Goal: Task Accomplishment & Management: Complete application form

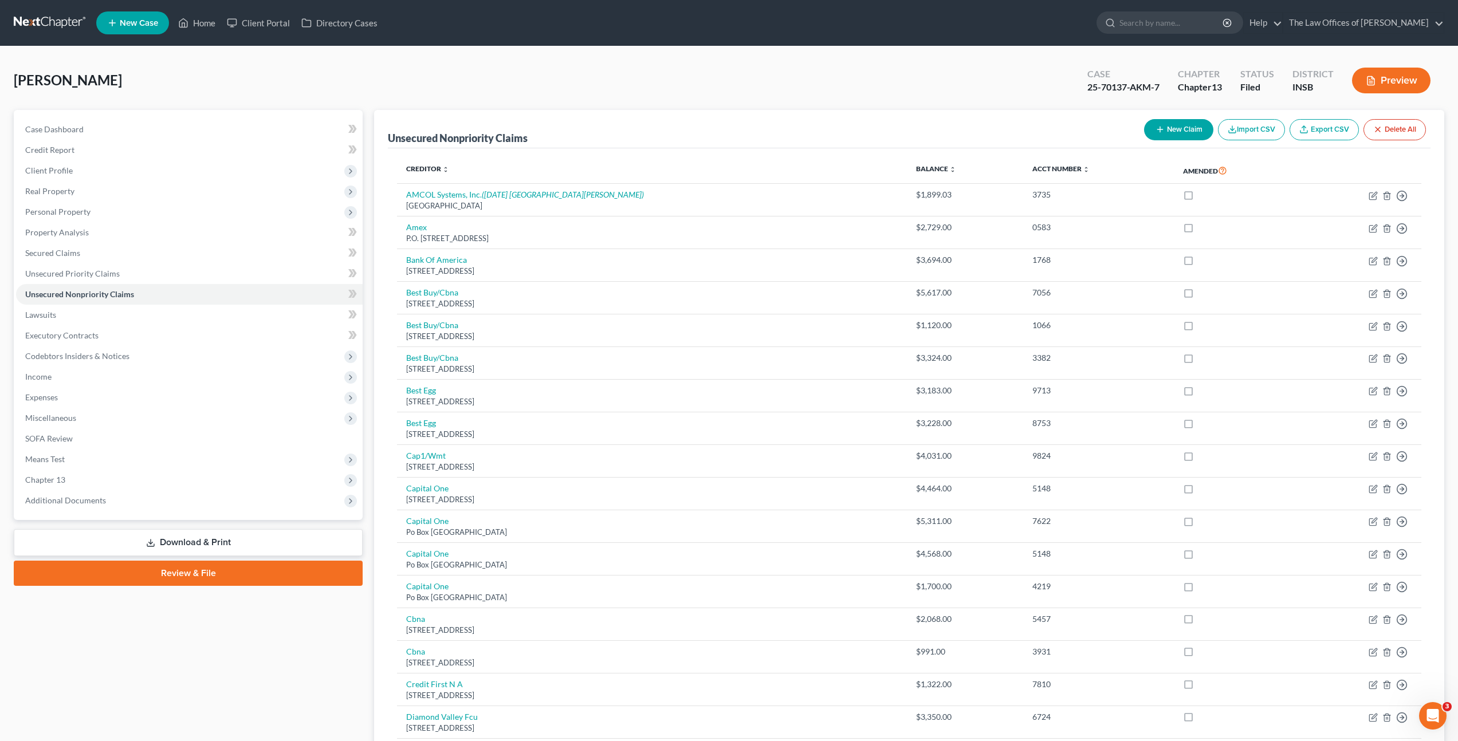
click at [77, 16] on link at bounding box center [50, 23] width 73 height 21
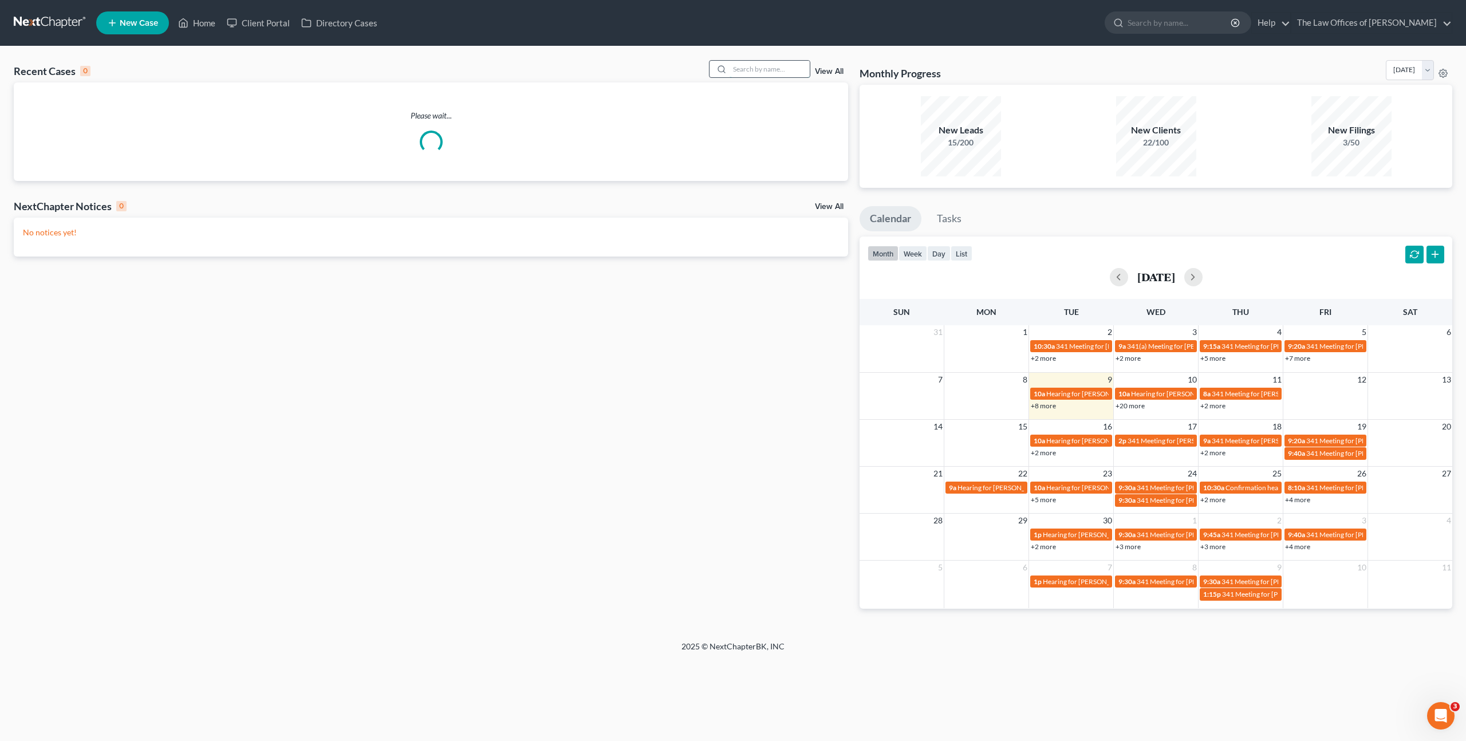
click at [771, 71] on input "search" at bounding box center [770, 69] width 80 height 17
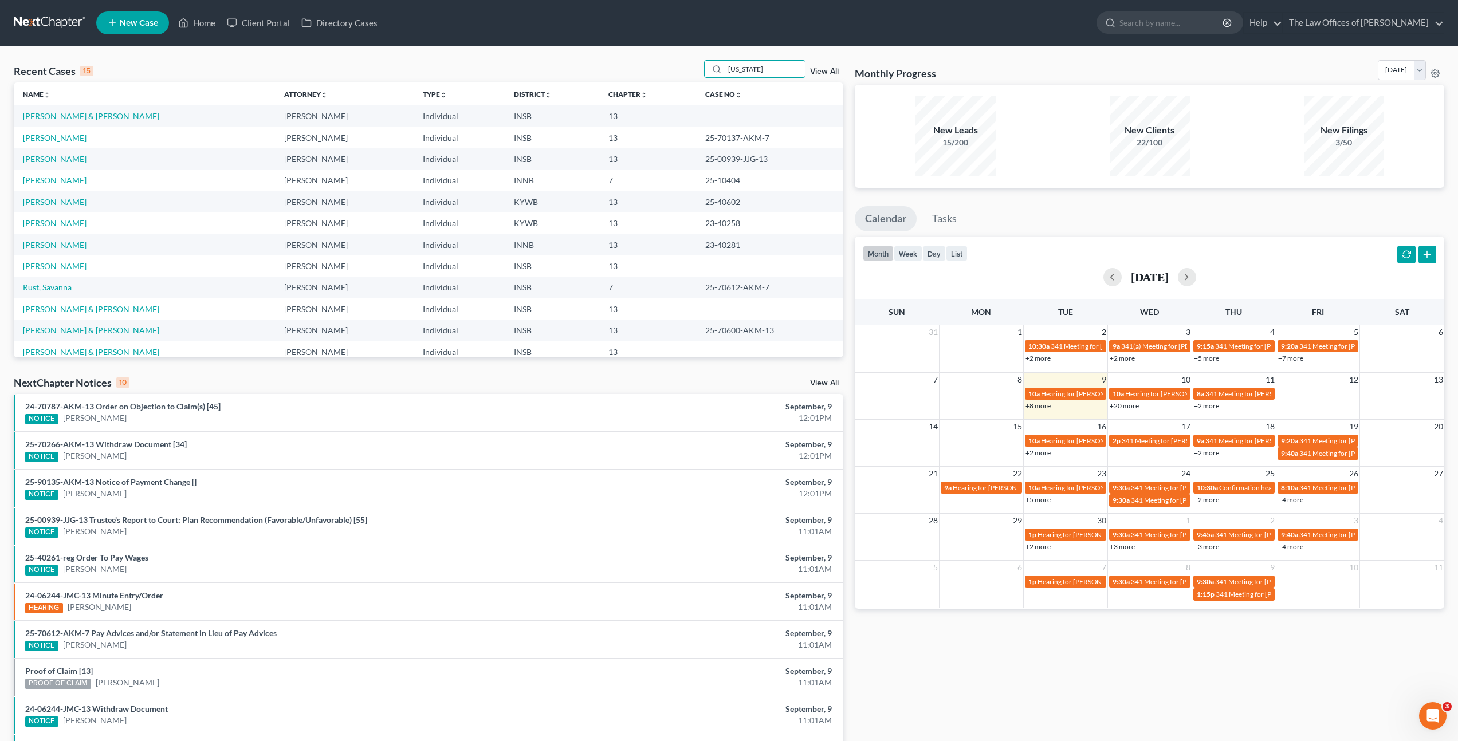
type input "[US_STATE]"
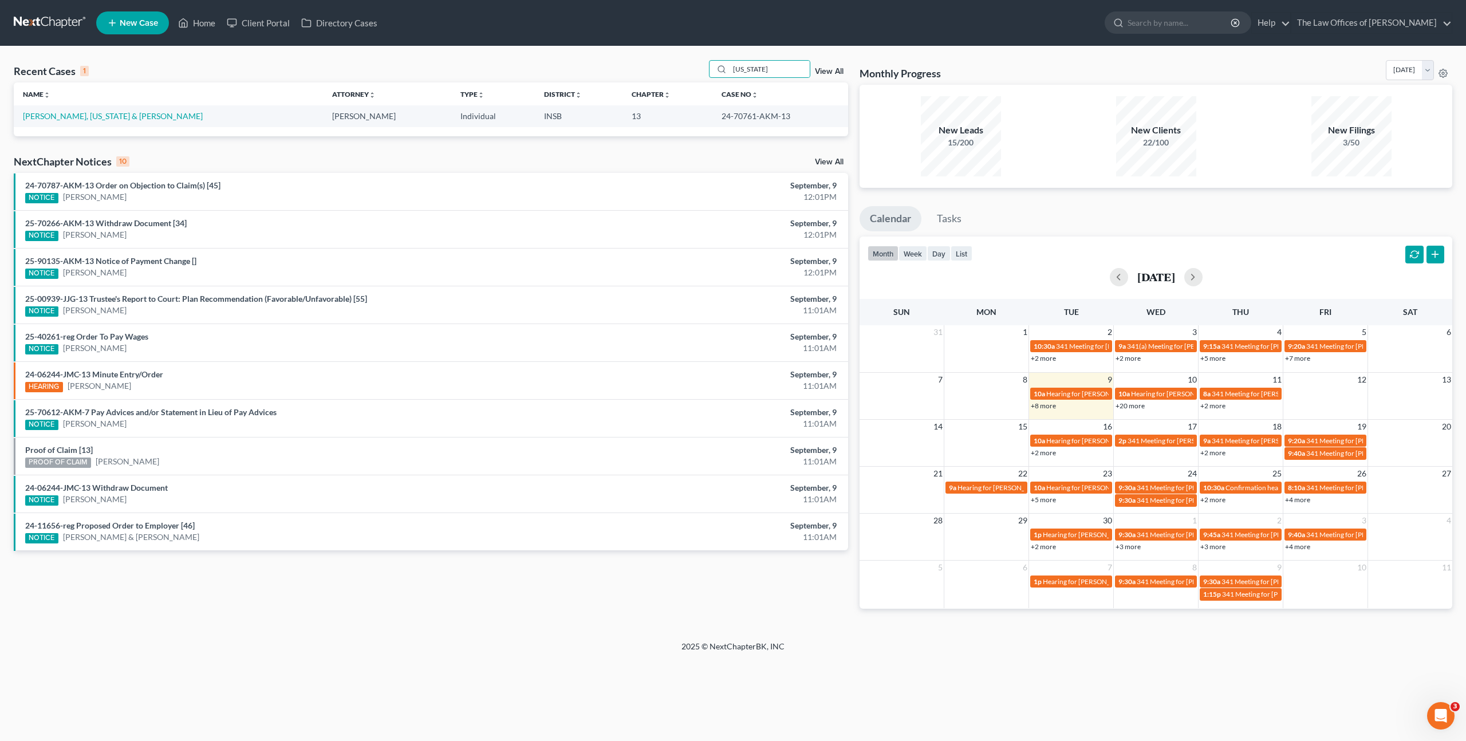
click at [112, 123] on td "[PERSON_NAME], [US_STATE] & [PERSON_NAME]" at bounding box center [168, 115] width 309 height 21
click at [101, 119] on link "[PERSON_NAME], [US_STATE] & [PERSON_NAME]" at bounding box center [113, 116] width 180 height 10
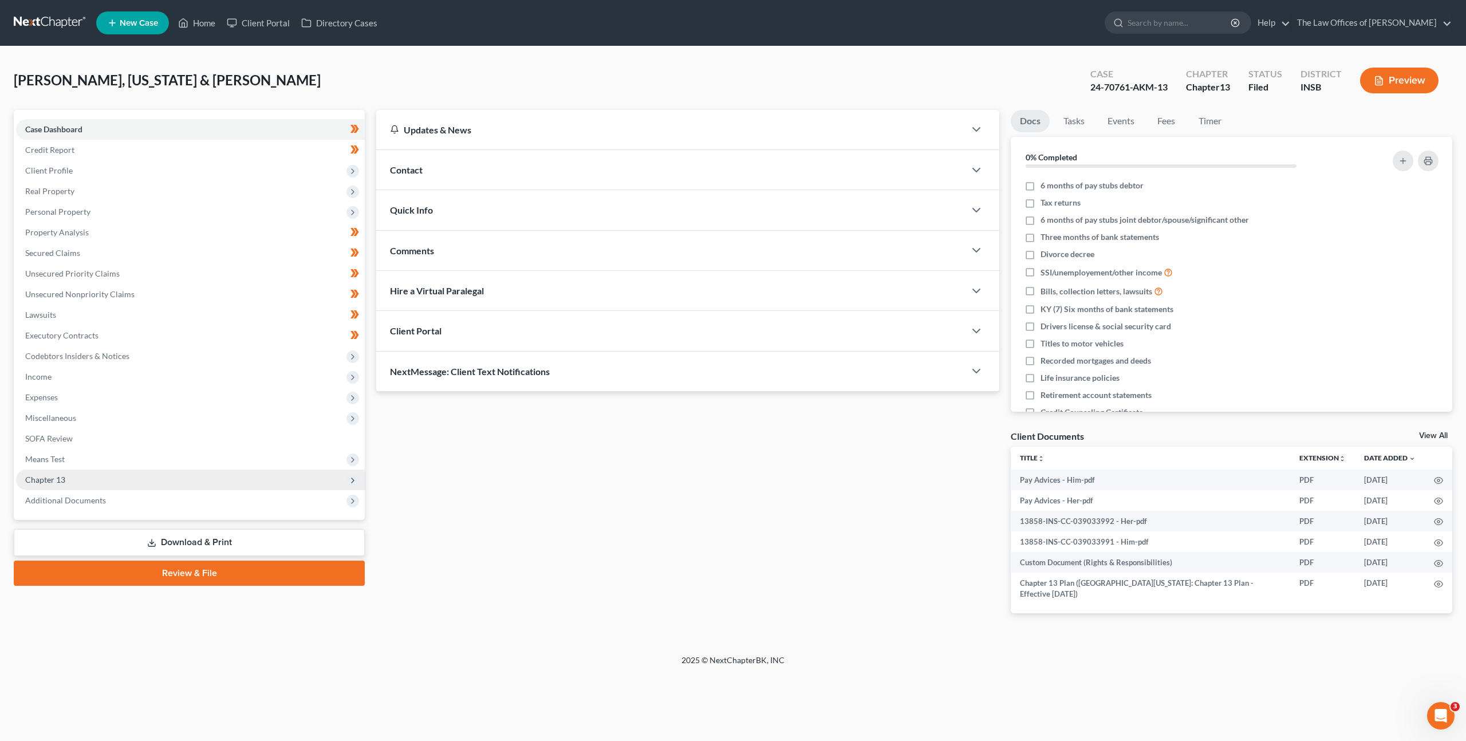
click at [214, 479] on span "Chapter 13" at bounding box center [190, 480] width 349 height 21
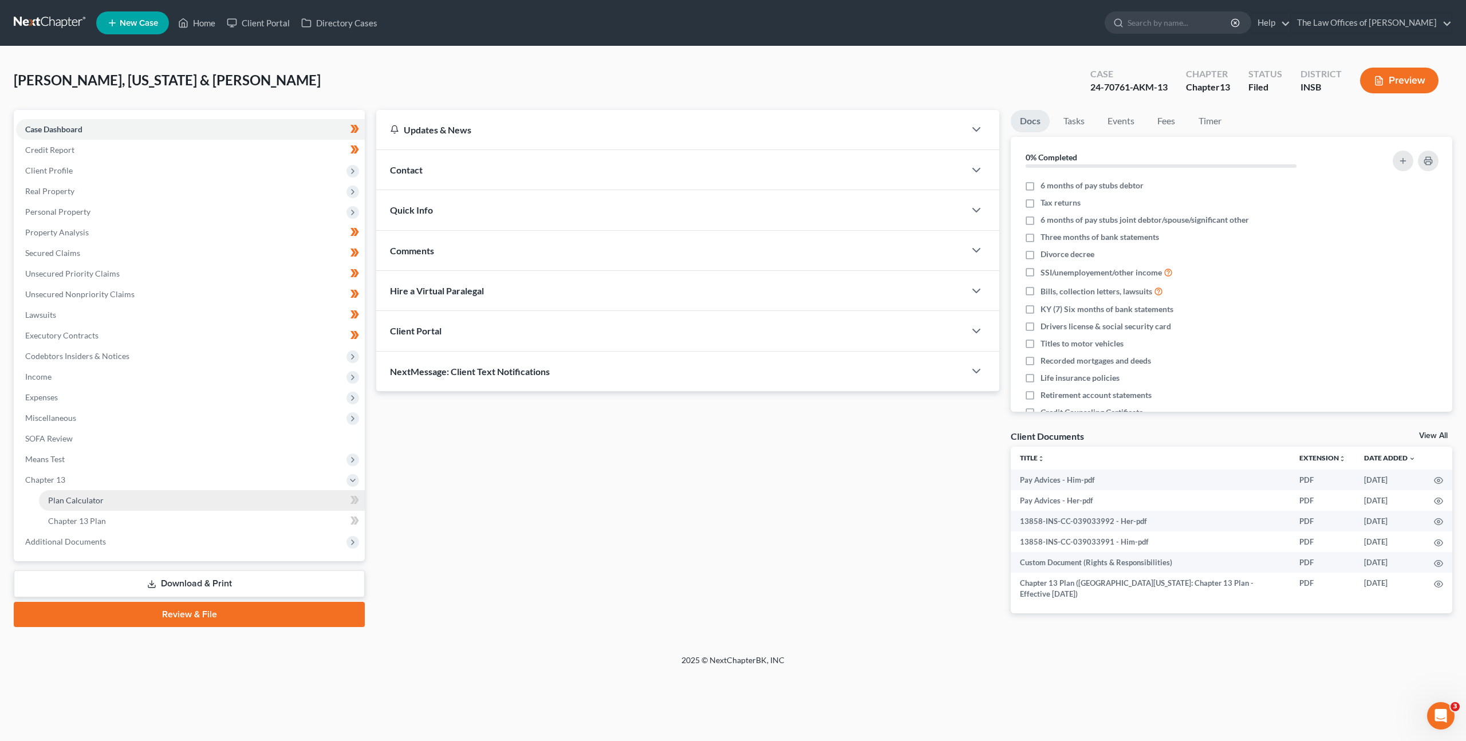
click at [213, 499] on link "Plan Calculator" at bounding box center [202, 500] width 326 height 21
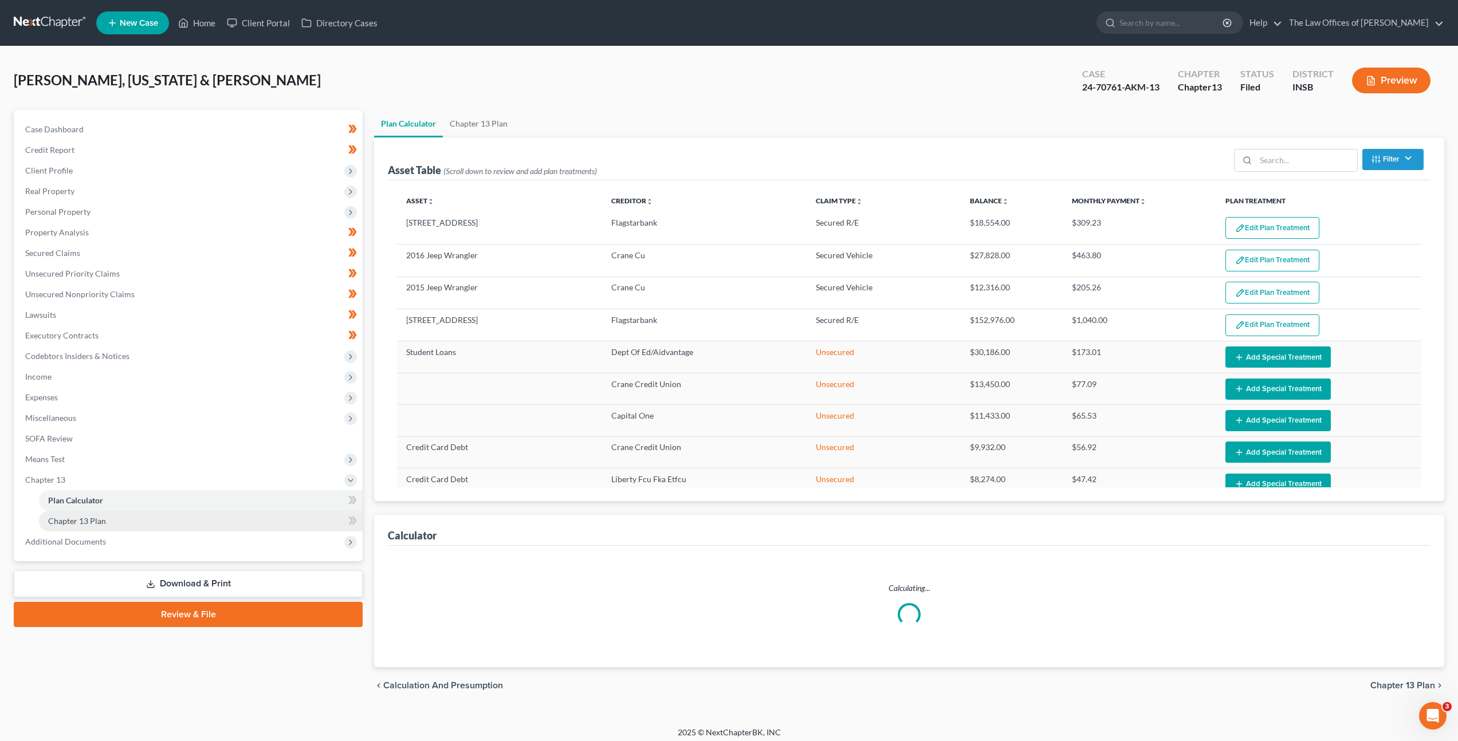
click at [197, 515] on link "Chapter 13 Plan" at bounding box center [201, 521] width 324 height 21
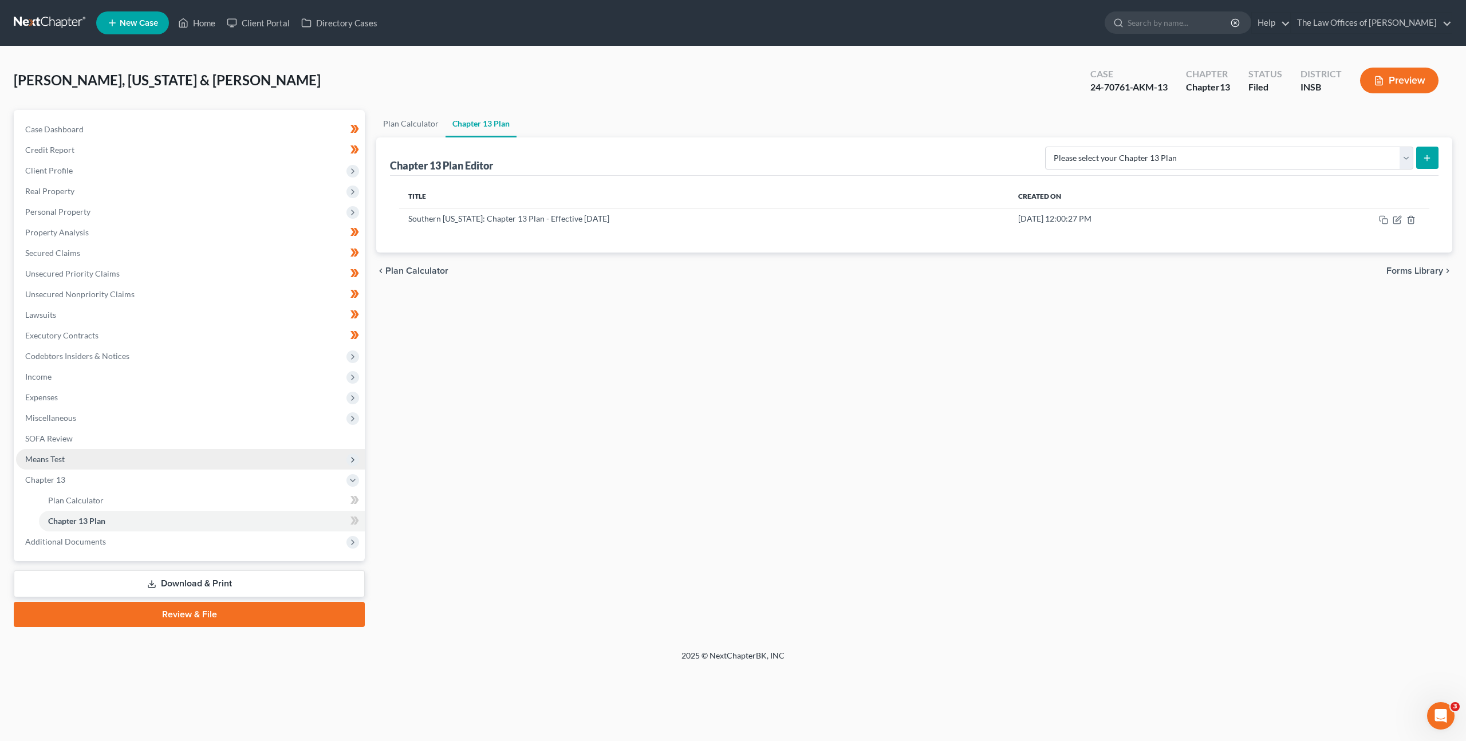
click at [153, 461] on span "Means Test" at bounding box center [190, 459] width 349 height 21
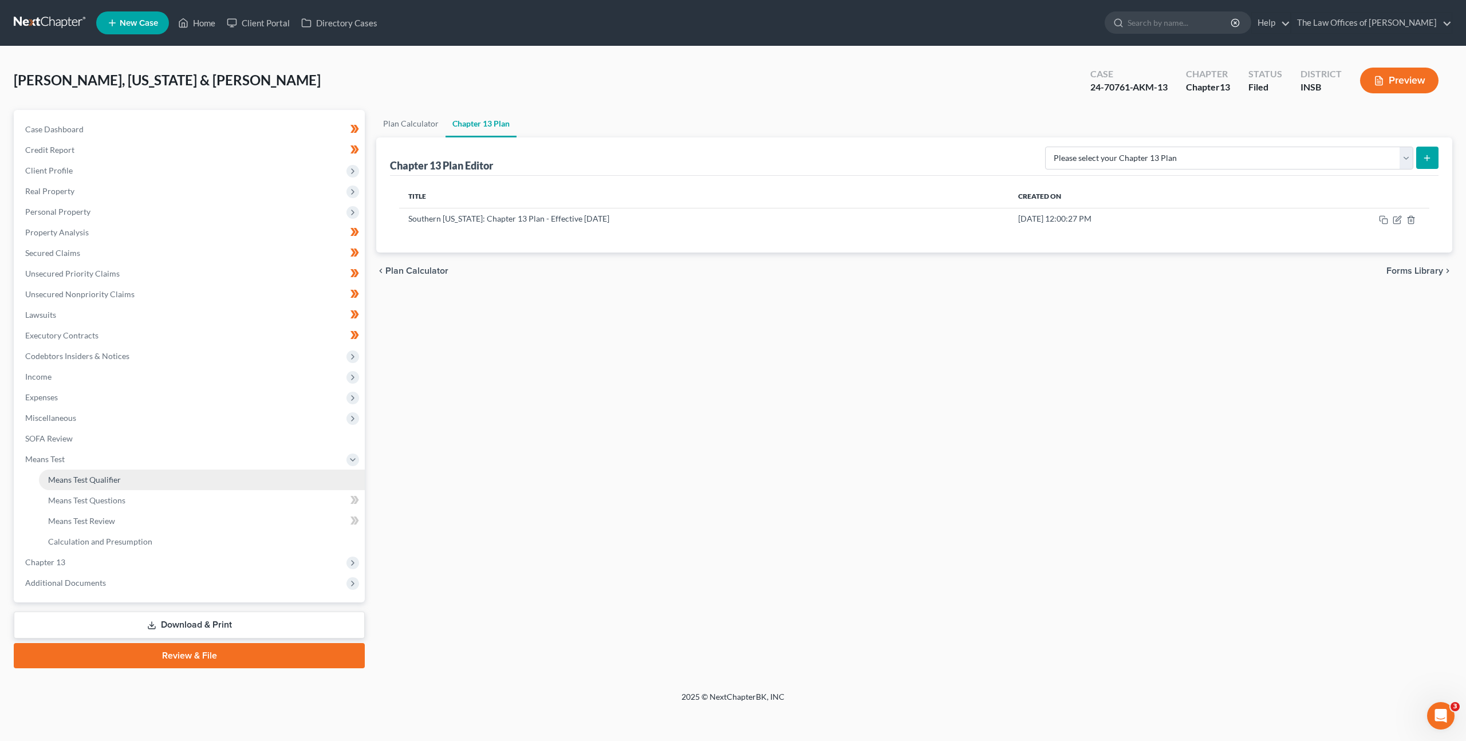
click at [149, 484] on link "Means Test Qualifier" at bounding box center [202, 480] width 326 height 21
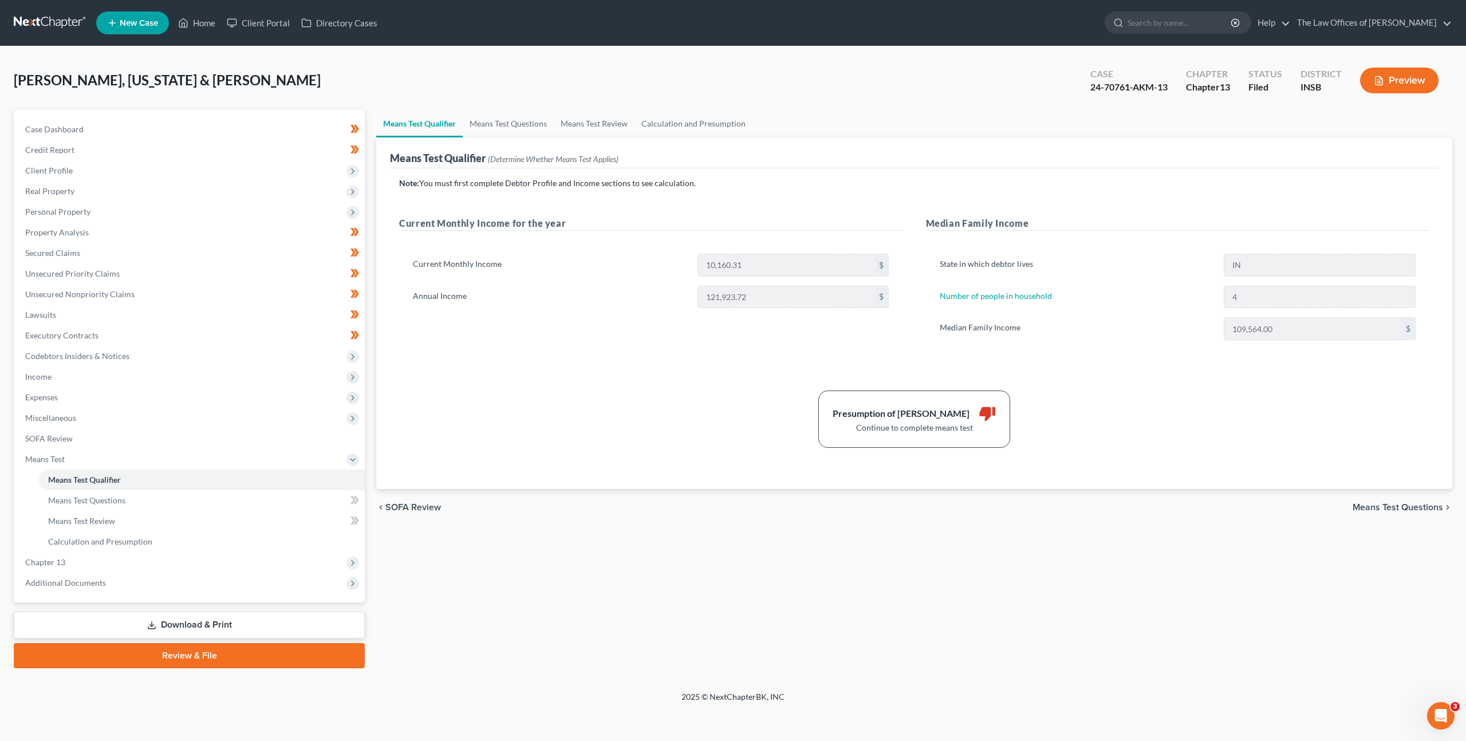
click at [549, 346] on div "Current Monthly Income for the year Current Monthly Income 10,160.31 $ Annual I…" at bounding box center [651, 289] width 527 height 147
click at [50, 17] on link at bounding box center [50, 23] width 73 height 21
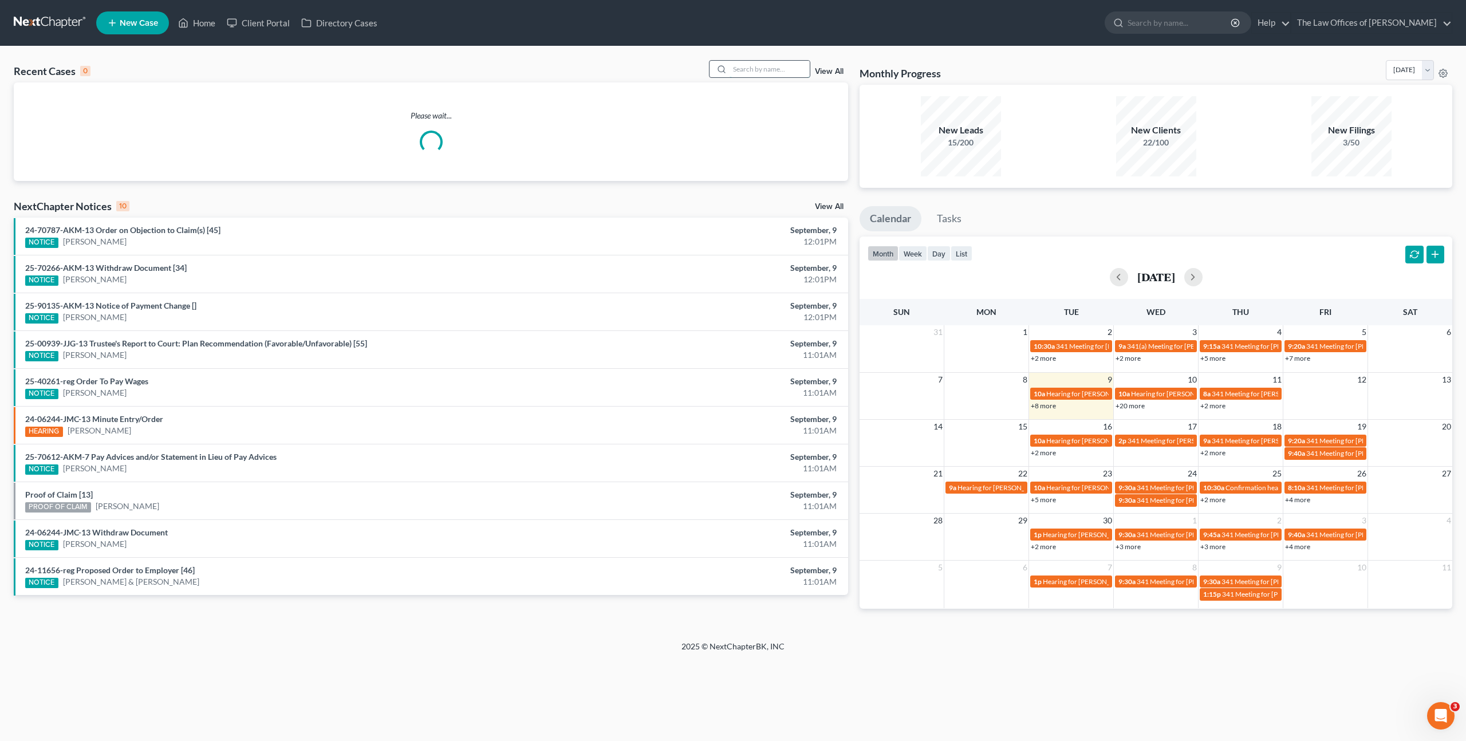
click at [781, 62] on input "search" at bounding box center [770, 69] width 80 height 17
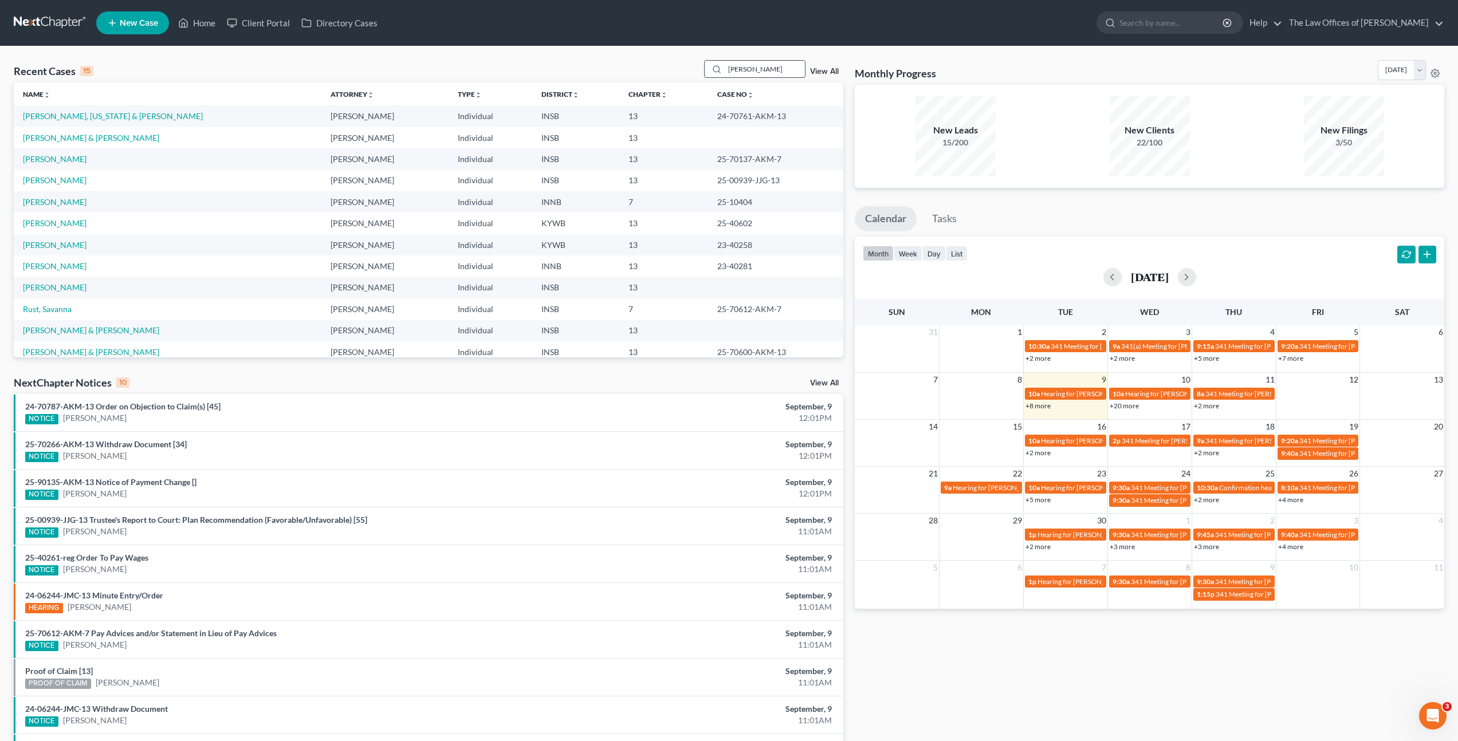
type input "[PERSON_NAME]"
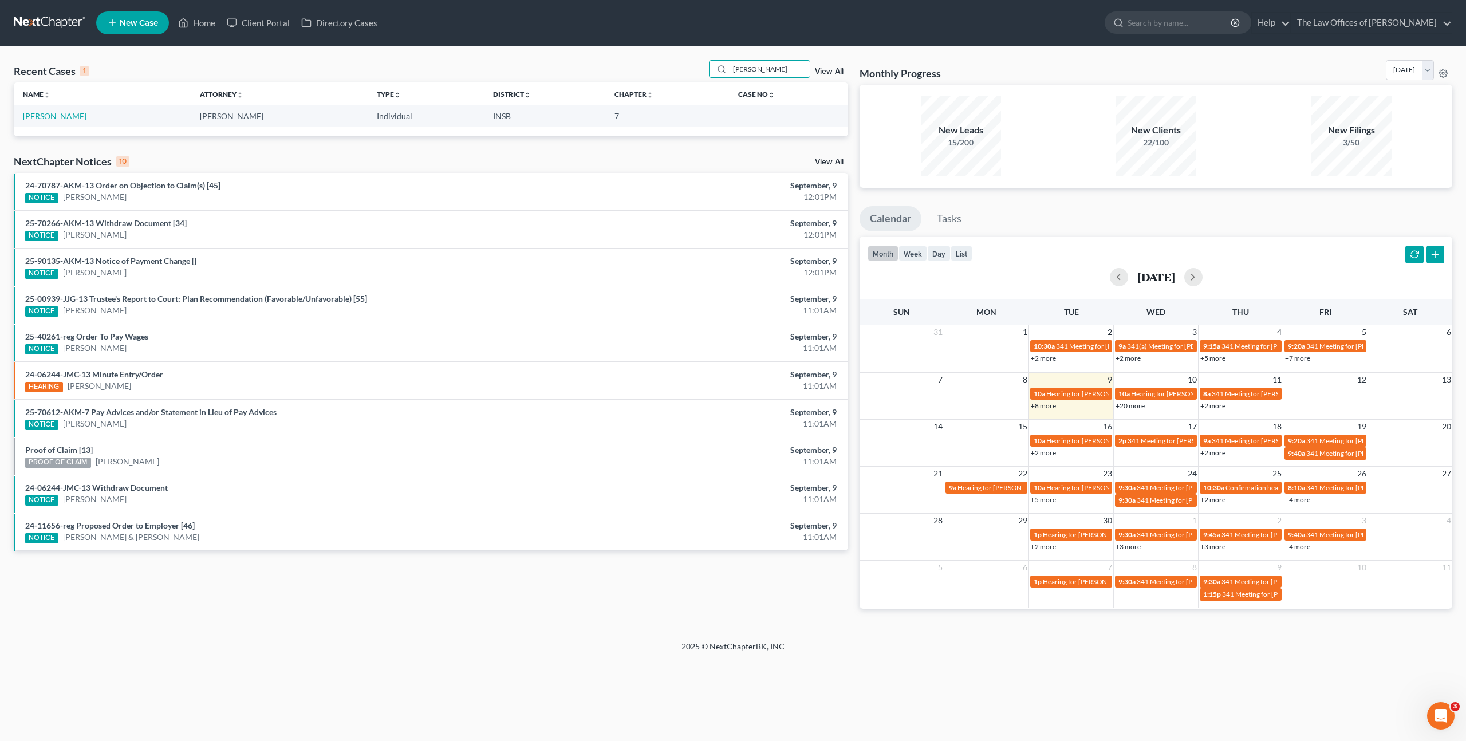
click at [53, 116] on link "[PERSON_NAME]" at bounding box center [55, 116] width 64 height 10
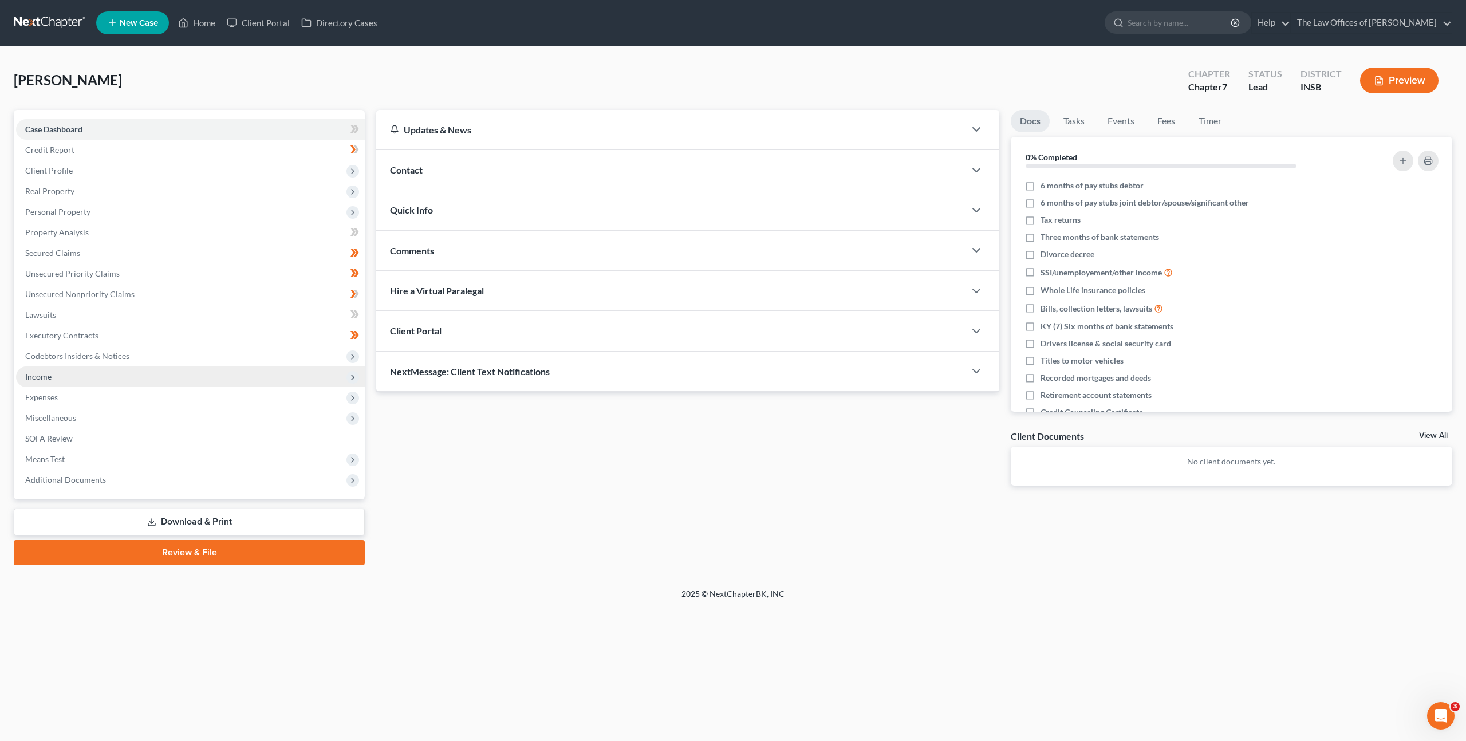
click at [222, 379] on span "Income" at bounding box center [190, 377] width 349 height 21
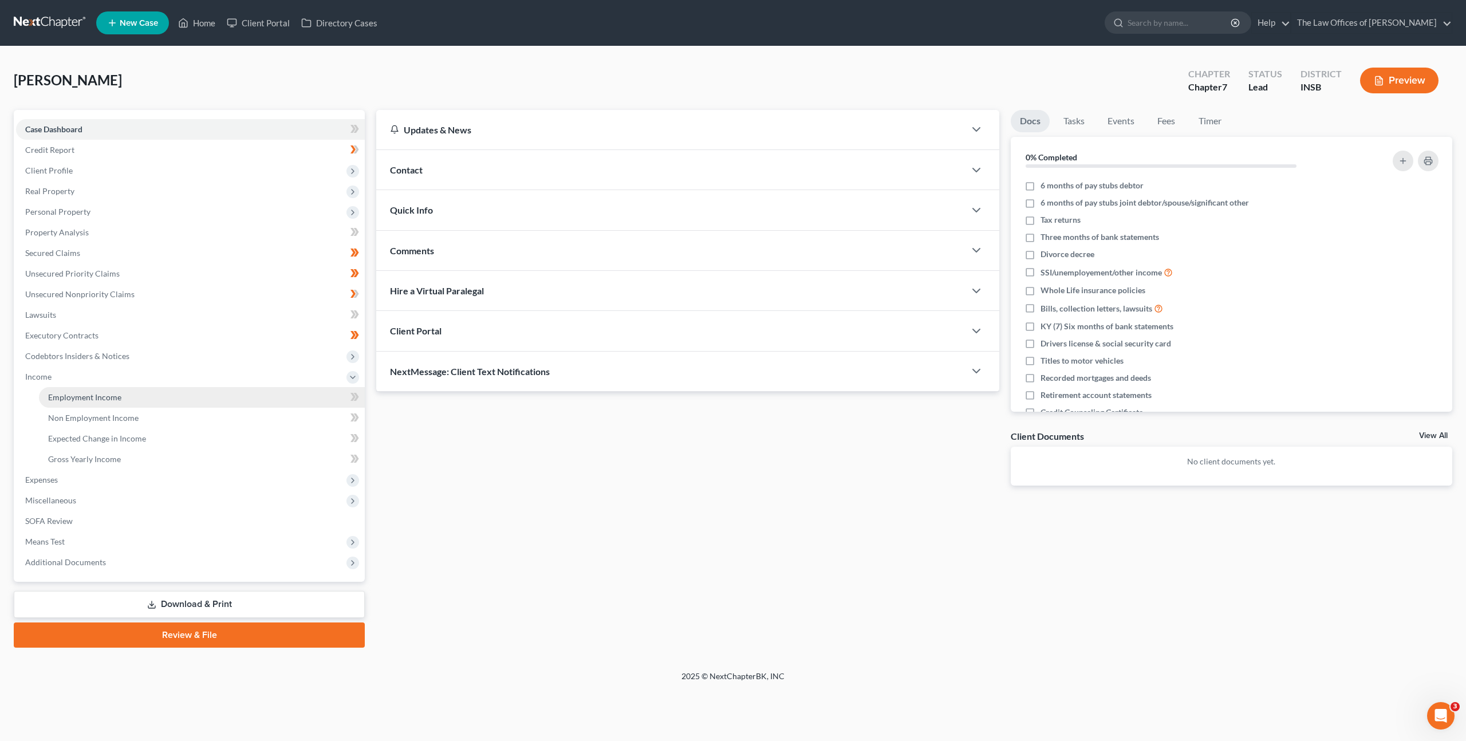
click at [255, 391] on link "Employment Income" at bounding box center [202, 397] width 326 height 21
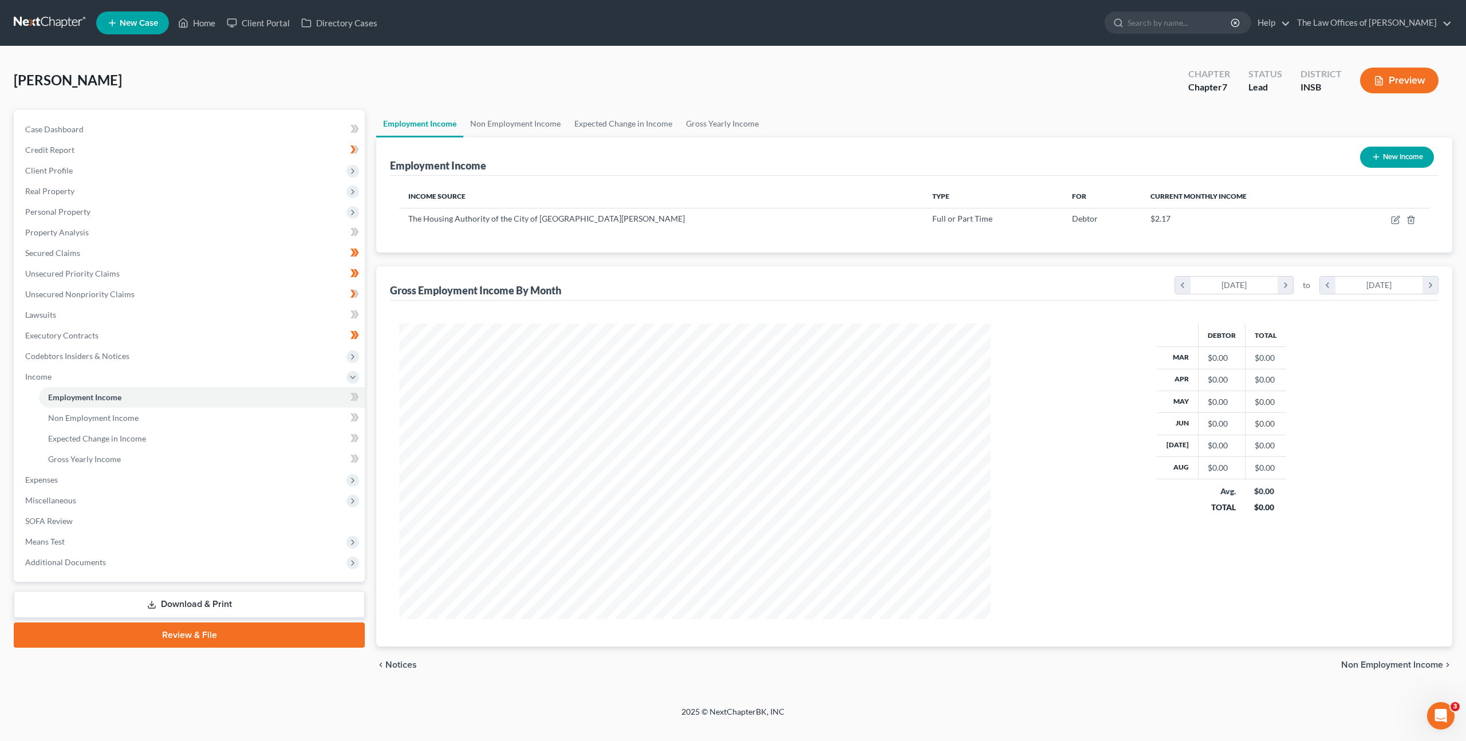
scroll to position [296, 615]
click at [1398, 218] on icon "button" at bounding box center [1395, 219] width 9 height 9
select select "0"
select select "15"
select select "2"
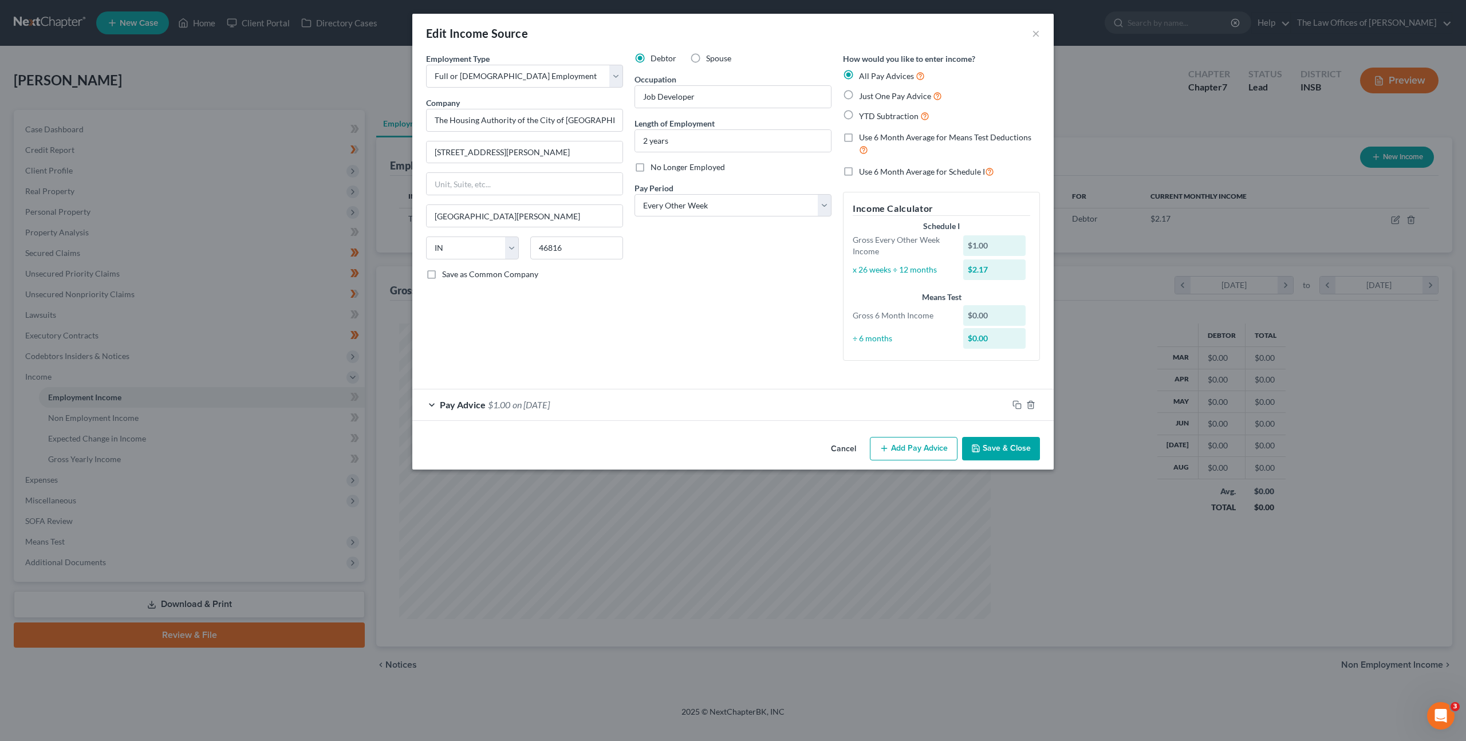
click at [590, 413] on div "Pay Advice $1.00 on [DATE]" at bounding box center [710, 404] width 596 height 30
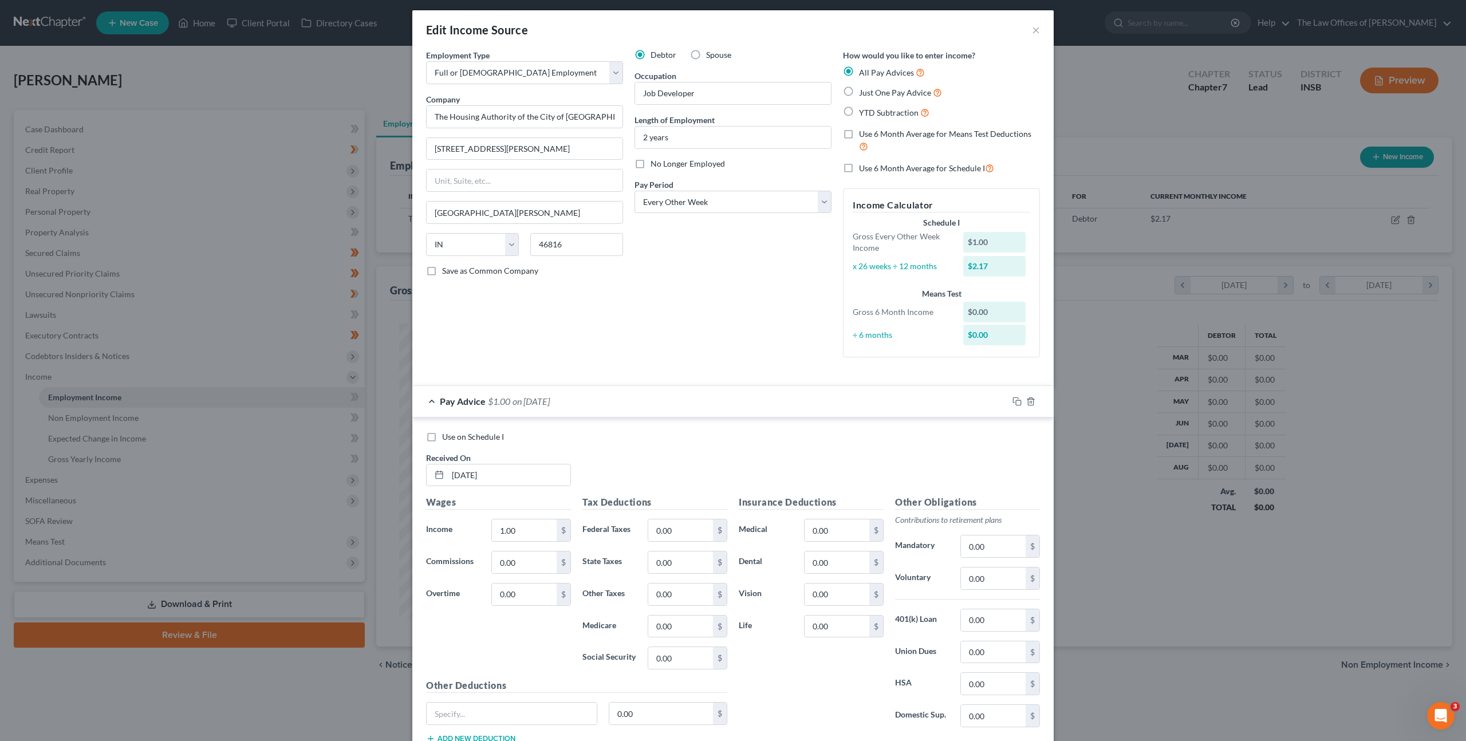
scroll to position [10, 0]
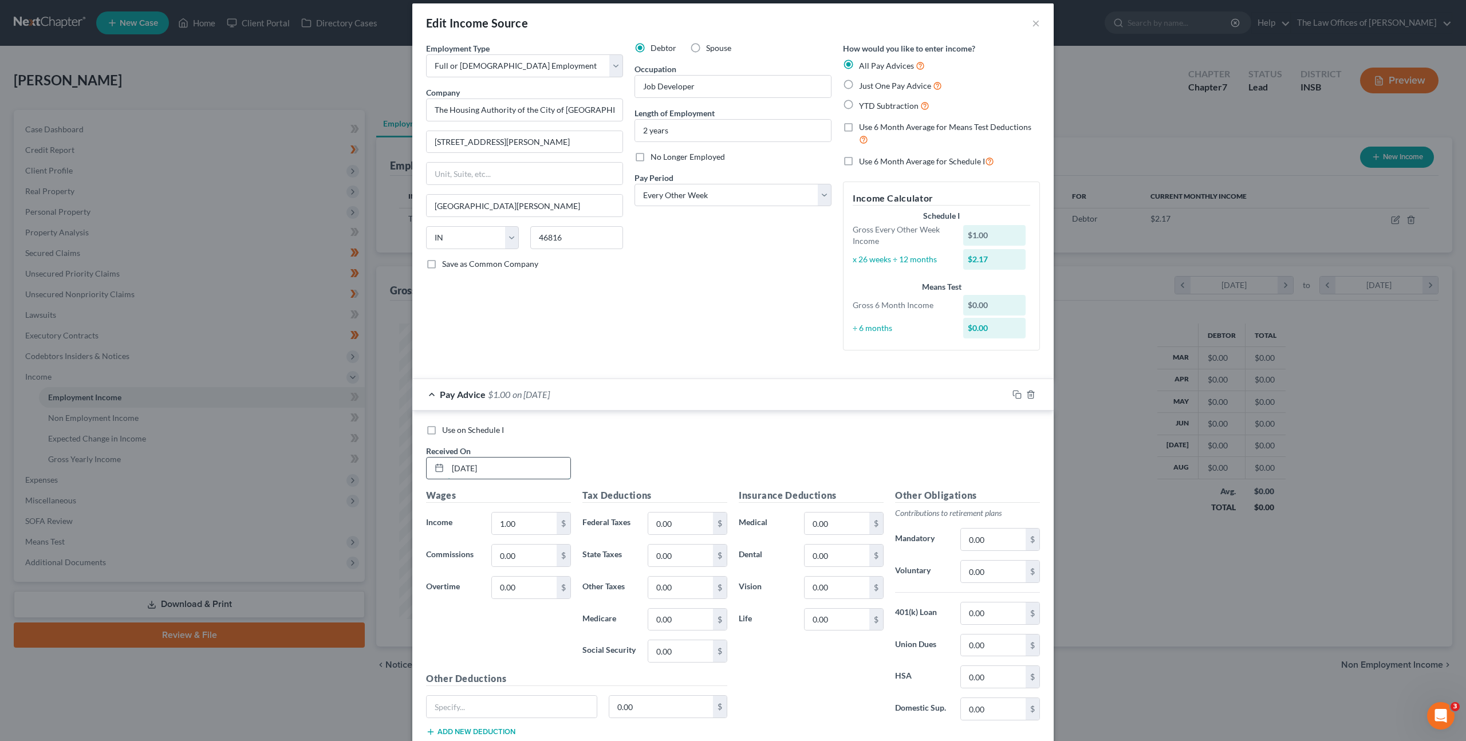
click at [506, 464] on input "[DATE]" at bounding box center [509, 469] width 123 height 22
click at [523, 466] on input "[DATE]" at bounding box center [509, 469] width 123 height 22
type input "[DATE]"
type input "1,622.12"
type input "105.75"
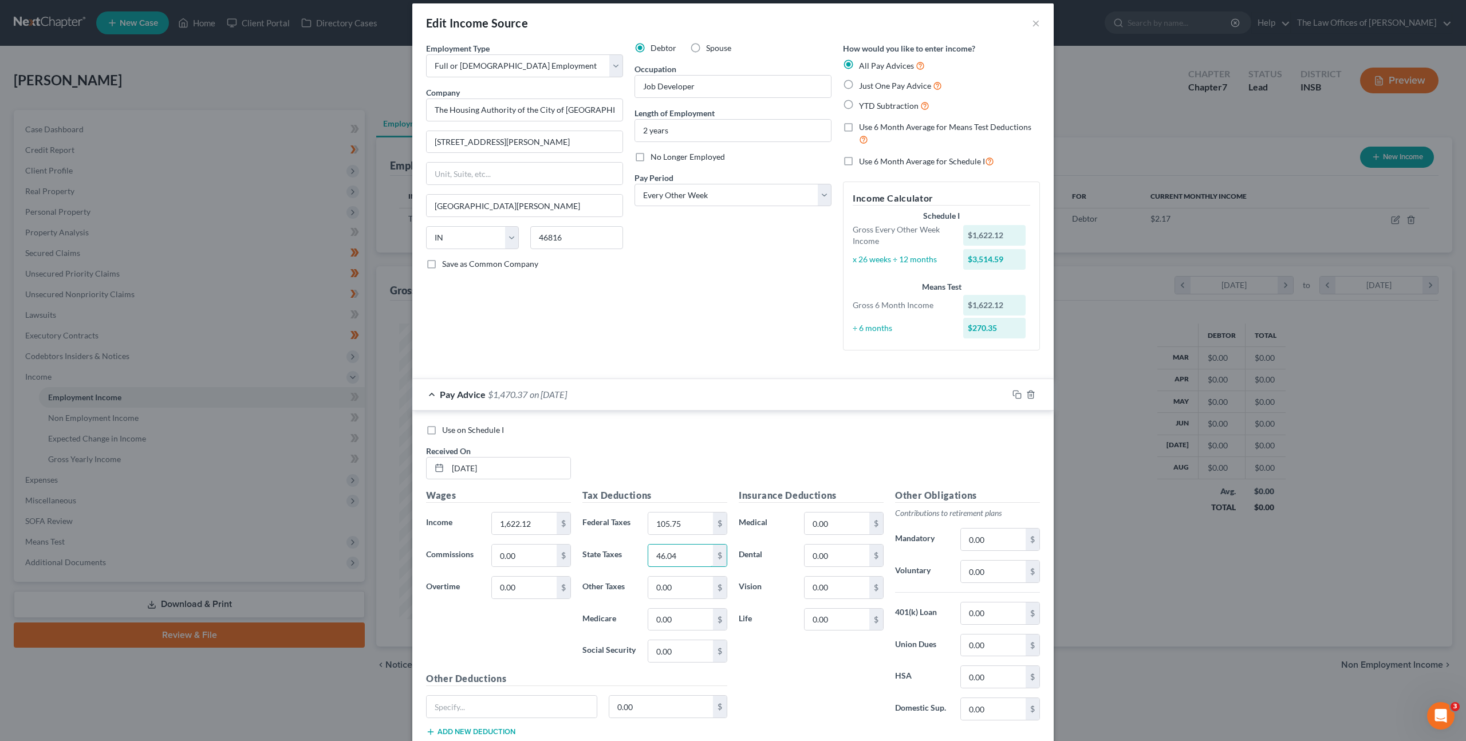
type input "46.04"
type input "24.40"
type input "22.25"
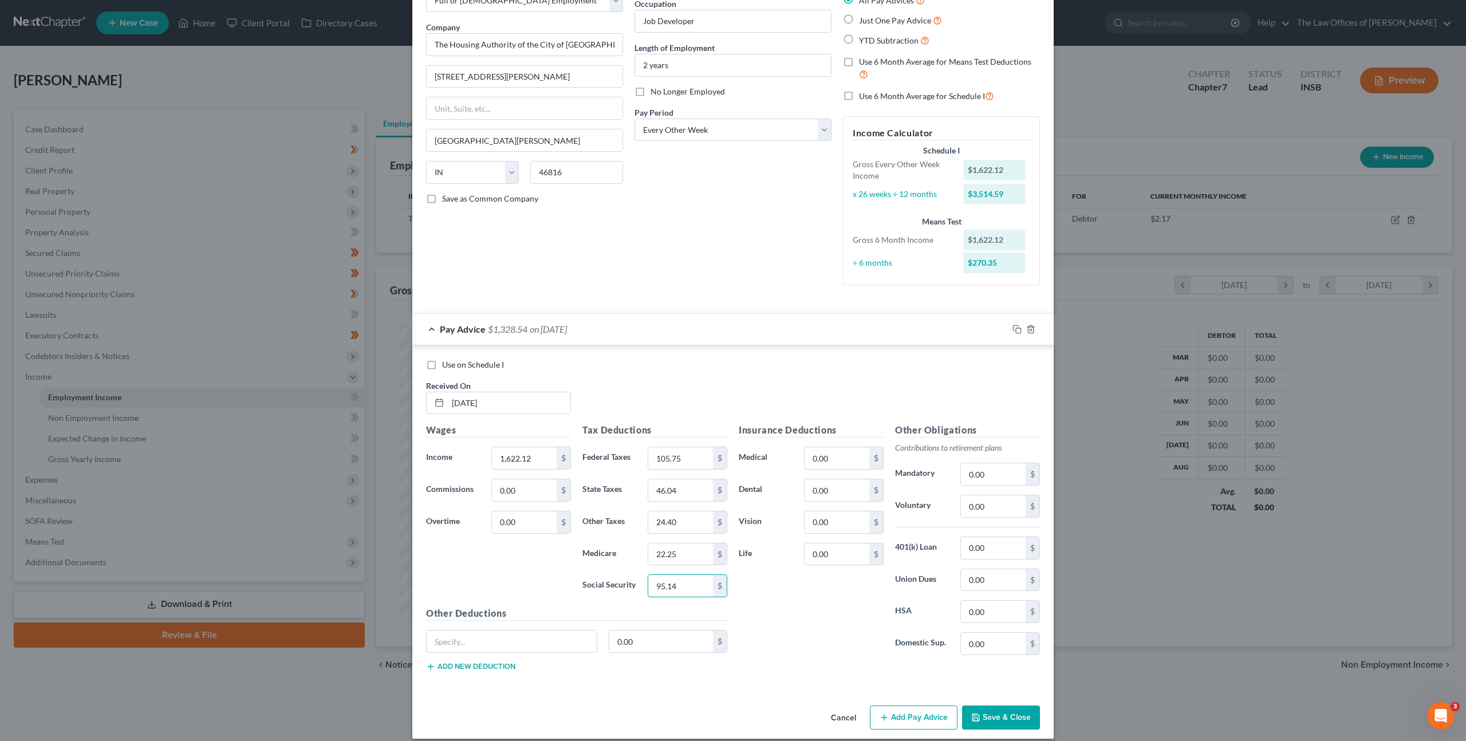
scroll to position [87, 0]
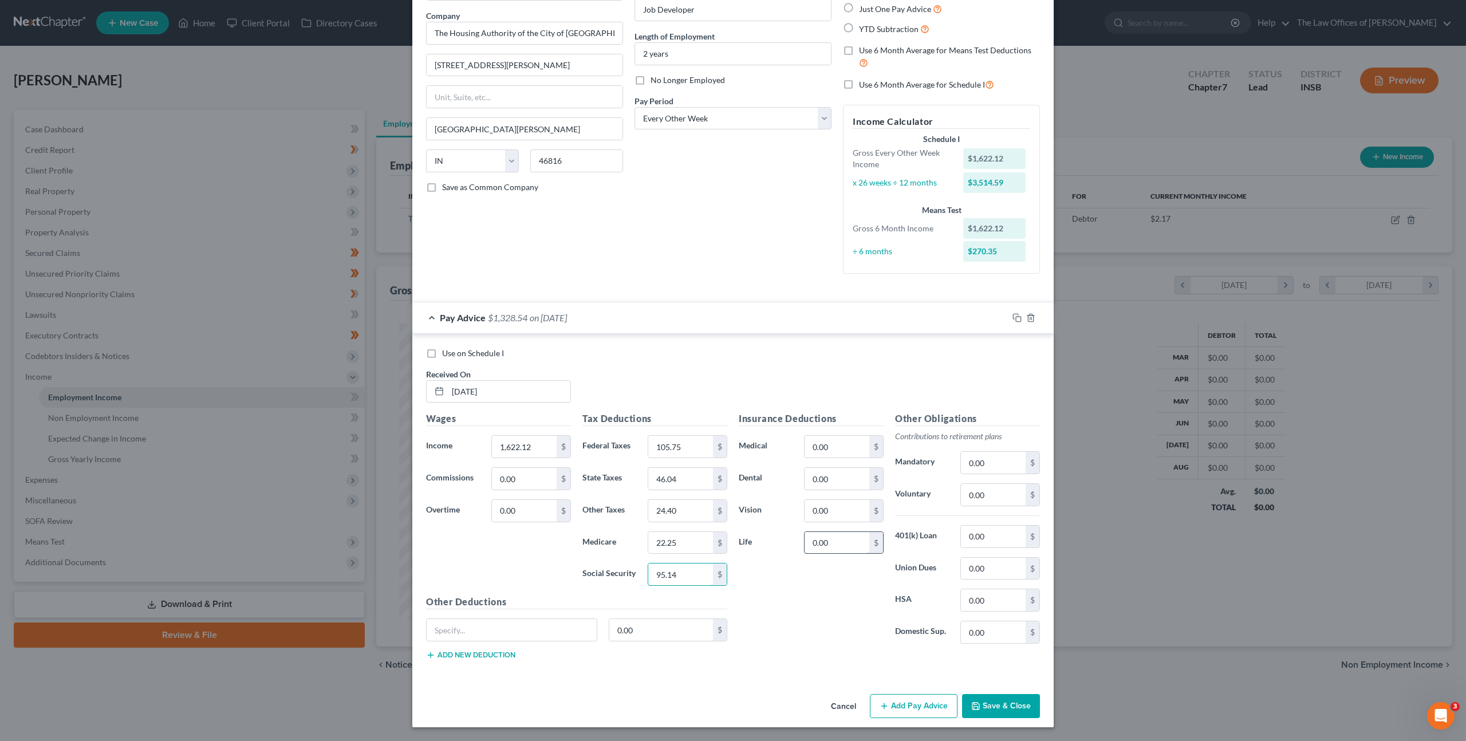
type input "95.14"
drag, startPoint x: 812, startPoint y: 541, endPoint x: 804, endPoint y: 552, distance: 13.5
click at [812, 541] on input "0.00" at bounding box center [837, 543] width 65 height 22
drag, startPoint x: 820, startPoint y: 539, endPoint x: 678, endPoint y: 523, distance: 143.6
click at [678, 523] on div "Wages Income * 1,622.12 $ Commissions 0.00 $ Overtime 0.00 $ Tax Deductions Fed…" at bounding box center [732, 540] width 625 height 257
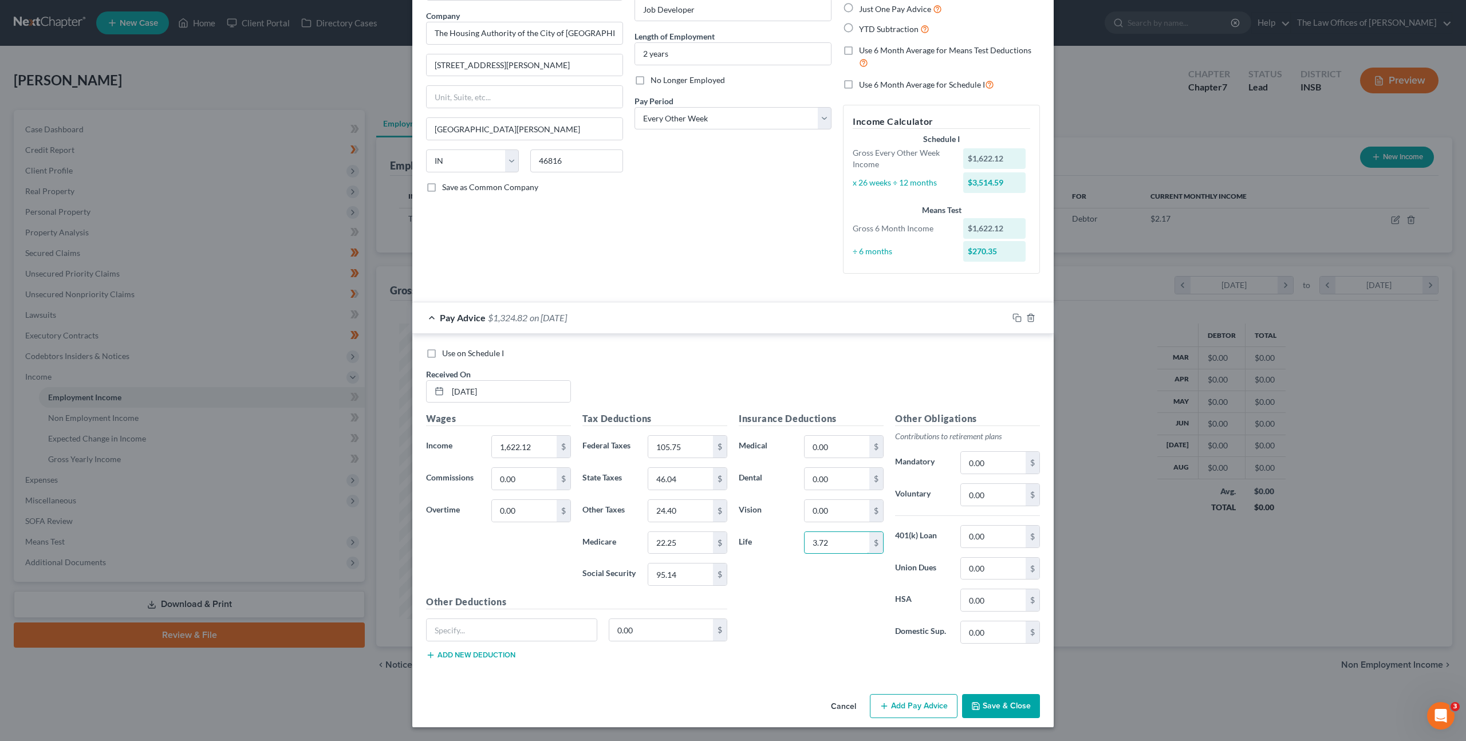
type input "3.72"
click at [1013, 317] on icon "button" at bounding box center [1017, 317] width 9 height 9
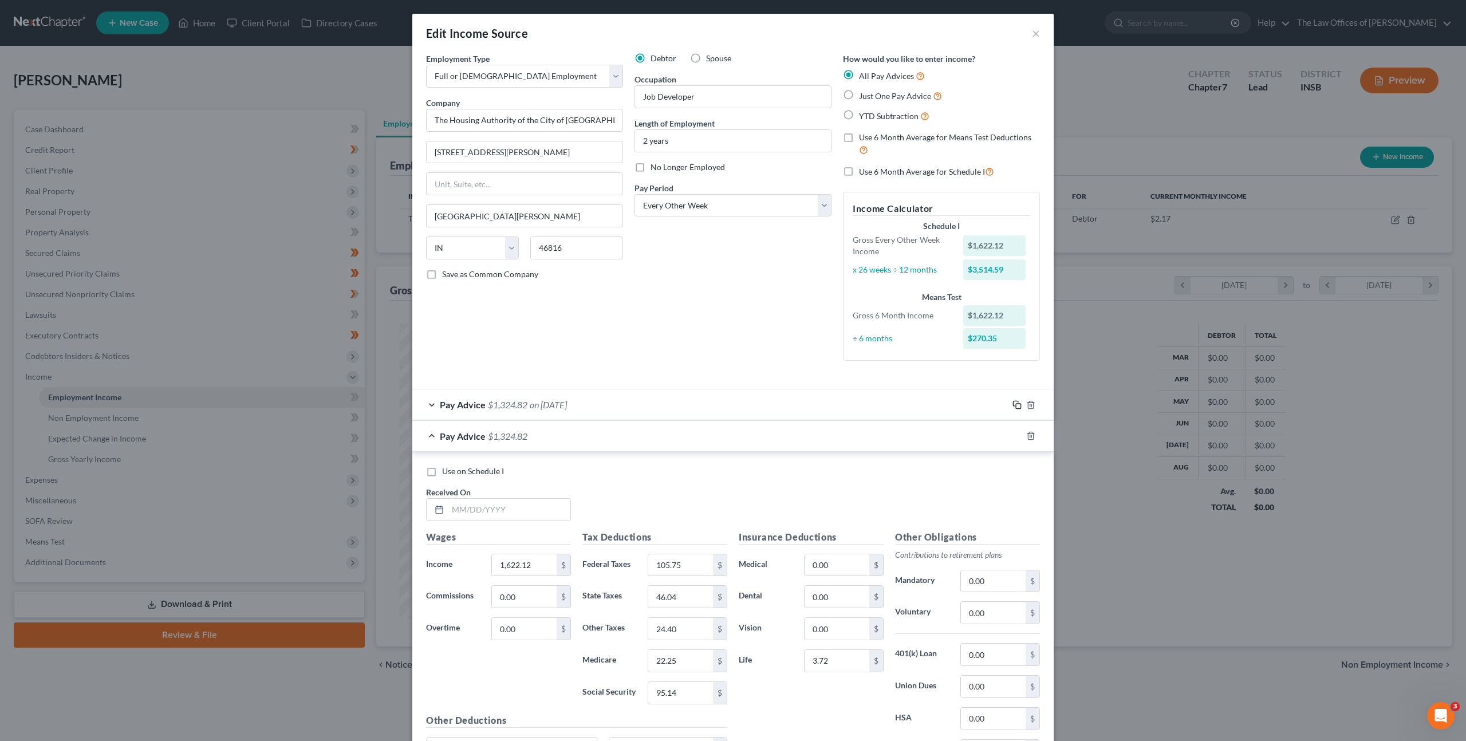
scroll to position [118, 0]
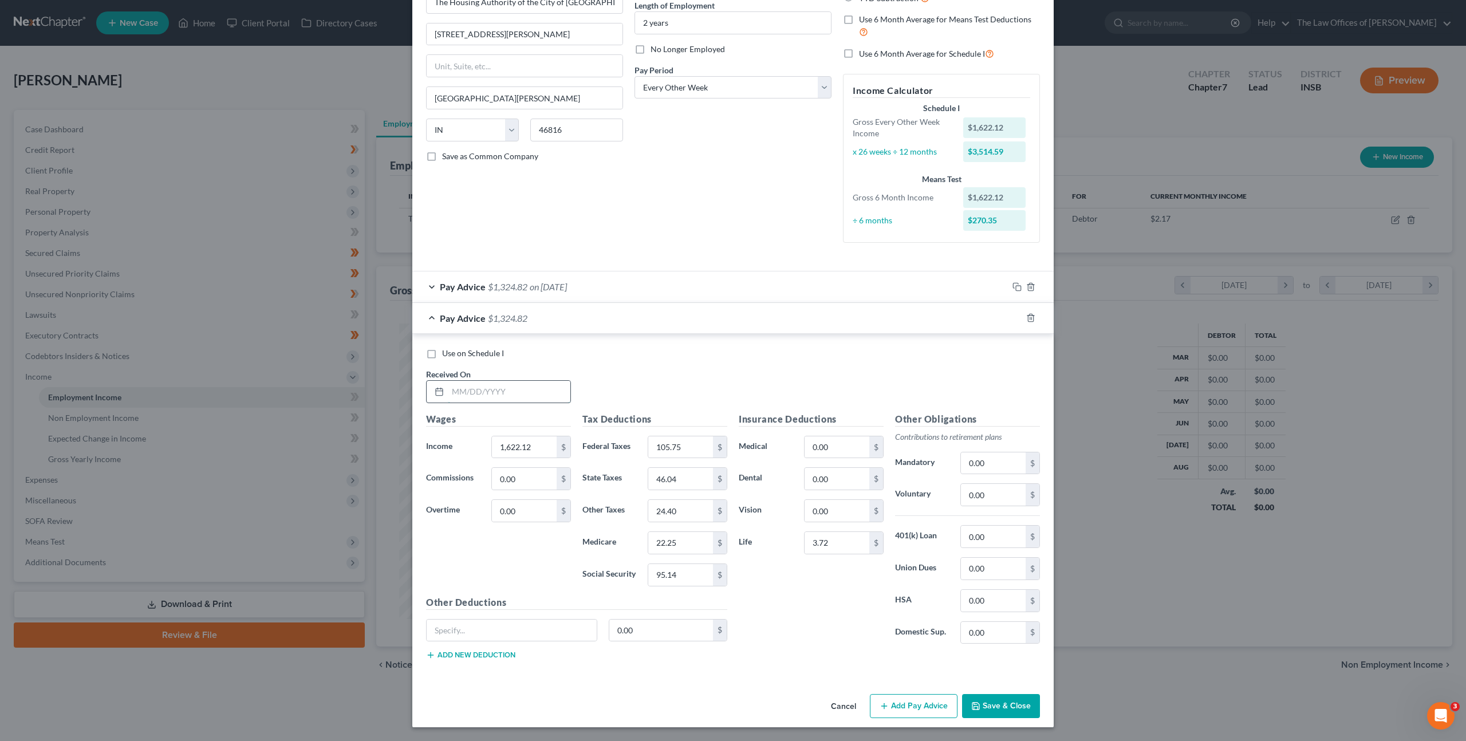
click at [523, 384] on input "text" at bounding box center [509, 392] width 123 height 22
type input "[DATE]"
type input "1,622.13"
click at [653, 289] on div "Pay Advice $1,324.82 on [DATE]" at bounding box center [710, 286] width 596 height 30
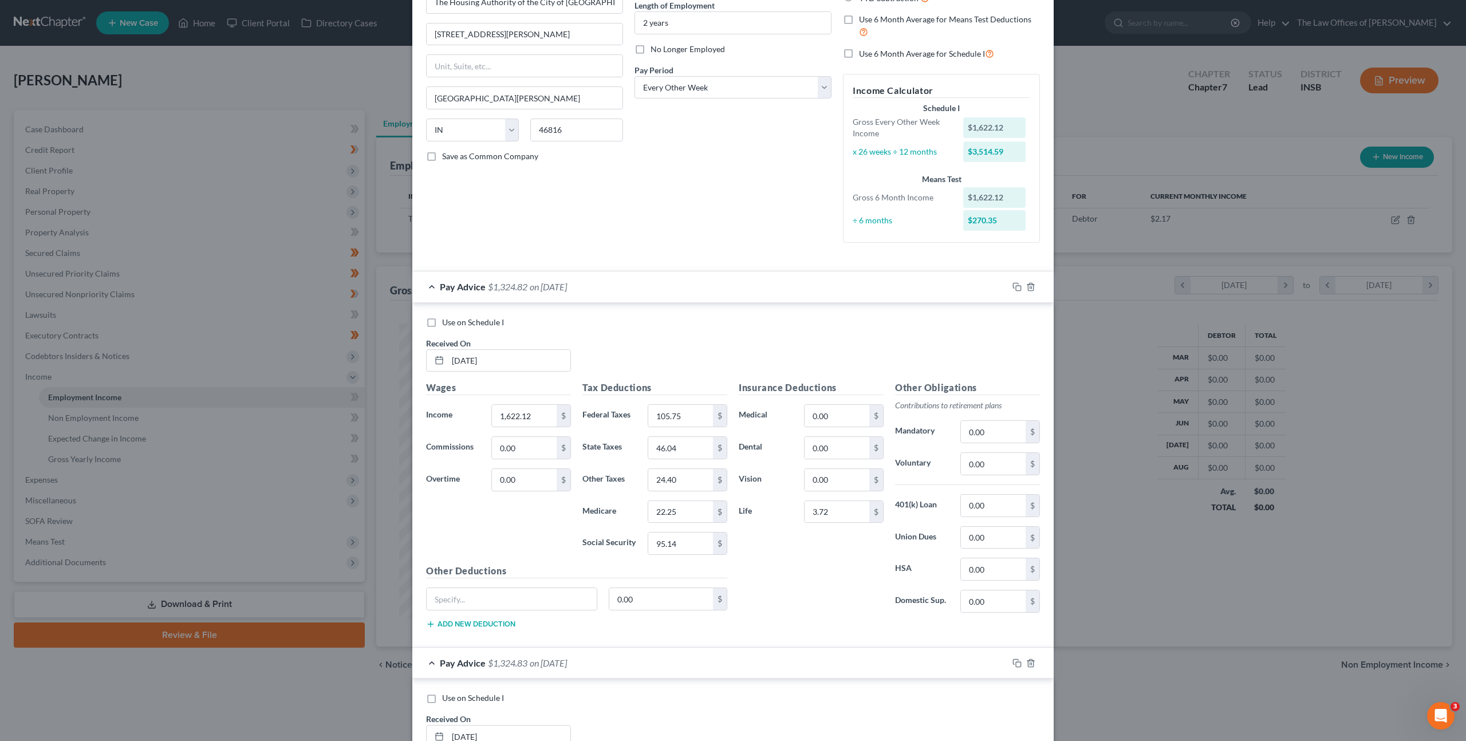
click at [653, 289] on div "Pay Advice $1,324.82 on [DATE]" at bounding box center [710, 286] width 596 height 30
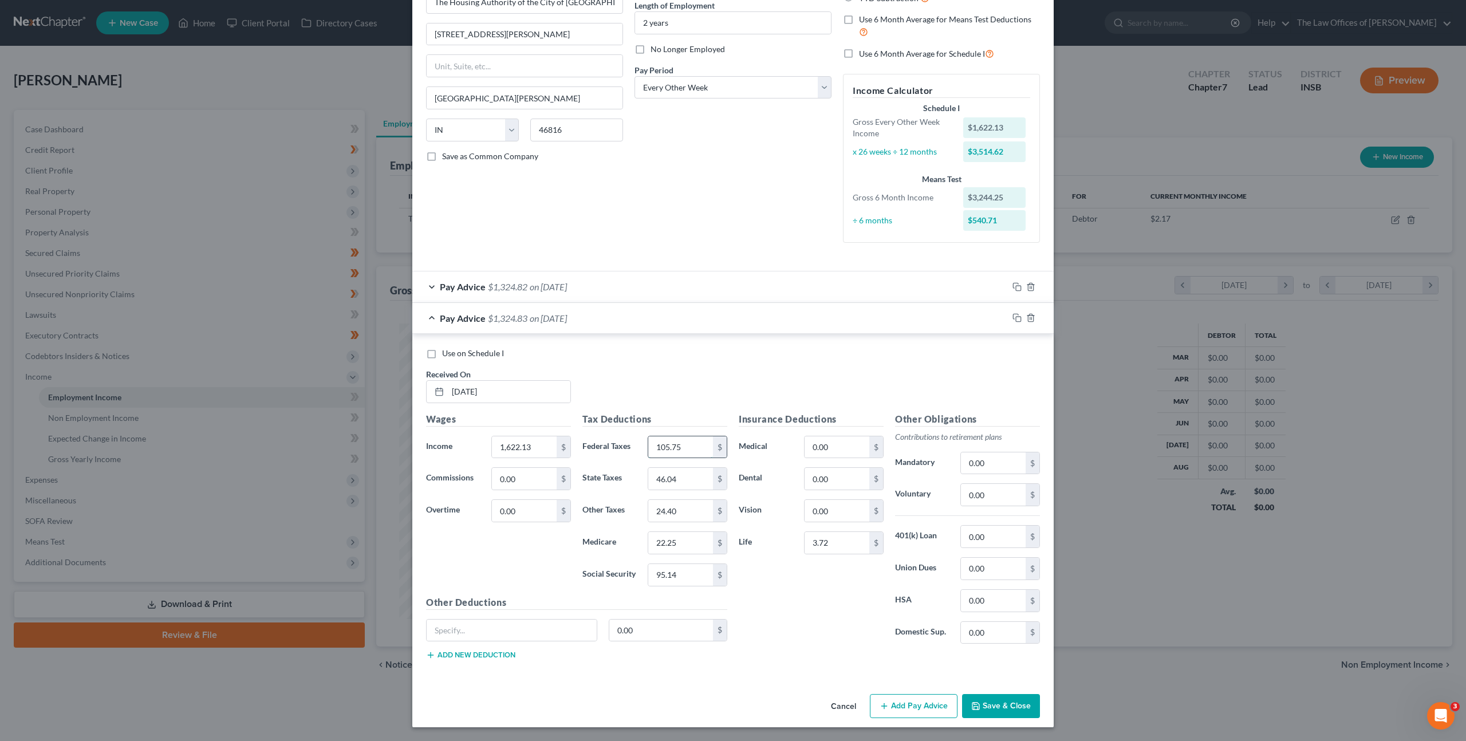
click at [679, 454] on input "105.75" at bounding box center [680, 447] width 65 height 22
type input "110.75"
click at [676, 549] on input "222.26" at bounding box center [680, 543] width 65 height 22
type input "22.26"
type input "95.15"
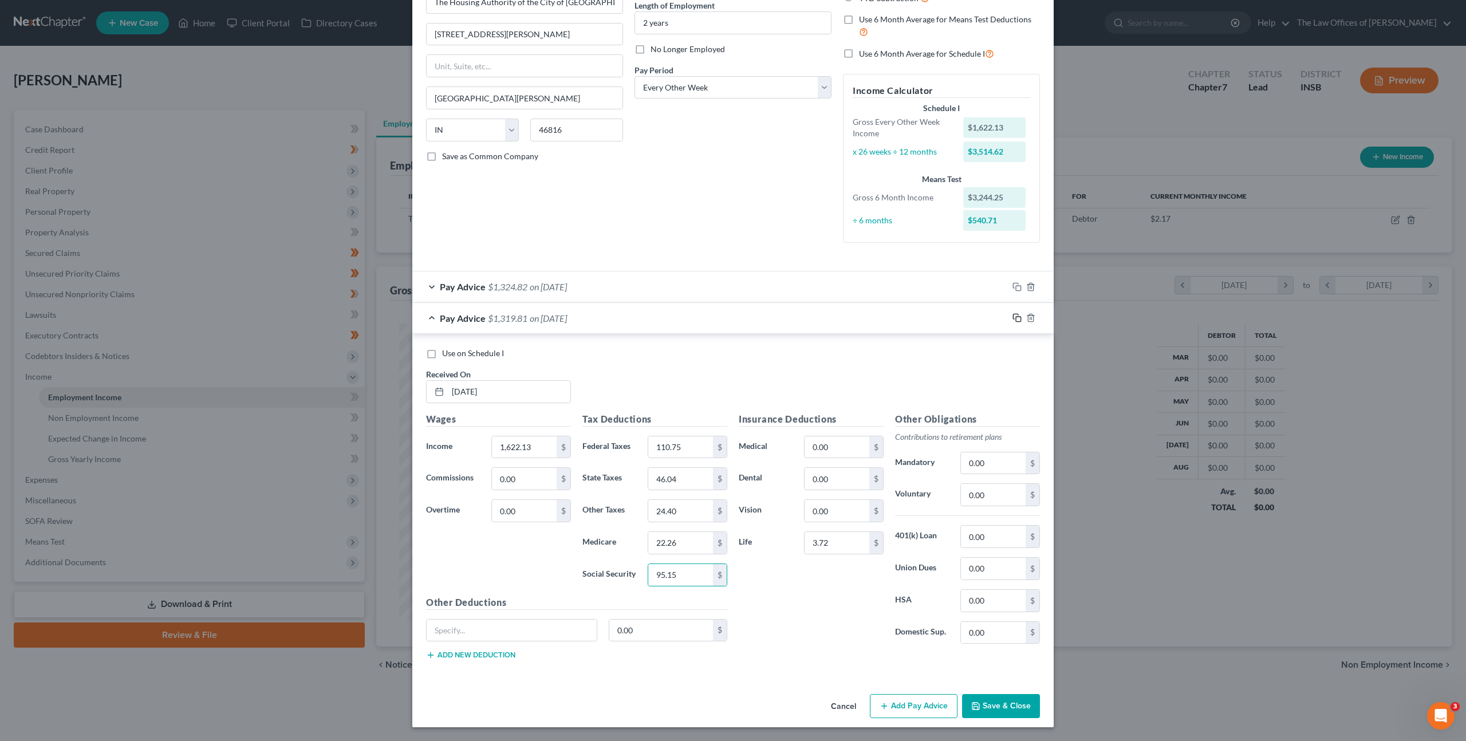
click at [1016, 318] on rect "button" at bounding box center [1018, 319] width 5 height 5
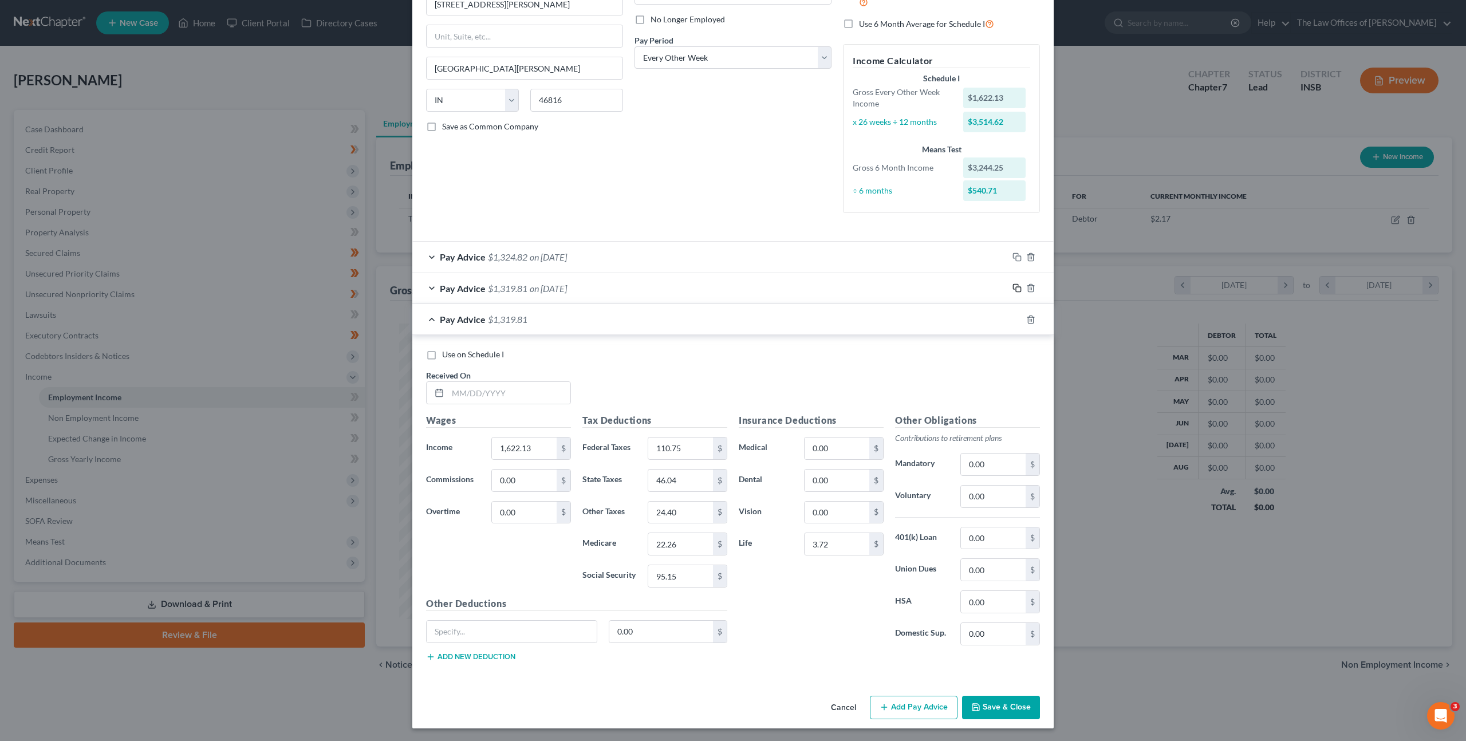
scroll to position [149, 0]
click at [509, 392] on input "text" at bounding box center [509, 392] width 123 height 22
type input "[DATE]"
type input "1,622.12"
type input "22.25"
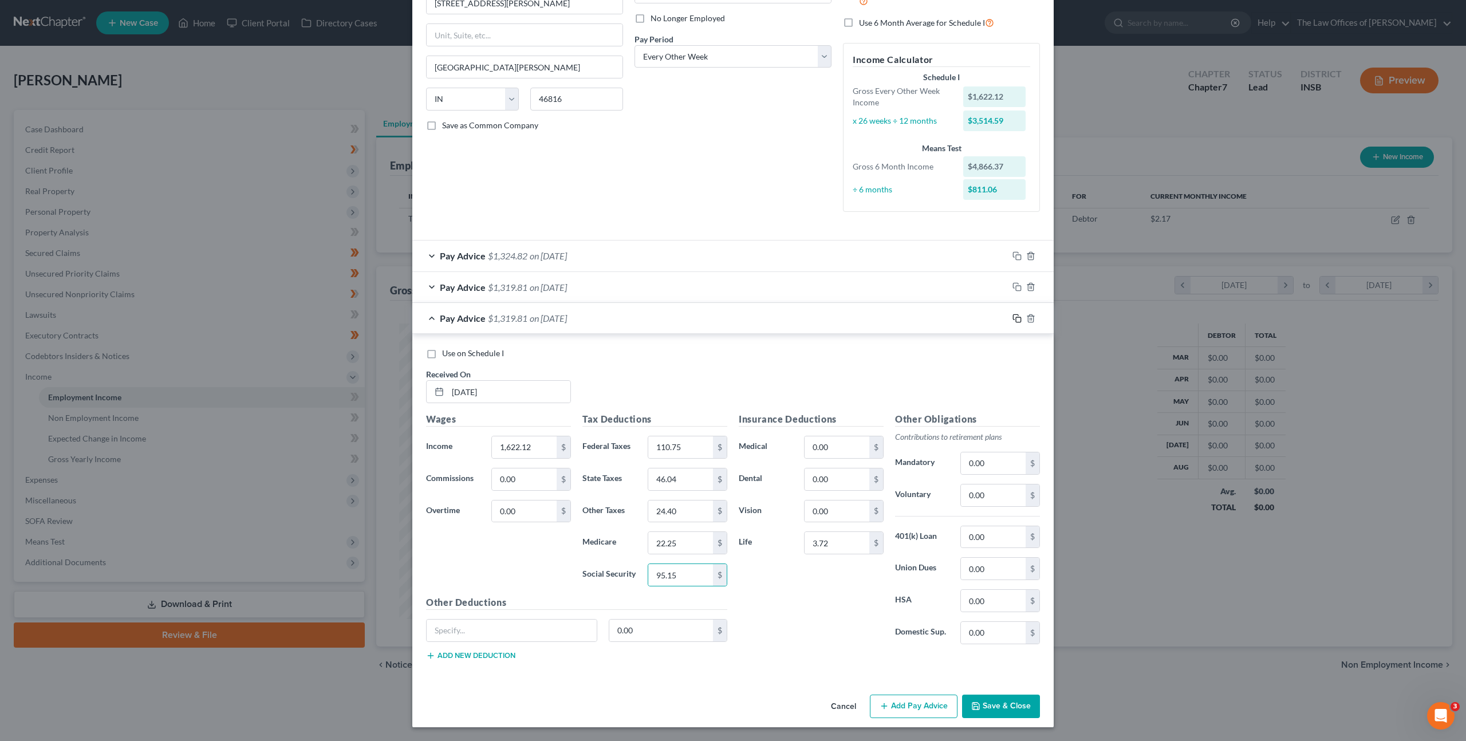
click at [1013, 318] on icon "button" at bounding box center [1017, 318] width 9 height 9
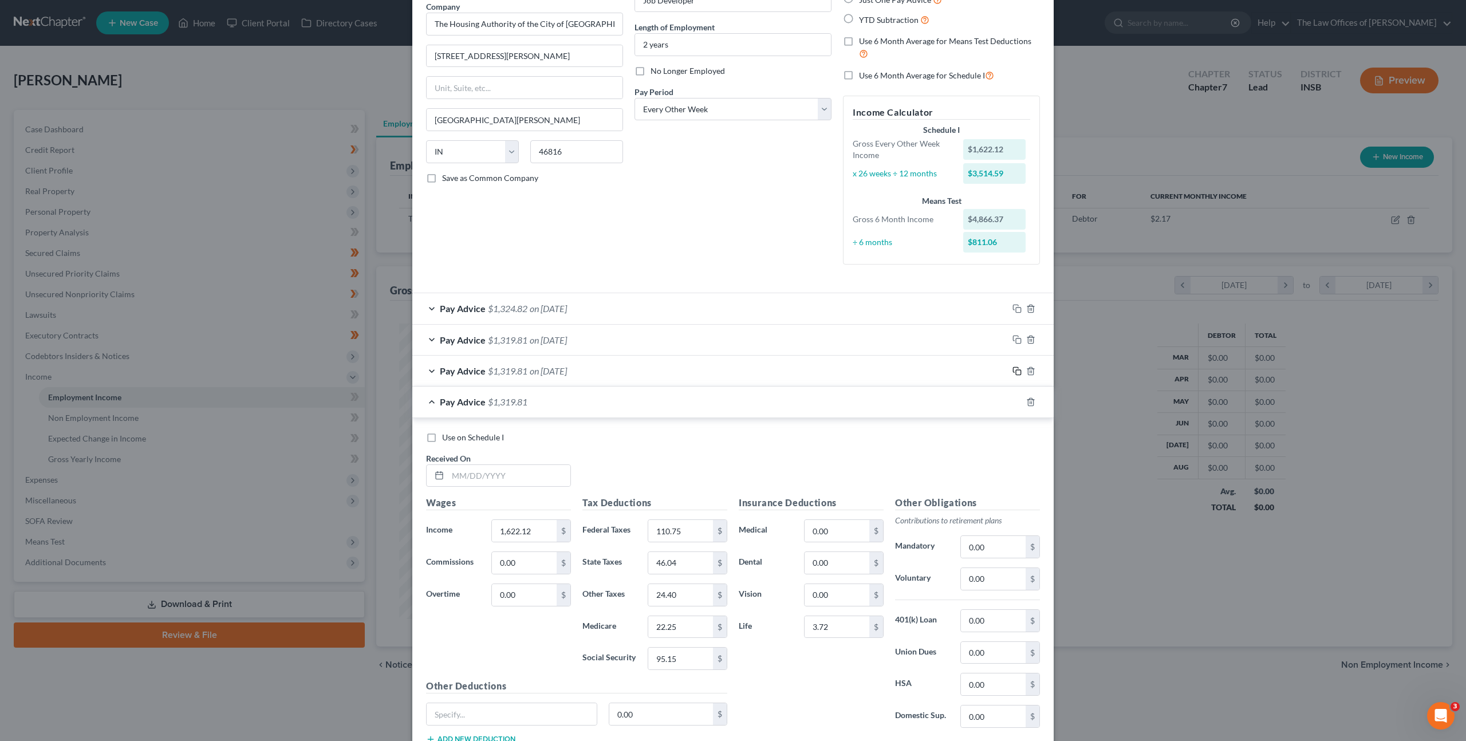
scroll to position [180, 0]
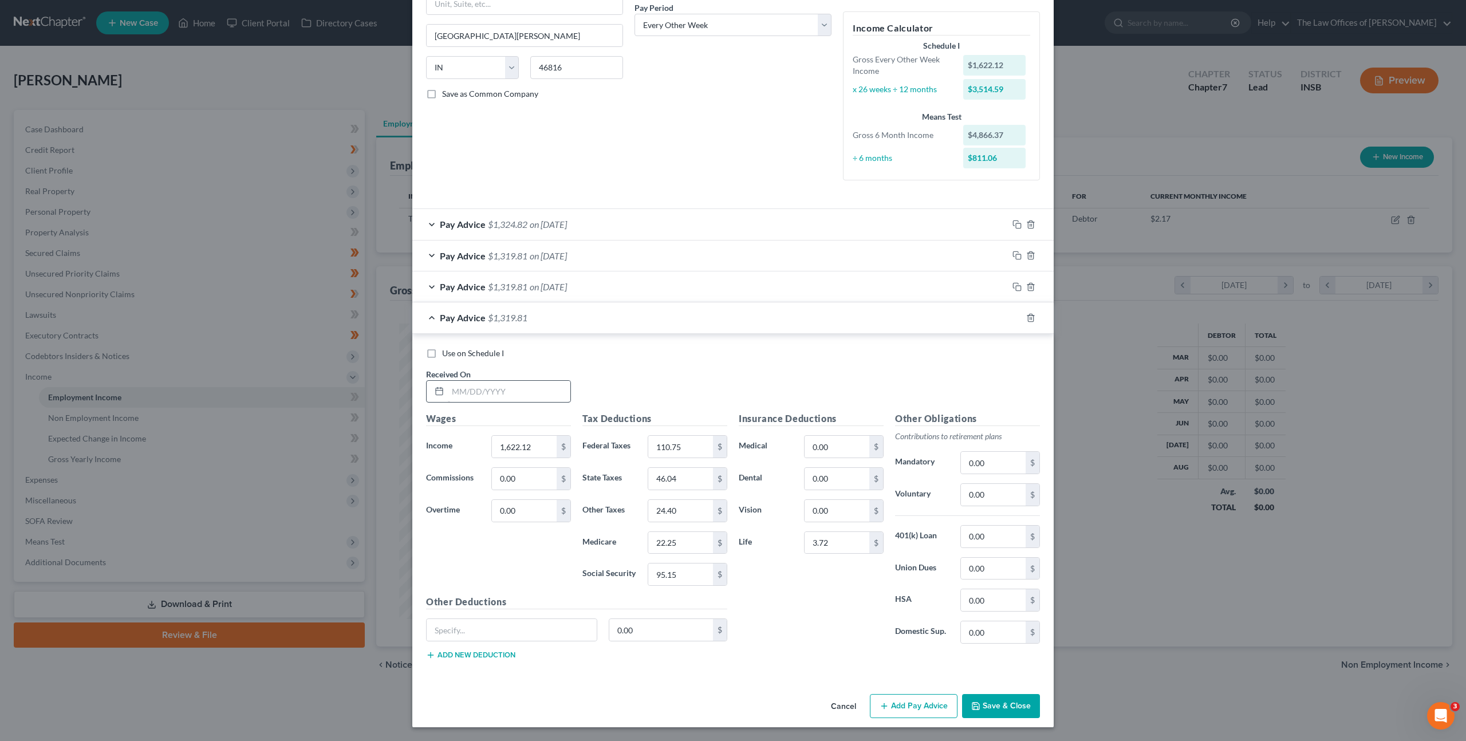
click at [493, 402] on div "Use on Schedule I Received On *" at bounding box center [732, 380] width 625 height 65
click at [537, 385] on input "text" at bounding box center [509, 392] width 123 height 22
type input "[DATE]"
click at [684, 573] on input "95.15" at bounding box center [680, 575] width 65 height 22
type input "95.14"
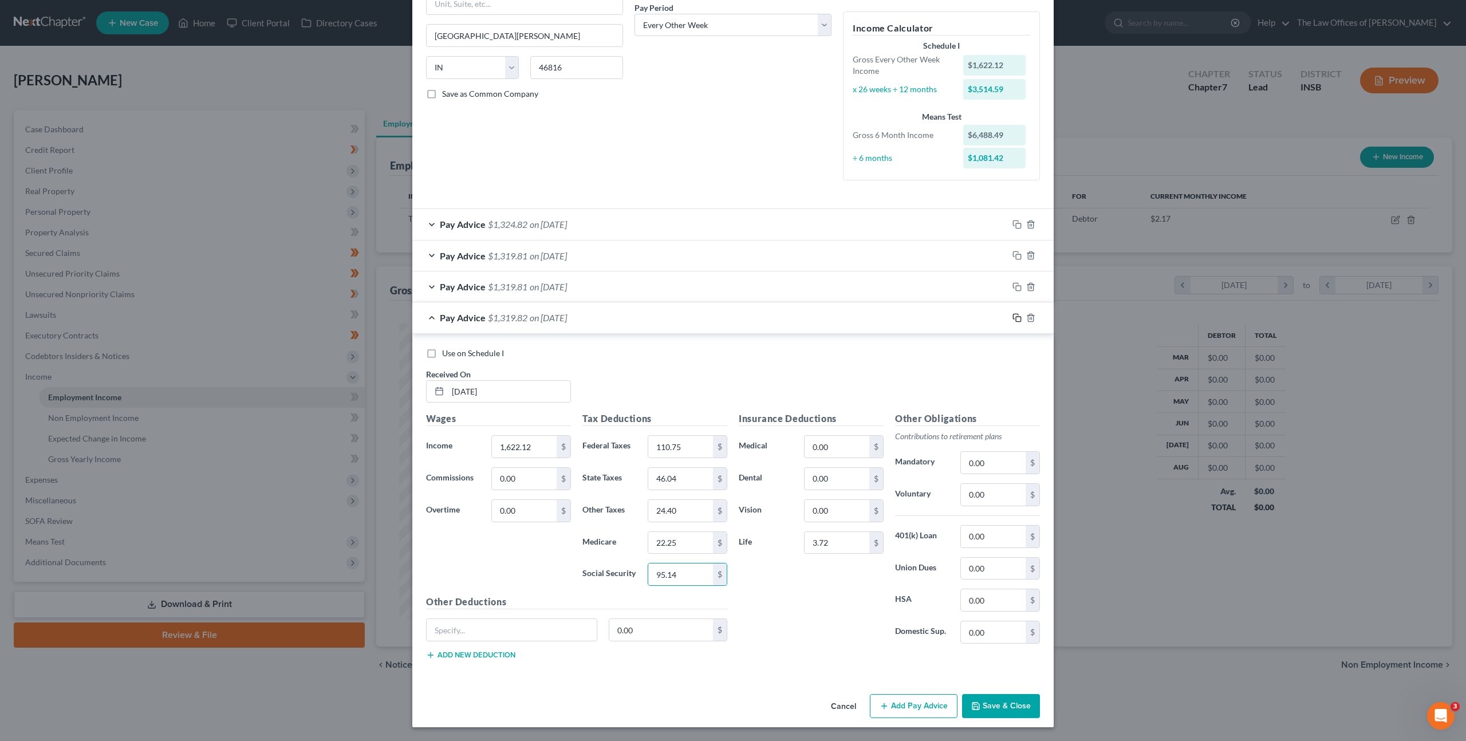
click at [1014, 317] on icon "button" at bounding box center [1017, 317] width 9 height 9
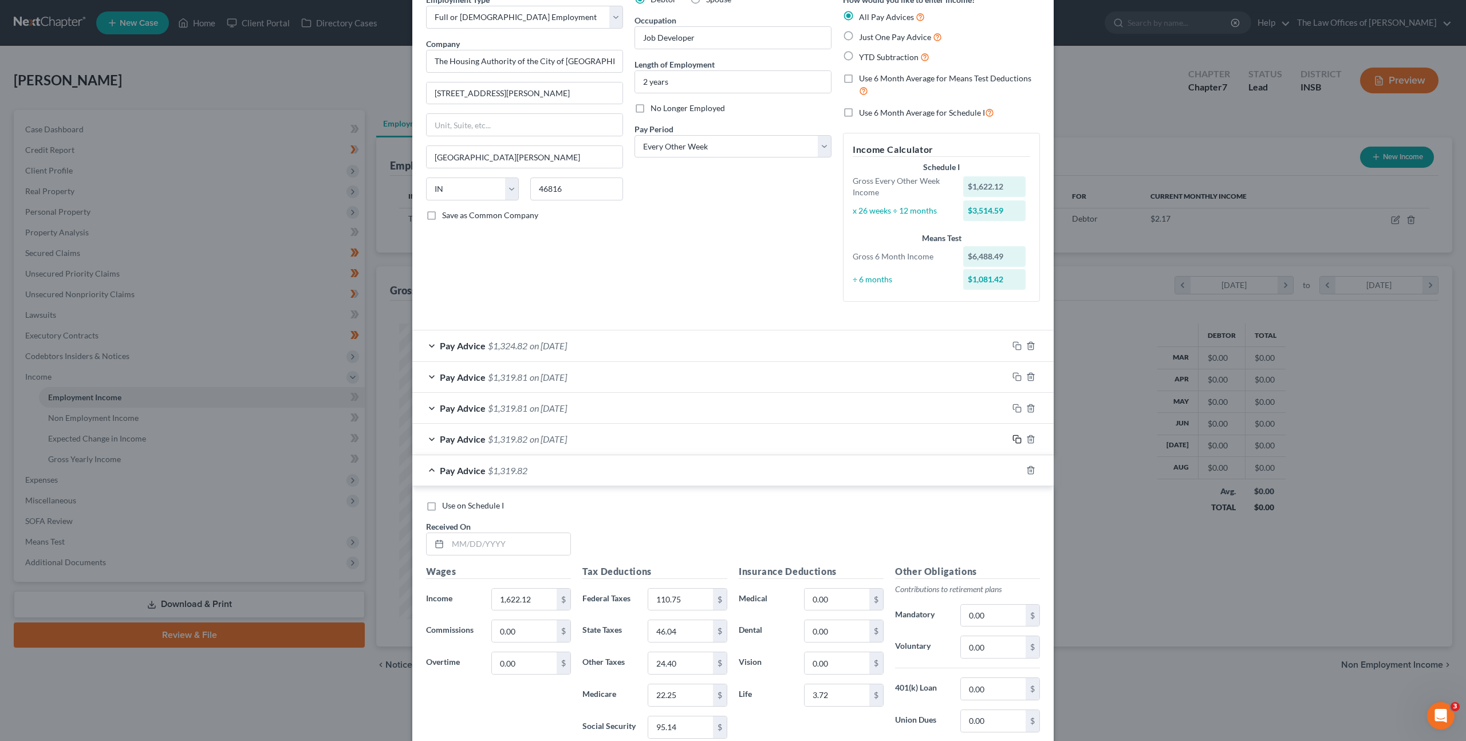
scroll to position [211, 0]
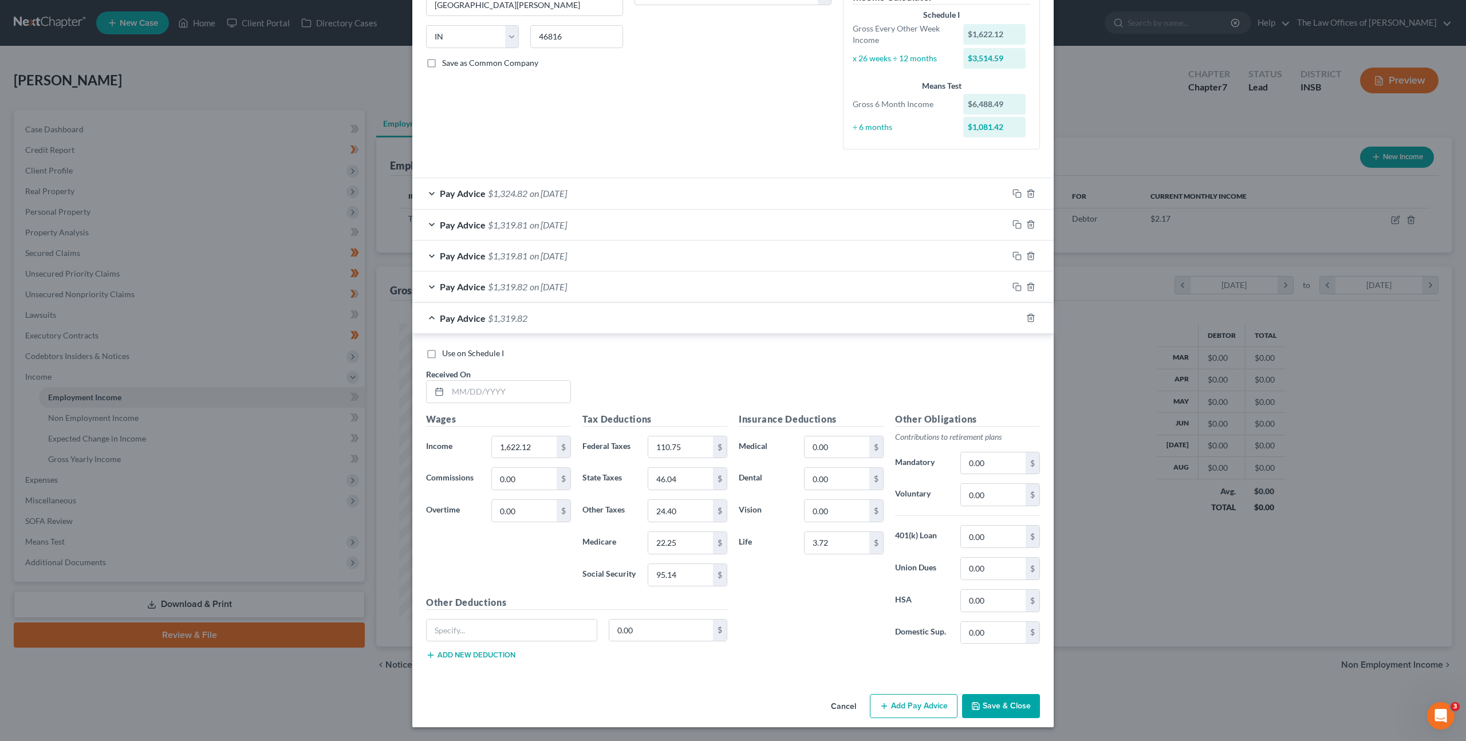
drag, startPoint x: 521, startPoint y: 411, endPoint x: 517, endPoint y: 406, distance: 6.5
click at [521, 411] on div "Use on Schedule I Received On *" at bounding box center [732, 380] width 625 height 65
click at [507, 400] on input "text" at bounding box center [509, 392] width 123 height 22
drag, startPoint x: 527, startPoint y: 385, endPoint x: 656, endPoint y: 369, distance: 130.4
click at [527, 385] on input "text" at bounding box center [509, 392] width 123 height 22
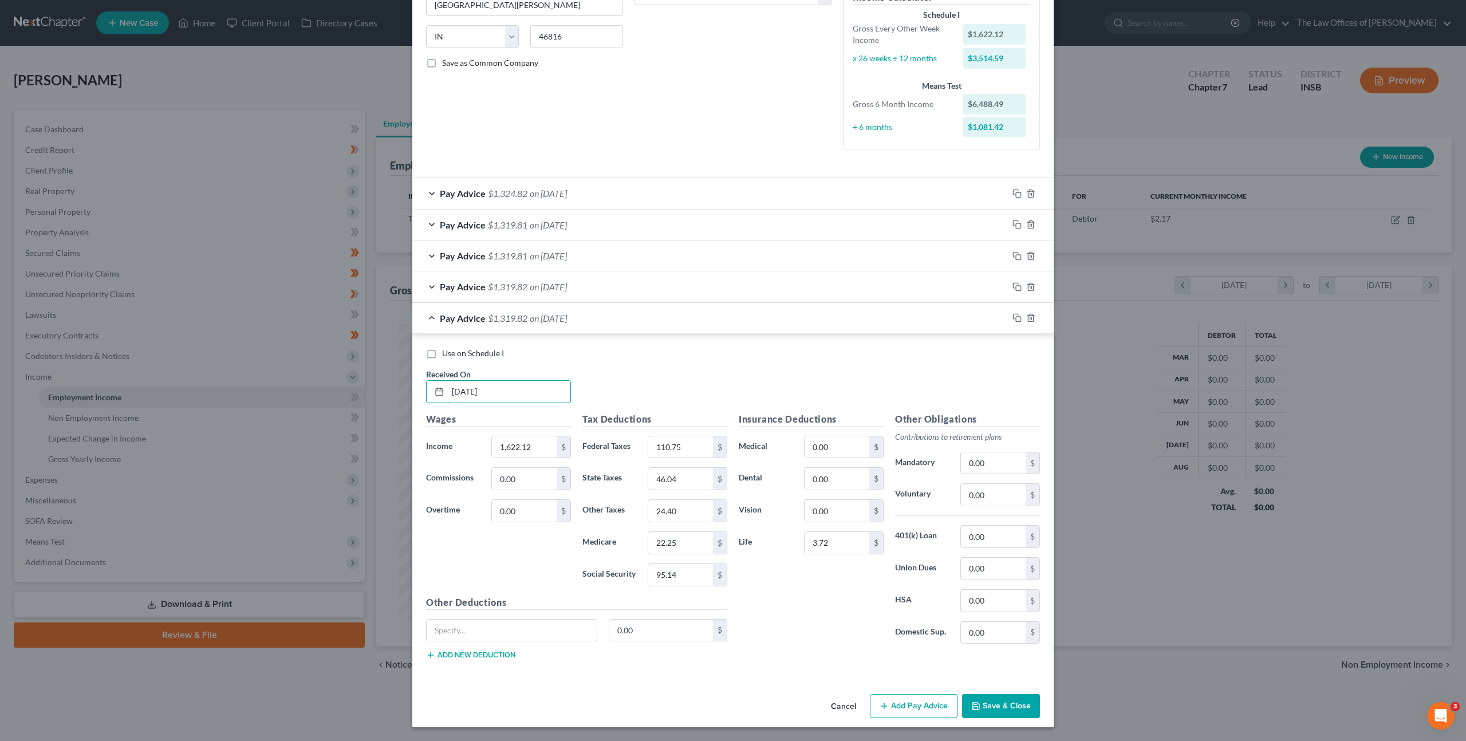
type input "[DATE]"
click at [1013, 319] on icon "button" at bounding box center [1017, 320] width 9 height 9
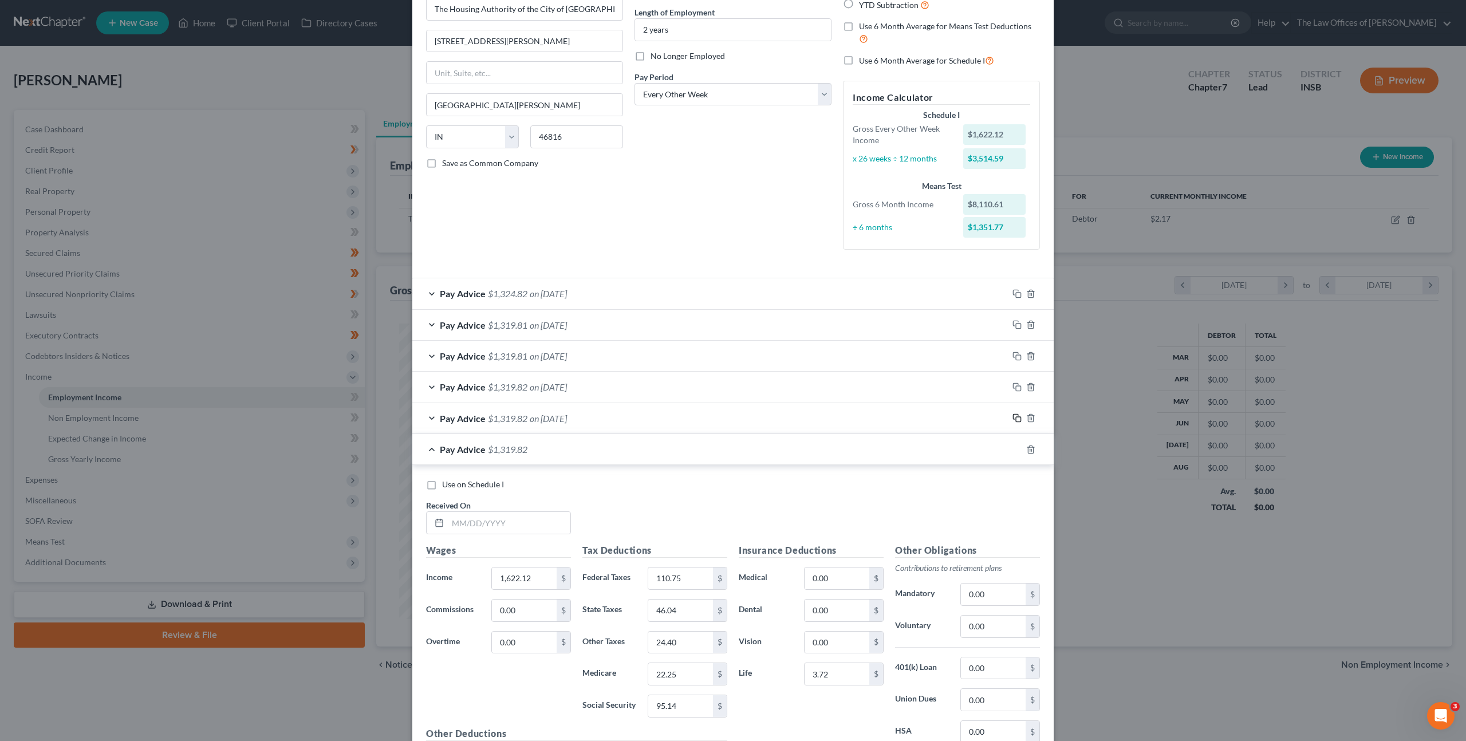
scroll to position [242, 0]
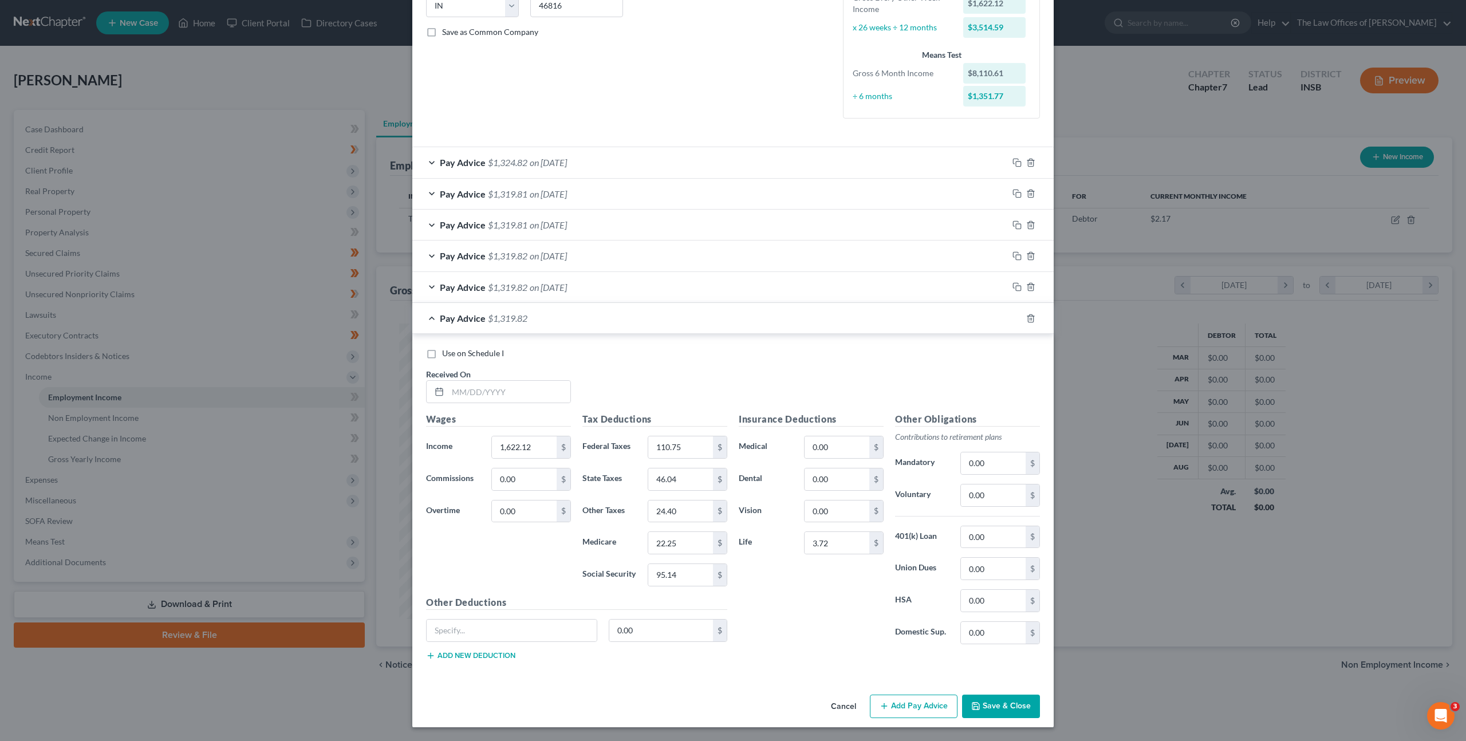
click at [630, 289] on div "Pay Advice $1,319.82 on [DATE]" at bounding box center [710, 287] width 596 height 30
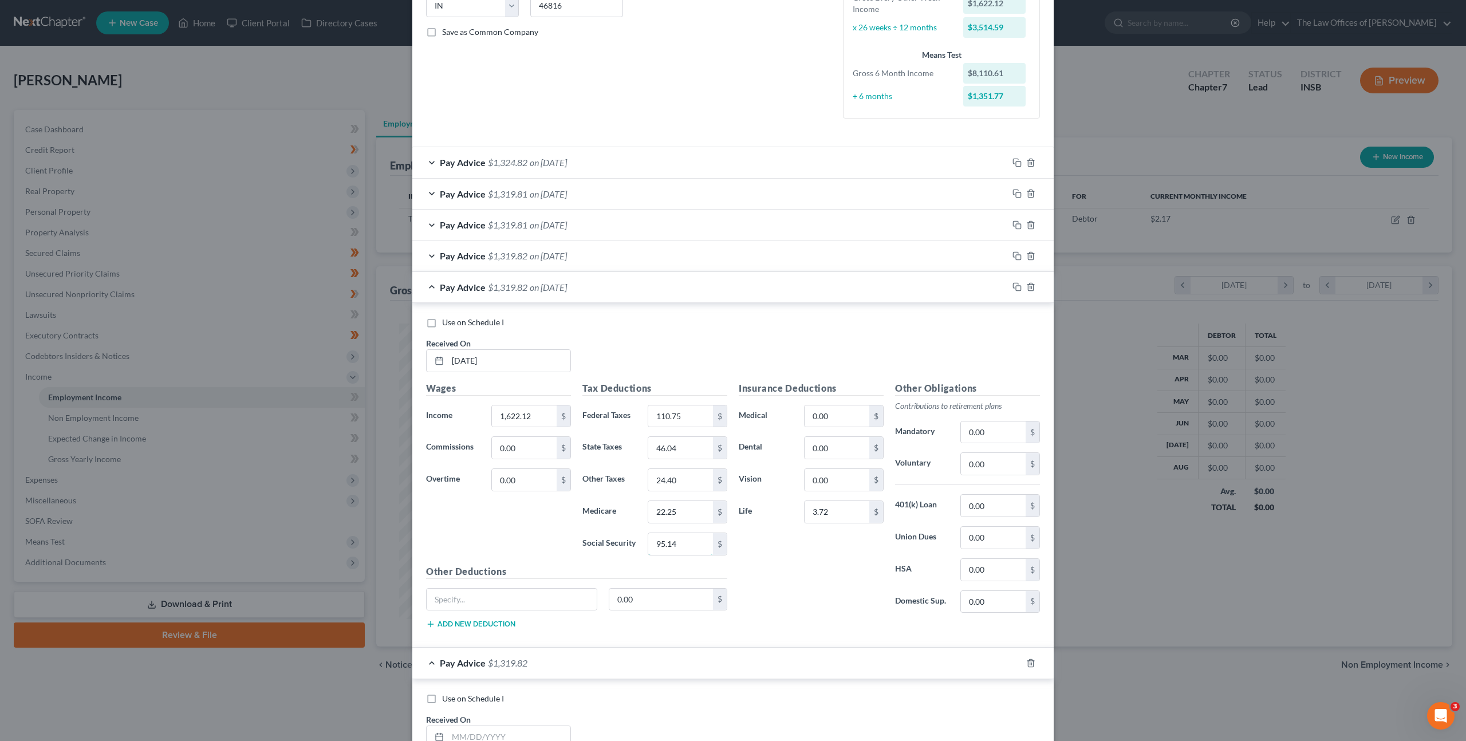
drag, startPoint x: 682, startPoint y: 546, endPoint x: 767, endPoint y: 524, distance: 87.5
click at [685, 545] on input "95.14" at bounding box center [680, 544] width 65 height 22
type input "95.15"
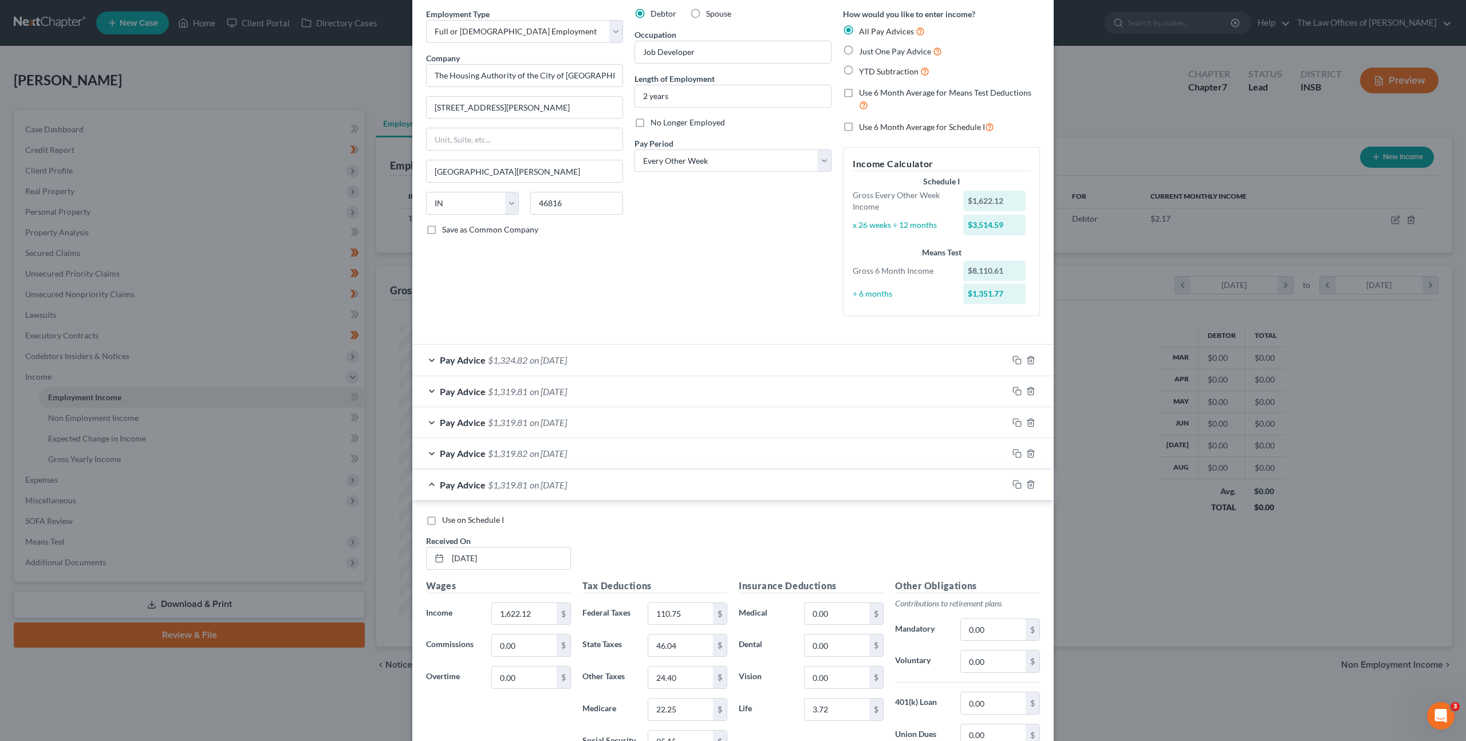
click at [619, 486] on div "Pay Advice $1,319.81 on [DATE]" at bounding box center [710, 485] width 596 height 30
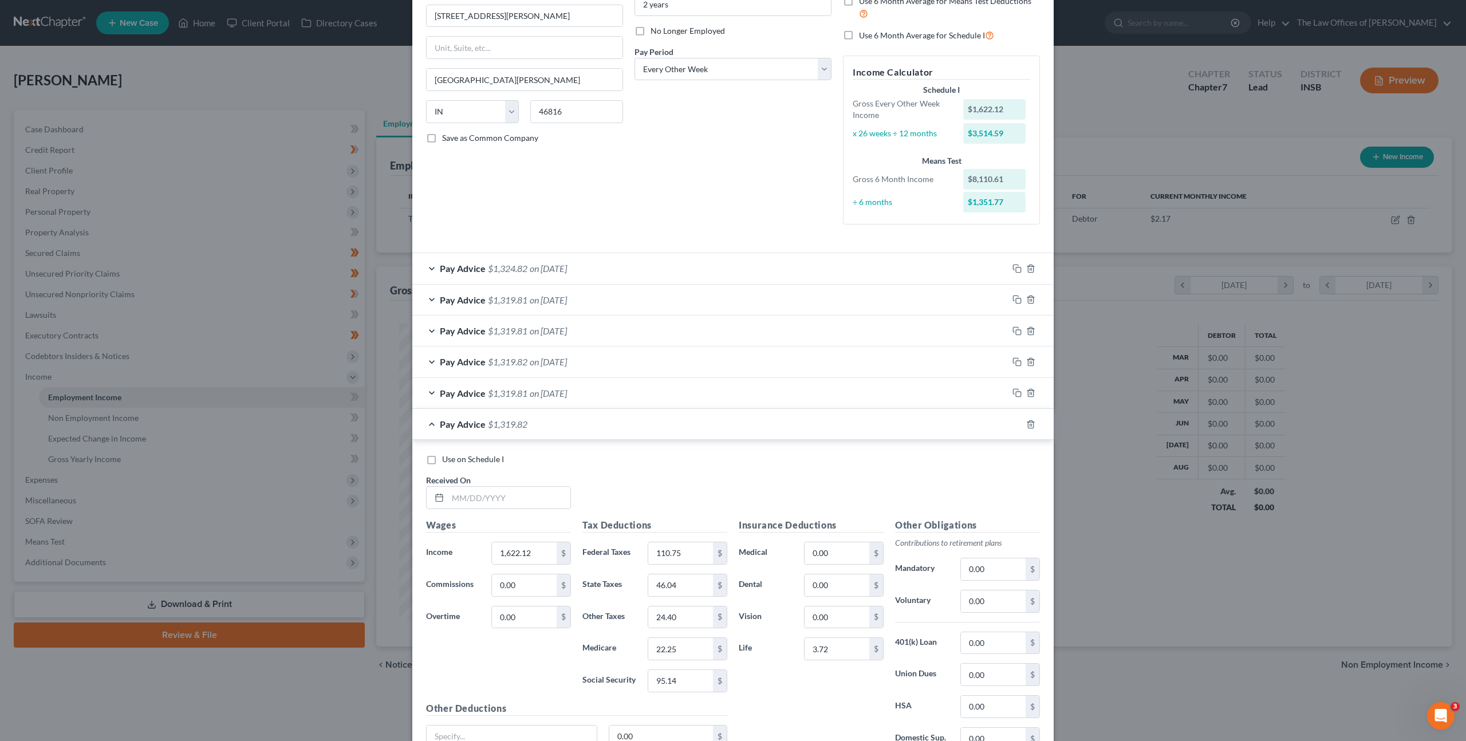
scroll to position [242, 0]
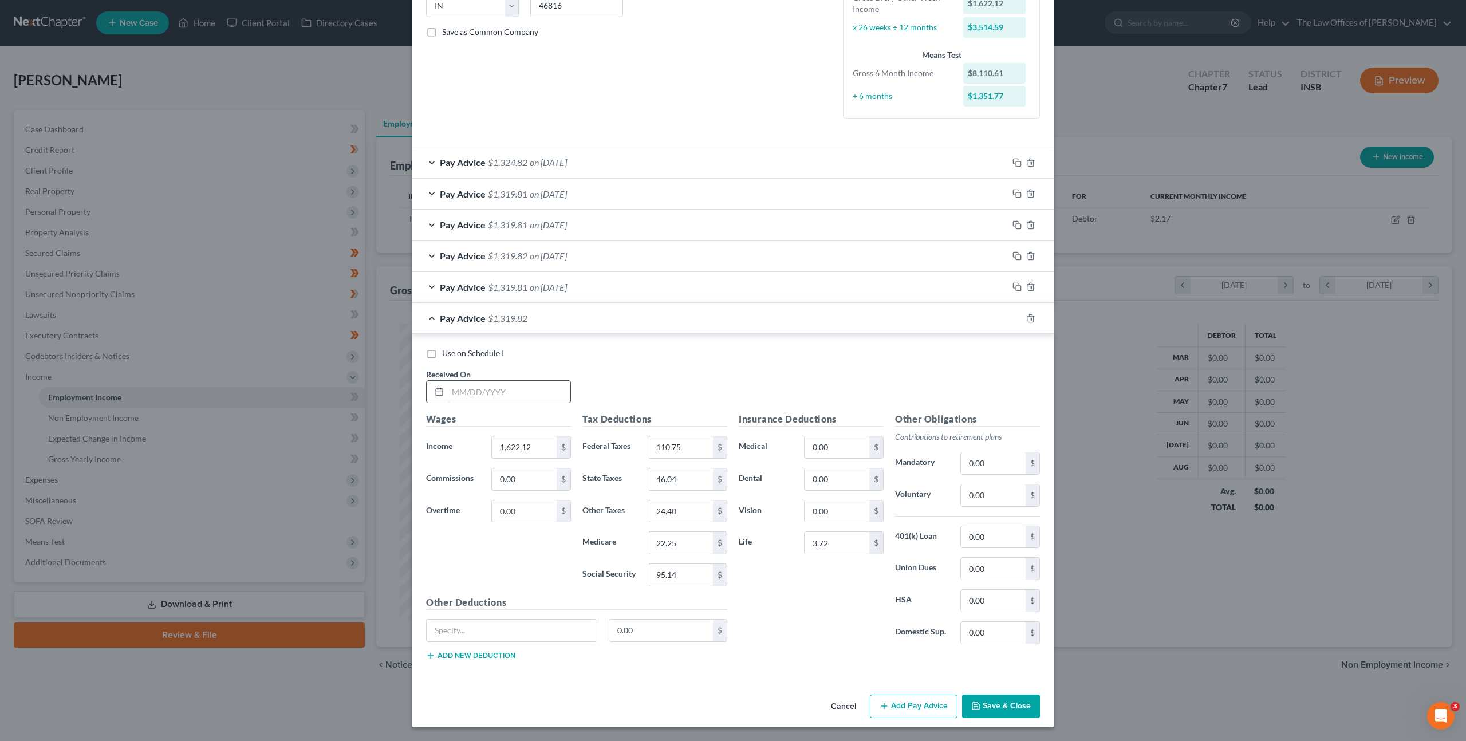
drag, startPoint x: 489, startPoint y: 384, endPoint x: 508, endPoint y: 388, distance: 19.3
click at [490, 385] on input "text" at bounding box center [509, 392] width 123 height 22
type input "[DATE]"
click at [1013, 320] on icon "button" at bounding box center [1017, 318] width 9 height 9
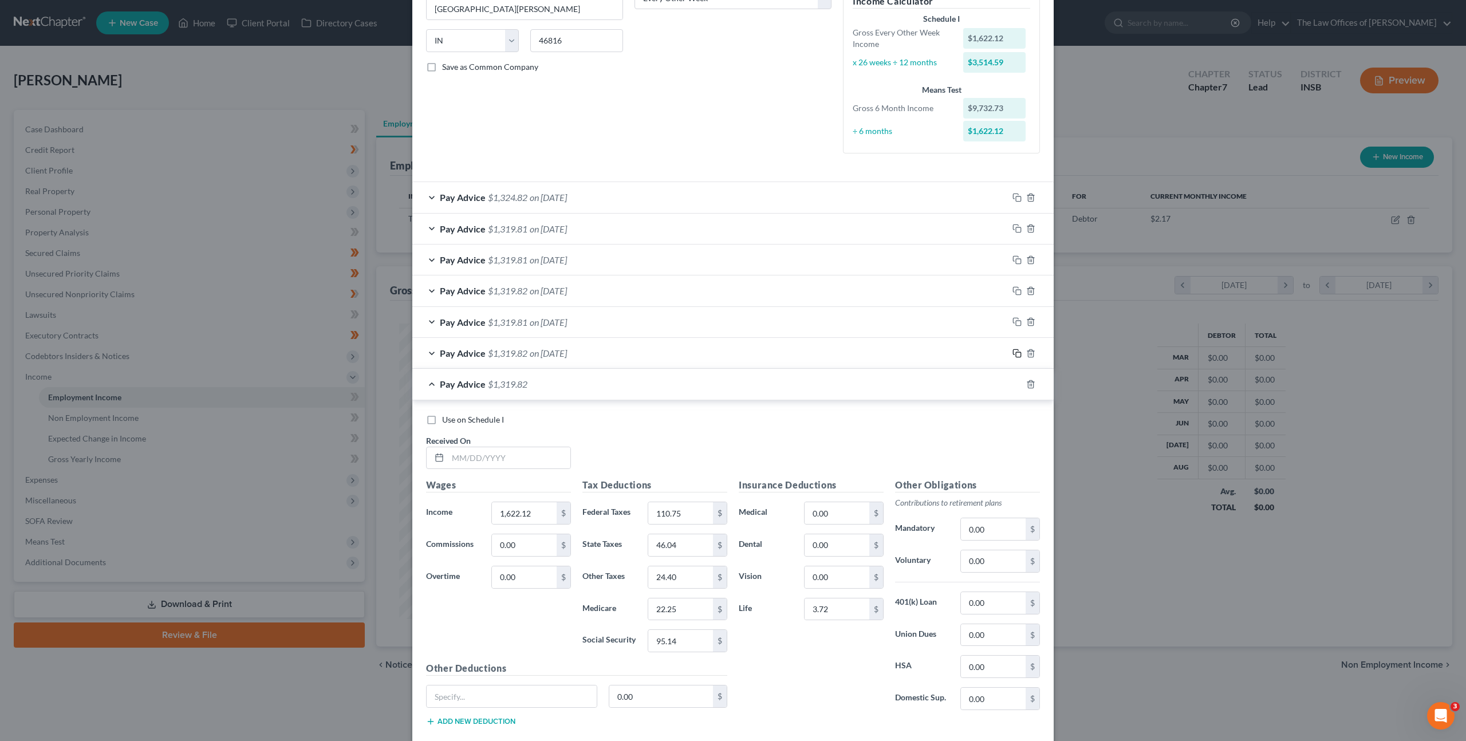
scroll to position [274, 0]
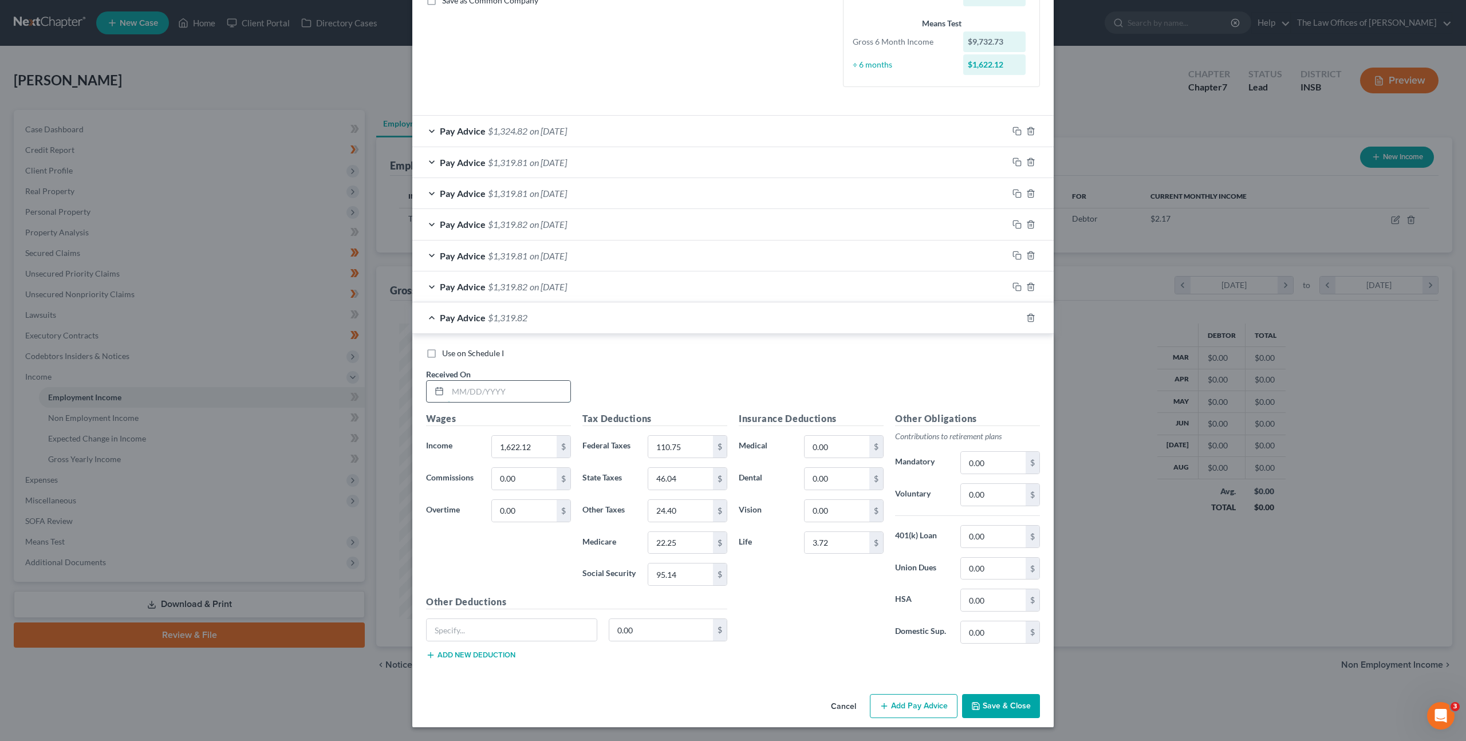
click at [525, 389] on input "text" at bounding box center [509, 392] width 123 height 22
type input "[DATE]"
drag, startPoint x: 1012, startPoint y: 314, endPoint x: 971, endPoint y: 320, distance: 41.1
click at [1013, 314] on icon "button" at bounding box center [1017, 317] width 9 height 9
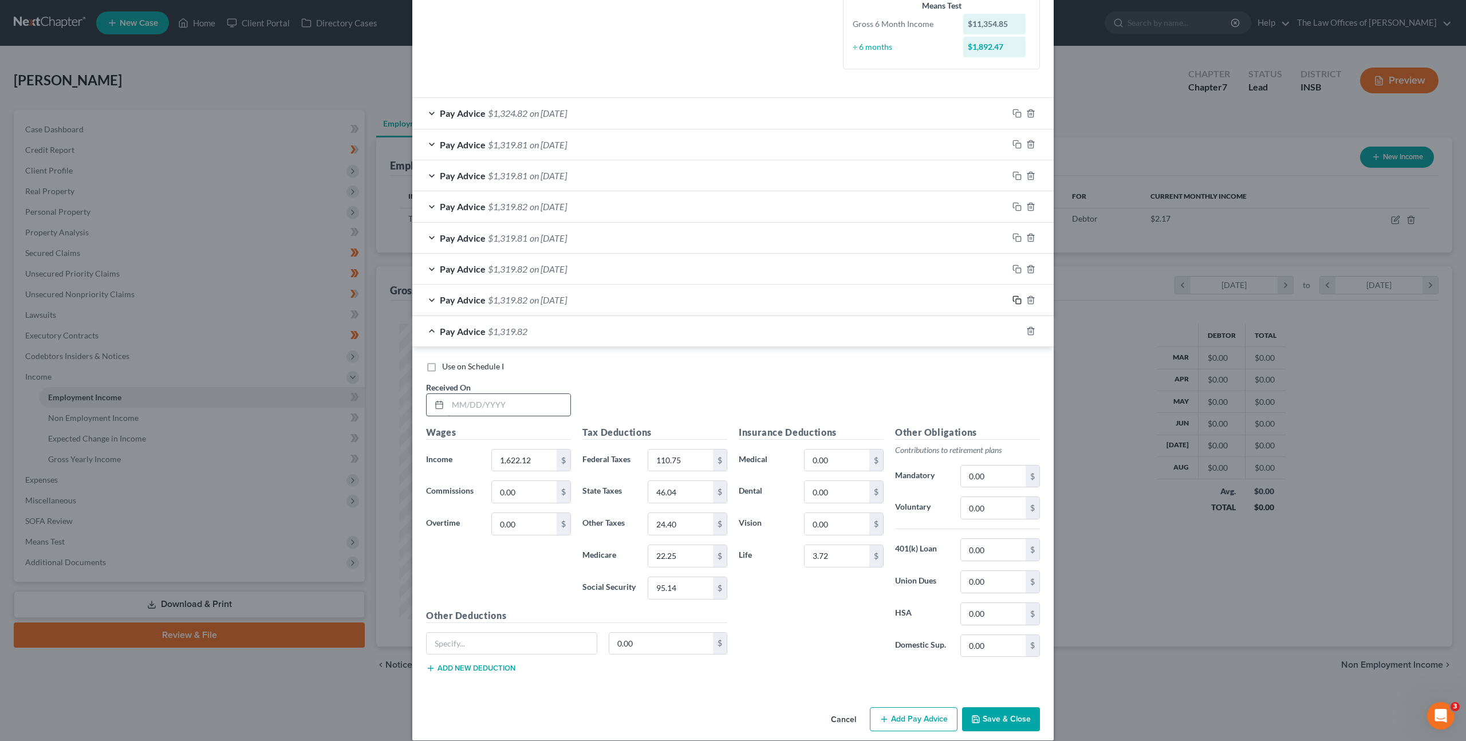
scroll to position [305, 0]
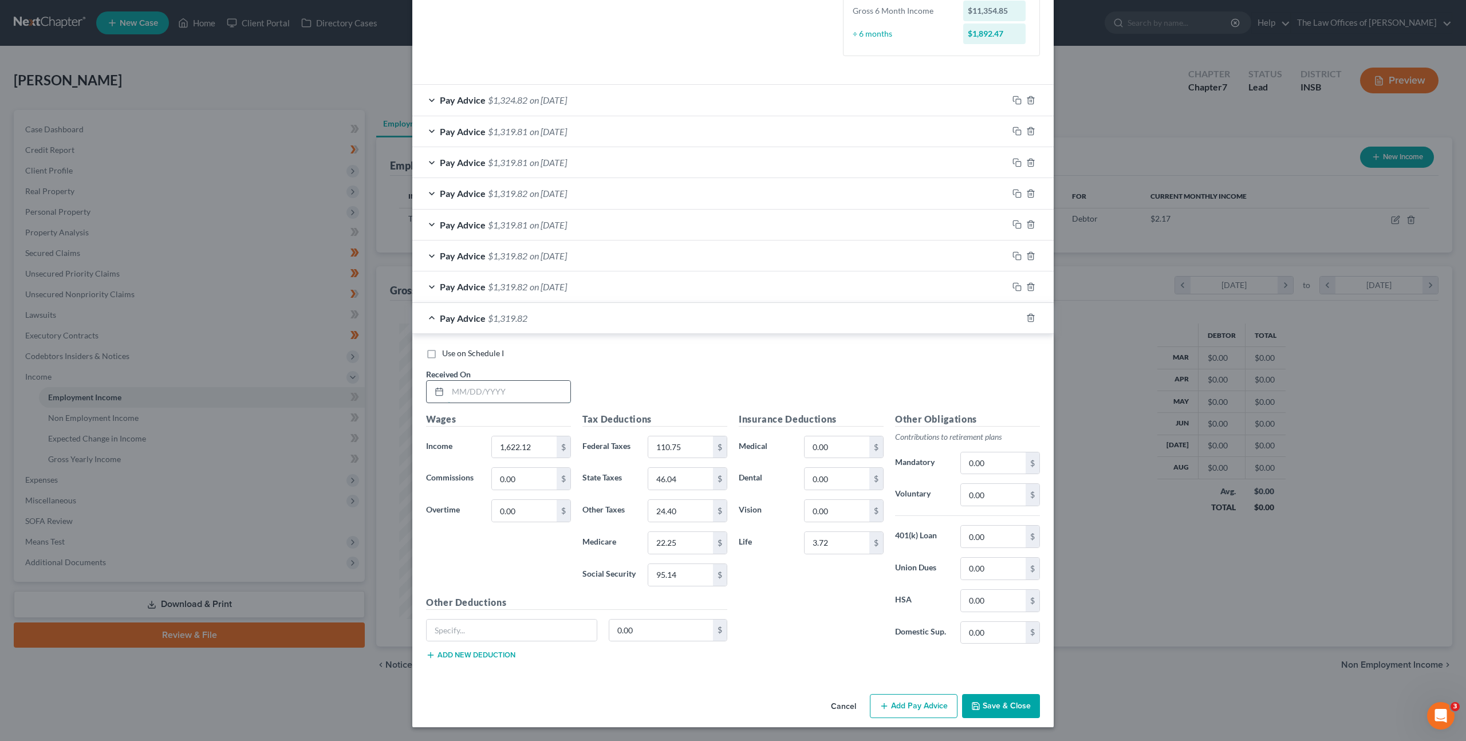
drag, startPoint x: 504, startPoint y: 396, endPoint x: 514, endPoint y: 393, distance: 10.9
click at [507, 395] on input "text" at bounding box center [509, 392] width 123 height 22
type input "[DATE]"
click at [1008, 321] on div at bounding box center [1031, 318] width 46 height 18
click at [1013, 319] on icon "button" at bounding box center [1017, 317] width 9 height 9
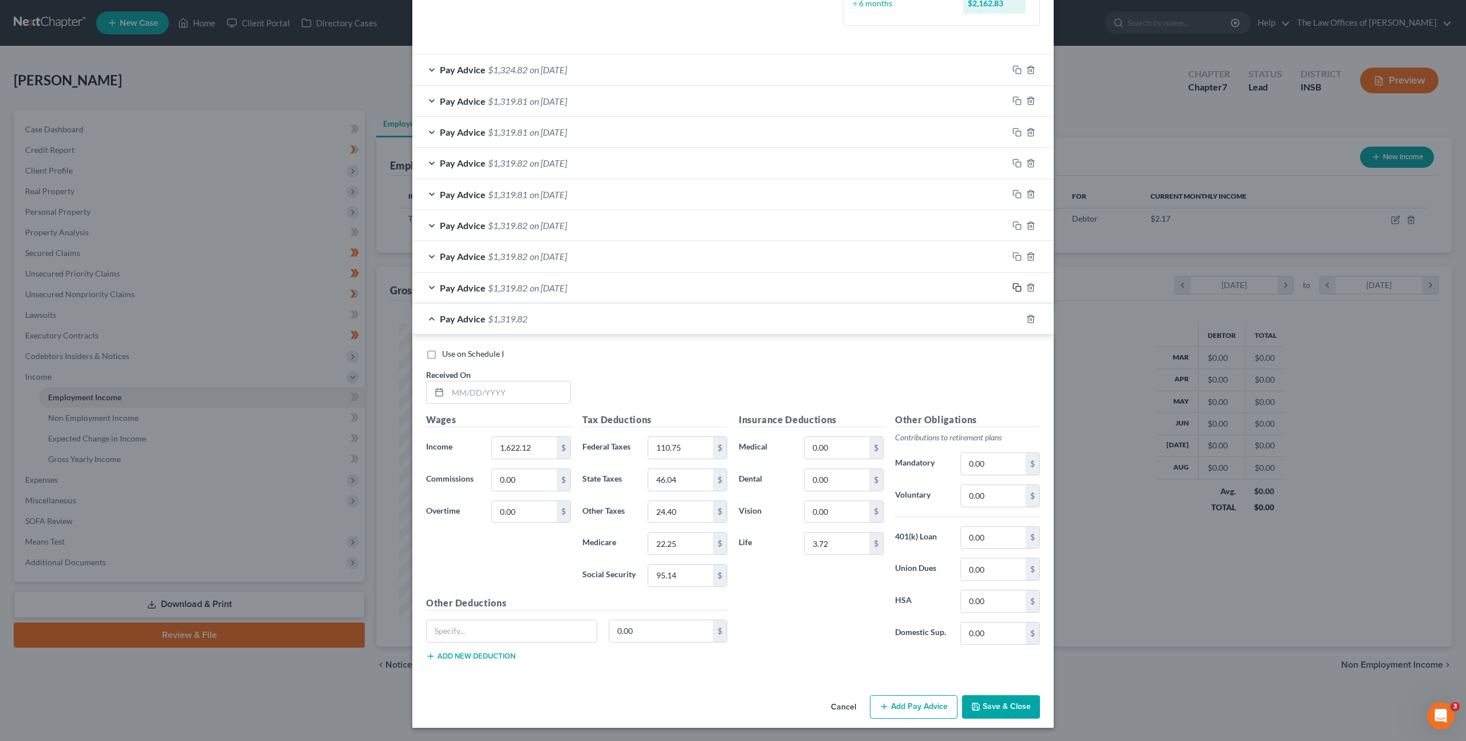
scroll to position [336, 0]
click at [486, 397] on input "text" at bounding box center [509, 392] width 123 height 22
type input "[DATE]"
drag, startPoint x: 525, startPoint y: 450, endPoint x: 592, endPoint y: 431, distance: 68.9
click at [525, 450] on input "1,622.12" at bounding box center [524, 447] width 65 height 22
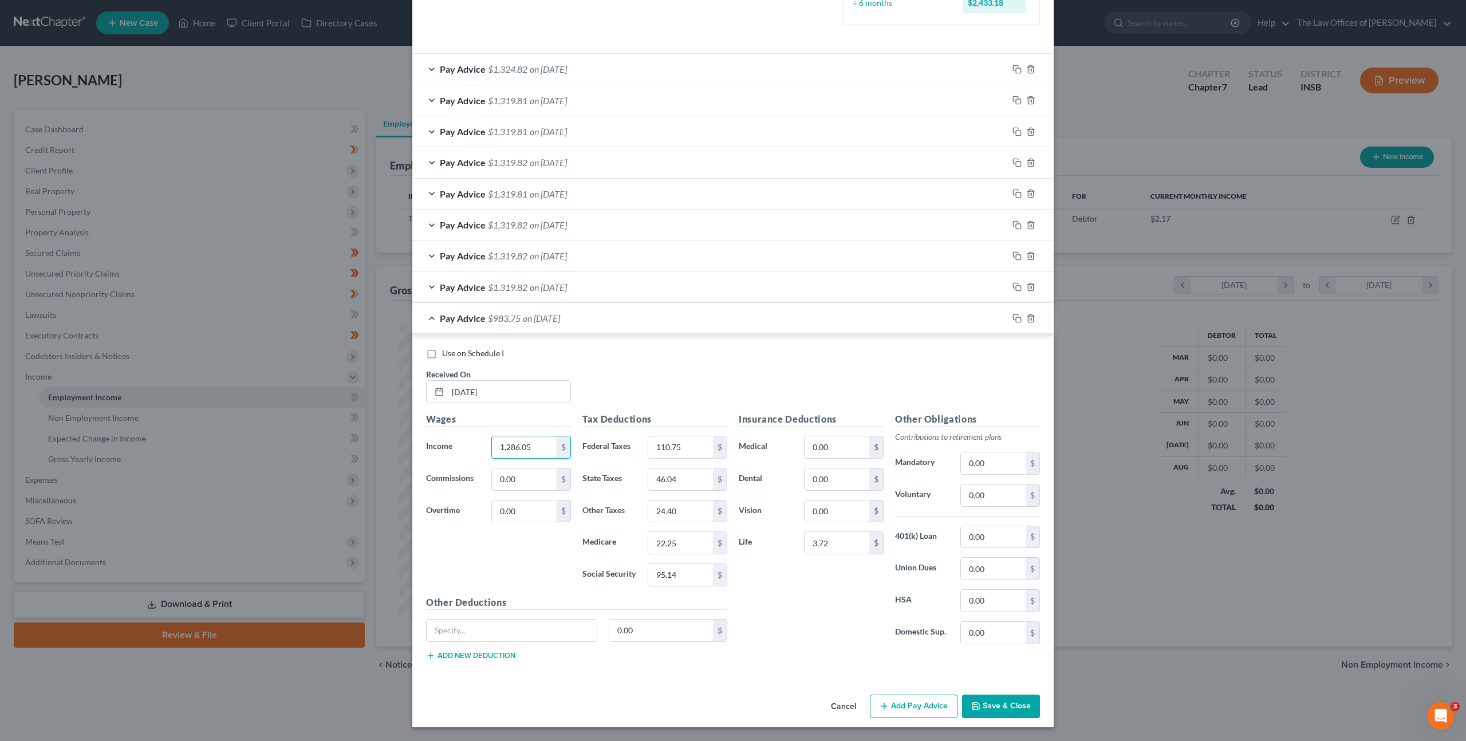
type input "1,286.05"
click at [1028, 317] on icon "button" at bounding box center [1030, 317] width 5 height 7
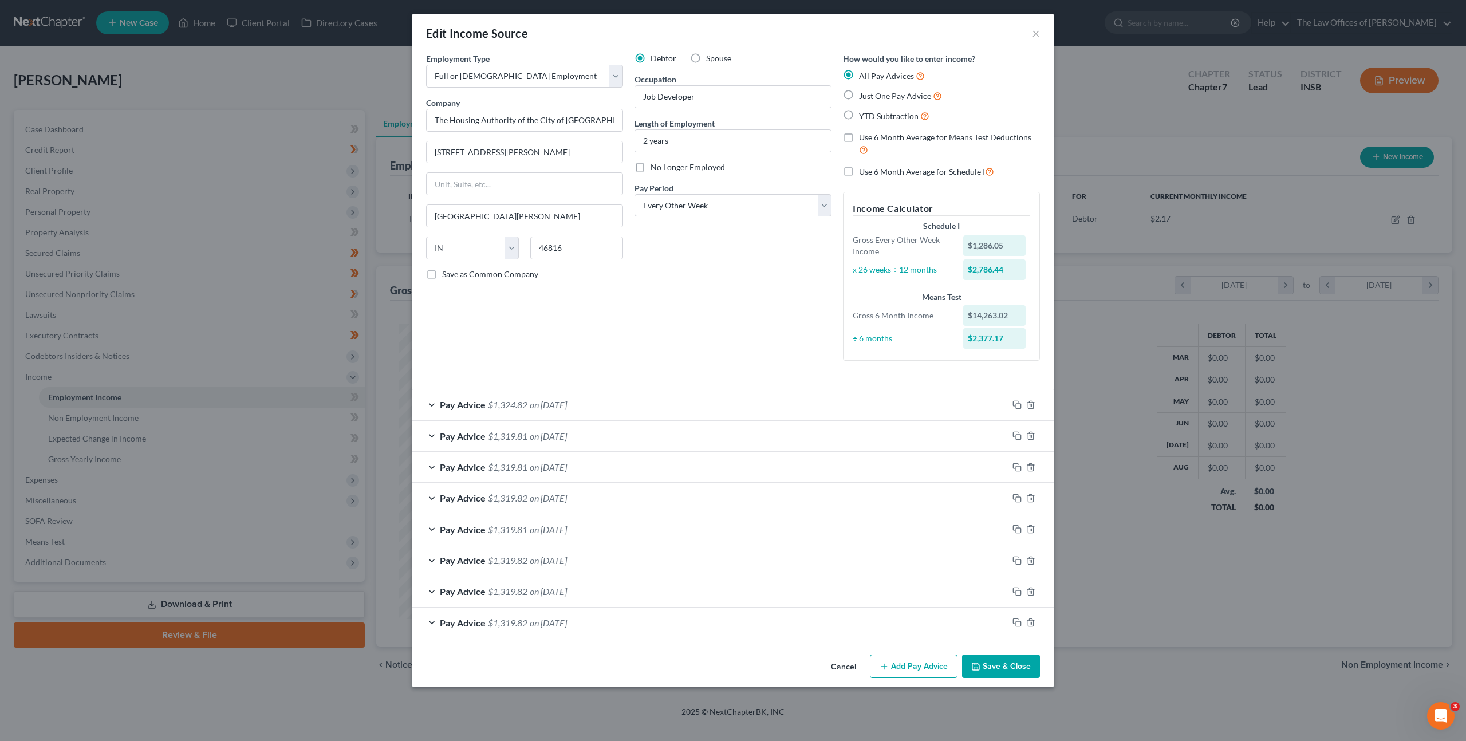
scroll to position [0, 0]
drag, startPoint x: 1018, startPoint y: 622, endPoint x: 1015, endPoint y: 608, distance: 14.6
click at [1018, 621] on icon "button" at bounding box center [1017, 622] width 9 height 9
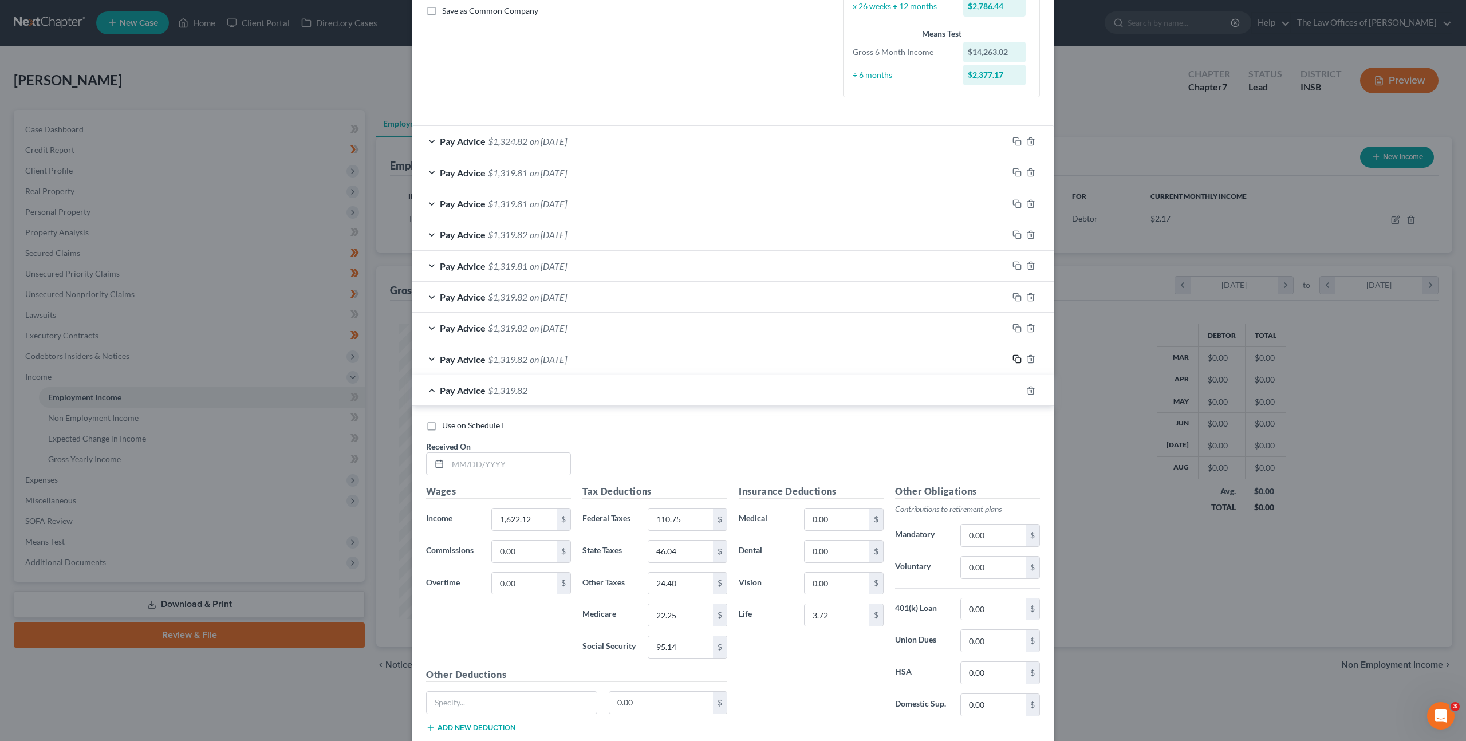
scroll to position [336, 0]
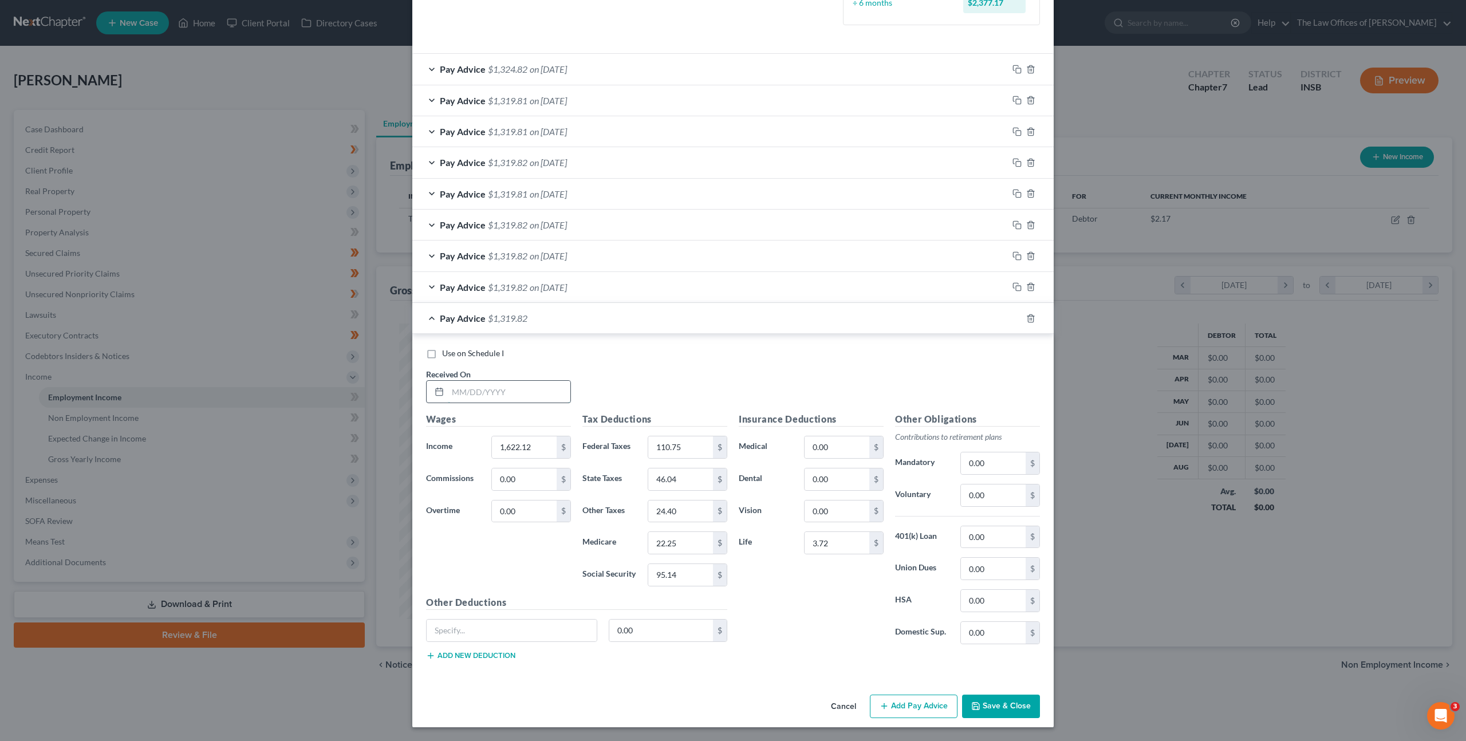
drag, startPoint x: 509, startPoint y: 384, endPoint x: 643, endPoint y: 389, distance: 134.1
click at [515, 383] on input "text" at bounding box center [509, 392] width 123 height 22
type input "[DATE]"
click at [395, 436] on div "Edit Income Source × Employment Type * Select Full or [DEMOGRAPHIC_DATA] Employ…" at bounding box center [733, 370] width 1466 height 741
click at [458, 450] on div "Income * 1,622.12 $" at bounding box center [498, 447] width 156 height 23
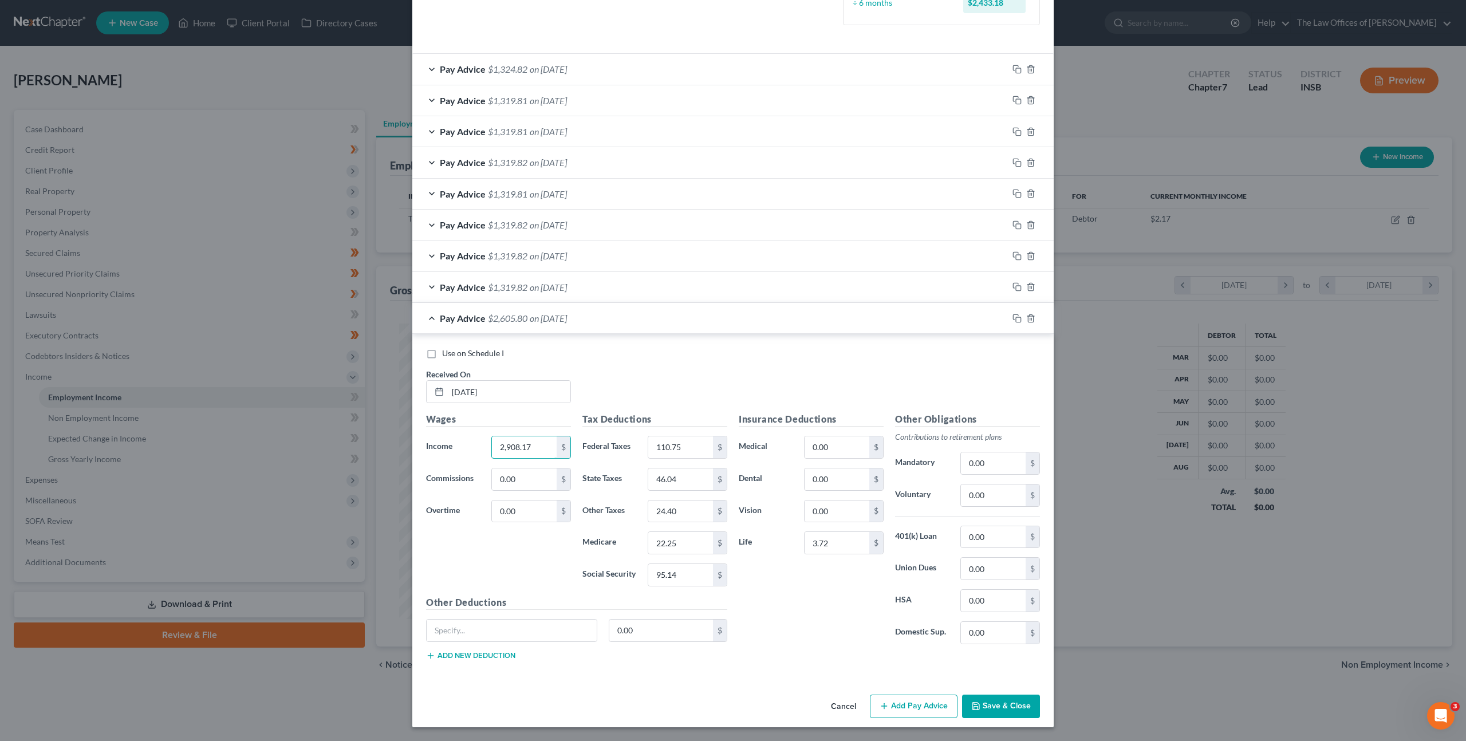
type input "2,908.17"
type input "393.68"
type input "84.62"
type input "44.85"
type input "40.90"
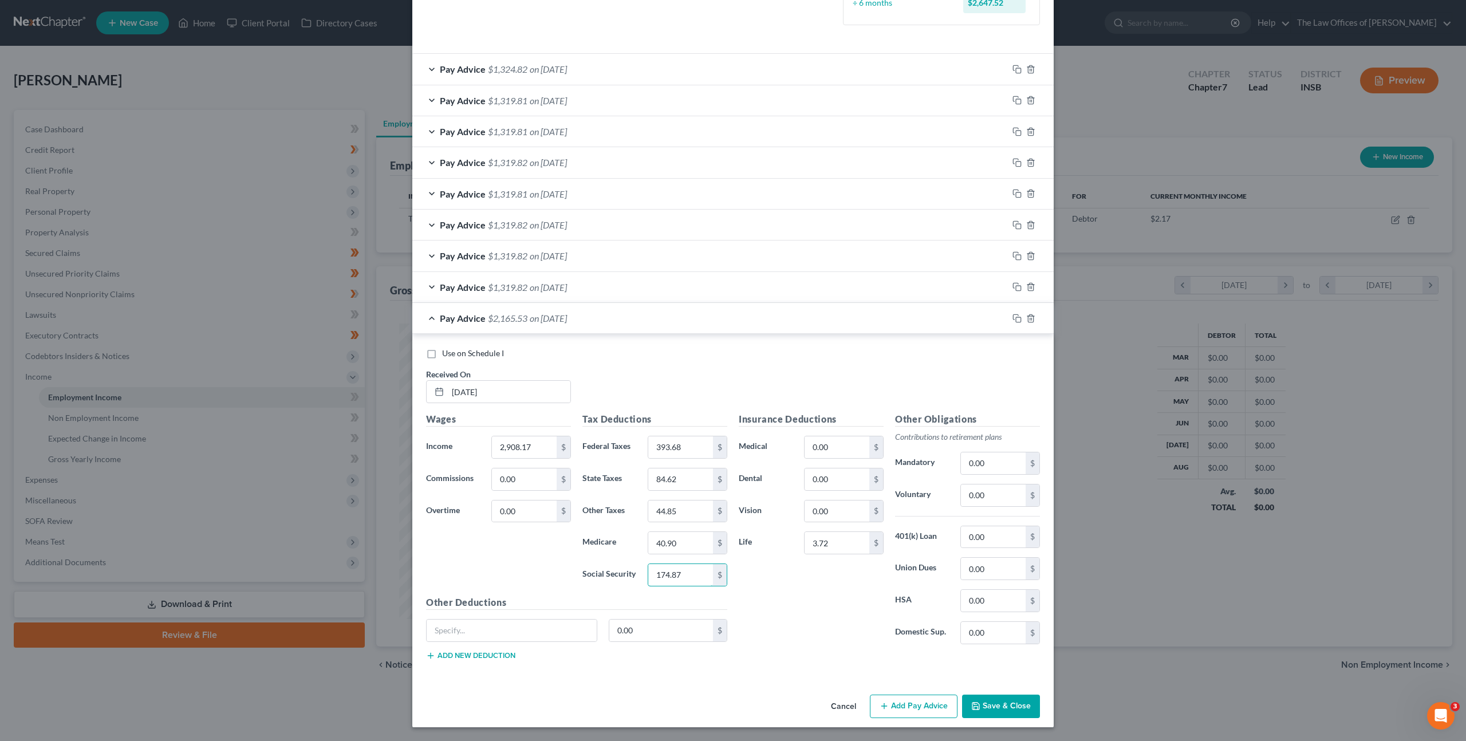
type input "174.87"
click at [1013, 316] on icon "button" at bounding box center [1015, 316] width 5 height 5
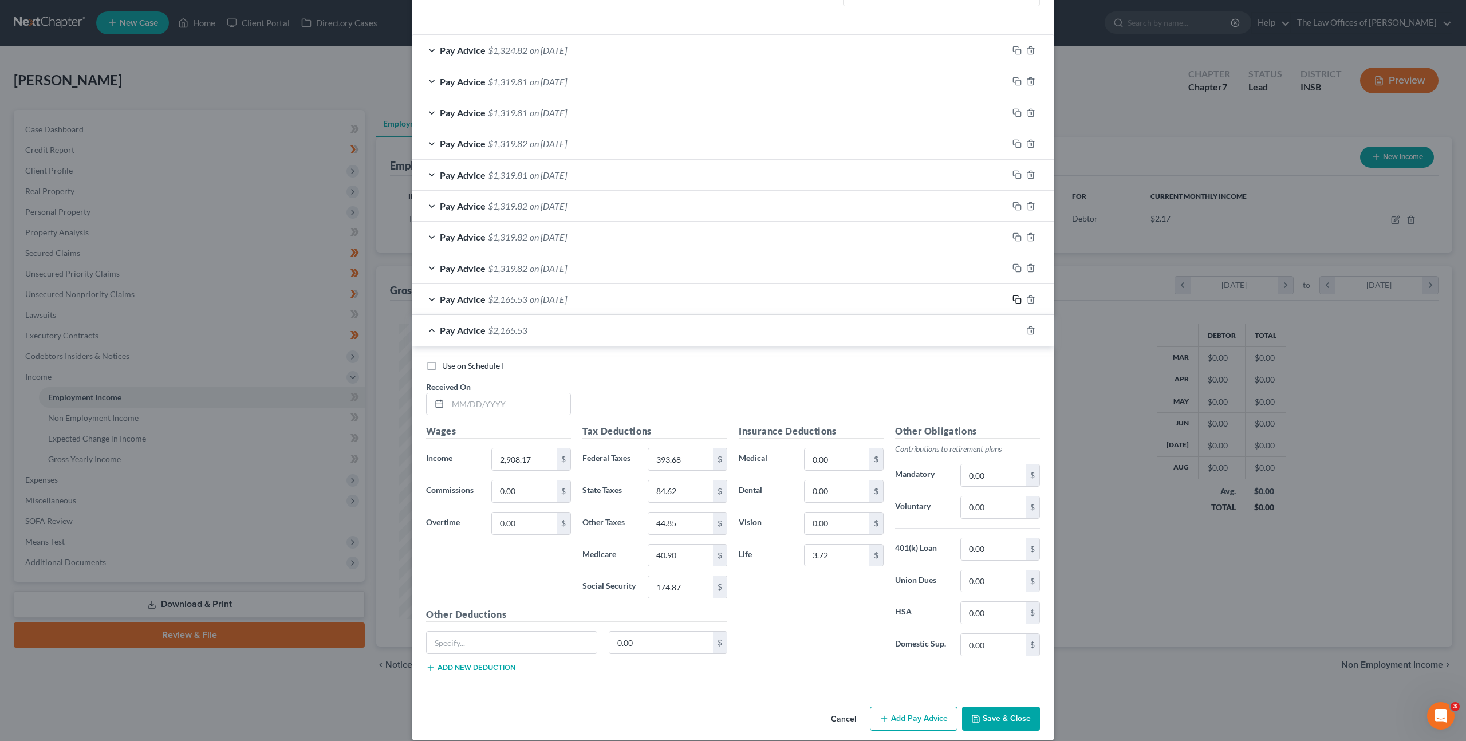
scroll to position [367, 0]
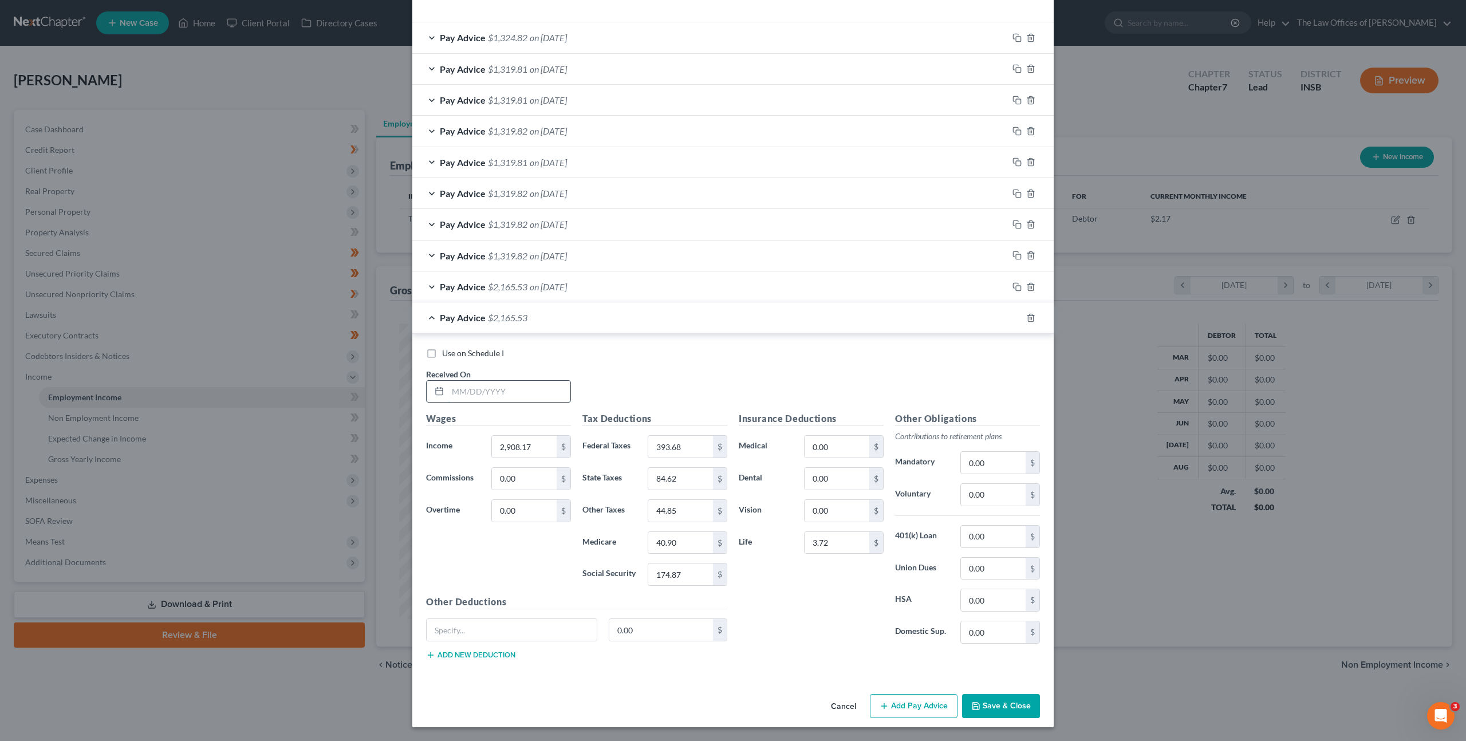
click at [534, 389] on input "text" at bounding box center [509, 392] width 123 height 22
type input "[DATE]"
click at [1031, 316] on div at bounding box center [1031, 318] width 46 height 18
click at [1030, 317] on icon "button" at bounding box center [1030, 317] width 9 height 9
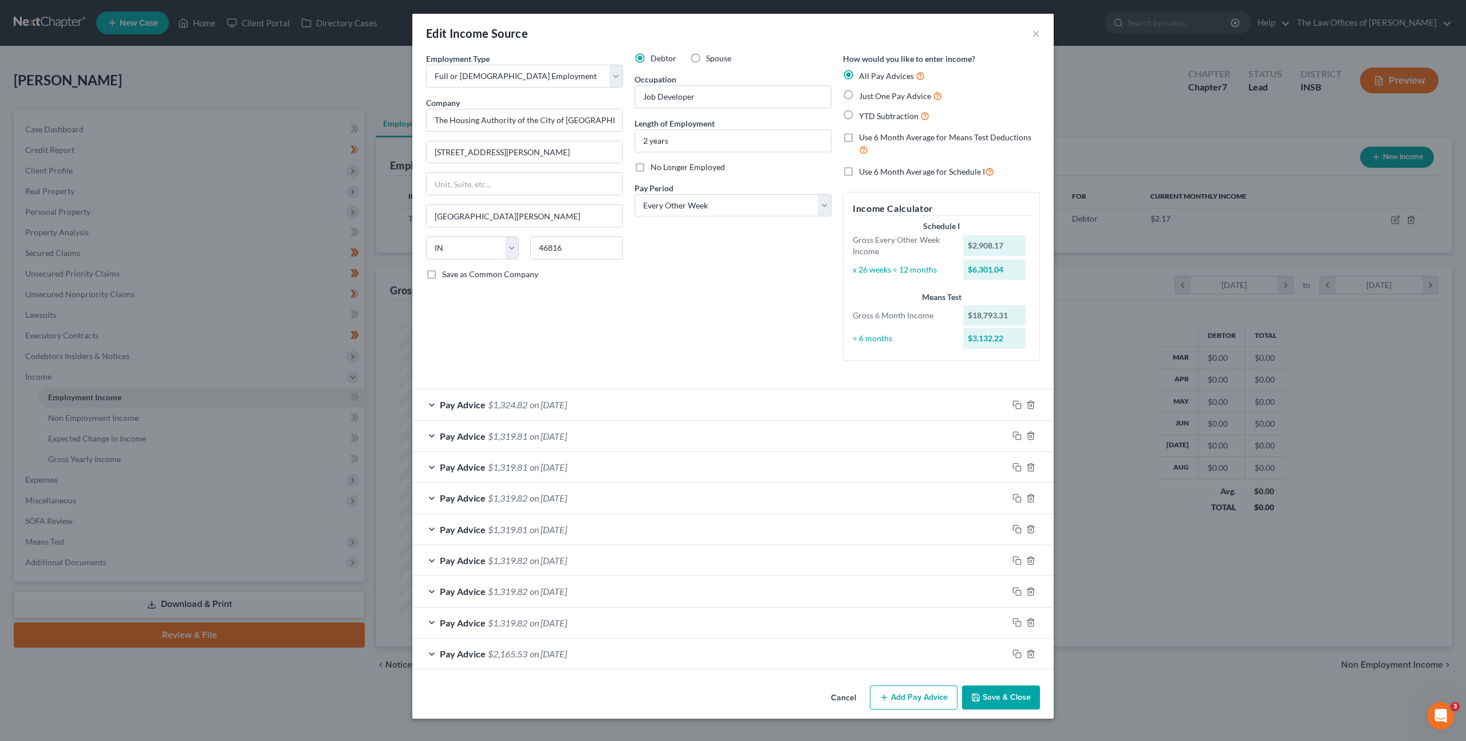
click at [687, 620] on div "Pay Advice $1,319.82 on [DATE]" at bounding box center [710, 623] width 596 height 30
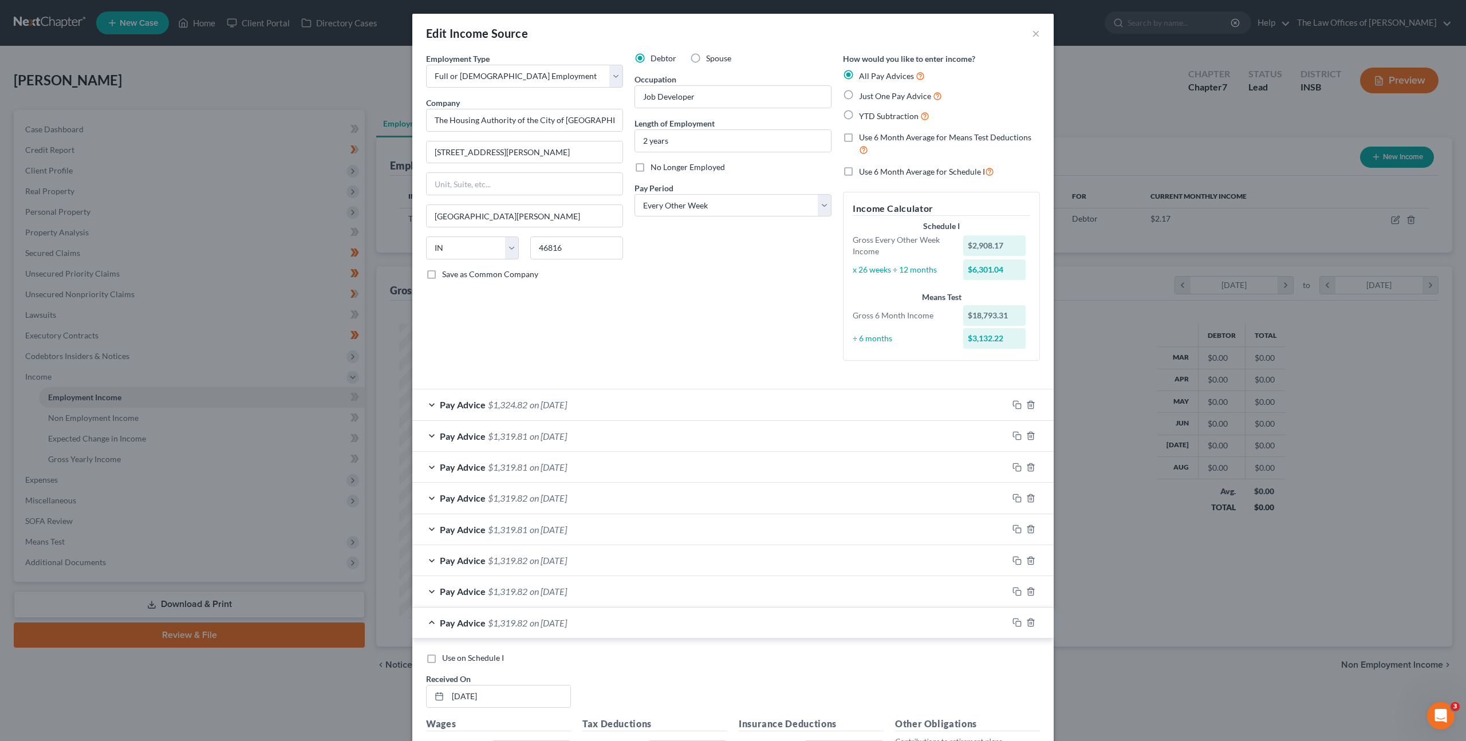
scroll to position [2, 0]
click at [1015, 621] on icon "button" at bounding box center [1017, 620] width 9 height 9
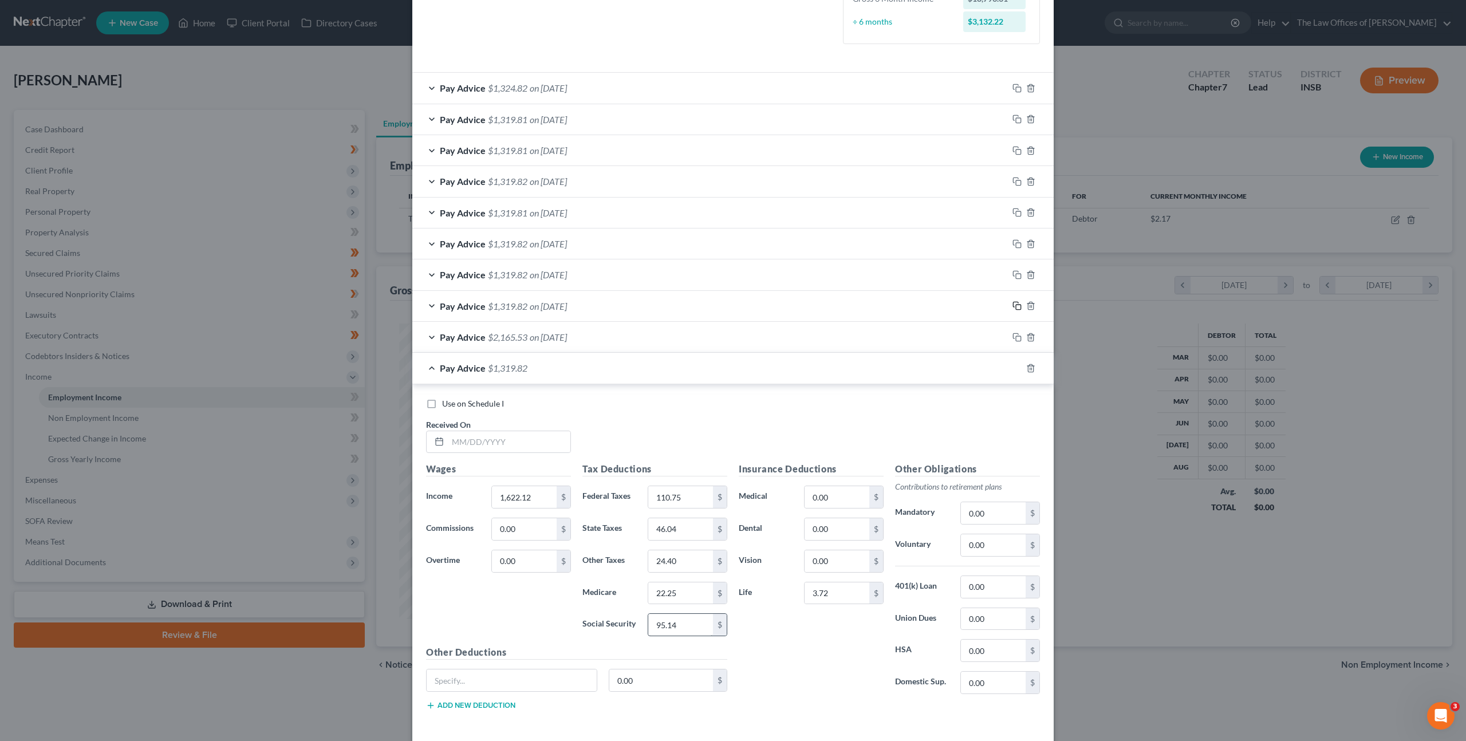
scroll to position [367, 0]
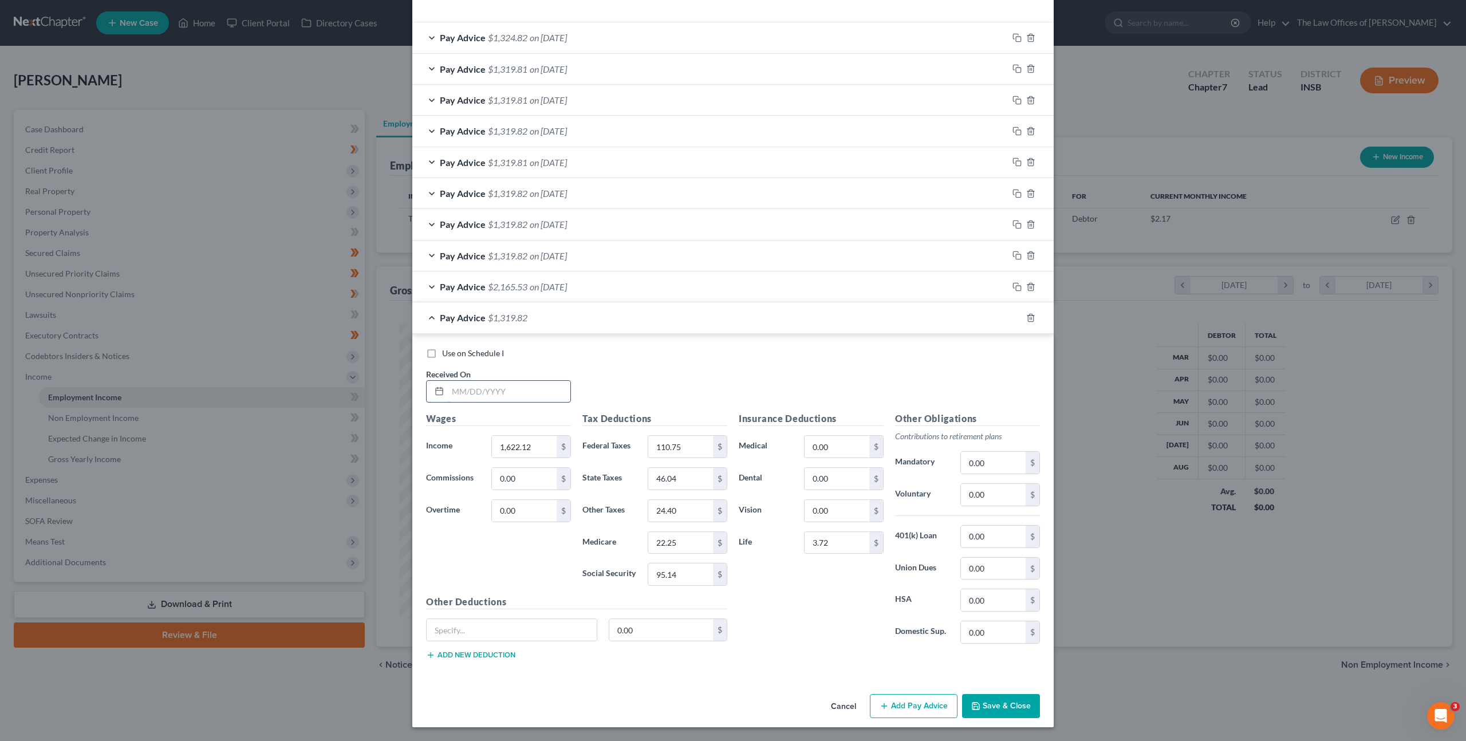
click at [470, 398] on input "text" at bounding box center [509, 392] width 123 height 22
type input "[DATE]"
click at [1013, 316] on icon "button" at bounding box center [1015, 316] width 5 height 5
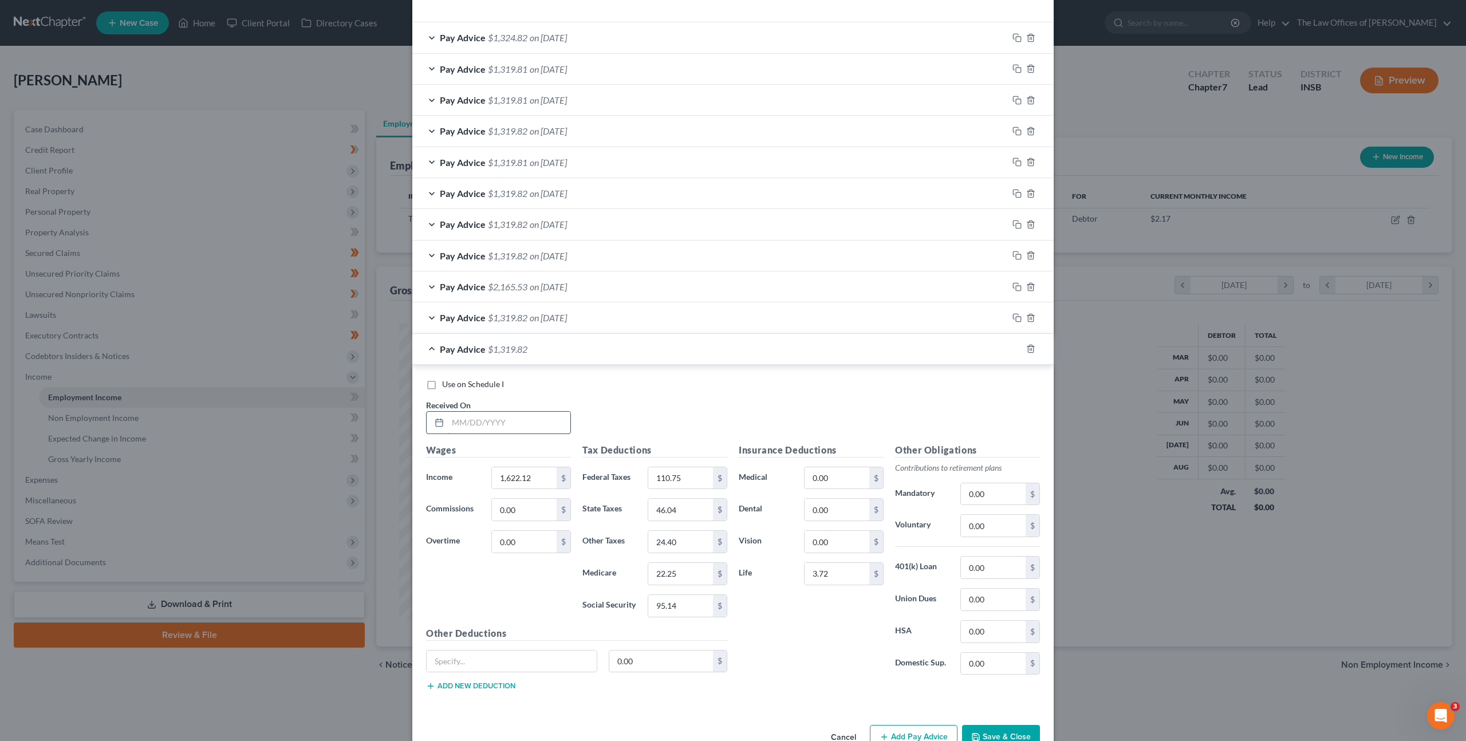
click at [475, 416] on input "text" at bounding box center [509, 423] width 123 height 22
type input "2"
type input "[DATE]"
click at [1008, 344] on div at bounding box center [1031, 349] width 46 height 18
click at [1013, 346] on icon "button" at bounding box center [1017, 348] width 9 height 9
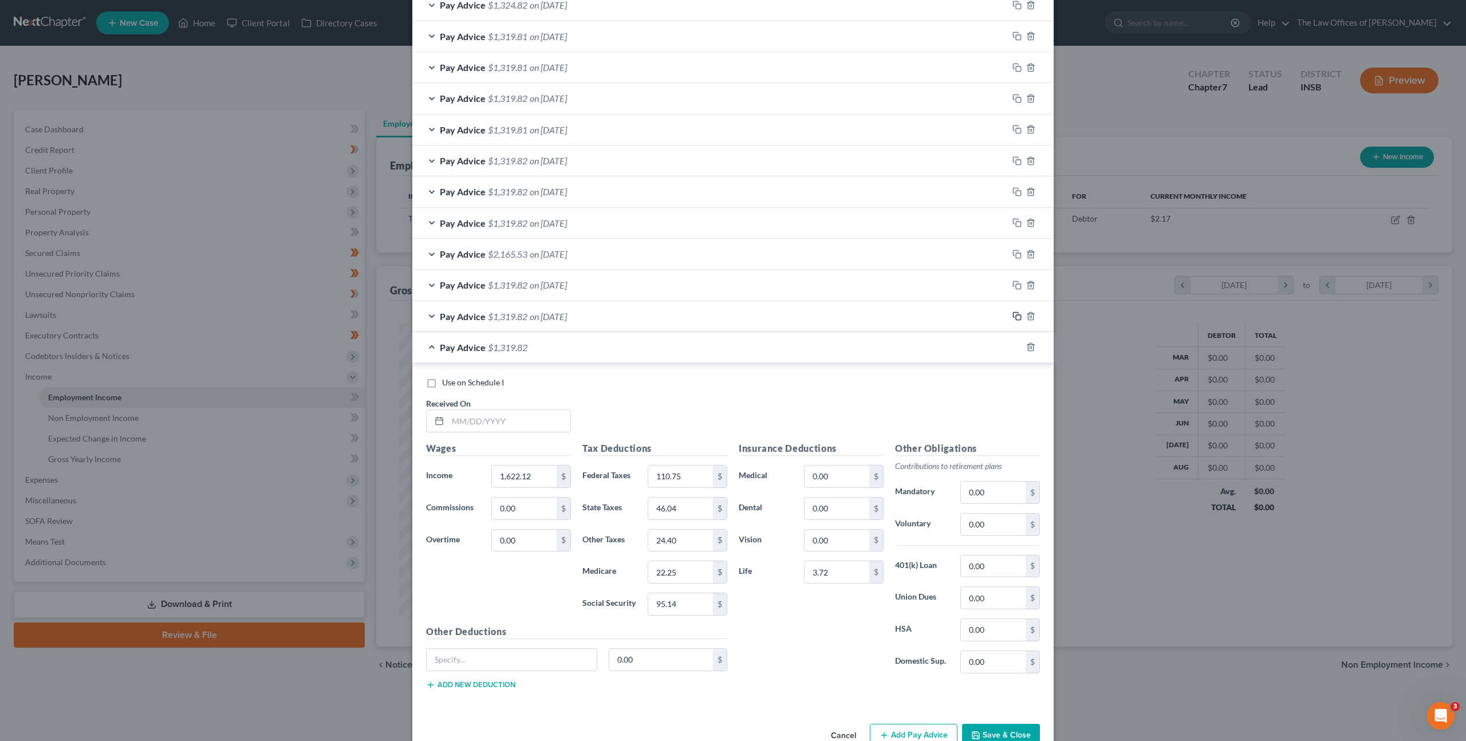
scroll to position [429, 0]
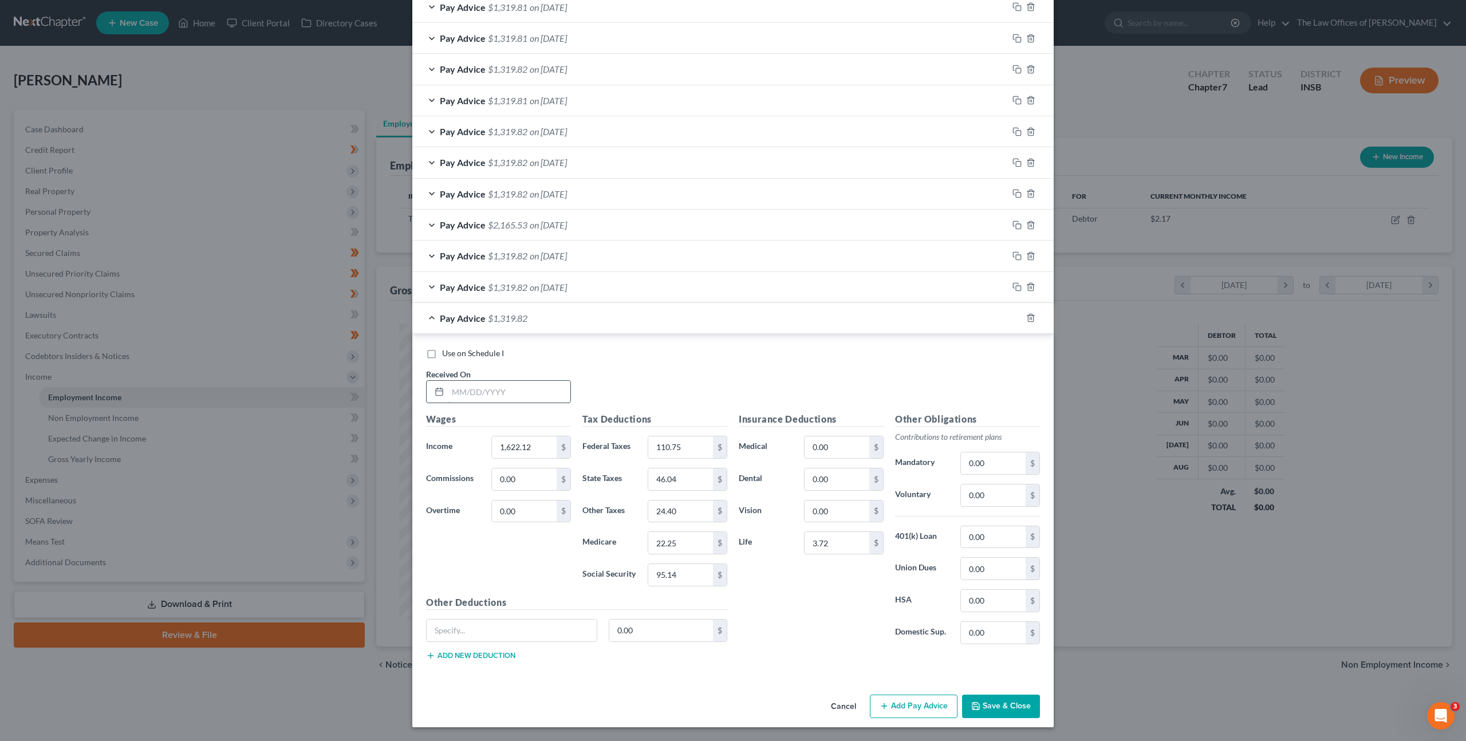
click at [514, 388] on input "text" at bounding box center [509, 392] width 123 height 22
type input "[DATE]"
click at [1014, 321] on icon "button" at bounding box center [1017, 317] width 9 height 9
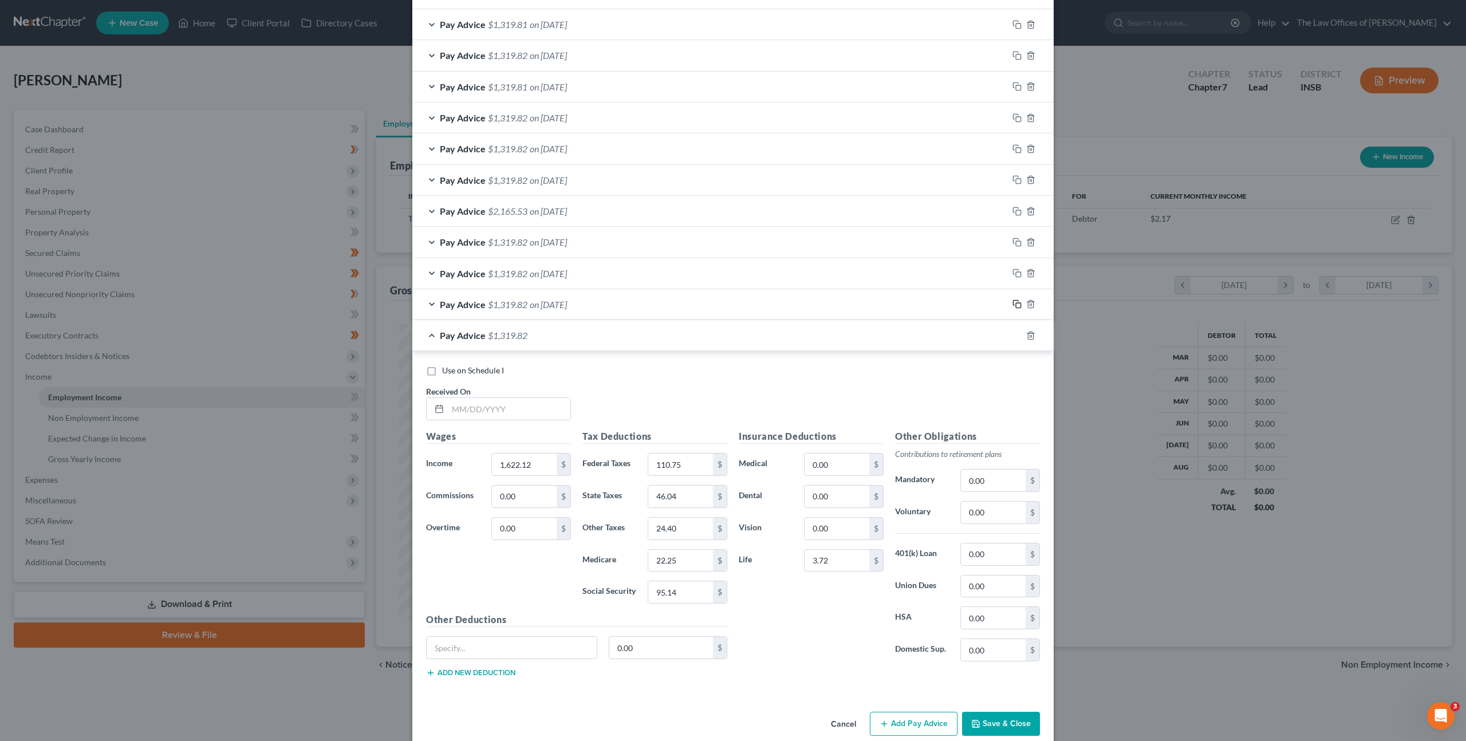
scroll to position [460, 0]
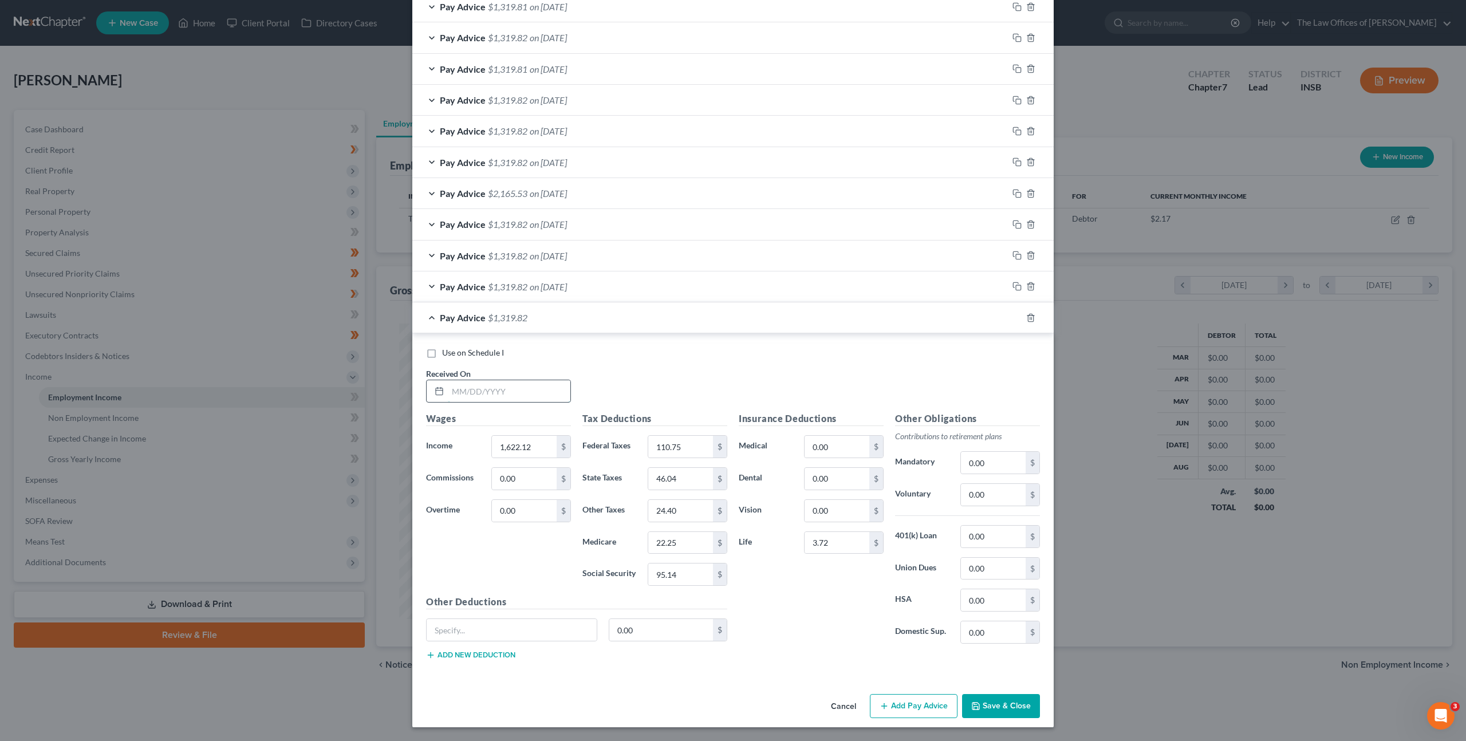
click at [526, 392] on input "text" at bounding box center [509, 391] width 123 height 22
type input "[DATE]"
click at [770, 373] on div "Use on Schedule I Received On * [DATE]" at bounding box center [732, 379] width 625 height 65
click at [990, 698] on button "Save & Close" at bounding box center [1001, 706] width 78 height 24
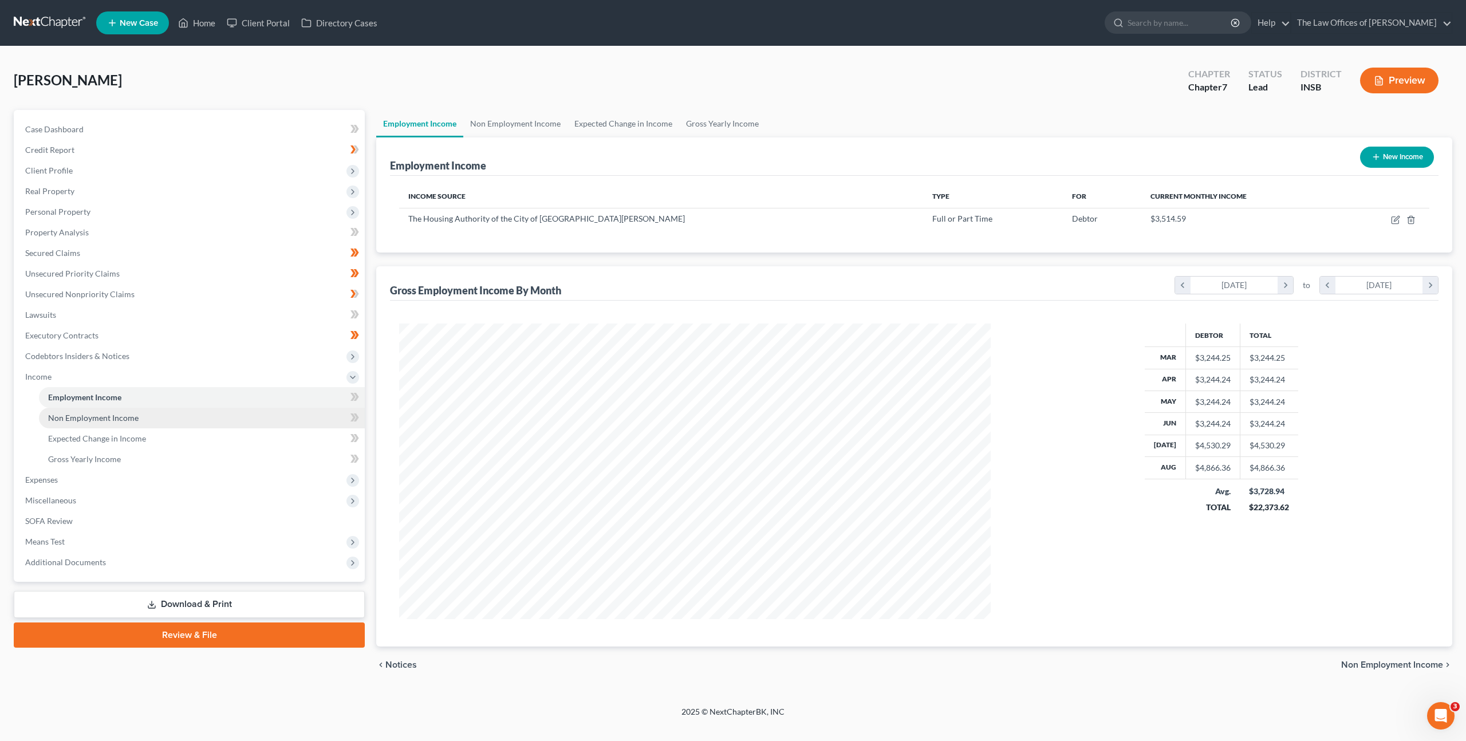
click at [126, 418] on span "Non Employment Income" at bounding box center [93, 418] width 90 height 10
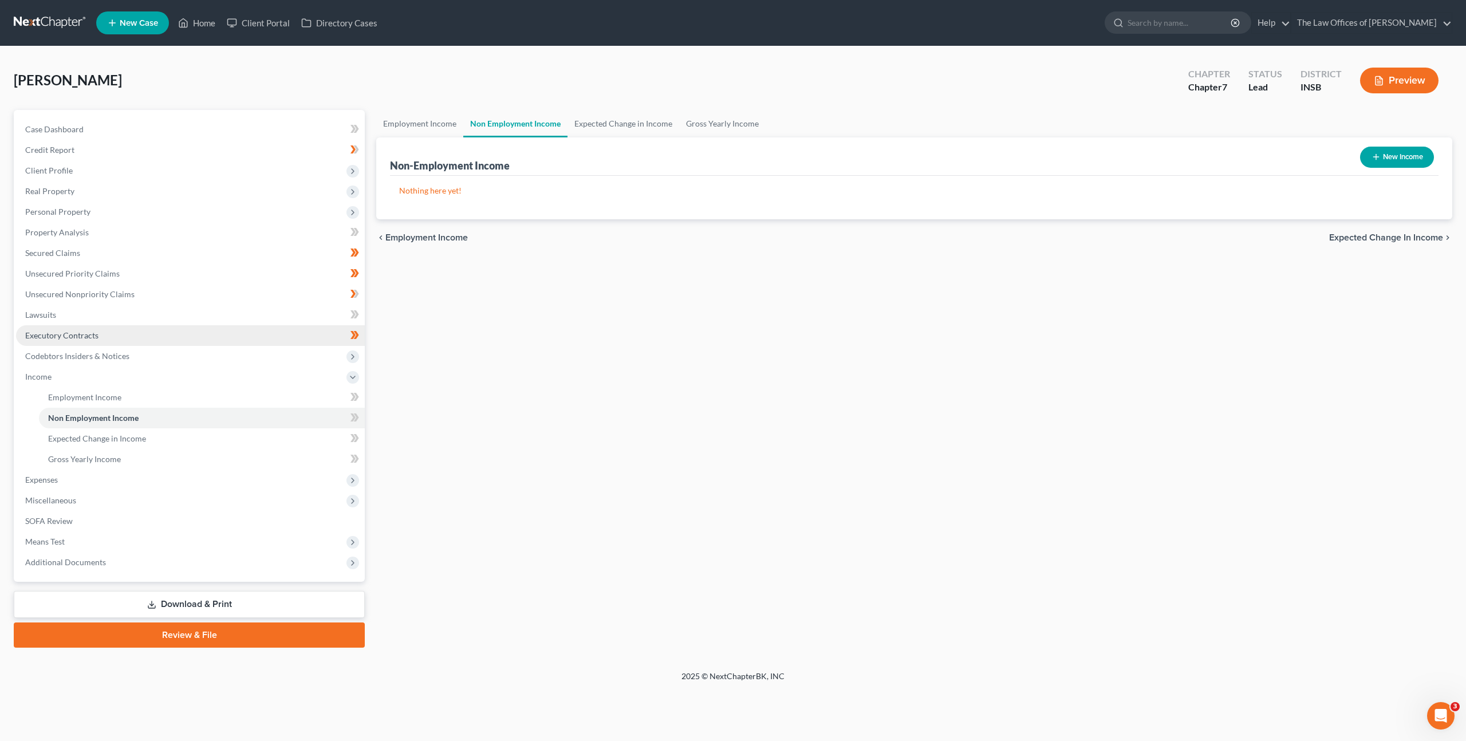
click at [113, 337] on link "Executory Contracts" at bounding box center [190, 335] width 349 height 21
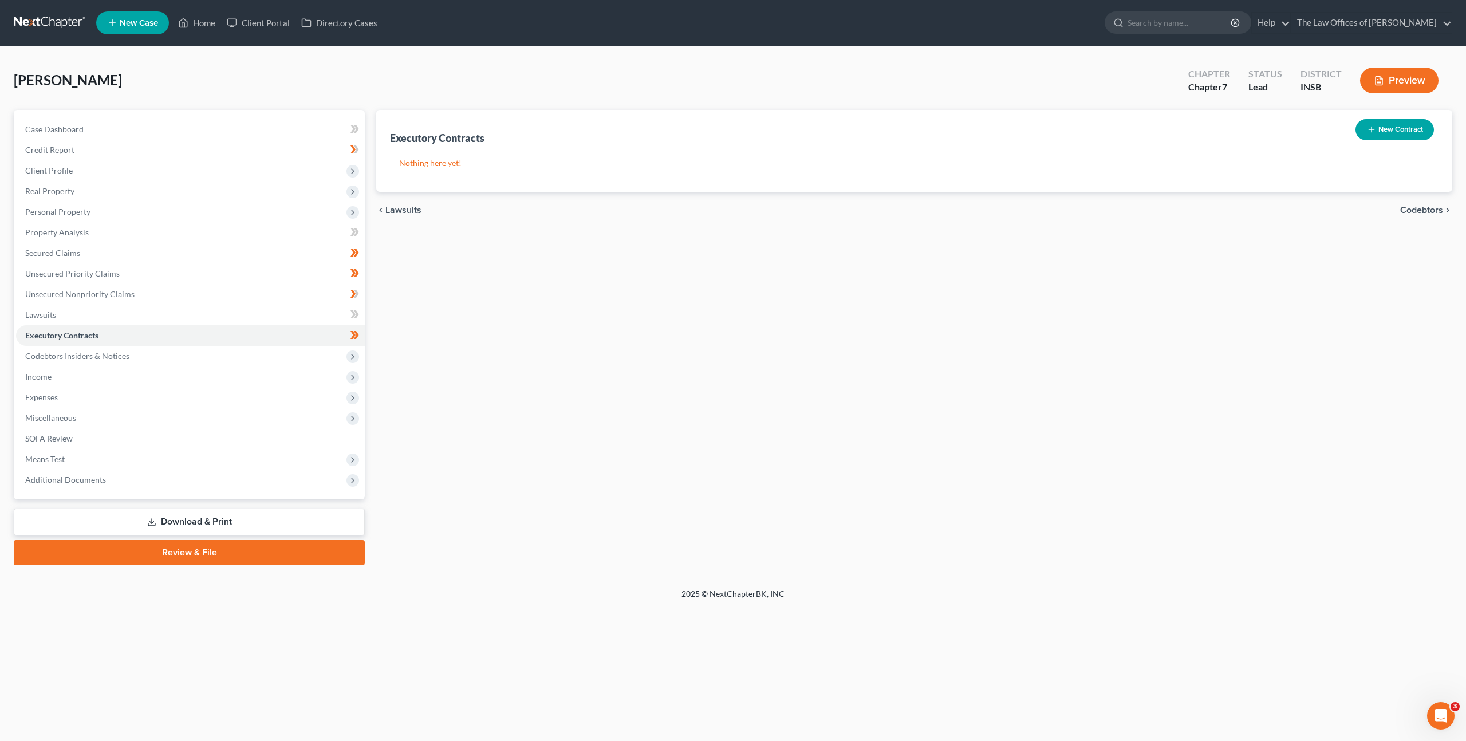
click at [1391, 129] on button "New Contract" at bounding box center [1395, 129] width 78 height 21
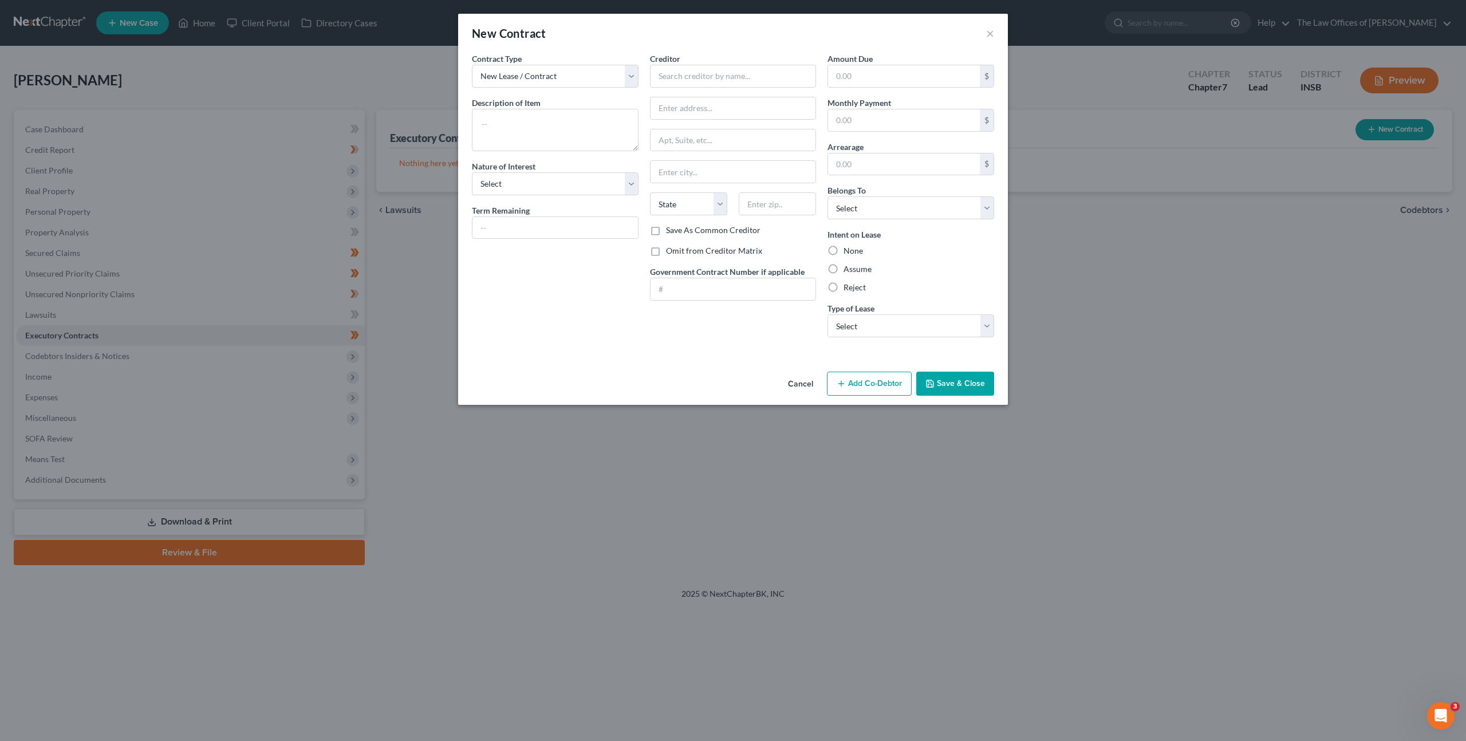
click at [800, 381] on button "Cancel" at bounding box center [801, 384] width 44 height 23
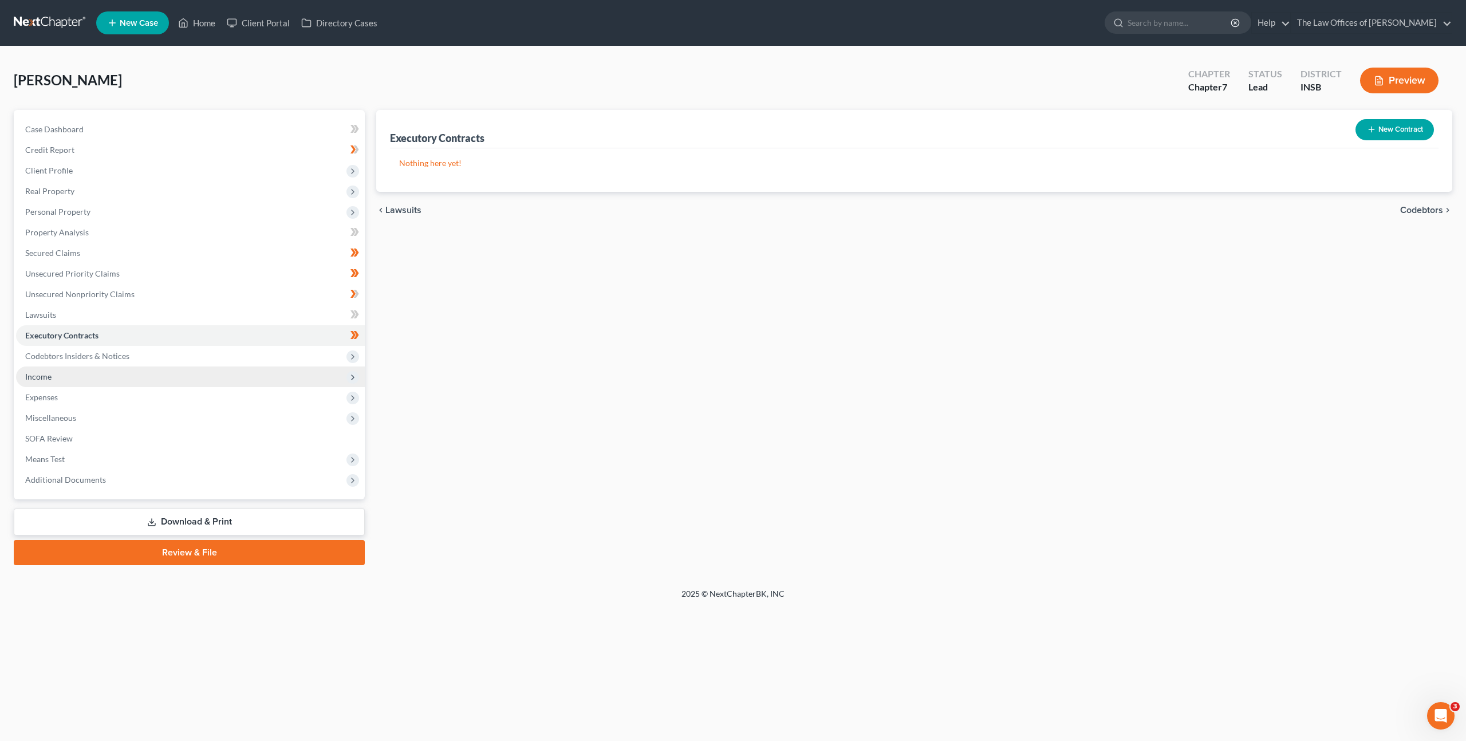
click at [81, 377] on span "Income" at bounding box center [190, 377] width 349 height 21
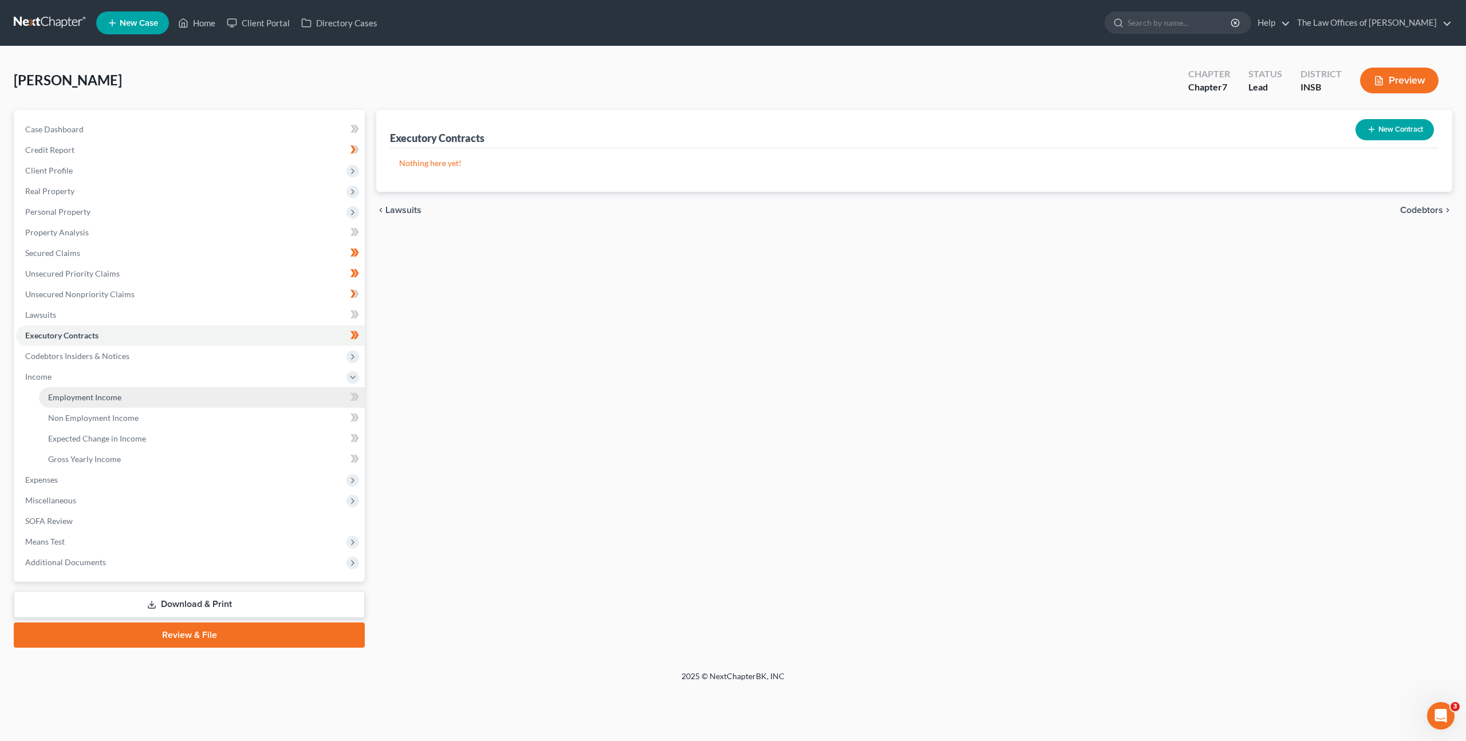
click at [115, 400] on span "Employment Income" at bounding box center [84, 397] width 73 height 10
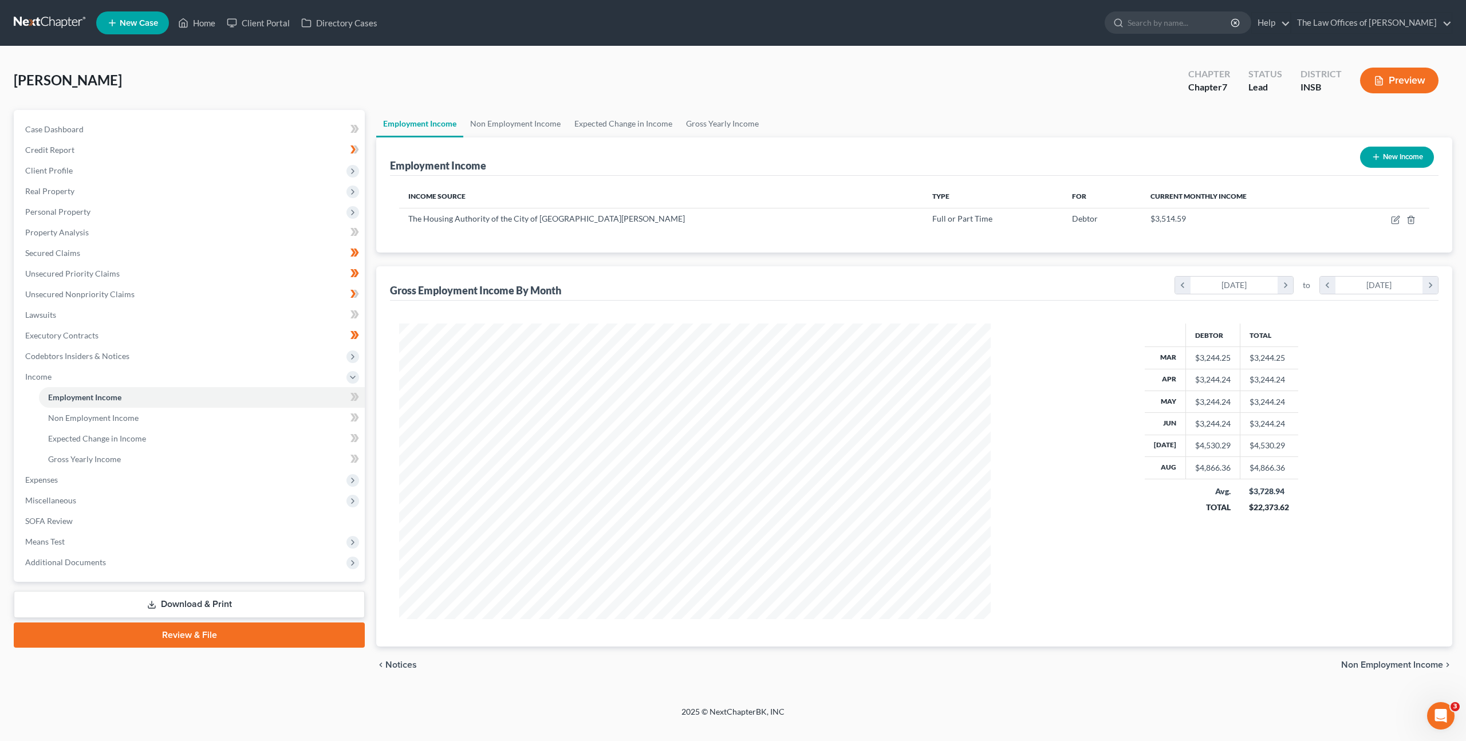
scroll to position [572416, 572097]
click at [77, 480] on span "Expenses" at bounding box center [190, 480] width 349 height 21
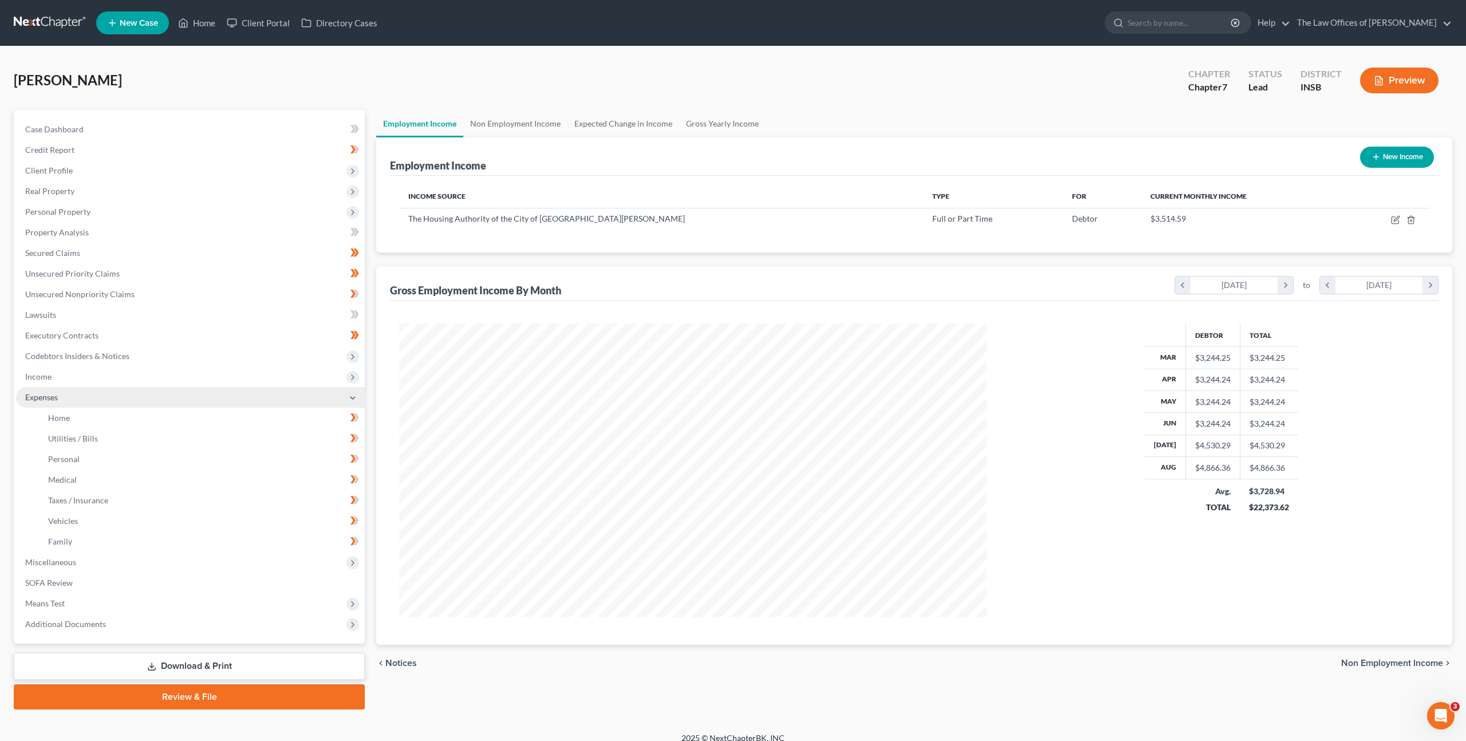
scroll to position [572418, 572101]
click at [85, 418] on link "Home" at bounding box center [201, 418] width 324 height 21
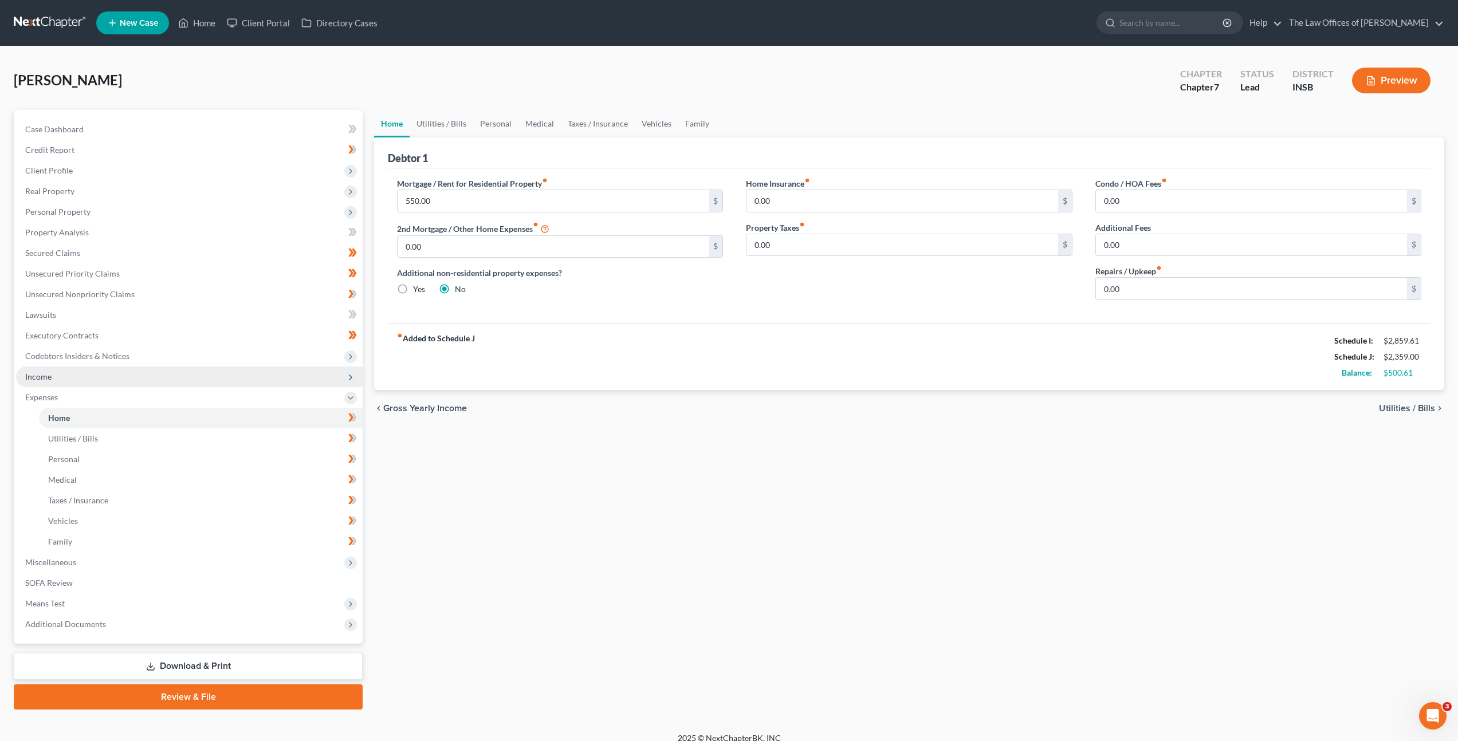
click at [174, 373] on span "Income" at bounding box center [189, 377] width 346 height 21
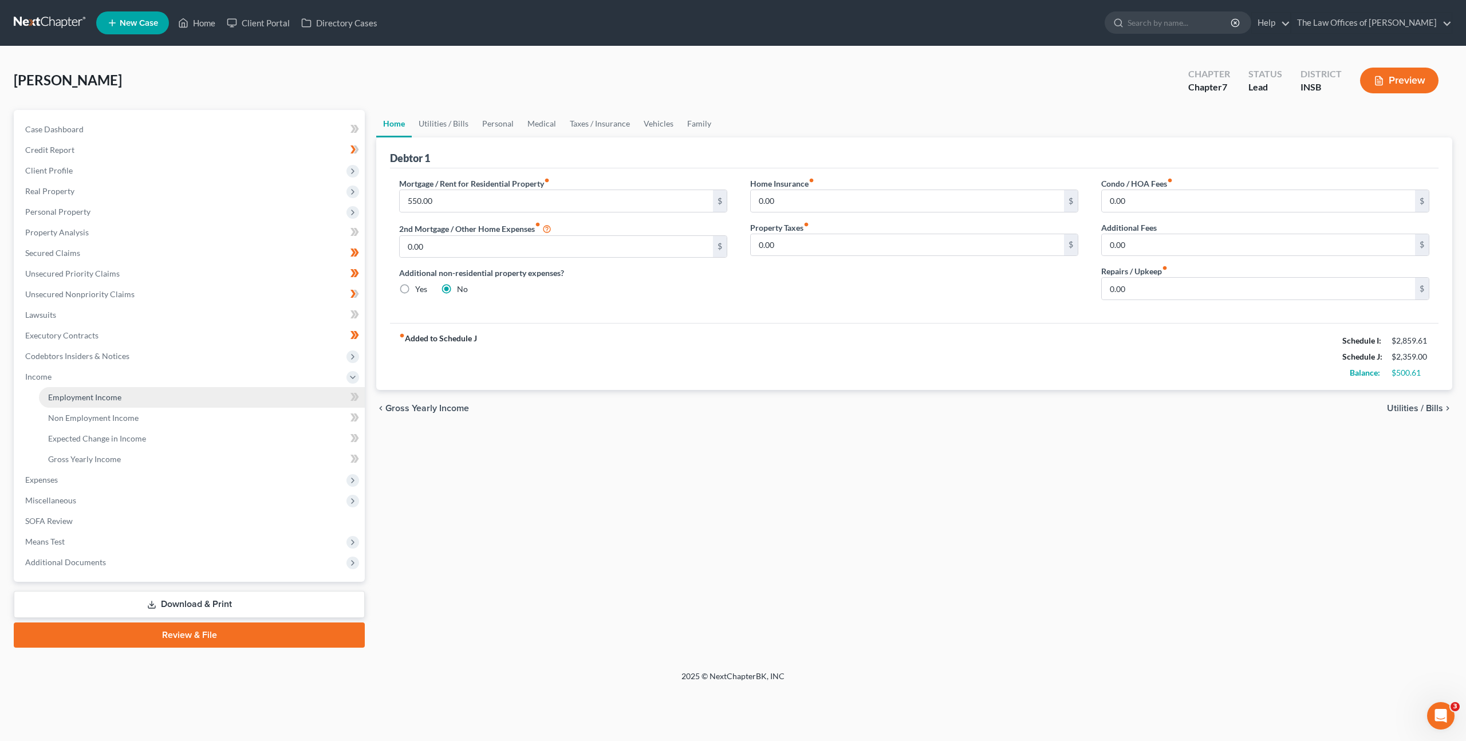
click at [214, 389] on link "Employment Income" at bounding box center [202, 397] width 326 height 21
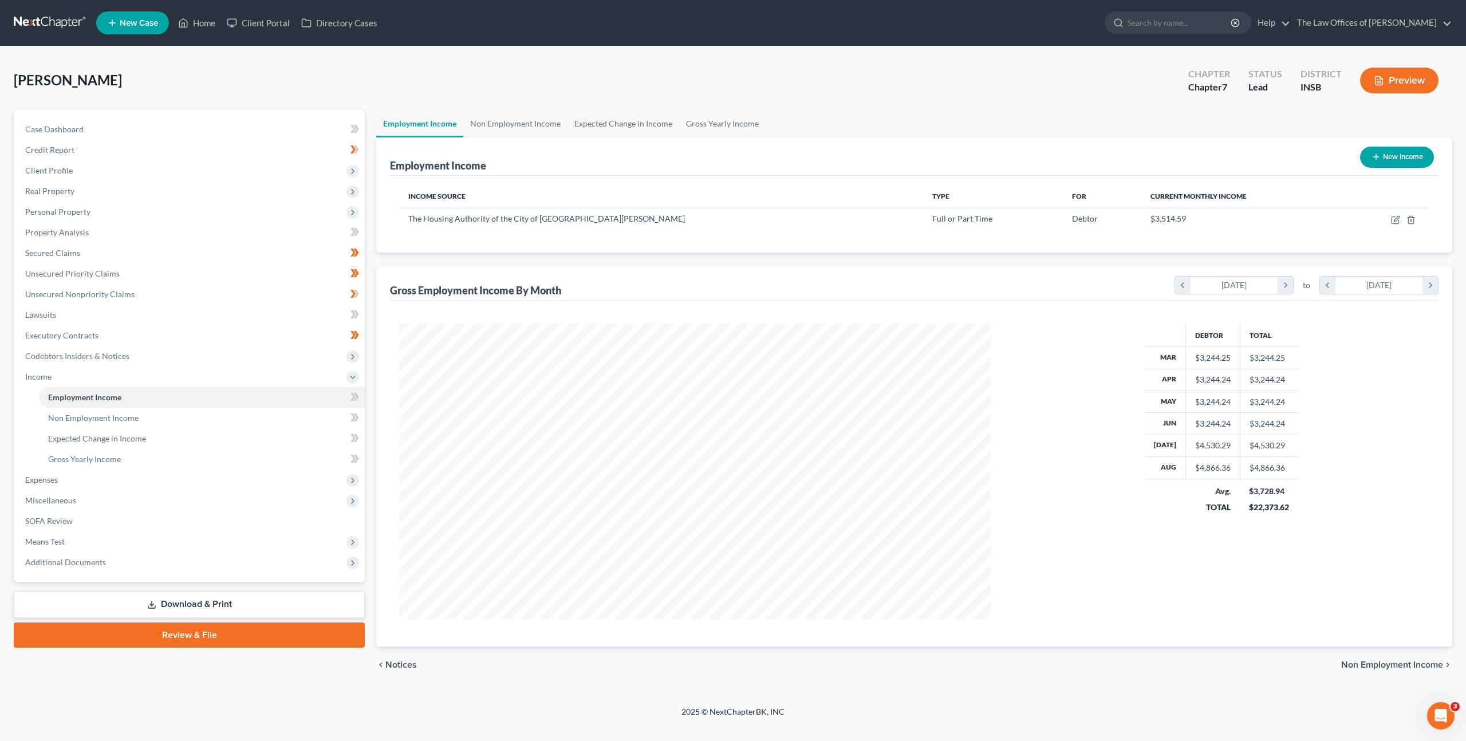
scroll to position [296, 615]
click at [696, 129] on link "Gross Yearly Income" at bounding box center [722, 123] width 86 height 27
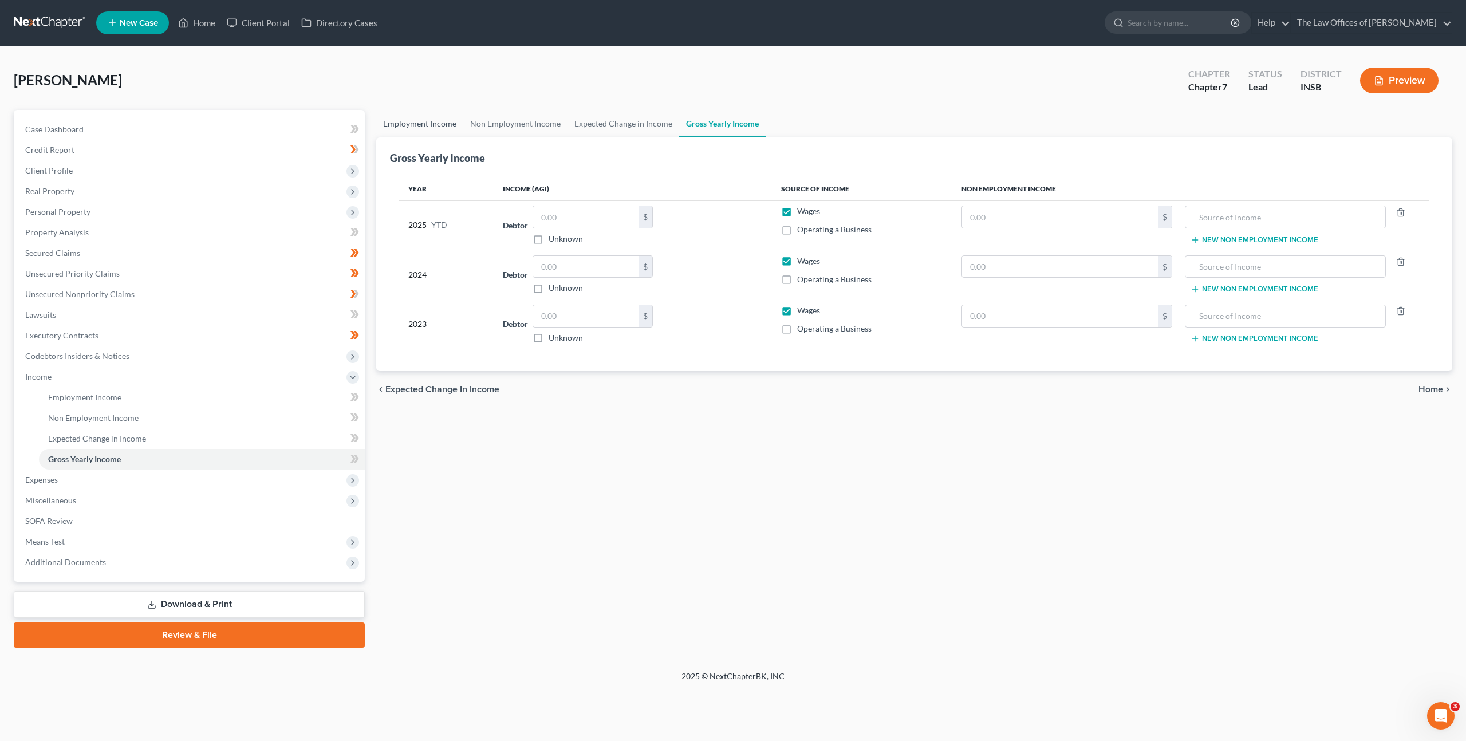
click at [434, 131] on link "Employment Income" at bounding box center [419, 123] width 87 height 27
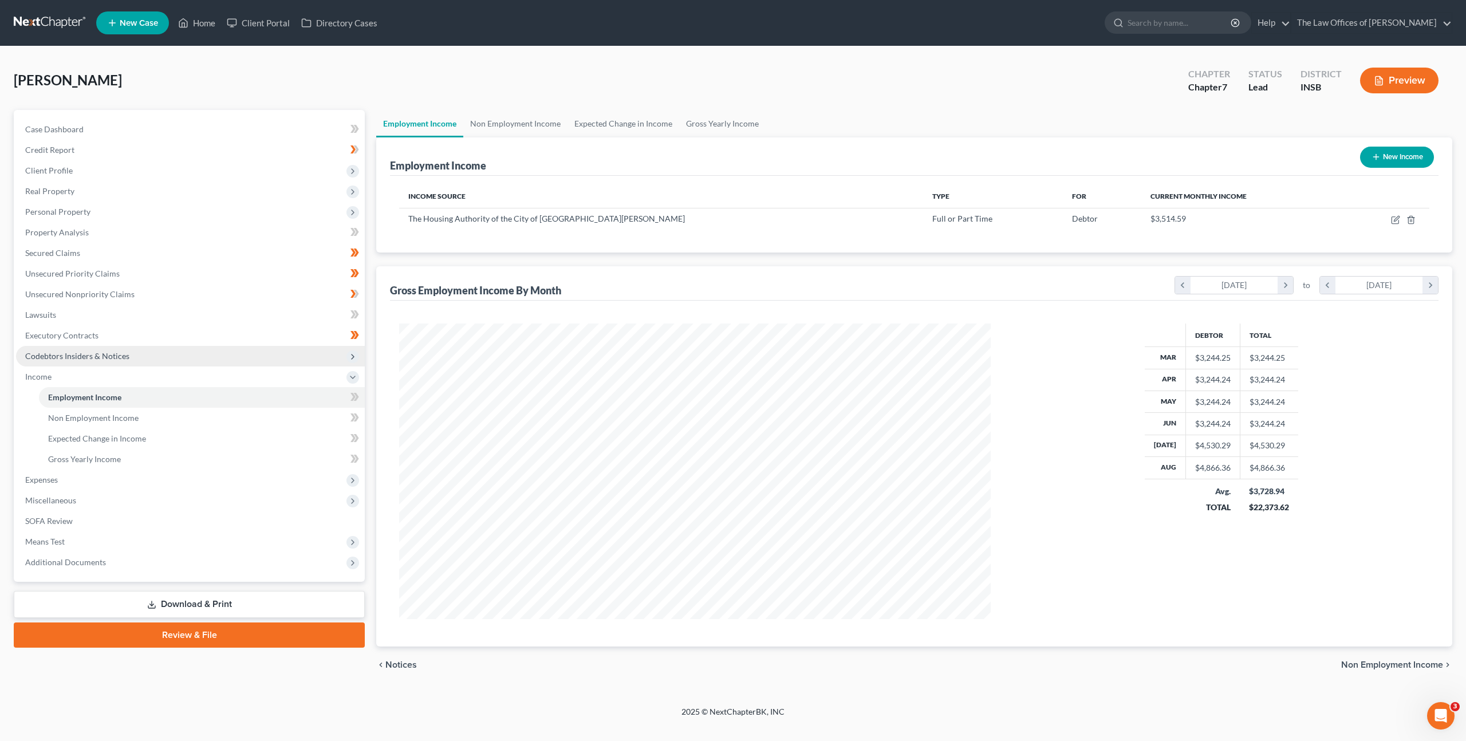
scroll to position [296, 615]
click at [131, 336] on link "Executory Contracts" at bounding box center [190, 335] width 349 height 21
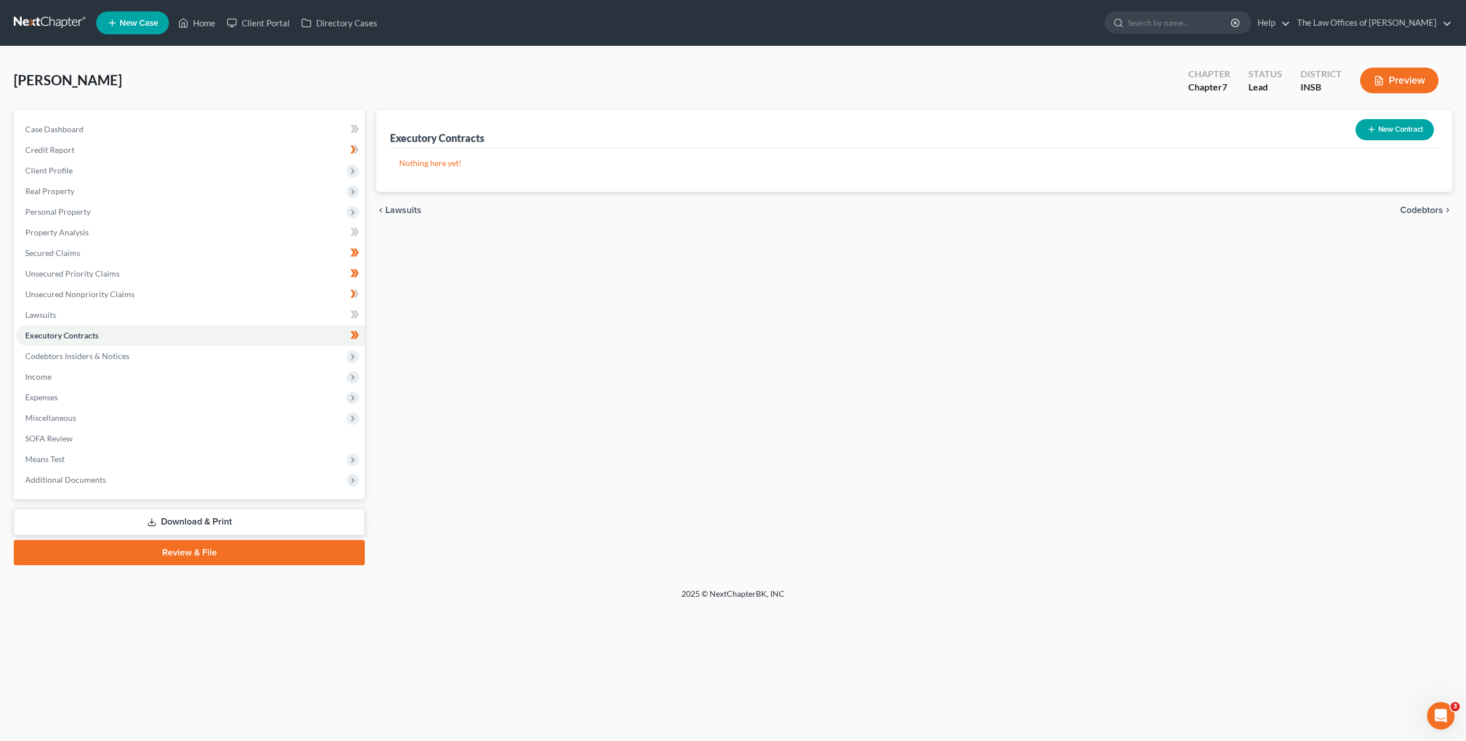
click at [1364, 139] on button "New Contract" at bounding box center [1395, 129] width 78 height 21
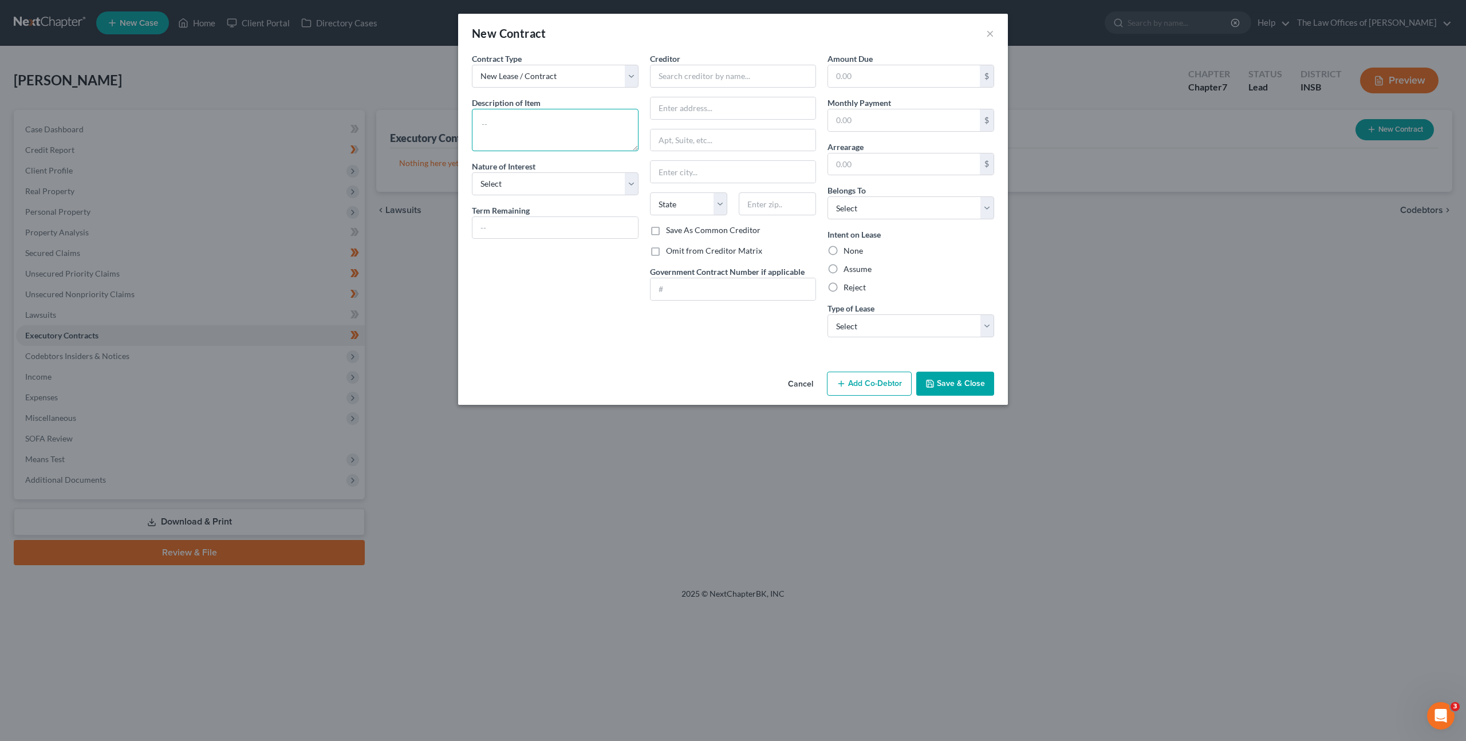
click at [494, 144] on textarea at bounding box center [555, 130] width 167 height 42
type textarea "Residential Lease: $550 per month"
click at [668, 84] on input "text" at bounding box center [733, 76] width 167 height 23
type input "[PERSON_NAME]"
click at [747, 103] on input "text" at bounding box center [734, 108] width 166 height 22
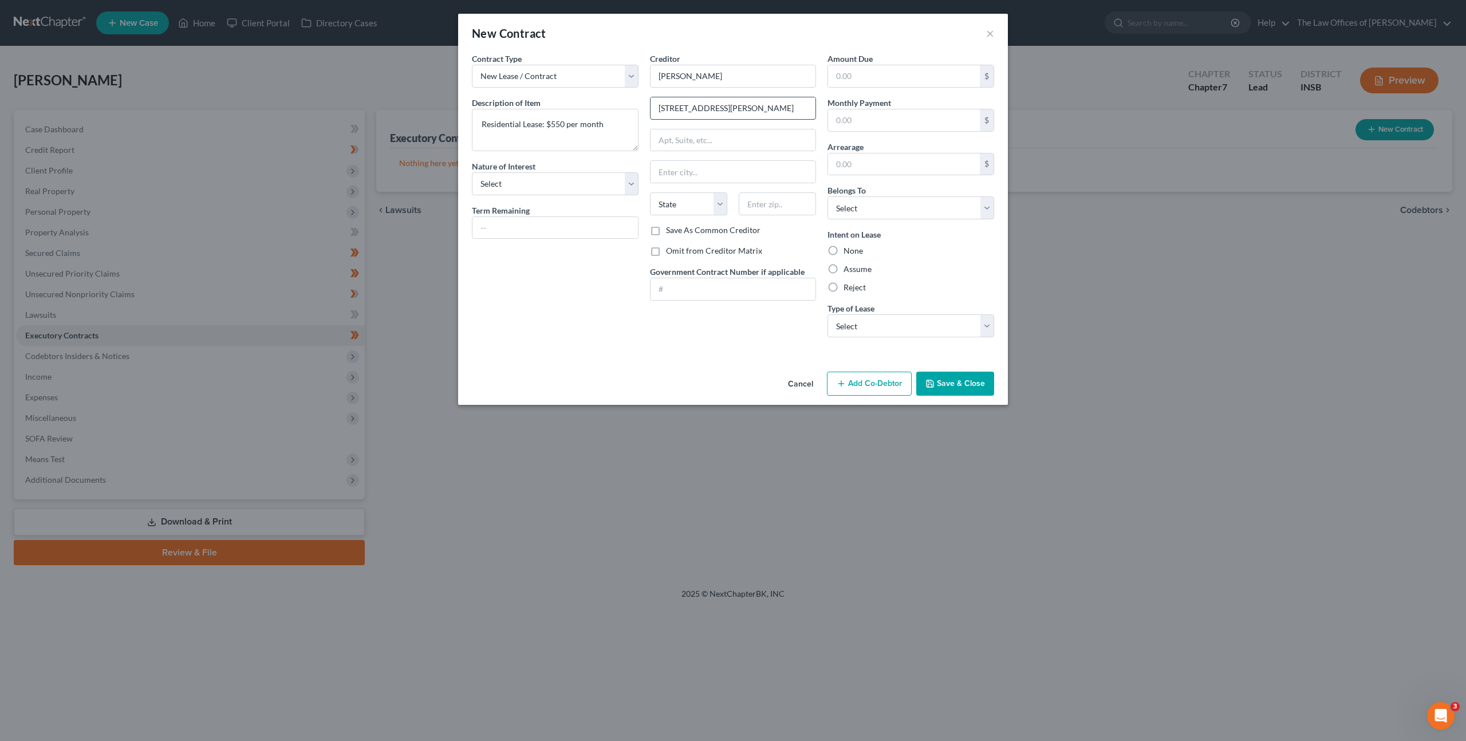
type input "[STREET_ADDRESS][PERSON_NAME]"
type input "46733"
click at [569, 278] on div "Contract Type New Lease / Contract New Timeshare Description of non-residential…" at bounding box center [555, 200] width 178 height 294
type input "Decatur"
select select "15"
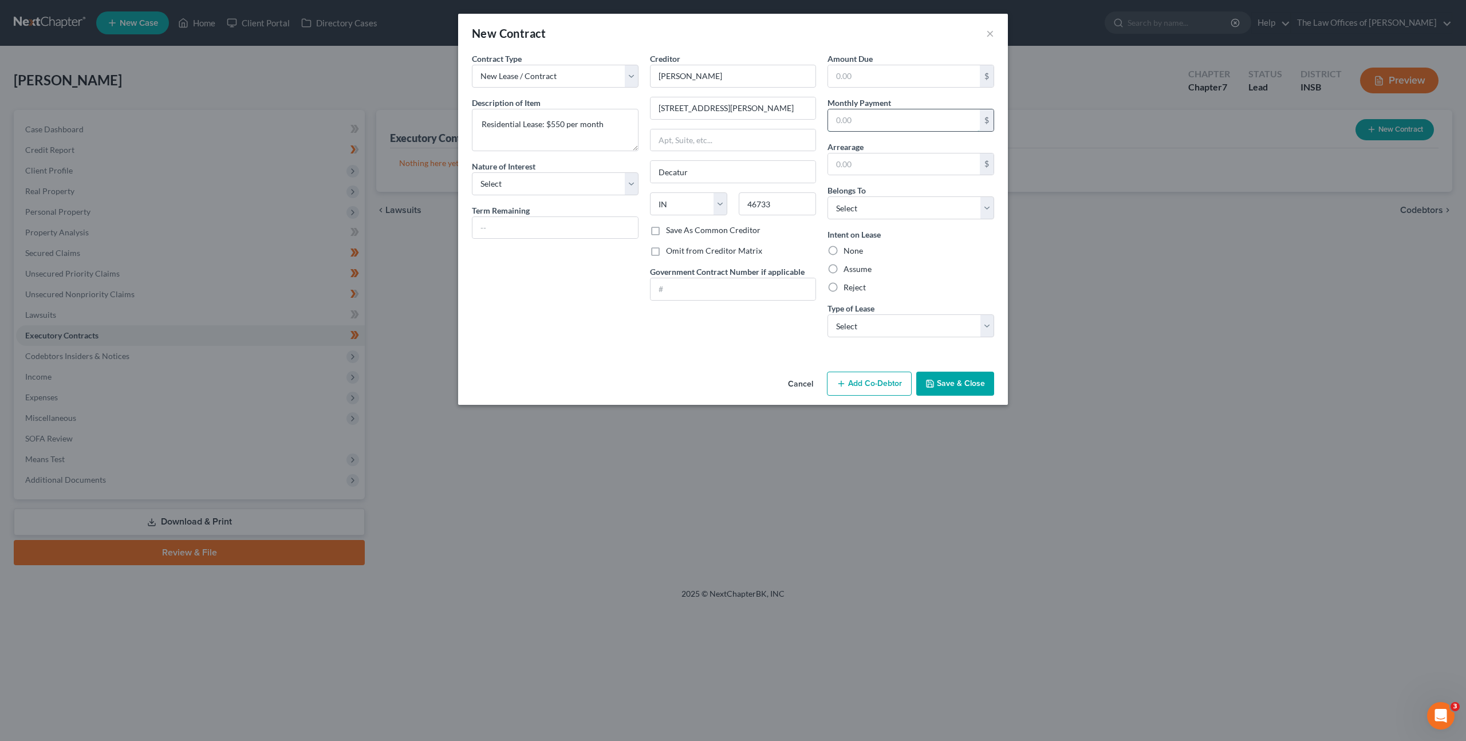
click at [876, 116] on input "text" at bounding box center [904, 120] width 152 height 22
type input "550"
click at [857, 206] on select "Select Debtor 1 Only Debtor 2 Only Debtor 1 And Debtor 2 Only At Least One Of T…" at bounding box center [911, 207] width 167 height 23
select select "0"
click at [828, 196] on select "Select Debtor 1 Only Debtor 2 Only Debtor 1 And Debtor 2 Only At Least One Of T…" at bounding box center [911, 207] width 167 height 23
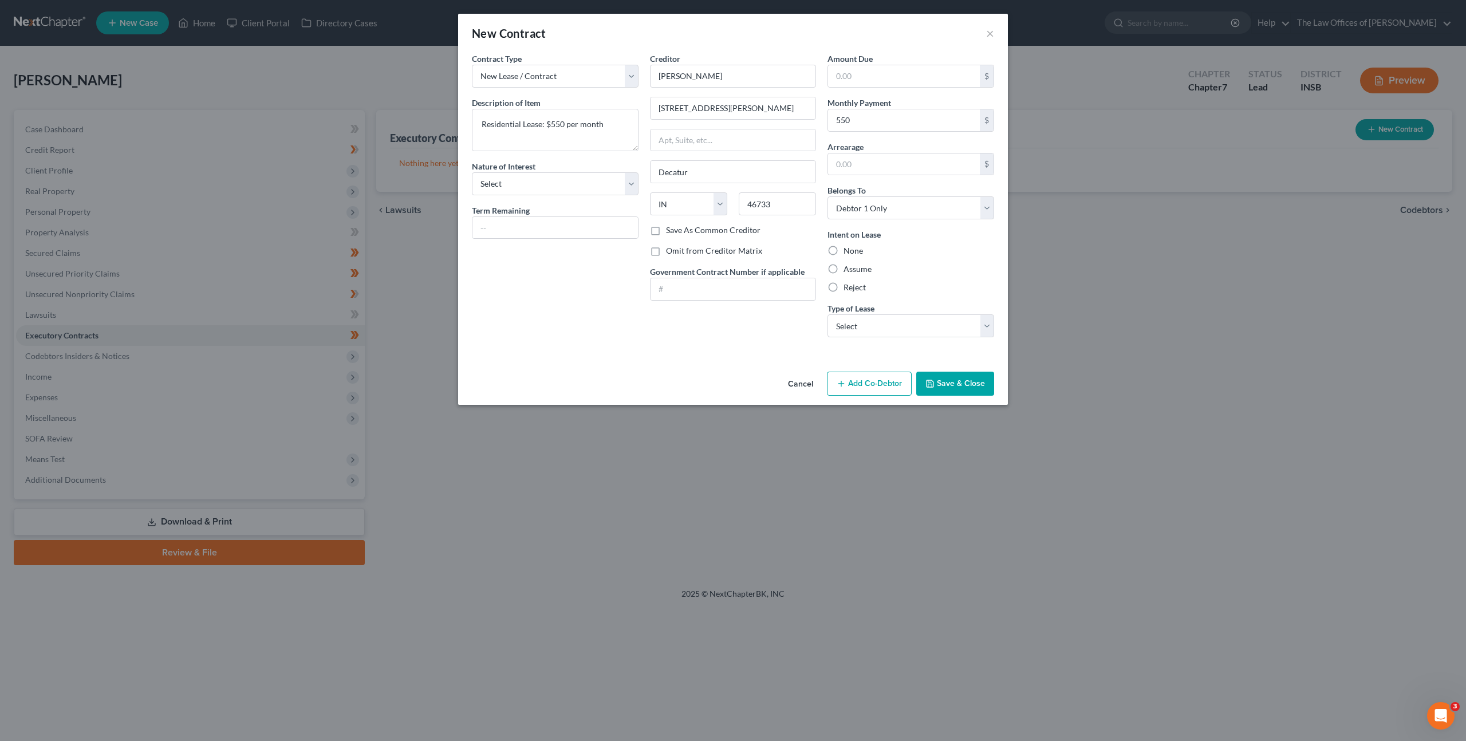
click at [844, 265] on label "Assume" at bounding box center [858, 268] width 28 height 11
click at [848, 265] on input "Assume" at bounding box center [851, 266] width 7 height 7
radio input "true"
click at [865, 320] on select "Select Real Estate Car Other" at bounding box center [911, 325] width 167 height 23
select select "0"
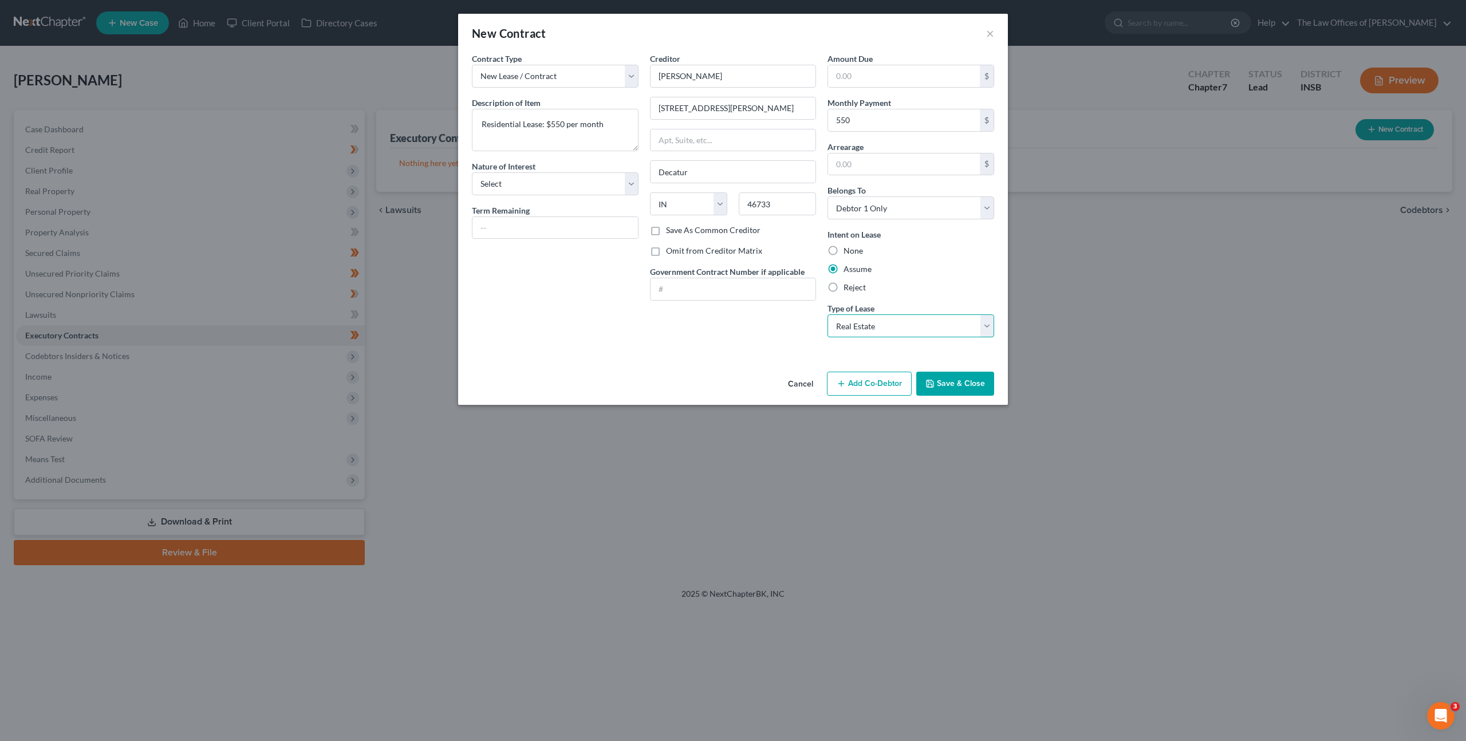
click at [828, 314] on select "Select Real Estate Car Other" at bounding box center [911, 325] width 167 height 23
click at [715, 356] on div "Contract Type New Lease / Contract New Timeshare Description of non-residential…" at bounding box center [733, 210] width 550 height 314
click at [954, 381] on button "Save & Close" at bounding box center [955, 384] width 78 height 24
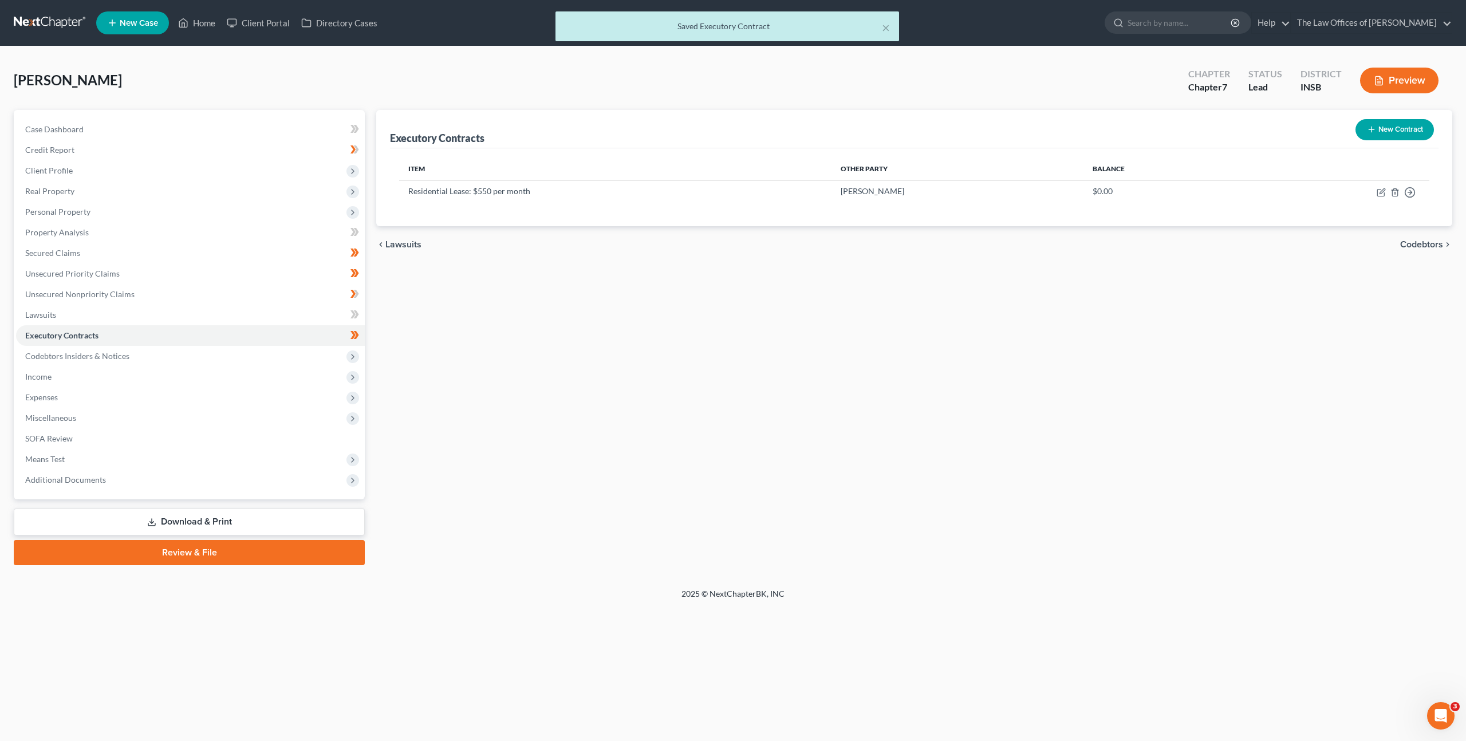
click at [708, 384] on div "Executory Contracts New Contract Item Other Party Balance Residential Lease: $5…" at bounding box center [915, 337] width 1088 height 455
click at [257, 320] on link "Lawsuits" at bounding box center [190, 315] width 349 height 21
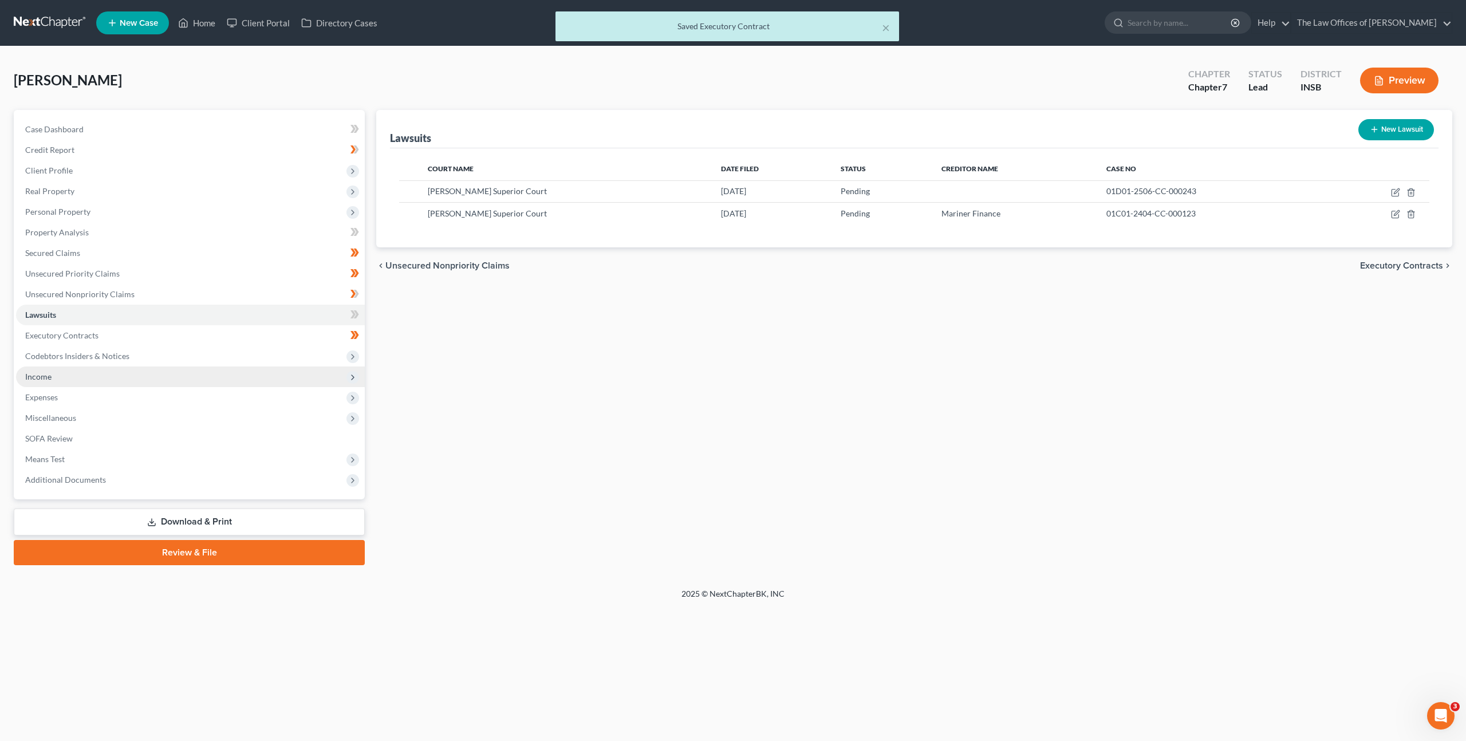
click at [142, 377] on span "Income" at bounding box center [190, 377] width 349 height 21
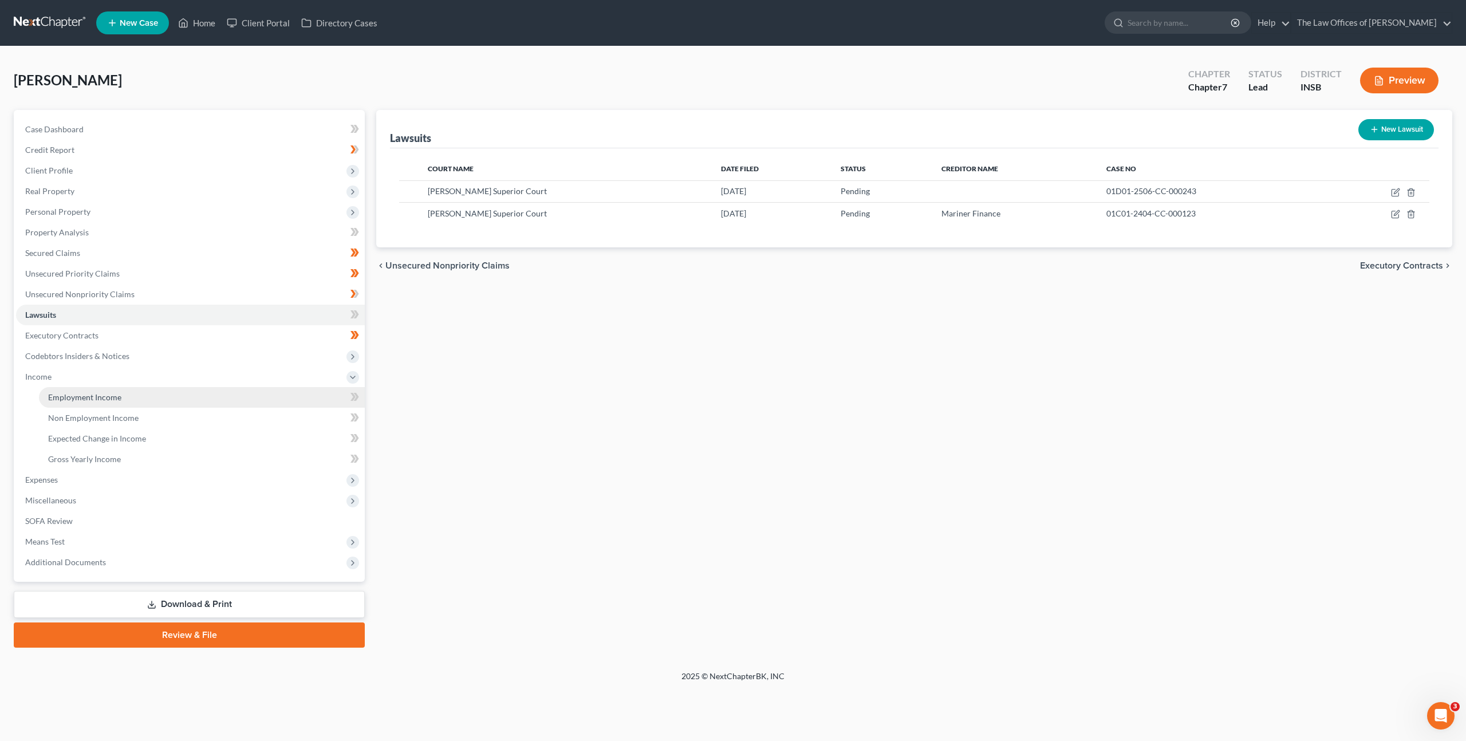
click at [155, 397] on link "Employment Income" at bounding box center [202, 397] width 326 height 21
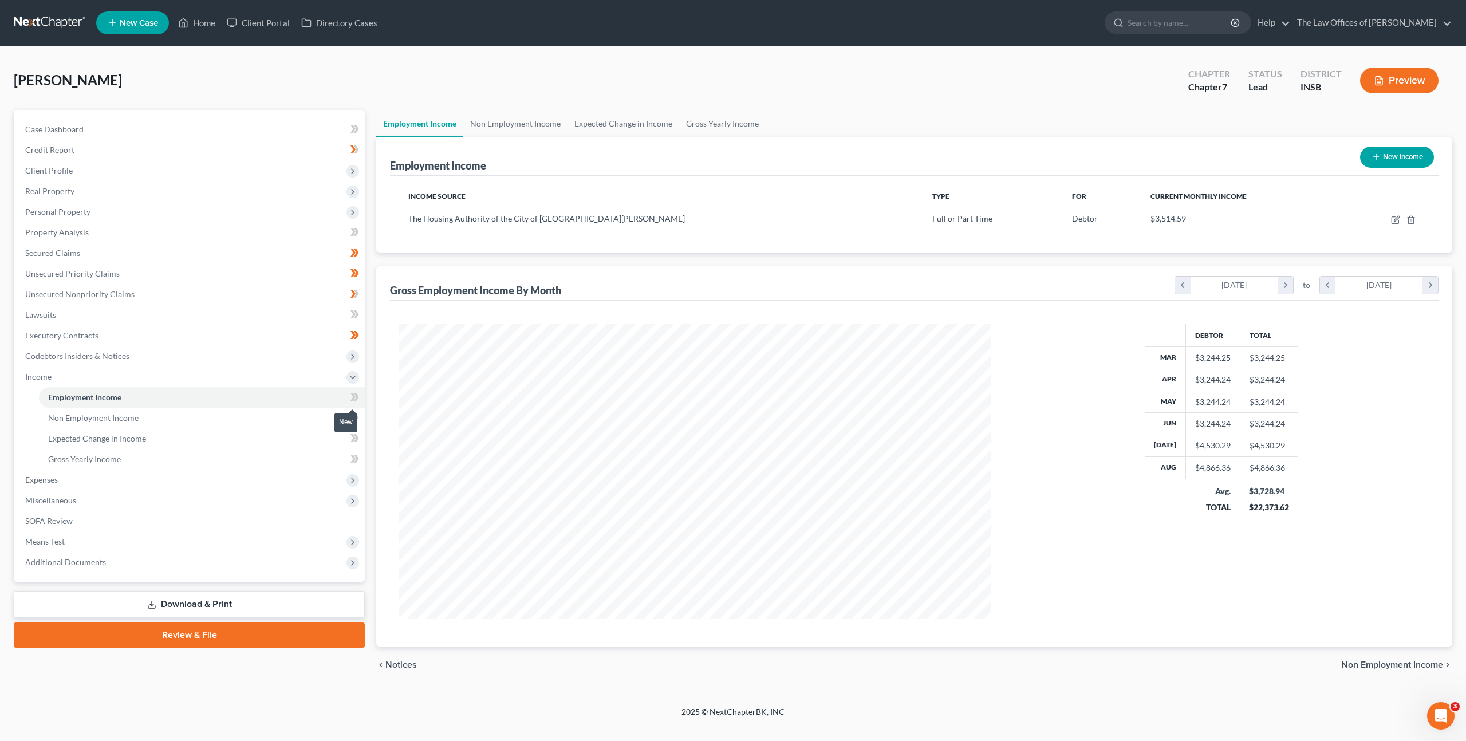
scroll to position [572416, 572097]
click at [355, 399] on icon at bounding box center [356, 397] width 5 height 8
click at [295, 418] on link "Non Employment Income" at bounding box center [202, 418] width 326 height 21
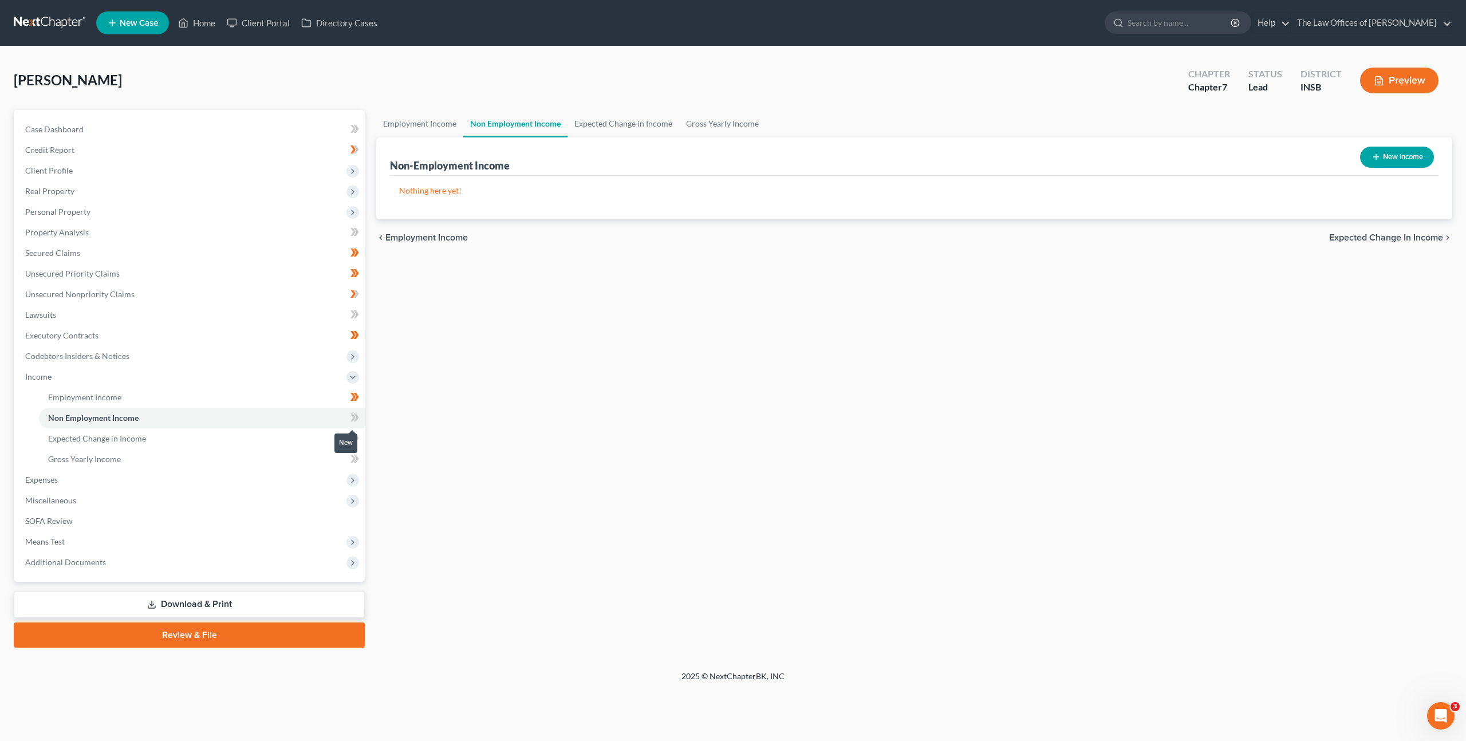
click at [356, 419] on icon at bounding box center [356, 417] width 5 height 8
click at [301, 436] on link "Expected Change in Income" at bounding box center [202, 438] width 326 height 21
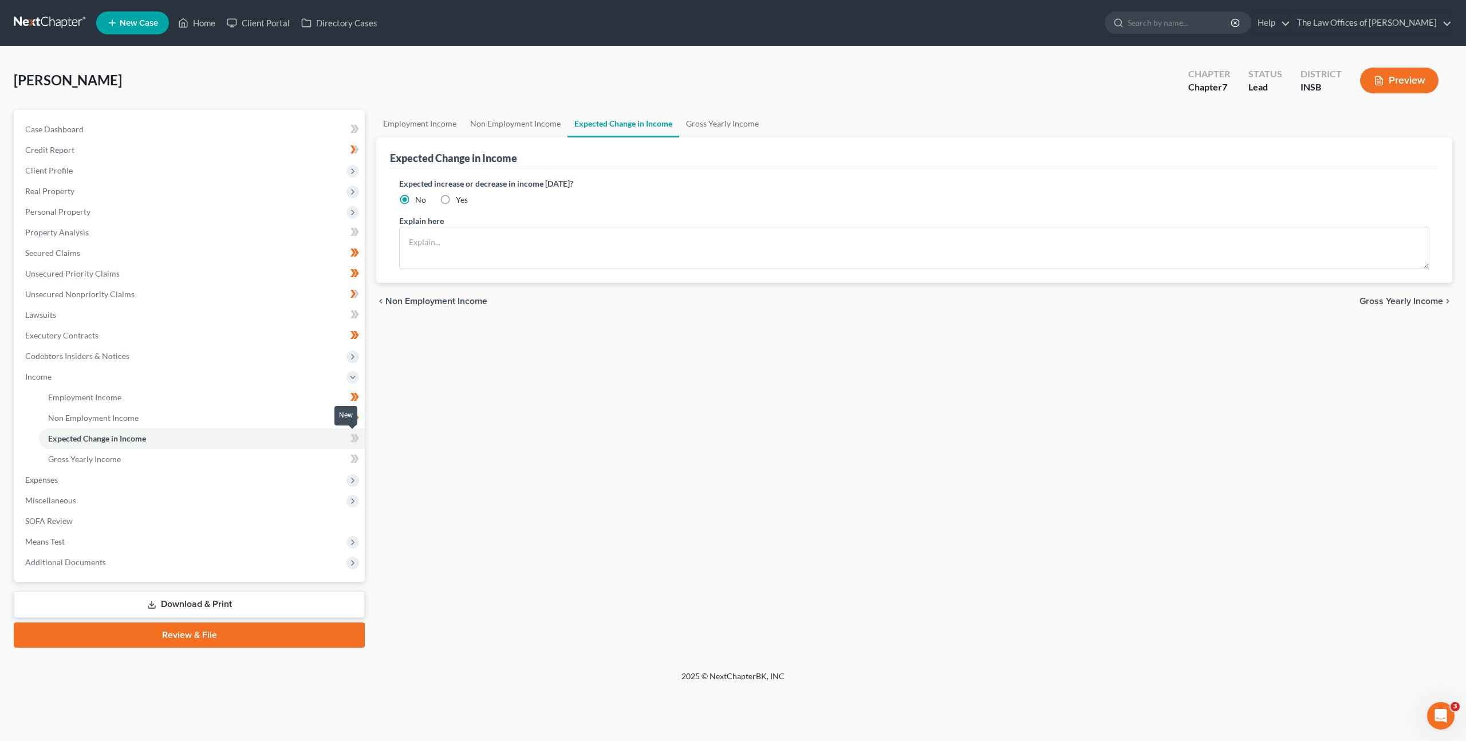
click at [356, 440] on icon at bounding box center [356, 438] width 5 height 8
click at [312, 455] on link "Gross Yearly Income" at bounding box center [202, 459] width 326 height 21
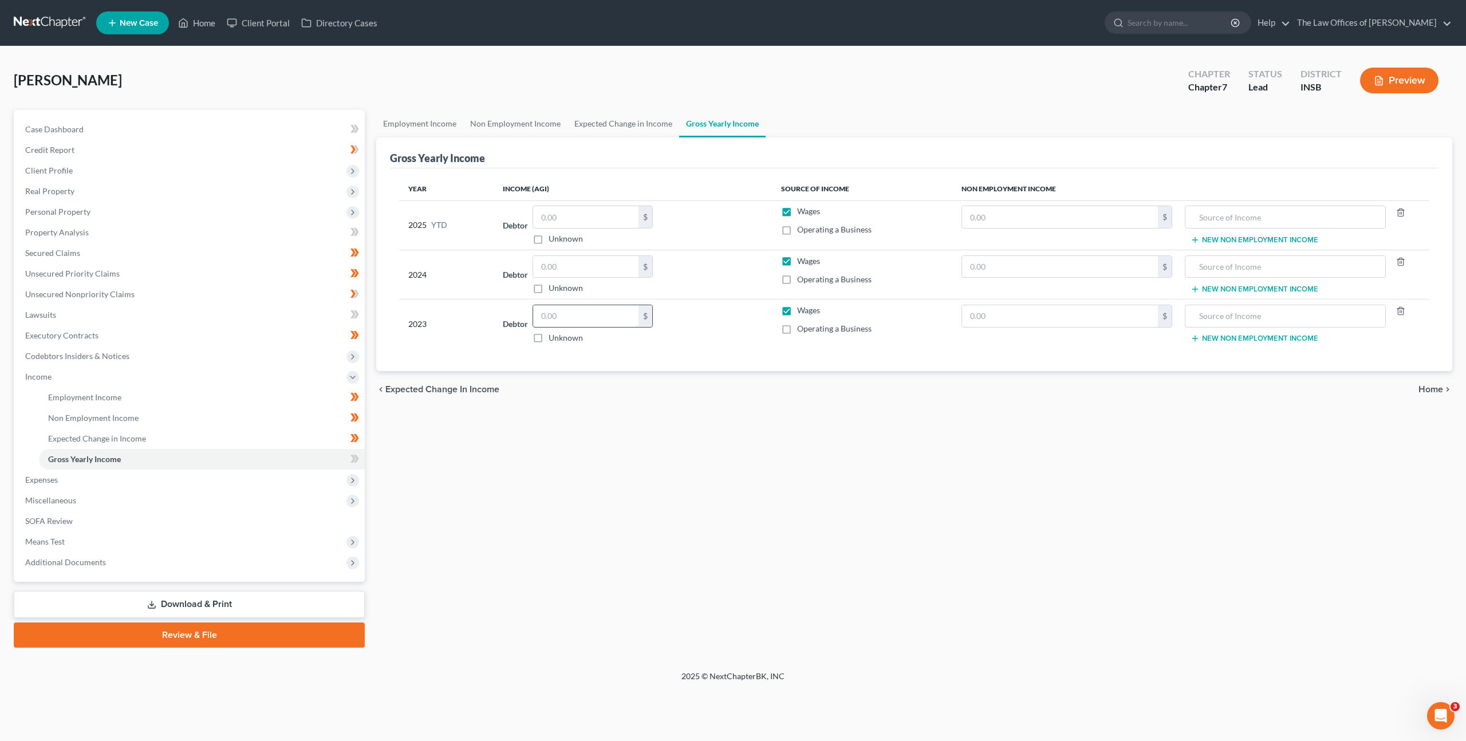
click at [576, 314] on input "text" at bounding box center [585, 316] width 105 height 22
type input "55,392"
click at [1041, 277] on td "$" at bounding box center [1066, 274] width 229 height 49
drag, startPoint x: 1040, startPoint y: 269, endPoint x: 1108, endPoint y: 245, distance: 72.5
click at [1042, 267] on input "text" at bounding box center [1060, 267] width 196 height 22
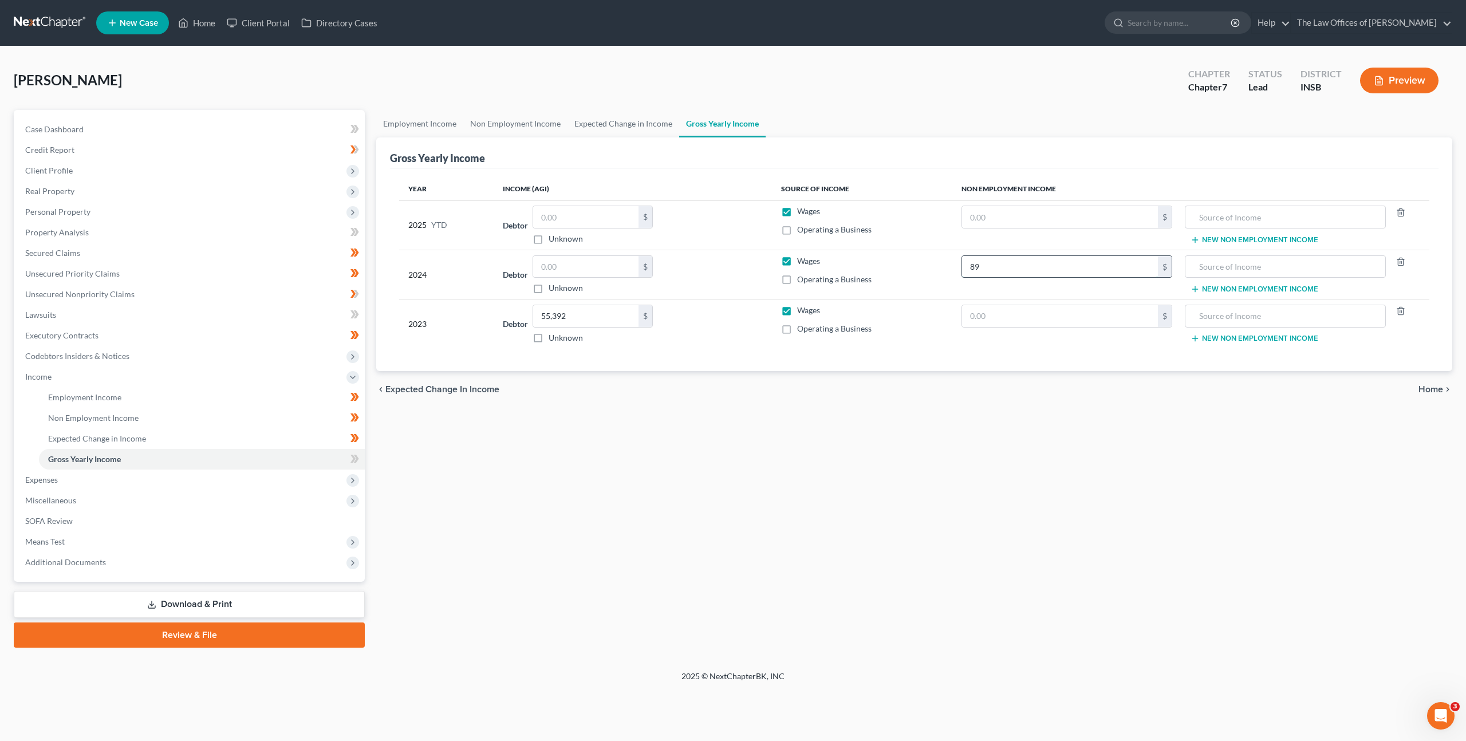
type input "89"
type input "2023 Federal Income Tax Refund"
drag, startPoint x: 538, startPoint y: 270, endPoint x: 547, endPoint y: 263, distance: 11.5
click at [539, 269] on input "text" at bounding box center [585, 267] width 105 height 22
type input "43,098"
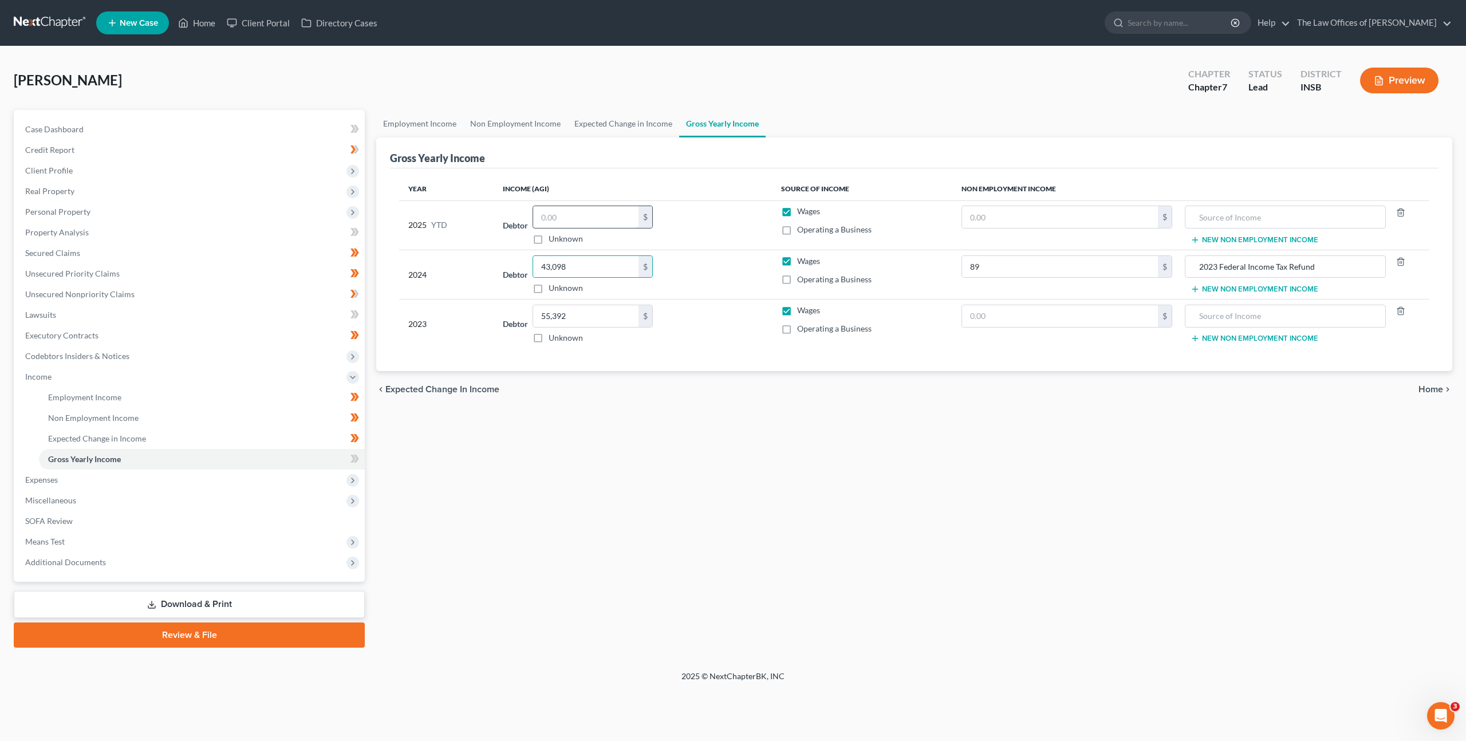
click at [583, 219] on input "text" at bounding box center [585, 217] width 105 height 22
type input "30,484"
drag, startPoint x: 683, startPoint y: 261, endPoint x: 689, endPoint y: 266, distance: 8.5
click at [683, 261] on div "Debtor 43,098.00 $ Unknown Balance Undetermined 43,098 $ Unknown" at bounding box center [633, 274] width 260 height 39
click at [357, 452] on icon at bounding box center [354, 459] width 9 height 14
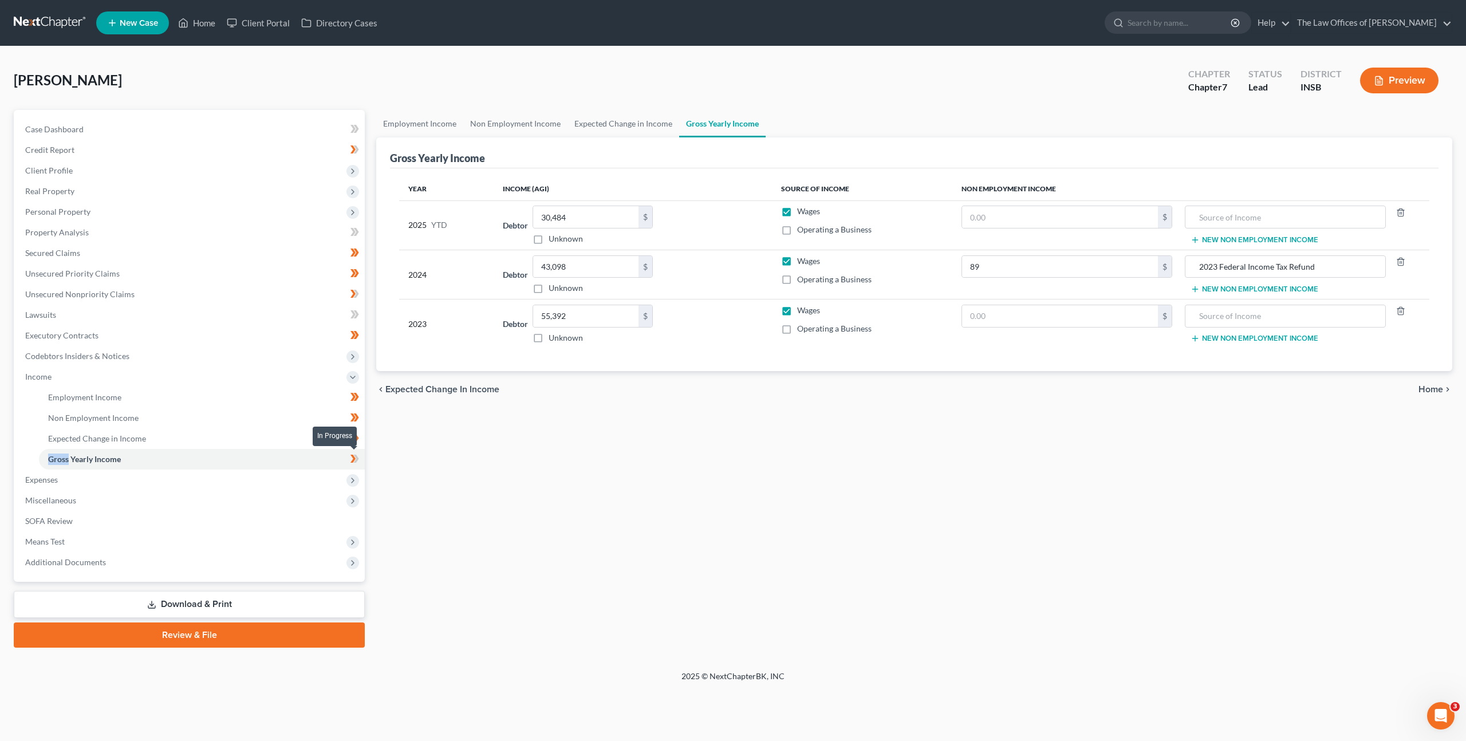
click at [357, 452] on icon at bounding box center [354, 459] width 9 height 14
click at [125, 314] on link "Lawsuits" at bounding box center [190, 315] width 349 height 21
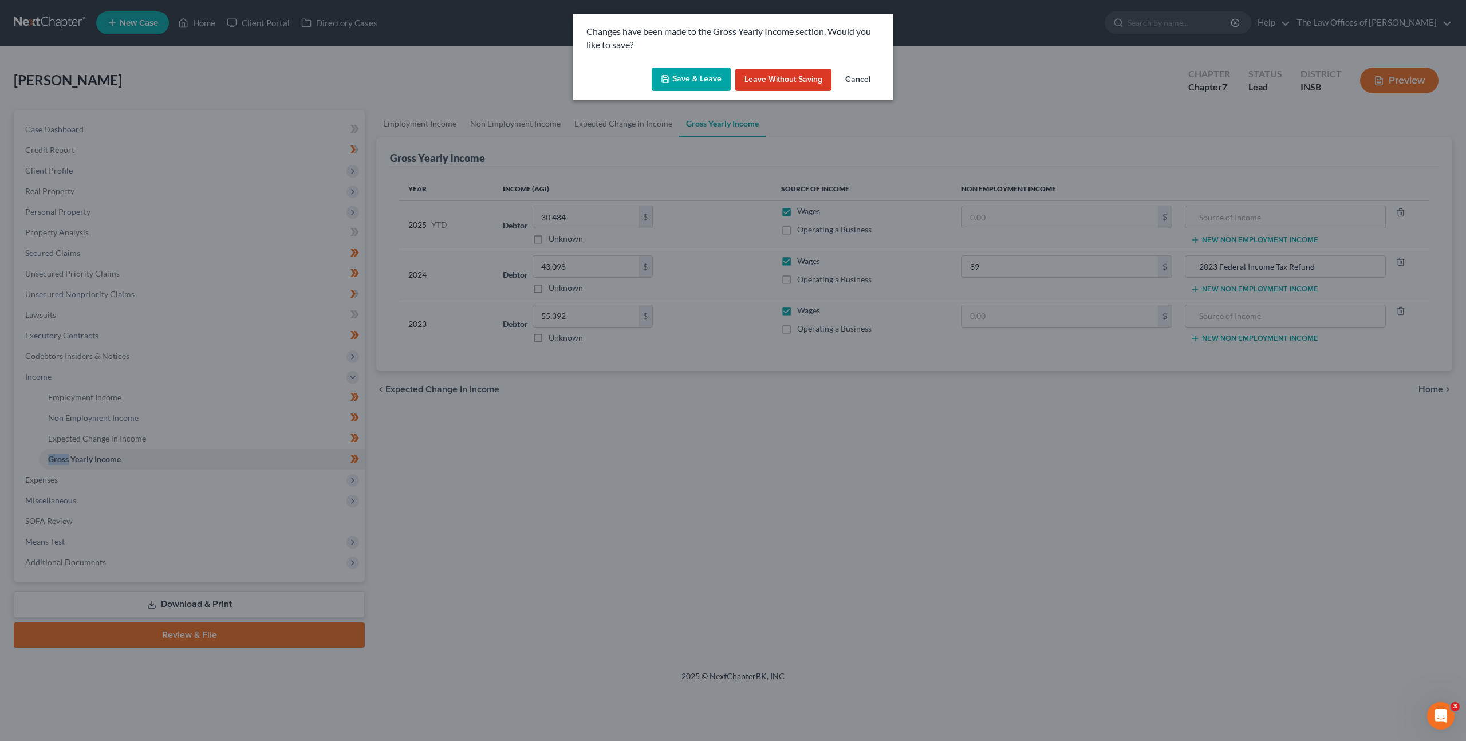
click at [679, 78] on button "Save & Leave" at bounding box center [691, 80] width 79 height 24
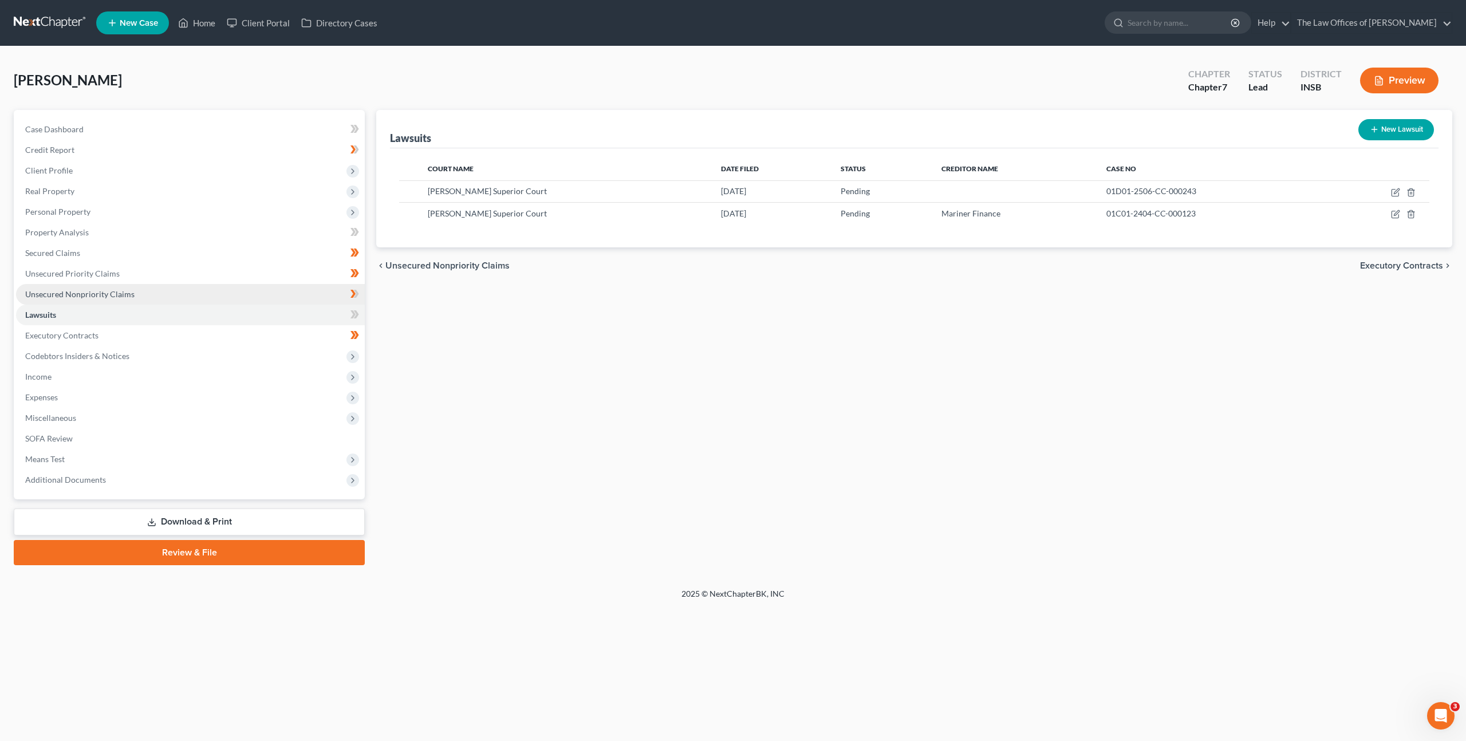
click at [210, 289] on link "Unsecured Nonpriority Claims" at bounding box center [190, 294] width 349 height 21
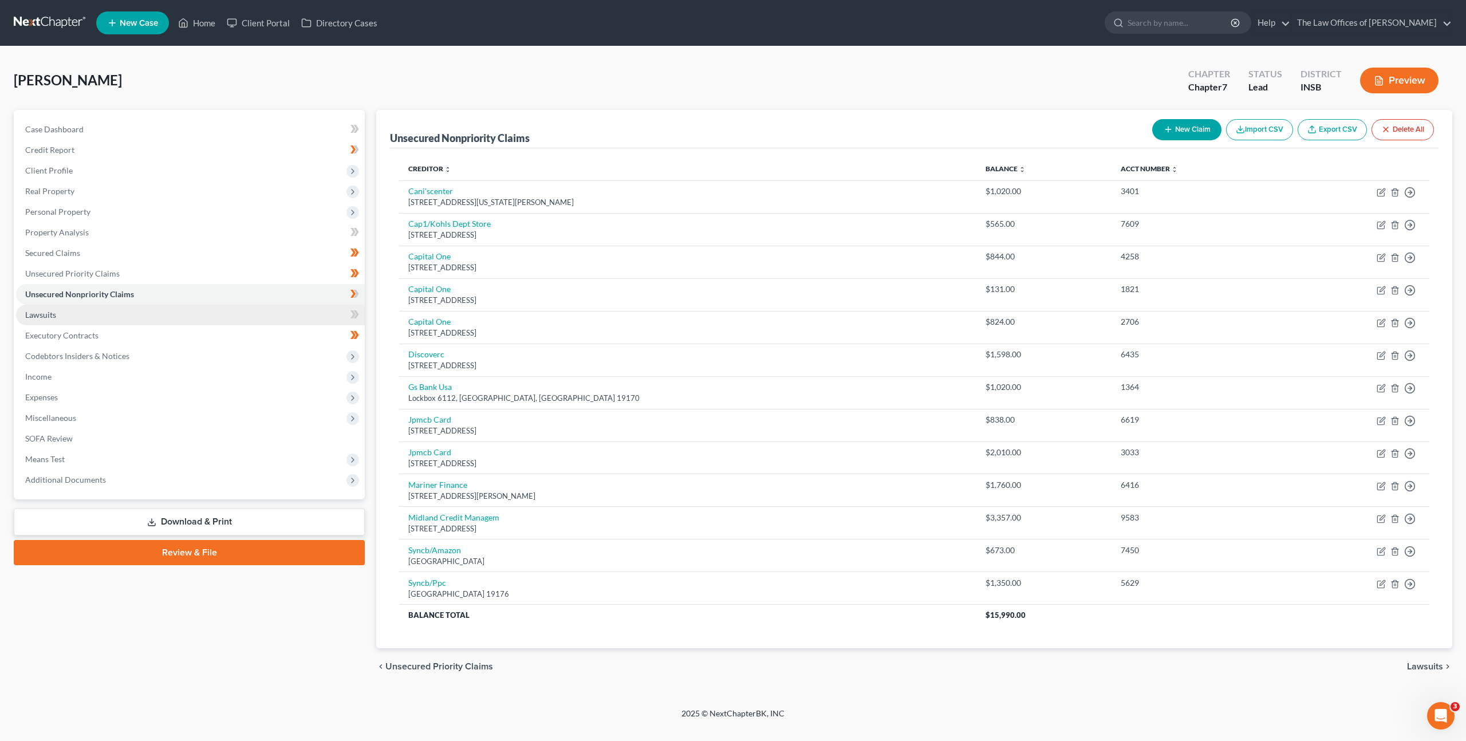
click at [214, 311] on link "Lawsuits" at bounding box center [190, 315] width 349 height 21
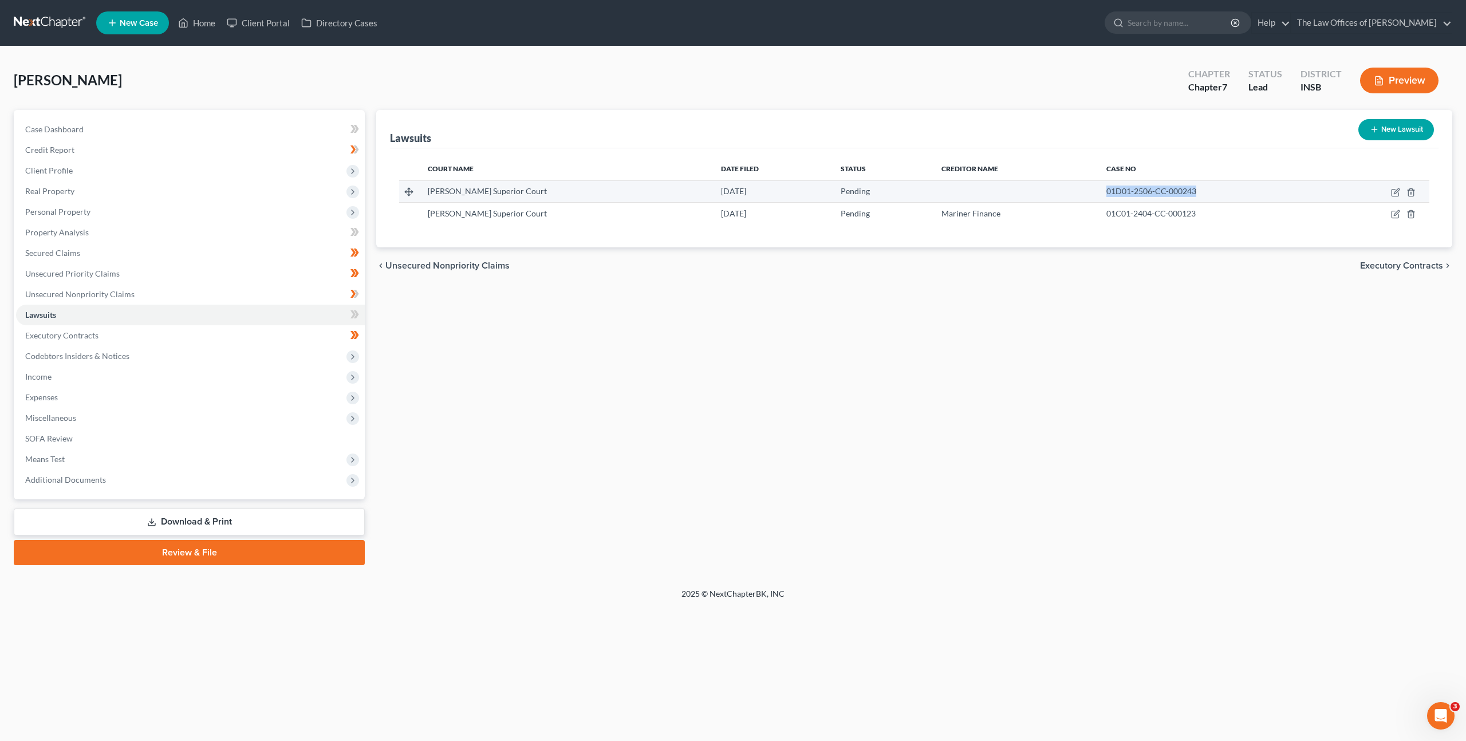
drag, startPoint x: 1177, startPoint y: 195, endPoint x: 1073, endPoint y: 187, distance: 105.1
click at [1097, 187] on td "01D01-2506-CC-000243" at bounding box center [1212, 191] width 231 height 22
copy span "01D01-2506-CC-000243"
click at [241, 298] on link "Unsecured Nonpriority Claims" at bounding box center [190, 294] width 349 height 21
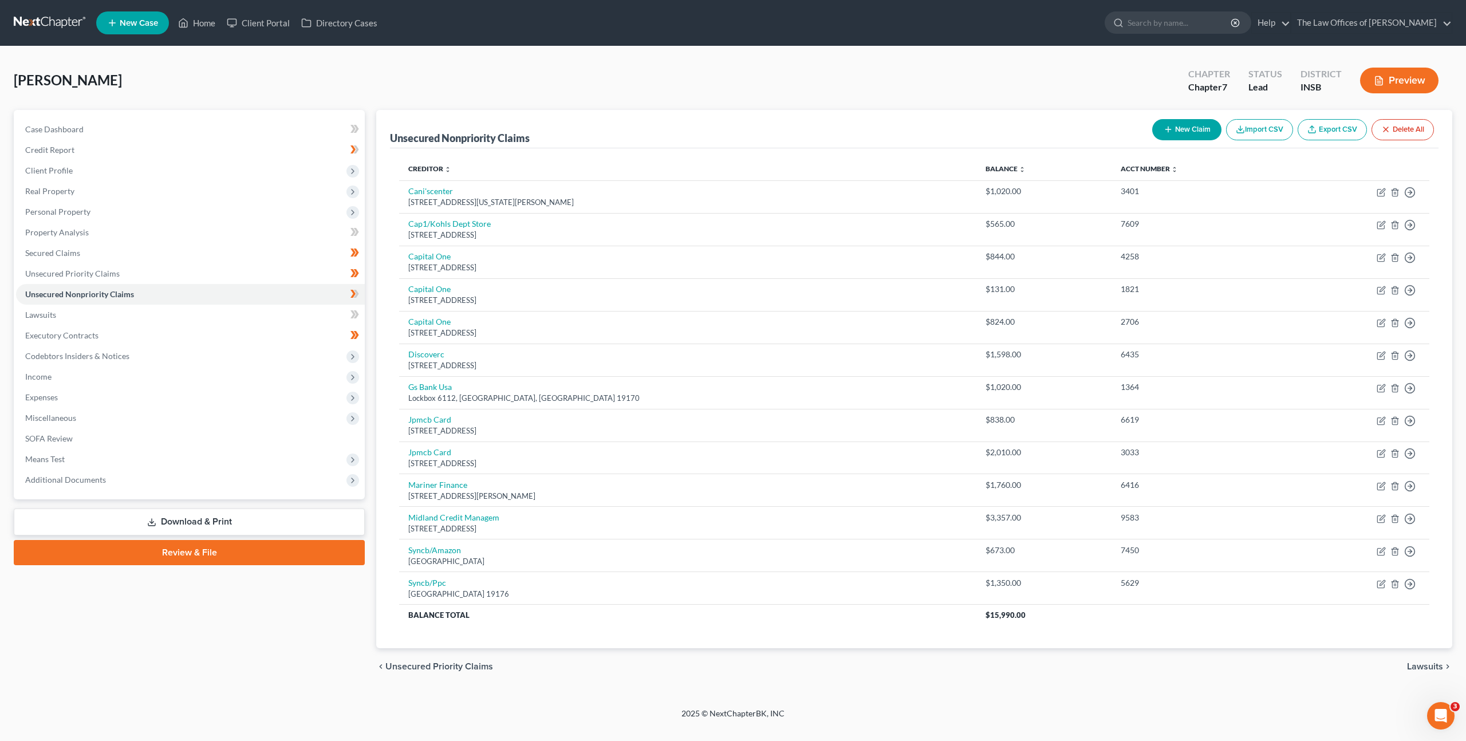
click at [1167, 129] on line "button" at bounding box center [1167, 129] width 5 height 0
select select "0"
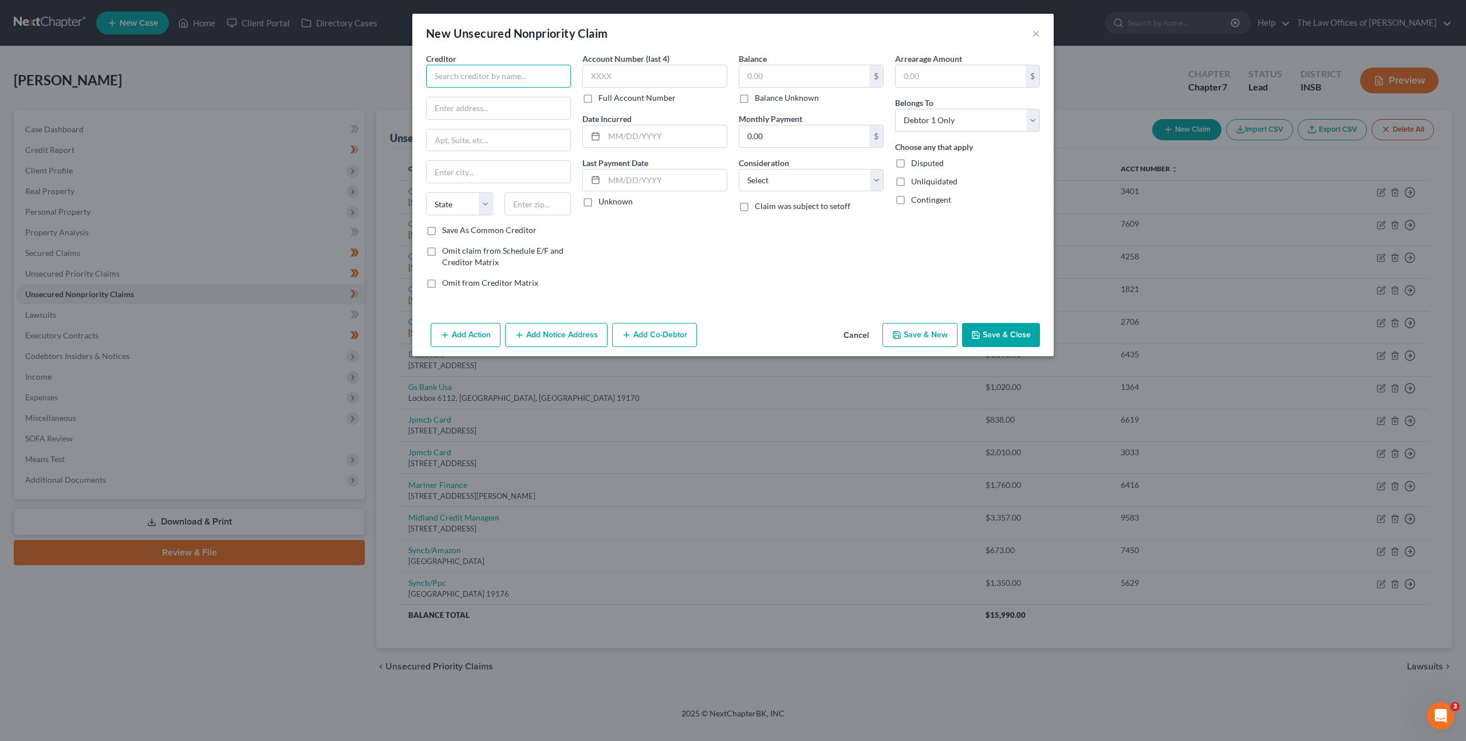
click at [487, 82] on input "text" at bounding box center [498, 76] width 145 height 23
click at [498, 105] on div "[STREET_ADDRESS]" at bounding box center [494, 107] width 119 height 10
type input "Crown Asset Management, LLC"
type input "[STREET_ADDRESS]"
type input "Ste 725"
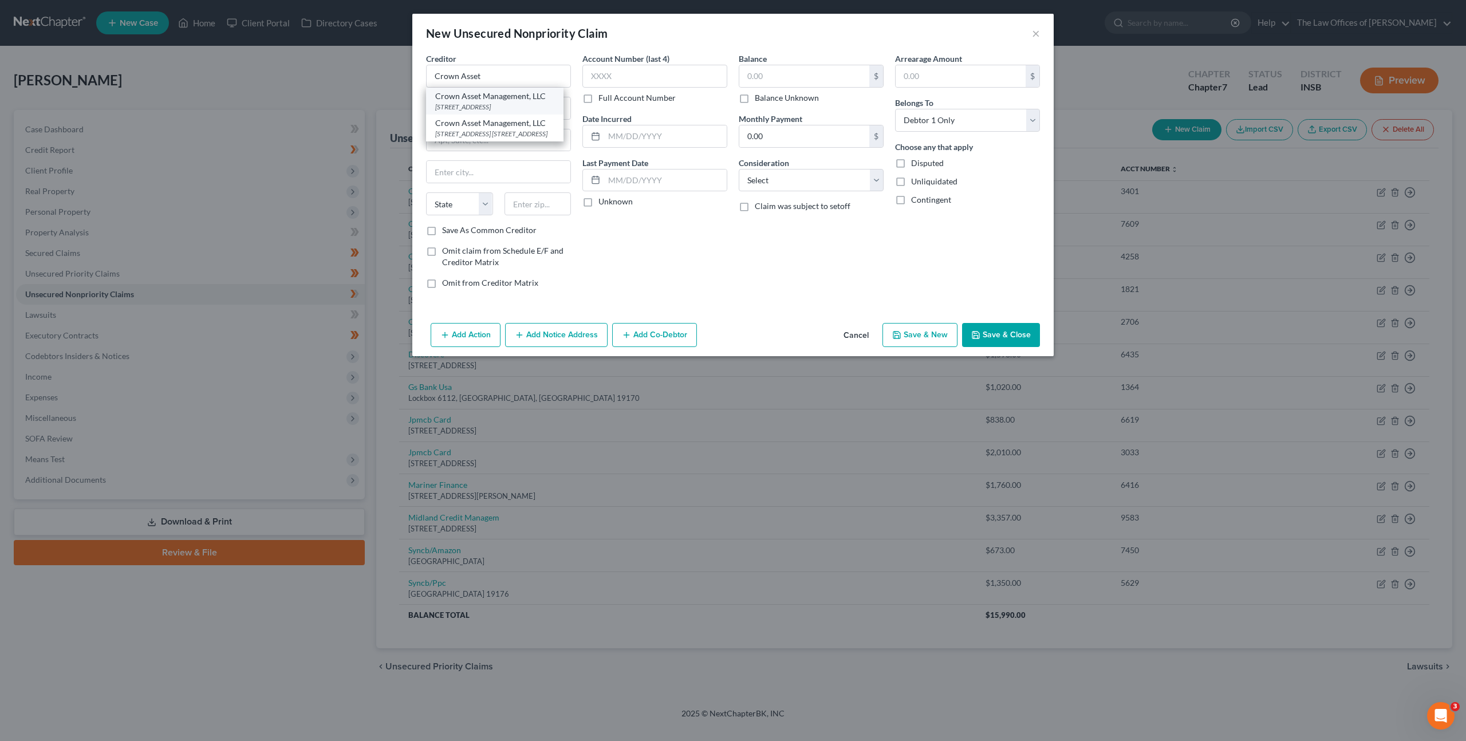
type input "Duluth"
select select "10"
type input "30096"
click at [648, 82] on input "text" at bounding box center [654, 76] width 145 height 23
click at [598, 100] on label "Full Account Number" at bounding box center [636, 97] width 77 height 11
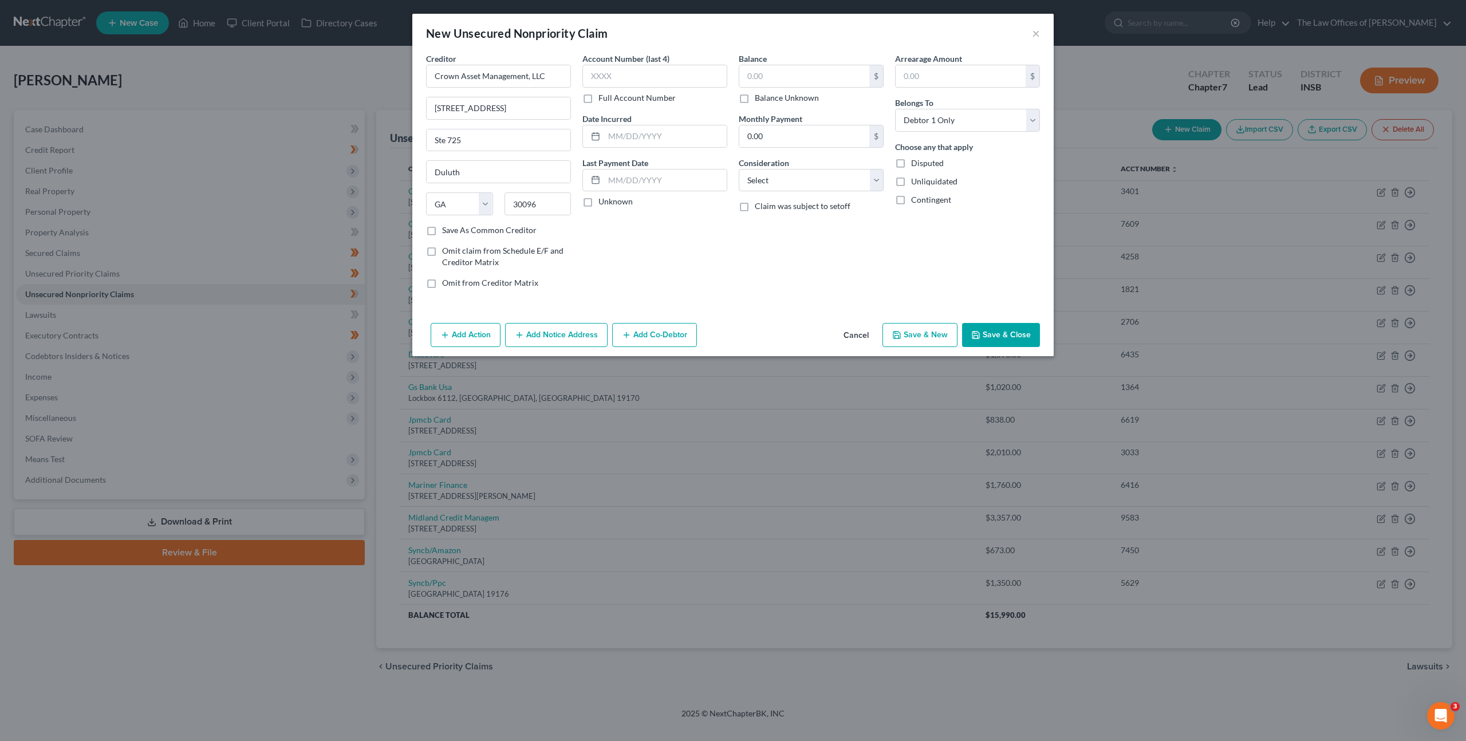
click at [603, 100] on input "Full Account Number" at bounding box center [606, 95] width 7 height 7
click at [613, 79] on input "text" at bounding box center [654, 76] width 145 height 23
paste input "01D01-2506-CC-000243"
type input "01D01-2506-CC-000243"
click at [786, 80] on input "text" at bounding box center [804, 76] width 130 height 22
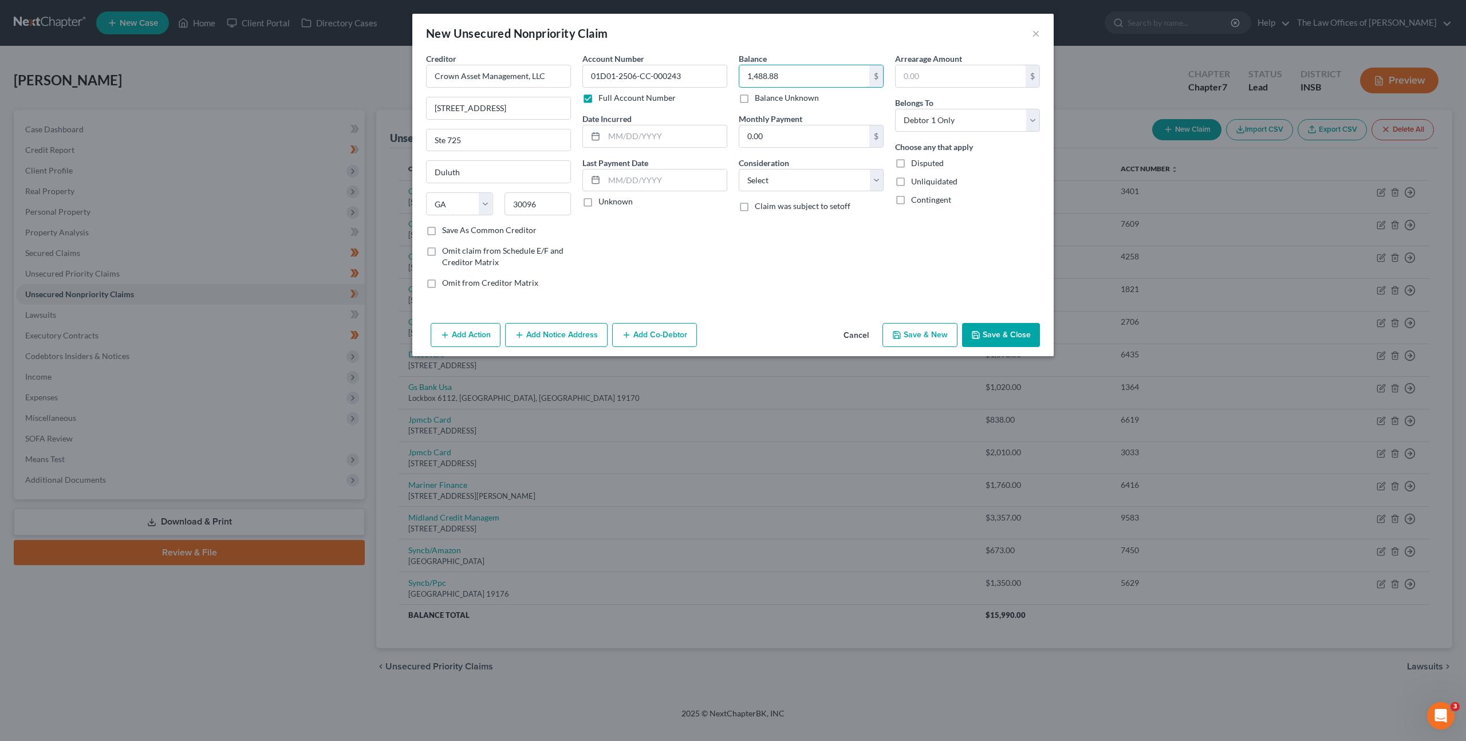
type input "1,488.88"
click at [775, 167] on label "Consideration" at bounding box center [764, 163] width 50 height 12
click at [781, 176] on select "Select Cable / Satellite Services Collection Agency Credit Card Debt Debt Couns…" at bounding box center [811, 180] width 145 height 23
select select "1"
click at [739, 169] on select "Select Cable / Satellite Services Collection Agency Credit Card Debt Debt Couns…" at bounding box center [811, 180] width 145 height 23
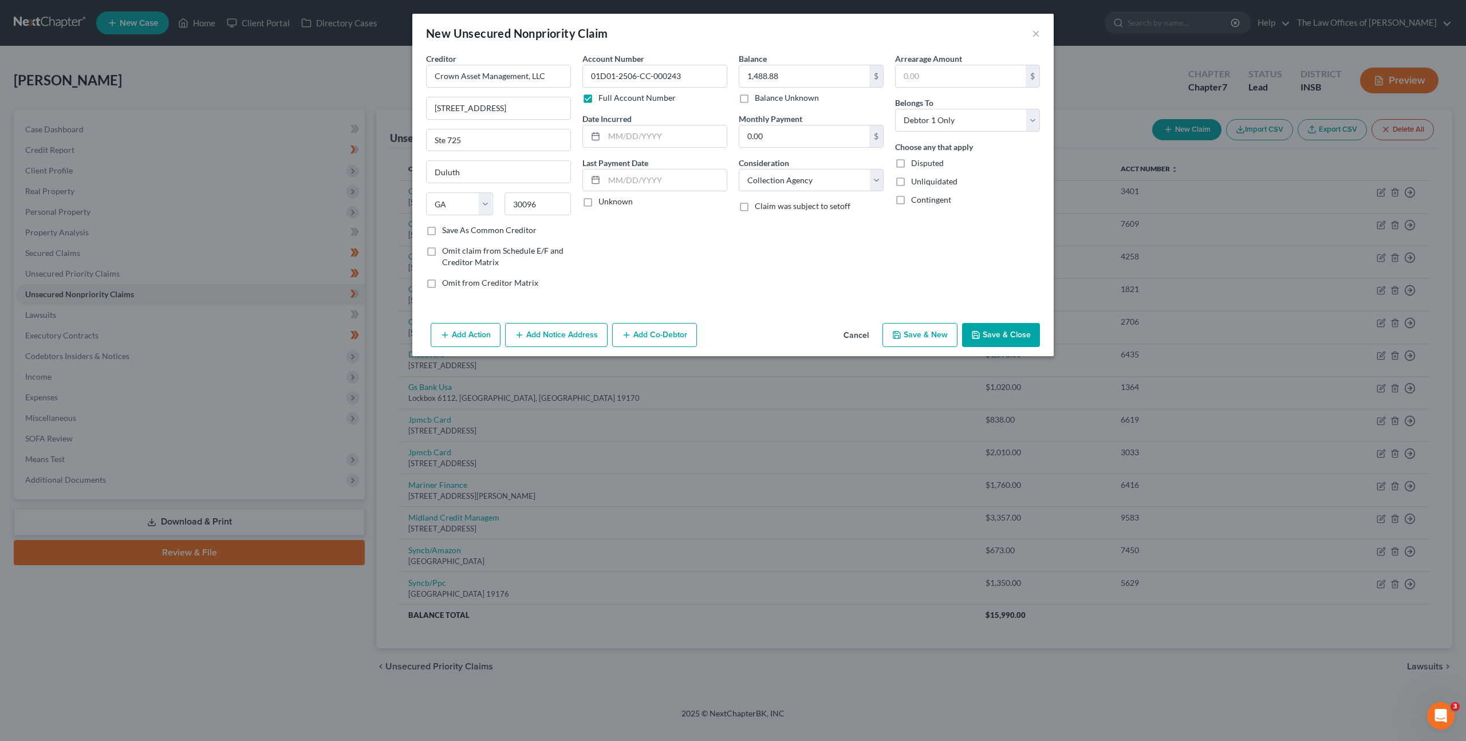
click at [722, 267] on div "Account Number 01D01-2506-CC-000243 Full Account Number Date Incurred Last Paym…" at bounding box center [655, 175] width 156 height 245
click at [554, 325] on button "Add Notice Address" at bounding box center [556, 335] width 103 height 24
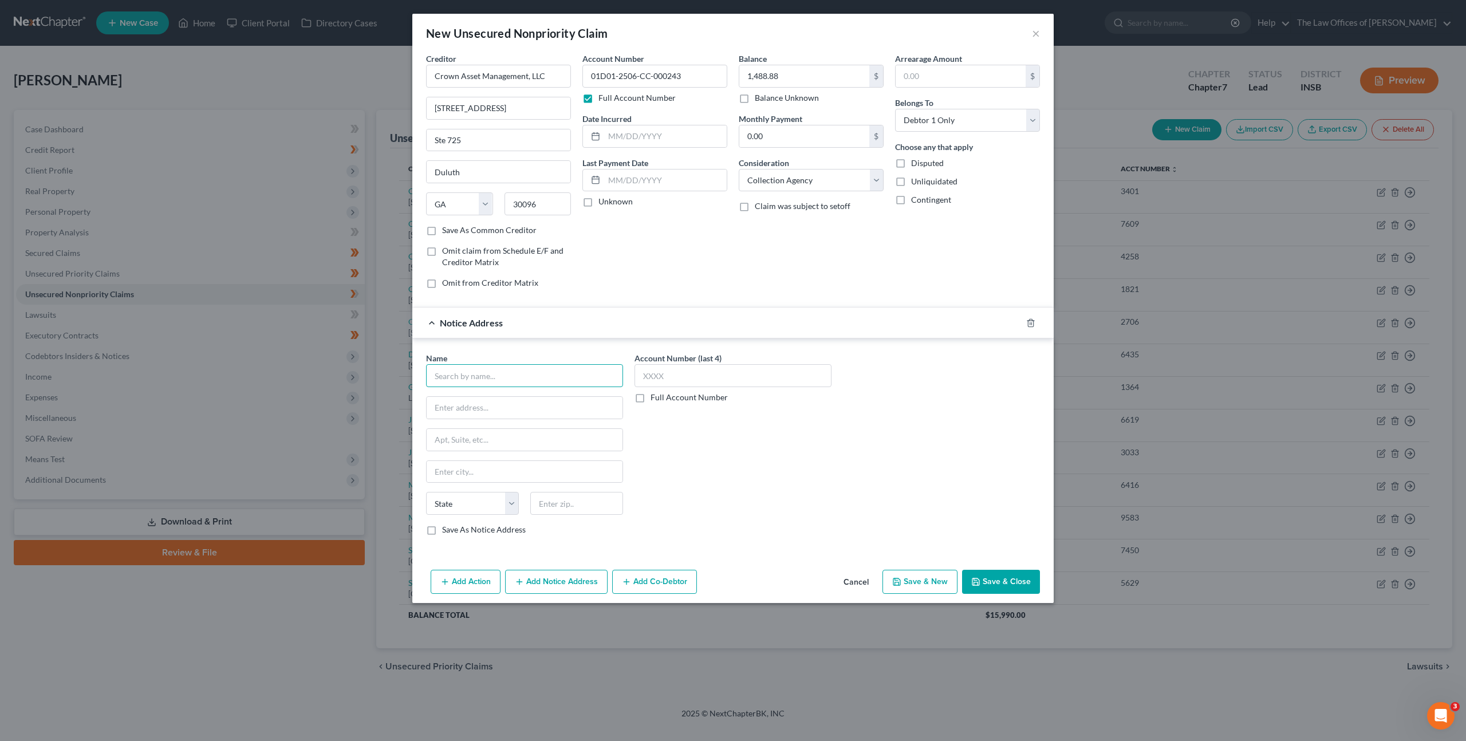
drag, startPoint x: 522, startPoint y: 375, endPoint x: 604, endPoint y: 369, distance: 81.5
click at [523, 375] on input "text" at bounding box center [524, 375] width 197 height 23
click at [455, 405] on div "[STREET_ADDRESS]" at bounding box center [494, 406] width 119 height 10
type input "Comenity Bank/Torrid"
type input "PO Box 659584"
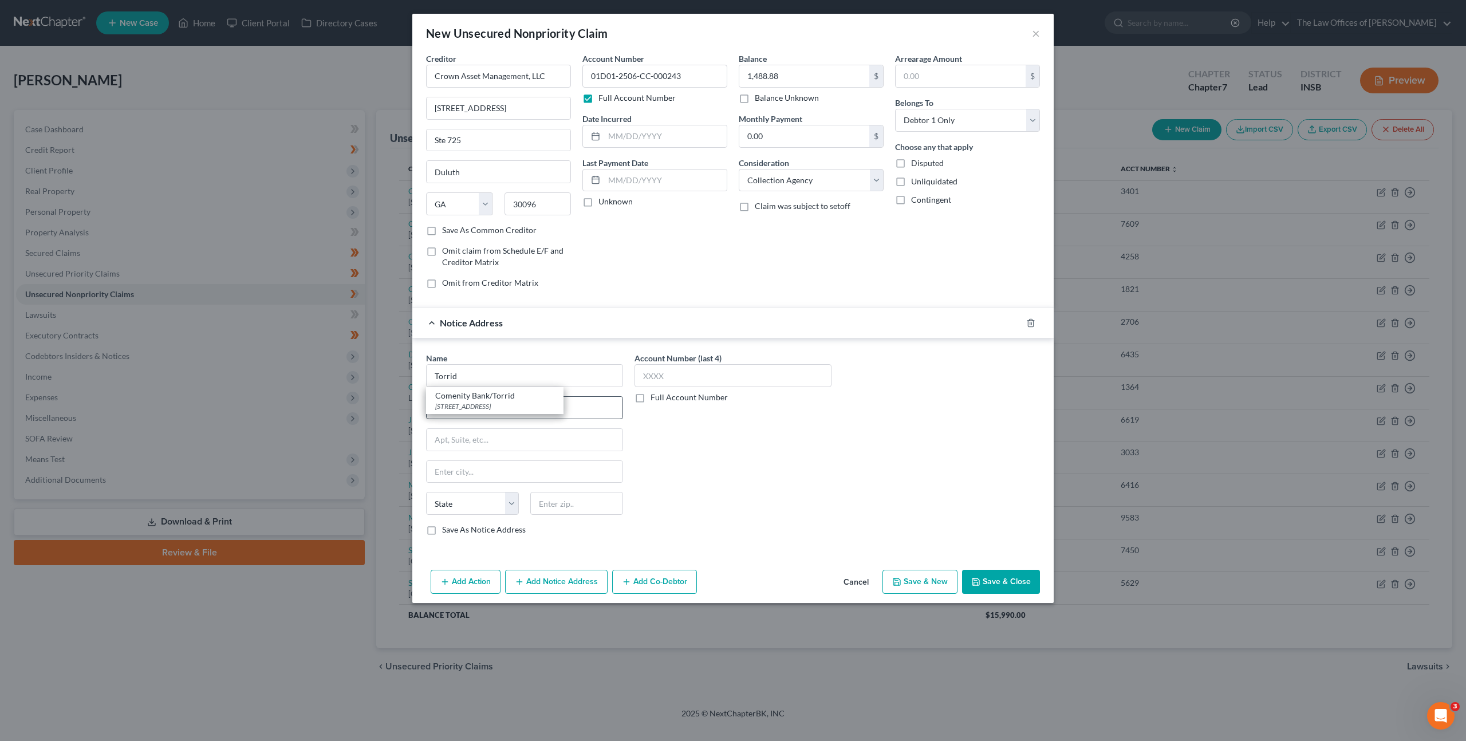
type input "San Antonio"
select select "45"
type input "78265"
click at [709, 444] on div "Account Number (last 4) Full Account Number" at bounding box center [733, 448] width 208 height 192
click at [556, 576] on button "Add Notice Address" at bounding box center [556, 582] width 103 height 24
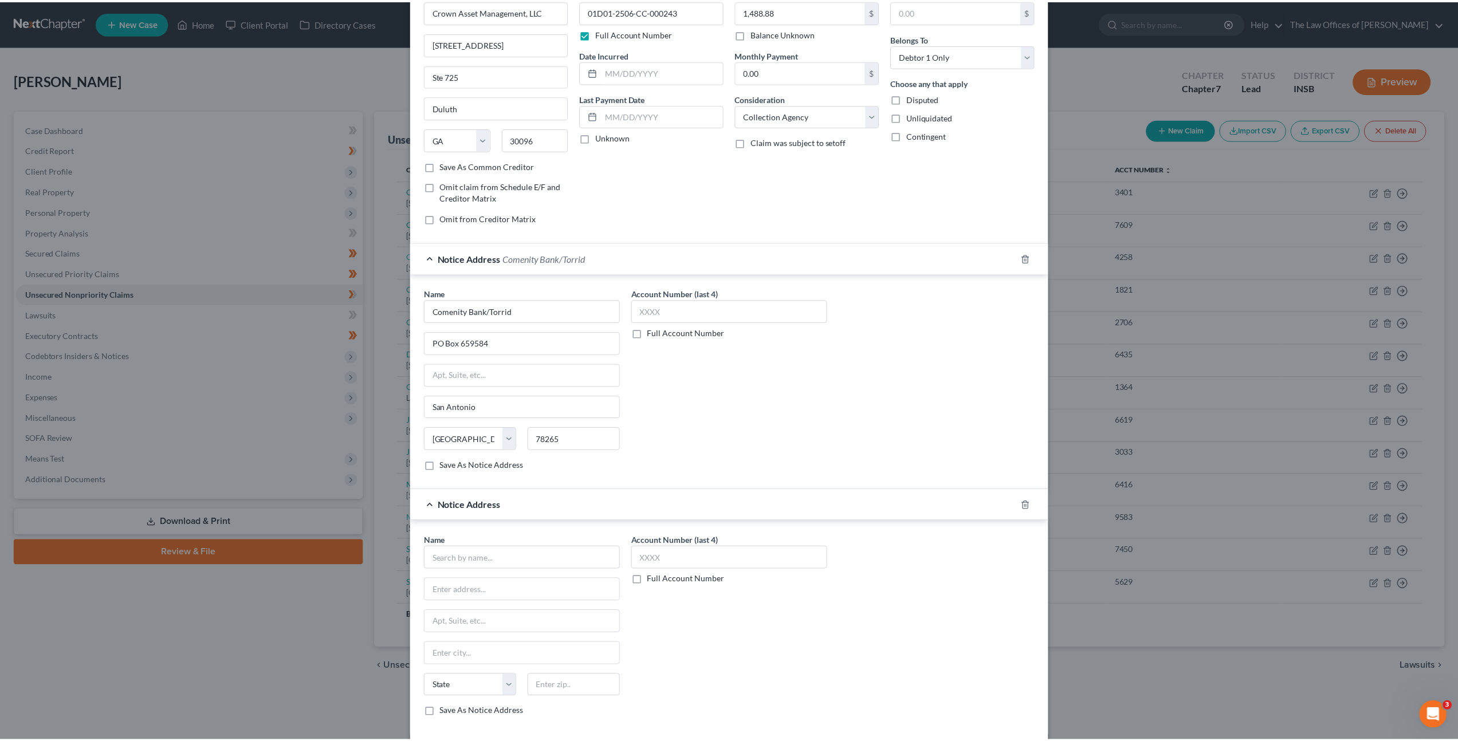
scroll to position [123, 0]
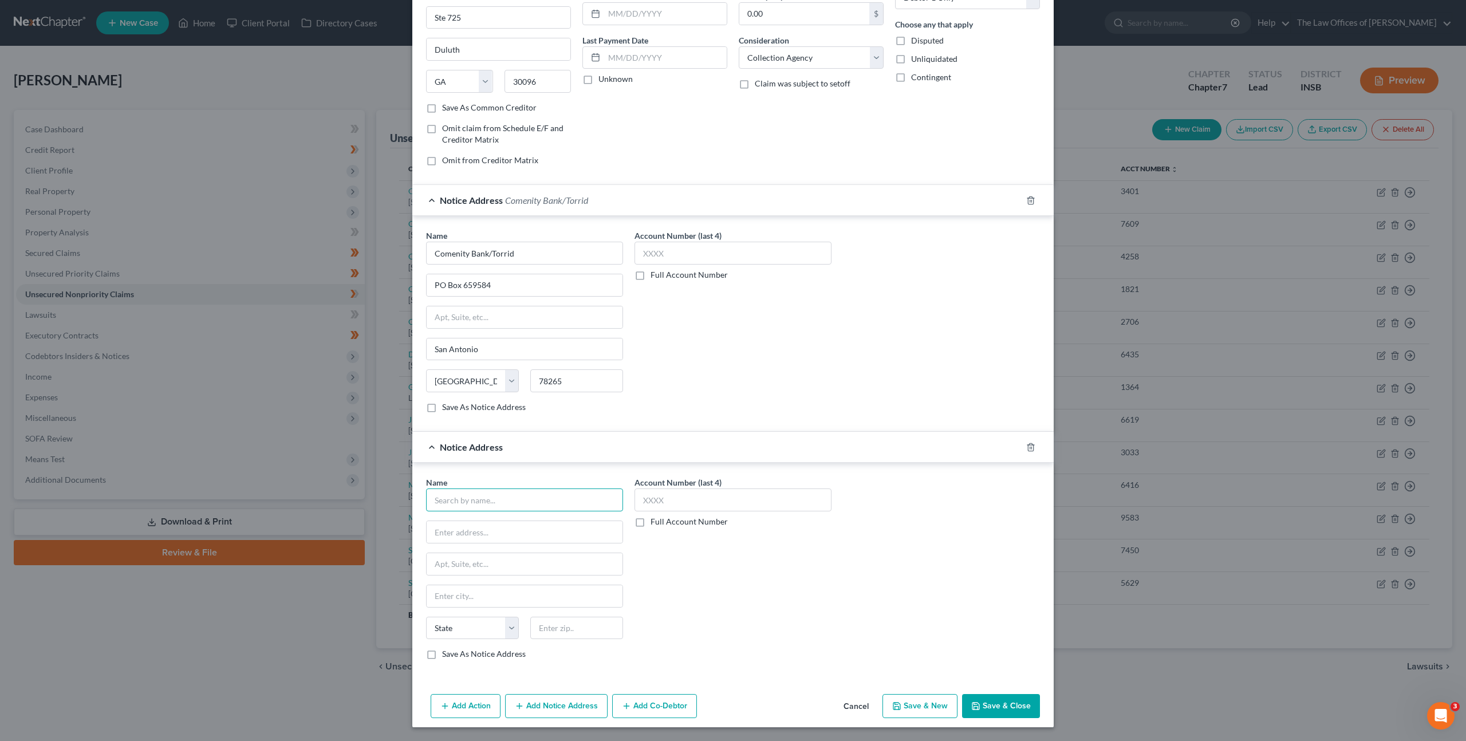
click at [550, 495] on input "text" at bounding box center [524, 500] width 197 height 23
type input "G"
click at [533, 515] on div "Blitt and [PERSON_NAME] PC" at bounding box center [494, 519] width 119 height 11
type input "Blitt and [PERSON_NAME] PC"
type input "[STREET_ADDRESS][PERSON_NAME]"
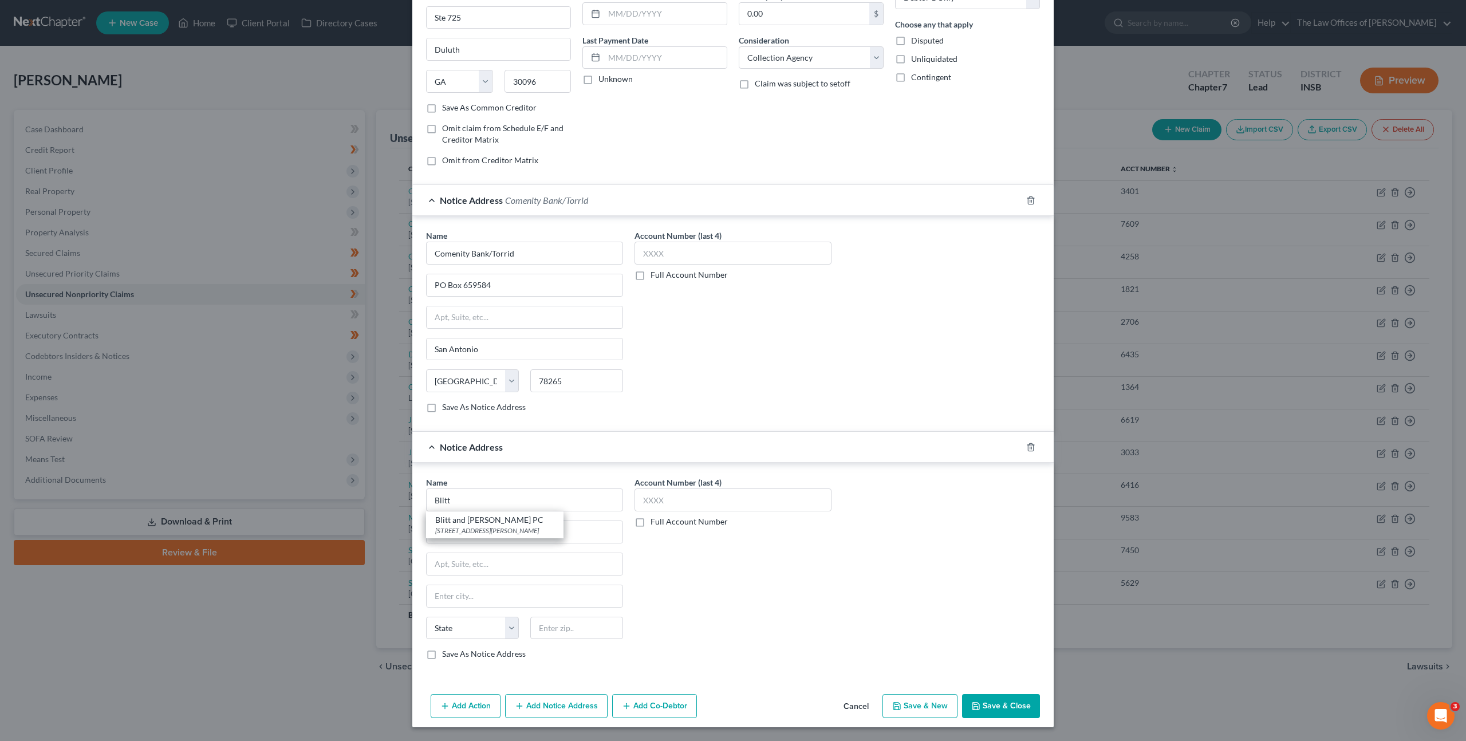
type input "[PERSON_NAME] Hills"
select select "14"
type input "60061"
click at [761, 556] on div "Account Number (last 4) Full Account Number" at bounding box center [733, 572] width 208 height 192
click at [1001, 700] on button "Save & Close" at bounding box center [1001, 706] width 78 height 24
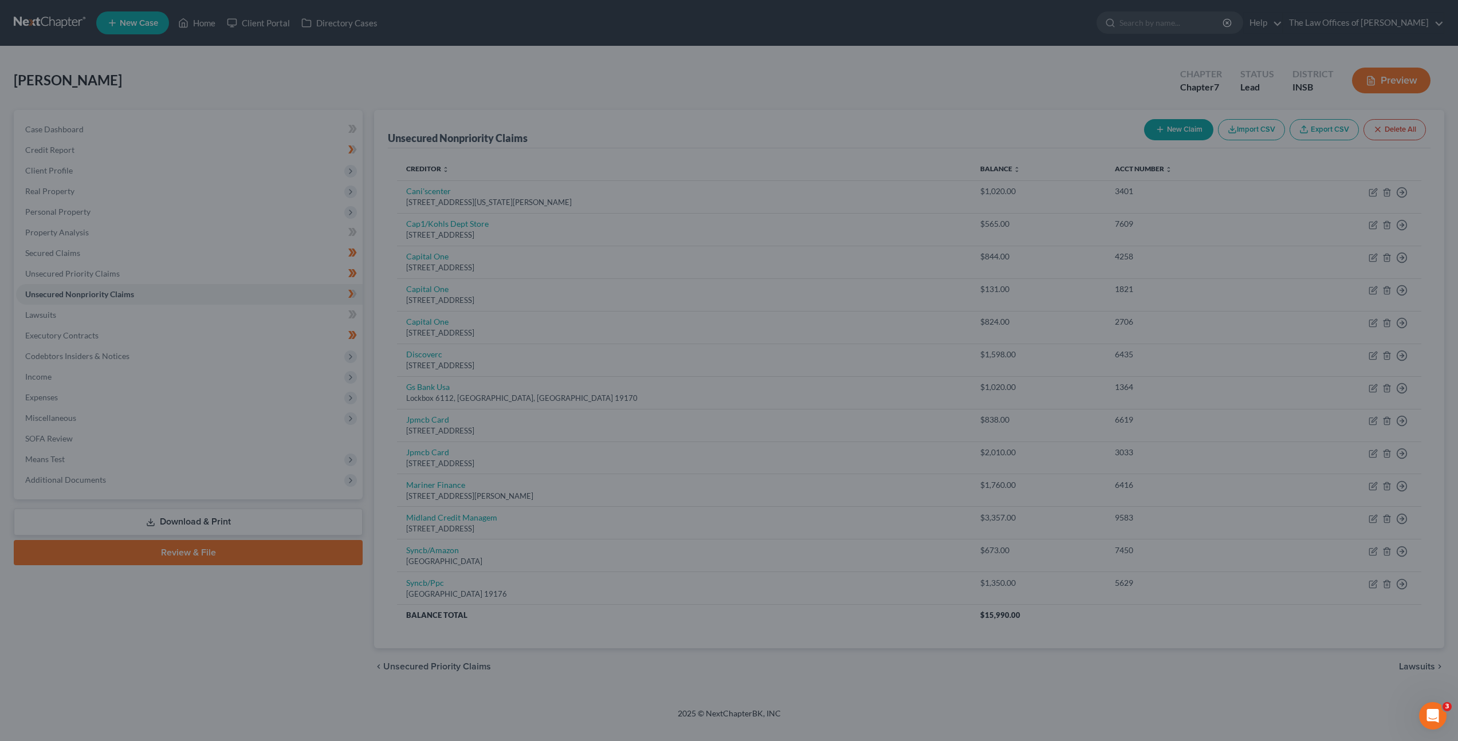
scroll to position [0, 0]
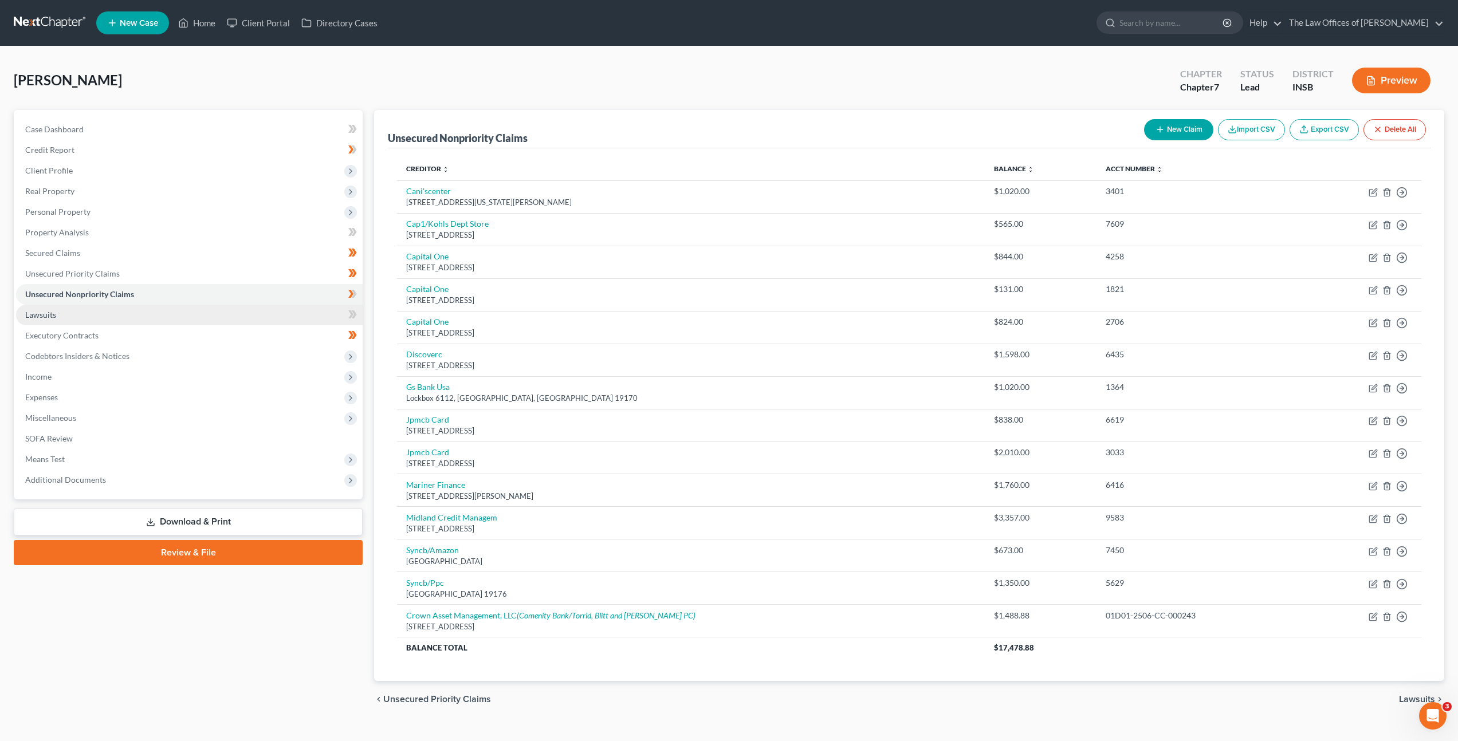
click at [157, 313] on link "Lawsuits" at bounding box center [189, 315] width 346 height 21
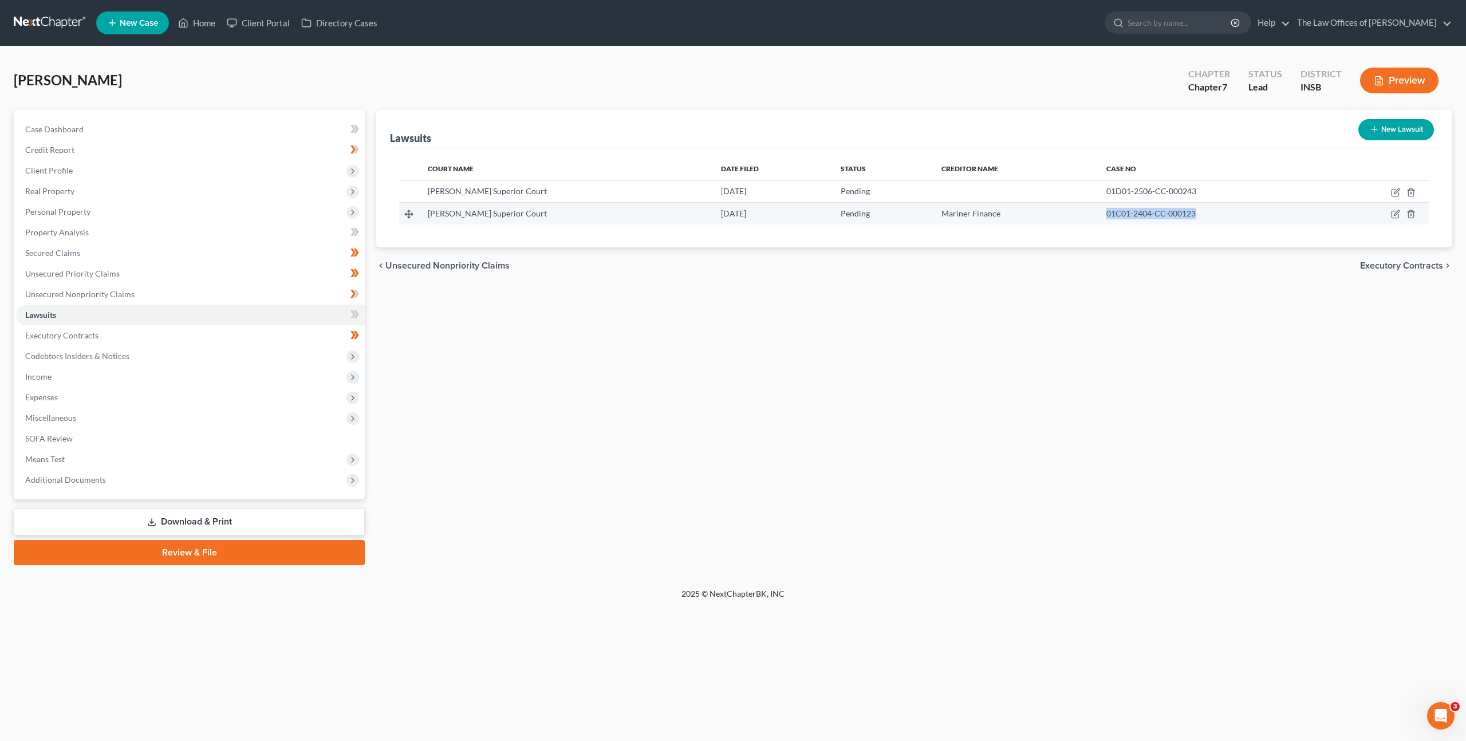
click at [1066, 217] on tr "[PERSON_NAME] Superior Court [DATE] Pending Mariner Finance 01C01-2404-CC-000123" at bounding box center [914, 214] width 1030 height 22
copy tr "01C01-2404-CC-000123"
click at [174, 297] on link "Unsecured Nonpriority Claims" at bounding box center [190, 294] width 349 height 21
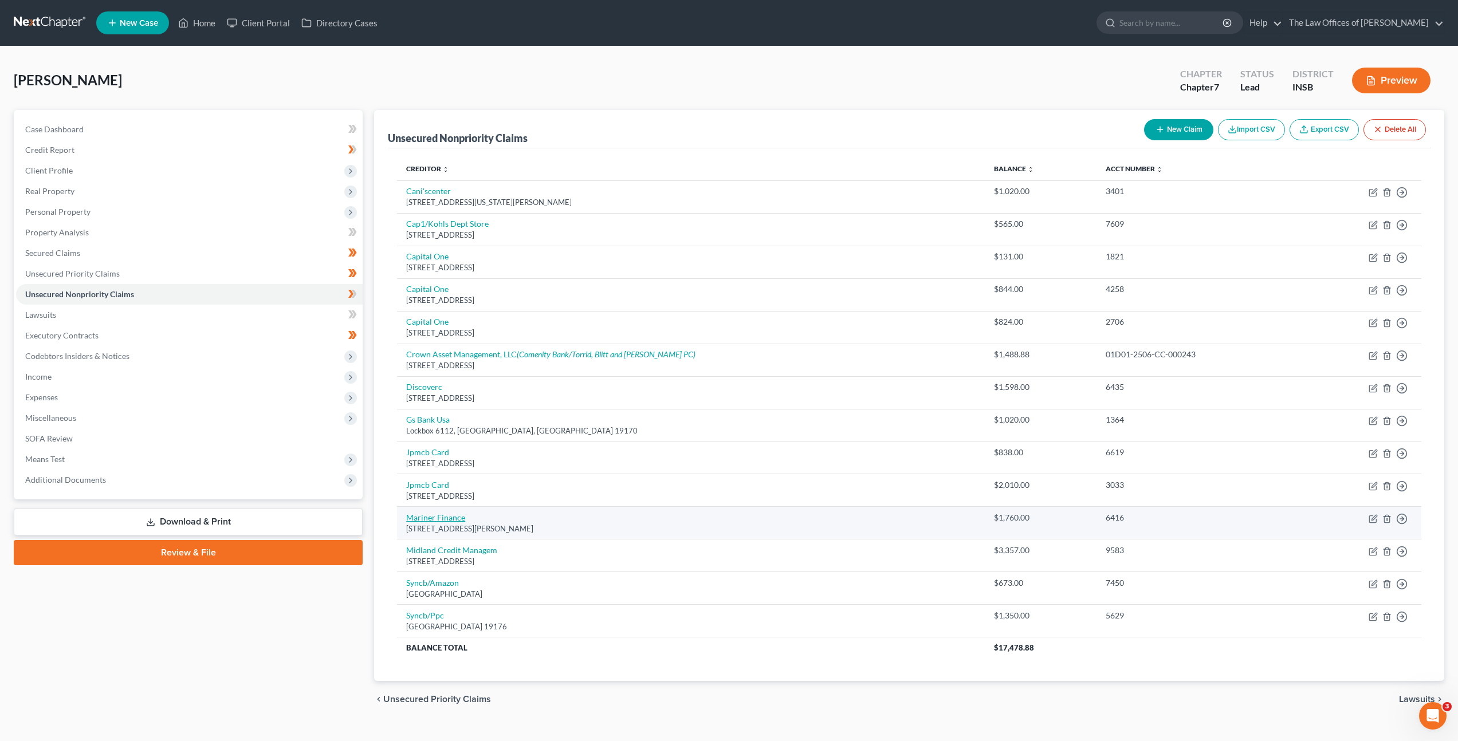
click at [453, 519] on link "Mariner Finance" at bounding box center [435, 518] width 59 height 10
select select "21"
select select "0"
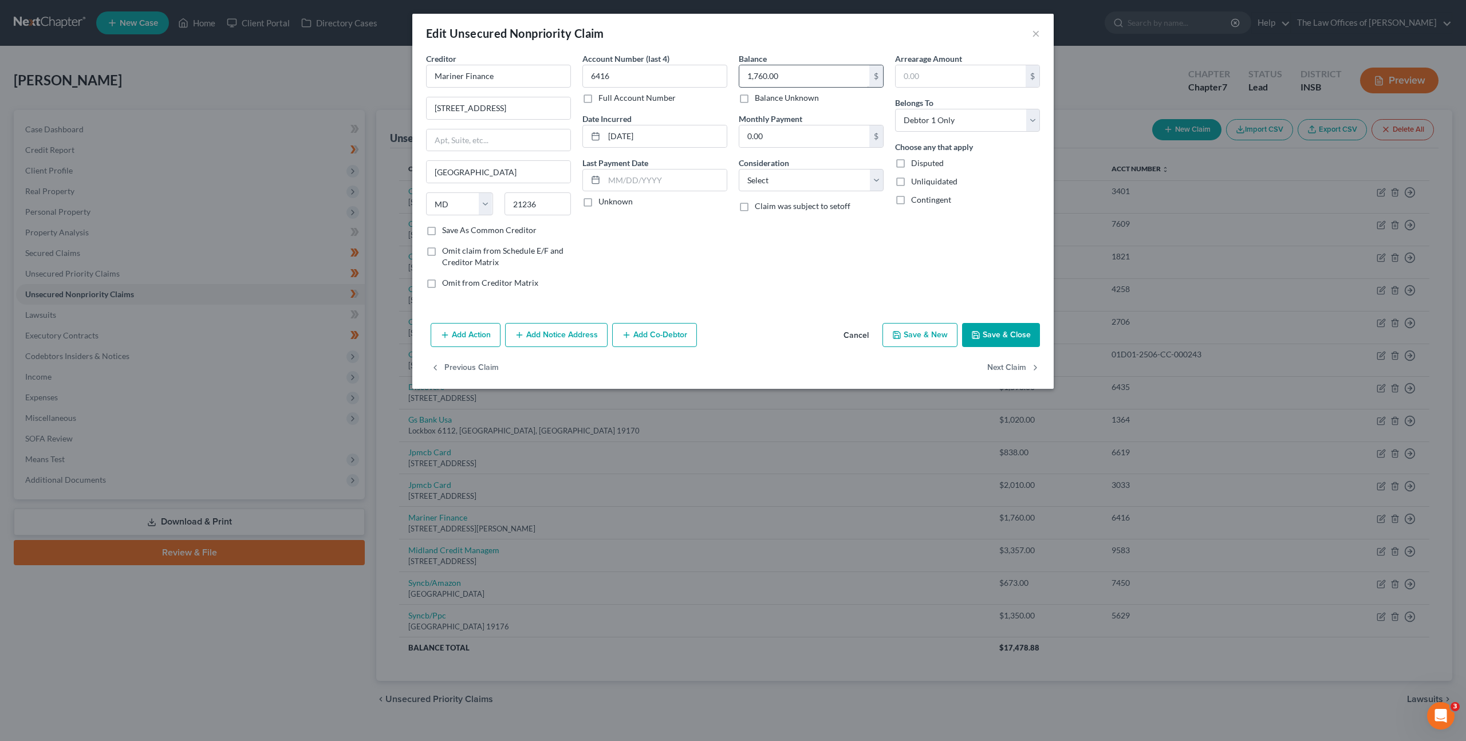
click at [798, 57] on div "Balance 1,760.00 $ Balance Unknown Balance Undetermined 1,760.00 $ Balance Unkn…" at bounding box center [811, 78] width 145 height 51
click at [810, 84] on input "1,760.00" at bounding box center [804, 76] width 130 height 22
type input "3,432.39"
click at [769, 178] on select "Select Cable / Satellite Services Collection Agency Credit Card Debt Debt Couns…" at bounding box center [811, 180] width 145 height 23
select select "1"
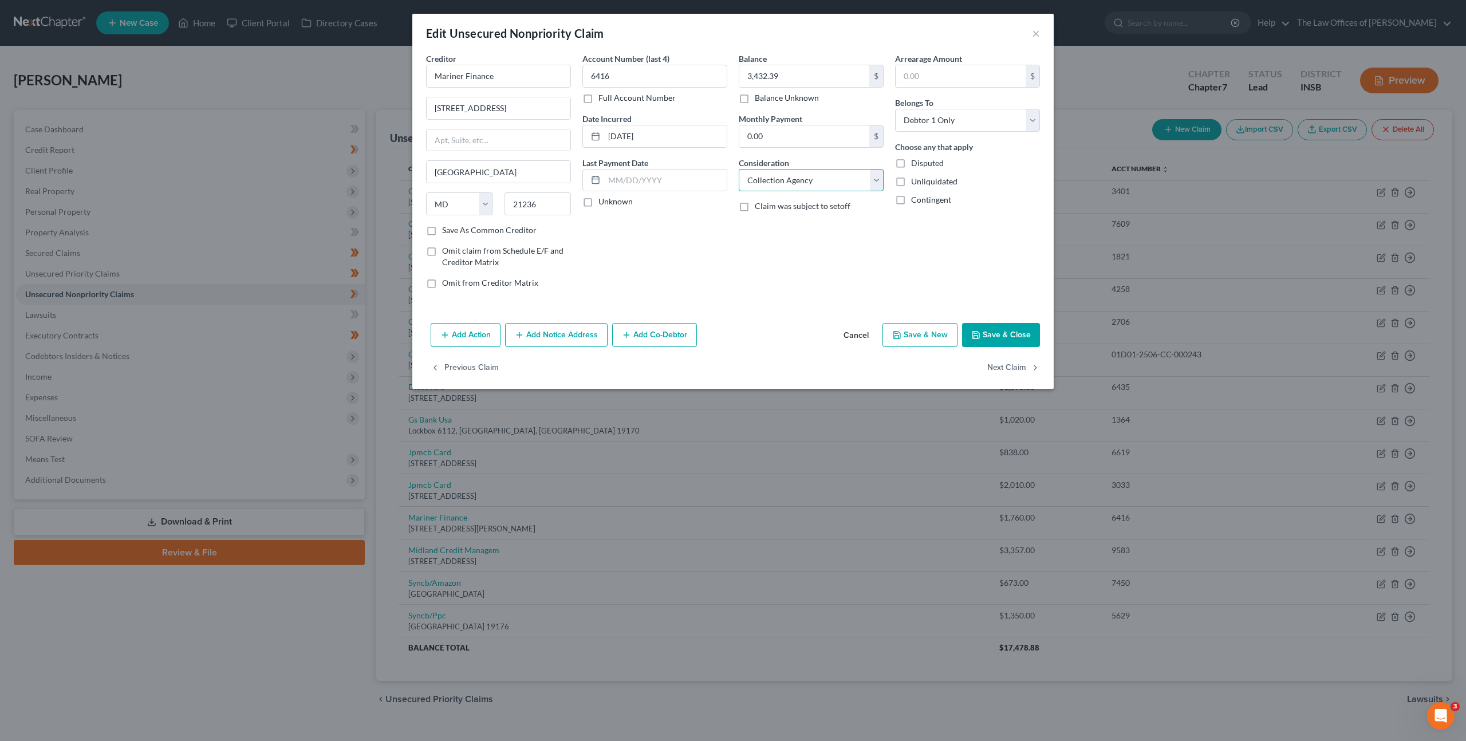
click at [739, 169] on select "Select Cable / Satellite Services Collection Agency Credit Card Debt Debt Couns…" at bounding box center [811, 180] width 145 height 23
click at [659, 236] on div "Account Number (last 4) 6416 Full Account Number Date Incurred [DATE] Last Paym…" at bounding box center [655, 175] width 156 height 245
click at [550, 332] on button "Add Notice Address" at bounding box center [556, 335] width 103 height 24
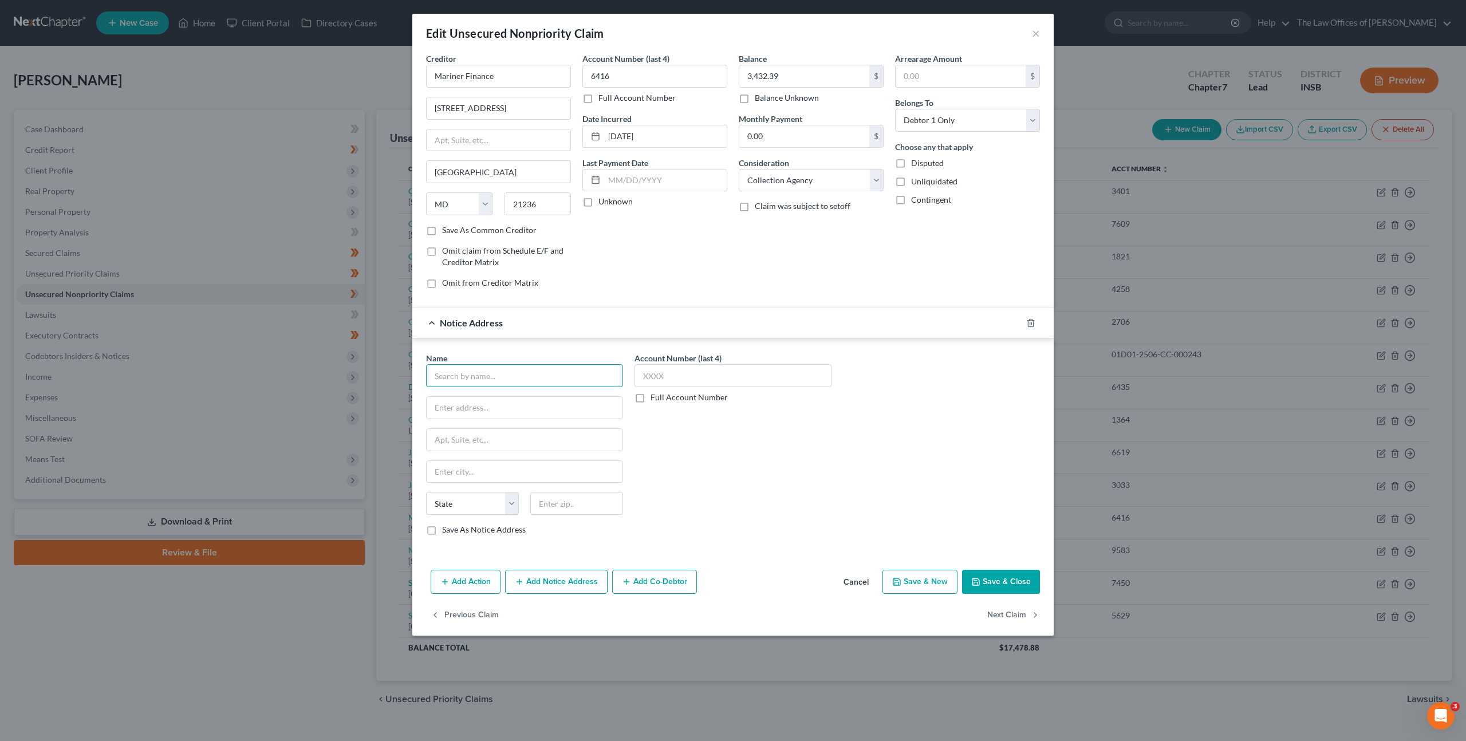
click at [489, 369] on input "text" at bounding box center [524, 375] width 197 height 23
click at [490, 405] on div "[STREET_ADDRESS][PERSON_NAME]" at bounding box center [494, 406] width 119 height 10
type input "[PERSON_NAME] Law LLC"
type input "[STREET_ADDRESS]"
type input "PO Box 151684"
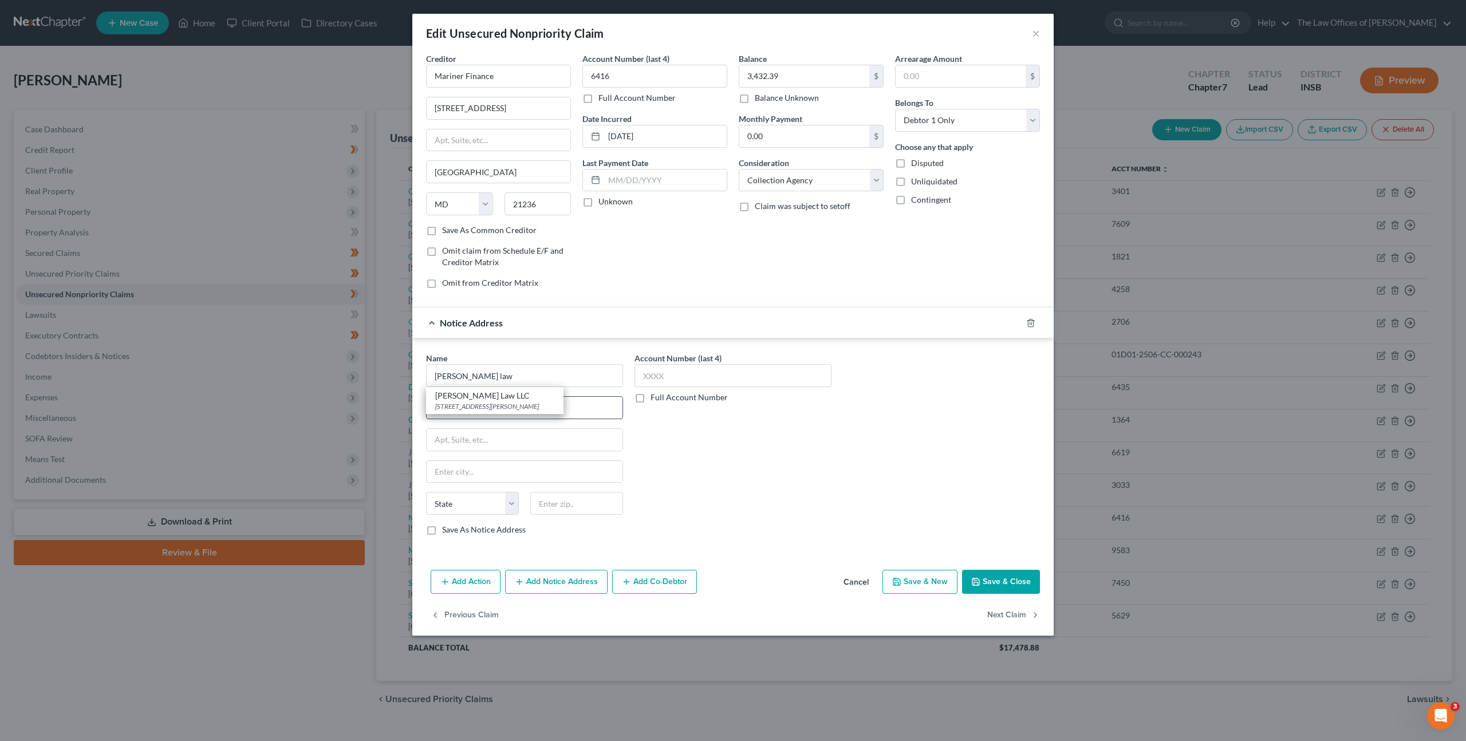
type input "[PERSON_NAME]"
select select "15"
type input "46015"
click at [750, 454] on div "Account Number (last 4) Full Account Number" at bounding box center [733, 448] width 208 height 192
click at [979, 575] on button "Save & Close" at bounding box center [1001, 582] width 78 height 24
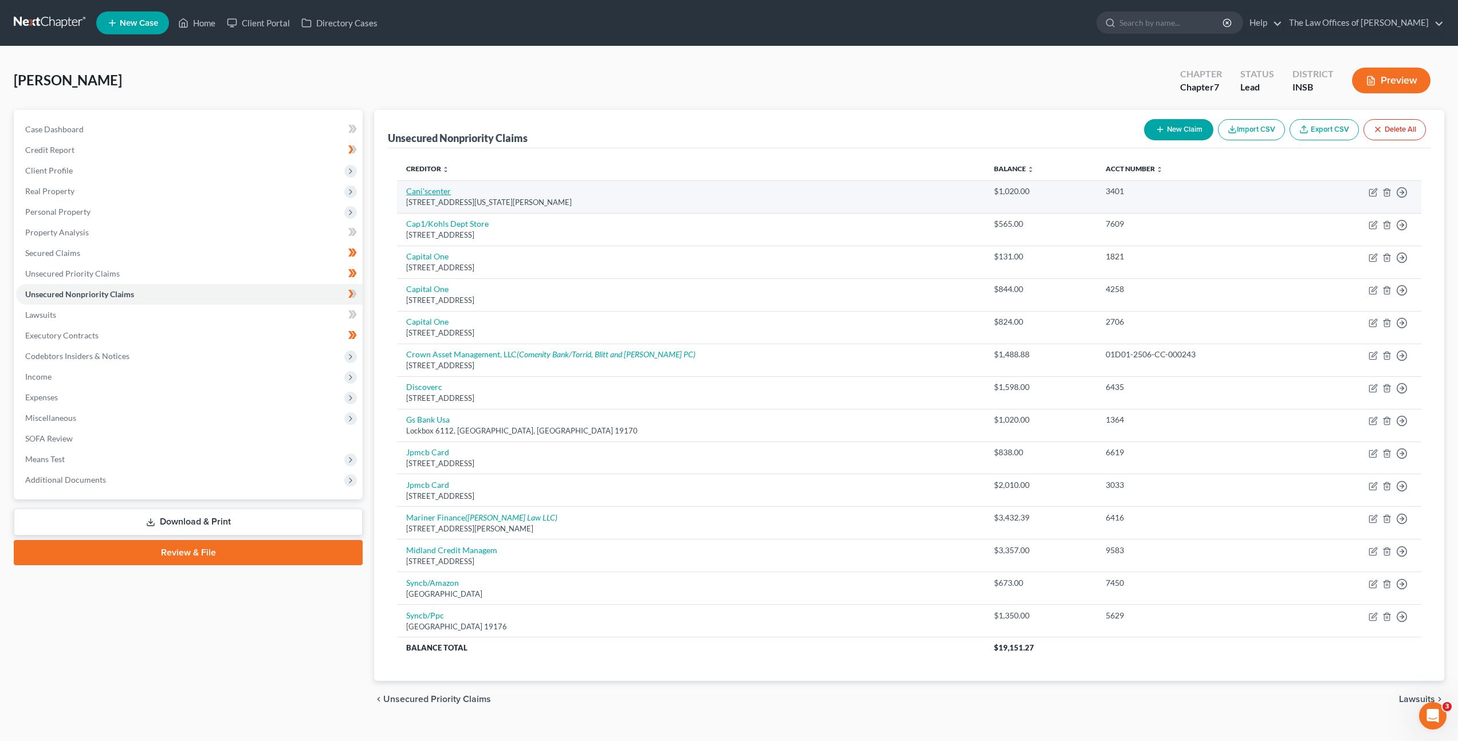
click at [437, 194] on link "Cani'scenter" at bounding box center [428, 191] width 45 height 10
select select "15"
select select "0"
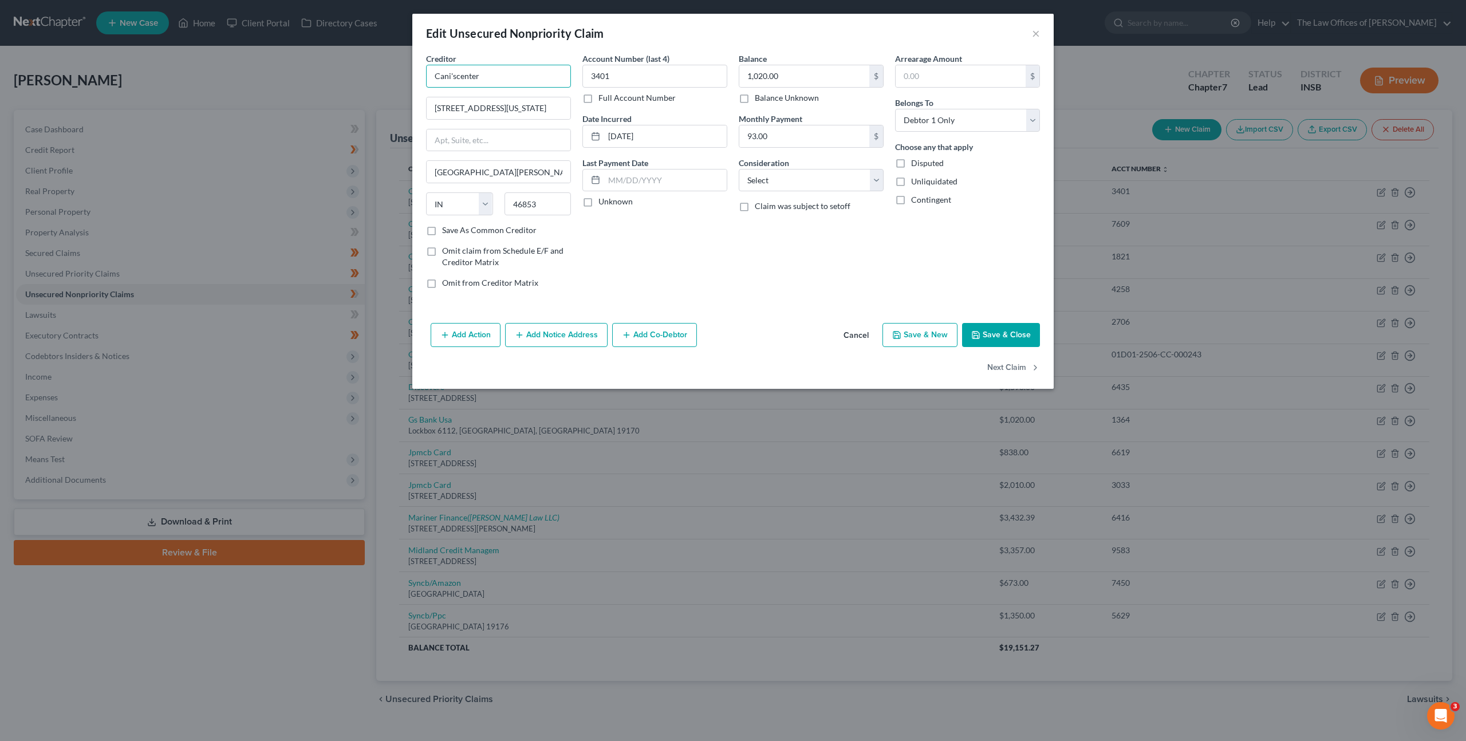
drag, startPoint x: 502, startPoint y: 77, endPoint x: 292, endPoint y: 88, distance: 210.5
click at [286, 76] on div "Edit Unsecured Nonpriority Claim × Creditor * Cani'scenter [STREET_ADDRESS][GEO…" at bounding box center [733, 370] width 1466 height 741
click at [545, 107] on input "[STREET_ADDRESS][US_STATE]" at bounding box center [499, 108] width 144 height 22
drag, startPoint x: 545, startPoint y: 107, endPoint x: 379, endPoint y: 103, distance: 166.1
click at [379, 103] on div "Edit Unsecured Nonpriority Claim × Creditor * Cani'scenter [STREET_ADDRESS][GEO…" at bounding box center [733, 370] width 1466 height 741
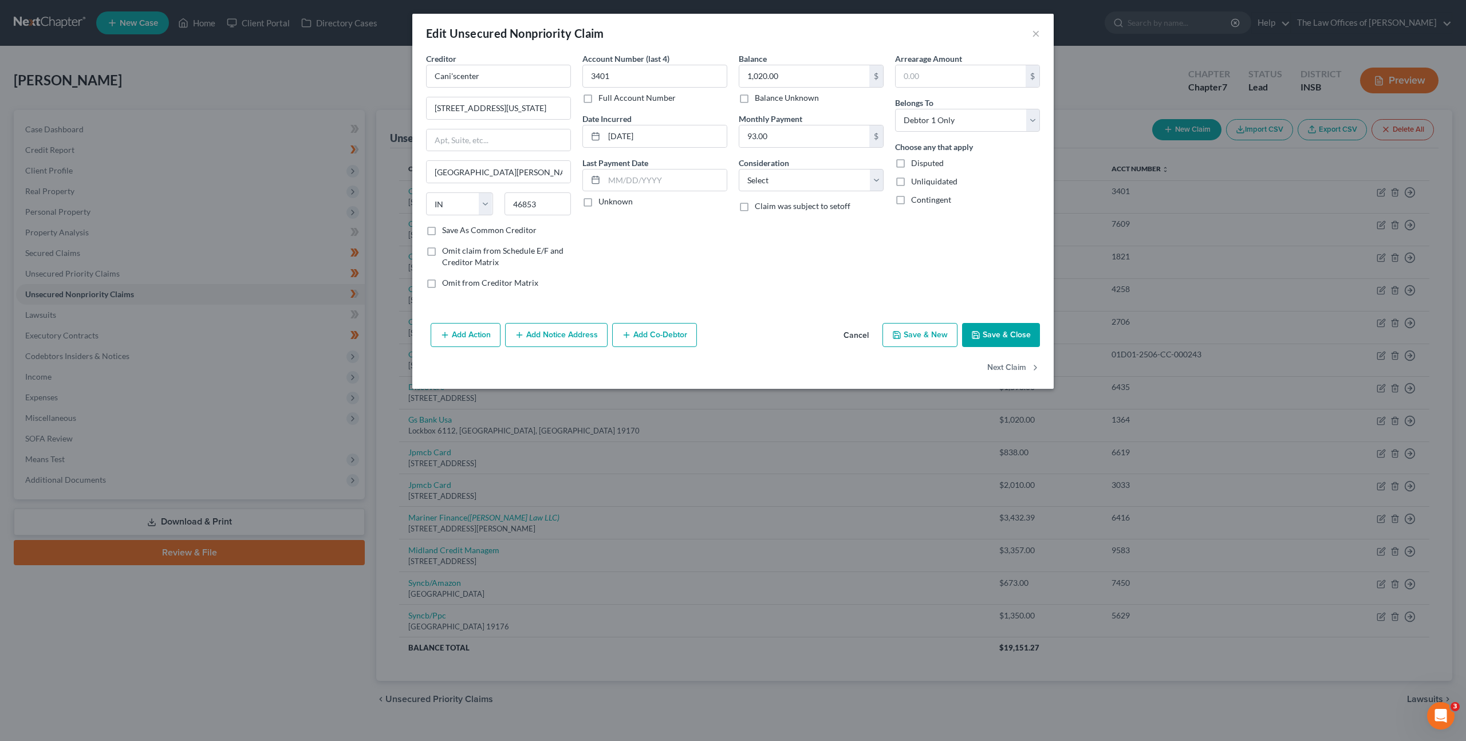
click at [781, 282] on div "Balance 1,020.00 $ Balance Unknown Balance Undetermined 1,020.00 $ Balance Unkn…" at bounding box center [811, 175] width 156 height 245
click at [868, 333] on button "Cancel" at bounding box center [856, 335] width 44 height 23
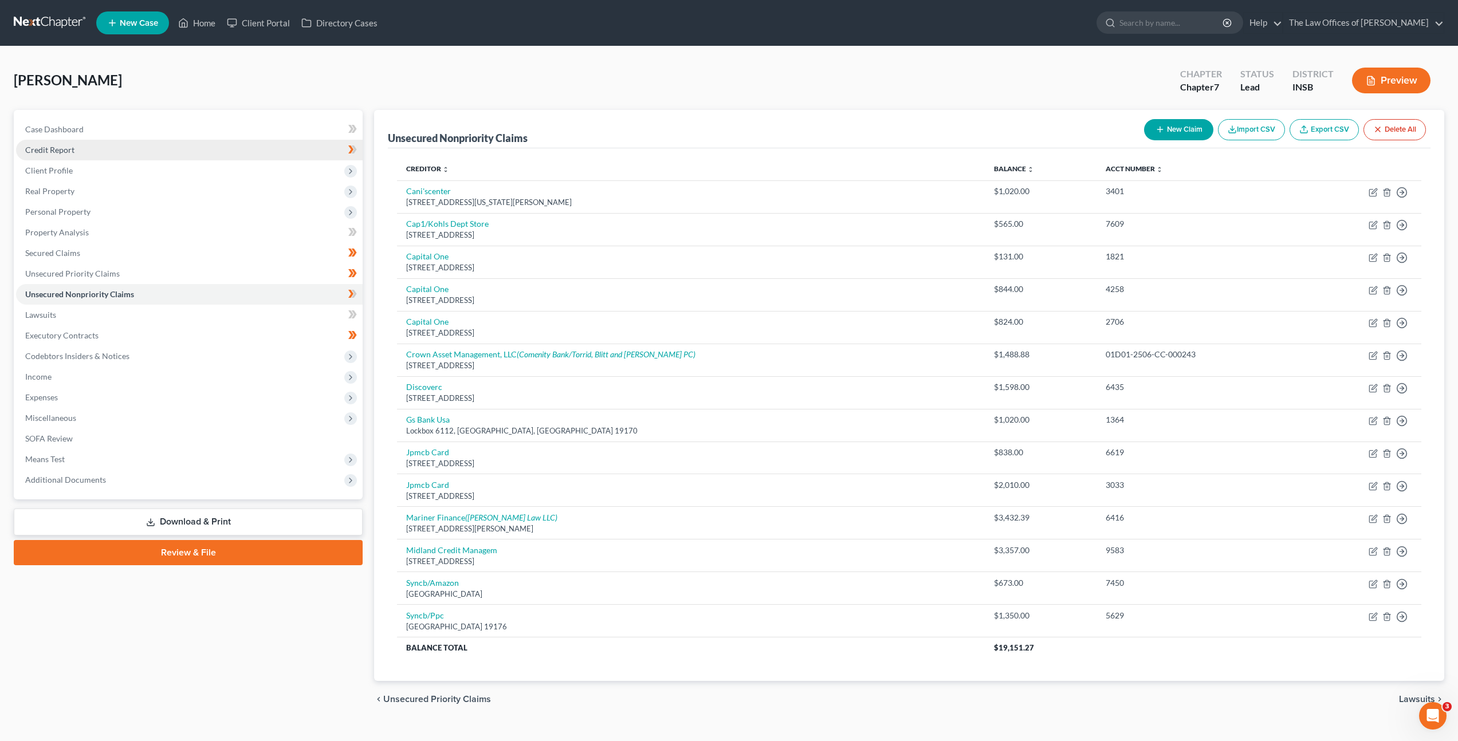
click at [160, 147] on link "Credit Report" at bounding box center [189, 150] width 346 height 21
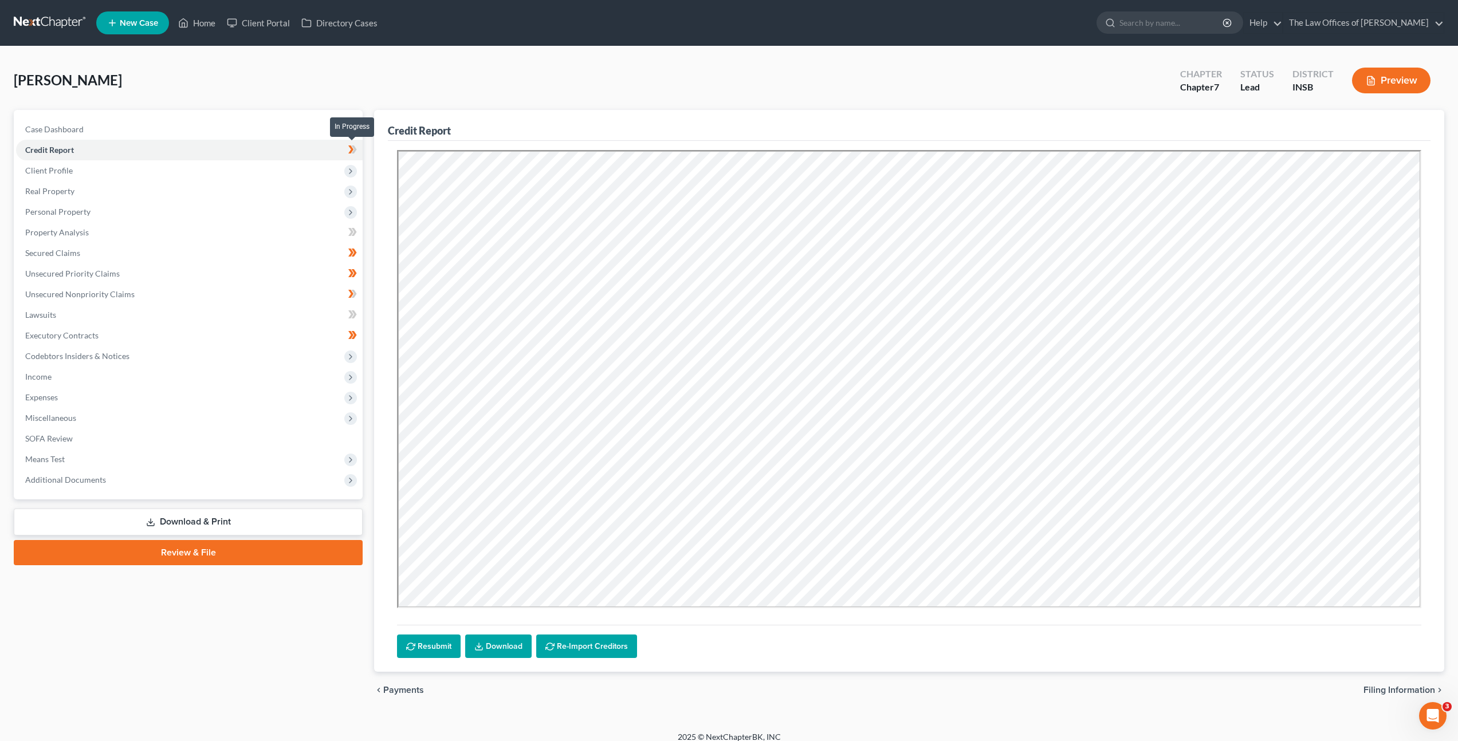
click at [351, 149] on icon at bounding box center [350, 149] width 5 height 8
click at [513, 639] on link "Download" at bounding box center [498, 647] width 66 height 24
click at [194, 291] on link "Unsecured Nonpriority Claims" at bounding box center [189, 294] width 346 height 21
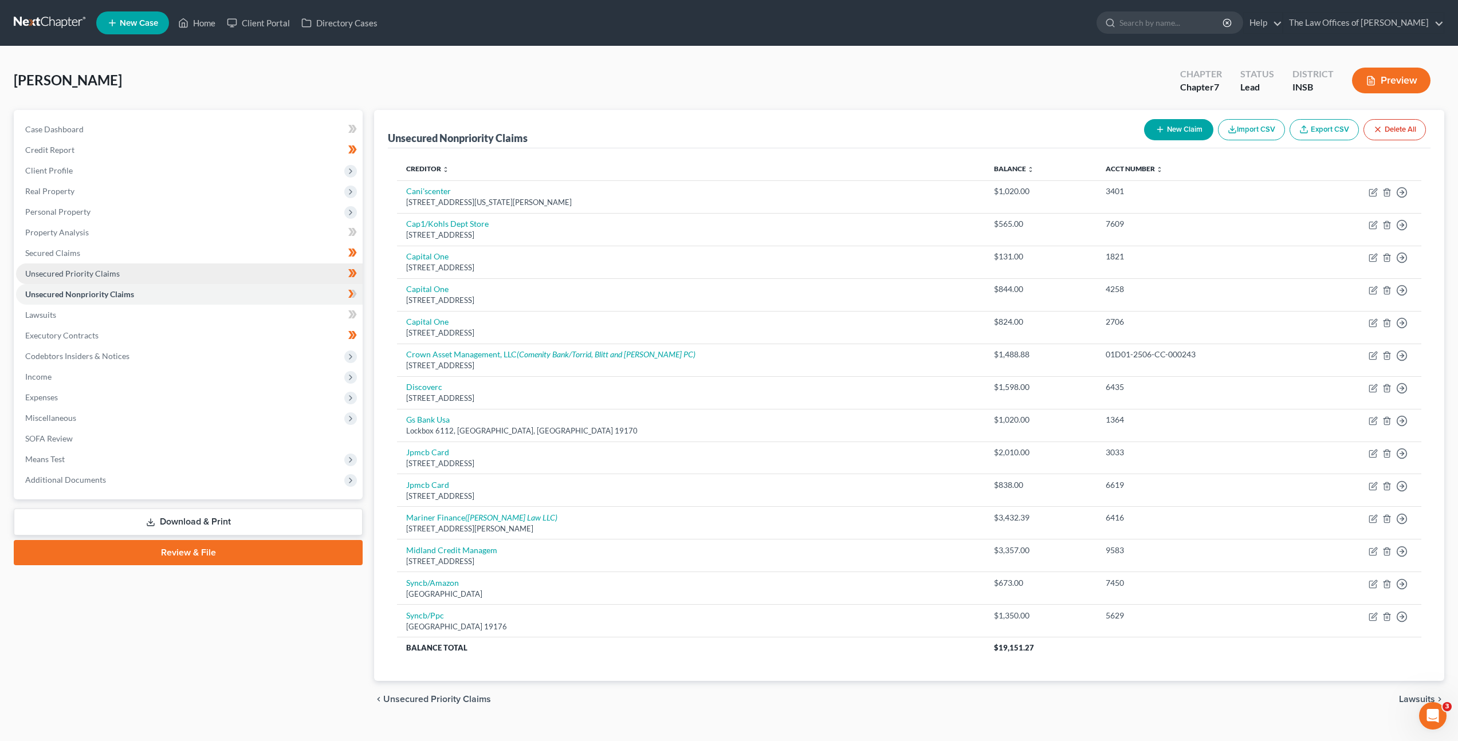
click at [214, 278] on link "Unsecured Priority Claims" at bounding box center [189, 273] width 346 height 21
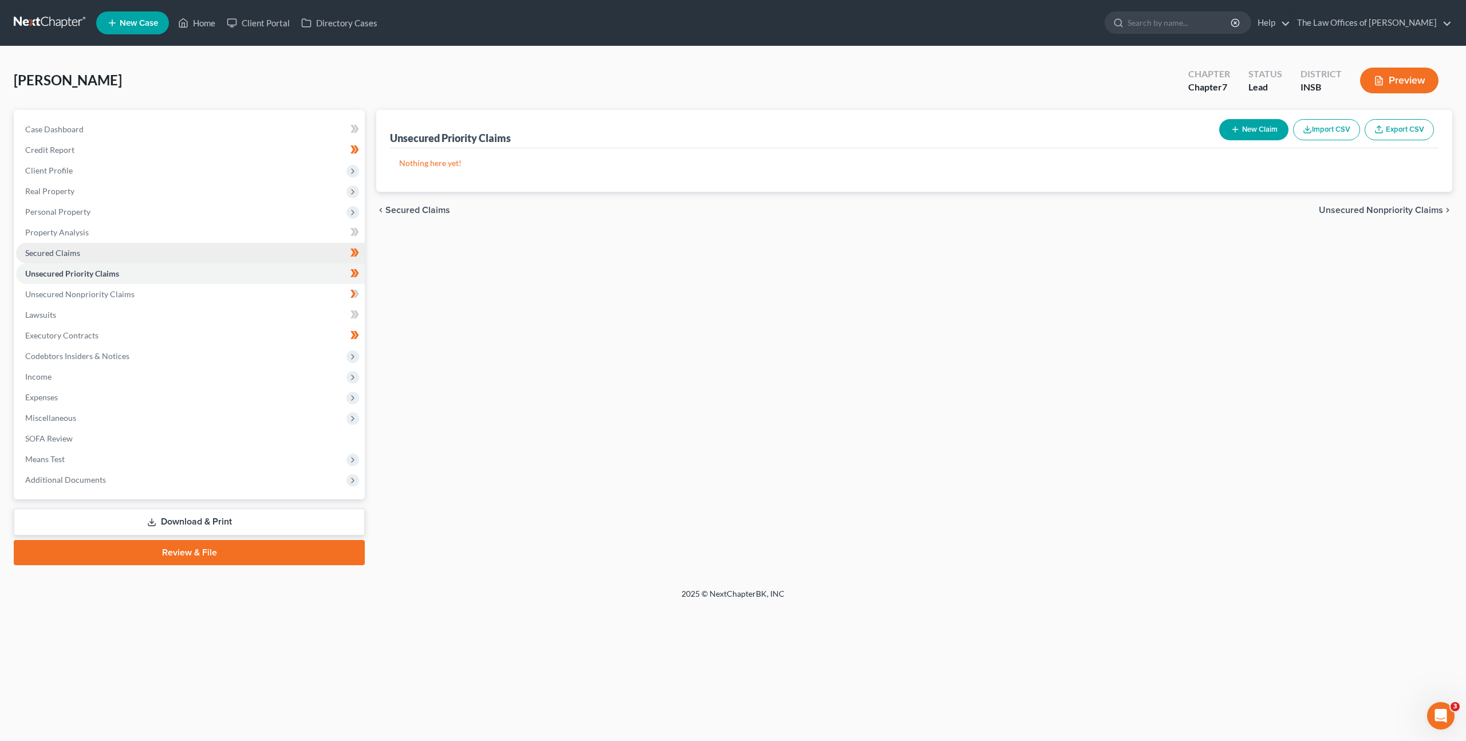
click at [222, 258] on link "Secured Claims" at bounding box center [190, 253] width 349 height 21
click at [234, 271] on link "Unsecured Priority Claims" at bounding box center [190, 273] width 349 height 21
click at [225, 283] on link "Unsecured Priority Claims" at bounding box center [190, 273] width 349 height 21
click at [222, 290] on link "Unsecured Nonpriority Claims" at bounding box center [190, 294] width 349 height 21
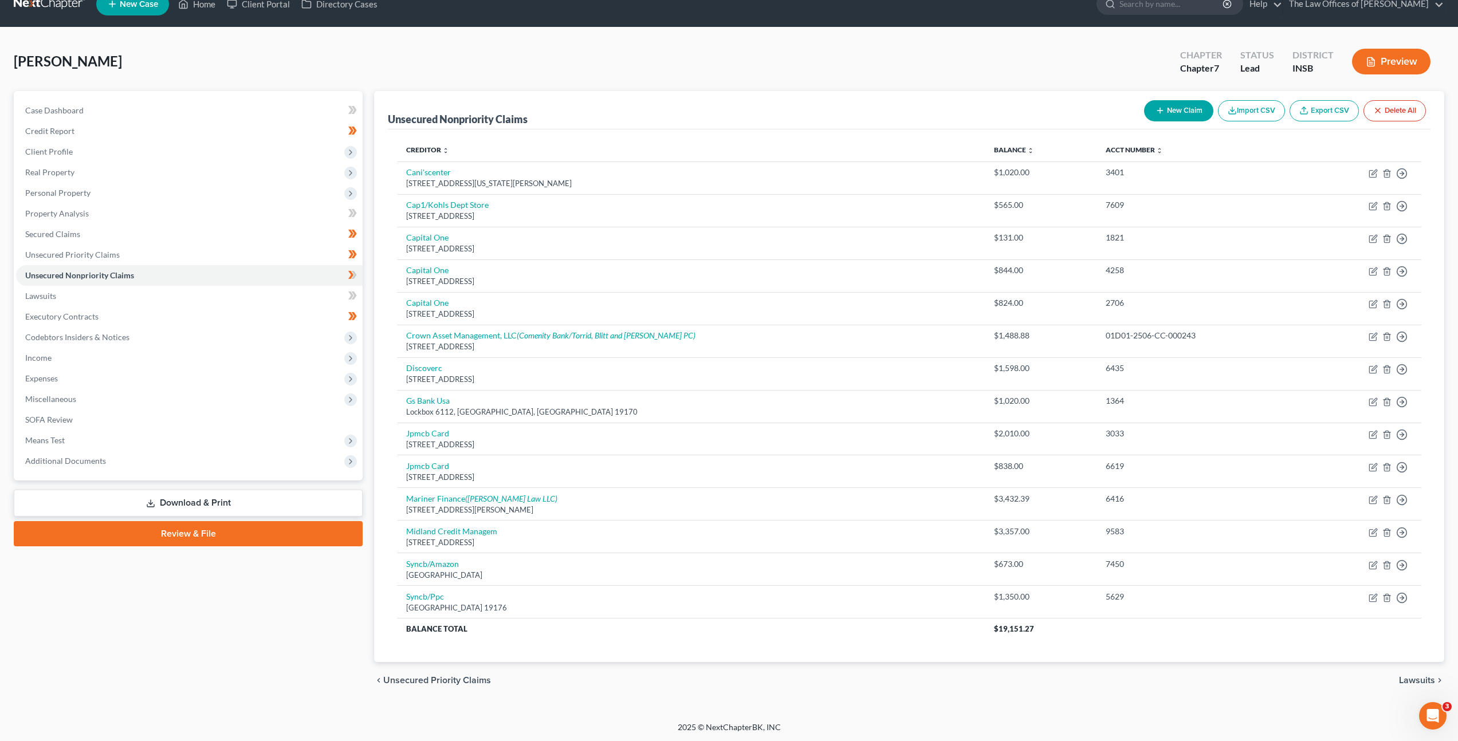
scroll to position [20, 0]
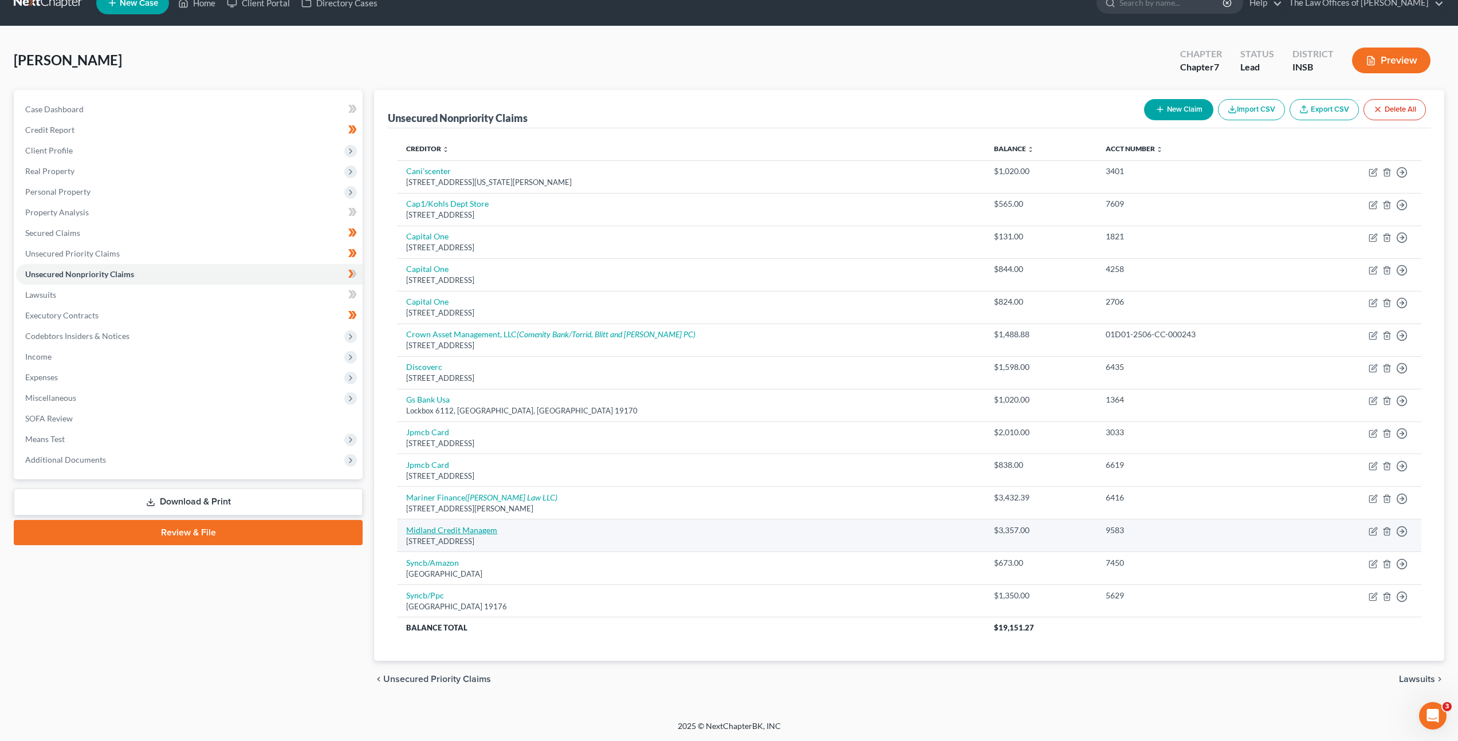
click at [479, 530] on link "Midland Credit Managem" at bounding box center [451, 530] width 91 height 10
select select "23"
select select "0"
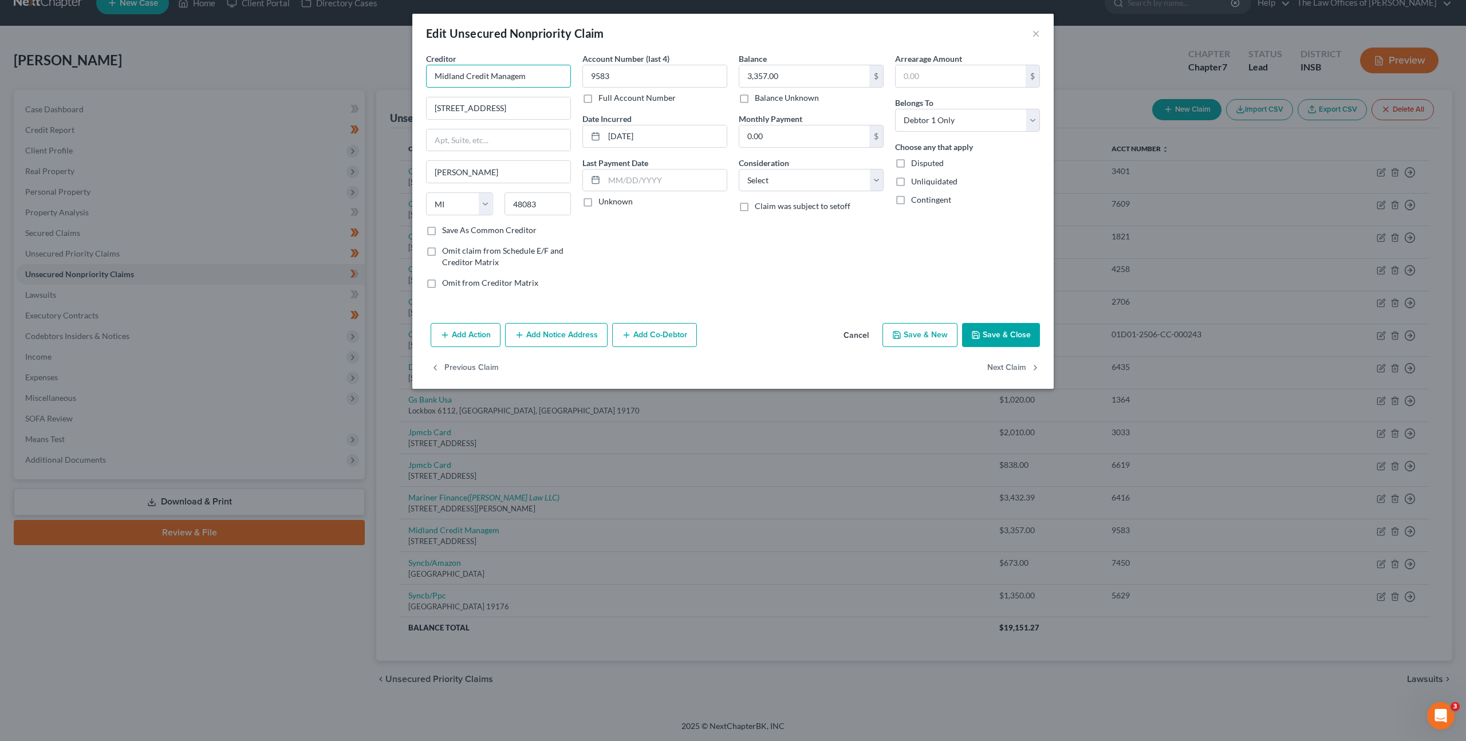
click at [552, 81] on input "Midland Credit Managem" at bounding box center [498, 76] width 145 height 23
type input "Midland Credit Management"
click at [572, 329] on button "Add Notice Address" at bounding box center [556, 335] width 103 height 24
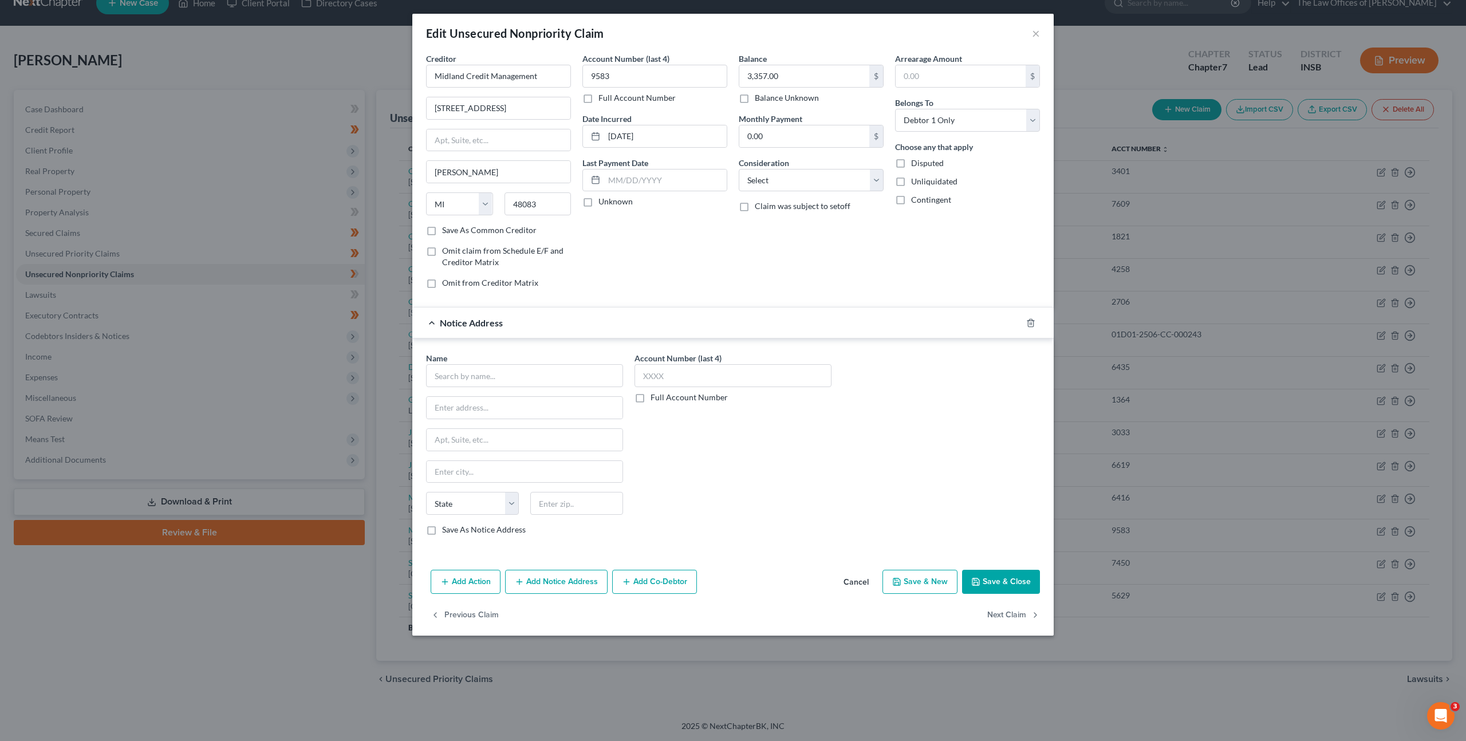
click at [515, 391] on div "Name * State [US_STATE] AK AR AZ CA CO CT DE DC [GEOGRAPHIC_DATA] [GEOGRAPHIC_D…" at bounding box center [524, 443] width 197 height 183
click at [530, 377] on input "text" at bounding box center [524, 375] width 197 height 23
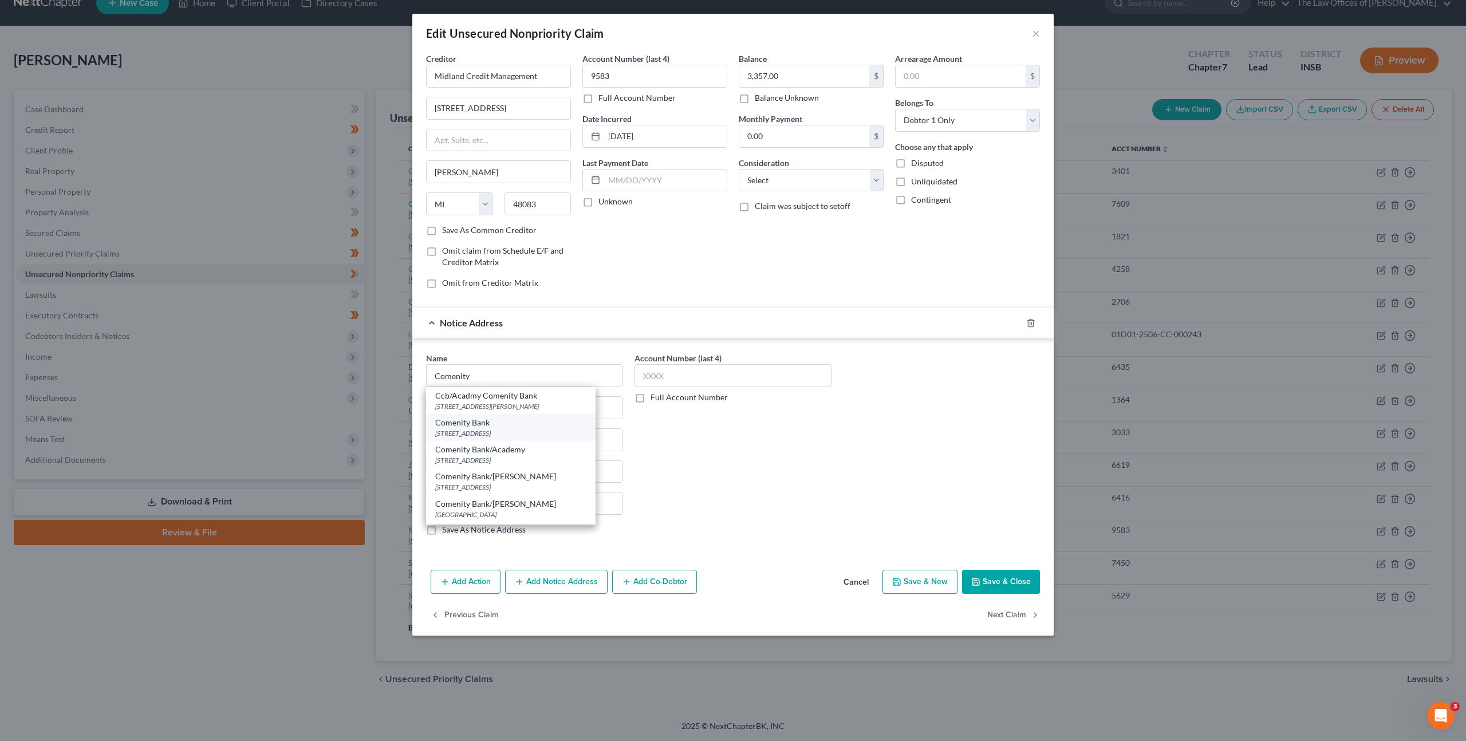
click at [584, 428] on div "[STREET_ADDRESS]" at bounding box center [510, 433] width 151 height 10
type input "Comenity Bank"
type input "PO Box 650965"
type input "[GEOGRAPHIC_DATA]"
select select "45"
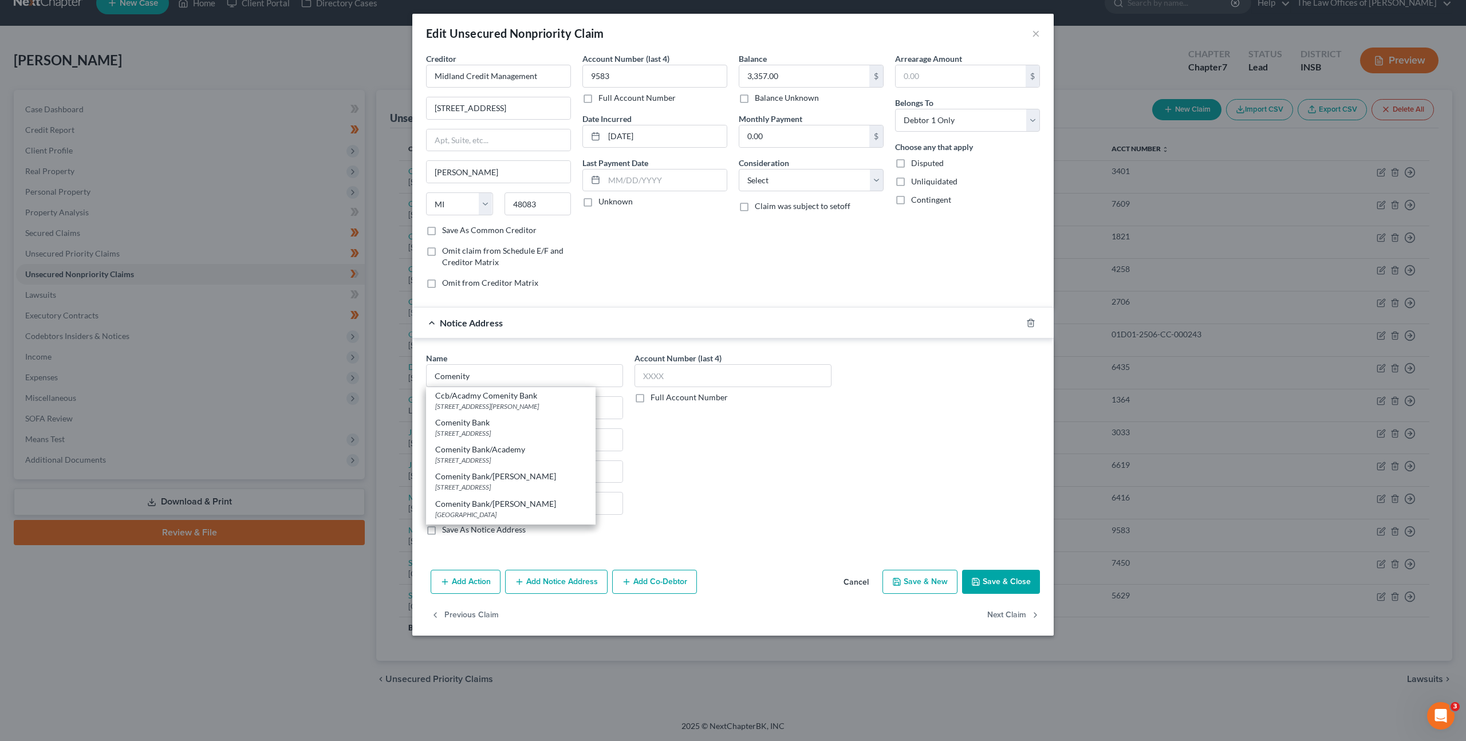
type input "75265"
drag, startPoint x: 777, startPoint y: 462, endPoint x: 820, endPoint y: 476, distance: 45.5
click at [778, 462] on div "Account Number (last 4) Full Account Number" at bounding box center [733, 448] width 208 height 192
click at [1005, 586] on button "Save & Close" at bounding box center [1001, 582] width 78 height 24
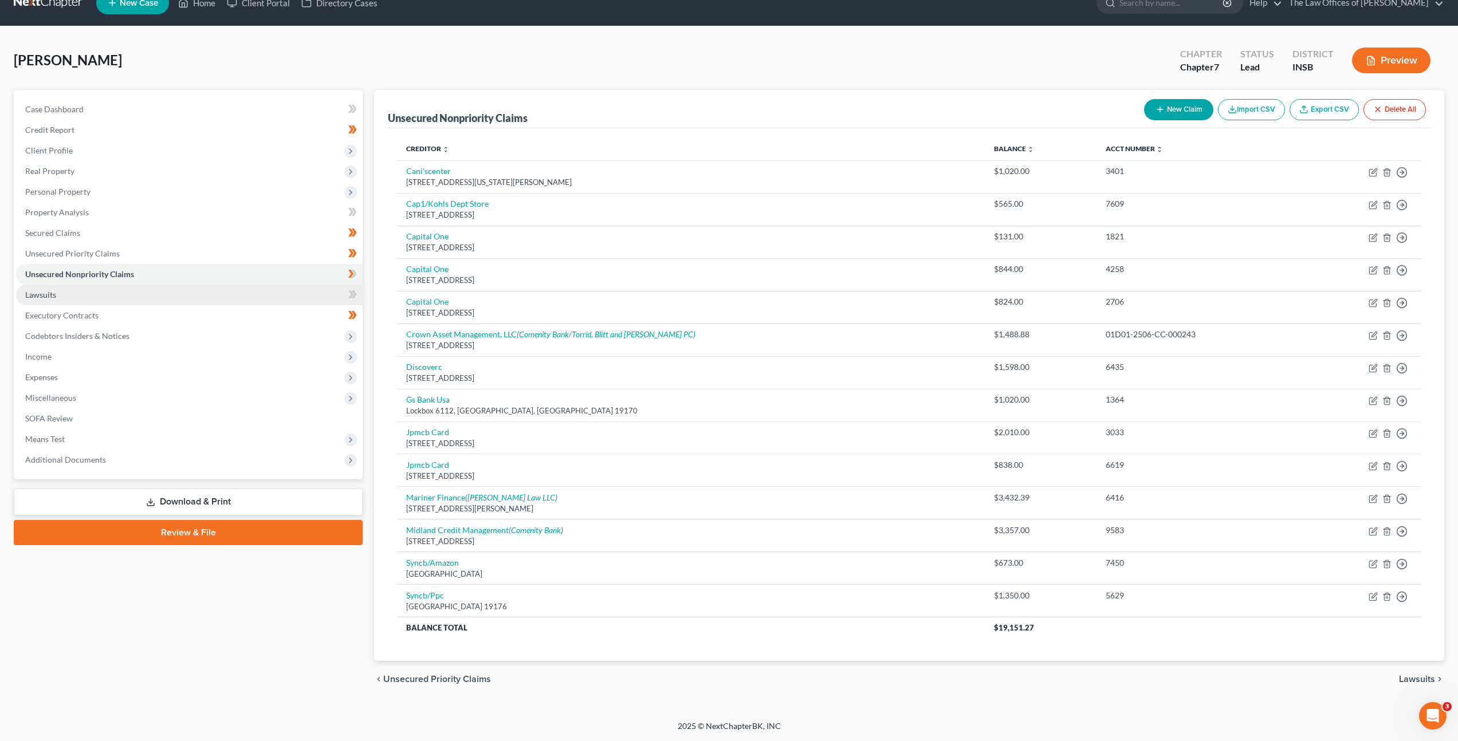
click at [248, 290] on link "Lawsuits" at bounding box center [189, 295] width 346 height 21
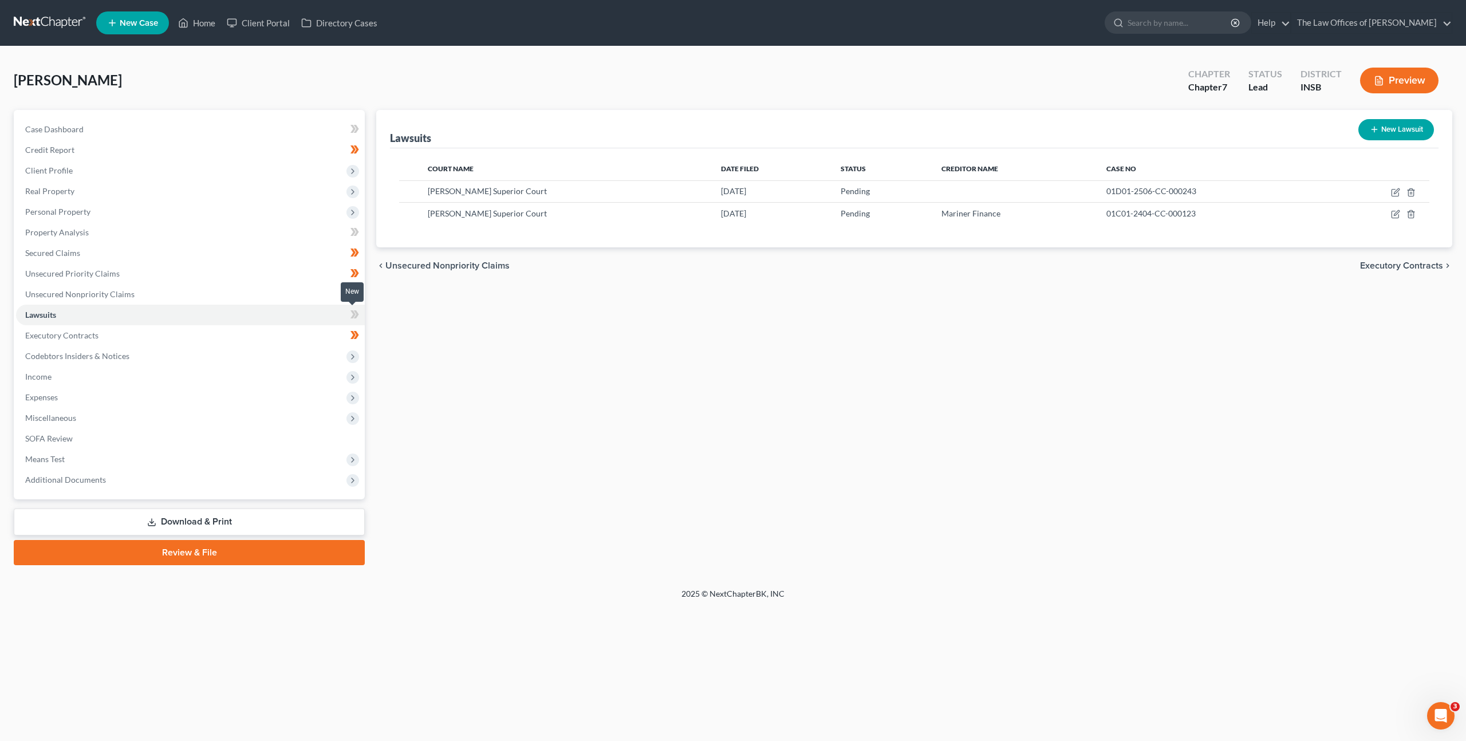
click at [353, 314] on icon at bounding box center [352, 314] width 5 height 8
click at [537, 321] on div "Lawsuits New Lawsuit Court Name Date Filed Status Creditor Name Case No [PERSON…" at bounding box center [915, 337] width 1088 height 455
click at [1396, 212] on icon "button" at bounding box center [1395, 214] width 9 height 9
select select "15"
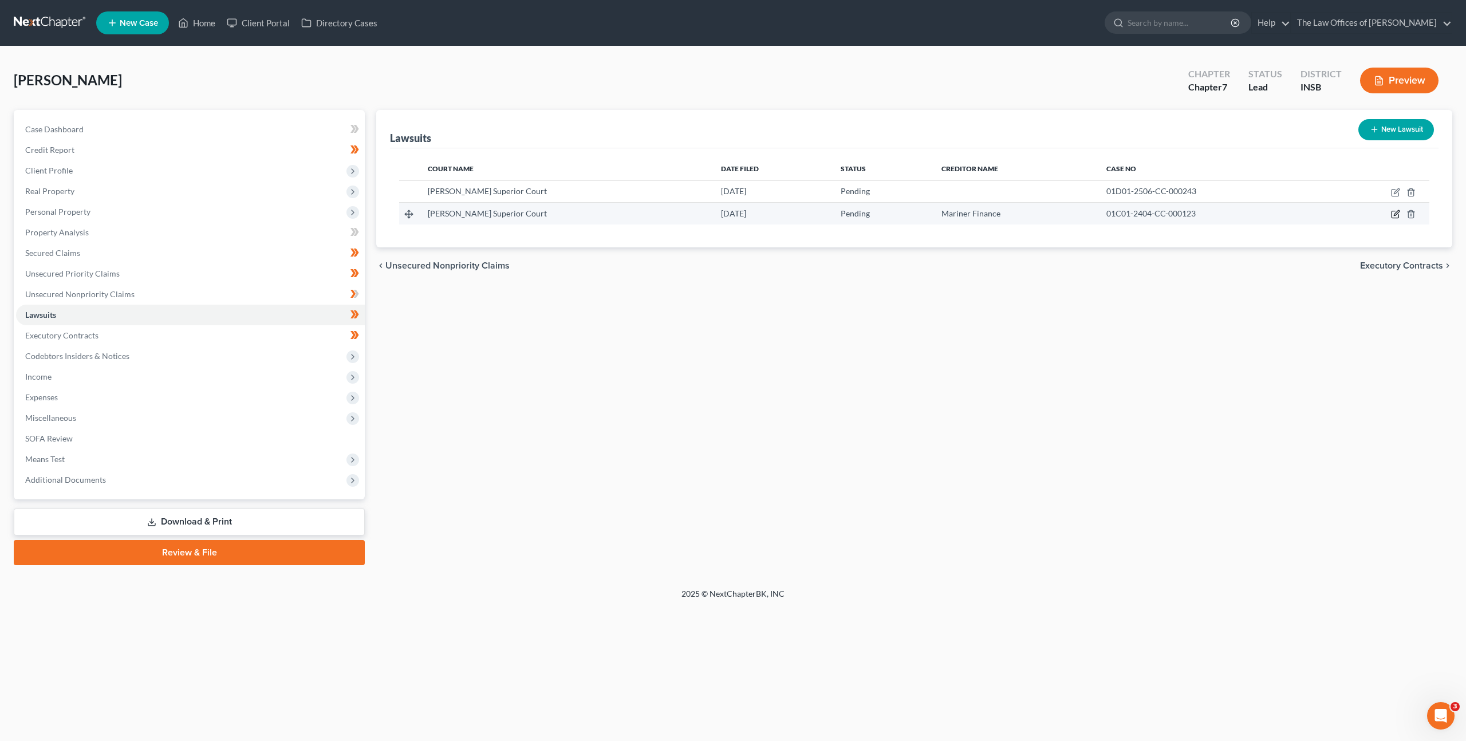
select select "0"
select select "1"
select select "21"
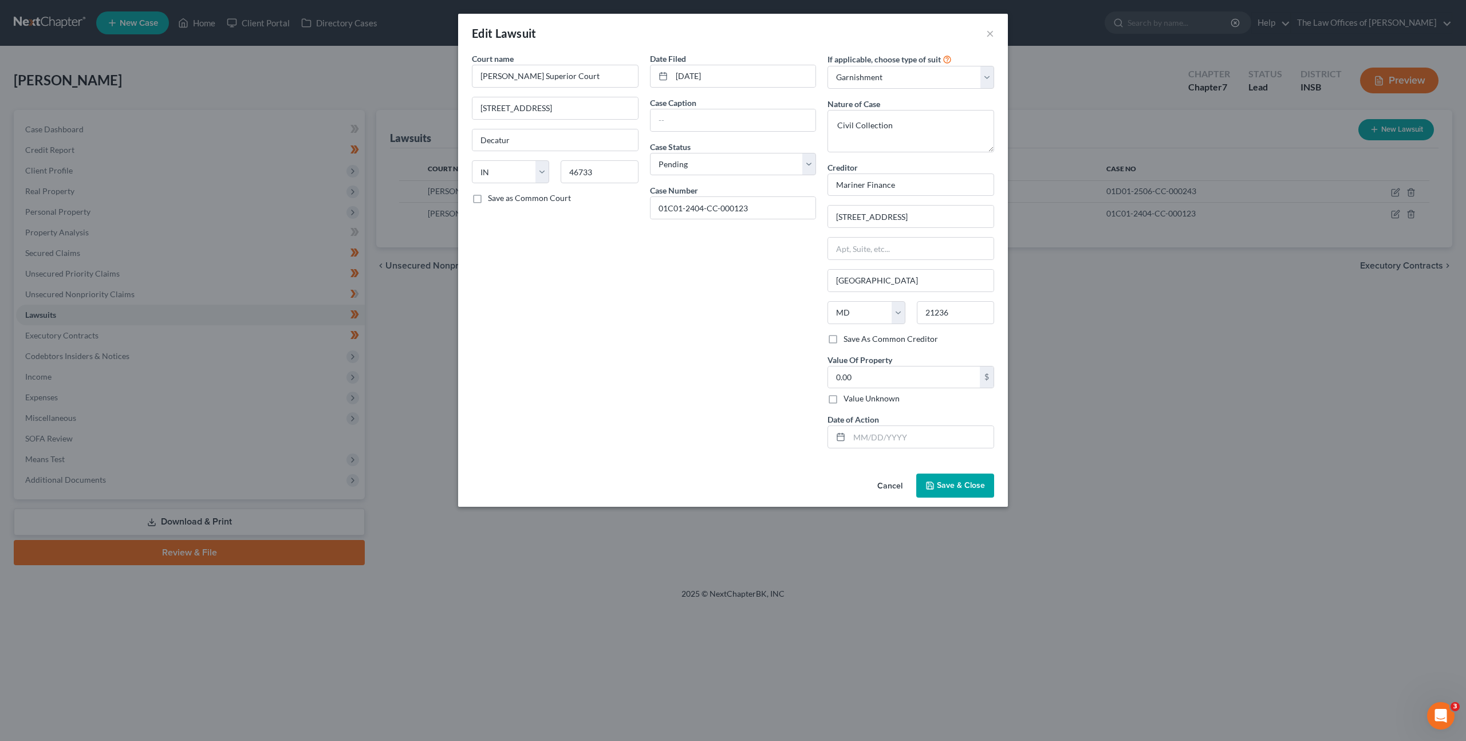
click at [722, 313] on div "Date Filed [DATE] Case Caption Case Status * Select Pending On Appeal Concluded…" at bounding box center [733, 255] width 178 height 405
drag, startPoint x: 881, startPoint y: 376, endPoint x: 806, endPoint y: 359, distance: 77.0
click at [881, 376] on input "0.00" at bounding box center [904, 378] width 152 height 22
type input "1,574.82"
type input "[DATE]"
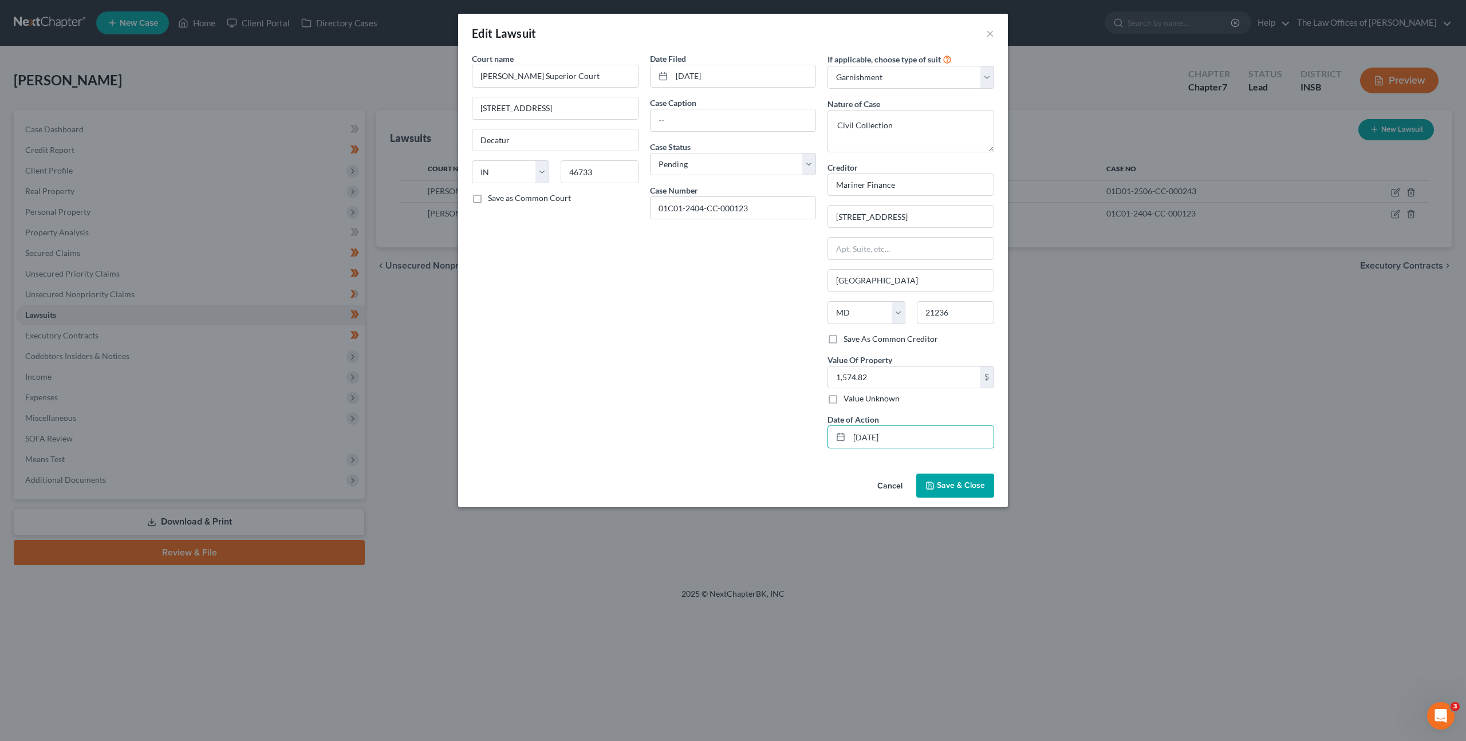
click at [713, 336] on div "Date Filed [DATE] Case Caption Case Status * Select Pending On Appeal Concluded…" at bounding box center [733, 255] width 178 height 405
drag, startPoint x: 770, startPoint y: 214, endPoint x: 621, endPoint y: 214, distance: 148.9
click at [619, 211] on div "Court name * [PERSON_NAME] Superior Court 122 S 3rd St Decatur State [US_STATE]…" at bounding box center [733, 255] width 534 height 405
click at [716, 122] on input "text" at bounding box center [734, 120] width 166 height 22
paste input "Mariner Finance LLC v. [PERSON_NAME]"
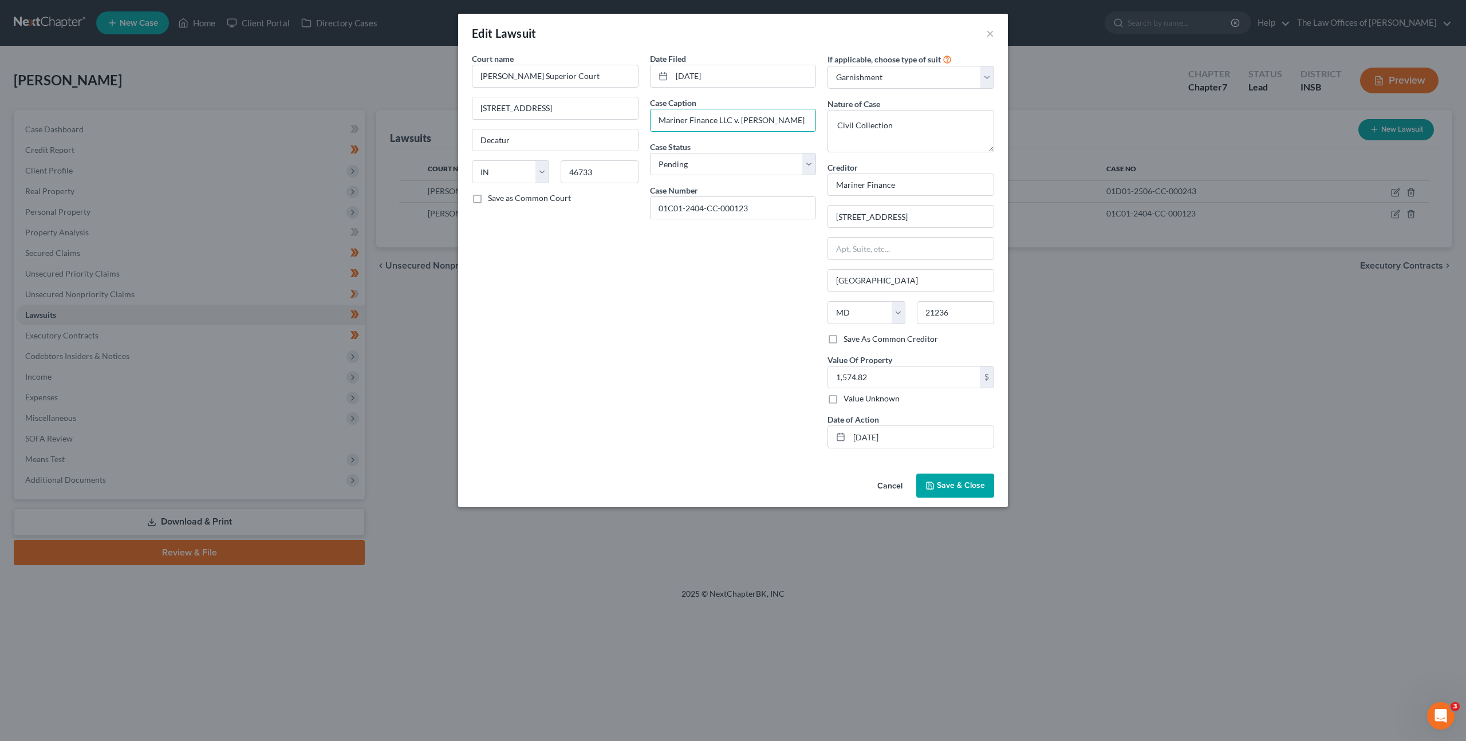
type input "Mariner Finance LLC v. [PERSON_NAME]"
click at [640, 306] on div "Court name * [PERSON_NAME] Superior Court 122 S 3rd St Decatur State [US_STATE]…" at bounding box center [555, 255] width 178 height 405
click at [959, 477] on button "Save & Close" at bounding box center [955, 486] width 78 height 24
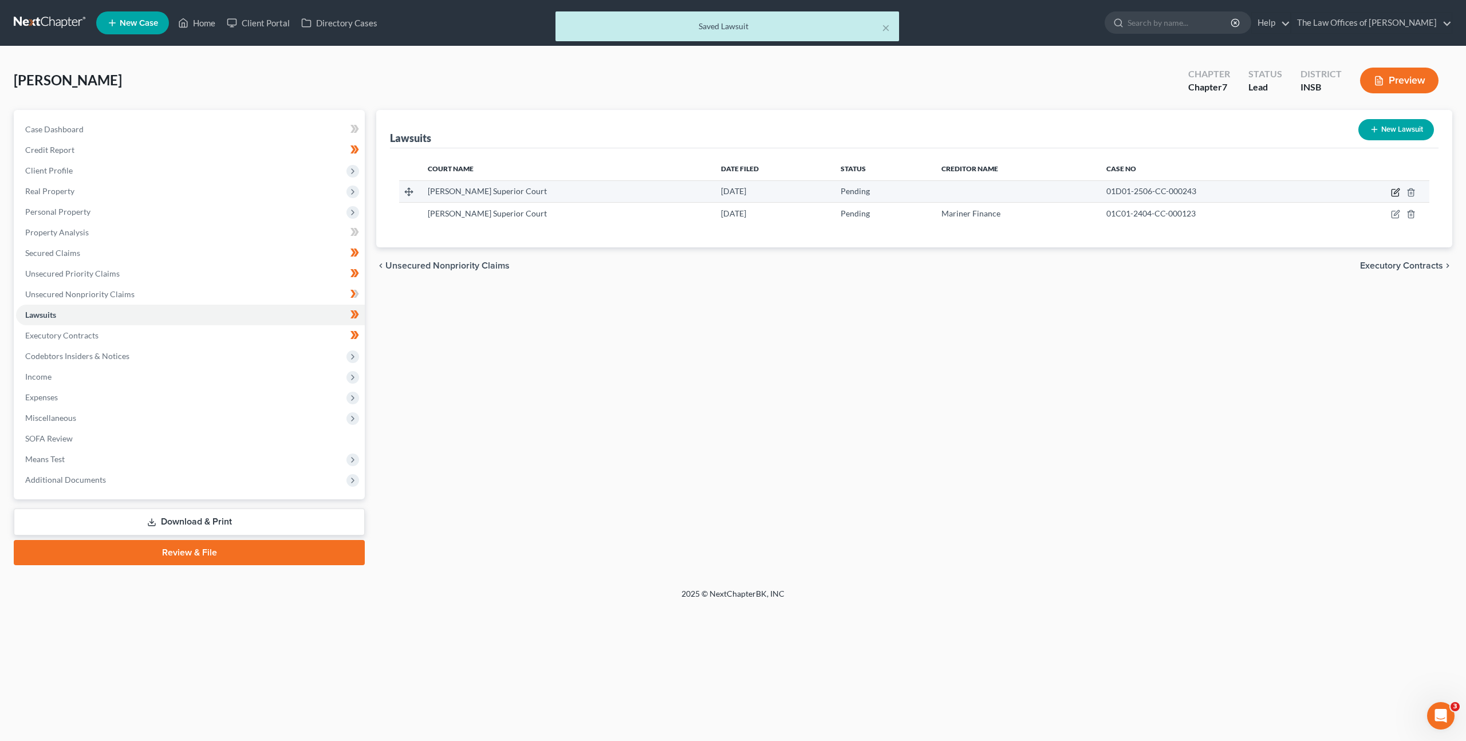
click at [1393, 188] on icon "button" at bounding box center [1395, 192] width 9 height 9
select select "15"
select select "0"
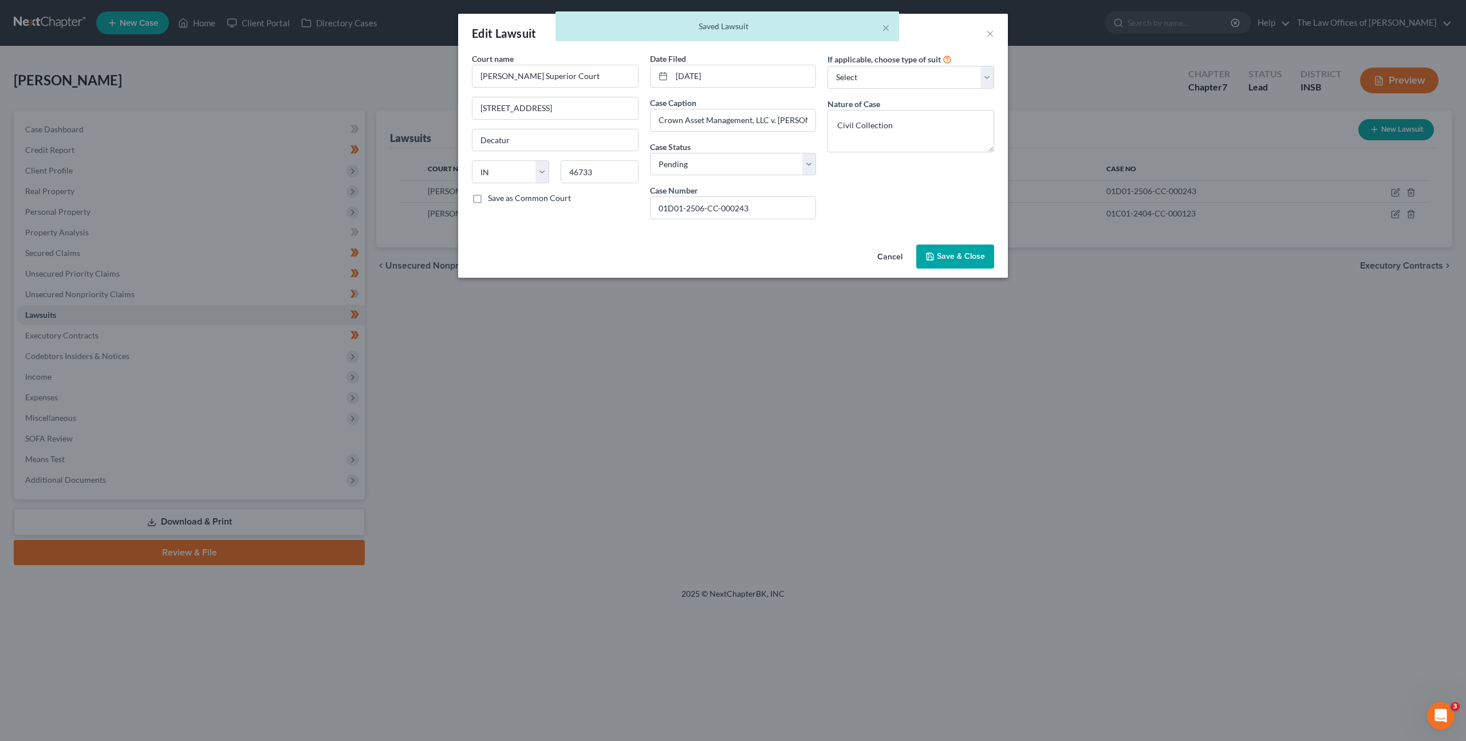
click at [889, 249] on button "Cancel" at bounding box center [890, 257] width 44 height 23
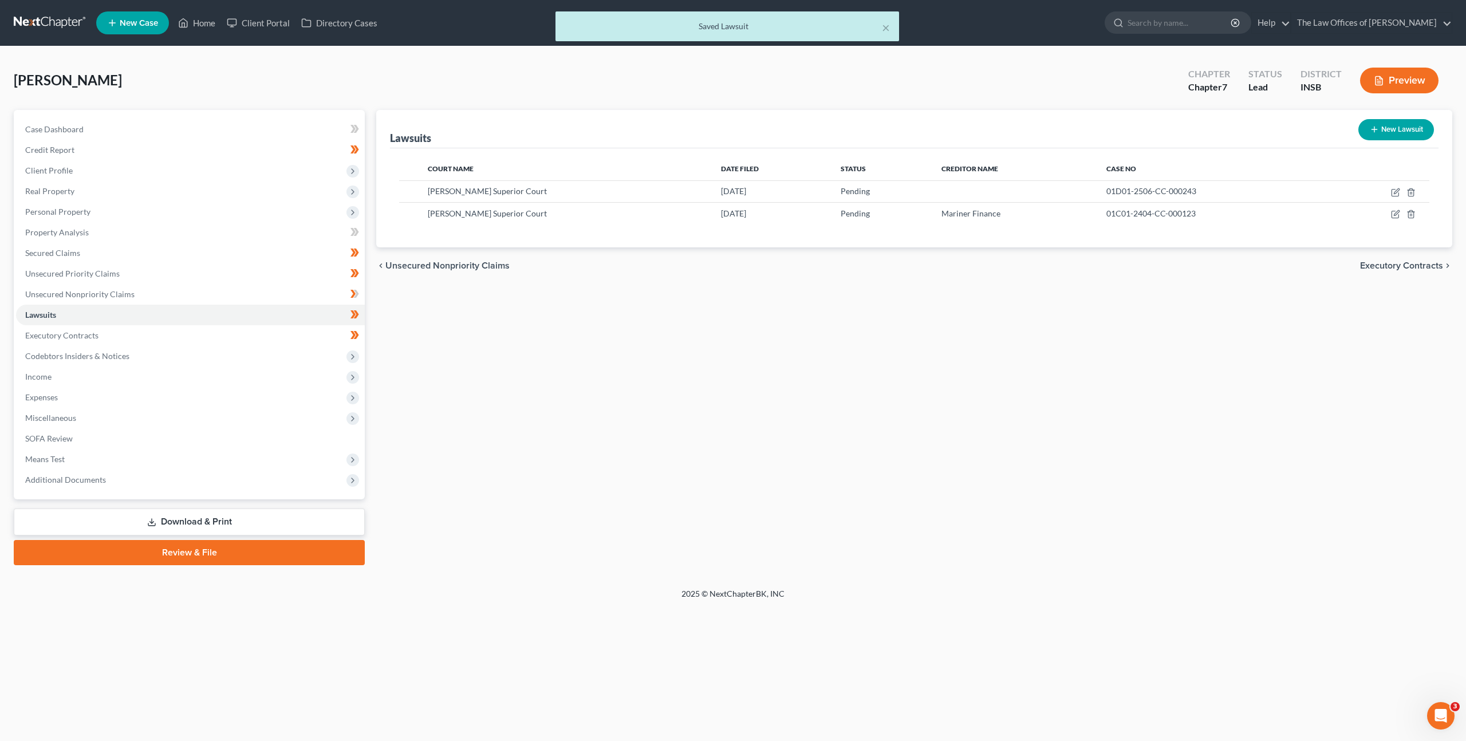
drag, startPoint x: 824, startPoint y: 316, endPoint x: 834, endPoint y: 309, distance: 12.9
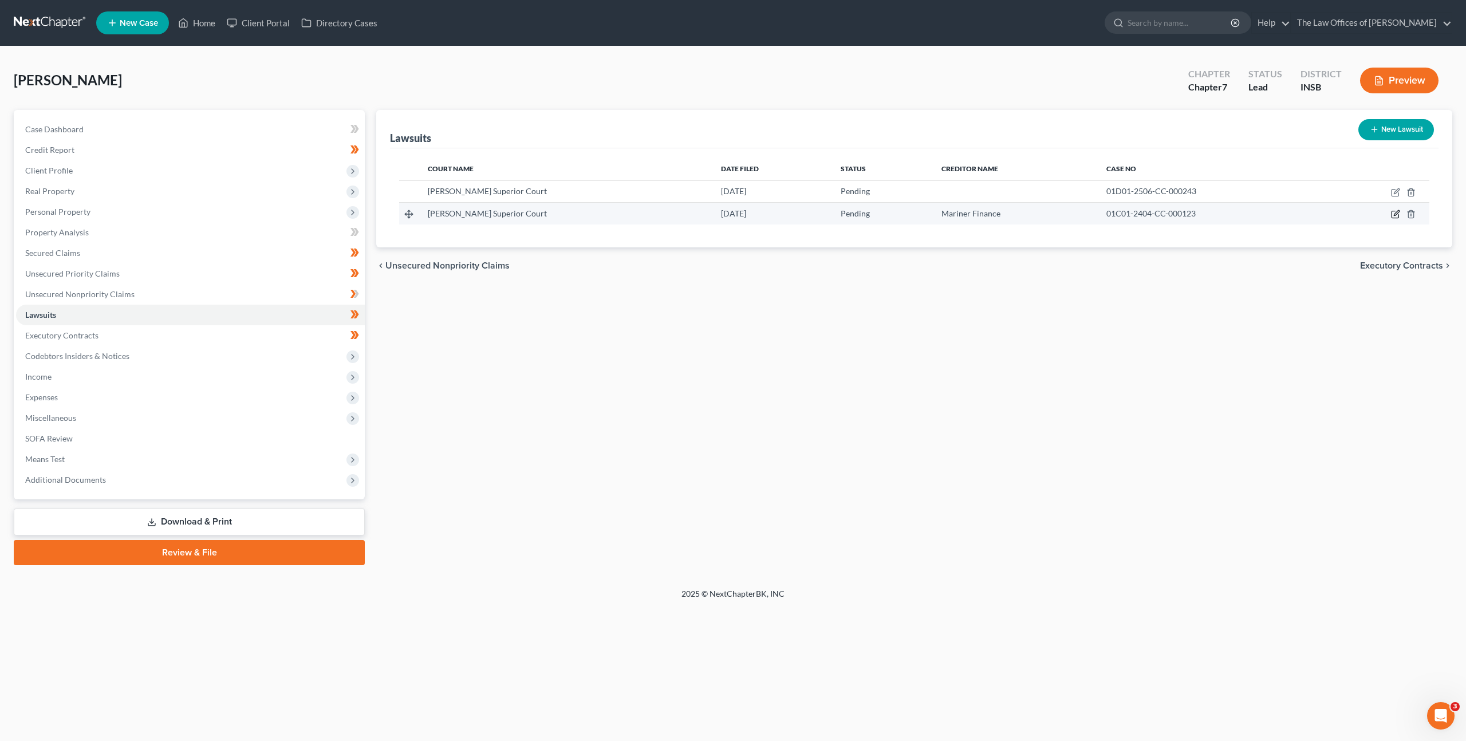
click at [1393, 216] on icon "button" at bounding box center [1395, 214] width 9 height 9
select select "15"
select select "0"
select select "1"
select select "21"
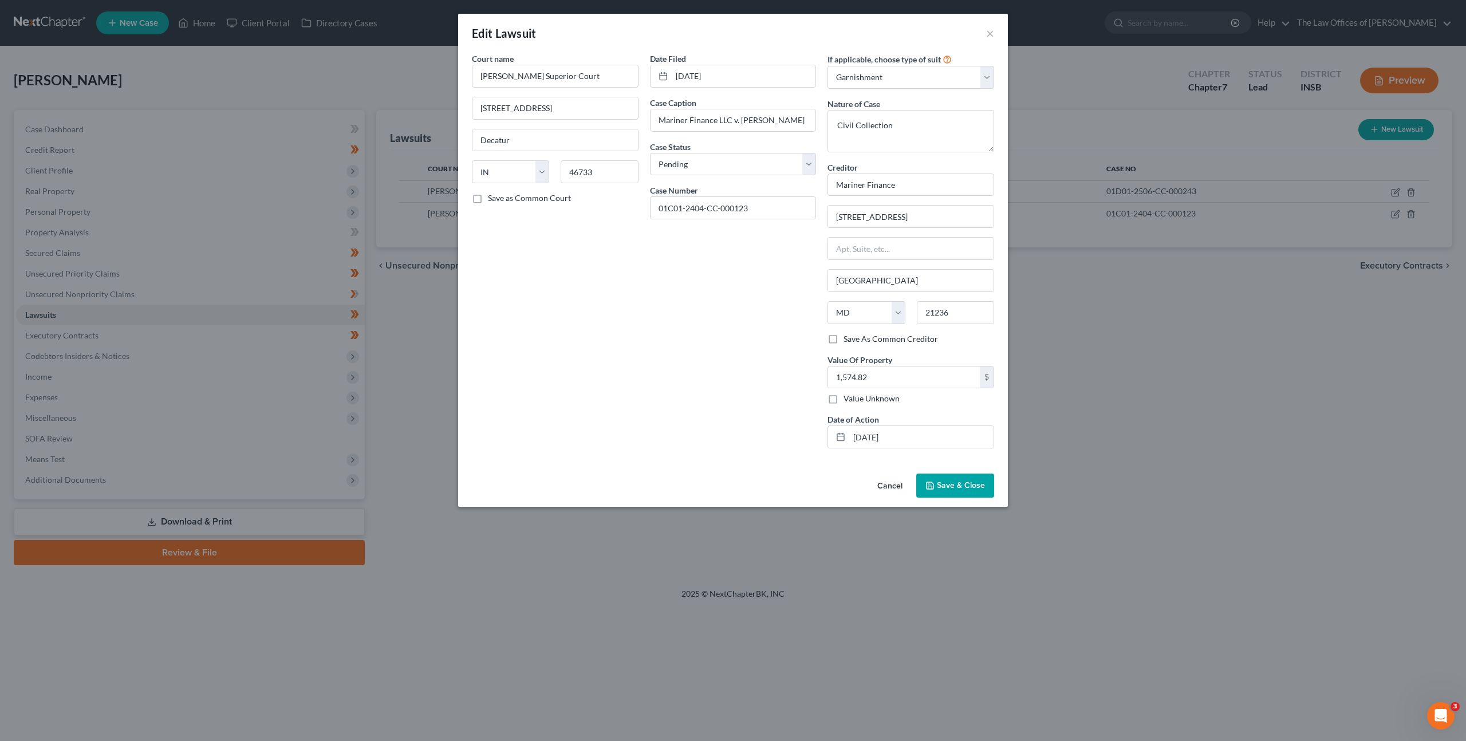
click at [698, 352] on div "Date Filed [DATE] Case Caption Mariner Finance LLC v. [PERSON_NAME] Case Status…" at bounding box center [733, 255] width 178 height 405
click at [702, 357] on div "Date Filed [DATE] Case Caption Mariner Finance LLC v. [PERSON_NAME] Case Status…" at bounding box center [733, 255] width 178 height 405
click at [951, 479] on button "Save & Close" at bounding box center [955, 486] width 78 height 24
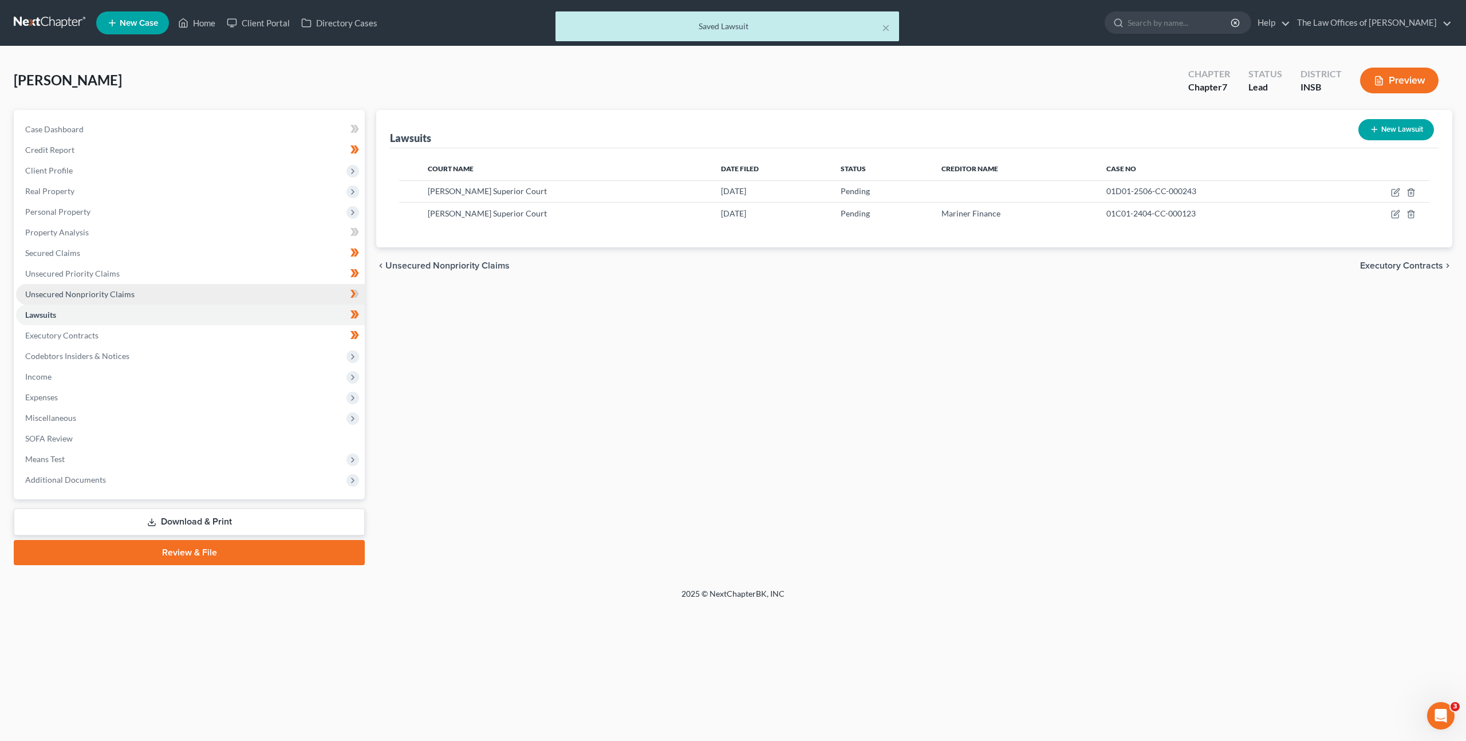
click at [248, 294] on link "Unsecured Nonpriority Claims" at bounding box center [190, 294] width 349 height 21
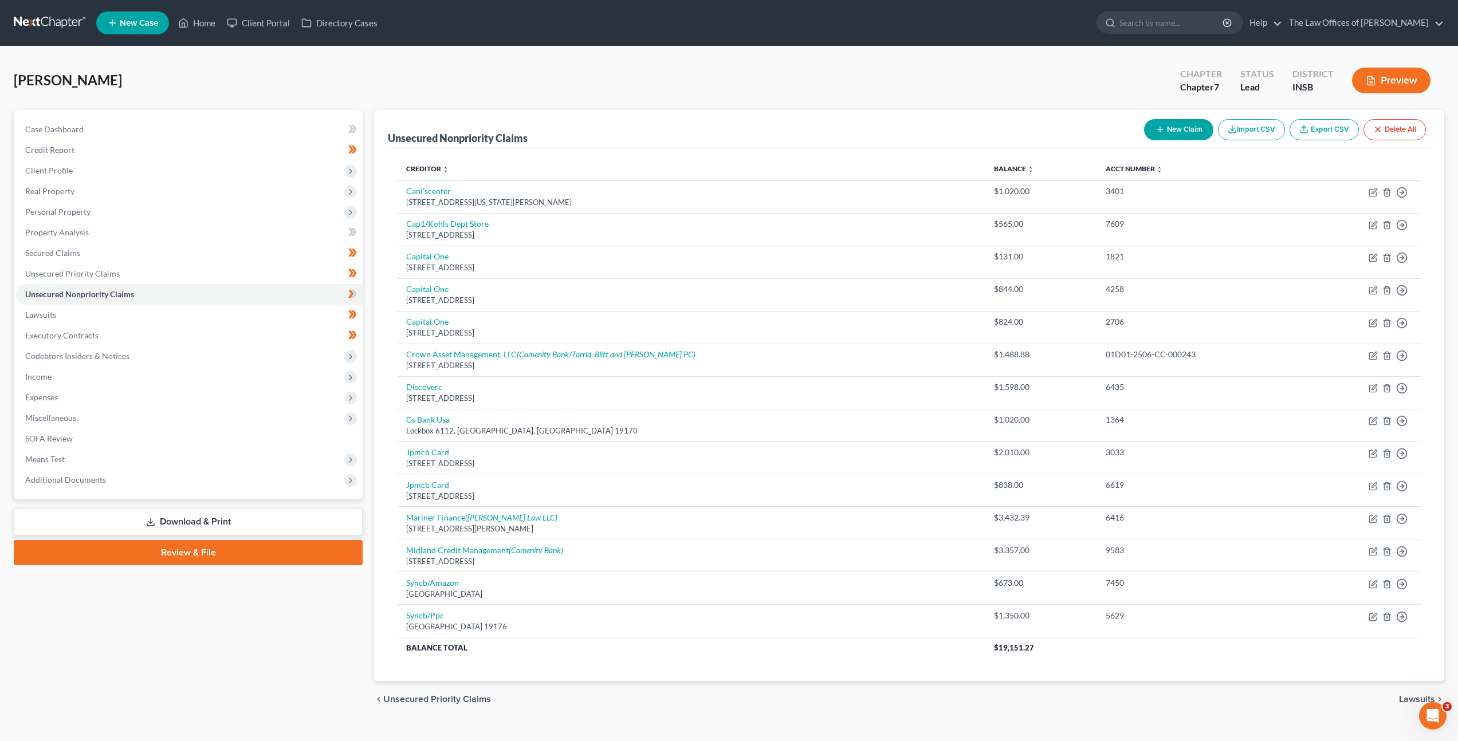
click at [1162, 133] on button "New Claim" at bounding box center [1178, 129] width 69 height 21
select select "0"
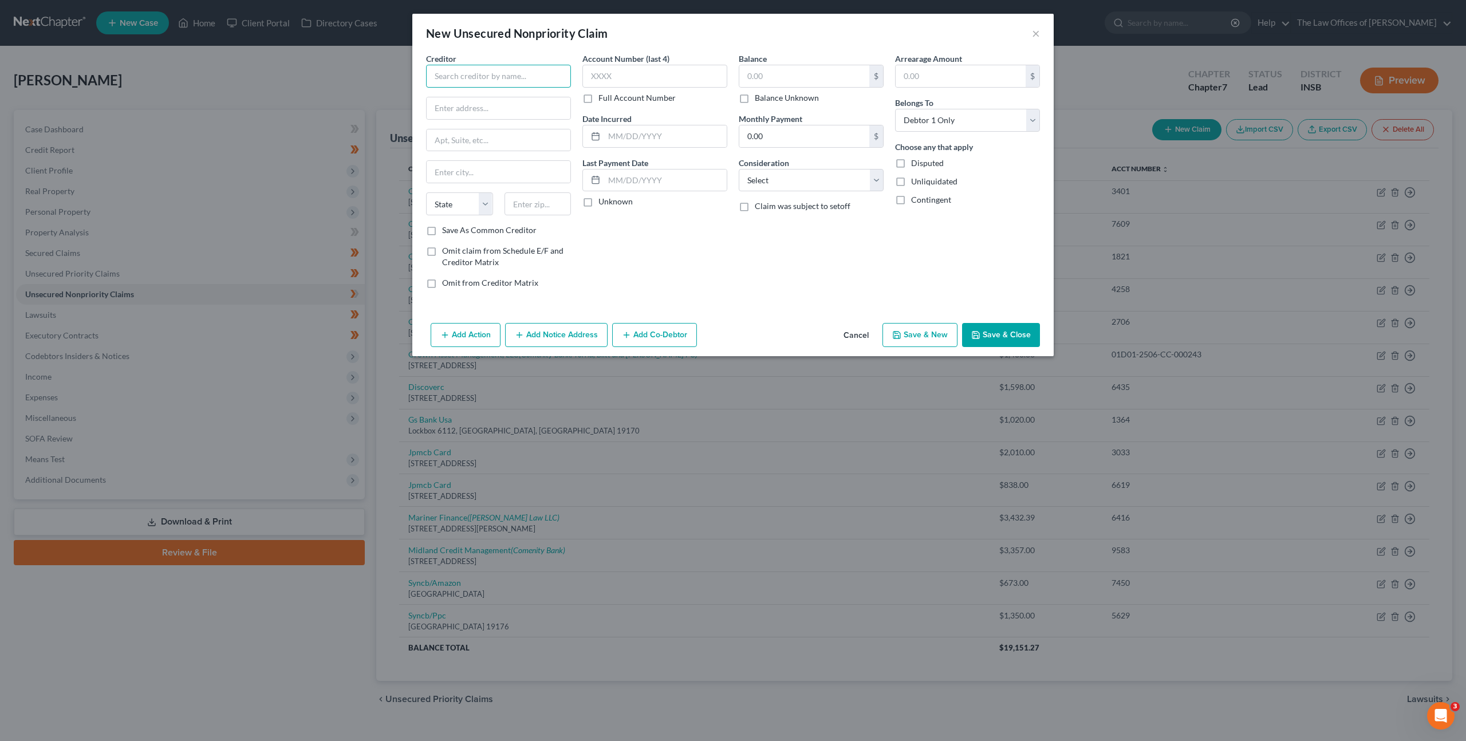
drag, startPoint x: 458, startPoint y: 78, endPoint x: 468, endPoint y: 77, distance: 10.4
click at [458, 78] on input "text" at bounding box center [498, 76] width 145 height 23
type input "[PERSON_NAME][GEOGRAPHIC_DATA]"
click at [506, 106] on input "text" at bounding box center [499, 108] width 144 height 22
type input "[STREET_ADDRESS][PERSON_NAME]"
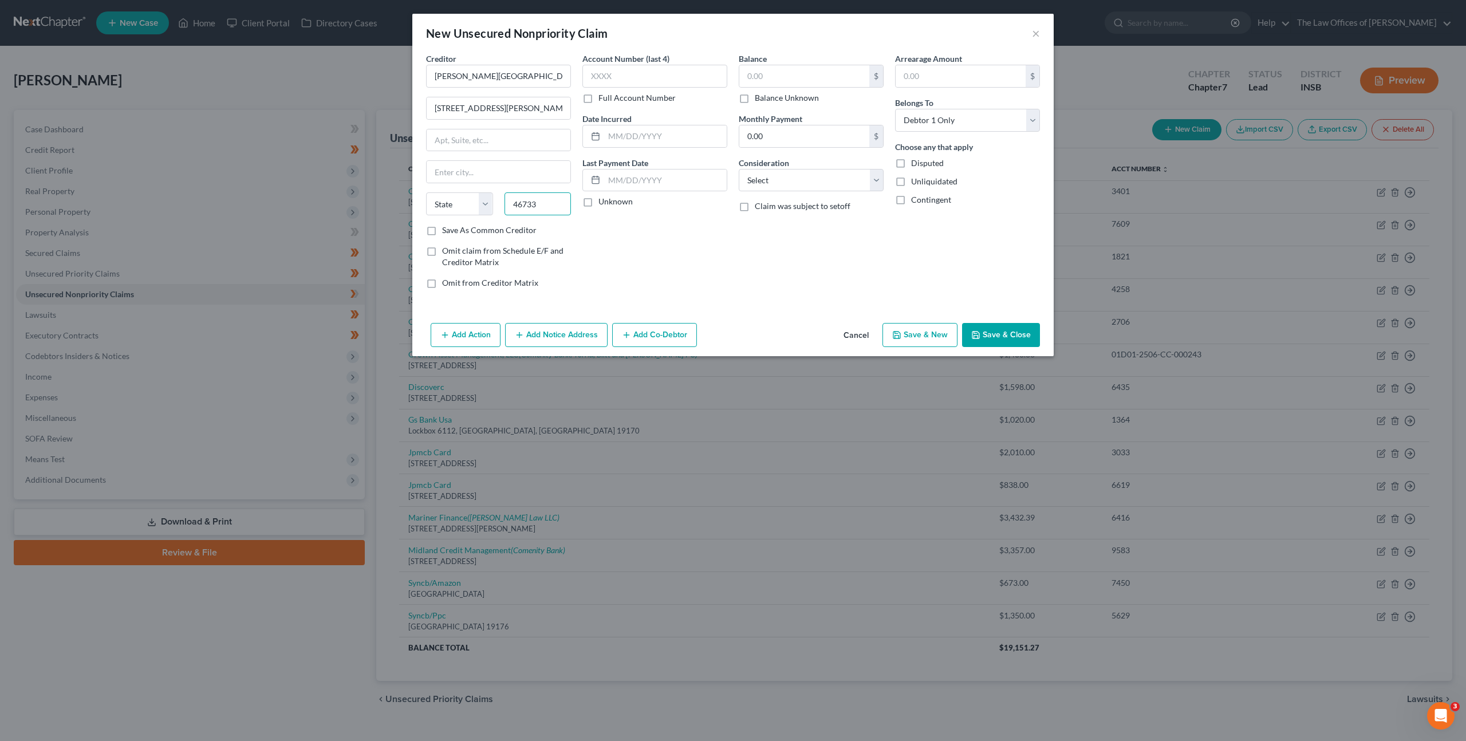
type input "46733"
click at [687, 237] on div "Account Number (last 4) Full Account Number Date Incurred Last Payment Date Unk…" at bounding box center [655, 175] width 156 height 245
type input "Decatur"
select select "15"
click at [669, 73] on input "text" at bounding box center [654, 76] width 145 height 23
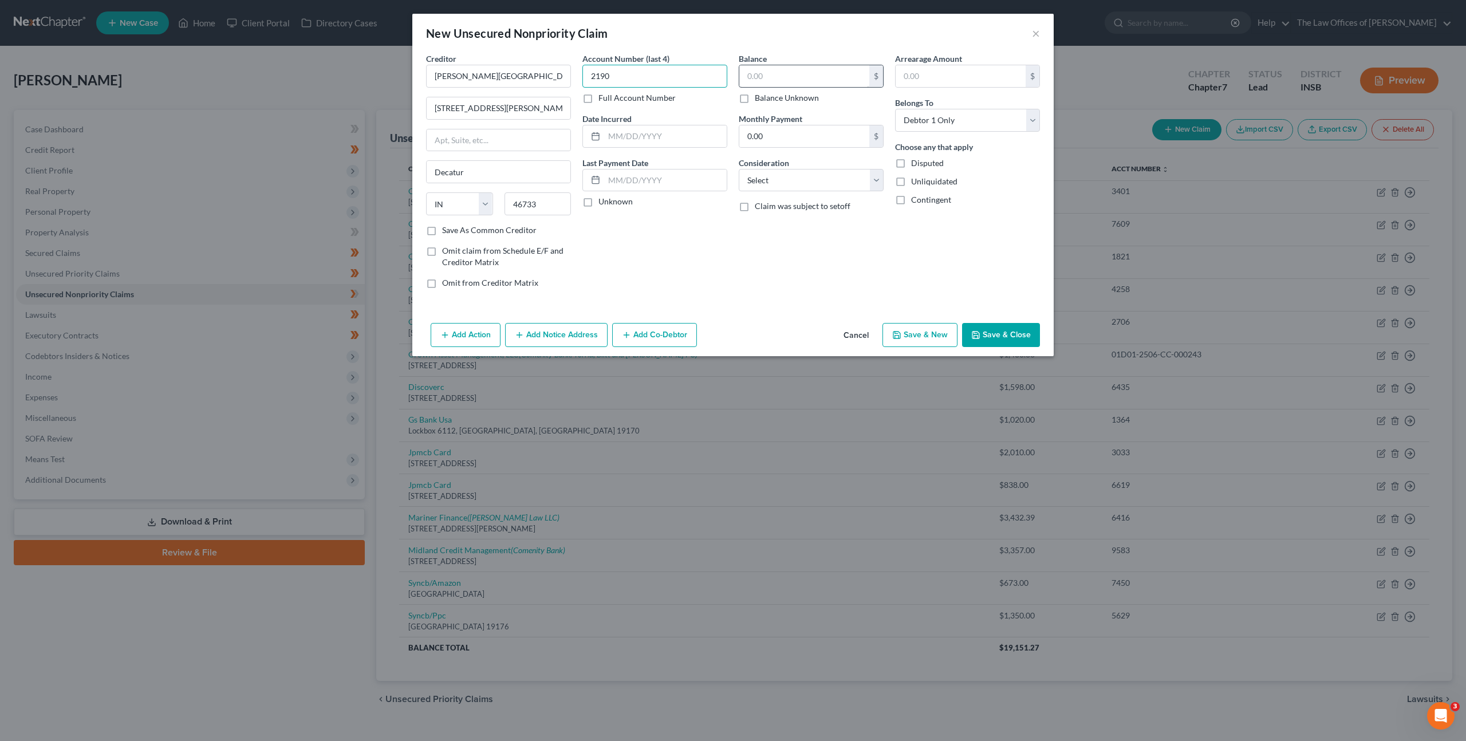
type input "2190"
click at [817, 64] on div "Balance $ Balance Unknown Balance Undetermined $ Balance Unknown" at bounding box center [811, 78] width 145 height 51
click at [812, 70] on input "text" at bounding box center [804, 76] width 130 height 22
type input "1,300"
click at [765, 170] on select "Select Cable / Satellite Services Collection Agency Credit Card Debt Debt Couns…" at bounding box center [811, 180] width 145 height 23
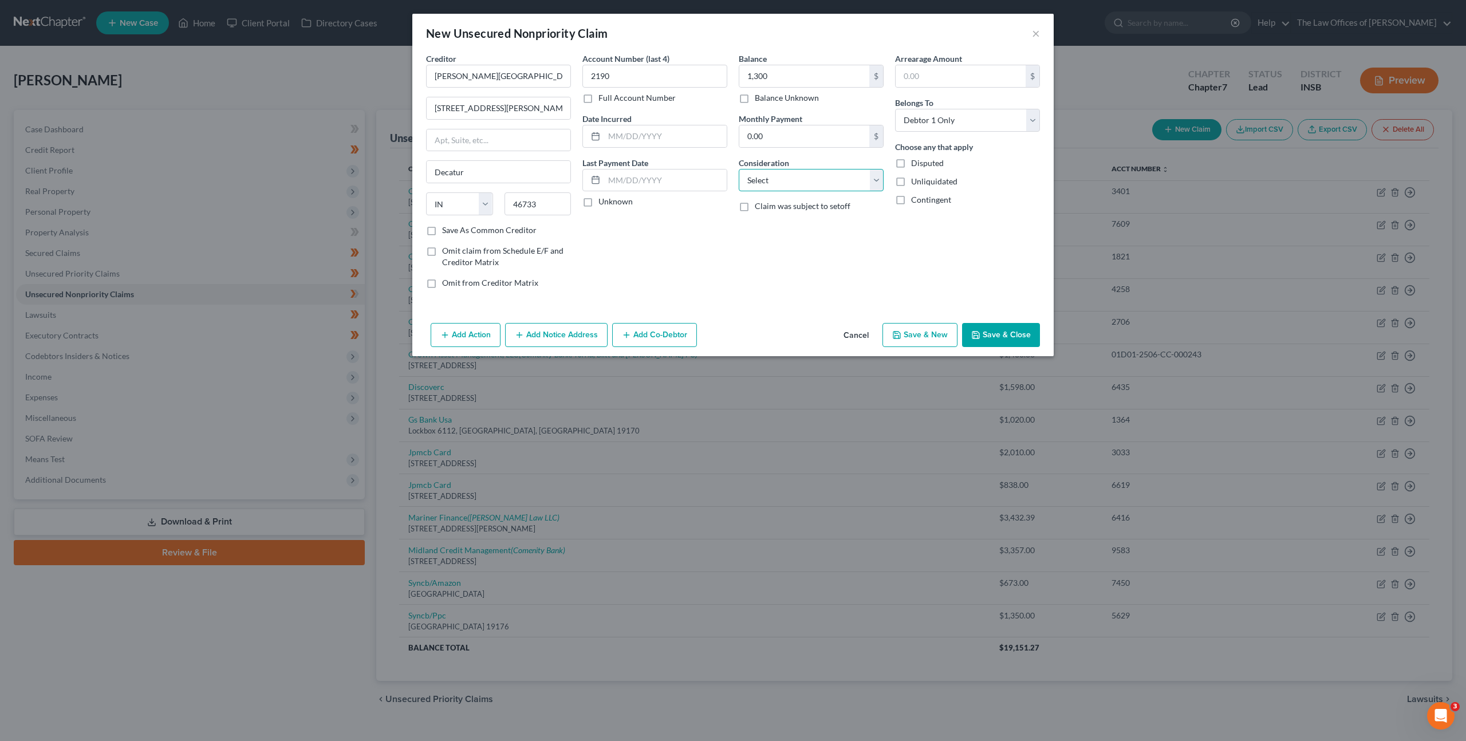
select select "9"
click at [739, 169] on select "Select Cable / Satellite Services Collection Agency Credit Card Debt Debt Couns…" at bounding box center [811, 180] width 145 height 23
click at [997, 337] on button "Save & Close" at bounding box center [1001, 335] width 78 height 24
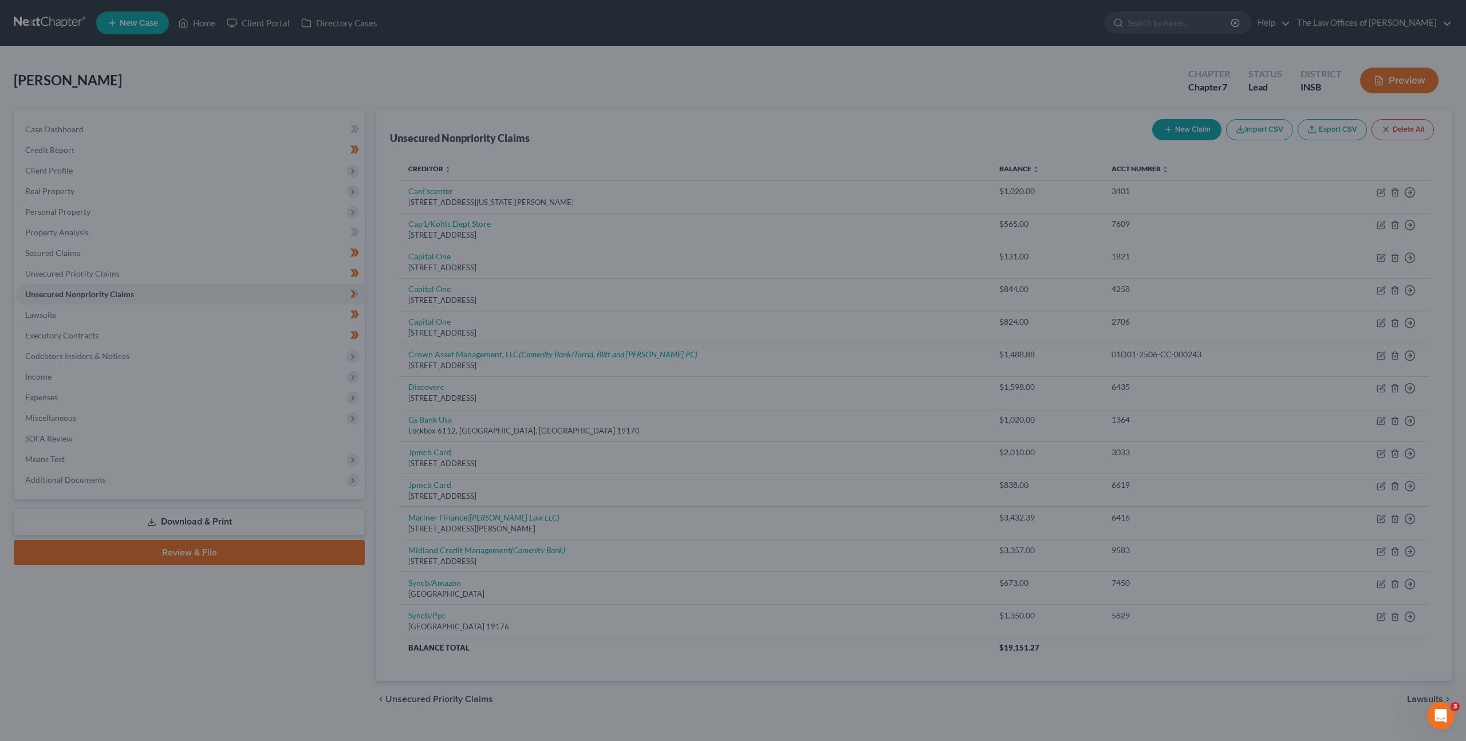
type input "1,300.00"
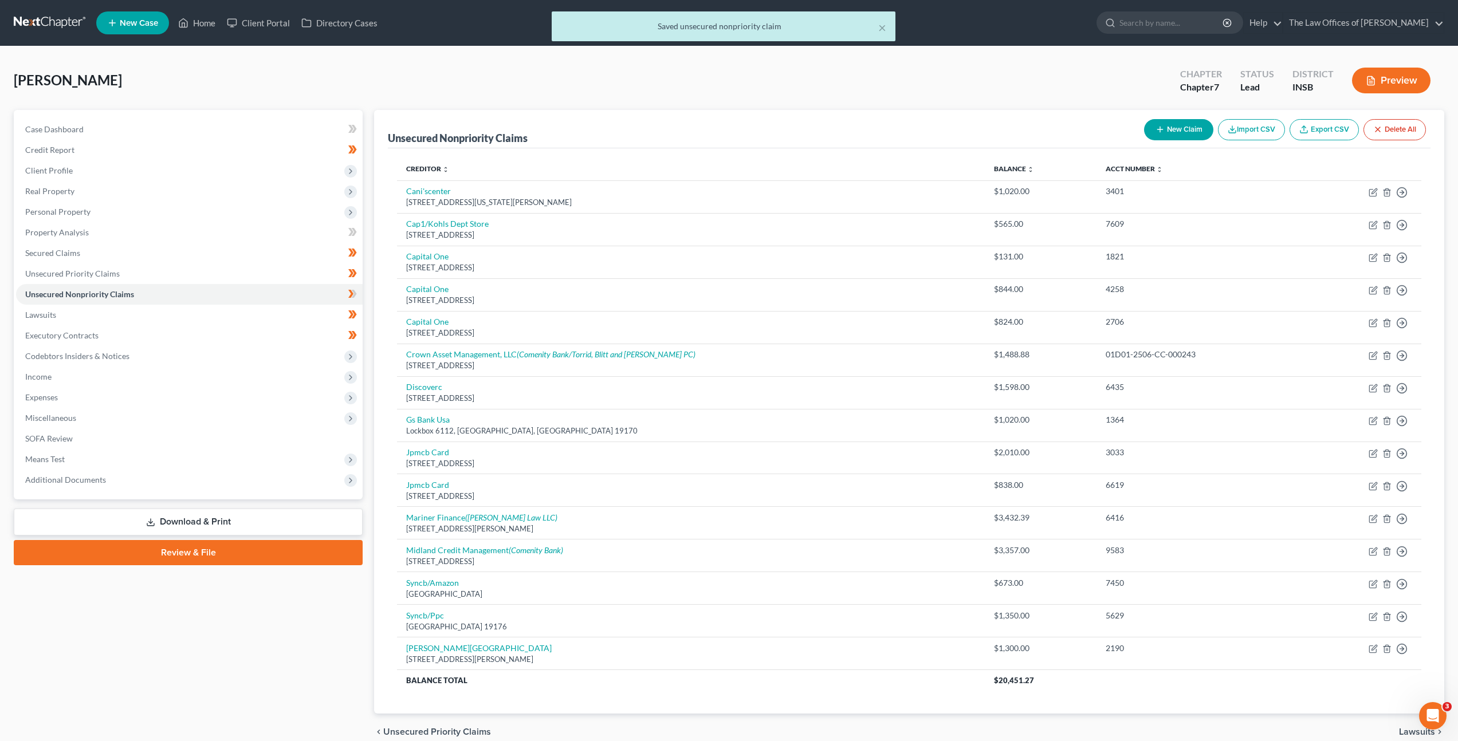
click at [1165, 133] on button "New Claim" at bounding box center [1178, 129] width 69 height 21
select select "0"
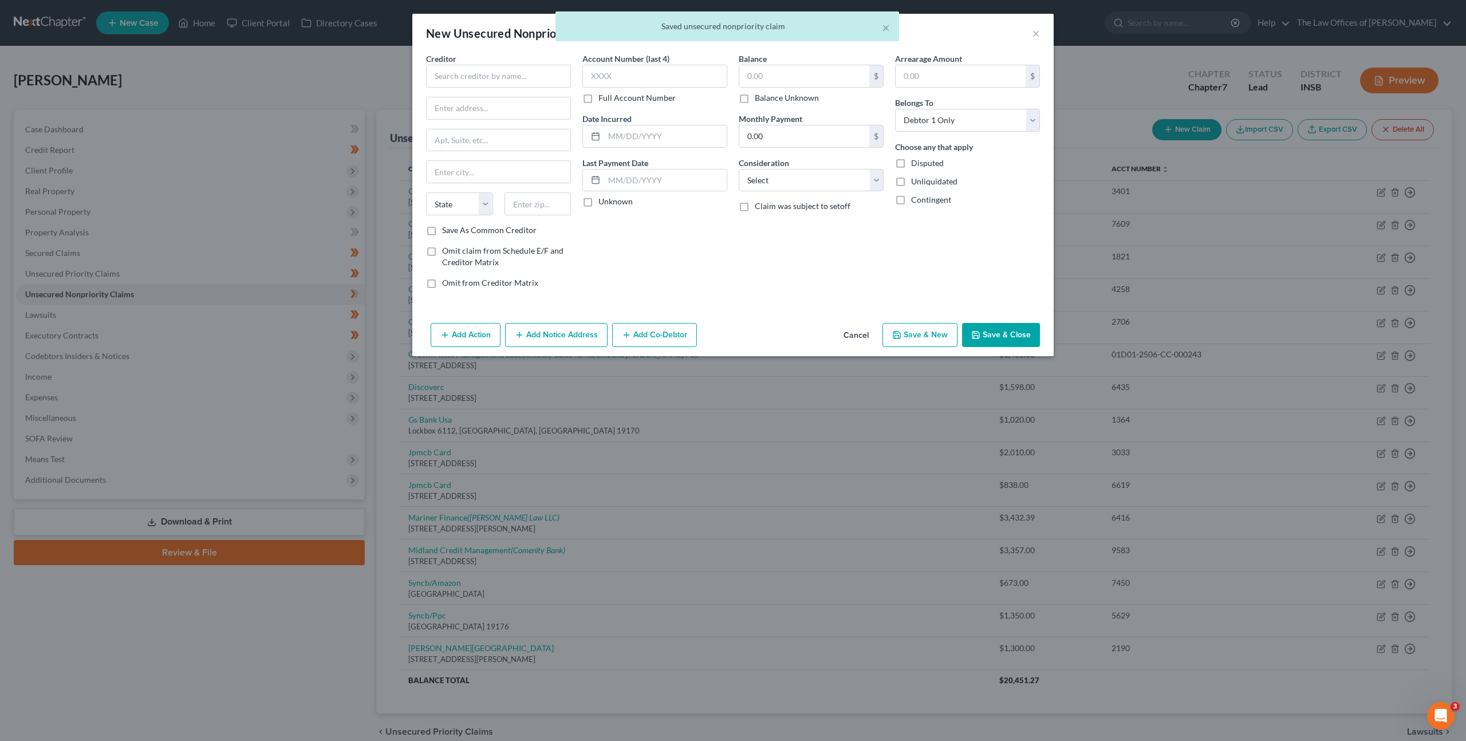
click at [861, 332] on button "Cancel" at bounding box center [856, 335] width 44 height 23
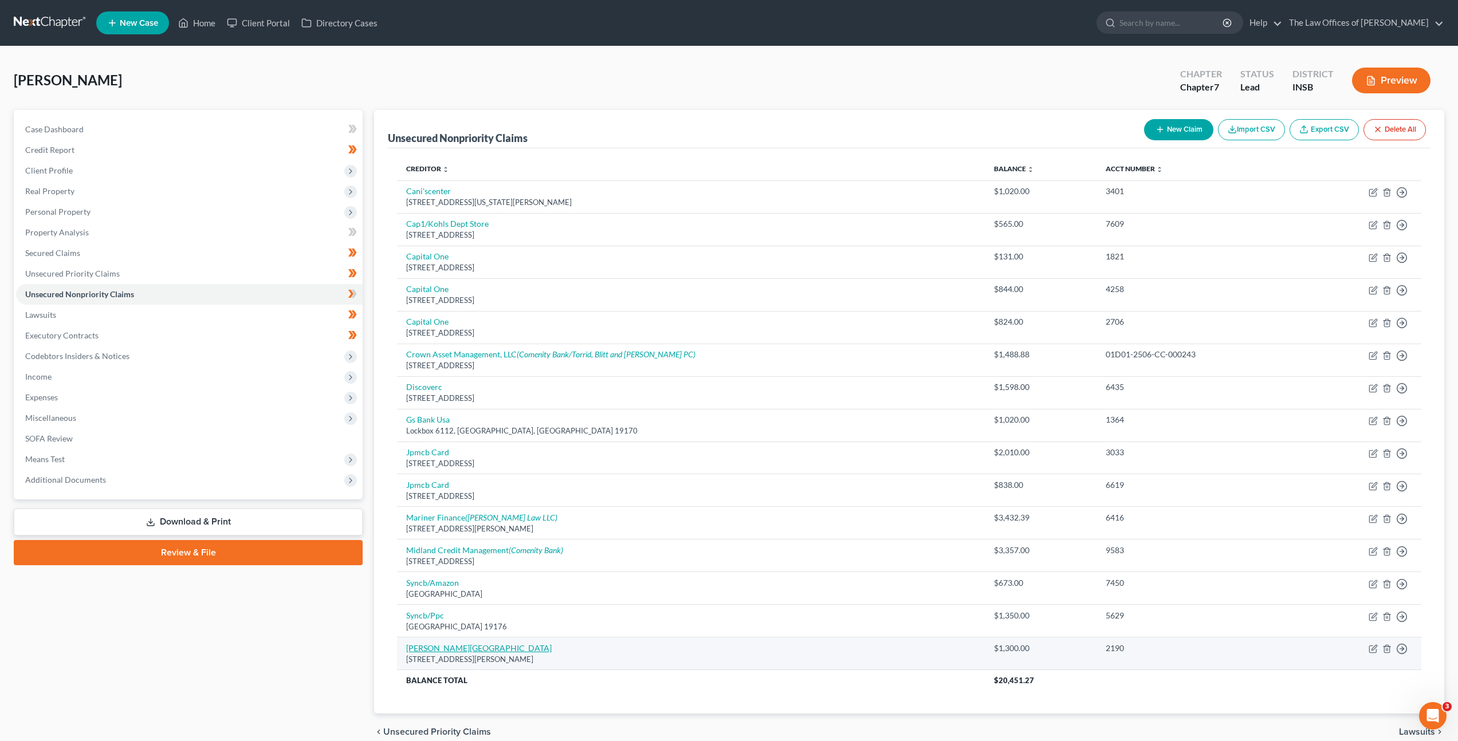
click at [487, 652] on link "[PERSON_NAME][GEOGRAPHIC_DATA]" at bounding box center [478, 648] width 145 height 10
select select "15"
select select "9"
select select "0"
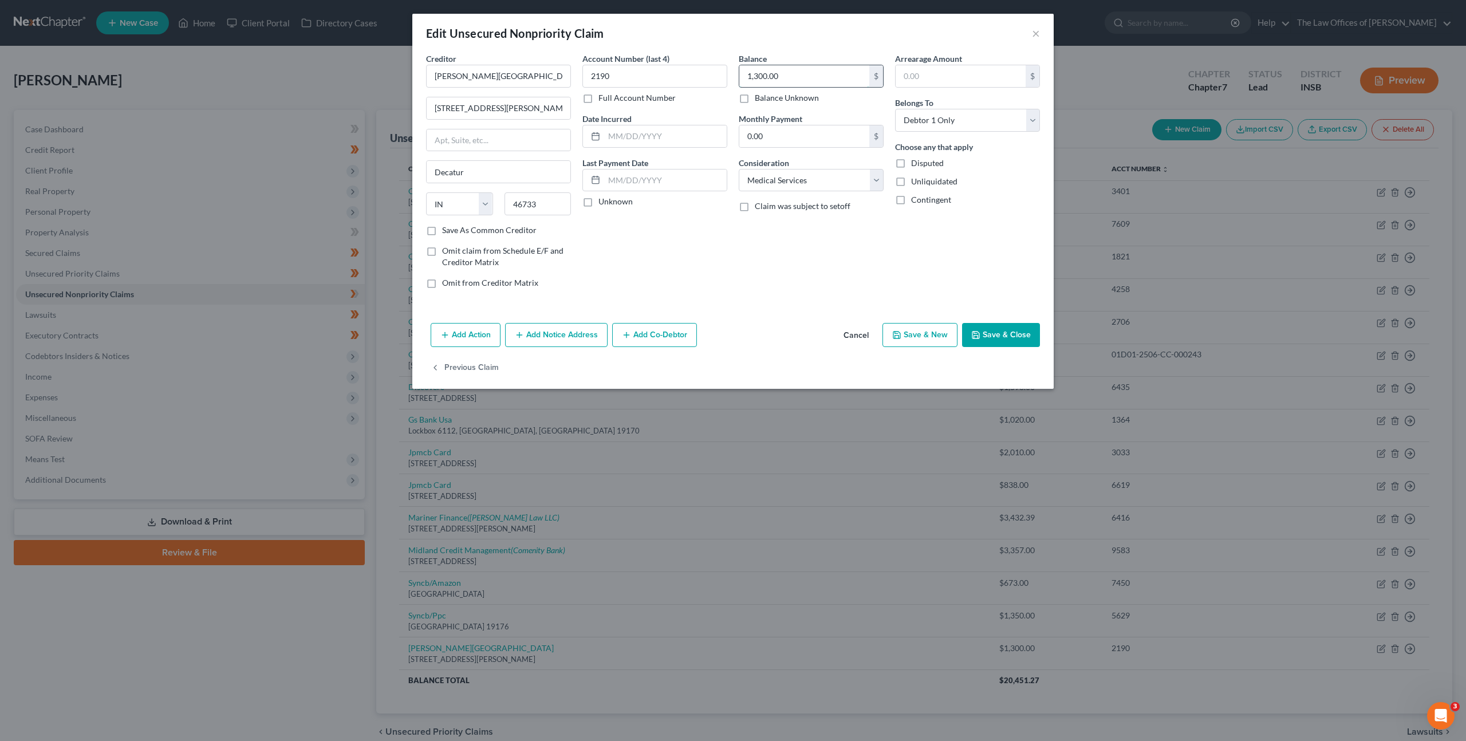
click at [817, 80] on input "1,300.00" at bounding box center [804, 76] width 130 height 22
click at [738, 288] on div "Balance 7,300.00 $ Balance Unknown Balance Undetermined 7,300 $ Balance Unknown…" at bounding box center [811, 175] width 156 height 245
click at [994, 340] on button "Save & Close" at bounding box center [1001, 335] width 78 height 24
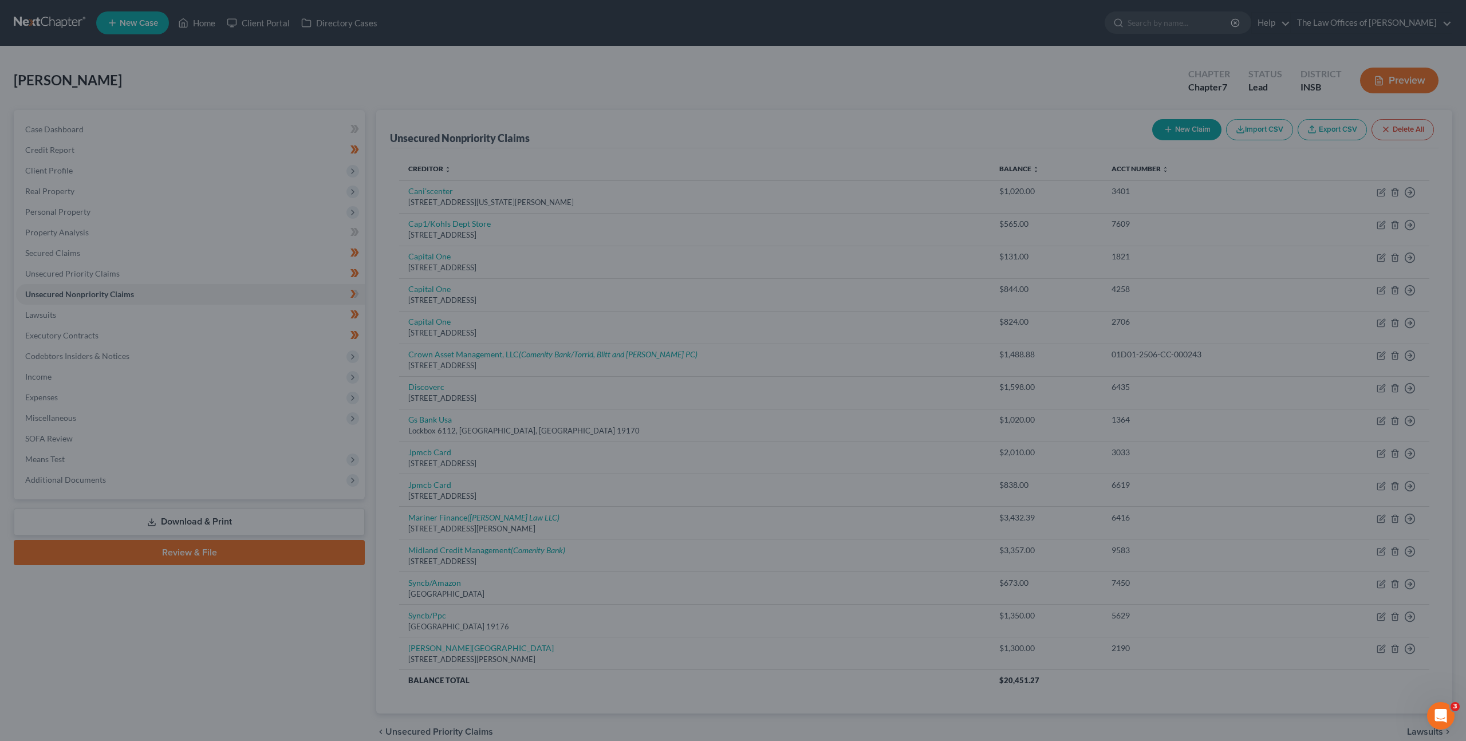
type input "7,300.00"
type input "0"
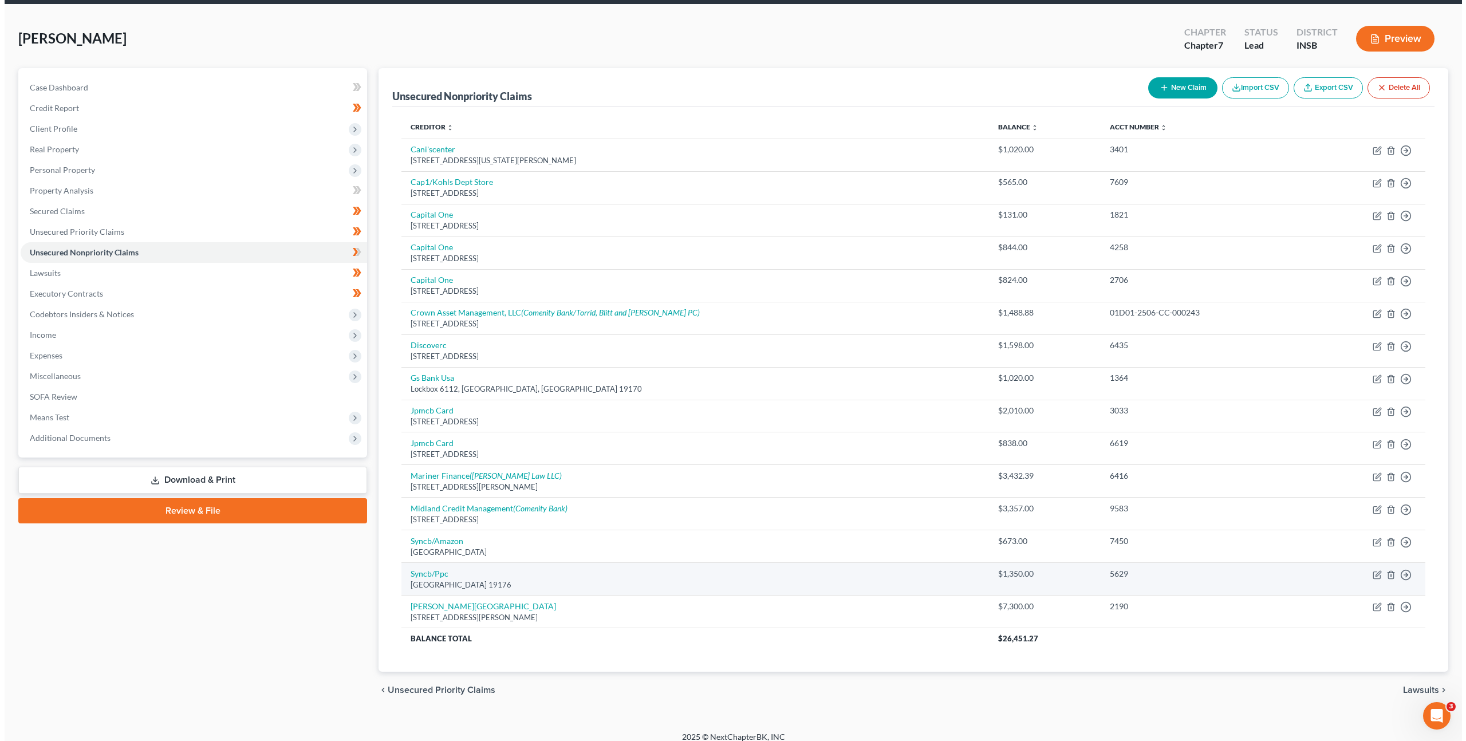
scroll to position [41, 0]
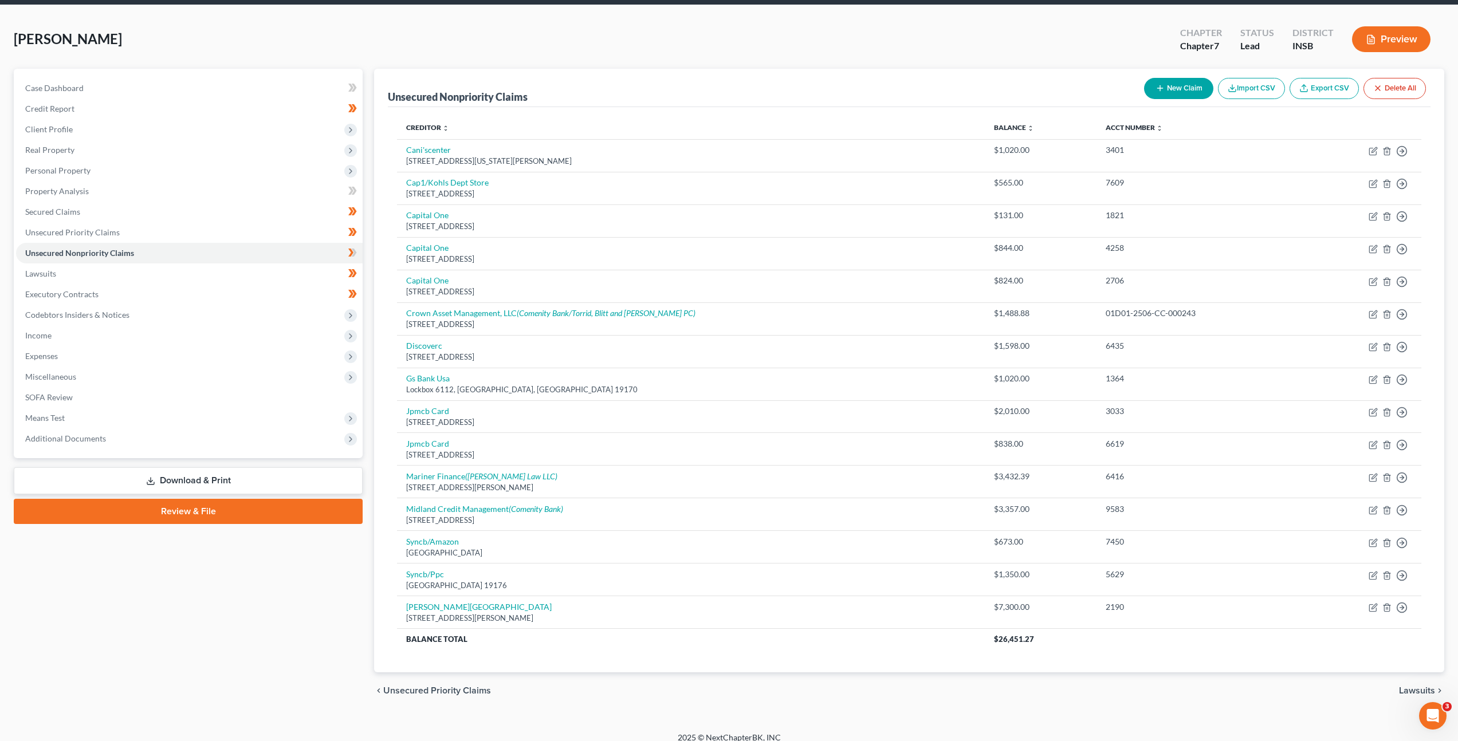
click at [1164, 82] on button "New Claim" at bounding box center [1178, 88] width 69 height 21
select select "0"
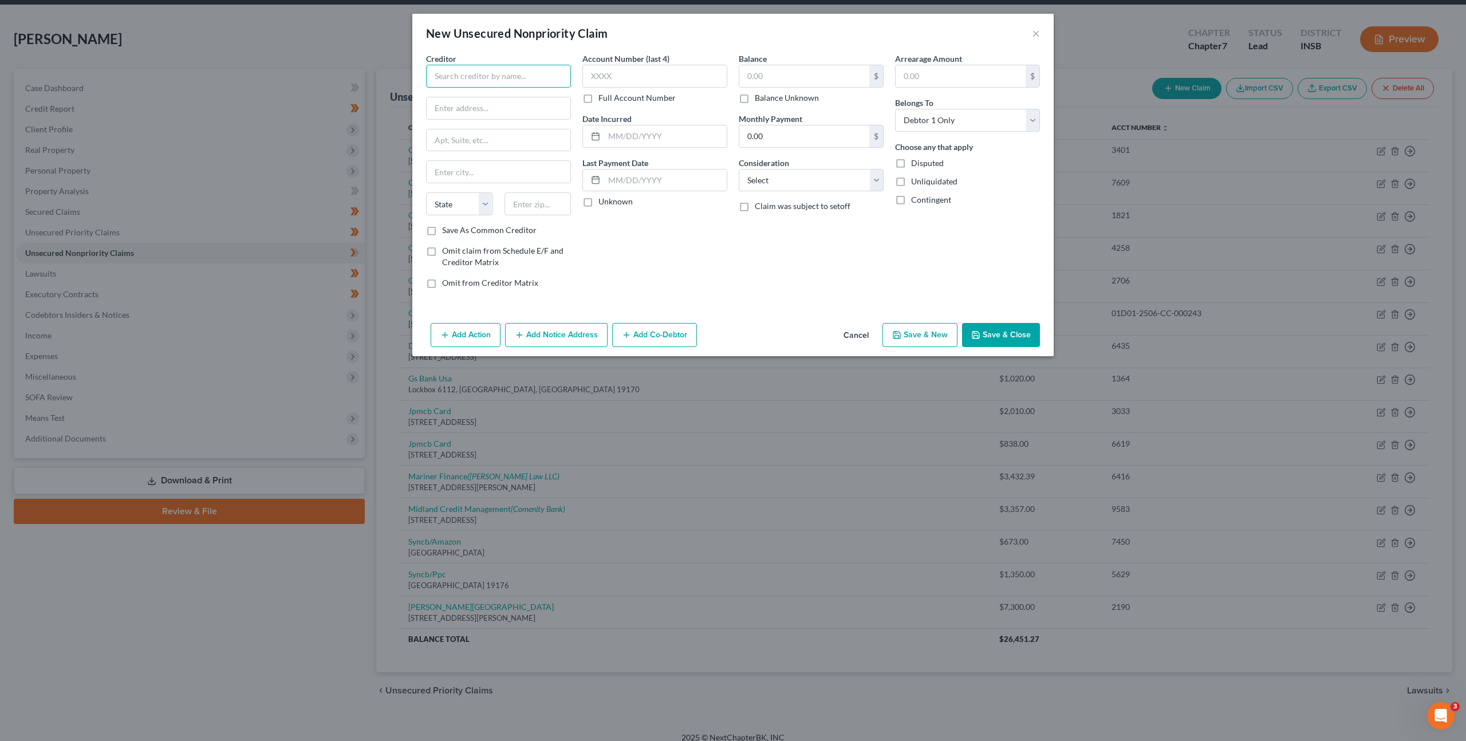
click at [548, 74] on input "text" at bounding box center [498, 76] width 145 height 23
click at [520, 103] on div "[STREET_ADDRESS]" at bounding box center [494, 107] width 119 height 10
type input "Americollect, Inc."
type input "PO Box 1505"
type input "Manitowoc"
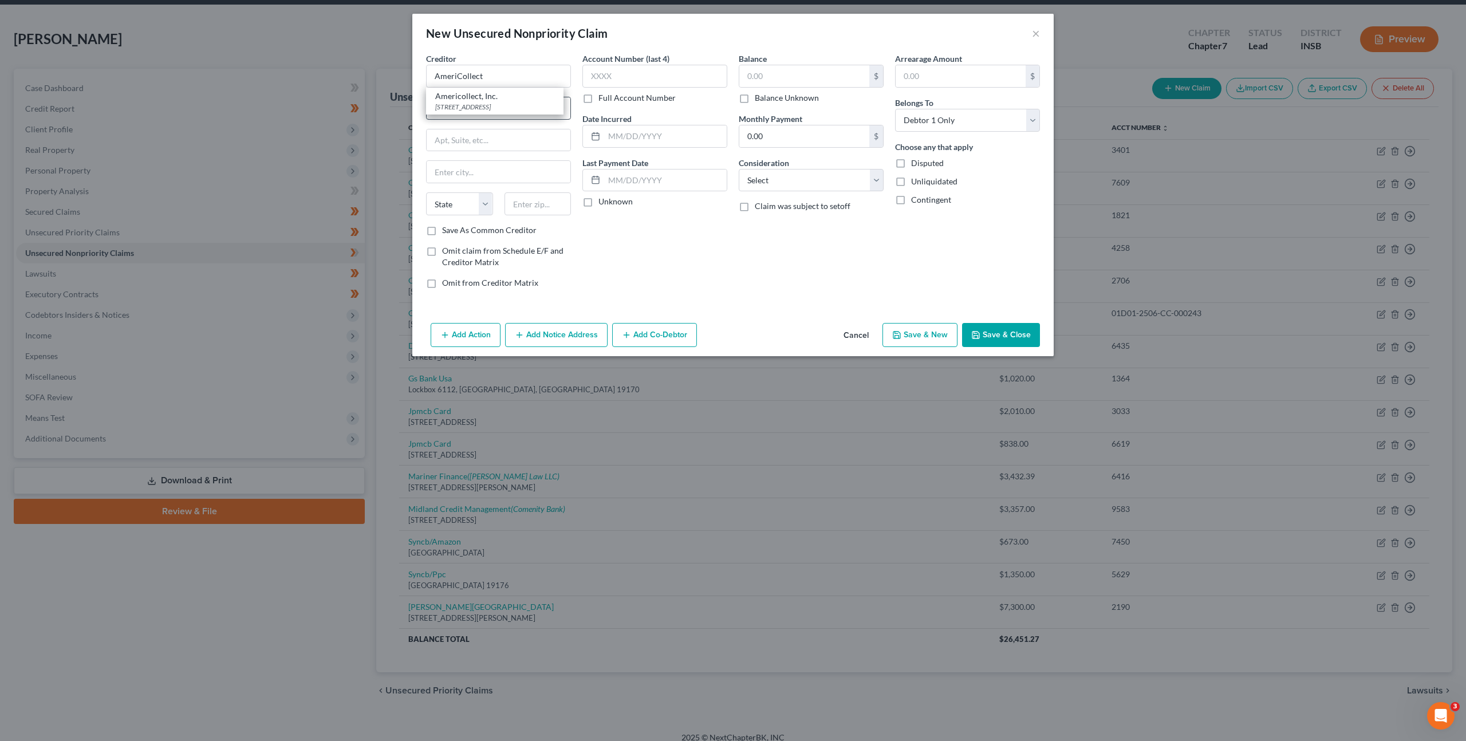
select select "52"
type input "54221"
click at [685, 76] on input "text" at bounding box center [654, 76] width 145 height 23
click at [815, 80] on input "text" at bounding box center [804, 76] width 130 height 22
click at [810, 79] on input "text" at bounding box center [804, 76] width 130 height 22
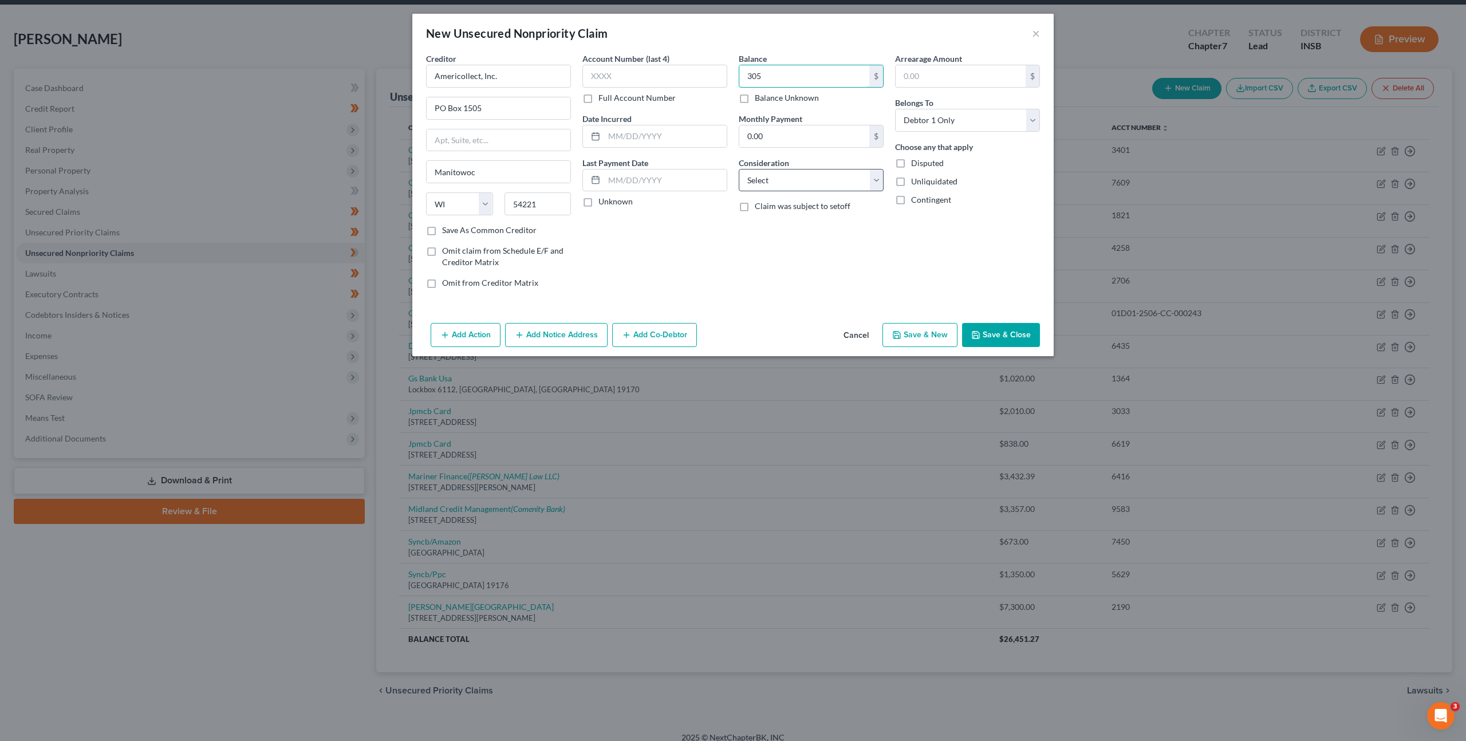
type input "305"
click at [822, 184] on select "Select Cable / Satellite Services Collection Agency Credit Card Debt Debt Couns…" at bounding box center [811, 180] width 145 height 23
select select "9"
click at [739, 169] on select "Select Cable / Satellite Services Collection Agency Credit Card Debt Debt Couns…" at bounding box center [811, 180] width 145 height 23
click at [702, 279] on div "Account Number (last 4) Full Account Number Date Incurred Last Payment Date Unk…" at bounding box center [655, 175] width 156 height 245
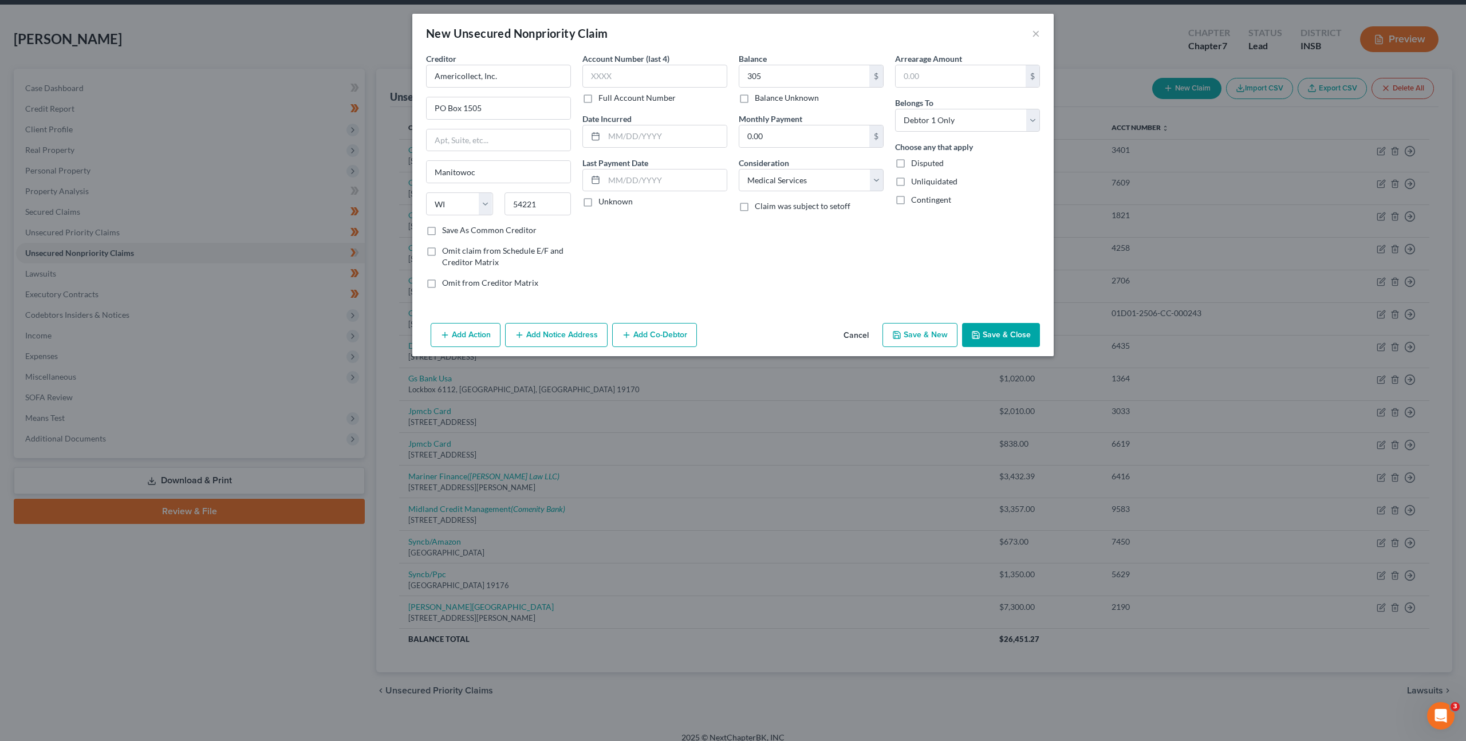
click at [1001, 337] on button "Save & Close" at bounding box center [1001, 335] width 78 height 24
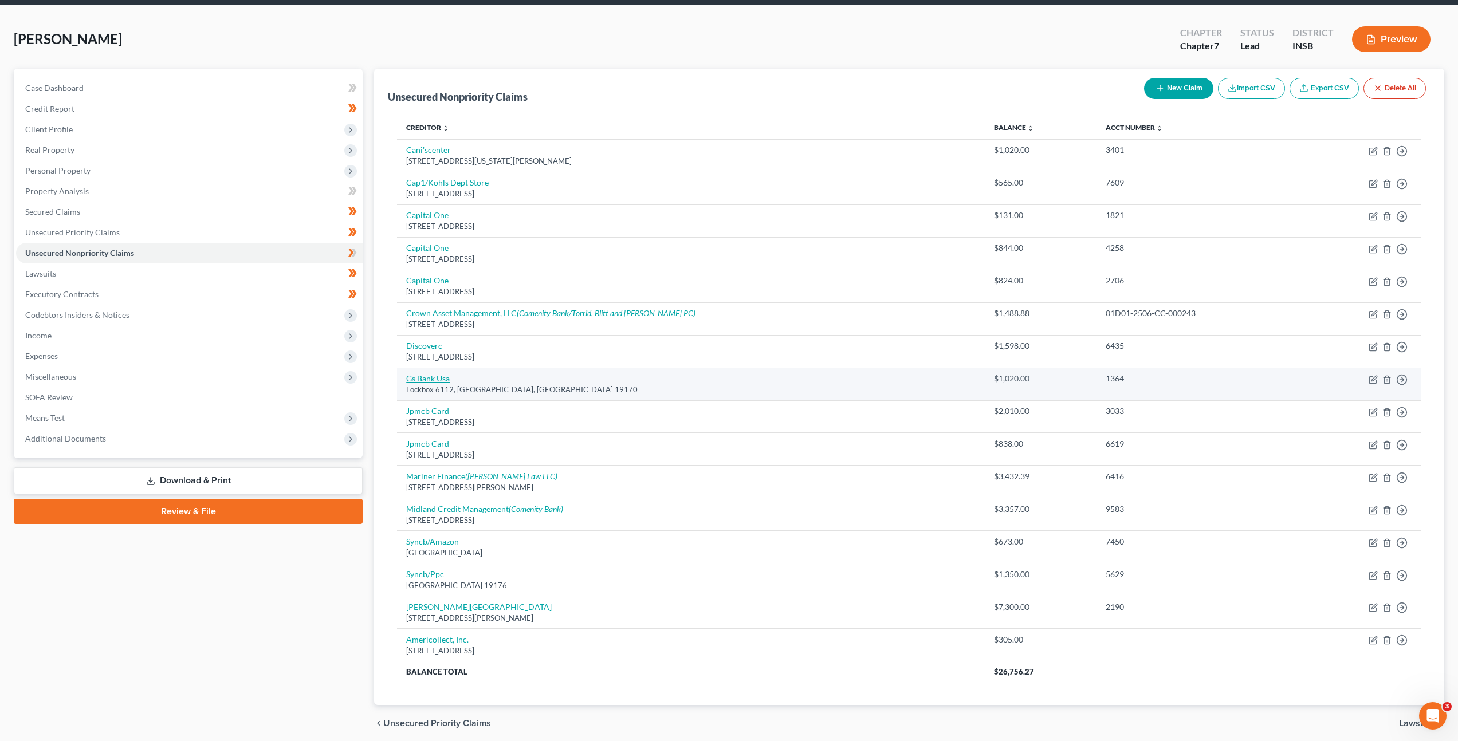
click at [423, 379] on link "Gs Bank Usa" at bounding box center [428, 378] width 44 height 10
select select "39"
select select "2"
select select "0"
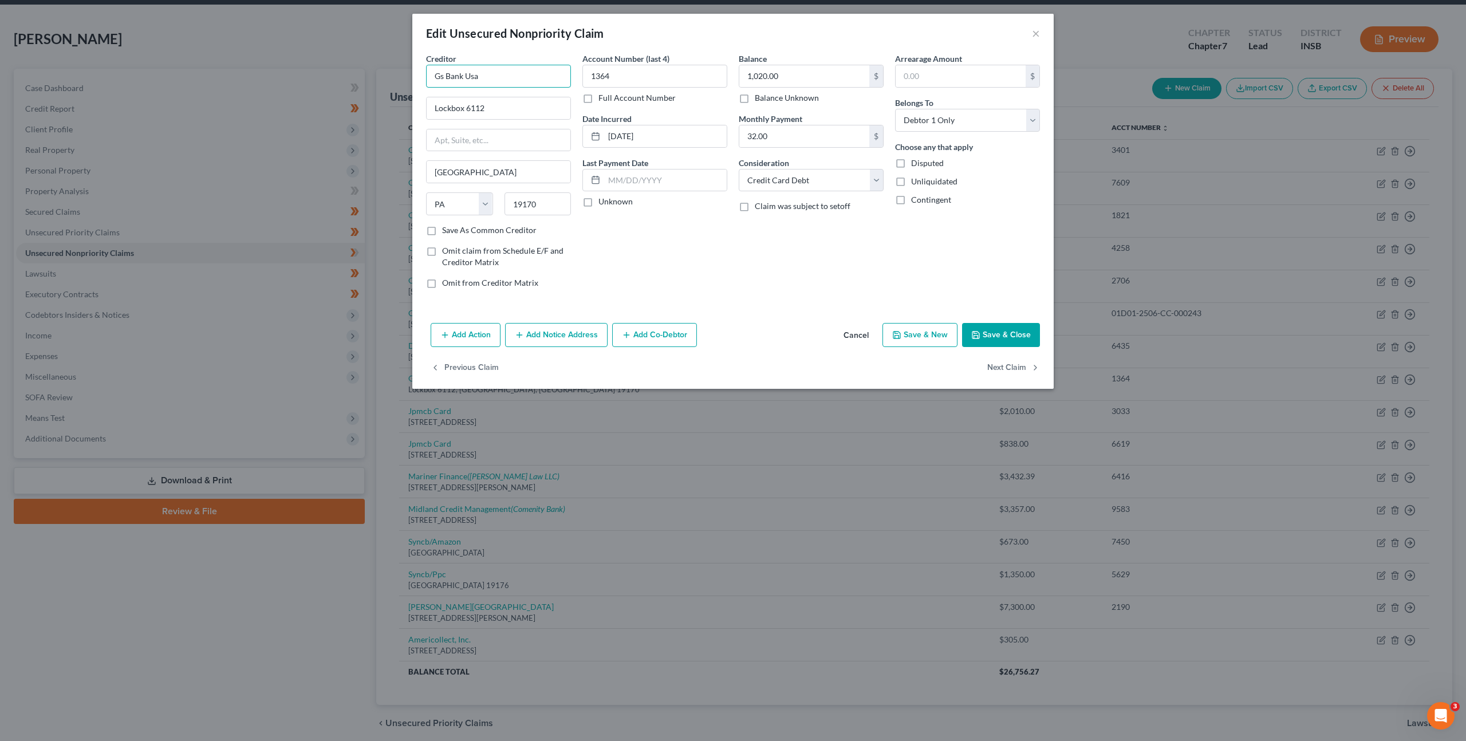
click at [444, 78] on input "Gs Bank Usa" at bounding box center [498, 76] width 145 height 23
click at [533, 80] on input "[PERSON_NAME] [PERSON_NAME] Bank Usa" at bounding box center [498, 76] width 145 height 23
click at [516, 74] on input "[PERSON_NAME] [PERSON_NAME] Bank Usa / Apple Card" at bounding box center [498, 76] width 145 height 23
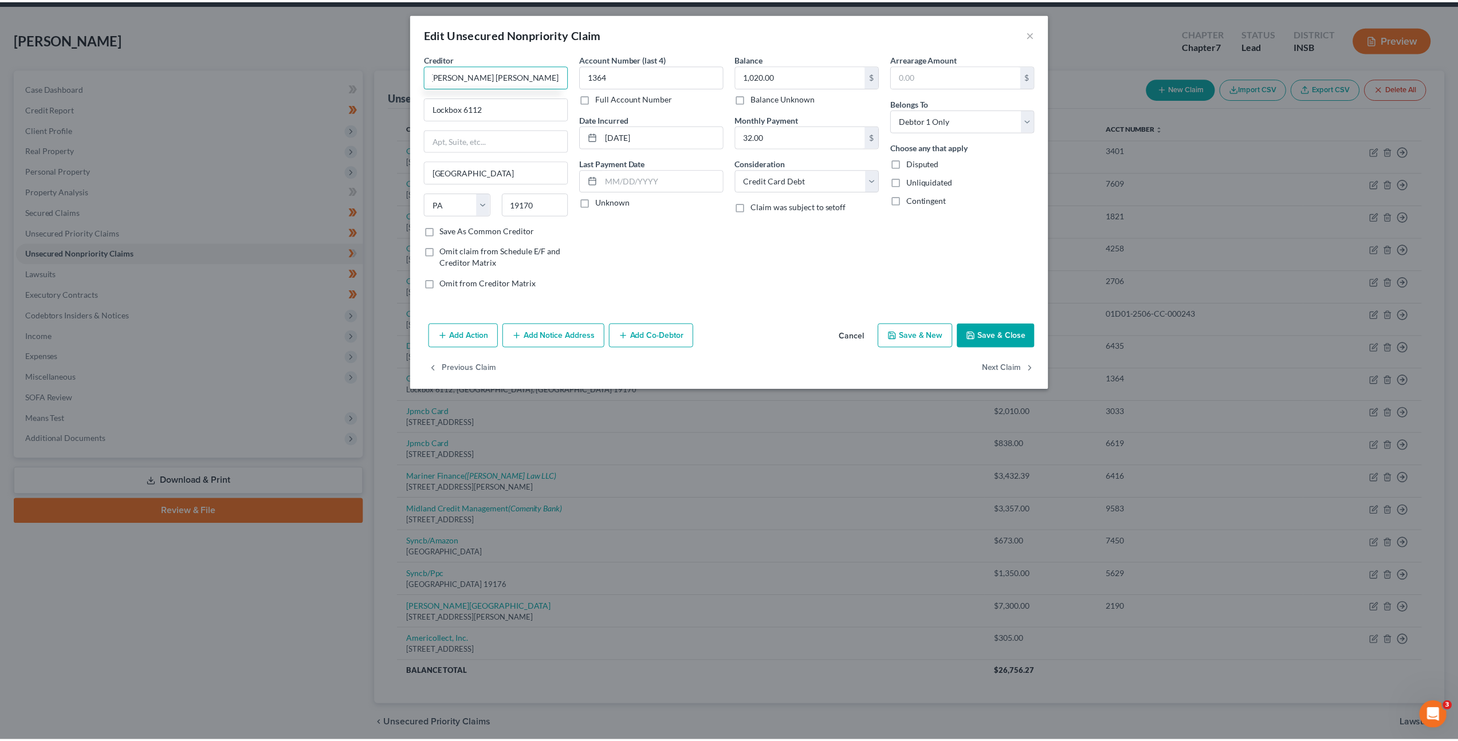
scroll to position [0, 0]
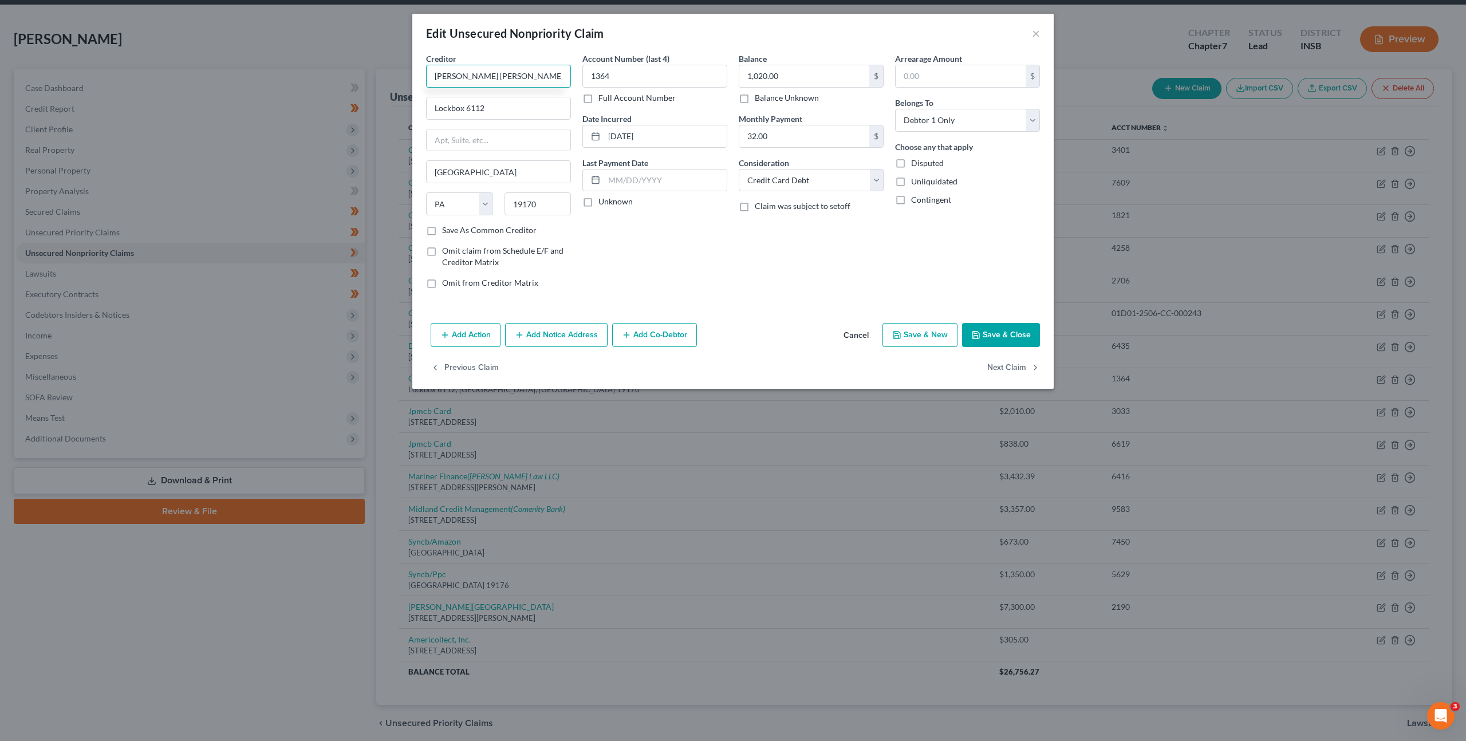
type input "[PERSON_NAME] [PERSON_NAME] Bank USA / Apple Card"
click at [697, 270] on div "Account Number (last 4) 1364 Full Account Number Date Incurred [DATE] Last Paym…" at bounding box center [655, 175] width 156 height 245
click at [979, 332] on icon "button" at bounding box center [975, 335] width 7 height 7
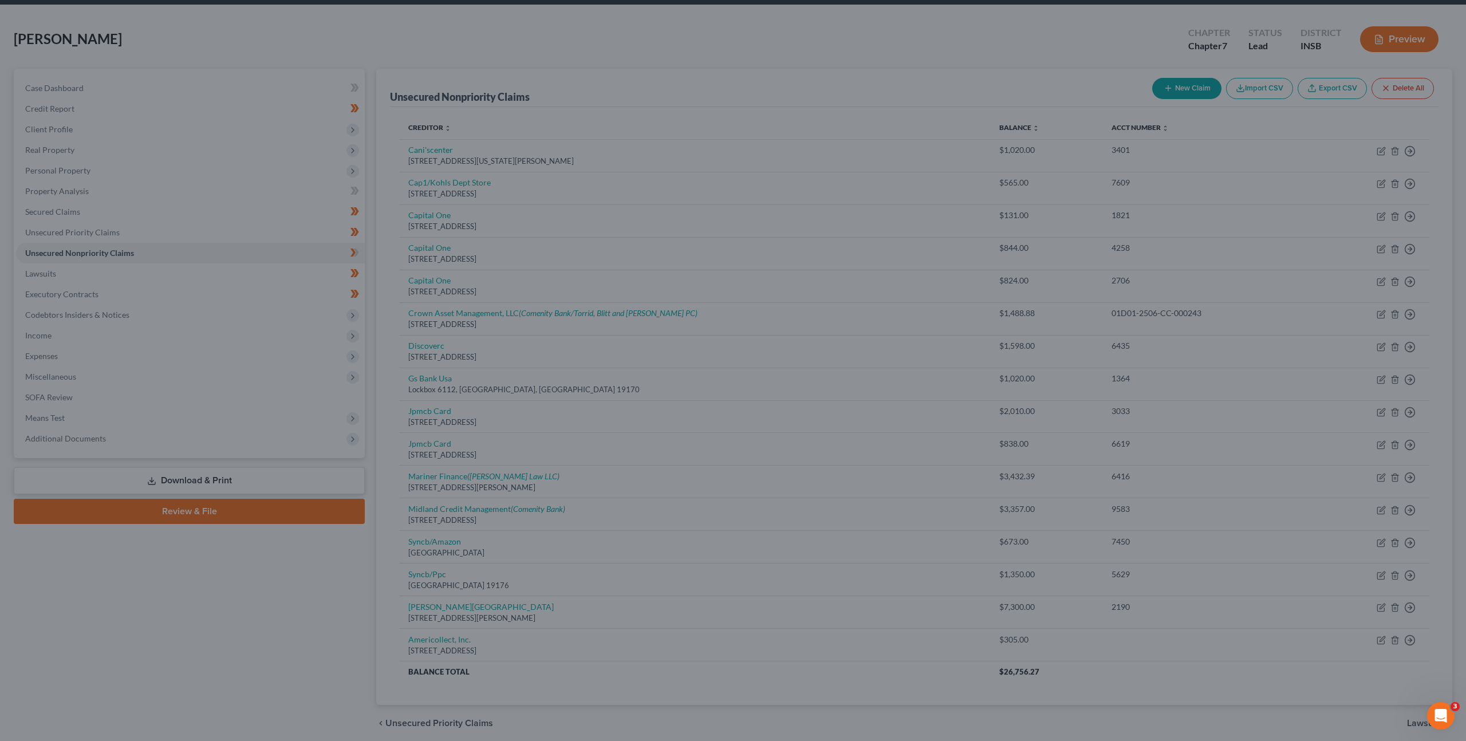
type input "0"
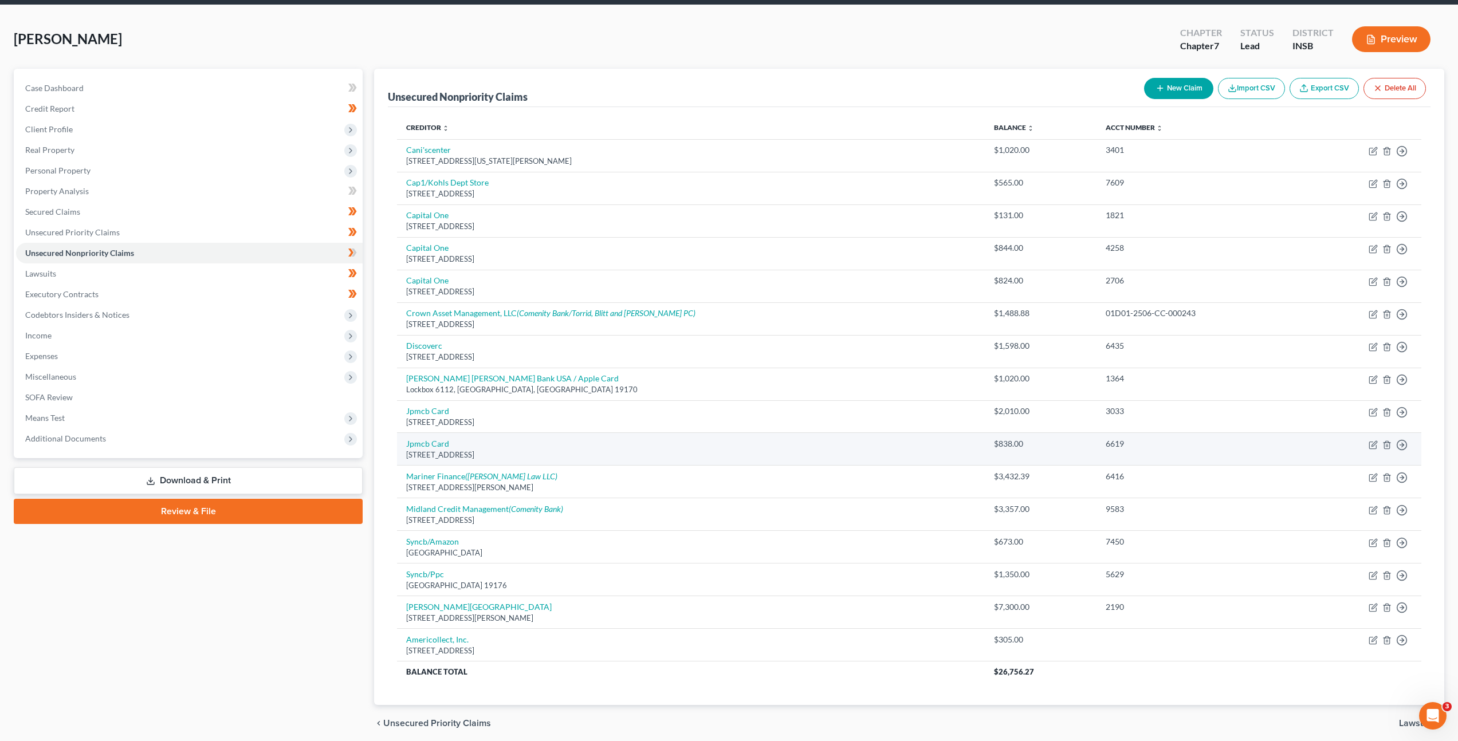
scroll to position [85, 0]
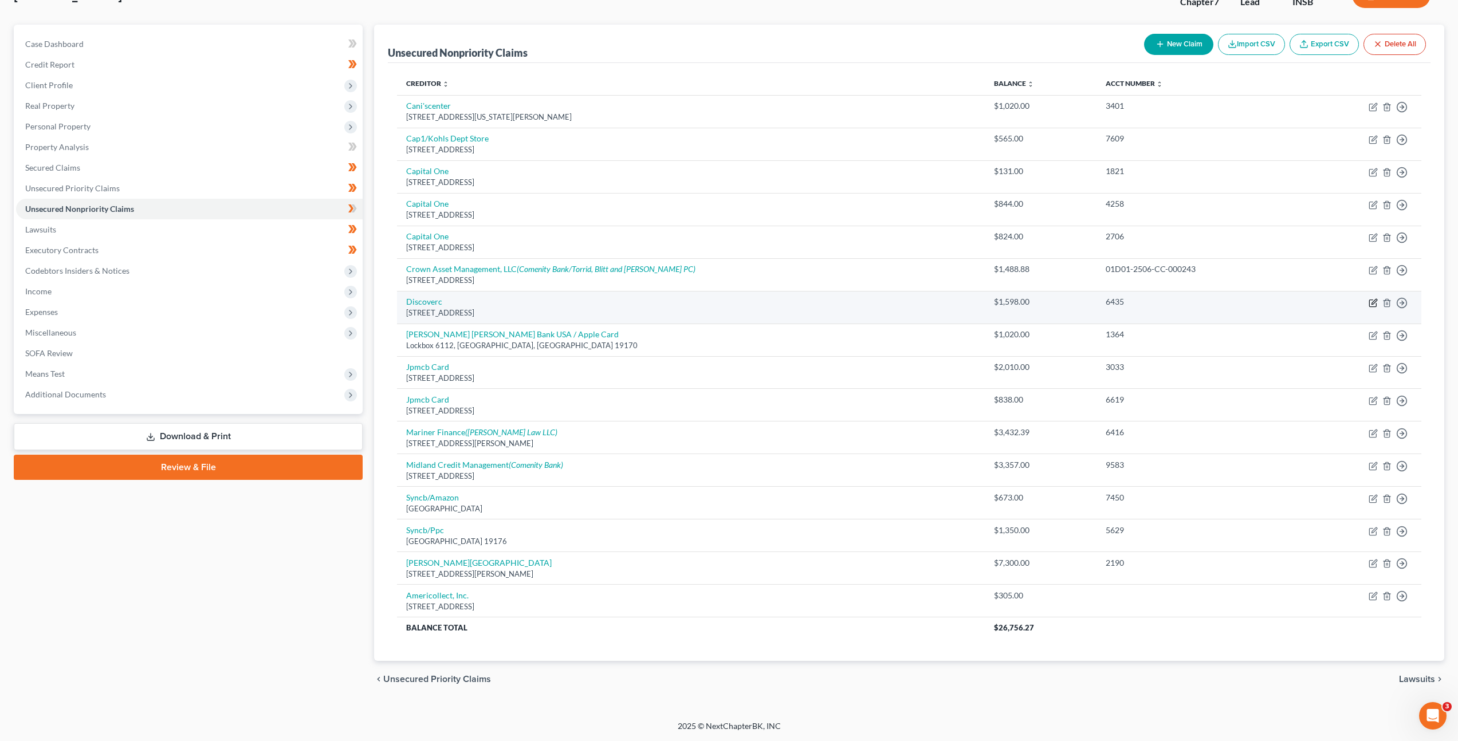
click at [1369, 301] on icon "button" at bounding box center [1372, 303] width 7 height 7
select select "46"
select select "2"
select select "0"
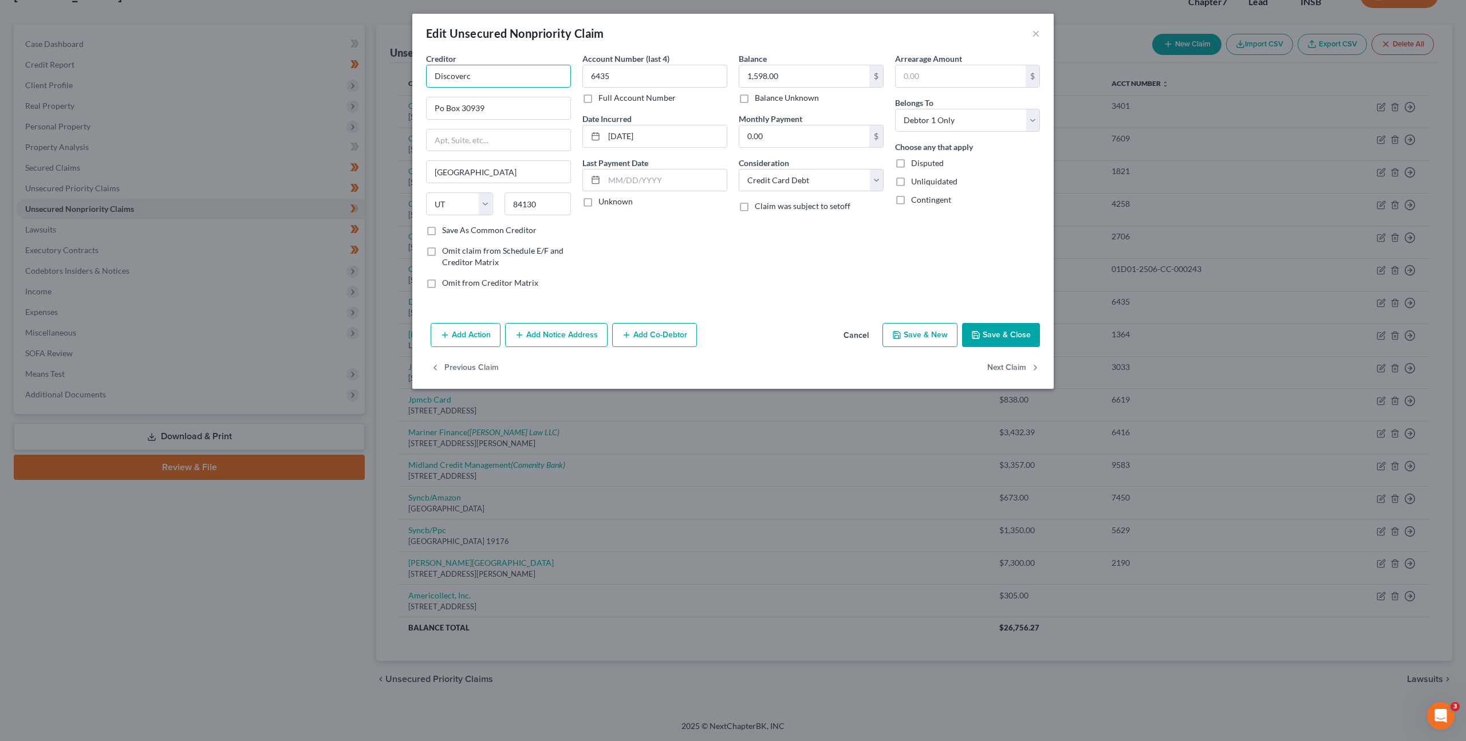
click at [499, 70] on input "Discoverc" at bounding box center [498, 76] width 145 height 23
type input "Discover Card"
click at [731, 263] on div "Account Number (last 4) 6435 Full Account Number Date Incurred [DATE] Last Paym…" at bounding box center [655, 175] width 156 height 245
click at [982, 328] on button "Save & Close" at bounding box center [1001, 335] width 78 height 24
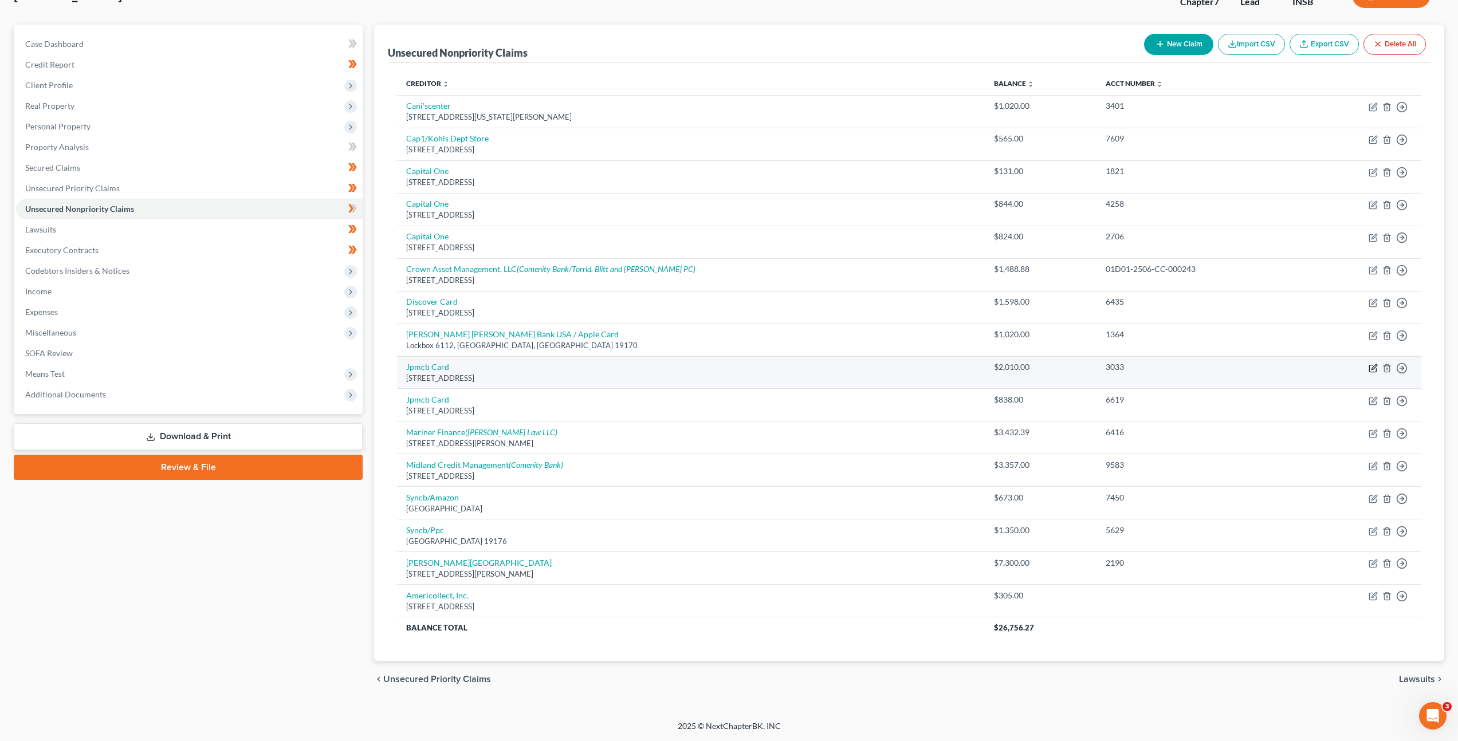
click at [1372, 367] on icon "button" at bounding box center [1372, 368] width 9 height 9
select select "7"
select select "2"
select select "0"
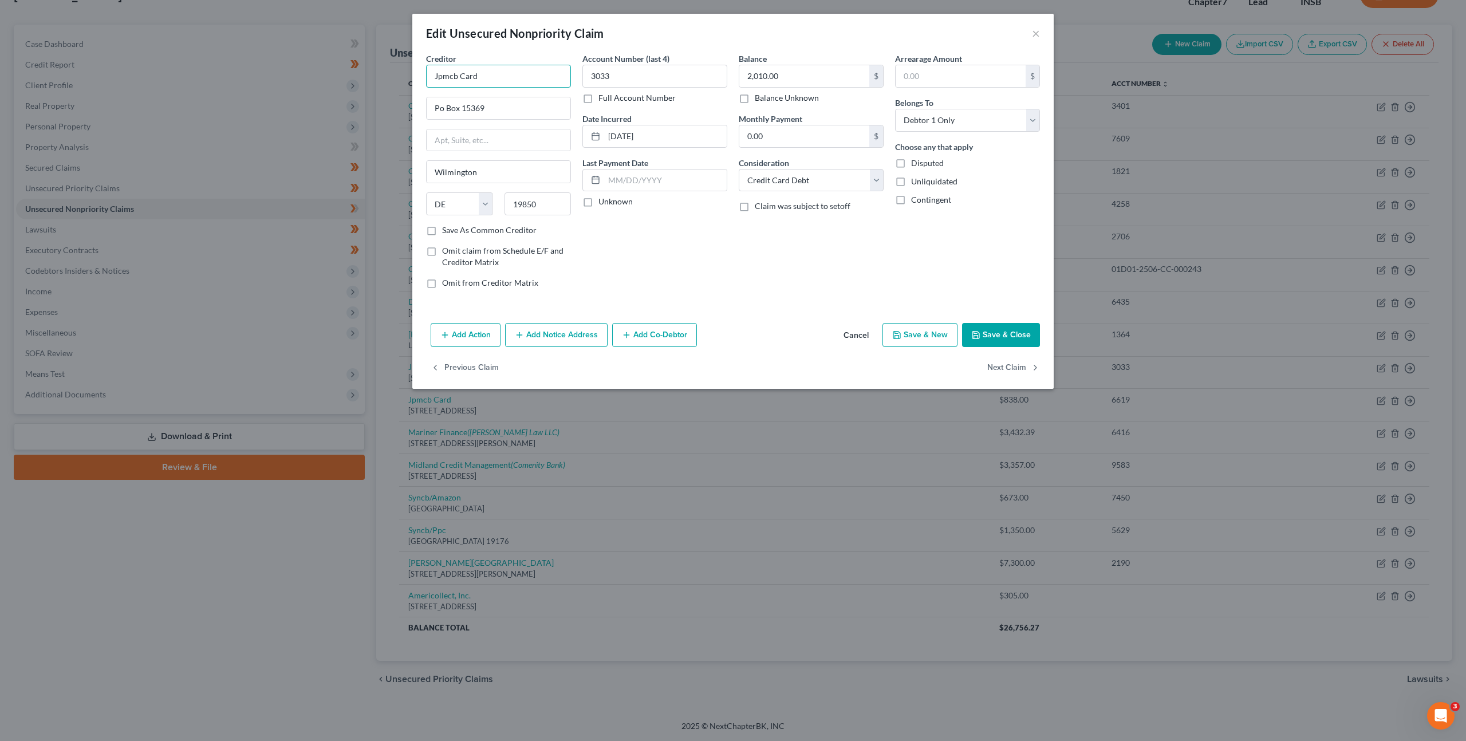
drag, startPoint x: 457, startPoint y: 74, endPoint x: 411, endPoint y: 76, distance: 45.8
click at [411, 76] on div "Edit Unsecured Nonpriority Claim × Creditor * Jpmcb Card Po Box [GEOGRAPHIC_DAT…" at bounding box center [733, 370] width 1466 height 741
type input "[PERSON_NAME] [PERSON_NAME] Card"
click at [989, 335] on button "Save & Close" at bounding box center [1001, 335] width 78 height 24
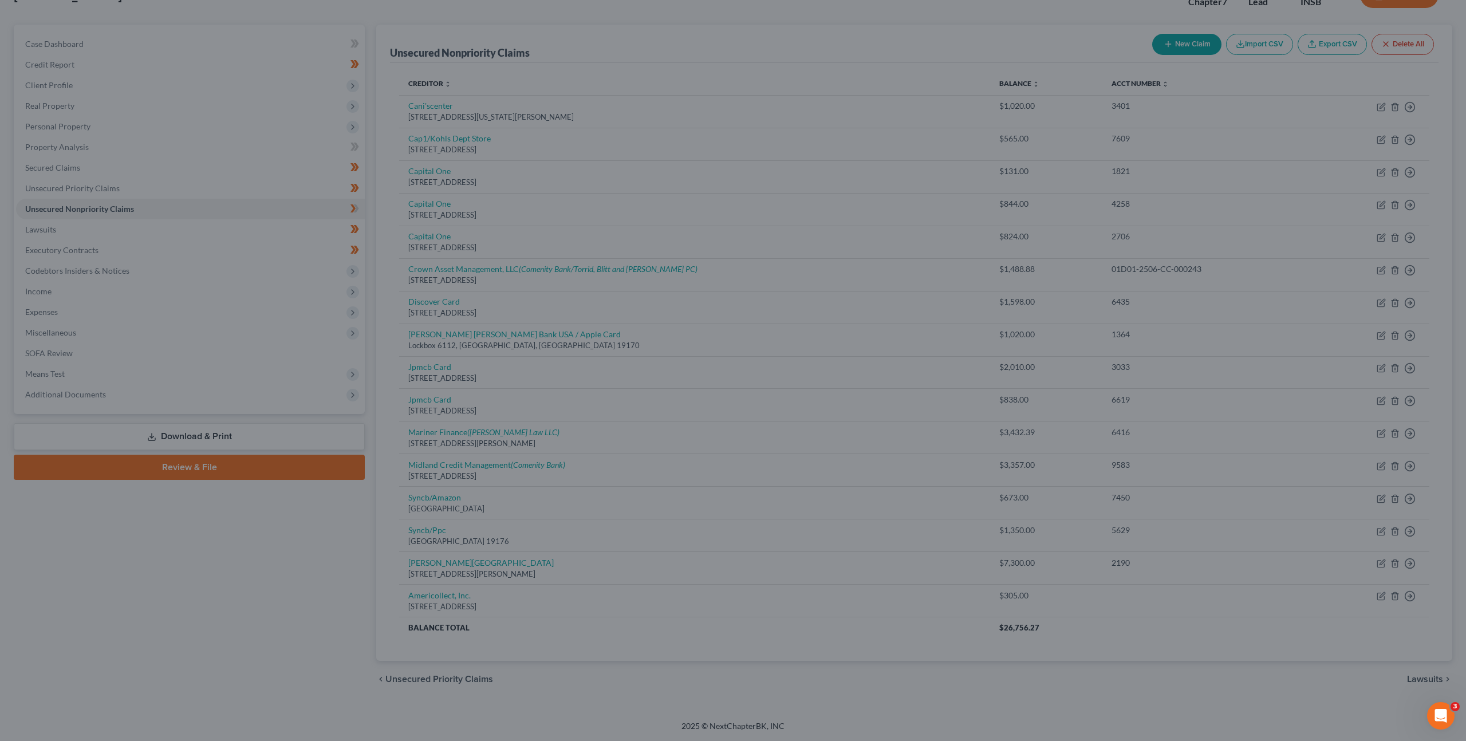
type input "0"
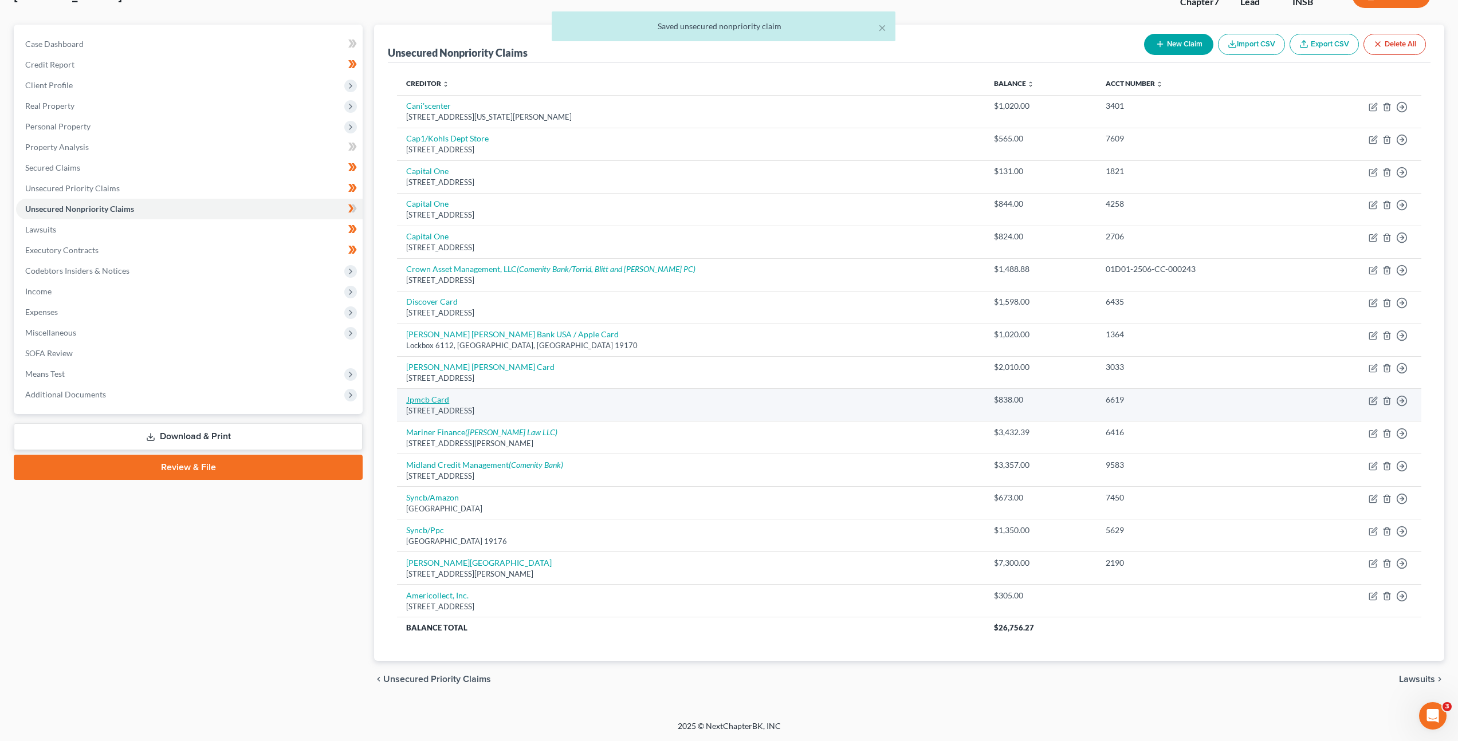
click at [445, 397] on link "Jpmcb Card" at bounding box center [427, 400] width 43 height 10
select select "7"
select select "0"
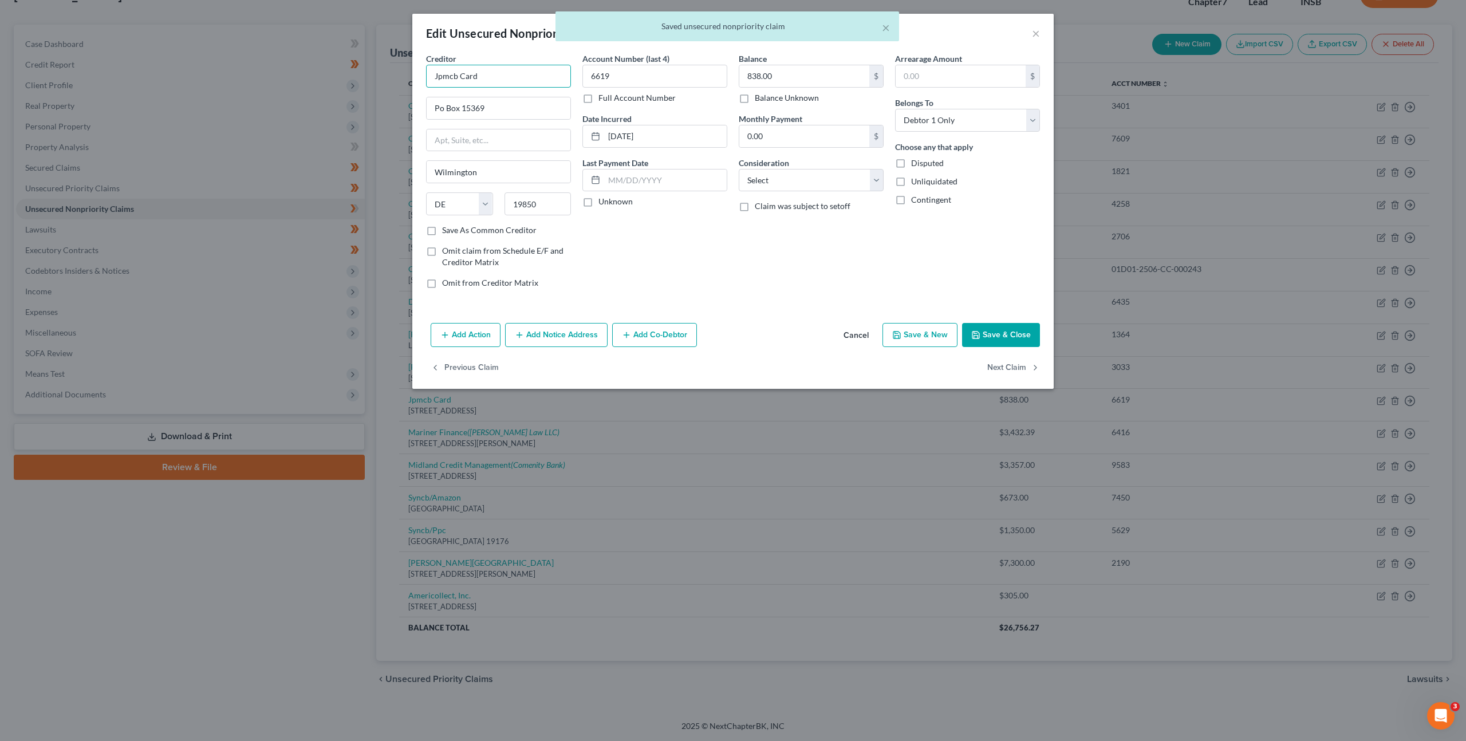
drag, startPoint x: 458, startPoint y: 79, endPoint x: 424, endPoint y: 74, distance: 34.7
click at [424, 74] on div "Creditor * Jpmcb Card Po Box [GEOGRAPHIC_DATA] [US_STATE] AK AR AZ CA CO CT DE …" at bounding box center [498, 175] width 156 height 245
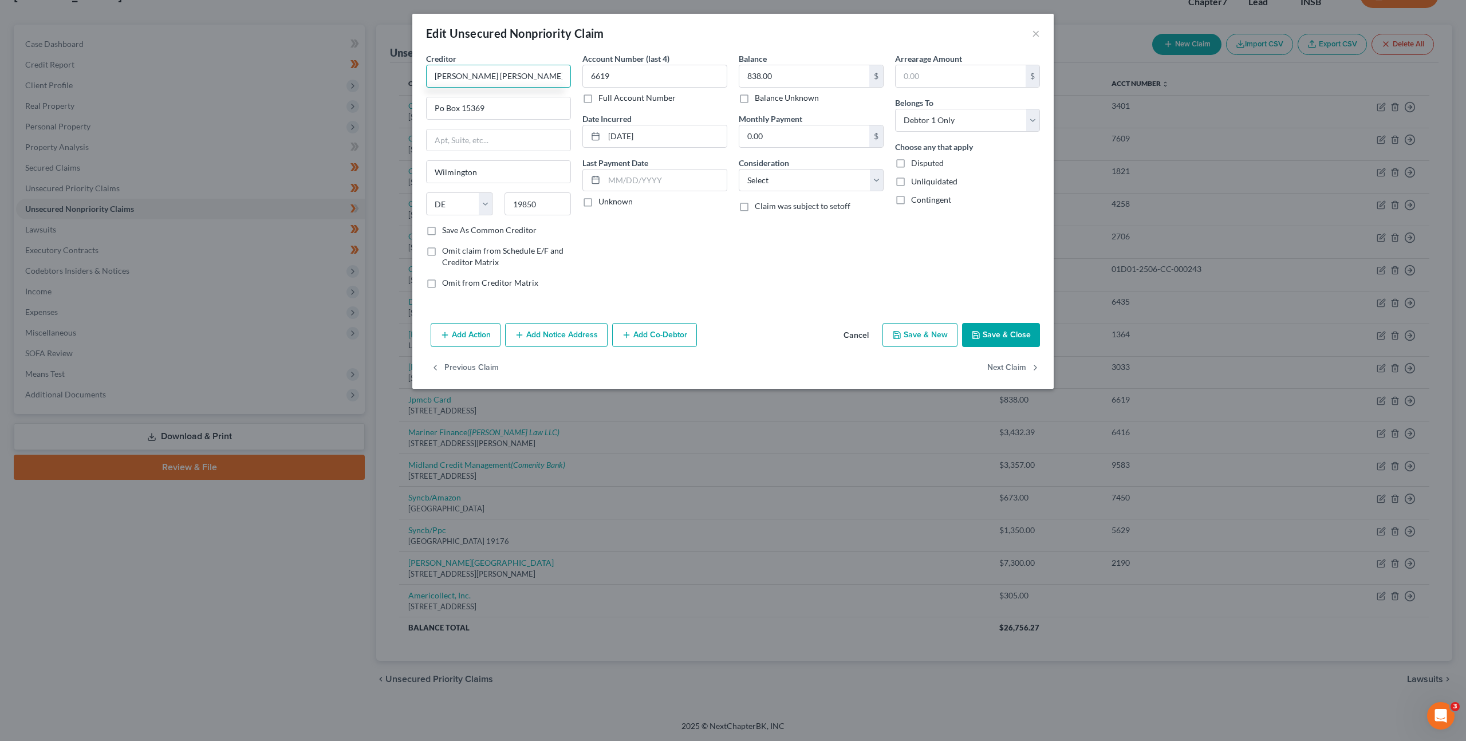
type input "[PERSON_NAME] [PERSON_NAME] Card"
click at [1000, 340] on button "Save & Close" at bounding box center [1001, 335] width 78 height 24
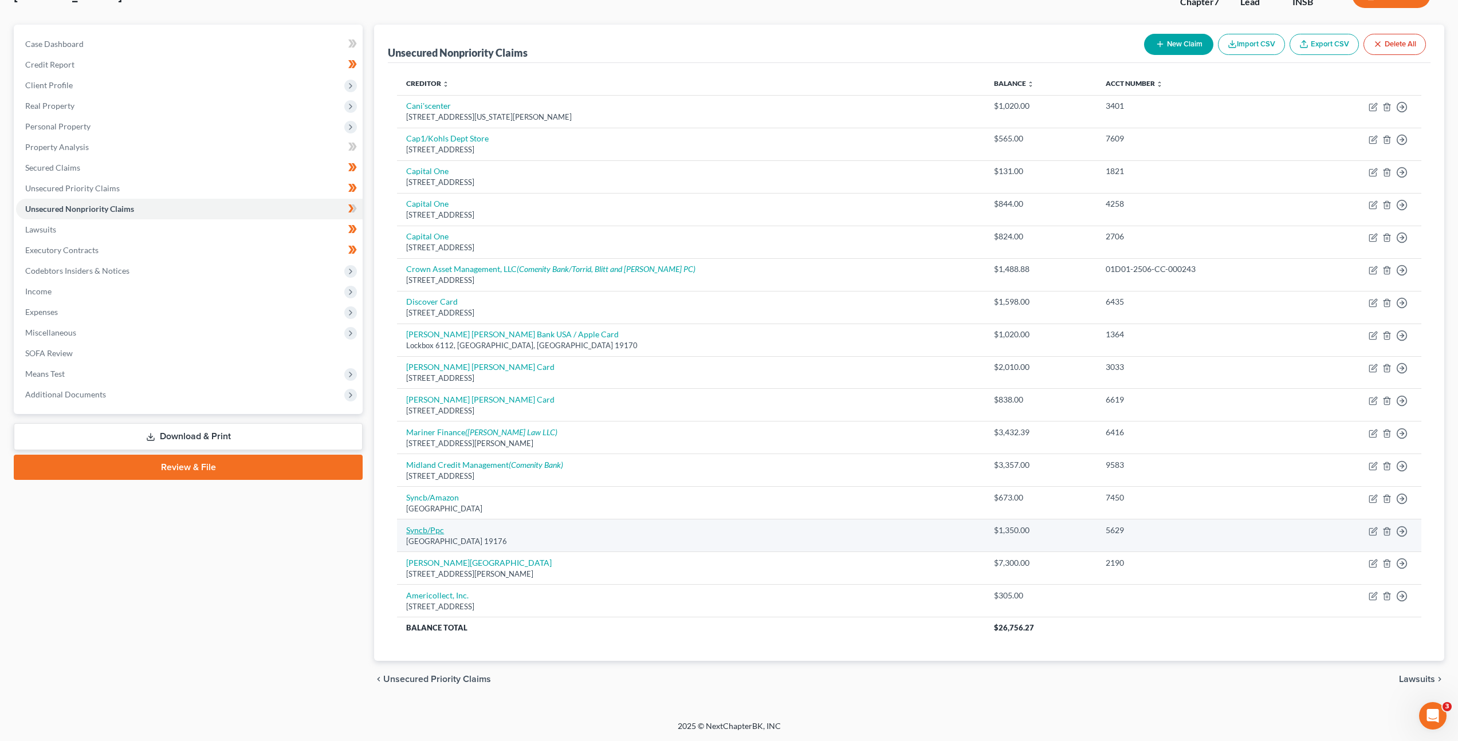
click at [415, 526] on link "Syncb/Ppc" at bounding box center [425, 530] width 38 height 10
select select "39"
select select "2"
select select "0"
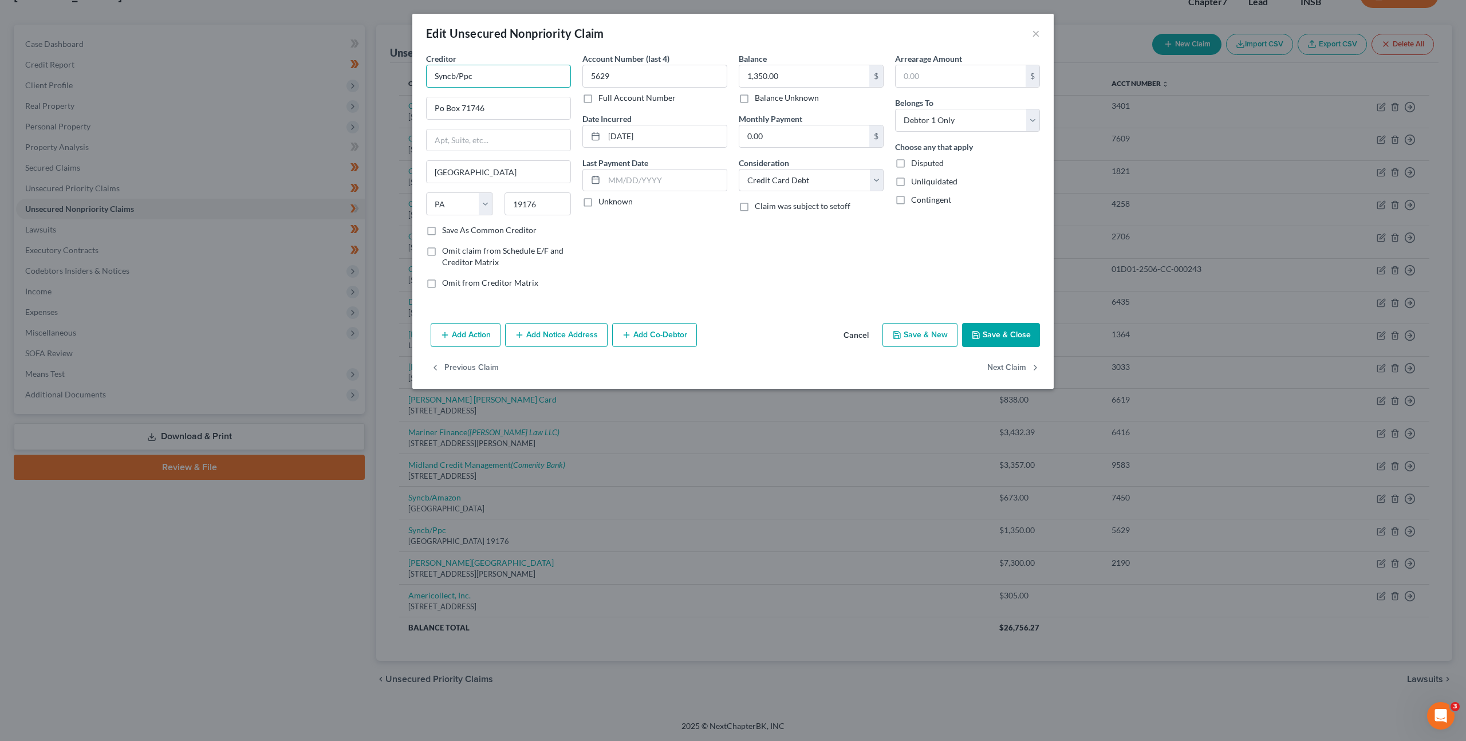
click at [492, 70] on input "Syncb/Ppc" at bounding box center [498, 76] width 145 height 23
type input "Syncb/Paypal Credit"
click at [994, 338] on button "Save & Close" at bounding box center [1001, 335] width 78 height 24
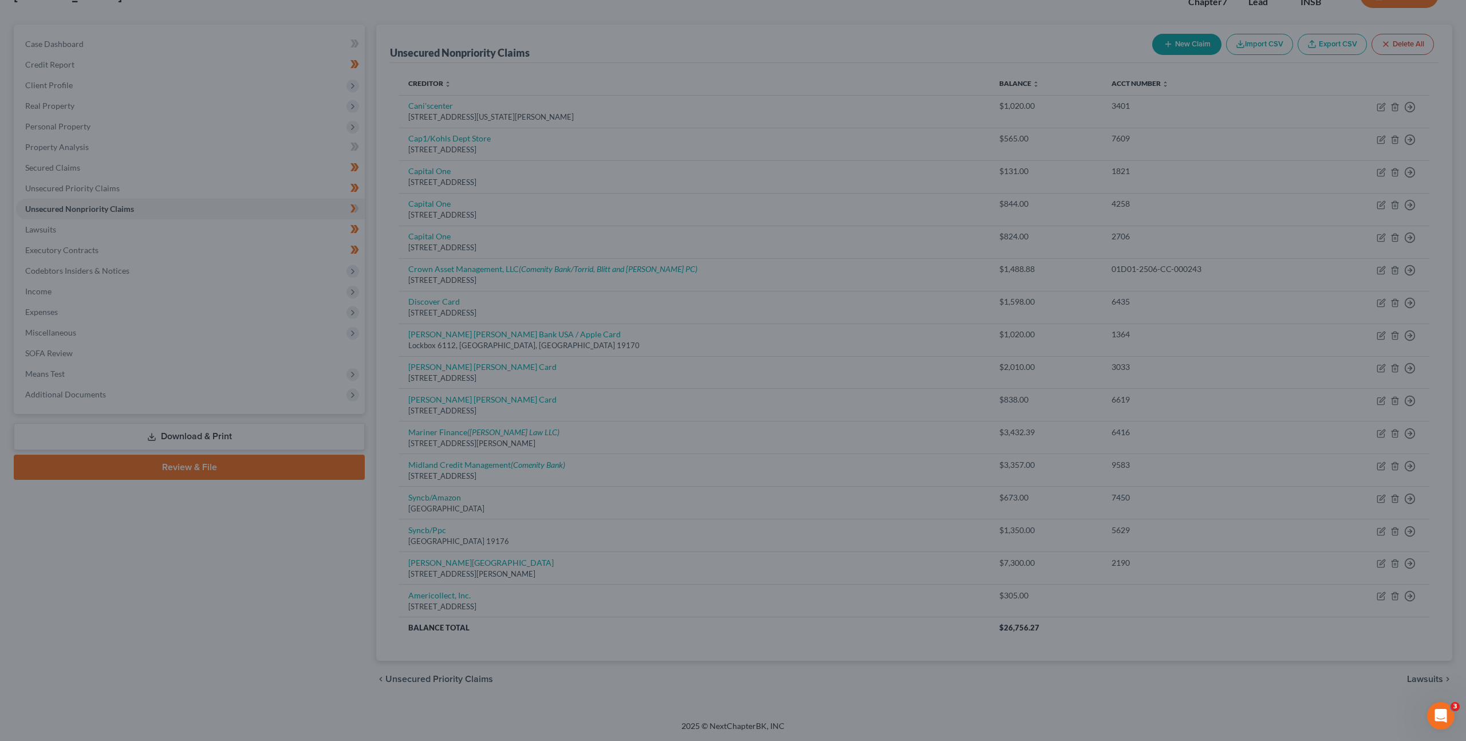
type input "0"
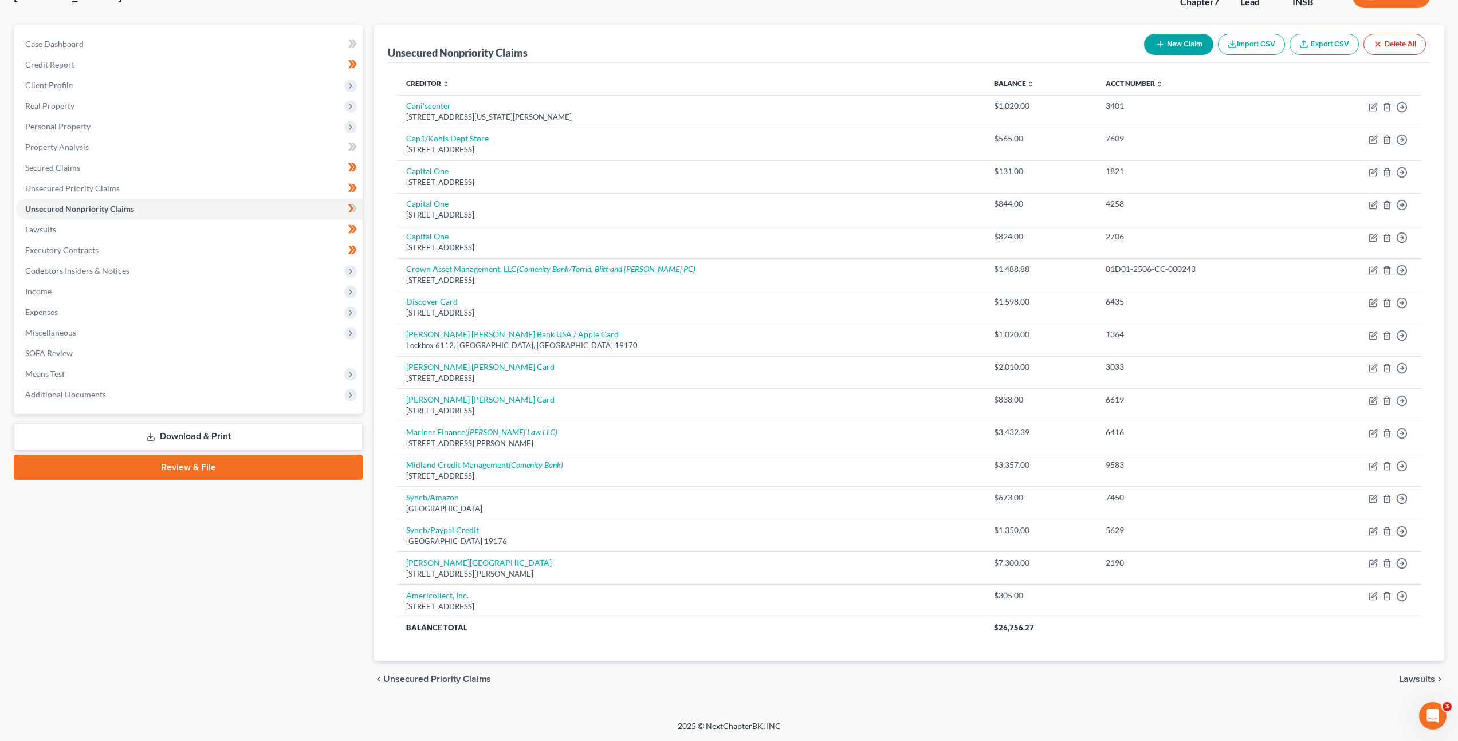
click at [1157, 35] on button "New Claim" at bounding box center [1178, 44] width 69 height 21
select select "0"
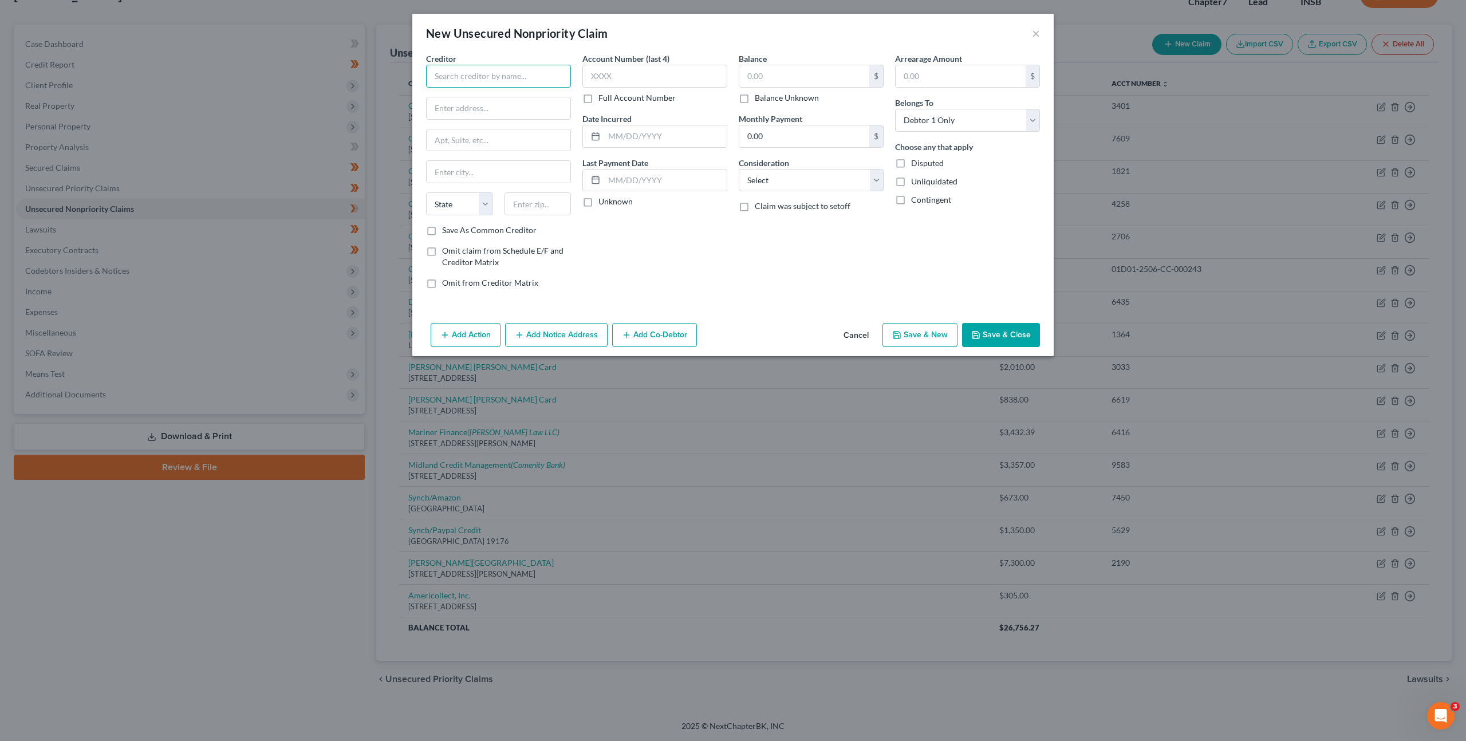
click at [468, 85] on input "text" at bounding box center [498, 76] width 145 height 23
click at [508, 105] on div "Applied Data Finance, LLC dba Personify Financial" at bounding box center [501, 101] width 132 height 23
type input "Applied Data Finance, LLC dba Personify Financial"
type input "PO Bo x208417"
type input "[GEOGRAPHIC_DATA]"
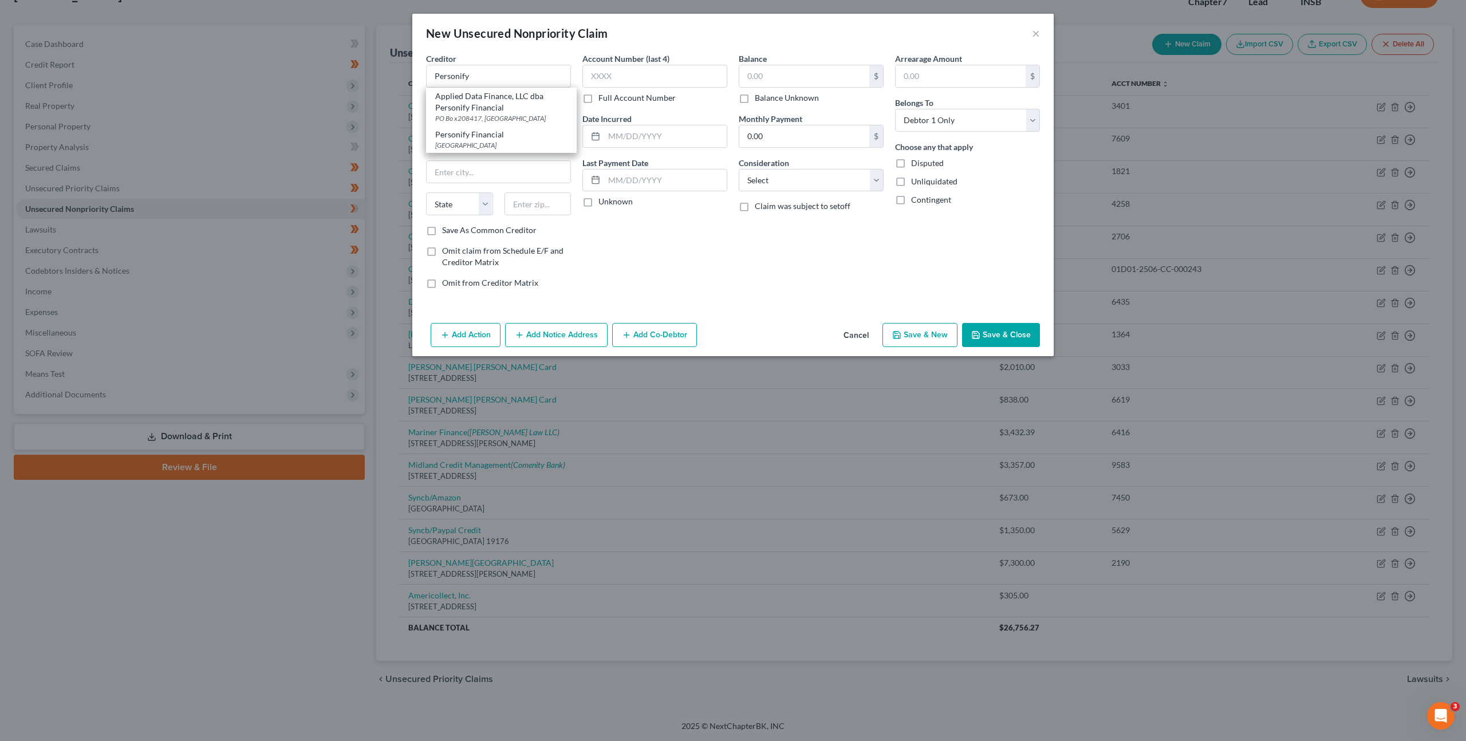
select select "45"
type input "75320"
click at [778, 76] on input "text" at bounding box center [804, 76] width 130 height 22
click at [678, 79] on input "text" at bounding box center [654, 76] width 145 height 23
type input "7"
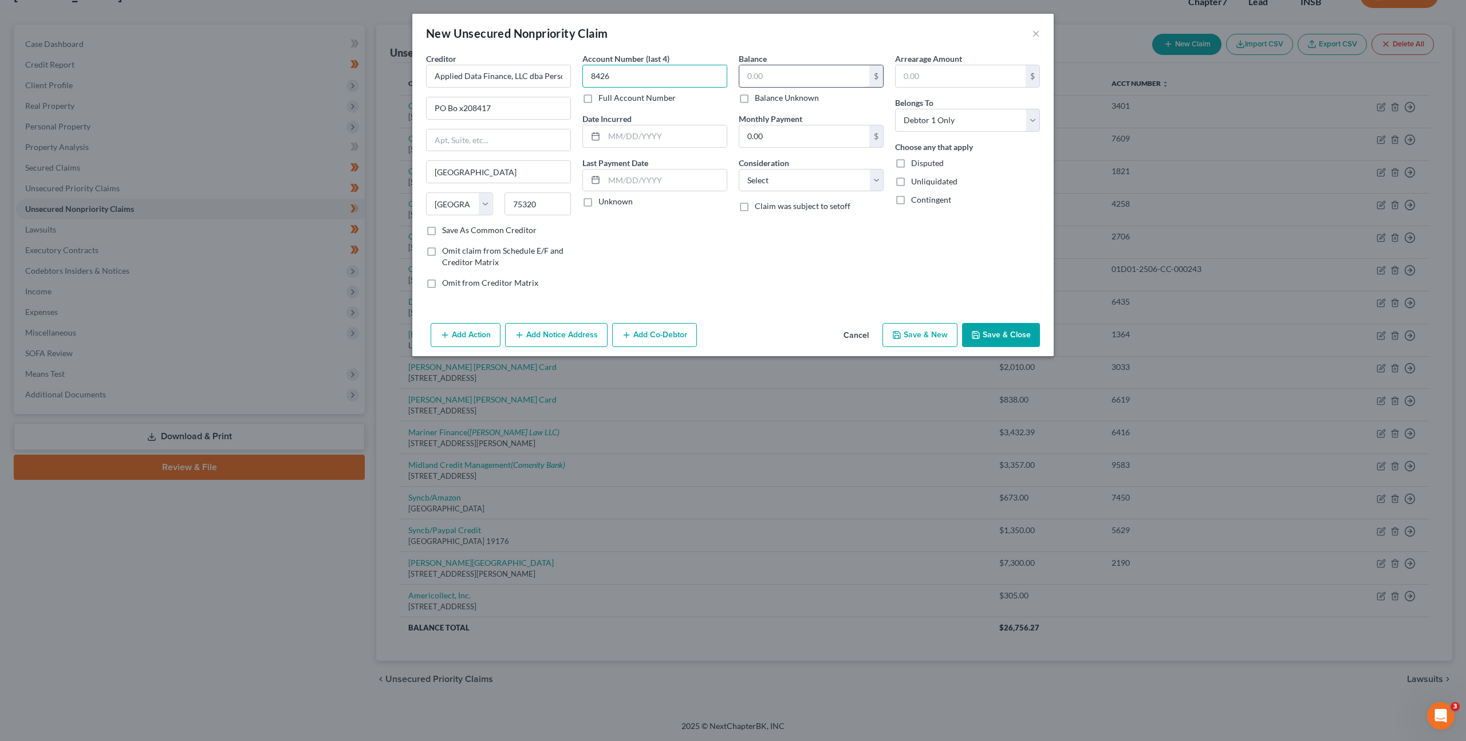
type input "8426"
click at [795, 78] on input "text" at bounding box center [804, 76] width 130 height 22
type input "2,703"
click at [732, 258] on div "Account Number (last 4) 8426 Full Account Number Date Incurred Last Payment Dat…" at bounding box center [655, 175] width 156 height 245
click at [814, 174] on select "Select Cable / Satellite Services Collection Agency Credit Card Debt Debt Couns…" at bounding box center [811, 180] width 145 height 23
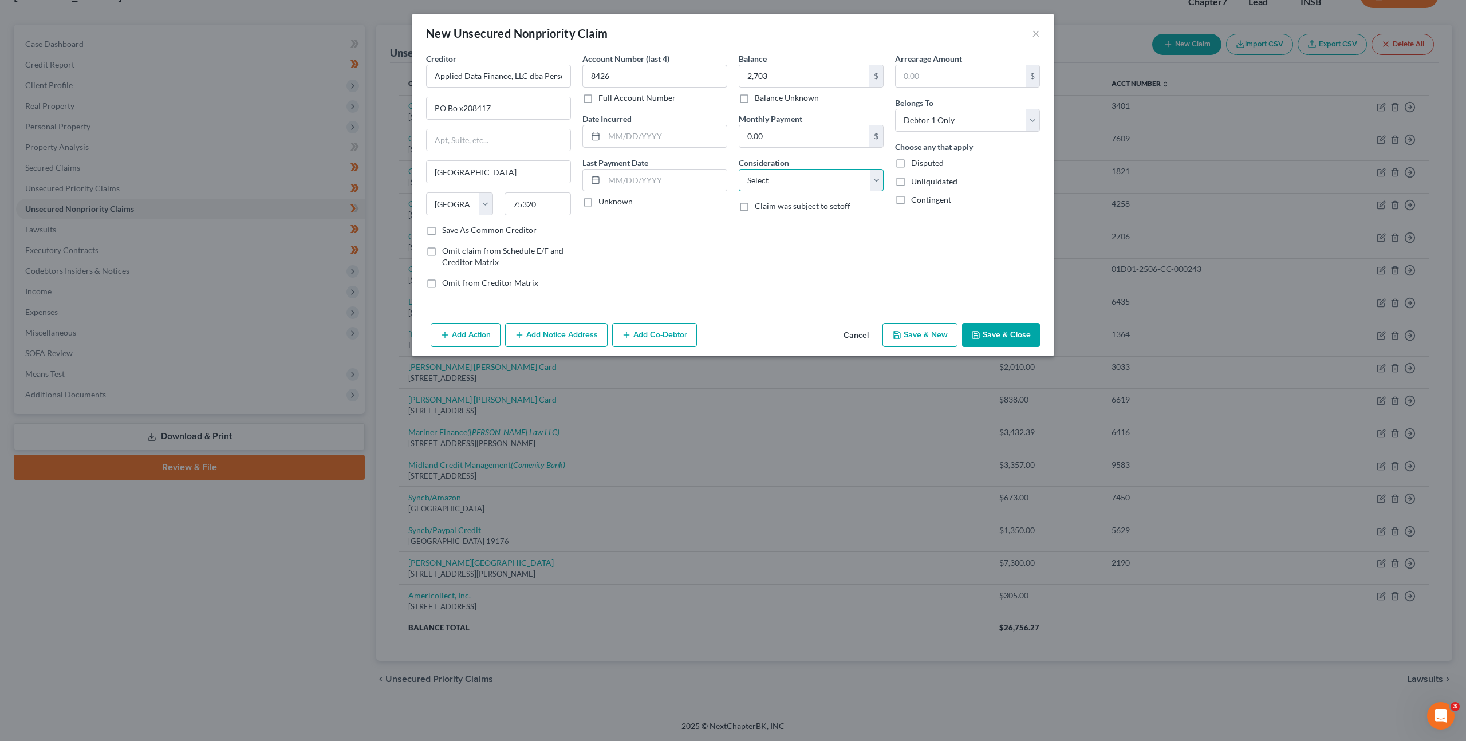
select select "10"
click at [739, 169] on select "Select Cable / Satellite Services Collection Agency Credit Card Debt Debt Couns…" at bounding box center [811, 180] width 145 height 23
click at [876, 279] on div "Balance 2,703.00 $ Balance Unknown Balance Undetermined 2,703 $ Balance Unknown…" at bounding box center [811, 175] width 156 height 245
click at [983, 332] on button "Save & Close" at bounding box center [1001, 335] width 78 height 24
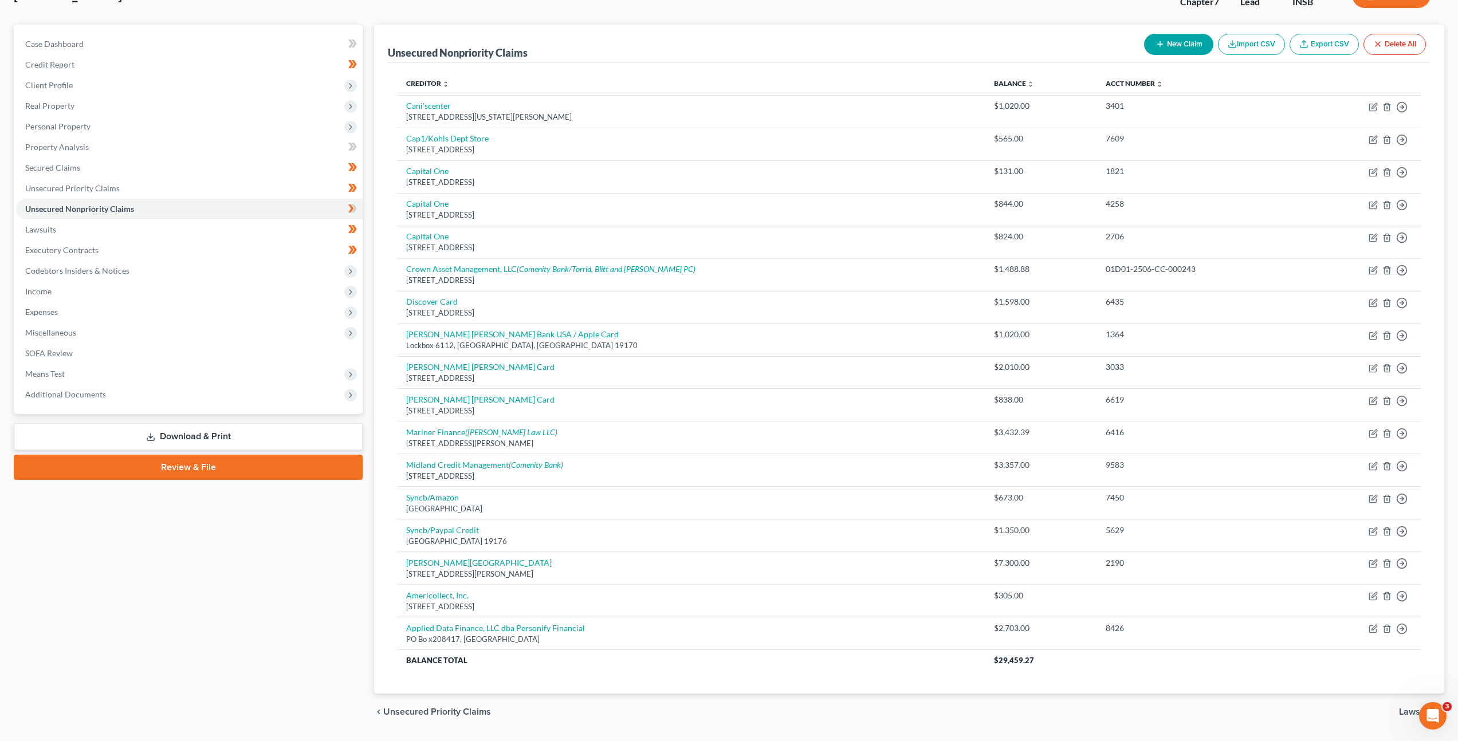
click at [1160, 46] on icon "button" at bounding box center [1159, 44] width 9 height 9
select select "0"
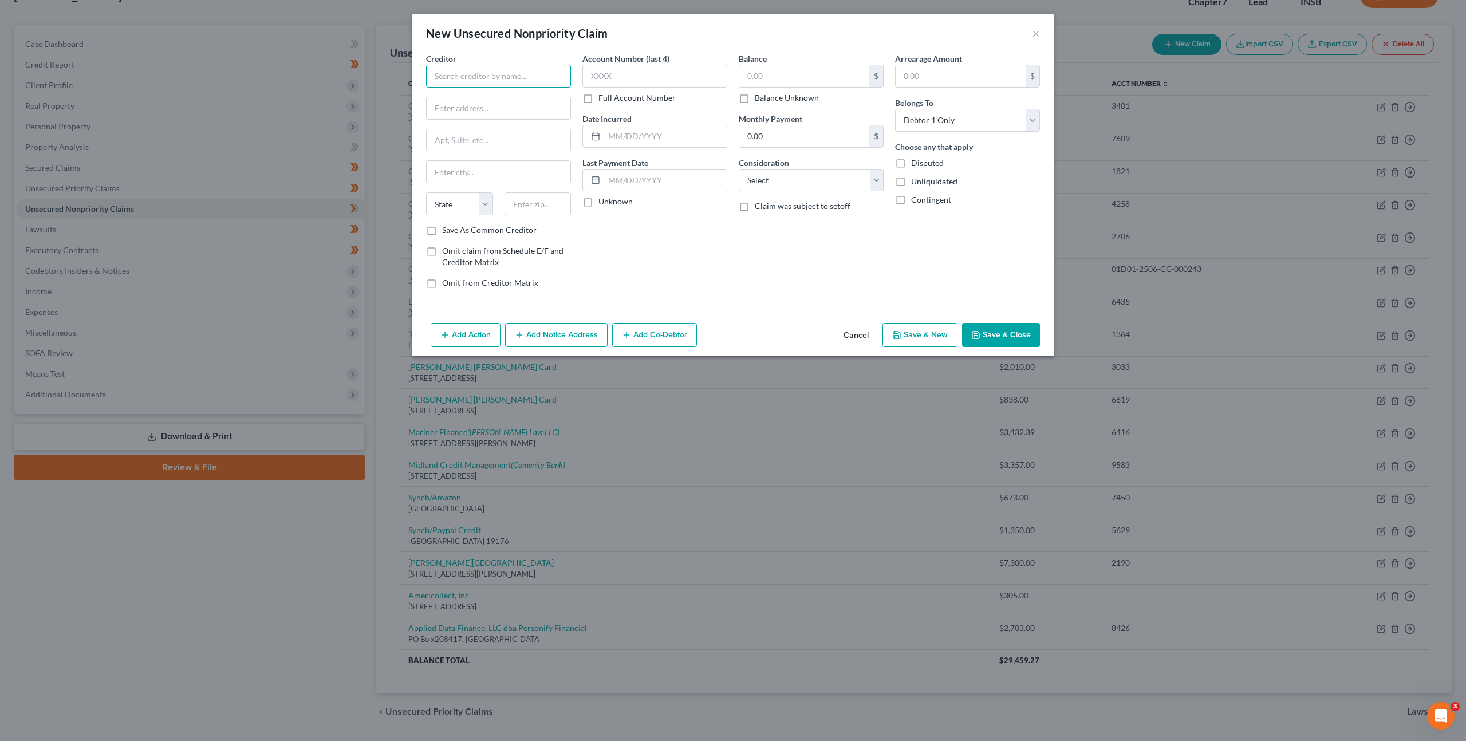
click at [549, 82] on input "text" at bounding box center [498, 76] width 145 height 23
click at [458, 107] on div "P.O. [GEOGRAPHIC_DATA]-5036" at bounding box center [494, 107] width 119 height 10
type input "Synchrony Bank/Care Credit"
type input "P.O. Box 965036"
type input "Orlando"
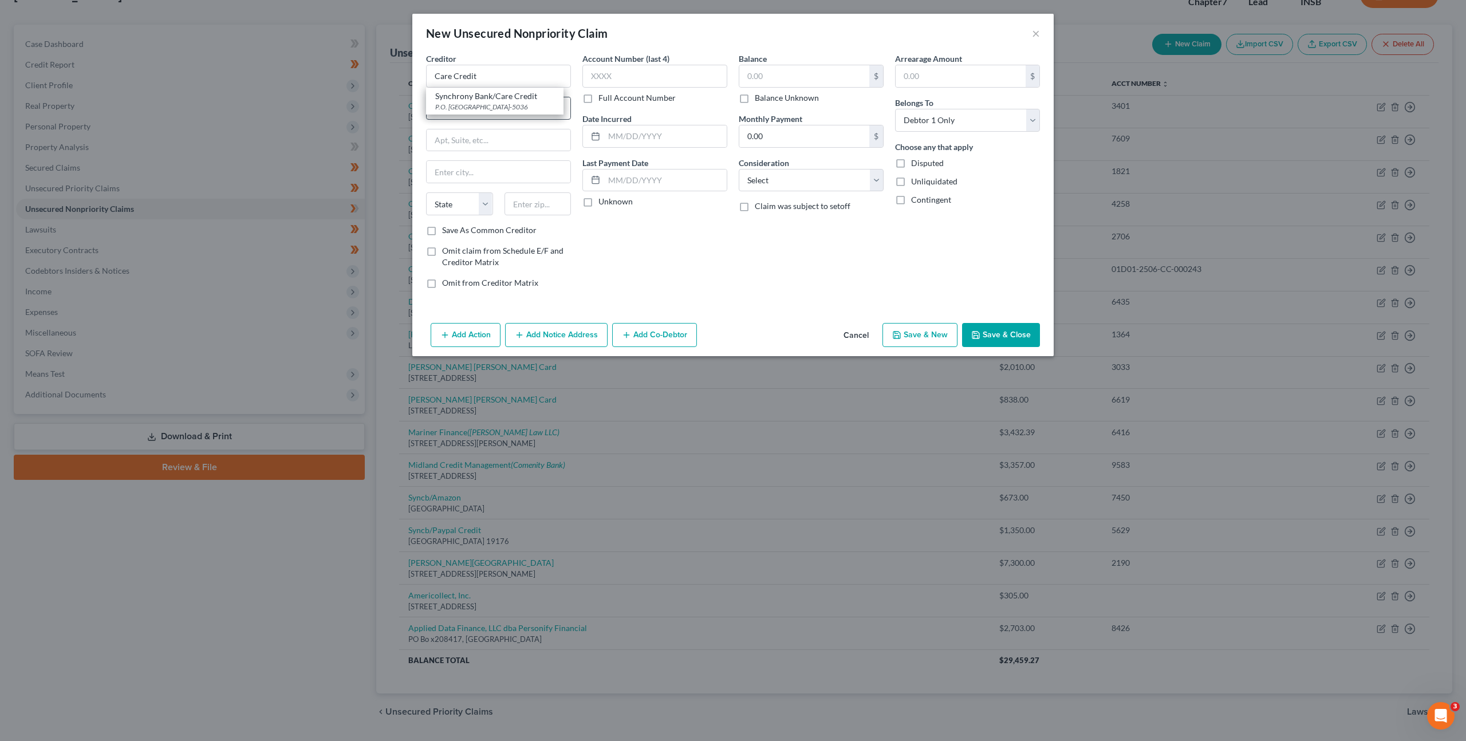
select select "9"
type input "32896-5036"
click at [665, 75] on input "text" at bounding box center [654, 76] width 145 height 23
type input "6743"
click at [766, 73] on input "text" at bounding box center [804, 76] width 130 height 22
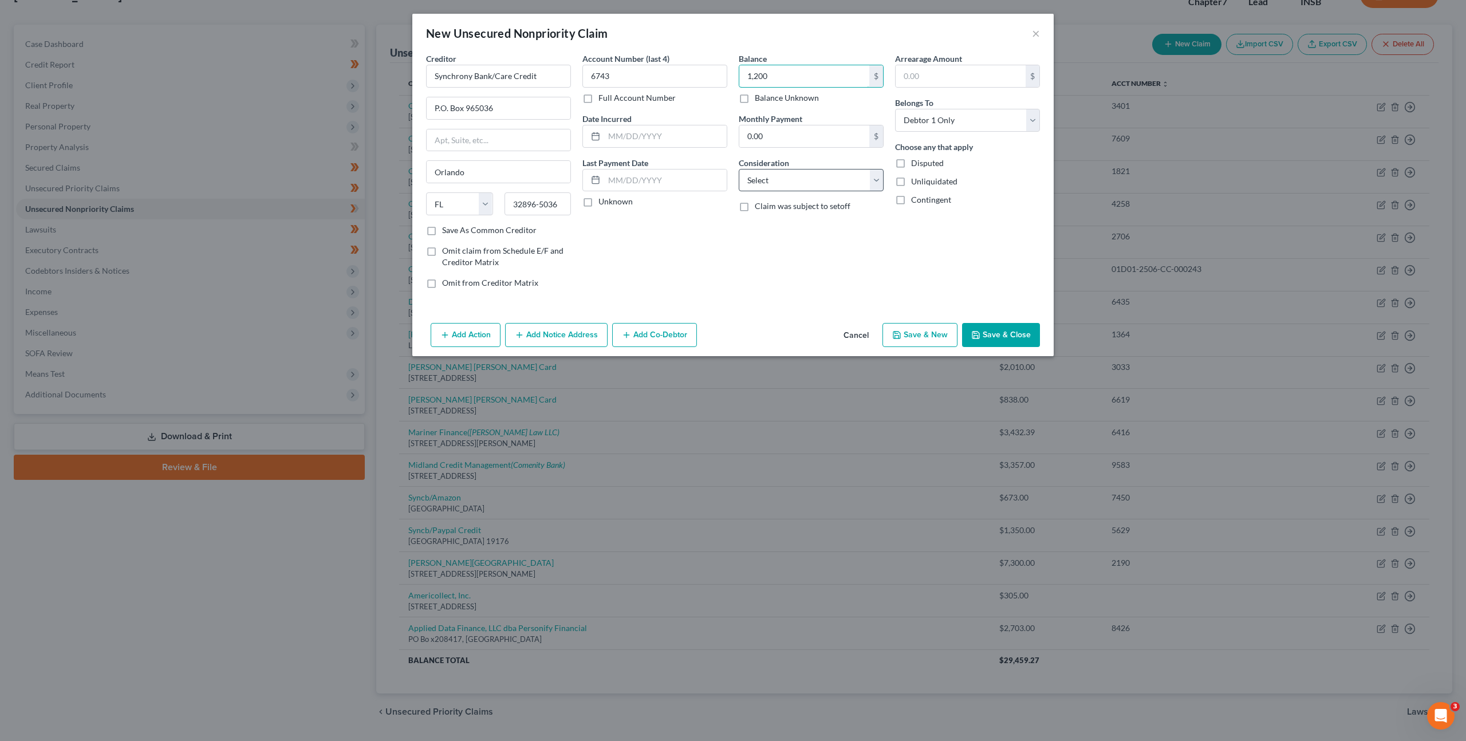
type input "1,200"
click at [799, 185] on select "Select Cable / Satellite Services Collection Agency Credit Card Debt Debt Couns…" at bounding box center [811, 180] width 145 height 23
select select "2"
click at [739, 169] on select "Select Cable / Satellite Services Collection Agency Credit Card Debt Debt Couns…" at bounding box center [811, 180] width 145 height 23
click at [759, 275] on div "Balance 1,200.00 $ Balance Unknown Balance Undetermined 1,200 $ Balance Unknown…" at bounding box center [811, 175] width 156 height 245
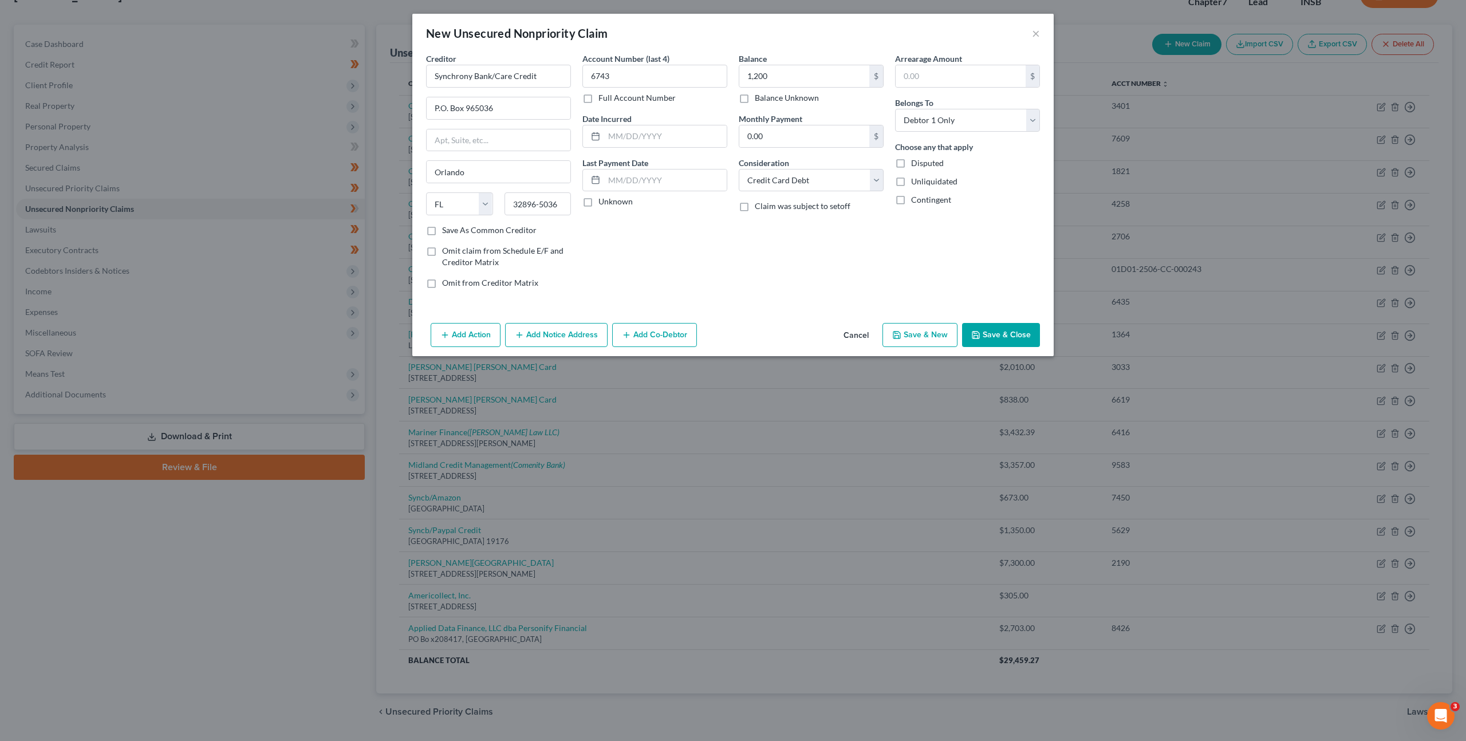
click at [999, 339] on button "Save & Close" at bounding box center [1001, 335] width 78 height 24
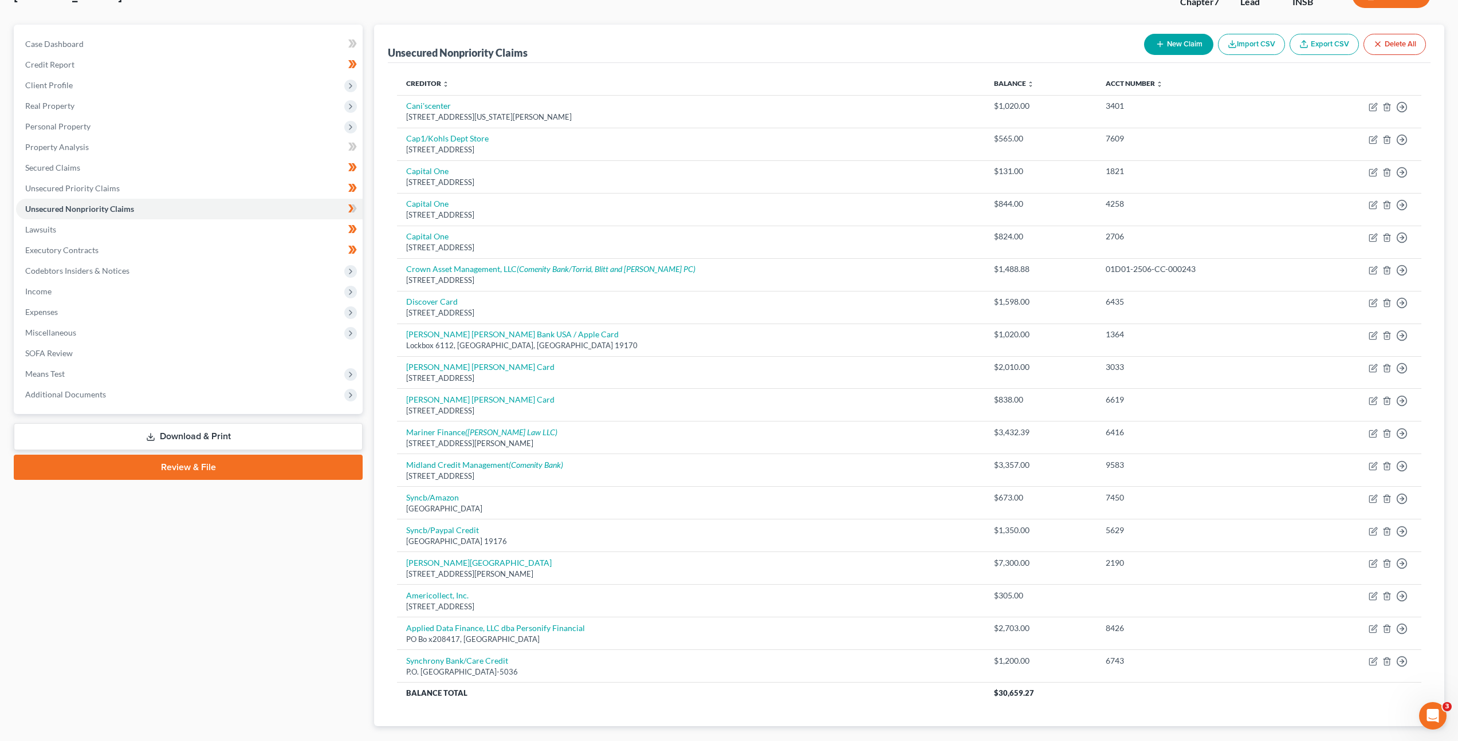
click at [1174, 48] on button "New Claim" at bounding box center [1178, 44] width 69 height 21
select select "0"
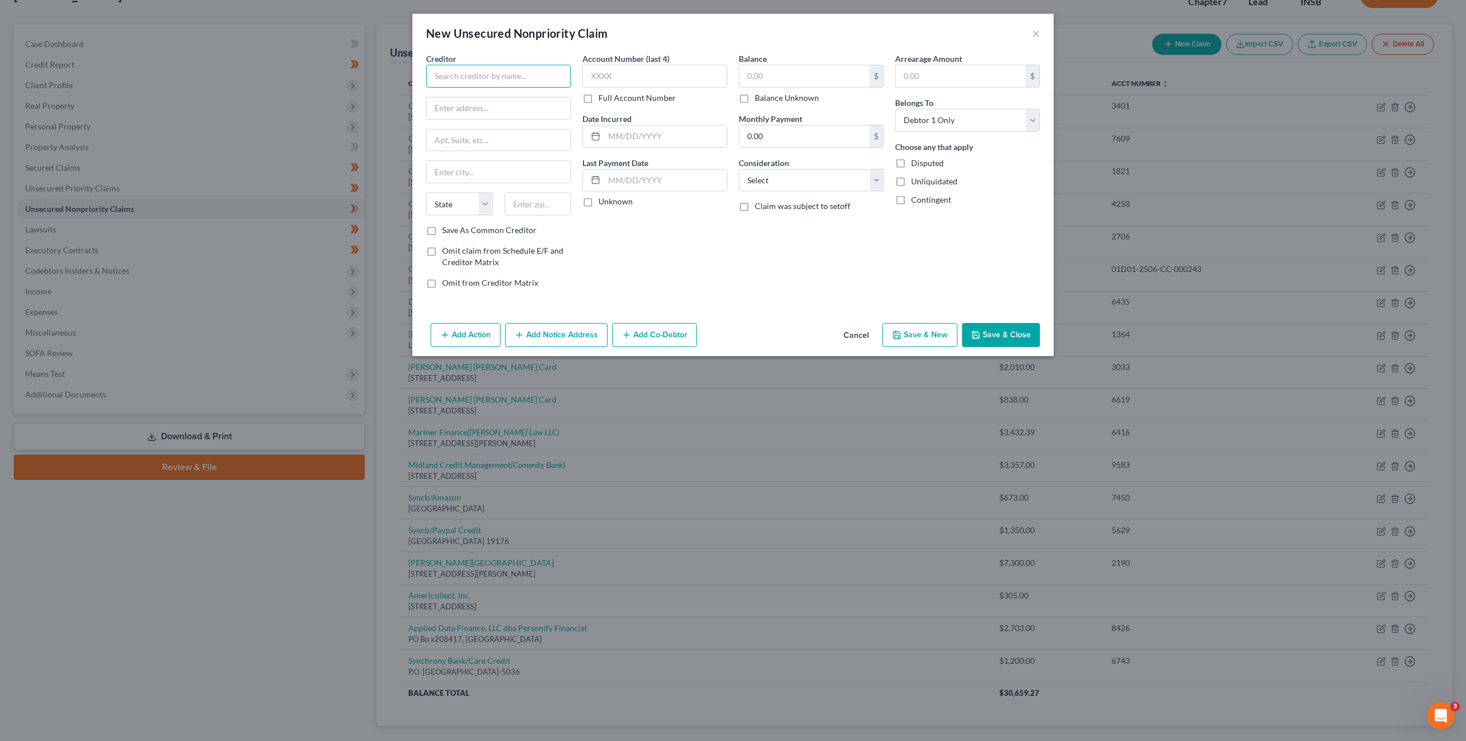
click at [507, 80] on input "text" at bounding box center [498, 76] width 145 height 23
click at [479, 94] on div "Celtic Bank" at bounding box center [501, 95] width 132 height 11
type input "Celtic Bank"
type input "[STREET_ADDRESS]"
type input "Ste. 300"
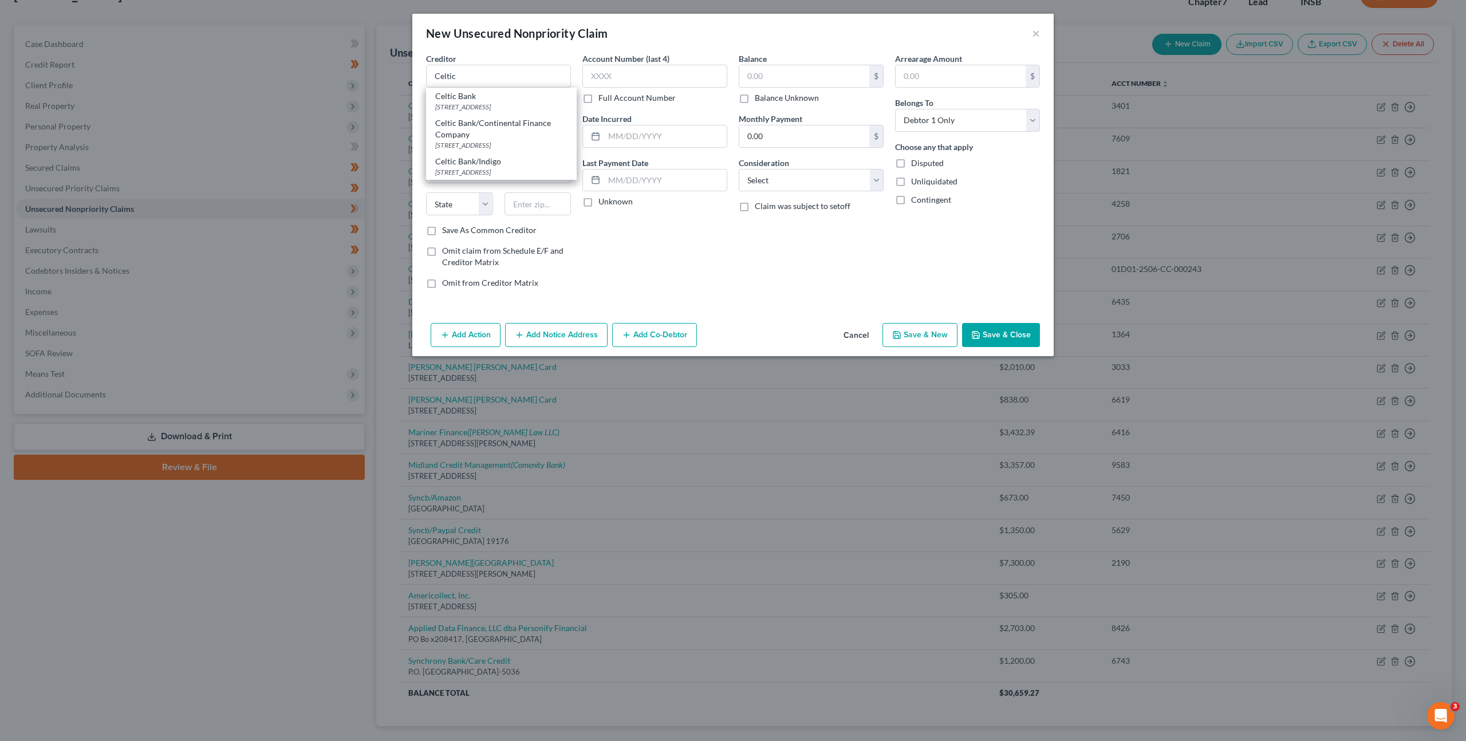
type input "[GEOGRAPHIC_DATA]"
select select "46"
type input "84111"
click at [620, 69] on input "text" at bounding box center [654, 76] width 145 height 23
type input "IBJX"
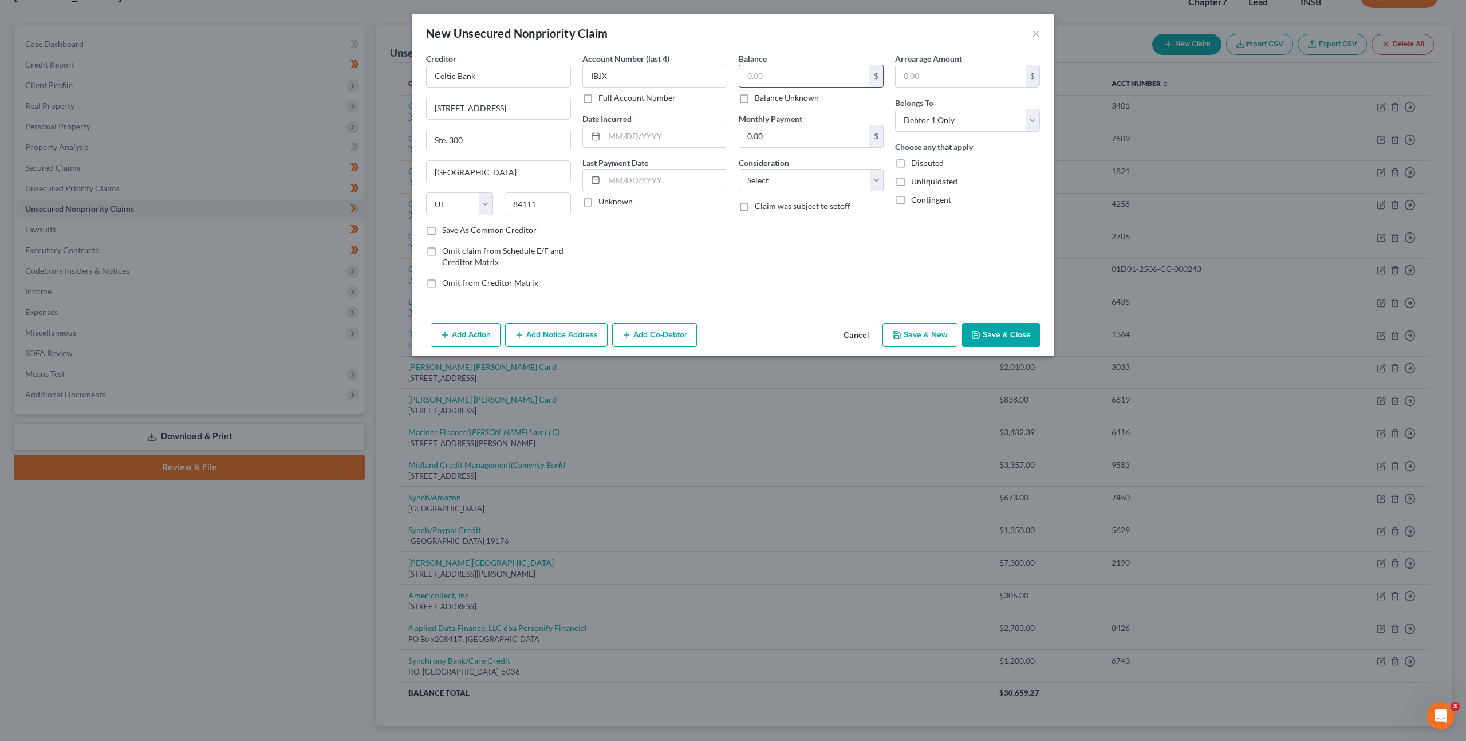
click at [828, 66] on input "text" at bounding box center [804, 76] width 130 height 22
type input "265.37"
click at [838, 176] on select "Select Cable / Satellite Services Collection Agency Credit Card Debt Debt Couns…" at bounding box center [811, 180] width 145 height 23
select select "10"
click at [739, 169] on select "Select Cable / Satellite Services Collection Agency Credit Card Debt Debt Couns…" at bounding box center [811, 180] width 145 height 23
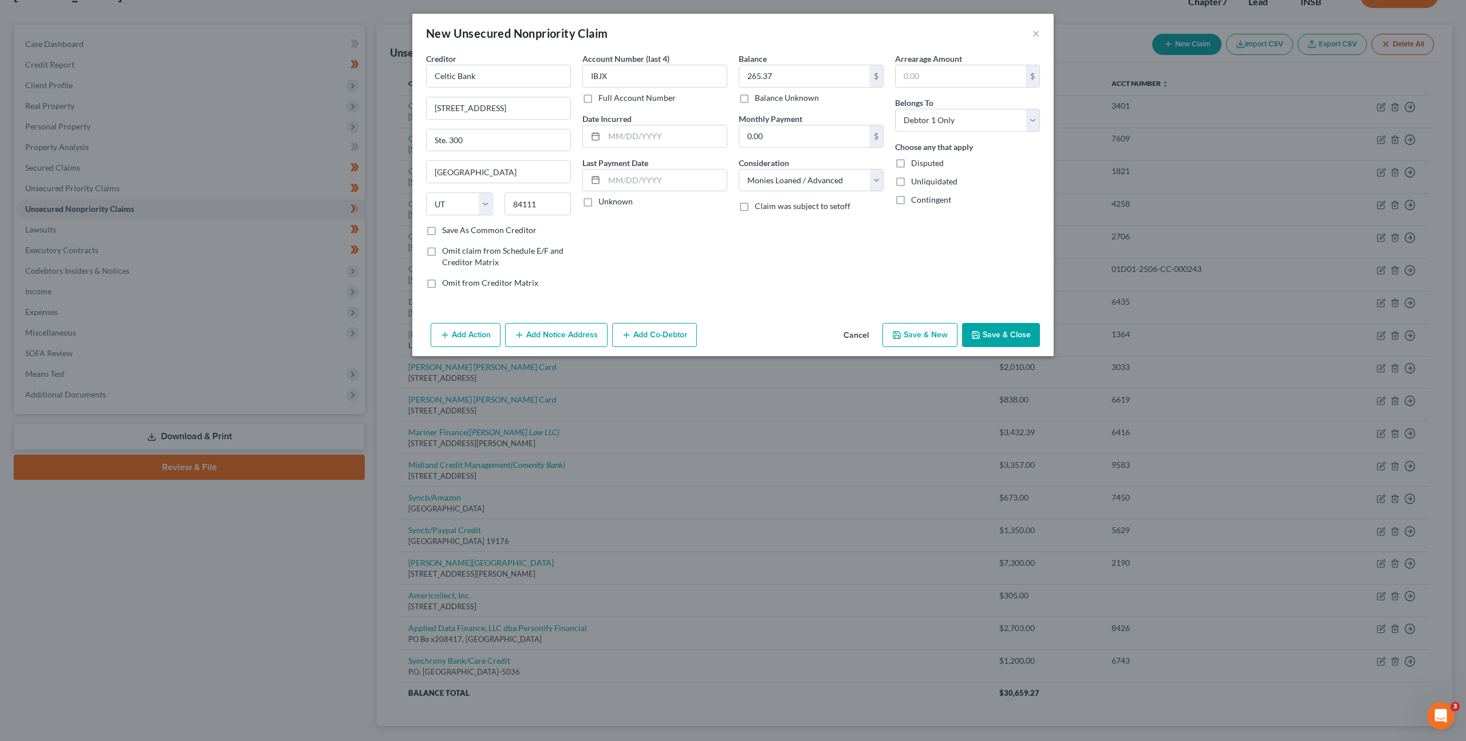
click at [993, 327] on button "Save & Close" at bounding box center [1001, 335] width 78 height 24
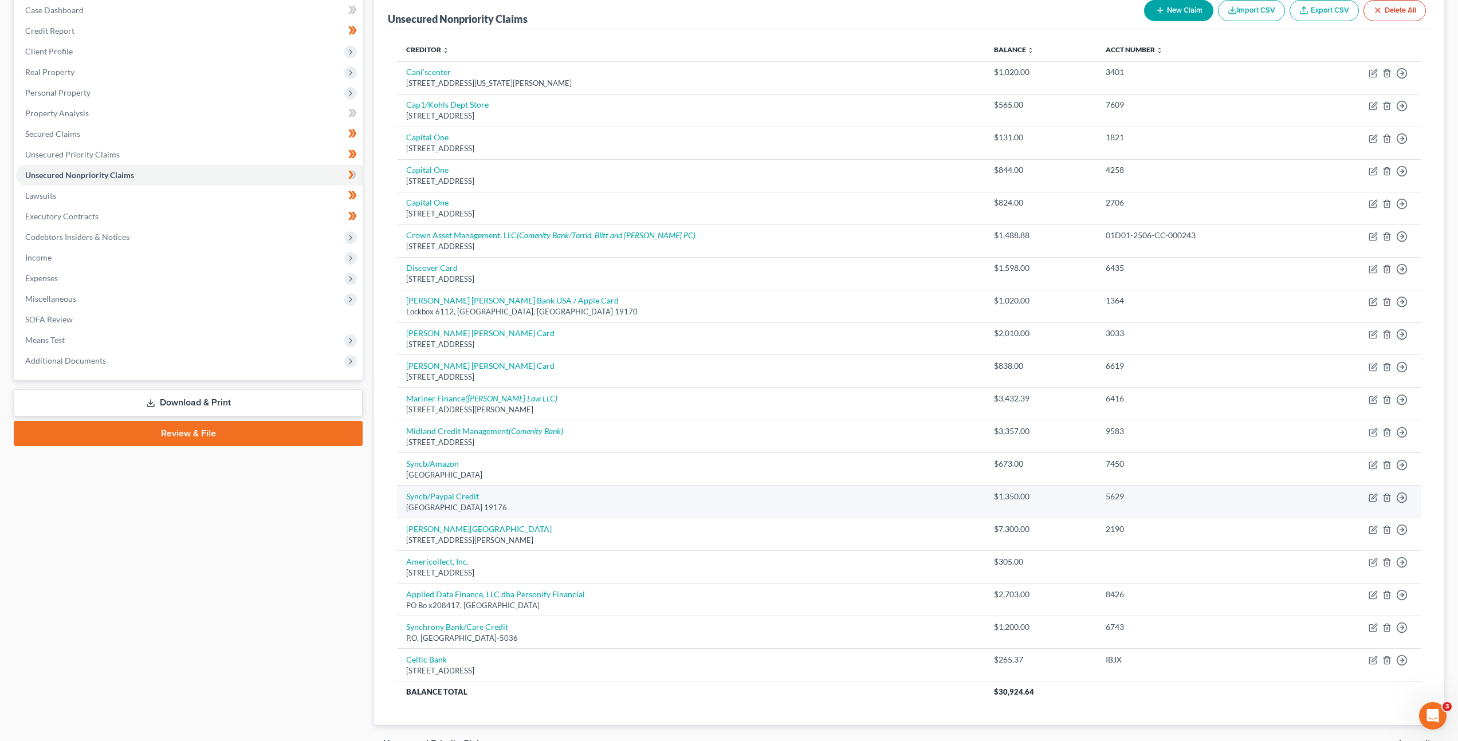
scroll to position [183, 0]
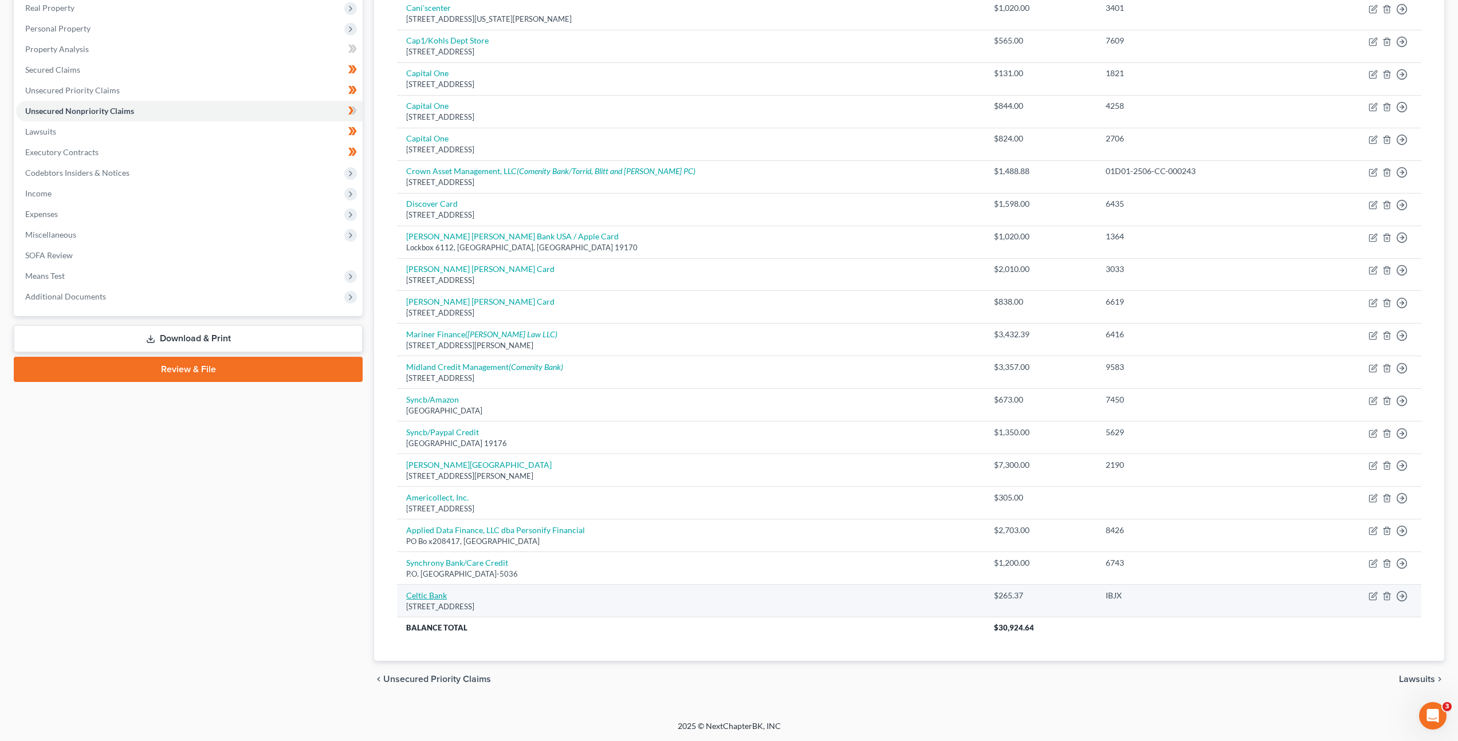
click at [435, 594] on link "Celtic Bank" at bounding box center [426, 595] width 41 height 10
select select "46"
select select "10"
select select "0"
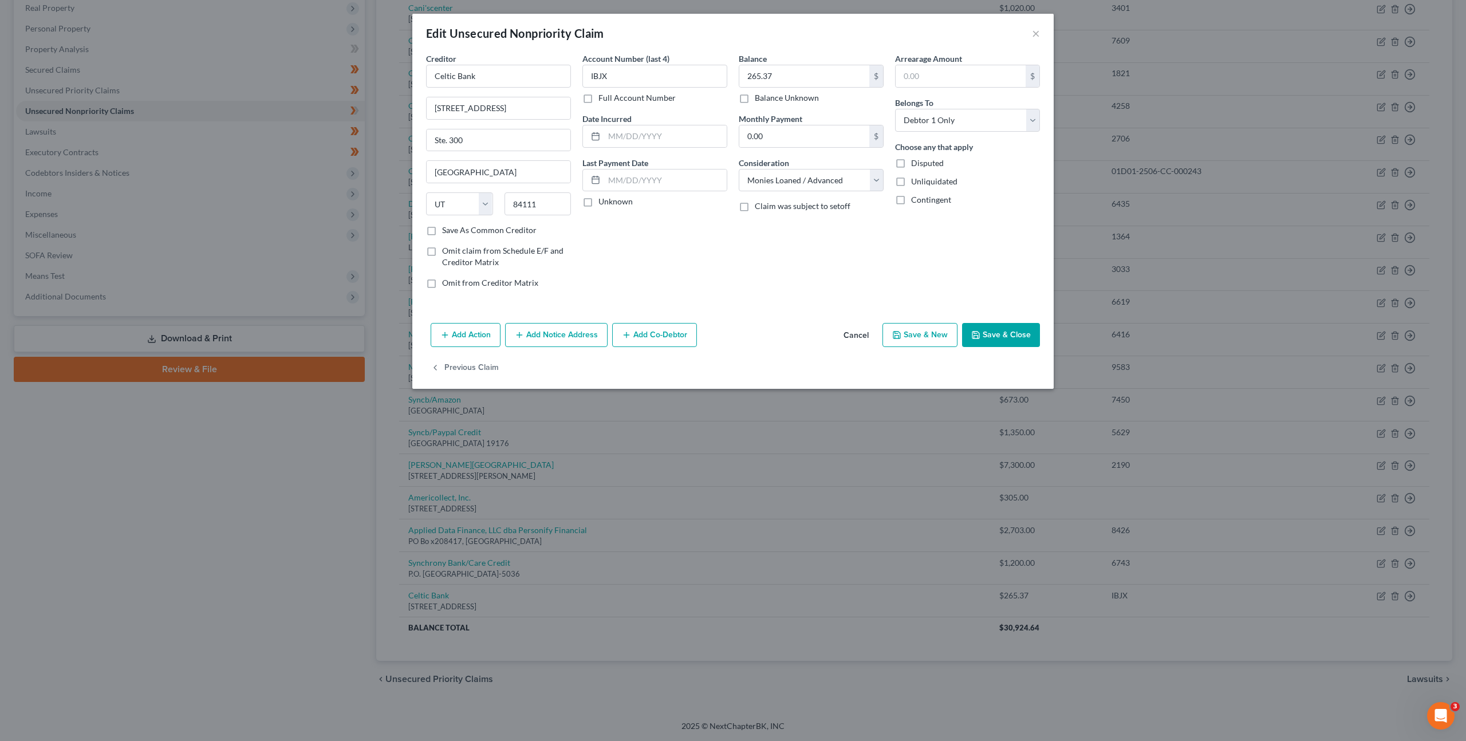
drag, startPoint x: 806, startPoint y: 317, endPoint x: 812, endPoint y: 320, distance: 6.4
click at [806, 317] on div "Creditor * Celtic Bank [STREET_ADDRESS] [GEOGRAPHIC_DATA] [US_STATE][GEOGRAPHIC…" at bounding box center [732, 186] width 641 height 266
click at [798, 73] on input "265.37" at bounding box center [804, 76] width 130 height 22
type input "952.16"
click at [989, 330] on button "Save & Close" at bounding box center [1001, 335] width 78 height 24
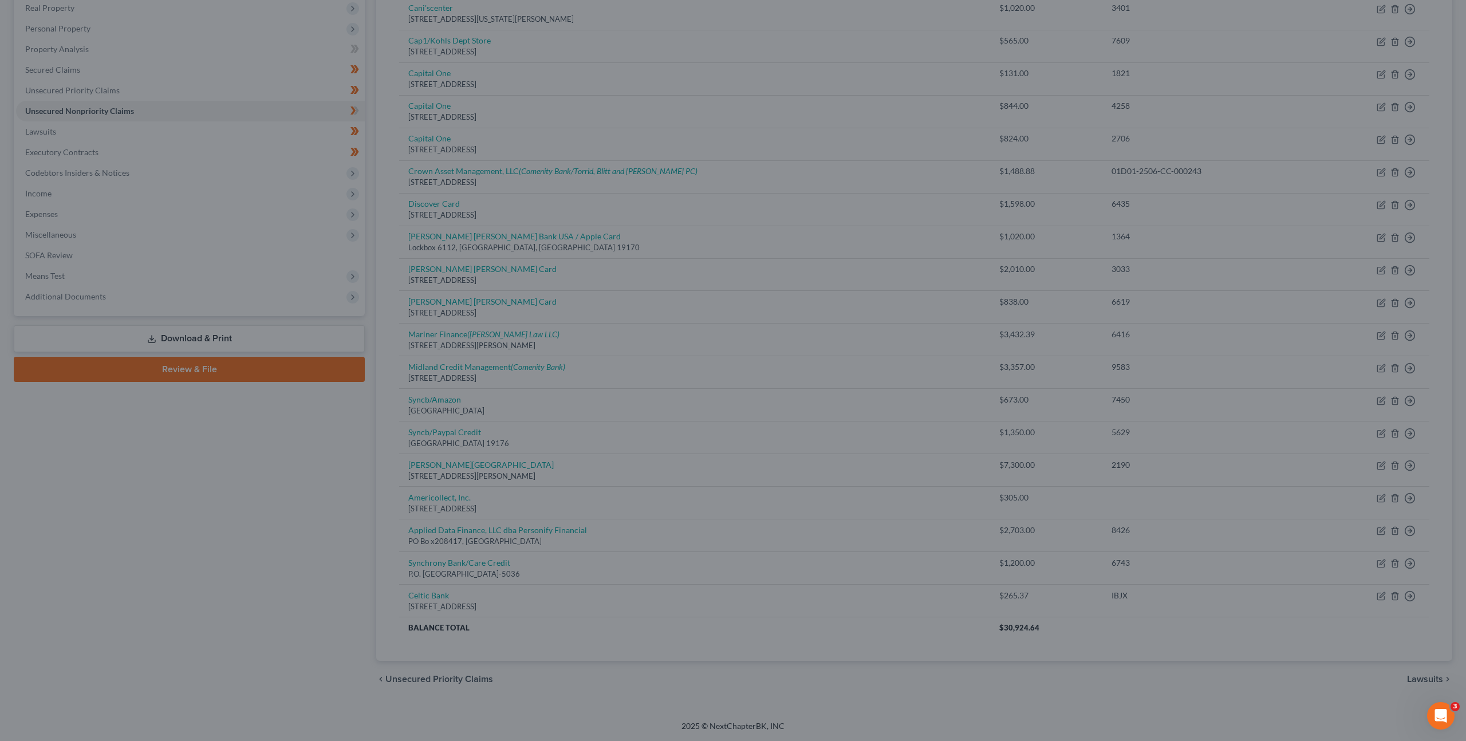
type input "0"
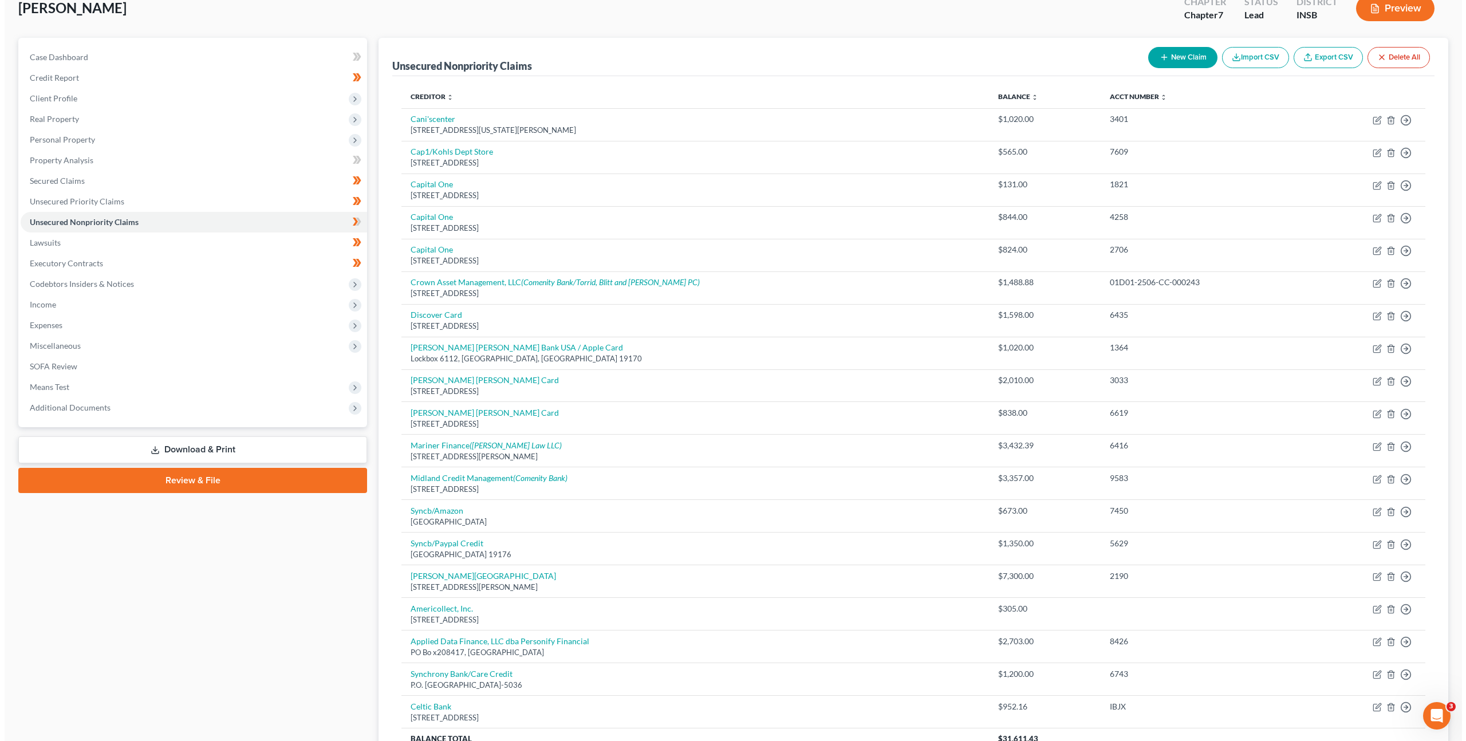
scroll to position [0, 0]
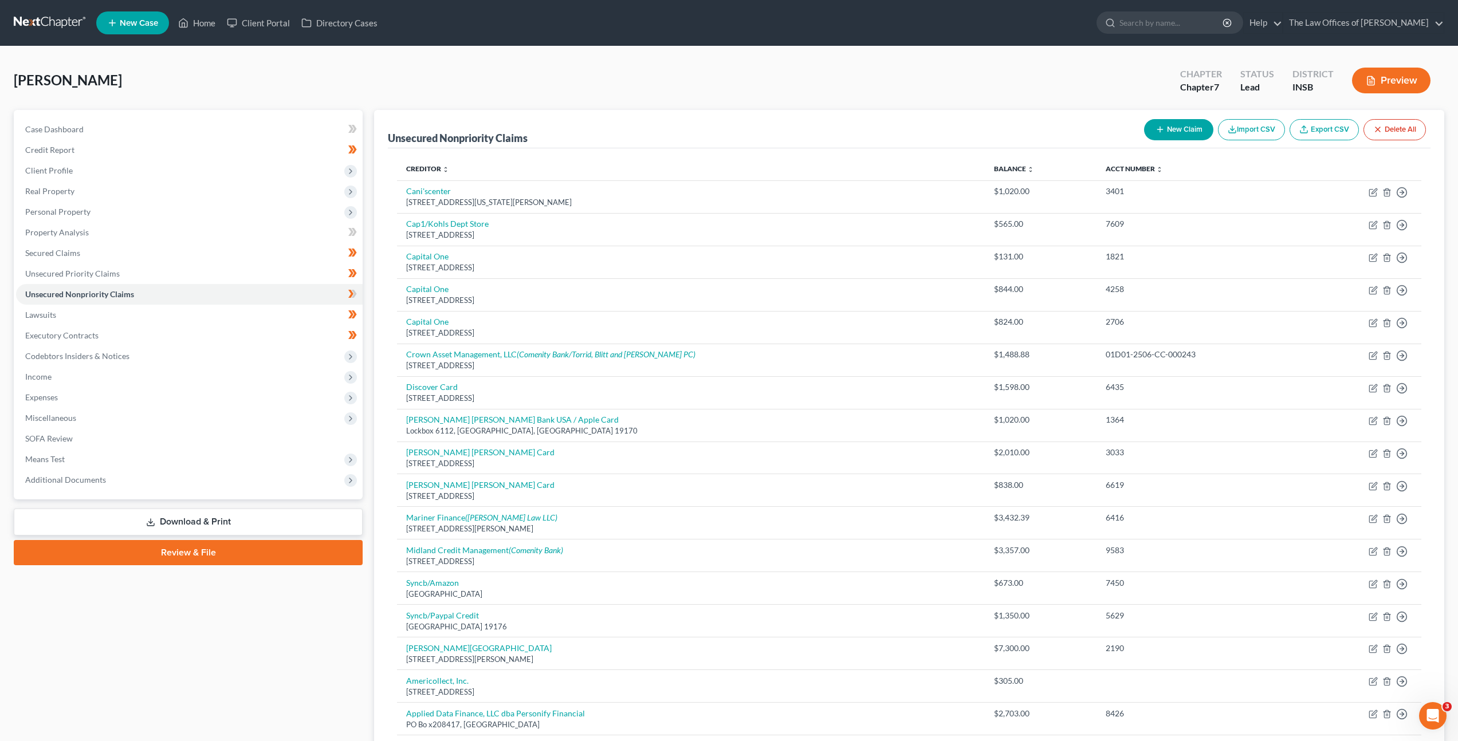
click at [1166, 123] on button "New Claim" at bounding box center [1178, 129] width 69 height 21
select select "0"
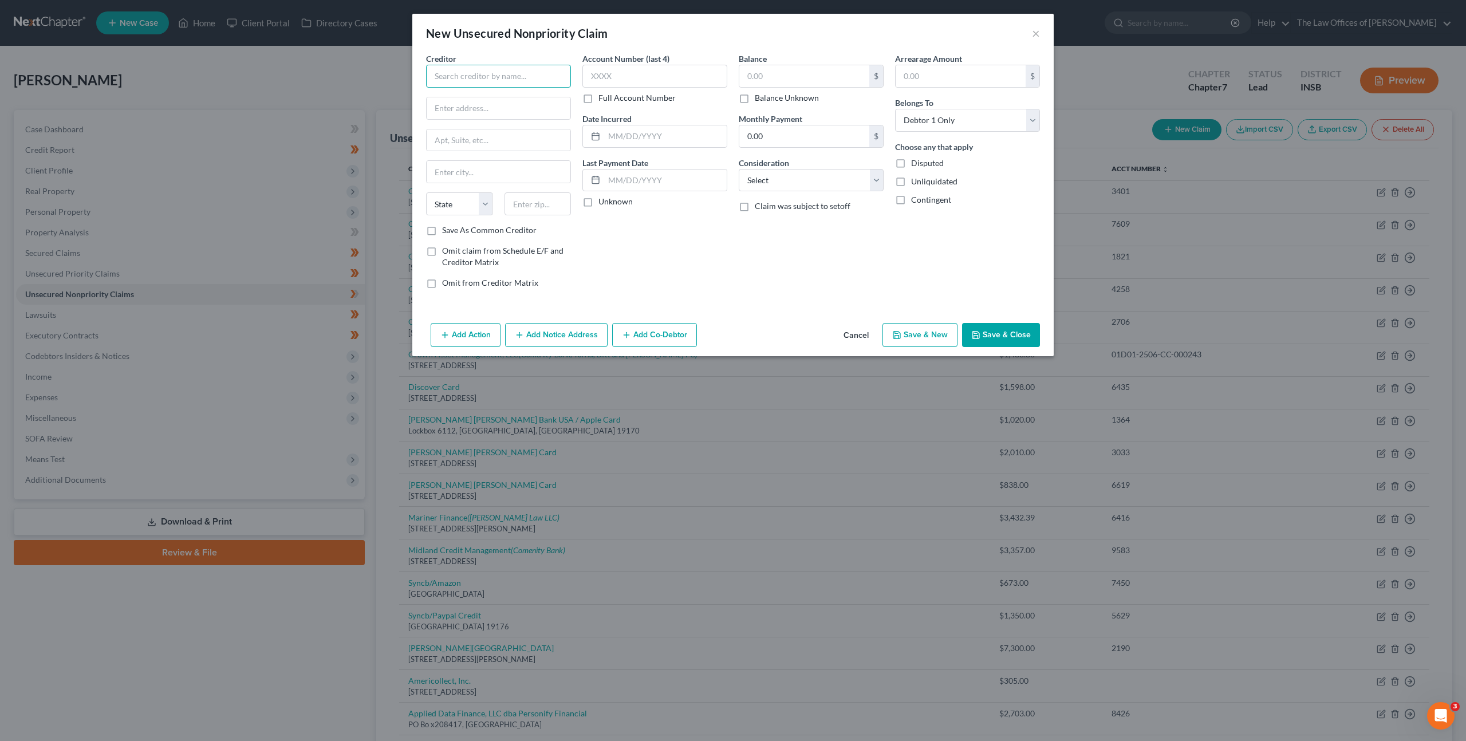
click at [517, 77] on input "text" at bounding box center [498, 76] width 145 height 23
type input "C"
type input "Community Loan Center of [GEOGRAPHIC_DATA][US_STATE]"
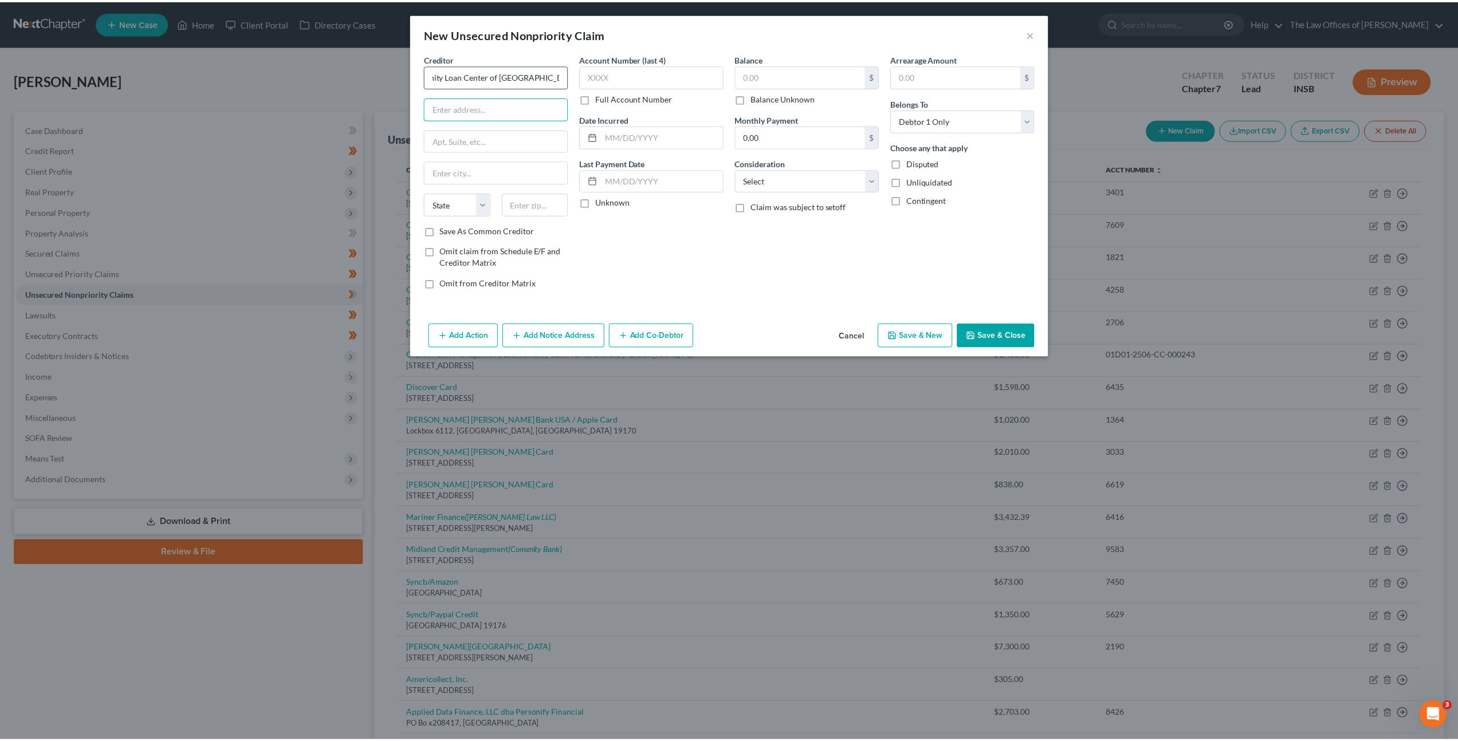
scroll to position [0, 0]
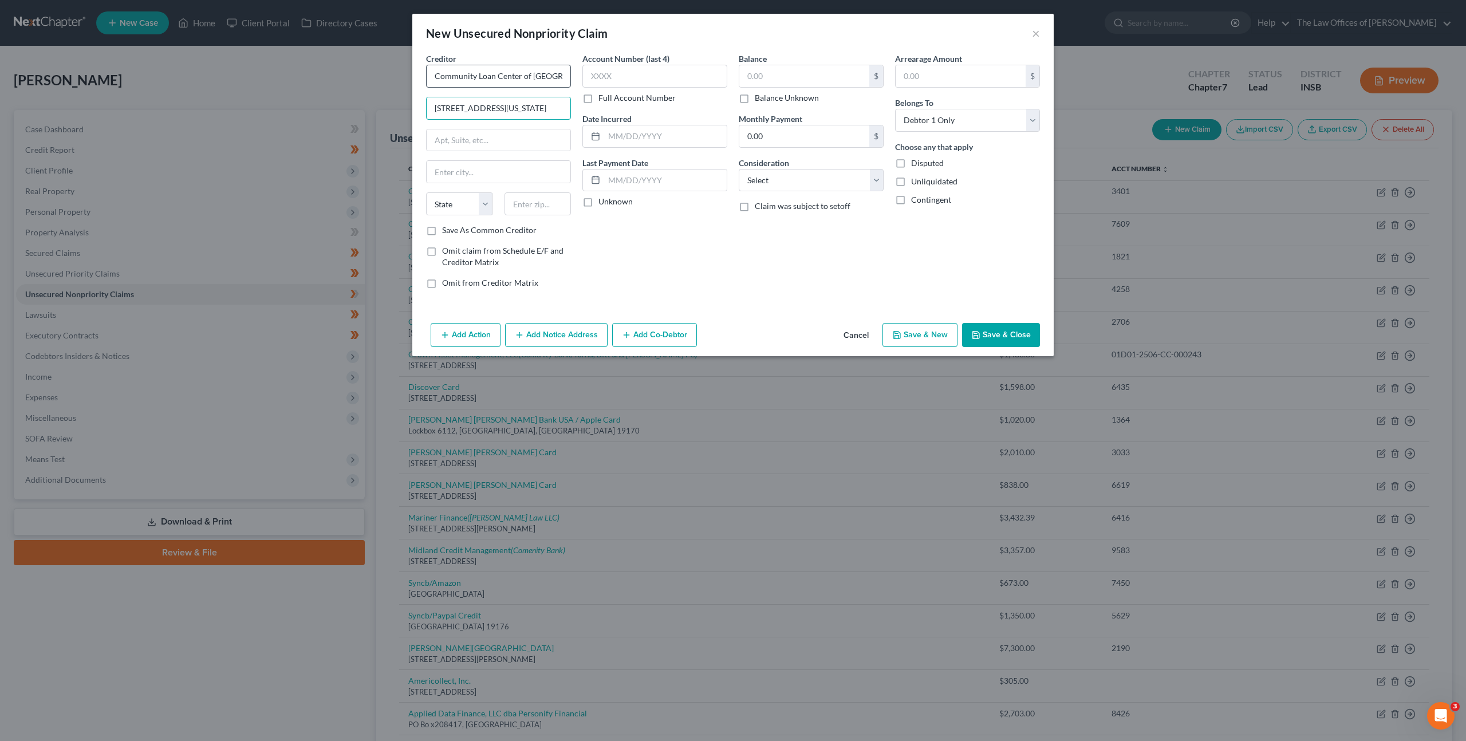
type input "[STREET_ADDRESS][US_STATE]"
type input "46802"
click at [780, 78] on input "text" at bounding box center [804, 76] width 130 height 22
type input "[GEOGRAPHIC_DATA][PERSON_NAME]"
select select "15"
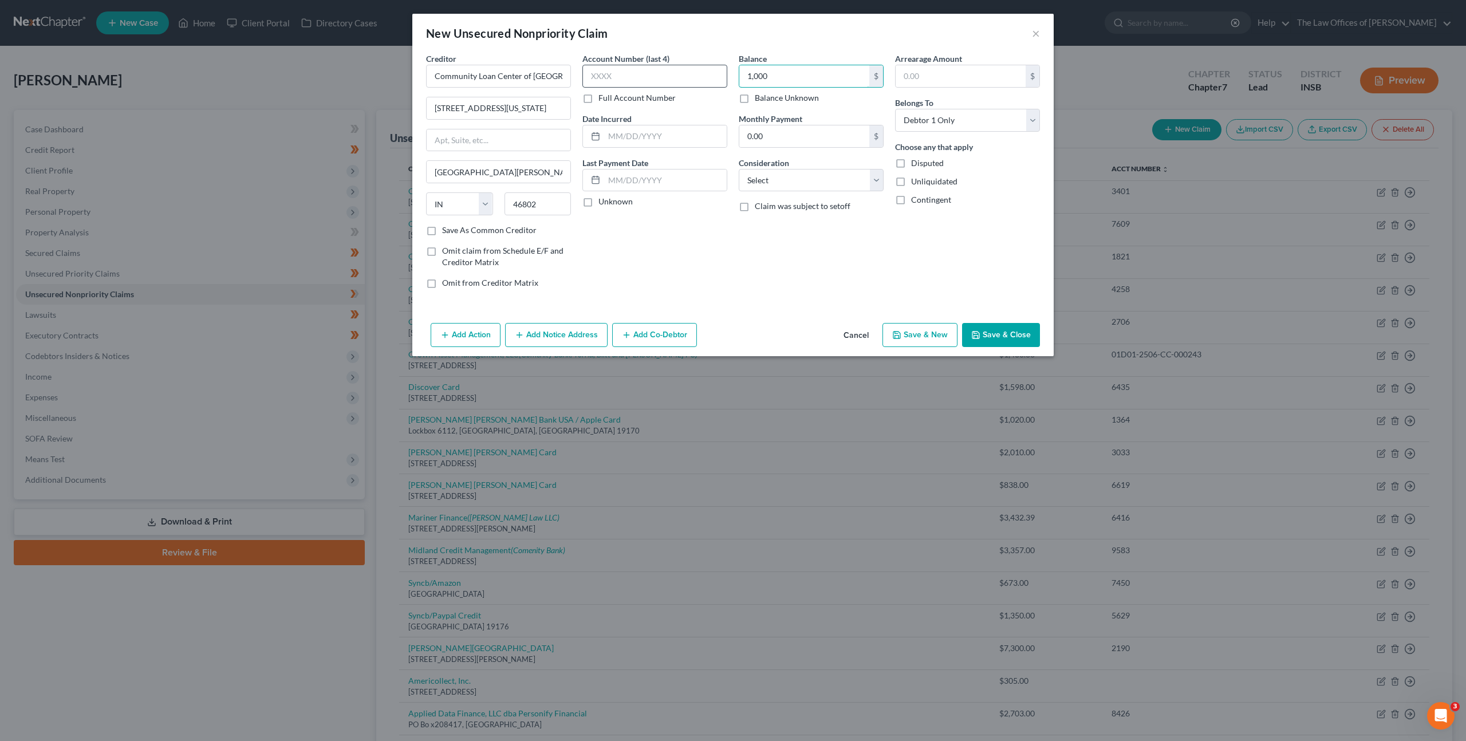
type input "1,000"
drag, startPoint x: 650, startPoint y: 67, endPoint x: 687, endPoint y: 61, distance: 37.8
click at [651, 67] on input "text" at bounding box center [654, 76] width 145 height 23
type input "3401"
click at [766, 178] on select "Select Cable / Satellite Services Collection Agency Credit Card Debt Debt Couns…" at bounding box center [811, 180] width 145 height 23
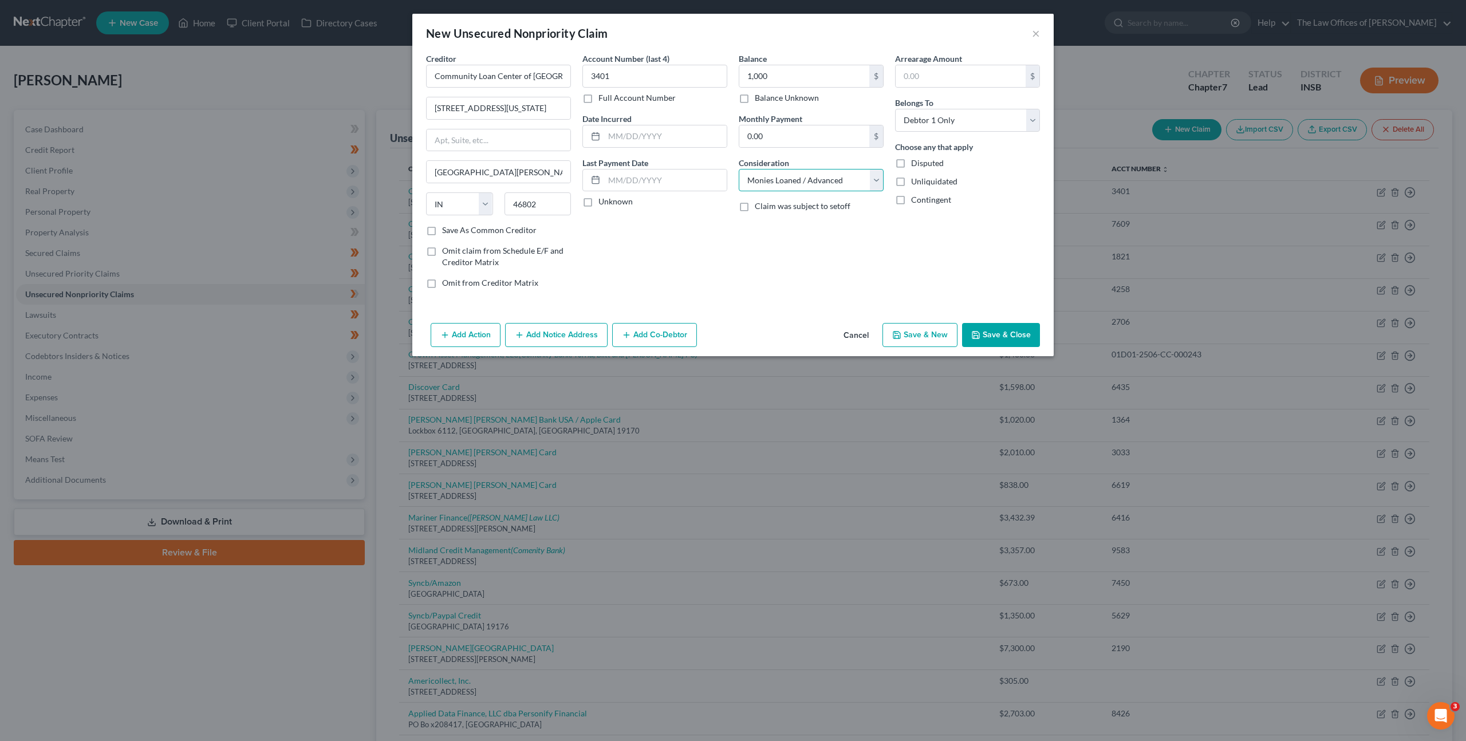
click at [739, 169] on select "Select Cable / Satellite Services Collection Agency Credit Card Debt Debt Couns…" at bounding box center [811, 180] width 145 height 23
click at [727, 291] on div "Account Number (last 4) 3401 Full Account Number Date Incurred Last Payment Dat…" at bounding box center [655, 175] width 156 height 245
click at [1008, 331] on button "Save & Close" at bounding box center [1001, 335] width 78 height 24
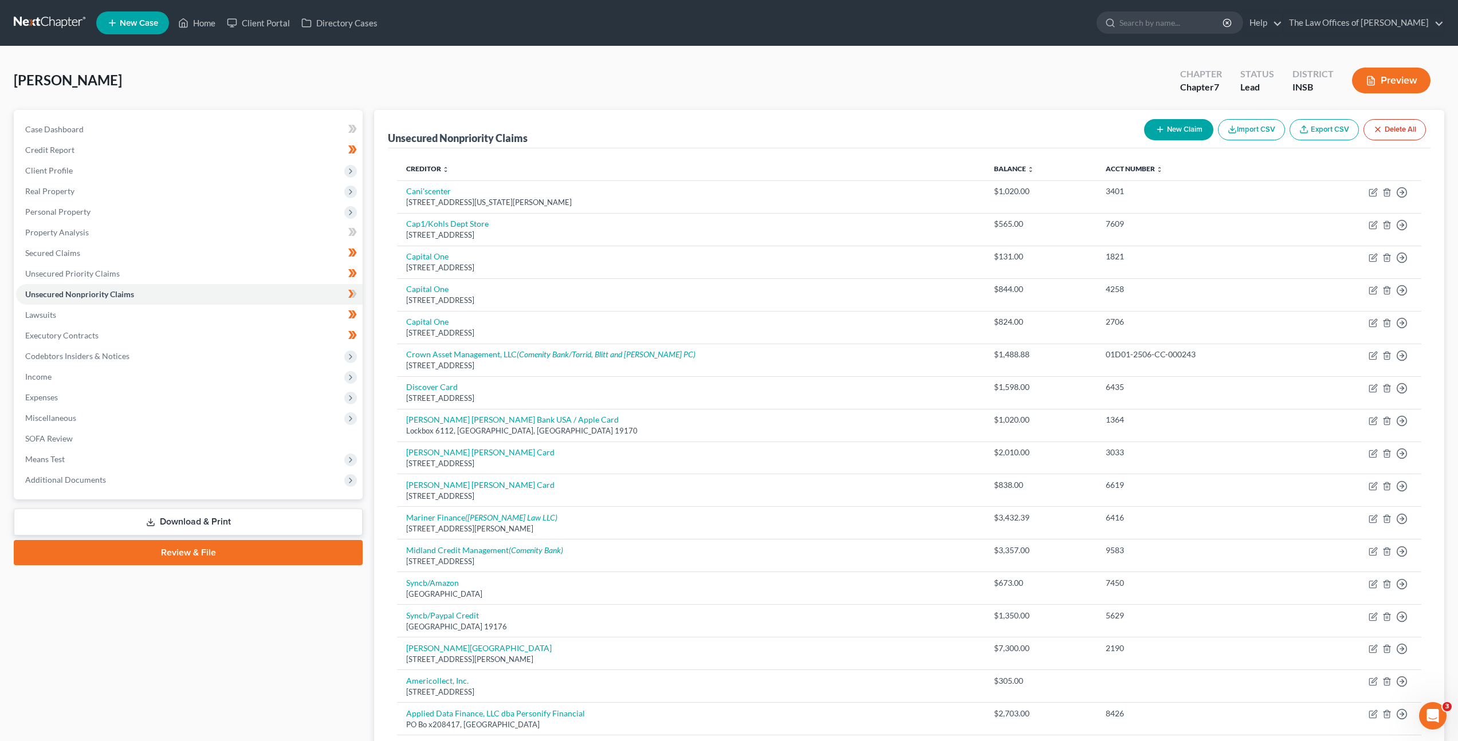
click at [1173, 128] on button "New Claim" at bounding box center [1178, 129] width 69 height 21
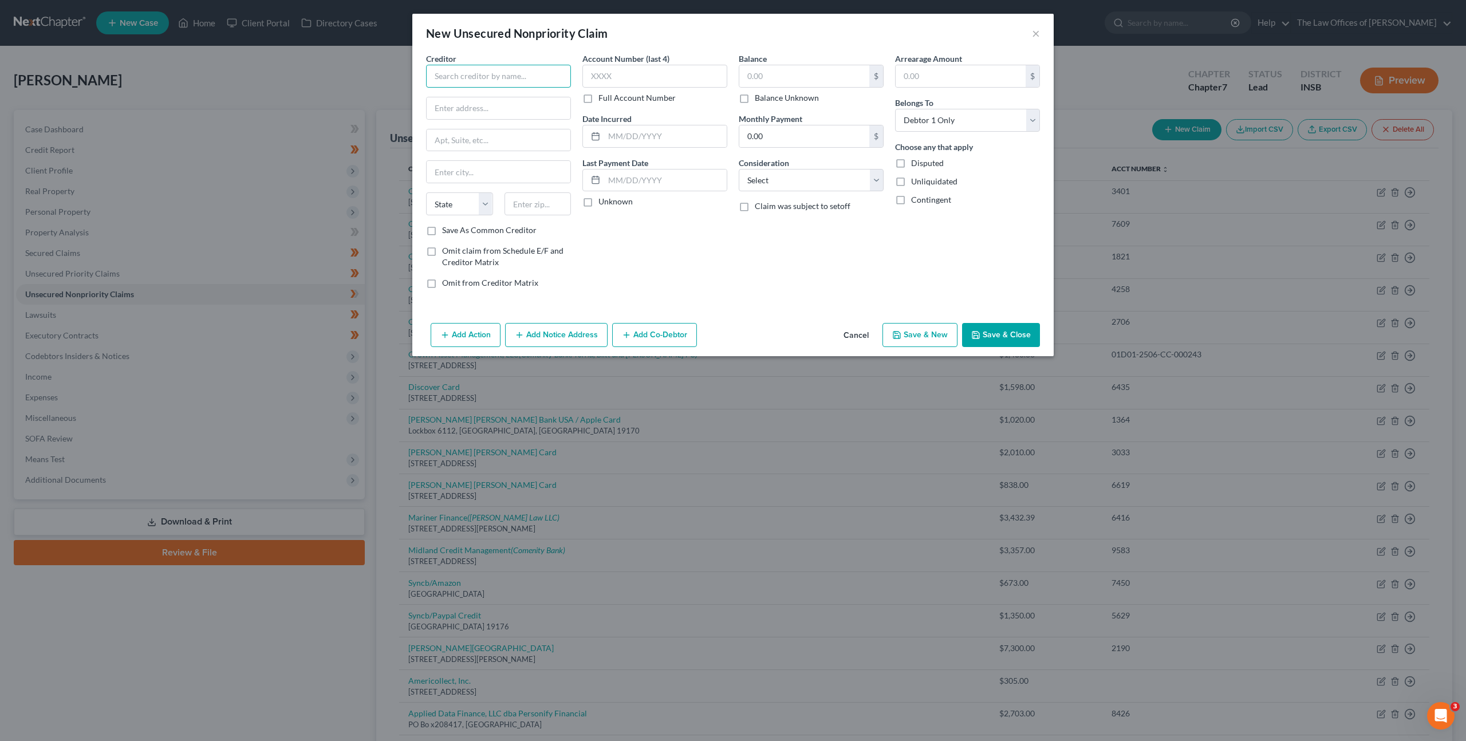
click at [525, 81] on input "text" at bounding box center [498, 76] width 145 height 23
drag, startPoint x: 484, startPoint y: 104, endPoint x: 589, endPoint y: 85, distance: 106.5
click at [484, 103] on div "[STREET_ADDRESS]" at bounding box center [494, 107] width 119 height 10
click at [651, 69] on input "text" at bounding box center [654, 76] width 145 height 23
click at [673, 82] on input "text" at bounding box center [654, 76] width 145 height 23
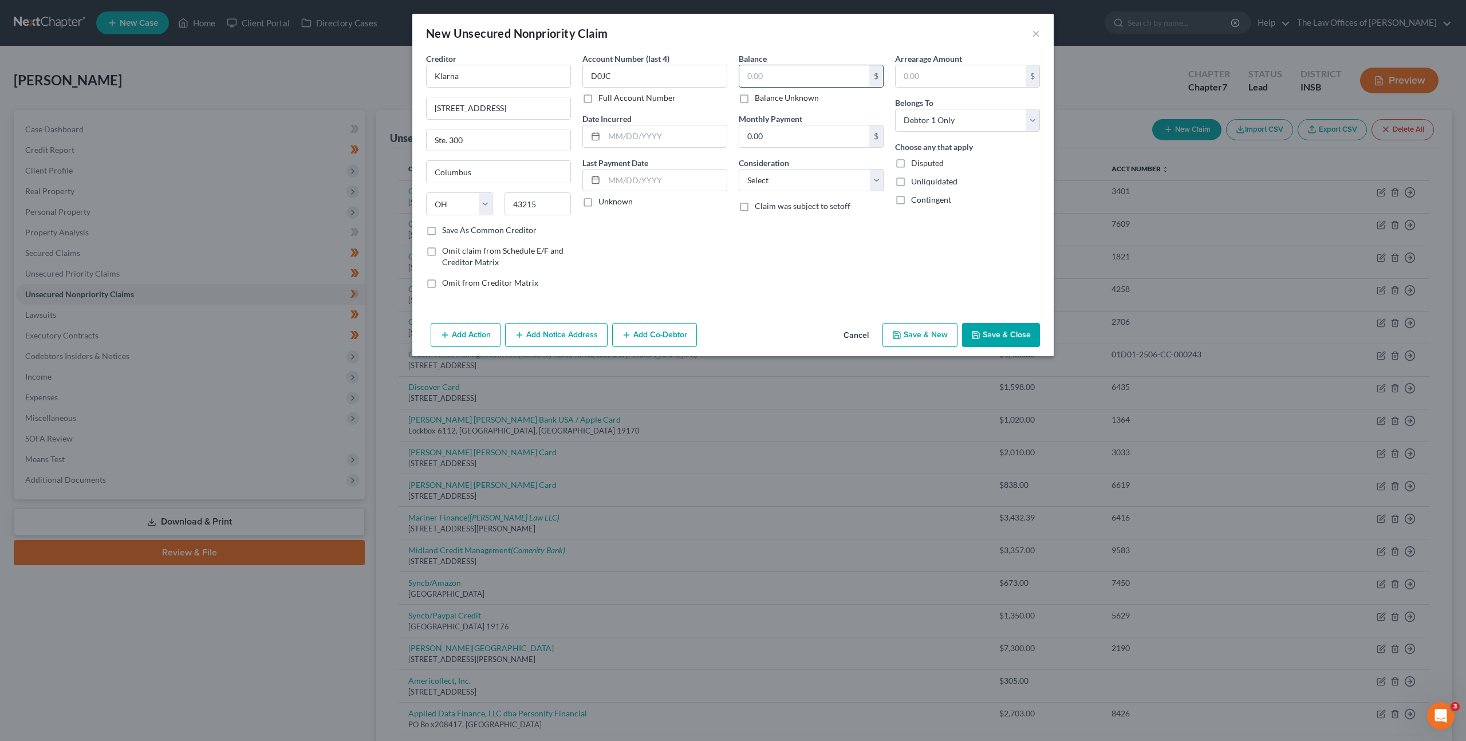
click at [782, 84] on input "text" at bounding box center [804, 76] width 130 height 22
click at [761, 178] on select "Select Cable / Satellite Services Collection Agency Credit Card Debt Debt Couns…" at bounding box center [811, 180] width 145 height 23
click at [739, 169] on select "Select Cable / Satellite Services Collection Agency Credit Card Debt Debt Couns…" at bounding box center [811, 180] width 145 height 23
drag, startPoint x: 733, startPoint y: 283, endPoint x: 783, endPoint y: 283, distance: 49.8
click at [733, 283] on div "Balance 108.86 $ Balance Unknown Balance Undetermined 108.86 $ Balance Unknown …" at bounding box center [811, 175] width 156 height 245
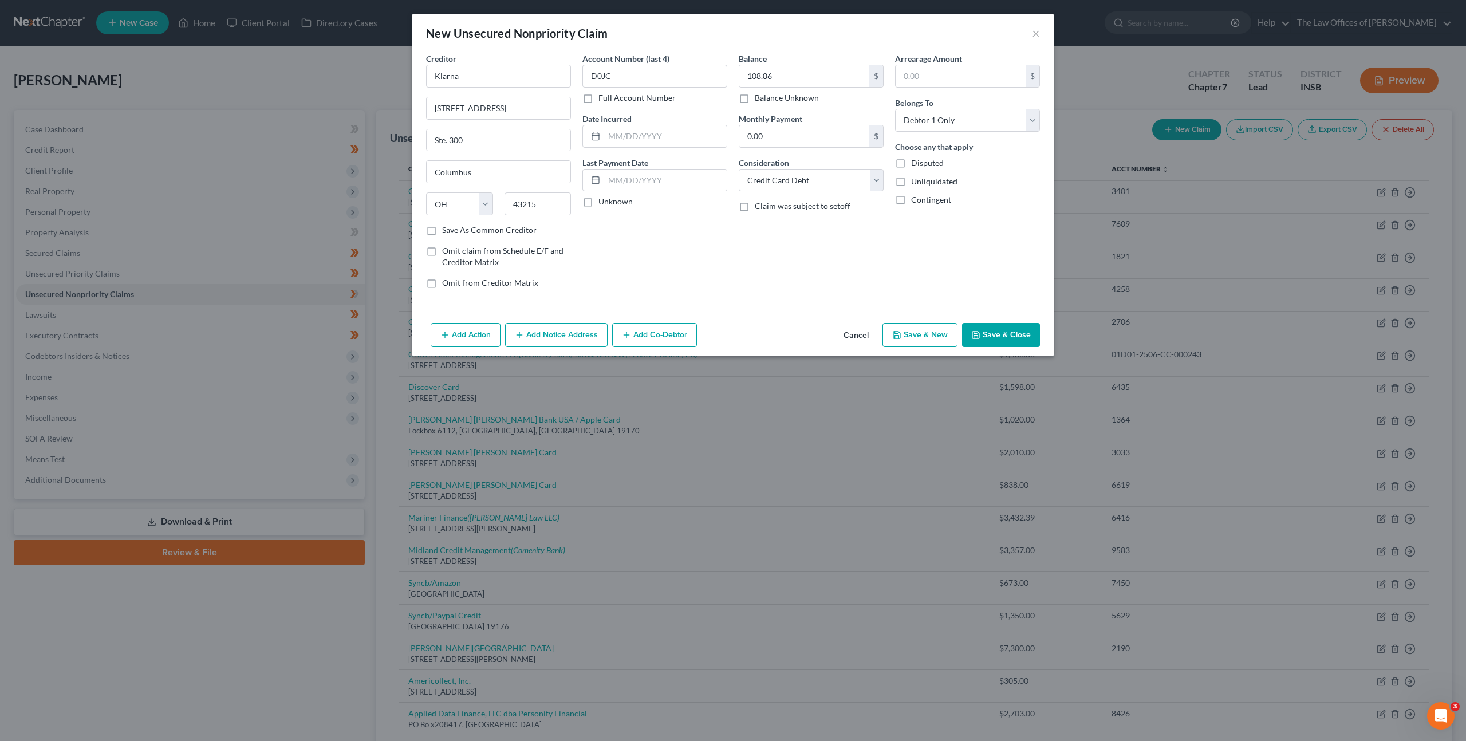
click at [1000, 340] on button "Save & Close" at bounding box center [1001, 335] width 78 height 24
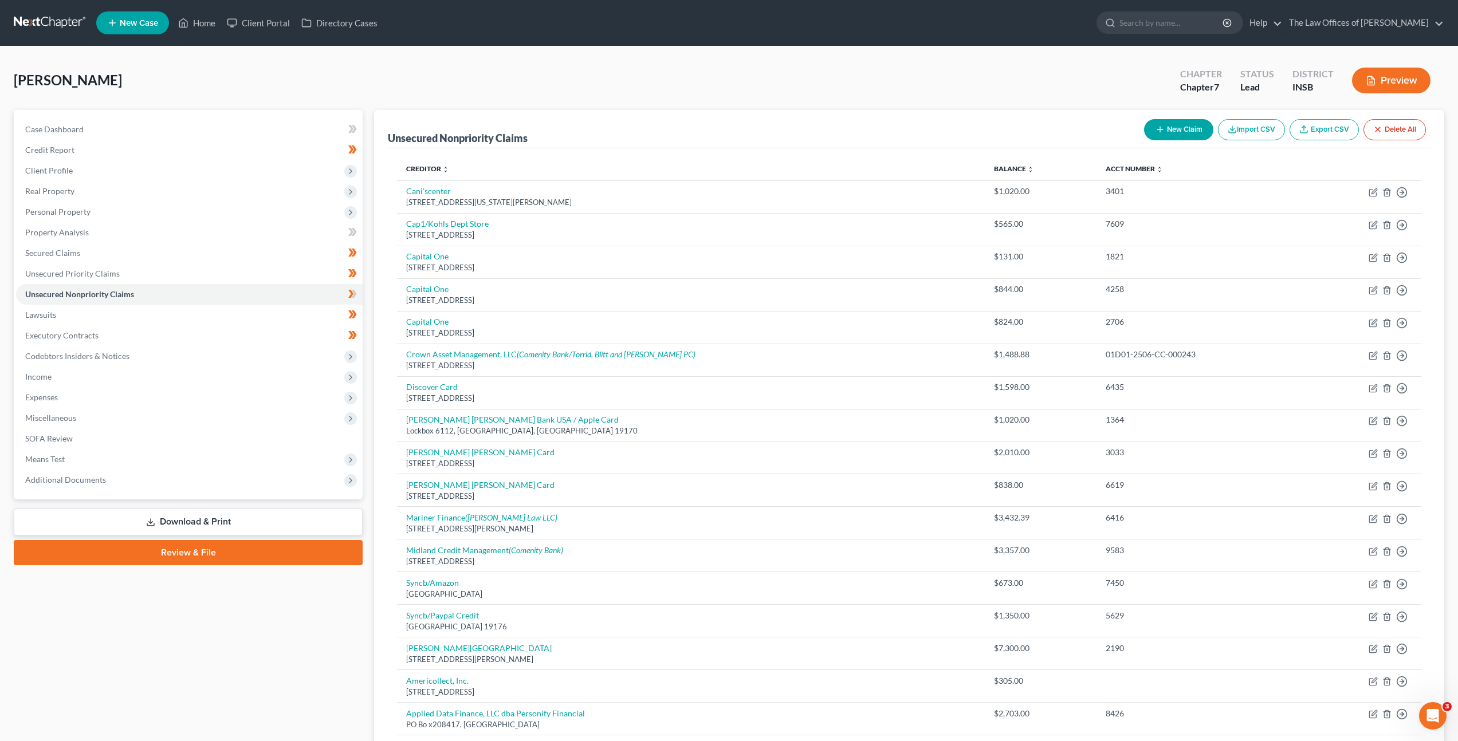
click at [1186, 128] on button "New Claim" at bounding box center [1178, 129] width 69 height 21
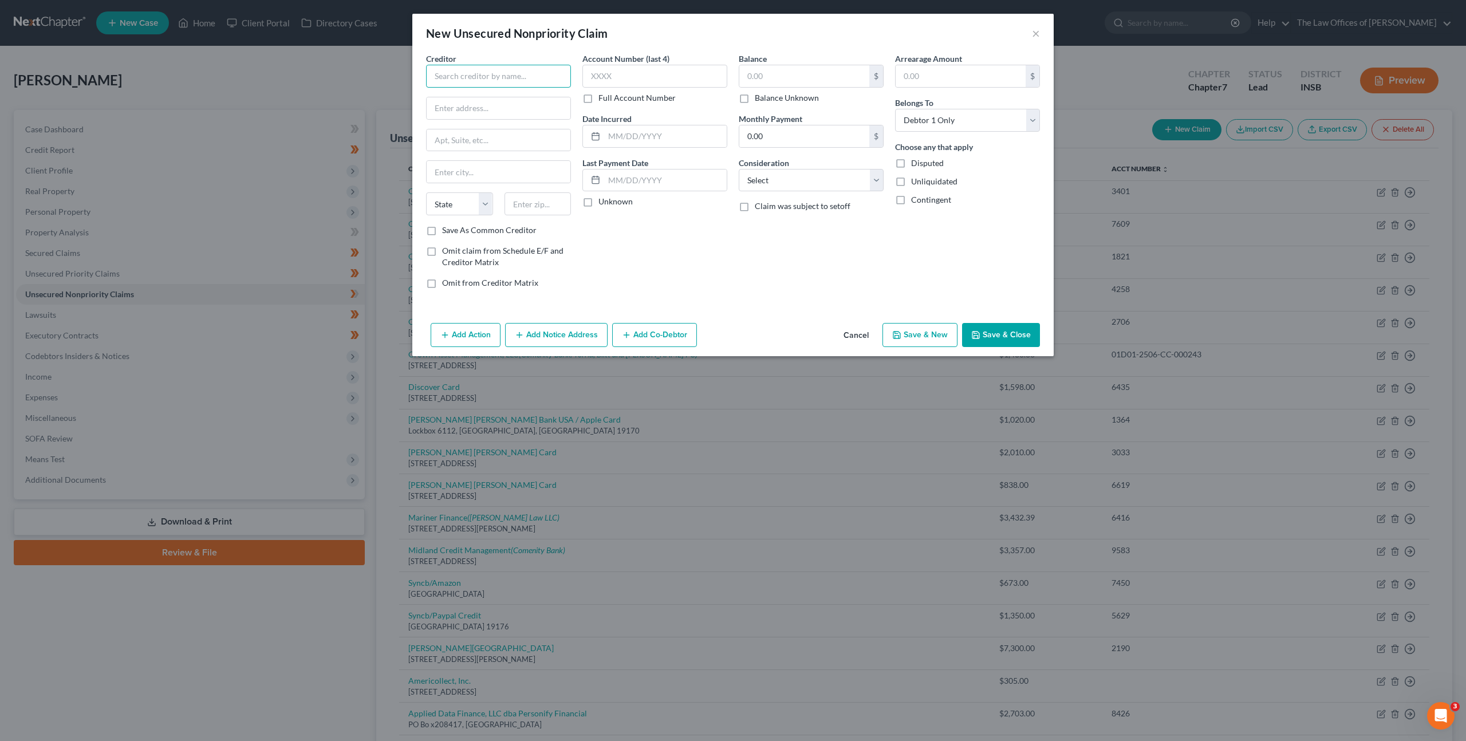
click at [506, 80] on input "text" at bounding box center [498, 76] width 145 height 23
click at [529, 109] on input "text" at bounding box center [499, 108] width 144 height 22
click at [671, 266] on div "Account Number (last 4) Full Account Number Date Incurred Last Payment Date Unk…" at bounding box center [655, 175] width 156 height 245
click at [648, 68] on input "text" at bounding box center [654, 76] width 145 height 23
click at [809, 84] on input "text" at bounding box center [804, 76] width 130 height 22
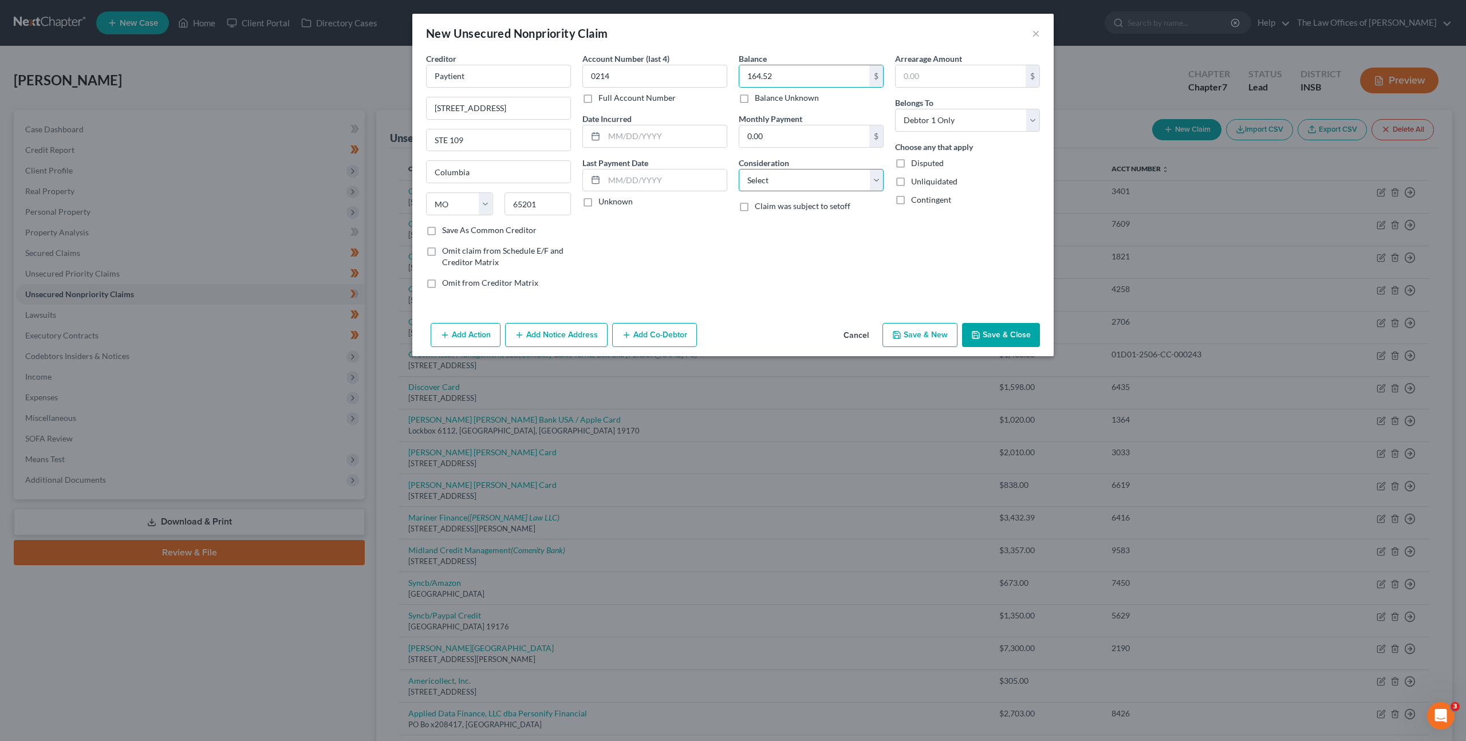
click at [803, 178] on select "Select Cable / Satellite Services Collection Agency Credit Card Debt Debt Couns…" at bounding box center [811, 180] width 145 height 23
click at [739, 169] on select "Select Cable / Satellite Services Collection Agency Credit Card Debt Debt Couns…" at bounding box center [811, 180] width 145 height 23
click at [779, 276] on div "Balance 164.52 $ Balance Unknown Balance Undetermined 164.52 $ Balance Unknown …" at bounding box center [811, 175] width 156 height 245
click at [1001, 335] on button "Save & Close" at bounding box center [1001, 335] width 78 height 24
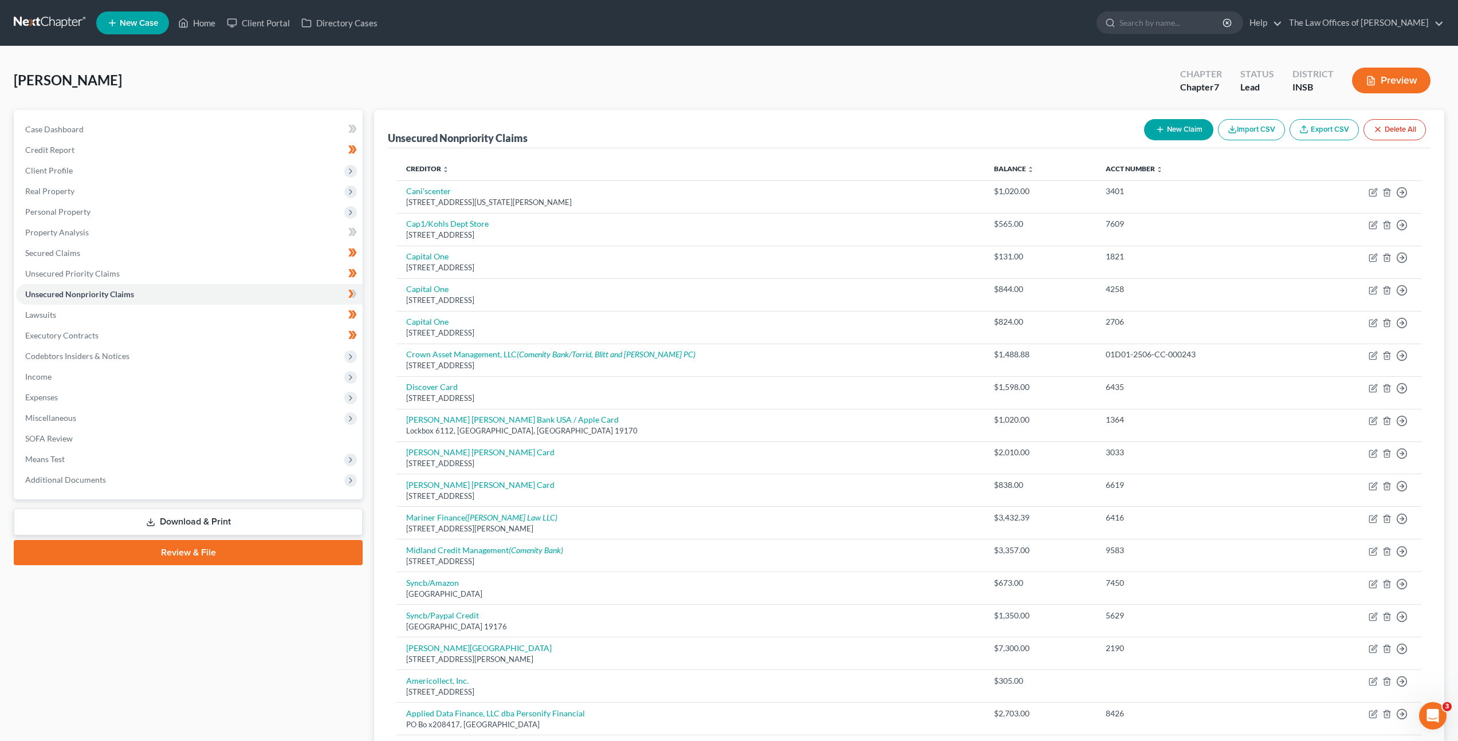
click at [1187, 128] on button "New Claim" at bounding box center [1178, 129] width 69 height 21
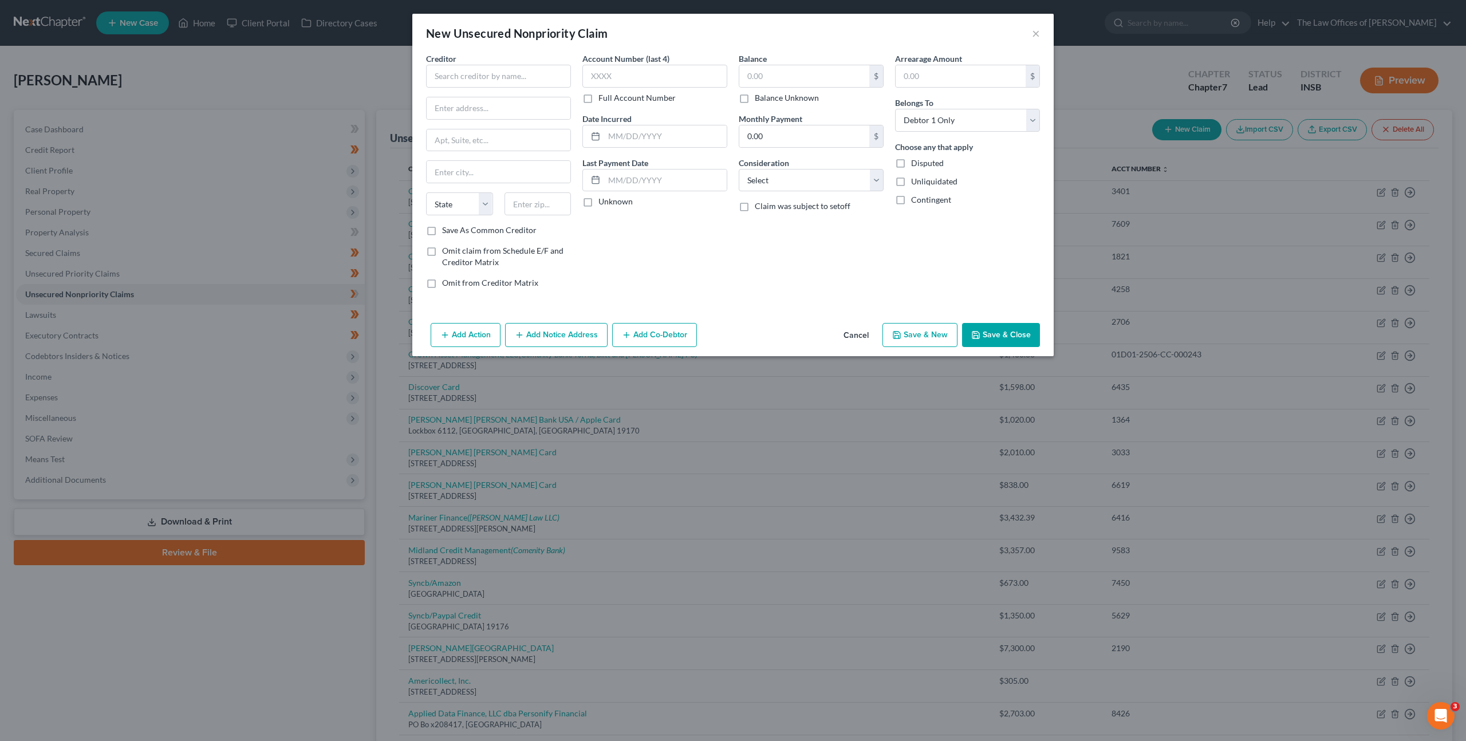
drag, startPoint x: 513, startPoint y: 60, endPoint x: 721, endPoint y: 87, distance: 209.7
click at [522, 62] on div "Creditor *" at bounding box center [498, 70] width 145 height 35
drag, startPoint x: 467, startPoint y: 78, endPoint x: 639, endPoint y: 97, distance: 172.8
click at [470, 78] on input "text" at bounding box center [498, 76] width 145 height 23
click at [511, 104] on div "2150 S [STREET_ADDRESS]" at bounding box center [494, 107] width 119 height 10
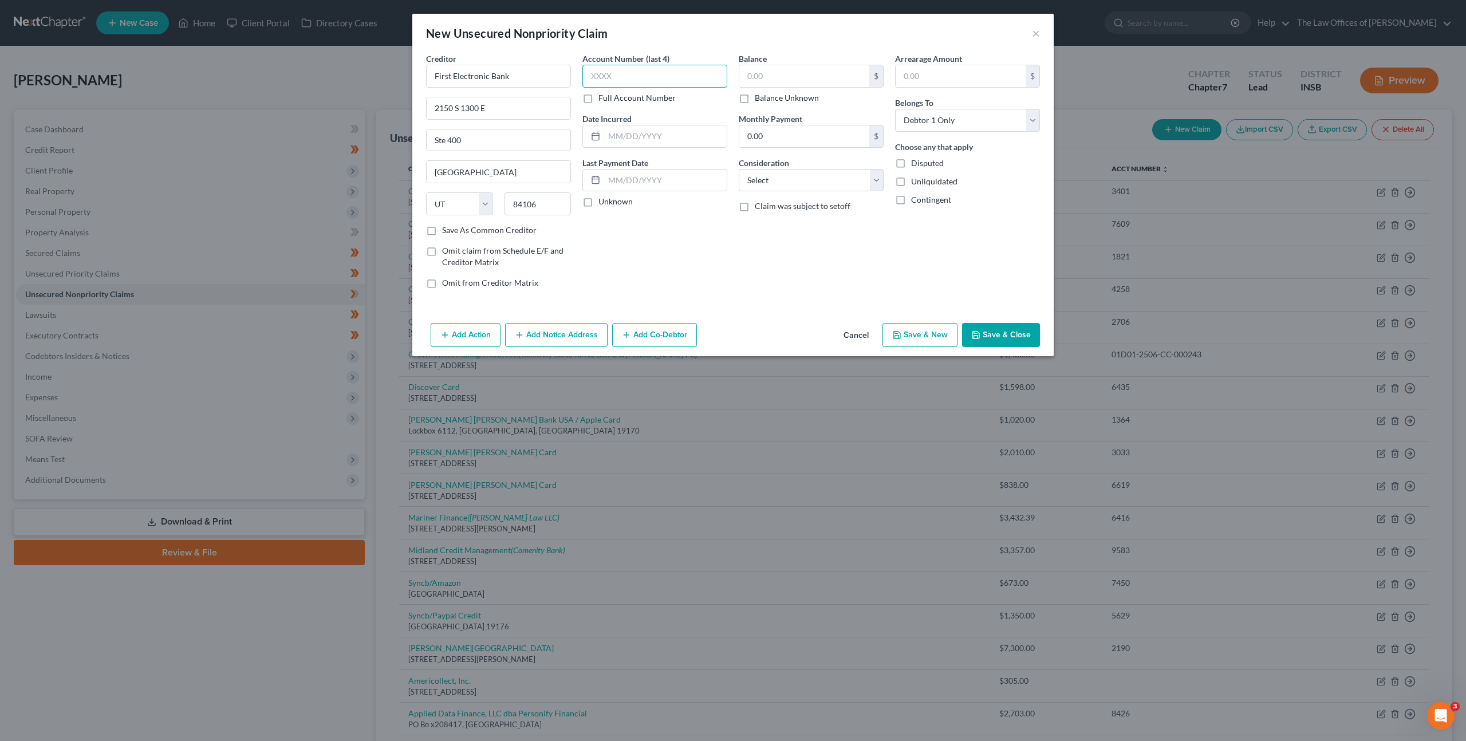
click at [670, 76] on input "text" at bounding box center [654, 76] width 145 height 23
click at [775, 68] on input "text" at bounding box center [804, 76] width 130 height 22
click at [843, 175] on select "Select Cable / Satellite Services Collection Agency Credit Card Debt Debt Couns…" at bounding box center [811, 180] width 145 height 23
click at [739, 169] on select "Select Cable / Satellite Services Collection Agency Credit Card Debt Debt Couns…" at bounding box center [811, 180] width 145 height 23
click at [827, 230] on div "Balance 4,527.15 $ Balance Unknown Balance Undetermined 4,527.15 $ Balance Unkn…" at bounding box center [811, 175] width 156 height 245
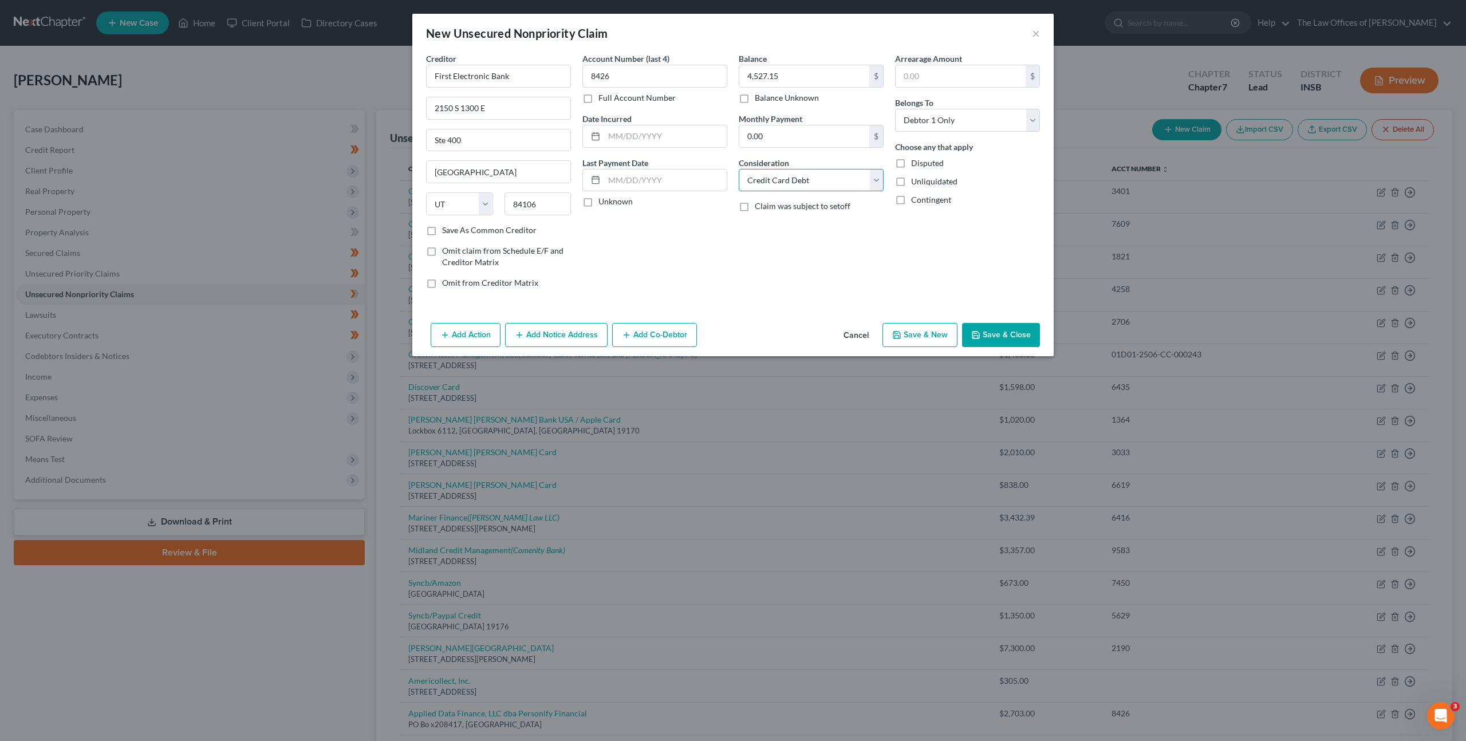
click at [831, 171] on select "Select Cable / Satellite Services Collection Agency Credit Card Debt Debt Couns…" at bounding box center [811, 180] width 145 height 23
click at [739, 169] on select "Select Cable / Satellite Services Collection Agency Credit Card Debt Debt Couns…" at bounding box center [811, 180] width 145 height 23
click at [938, 277] on div "Arrearage Amount $ Belongs To * Select Debtor 1 Only Debtor 2 Only Debtor 1 And…" at bounding box center [967, 175] width 156 height 245
click at [979, 325] on button "Save & Close" at bounding box center [1001, 335] width 78 height 24
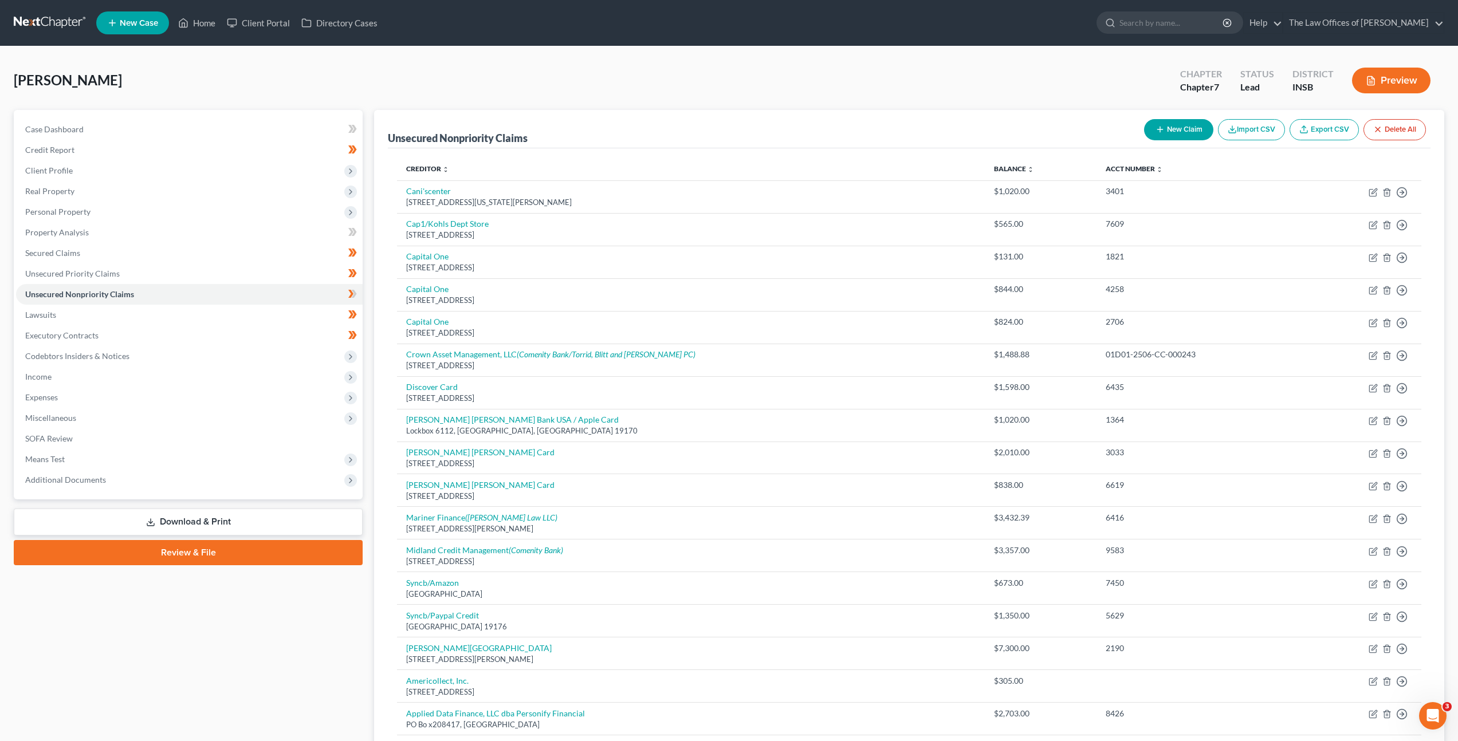
click at [1167, 138] on button "New Claim" at bounding box center [1178, 129] width 69 height 21
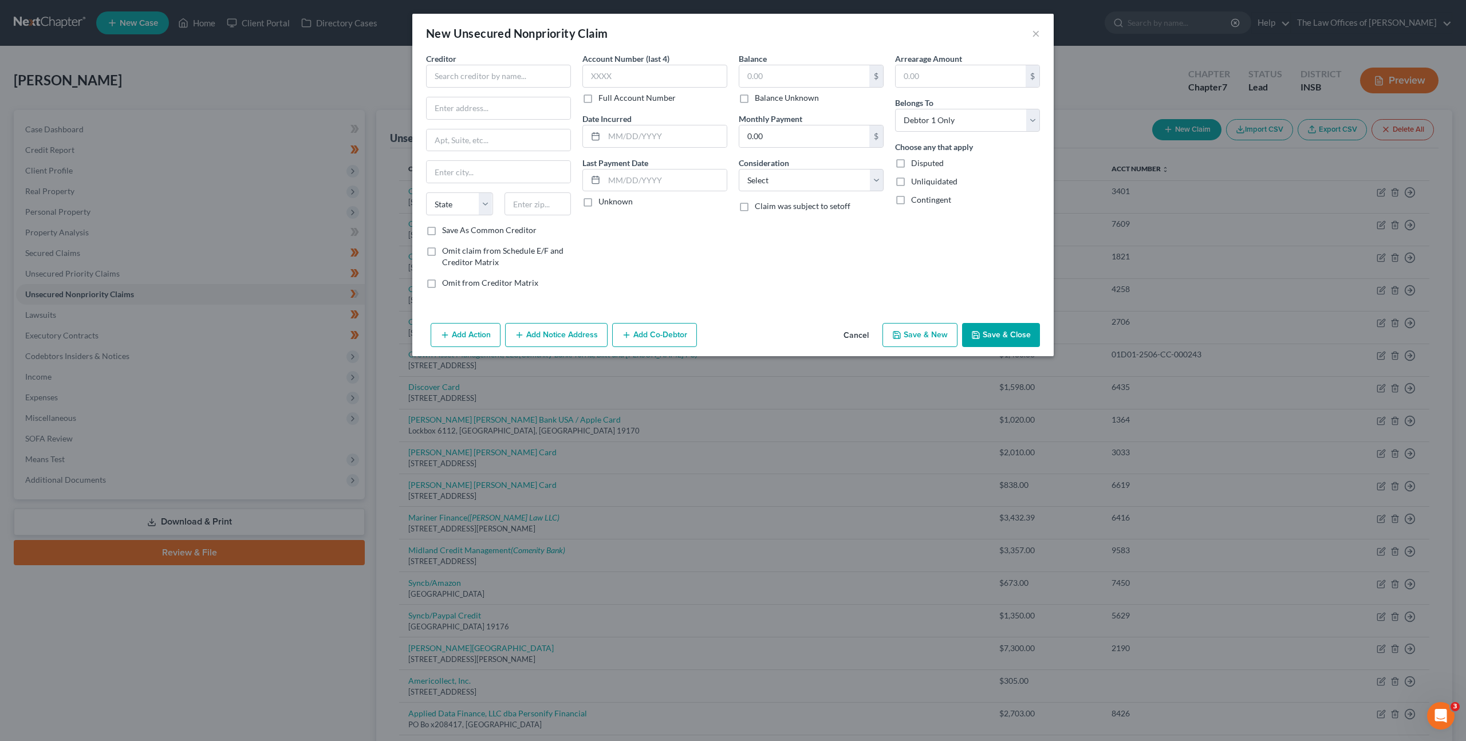
drag, startPoint x: 480, startPoint y: 89, endPoint x: 491, endPoint y: 82, distance: 12.9
click at [480, 89] on div "Creditor * State [US_STATE] AK AR AZ CA CO [GEOGRAPHIC_DATA] DE DC [GEOGRAPHIC_…" at bounding box center [498, 139] width 145 height 172
click at [497, 78] on input "text" at bounding box center [498, 76] width 145 height 23
click at [520, 99] on div "Summit [MEDICAL_DATA], PC" at bounding box center [501, 95] width 132 height 11
drag, startPoint x: 773, startPoint y: 79, endPoint x: 833, endPoint y: 77, distance: 60.8
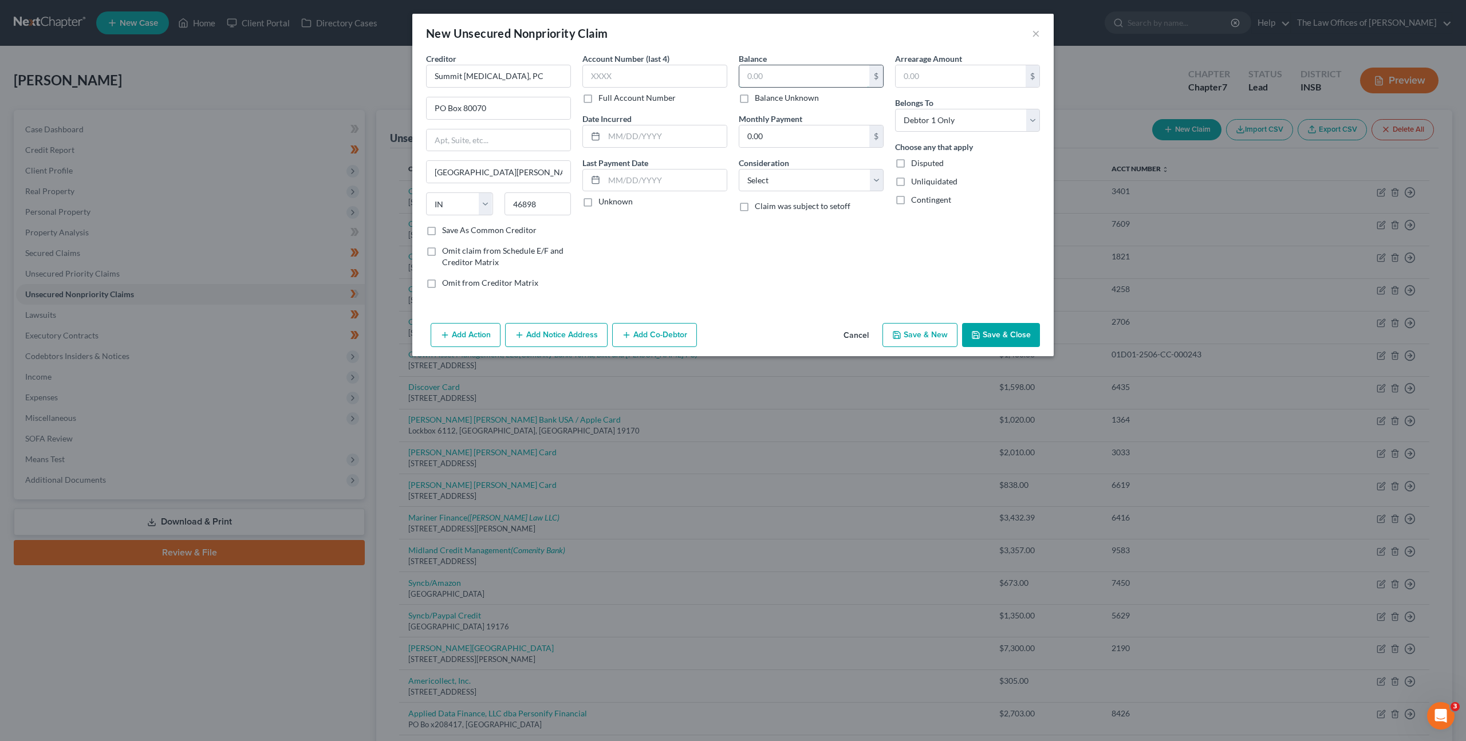
click at [773, 79] on input "text" at bounding box center [804, 76] width 130 height 22
click at [792, 186] on select "Select Cable / Satellite Services Collection Agency Credit Card Debt Debt Couns…" at bounding box center [811, 180] width 145 height 23
click at [739, 169] on select "Select Cable / Satellite Services Collection Agency Credit Card Debt Debt Couns…" at bounding box center [811, 180] width 145 height 23
click at [695, 264] on div "Account Number (last 4) Full Account Number Date Incurred Last Payment Date Unk…" at bounding box center [655, 175] width 156 height 245
click at [995, 331] on button "Save & Close" at bounding box center [1001, 335] width 78 height 24
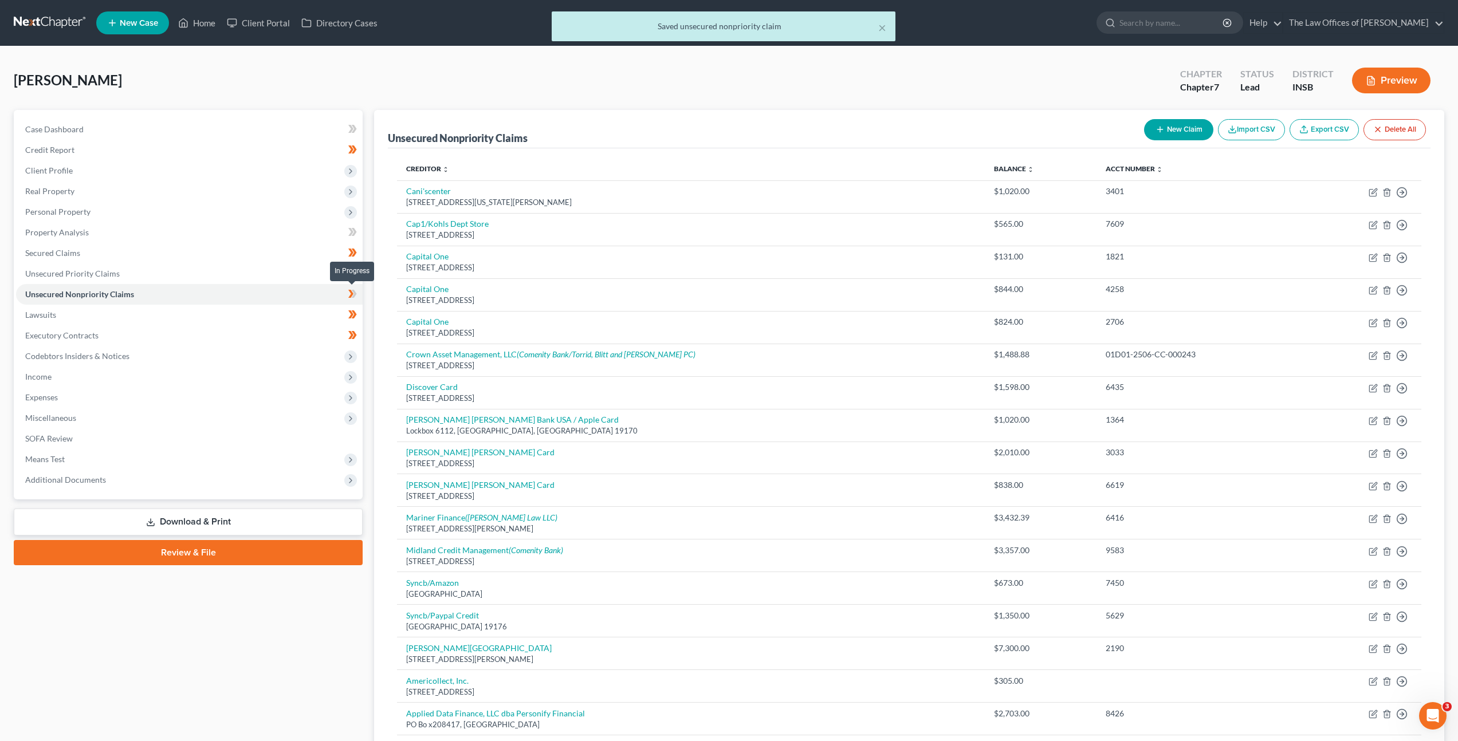
click at [357, 293] on span at bounding box center [352, 295] width 20 height 17
click at [283, 220] on span "Personal Property" at bounding box center [189, 212] width 346 height 21
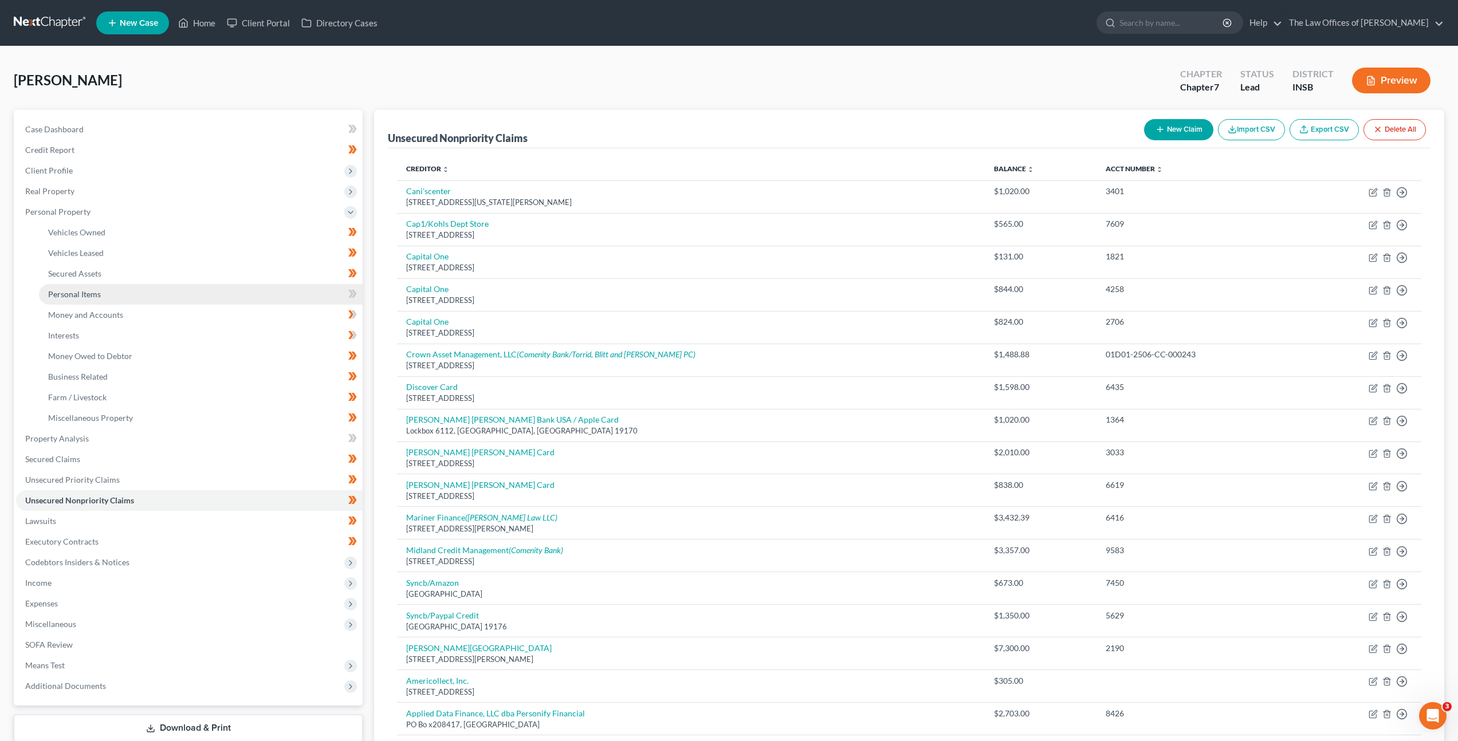
click at [281, 302] on link "Personal Items" at bounding box center [201, 294] width 324 height 21
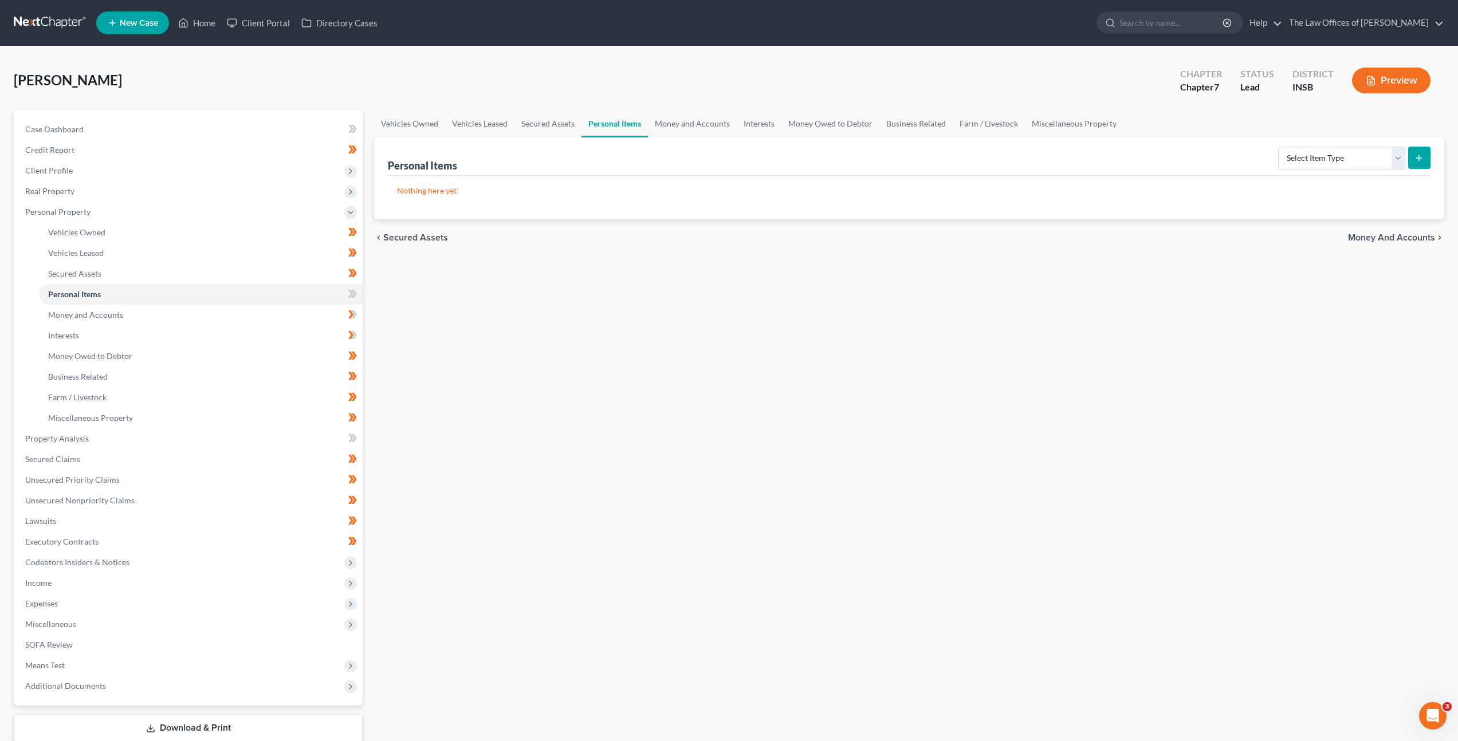
click at [532, 310] on div "Vehicles Owned Vehicles Leased Secured Assets Personal Items Money and Accounts…" at bounding box center [908, 440] width 1081 height 661
click at [352, 317] on icon at bounding box center [352, 315] width 9 height 14
click at [353, 336] on icon at bounding box center [352, 335] width 9 height 14
drag, startPoint x: 504, startPoint y: 394, endPoint x: 515, endPoint y: 393, distance: 10.9
click at [504, 394] on div "Vehicles Owned Vehicles Leased Secured Assets Personal Items Money and Accounts…" at bounding box center [908, 440] width 1081 height 661
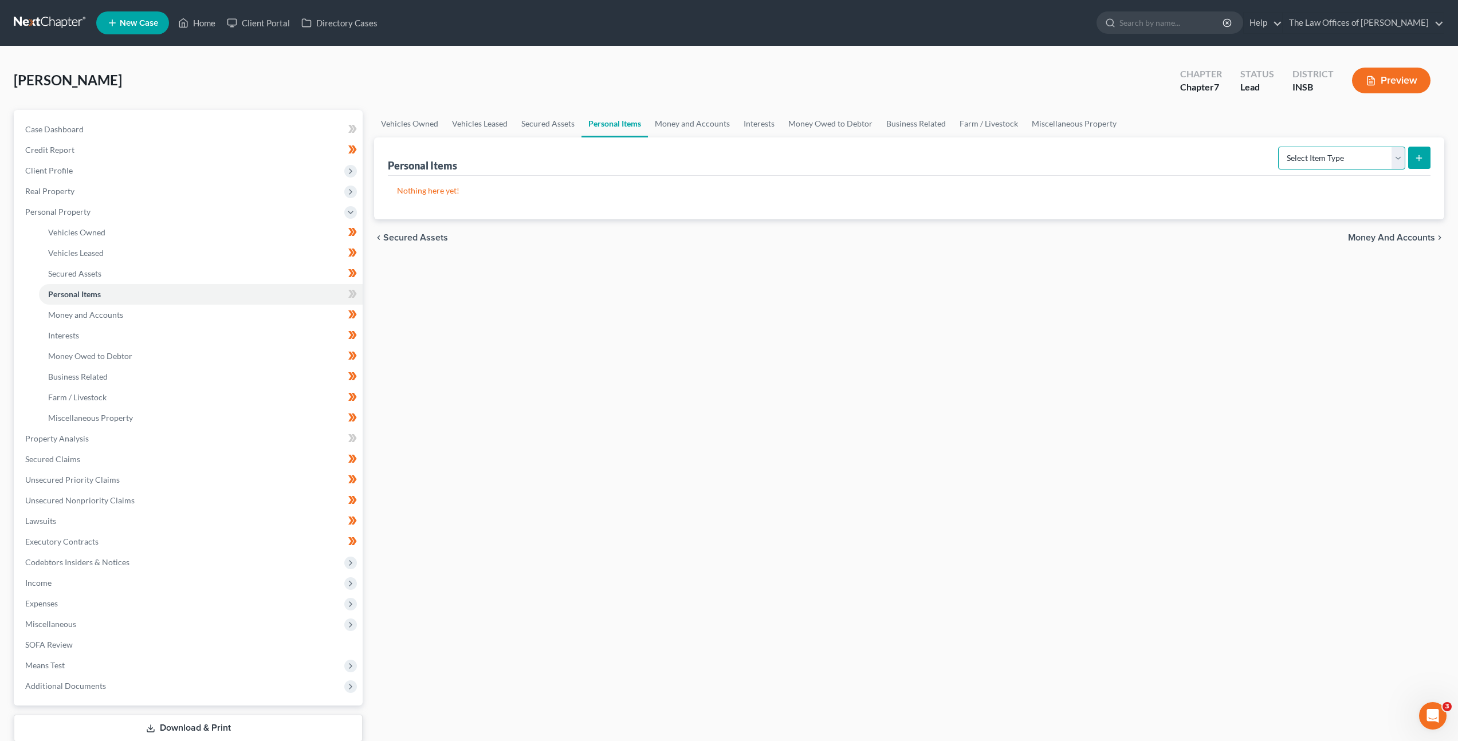
click at [1338, 157] on select "Select Item Type Clothing Collectibles Of Value Electronics Firearms Household …" at bounding box center [1341, 158] width 127 height 23
click at [1279, 147] on select "Select Item Type Clothing Collectibles Of Value Electronics Firearms Household …" at bounding box center [1341, 158] width 127 height 23
click at [1424, 162] on button "submit" at bounding box center [1419, 158] width 22 height 22
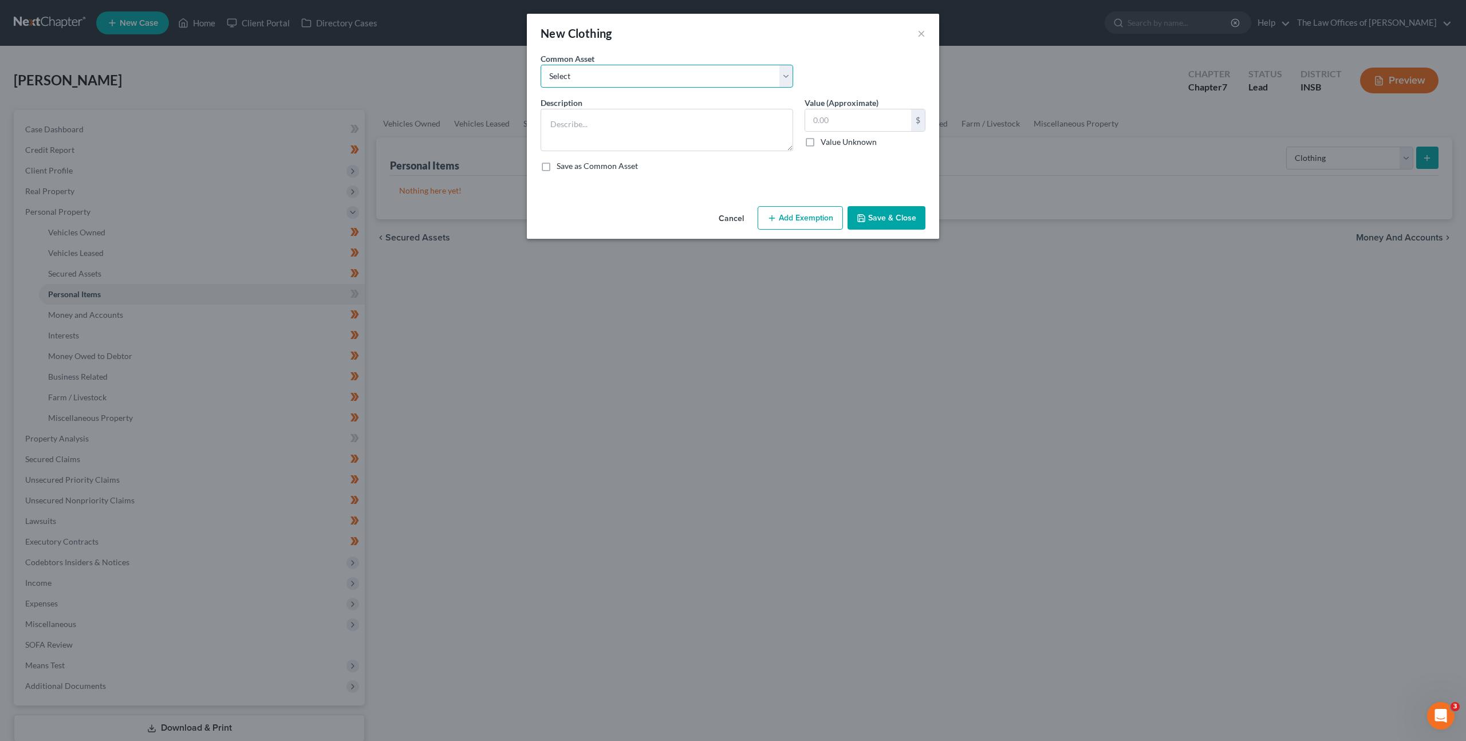
click at [711, 74] on select "Select Debtor's Clothing Joint Debtor's Clothing" at bounding box center [667, 76] width 253 height 23
click at [541, 65] on select "Select Debtor's Clothing Joint Debtor's Clothing" at bounding box center [667, 76] width 253 height 23
drag, startPoint x: 816, startPoint y: 122, endPoint x: 850, endPoint y: 121, distance: 34.4
click at [817, 122] on input "50.00" at bounding box center [858, 120] width 106 height 22
click at [750, 100] on div "Description * Debtor's Clothing Value (Approximate) 50.00 $ Value Unknown Balan…" at bounding box center [733, 139] width 396 height 84
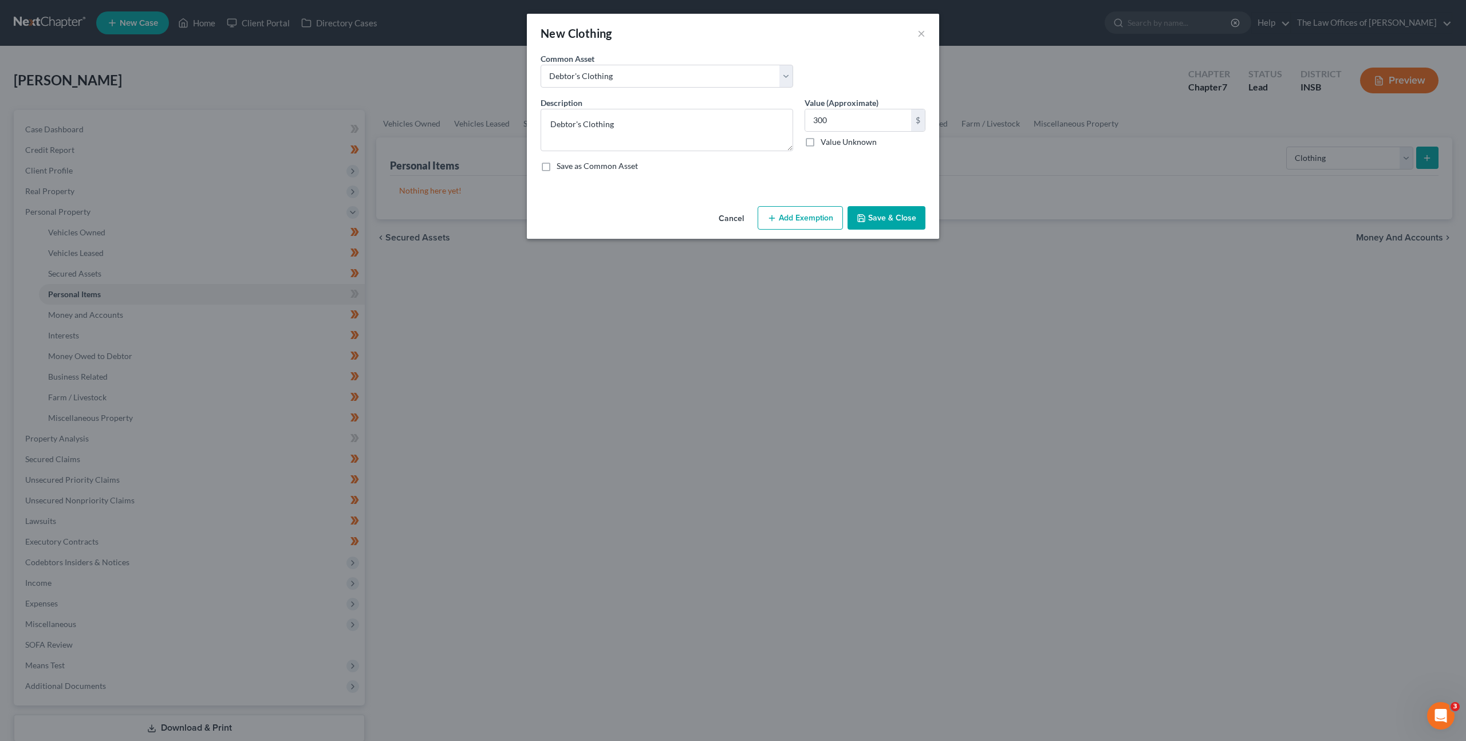
click at [786, 218] on button "Add Exemption" at bounding box center [800, 218] width 85 height 24
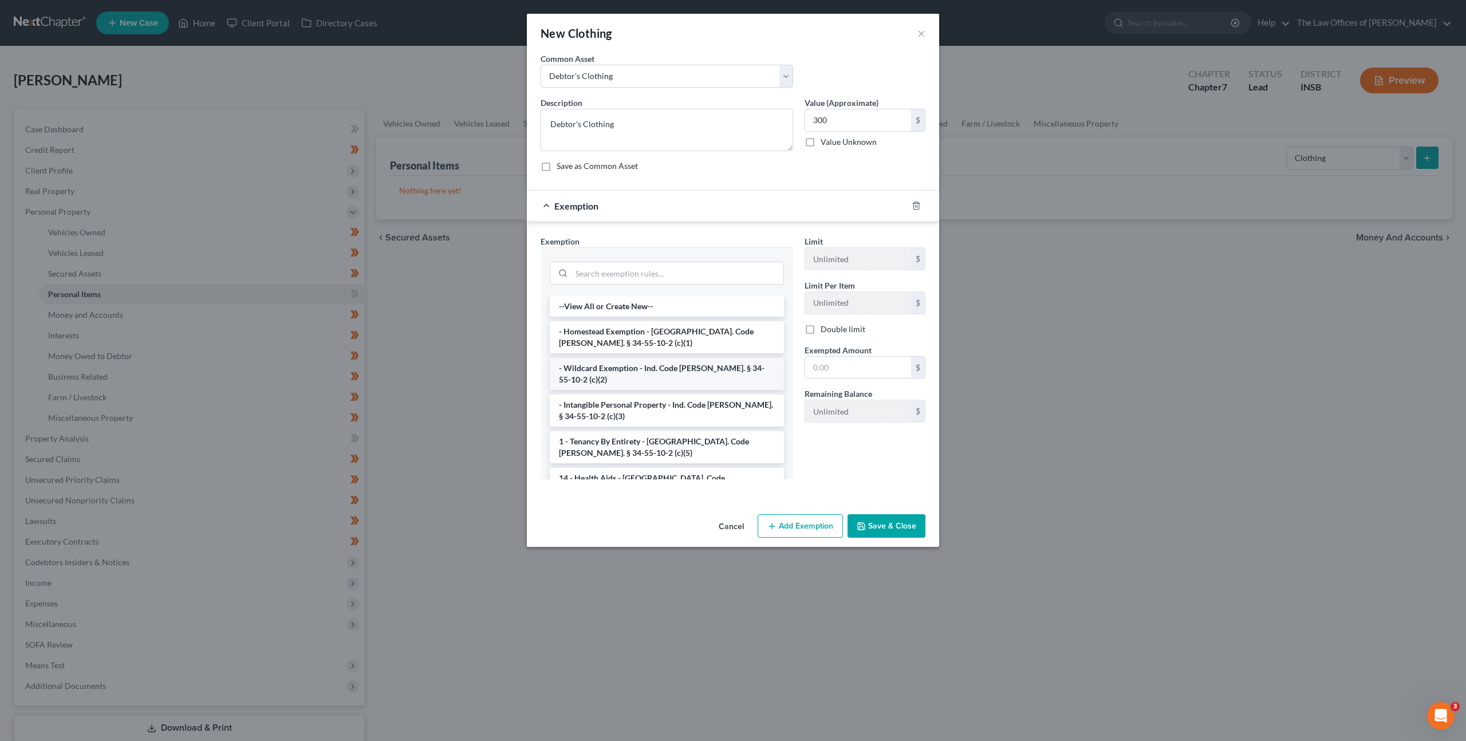
drag, startPoint x: 683, startPoint y: 361, endPoint x: 790, endPoint y: 349, distance: 108.3
click at [683, 361] on li "- Wildcard Exemption - Ind. Code [PERSON_NAME]. § 34-55-10-2 (c)(2)" at bounding box center [667, 374] width 234 height 32
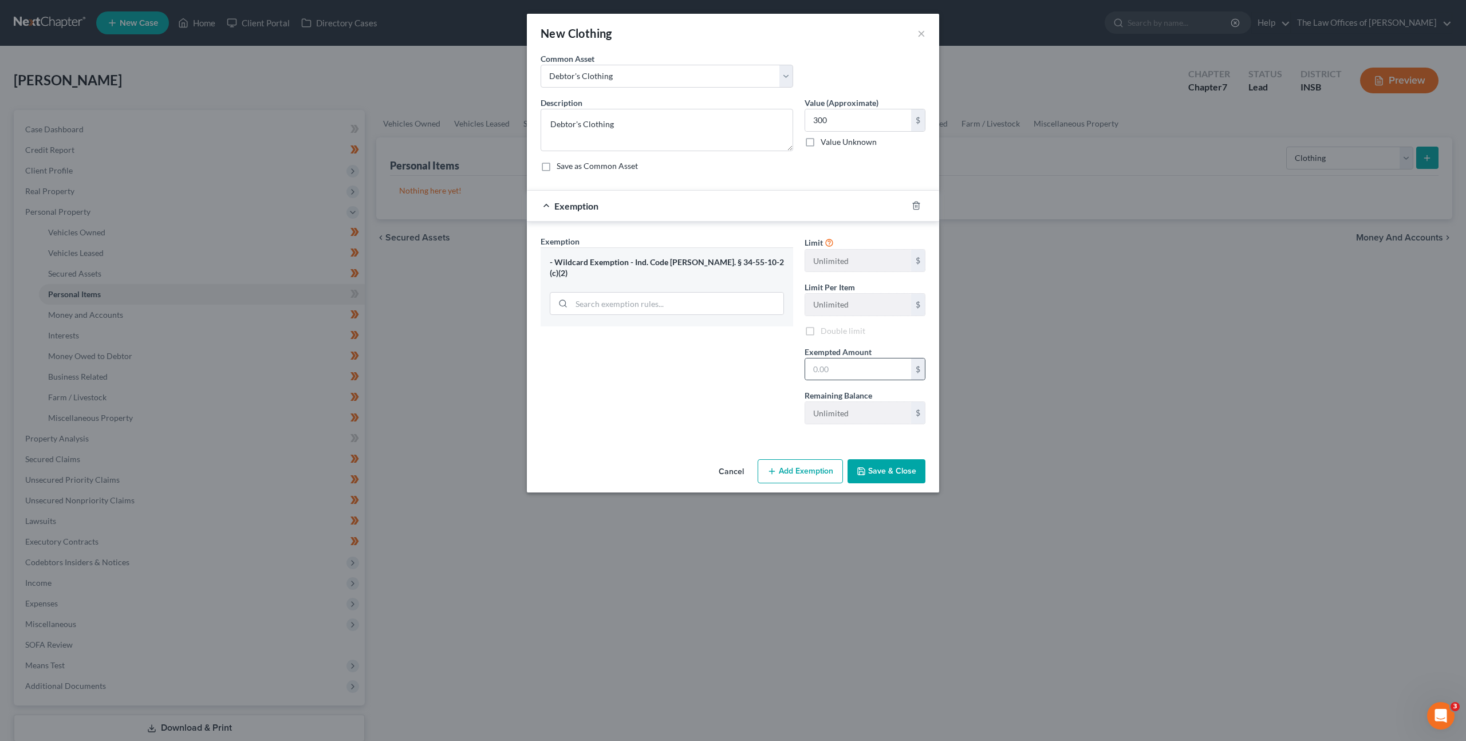
click at [838, 358] on div "$" at bounding box center [865, 369] width 121 height 23
click at [828, 369] on input "text" at bounding box center [858, 370] width 106 height 22
click at [885, 467] on button "Save & Close" at bounding box center [887, 471] width 78 height 24
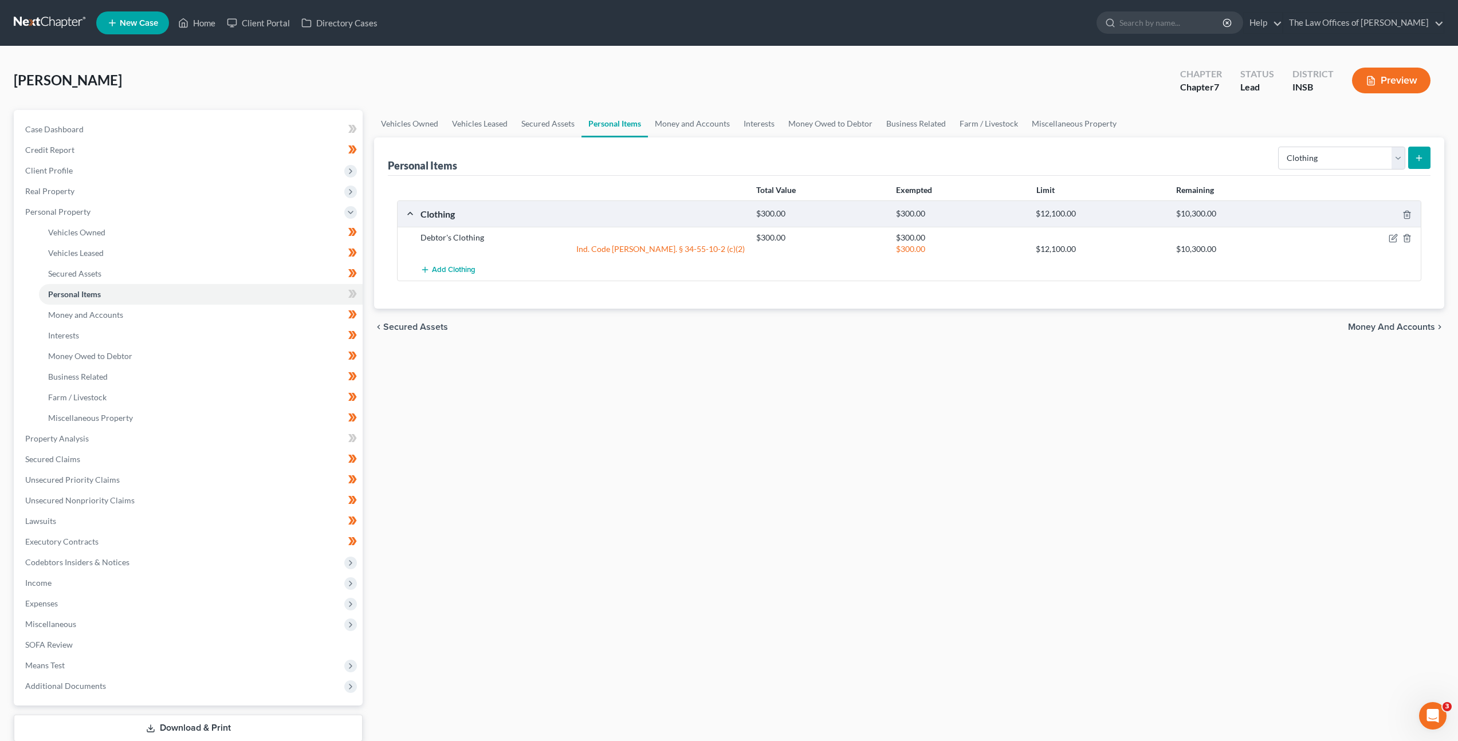
drag, startPoint x: 995, startPoint y: 413, endPoint x: 1018, endPoint y: 405, distance: 24.3
click at [998, 412] on div "Vehicles Owned Vehicles Leased Secured Assets Personal Items Money and Accounts…" at bounding box center [908, 440] width 1081 height 661
click at [1301, 169] on select "Select Item Type Clothing Collectibles Of Value Electronics Firearms Household …" at bounding box center [1341, 158] width 127 height 23
click at [1279, 147] on select "Select Item Type Clothing Collectibles Of Value Electronics Firearms Household …" at bounding box center [1341, 158] width 127 height 23
click at [1416, 158] on icon "submit" at bounding box center [1418, 157] width 9 height 9
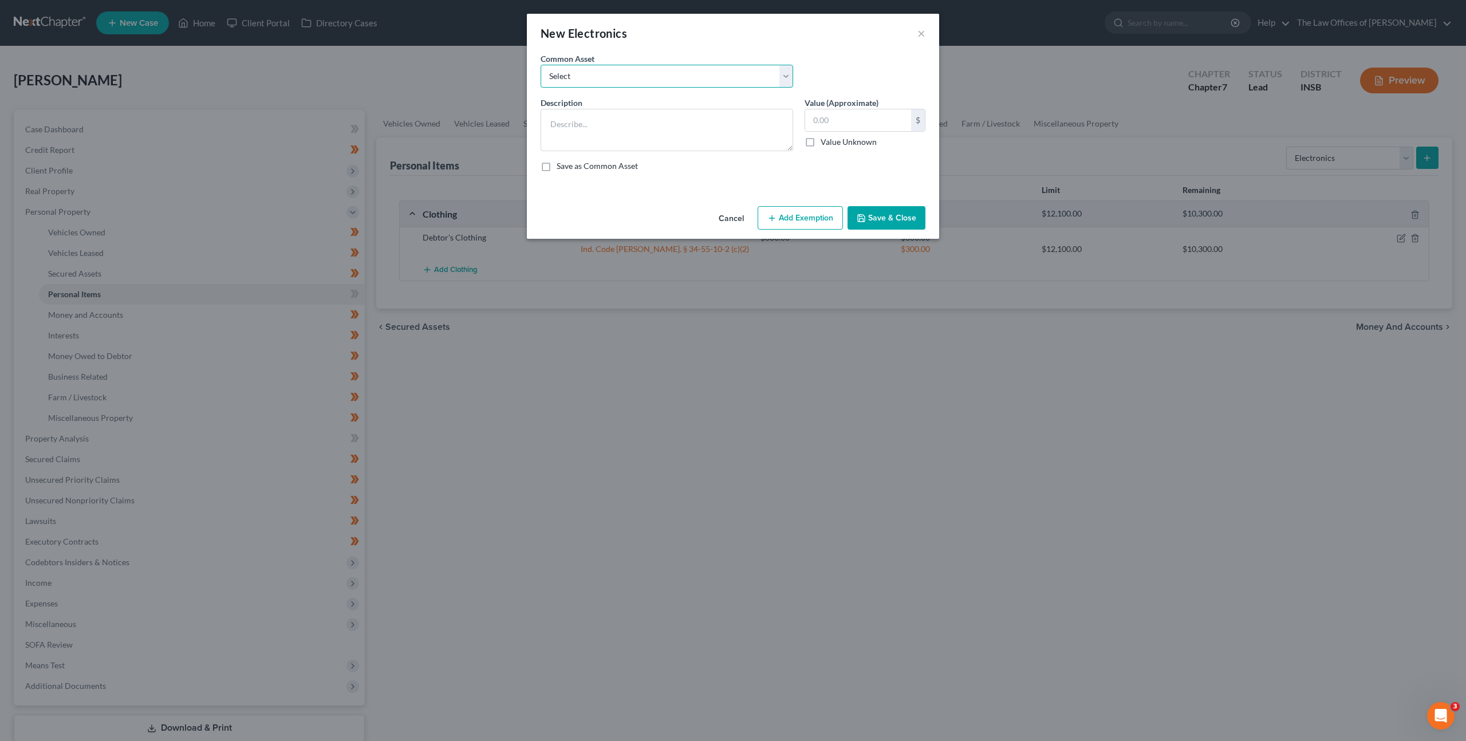
click at [682, 66] on select "Select Cell Phone (1), Television (2), Desktop Computer (1)" at bounding box center [667, 76] width 253 height 23
click at [541, 65] on select "Select Cell Phone (1), Television (2), Desktop Computer (1)" at bounding box center [667, 76] width 253 height 23
drag, startPoint x: 684, startPoint y: 123, endPoint x: 653, endPoint y: 123, distance: 30.9
click at [653, 123] on textarea "Cell Phone (1), Television (2), Desktop Computer (1)" at bounding box center [667, 130] width 253 height 42
drag, startPoint x: 848, startPoint y: 120, endPoint x: 891, endPoint y: 114, distance: 42.8
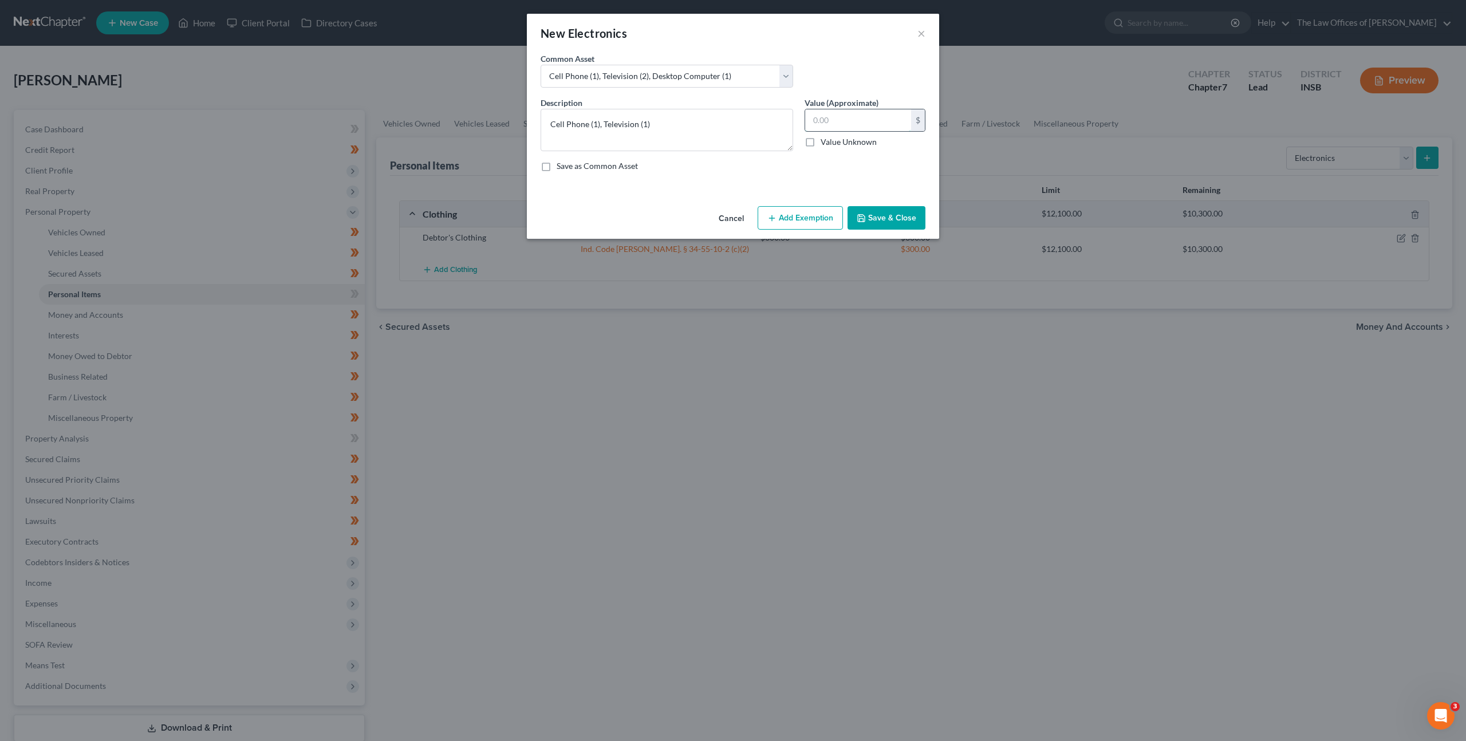
click at [850, 120] on input "text" at bounding box center [858, 120] width 106 height 22
click at [781, 219] on button "Add Exemption" at bounding box center [800, 218] width 85 height 24
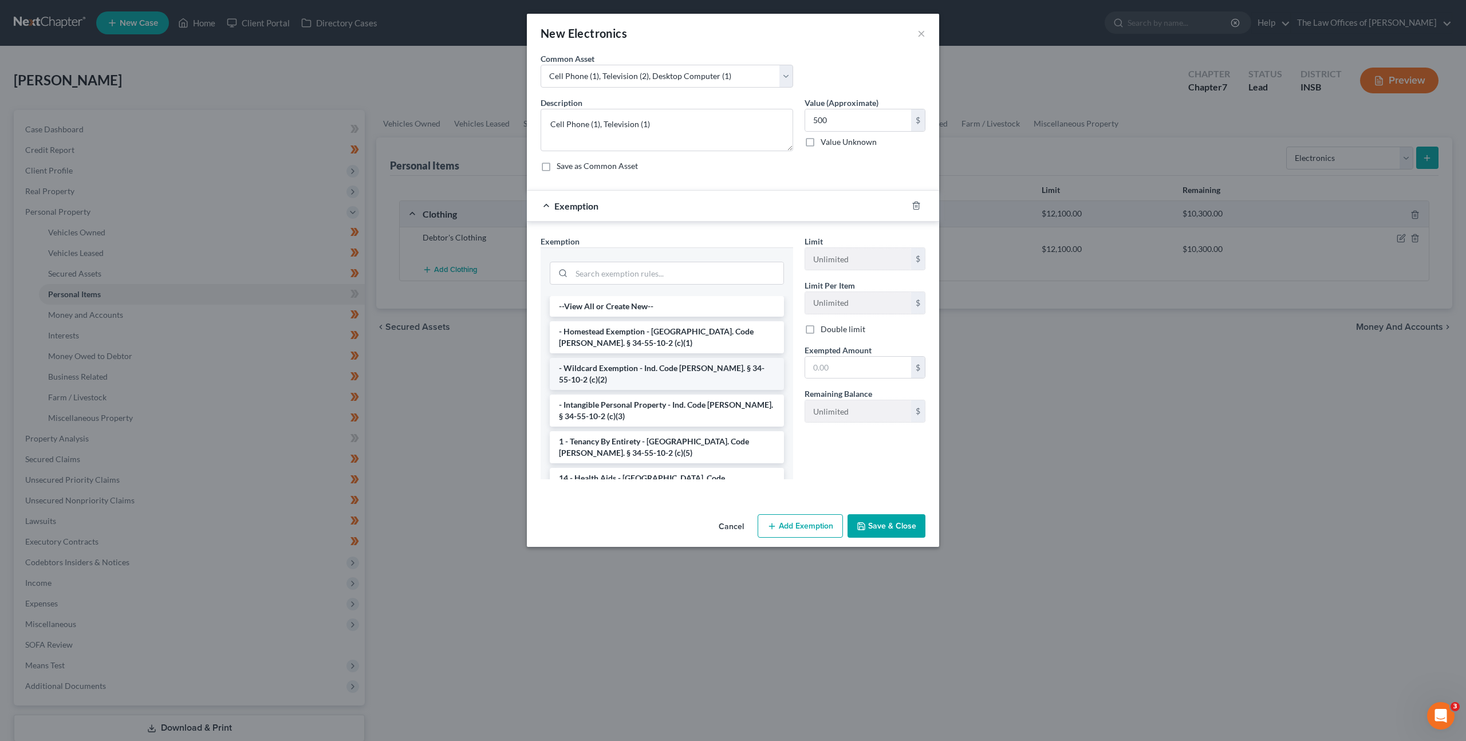
click at [687, 367] on li "- Wildcard Exemption - Ind. Code [PERSON_NAME]. § 34-55-10-2 (c)(2)" at bounding box center [667, 374] width 234 height 32
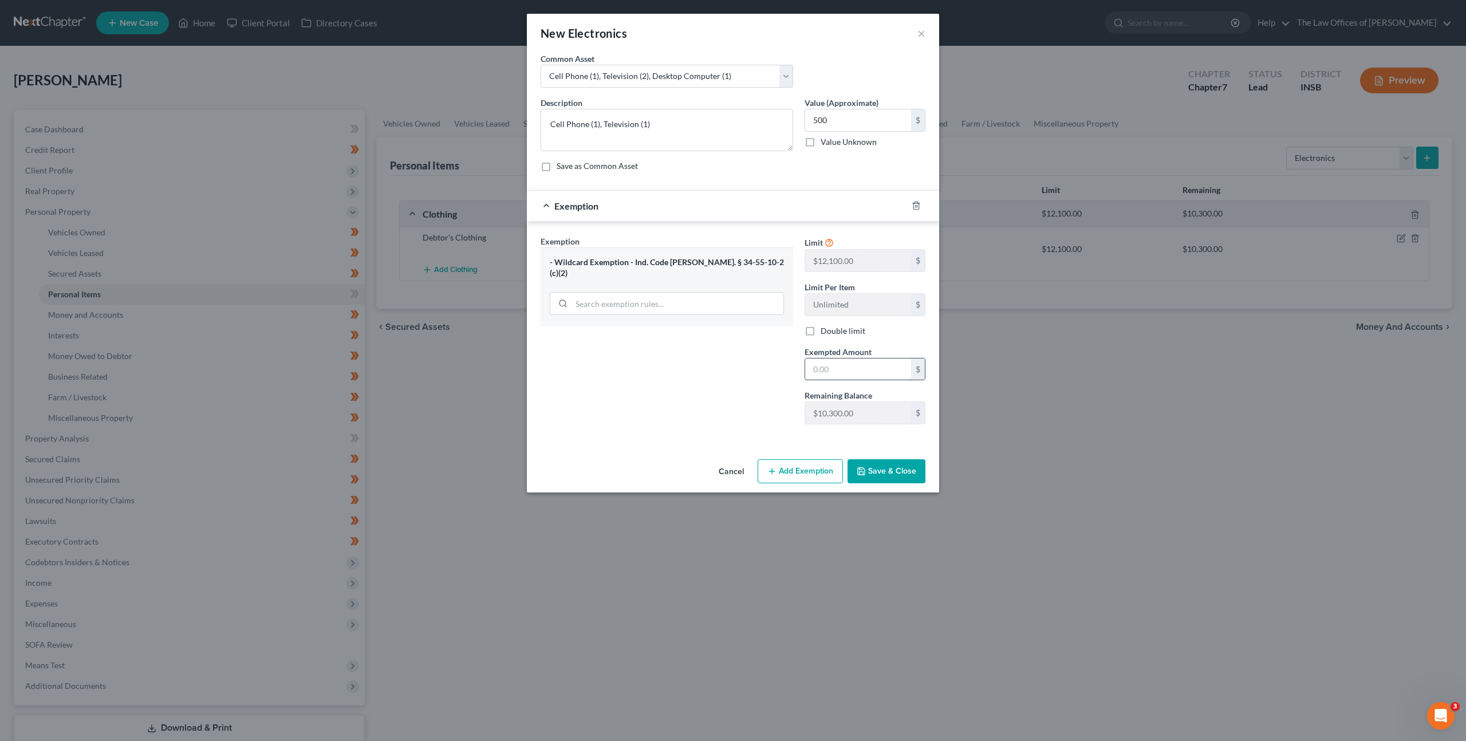
drag, startPoint x: 845, startPoint y: 367, endPoint x: 834, endPoint y: 369, distance: 11.6
click at [845, 367] on input "text" at bounding box center [858, 370] width 106 height 22
click at [887, 476] on button "Save & Close" at bounding box center [887, 471] width 78 height 24
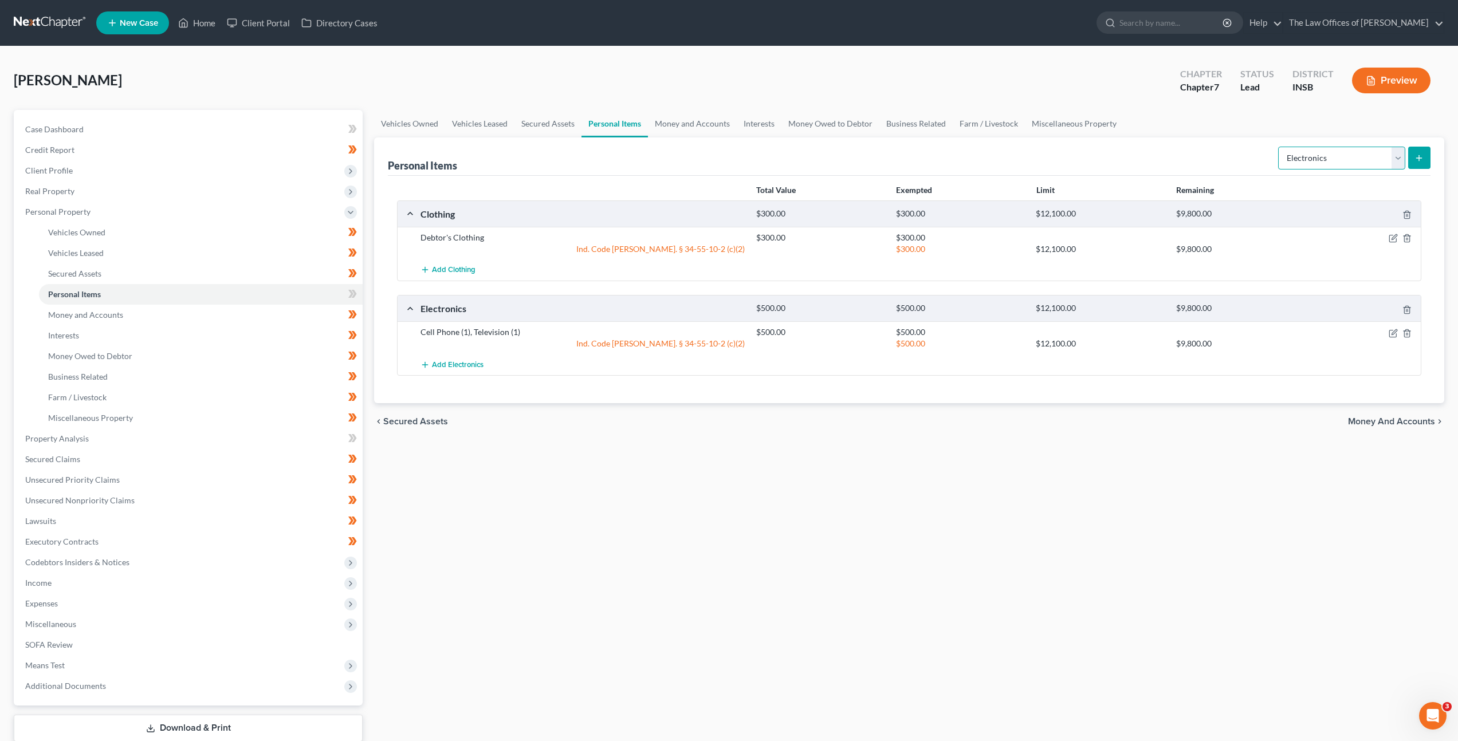
click at [1333, 151] on select "Select Item Type Clothing Collectibles Of Value Electronics Firearms Household …" at bounding box center [1341, 158] width 127 height 23
click at [1279, 147] on select "Select Item Type Clothing Collectibles Of Value Electronics Firearms Household …" at bounding box center [1341, 158] width 127 height 23
click at [1412, 154] on button "submit" at bounding box center [1419, 158] width 22 height 22
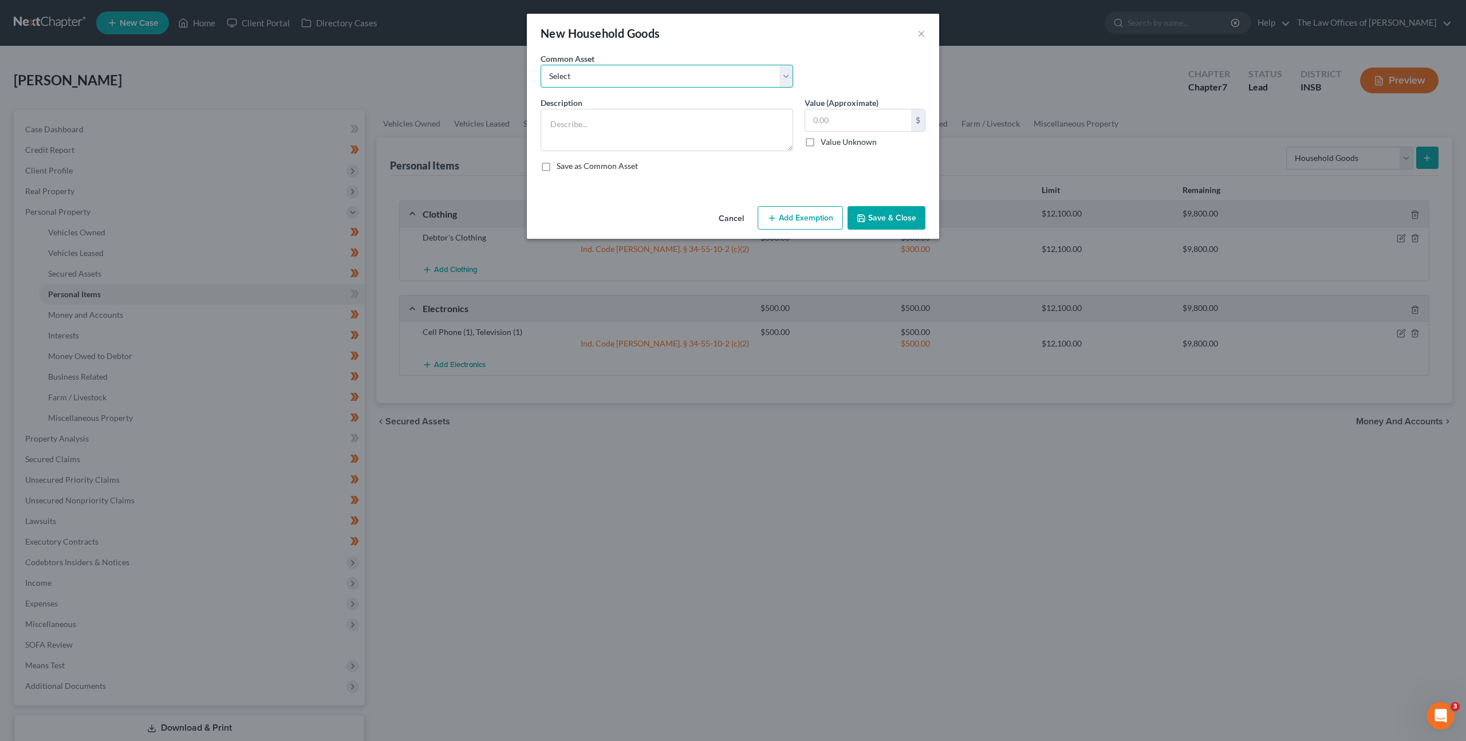
click at [680, 80] on select "Select Living Room Suite, Dining Room Suite, Bedroom Suite, Washer, Dryer, Refr…" at bounding box center [667, 76] width 253 height 23
click at [541, 65] on select "Select Living Room Suite, Dining Room Suite, Bedroom Suite, Washer, Dryer, Refr…" at bounding box center [667, 76] width 253 height 23
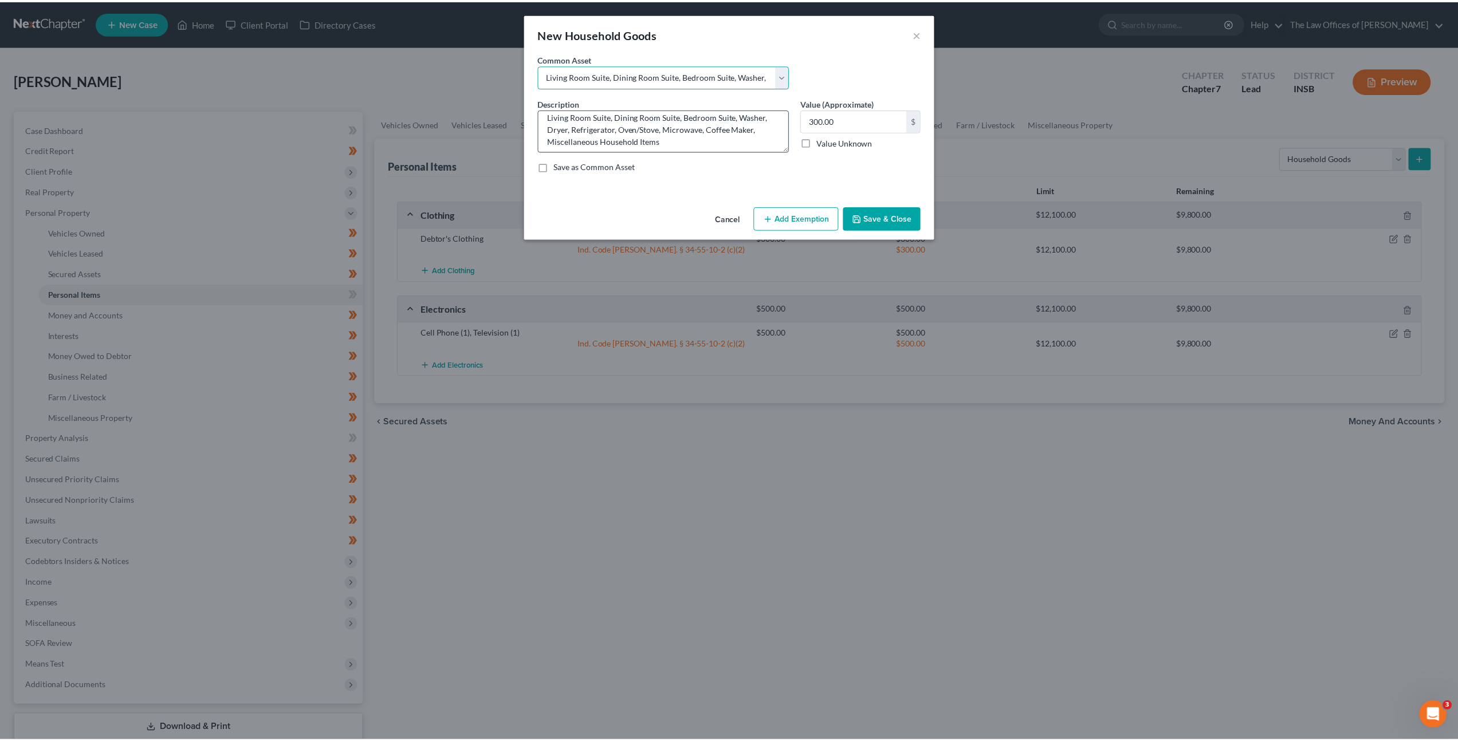
scroll to position [12, 0]
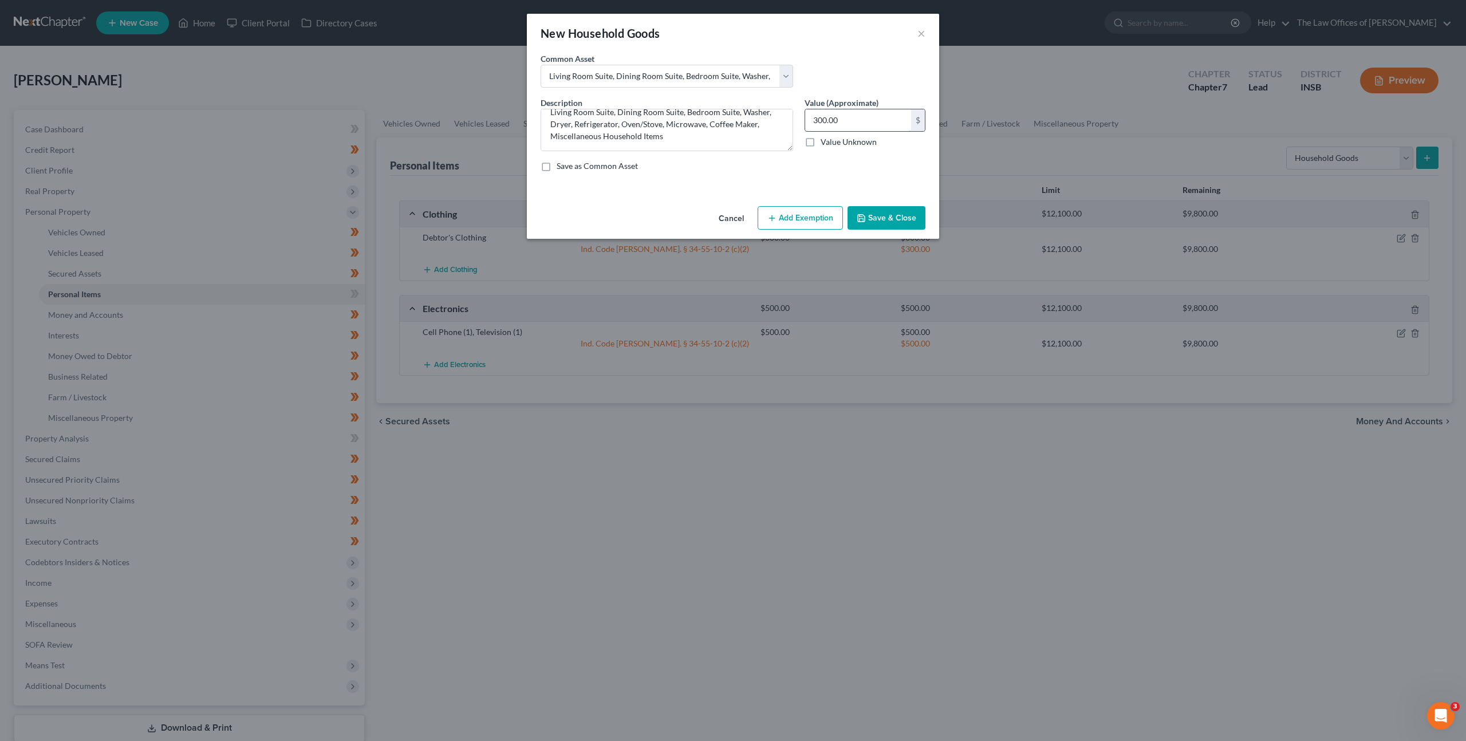
click at [845, 124] on input "300.00" at bounding box center [858, 120] width 106 height 22
click at [805, 223] on button "Add Exemption" at bounding box center [800, 218] width 85 height 24
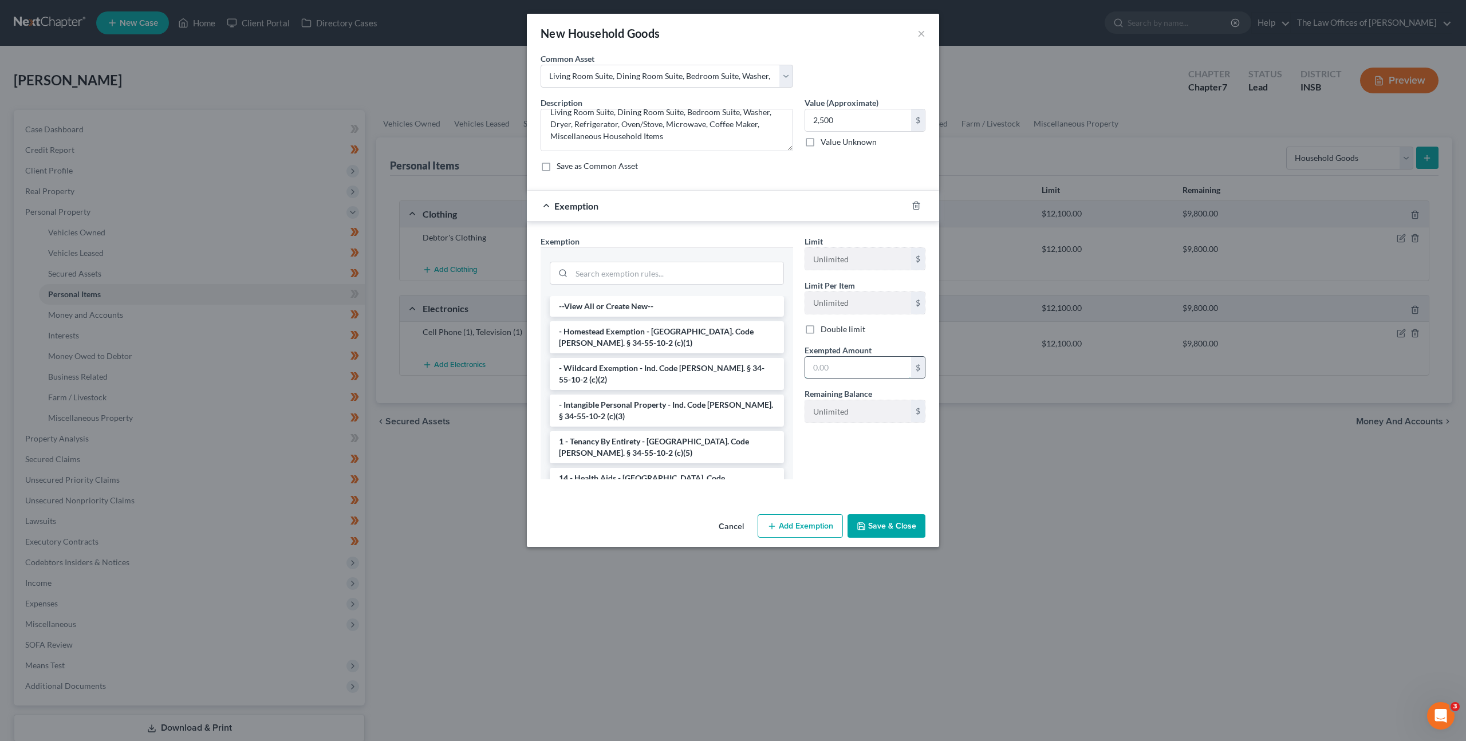
click at [854, 361] on input "text" at bounding box center [858, 368] width 106 height 22
click at [707, 369] on li "- Wildcard Exemption - Ind. Code [PERSON_NAME]. § 34-55-10-2 (c)(2)" at bounding box center [667, 374] width 234 height 32
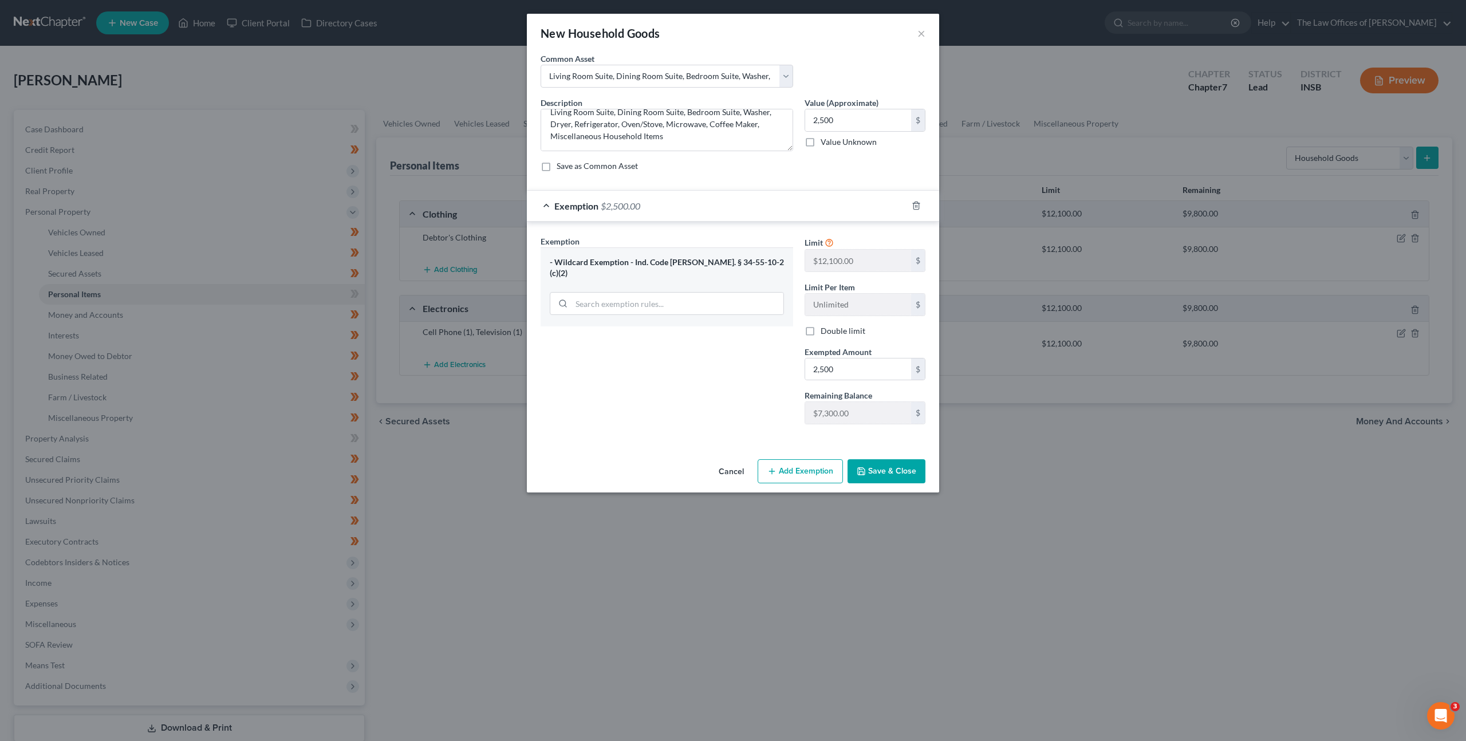
click at [895, 475] on button "Save & Close" at bounding box center [887, 471] width 78 height 24
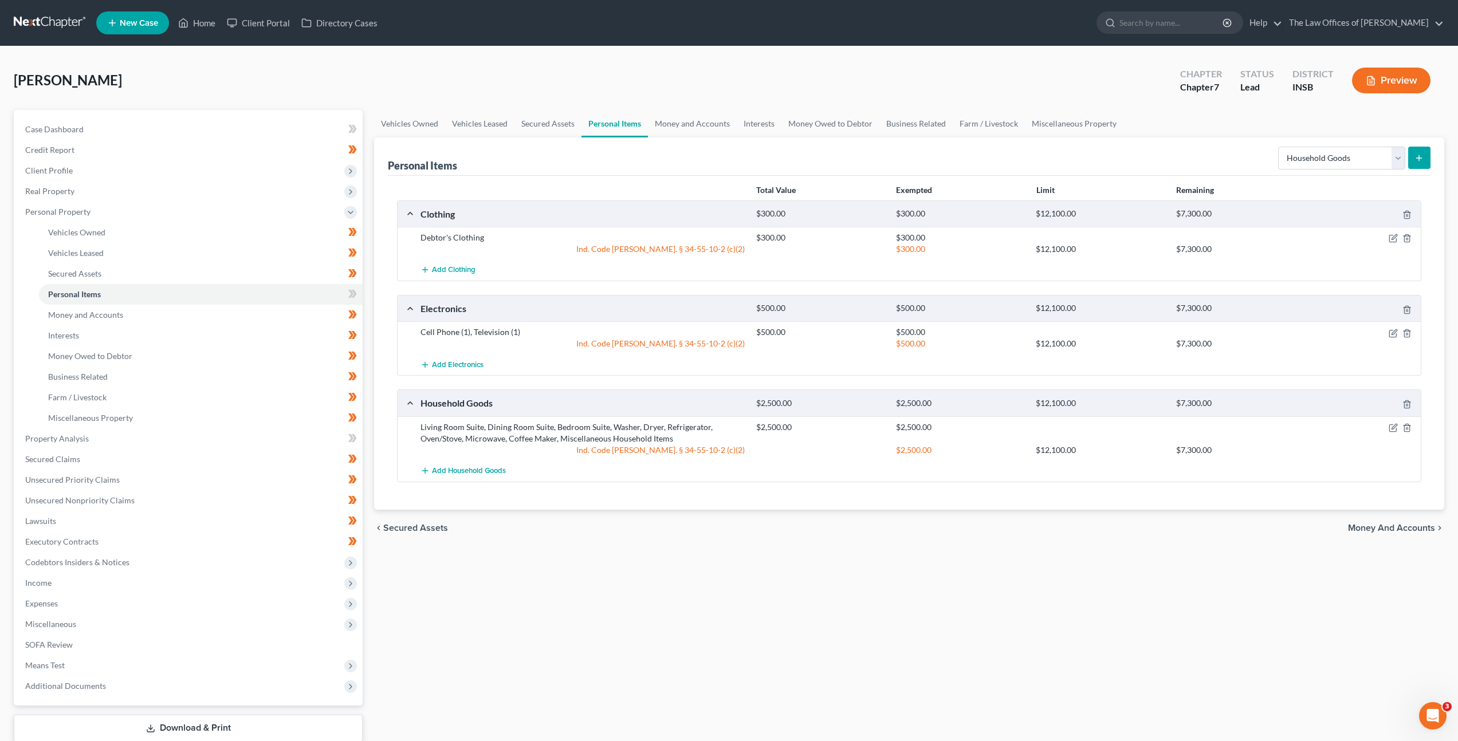
click at [878, 514] on div "chevron_left Secured Assets Money and Accounts chevron_right" at bounding box center [909, 528] width 1070 height 37
click at [1391, 427] on icon "button" at bounding box center [1392, 427] width 9 height 9
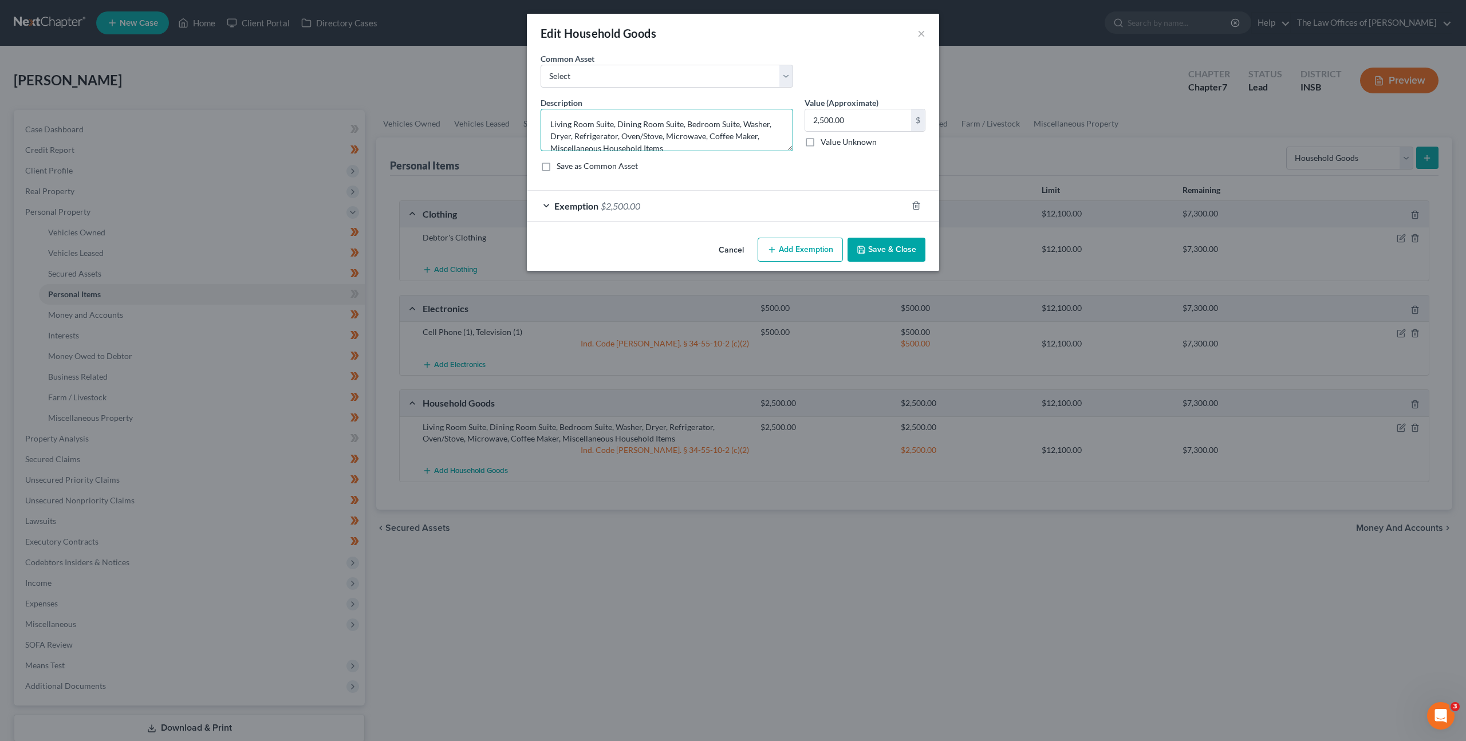
drag, startPoint x: 665, startPoint y: 137, endPoint x: 572, endPoint y: 137, distance: 93.4
click at [572, 137] on textarea "Living Room Suite, Dining Room Suite, Bedroom Suite, Washer, Dryer, Refrigerato…" at bounding box center [667, 130] width 253 height 42
click at [878, 247] on button "Save & Close" at bounding box center [887, 250] width 78 height 24
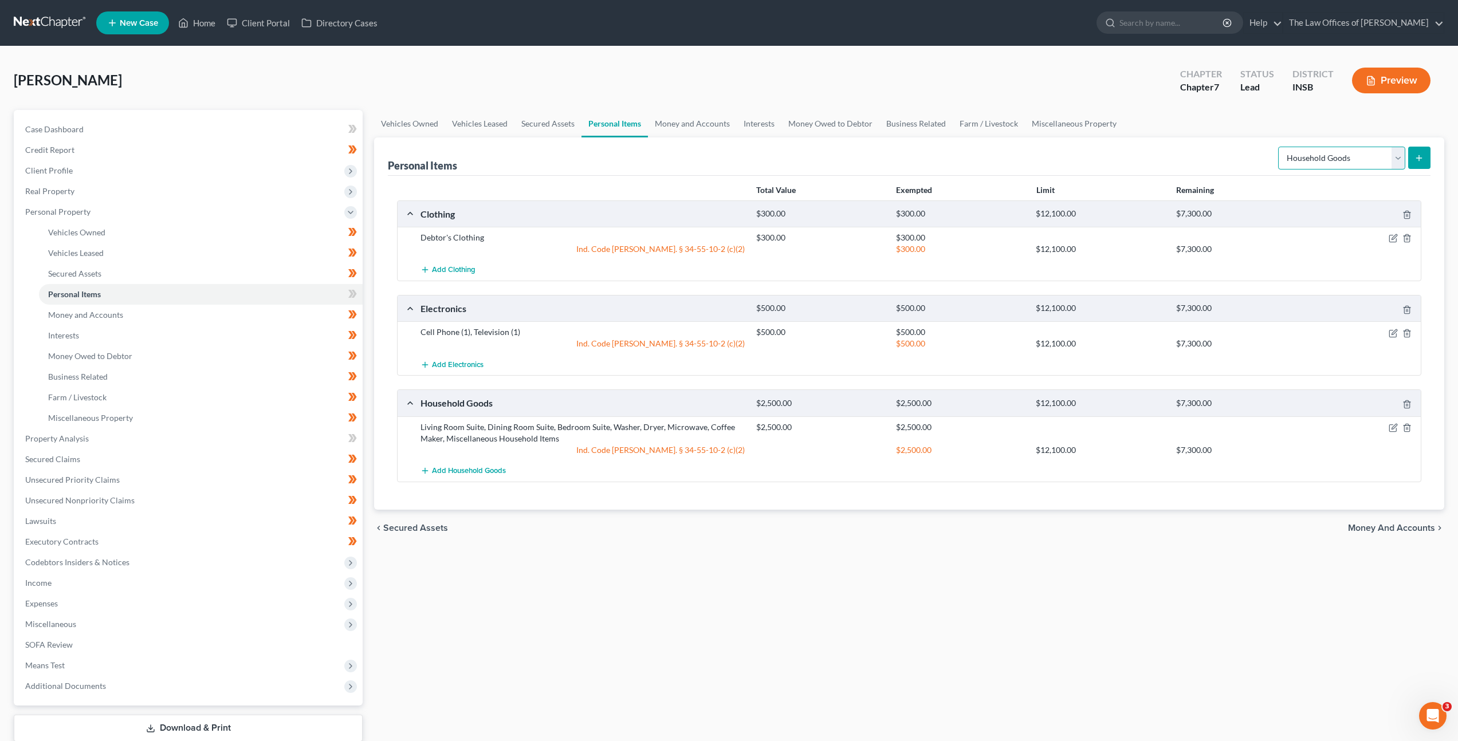
click at [1341, 148] on select "Select Item Type Clothing Collectibles Of Value Electronics Firearms Household …" at bounding box center [1341, 158] width 127 height 23
click at [1279, 147] on select "Select Item Type Clothing Collectibles Of Value Electronics Firearms Household …" at bounding box center [1341, 158] width 127 height 23
click at [1169, 152] on div "Personal Items Select Item Type Clothing Collectibles Of Value Electronics Fire…" at bounding box center [909, 156] width 1042 height 38
click at [1336, 159] on select "Select Item Type Clothing Collectibles Of Value Electronics Firearms Household …" at bounding box center [1341, 158] width 127 height 23
click at [347, 294] on span at bounding box center [352, 295] width 20 height 17
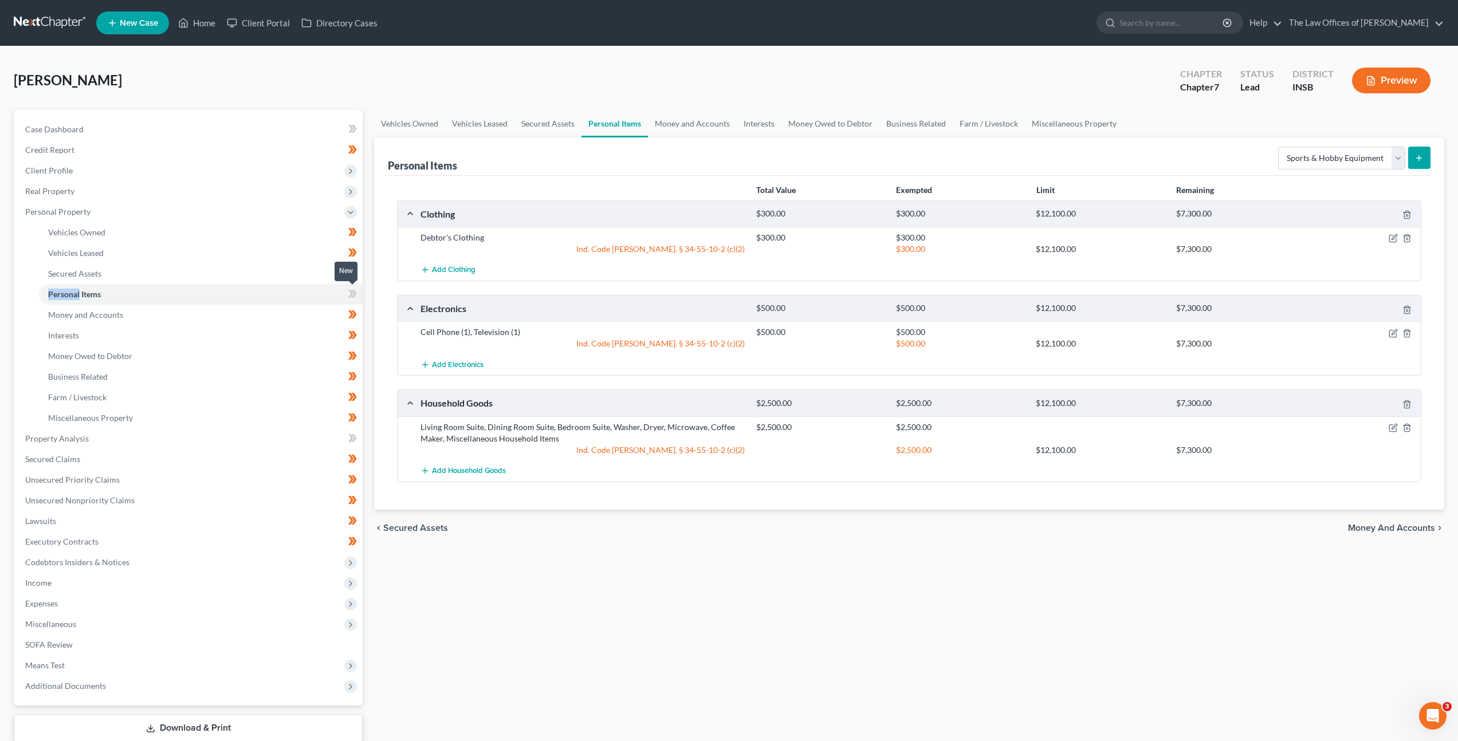
click at [347, 294] on span at bounding box center [352, 295] width 20 height 17
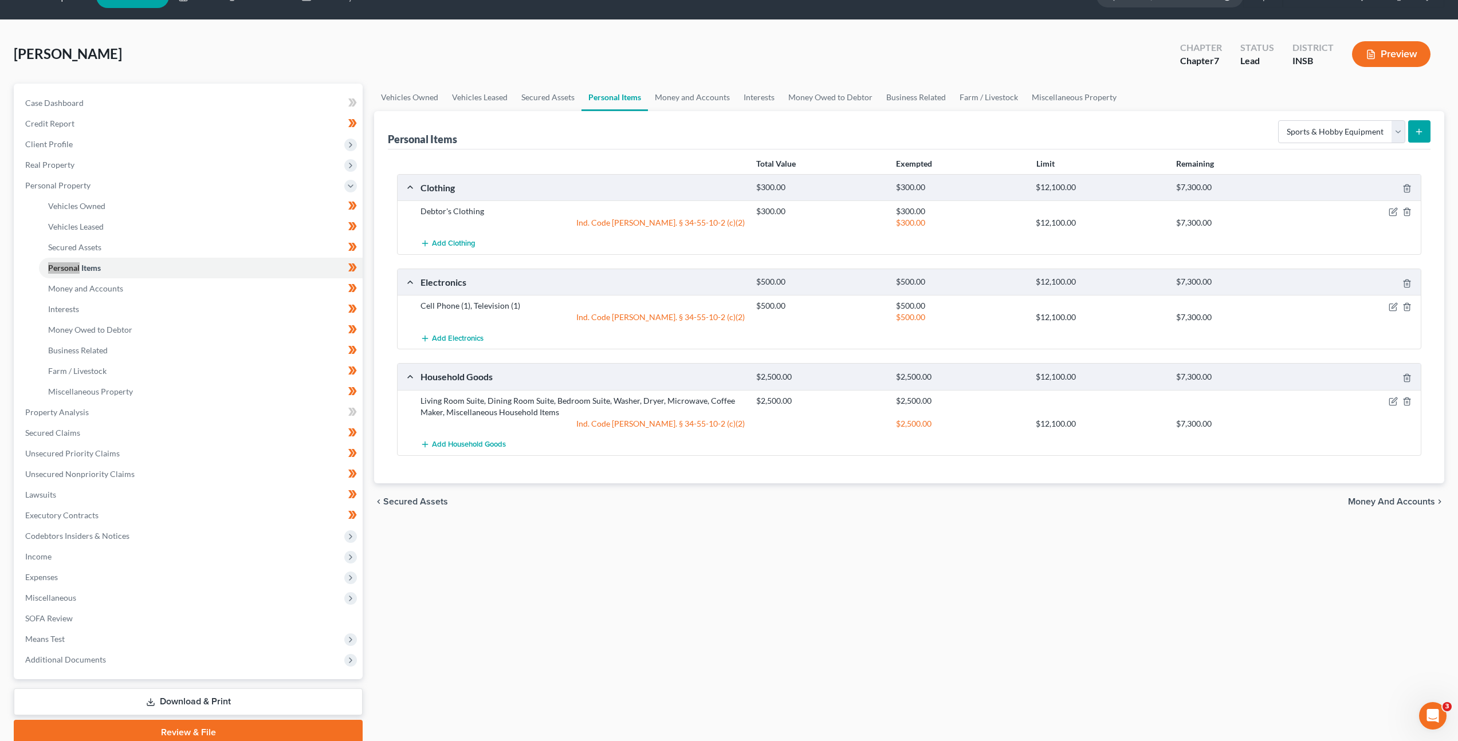
scroll to position [32, 0]
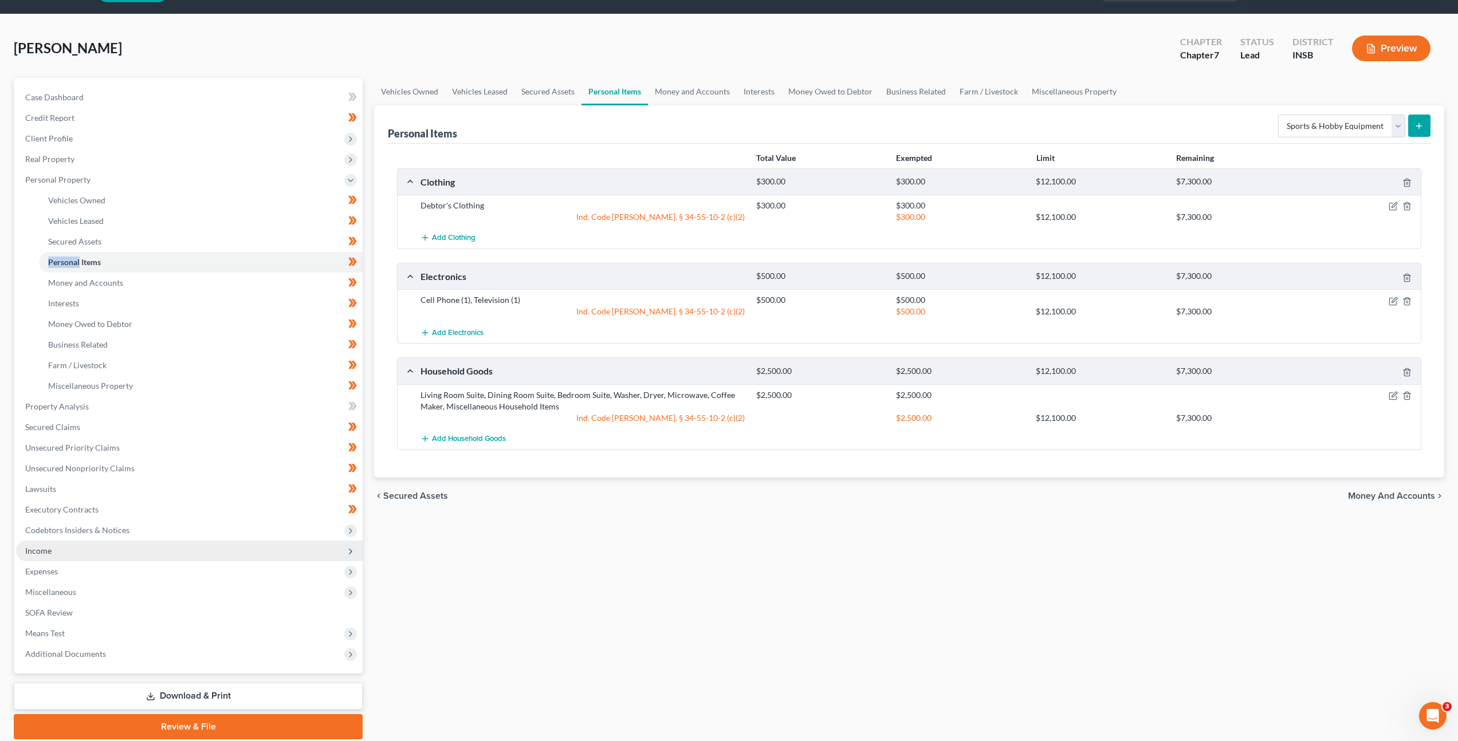
click at [148, 550] on span "Income" at bounding box center [189, 551] width 346 height 21
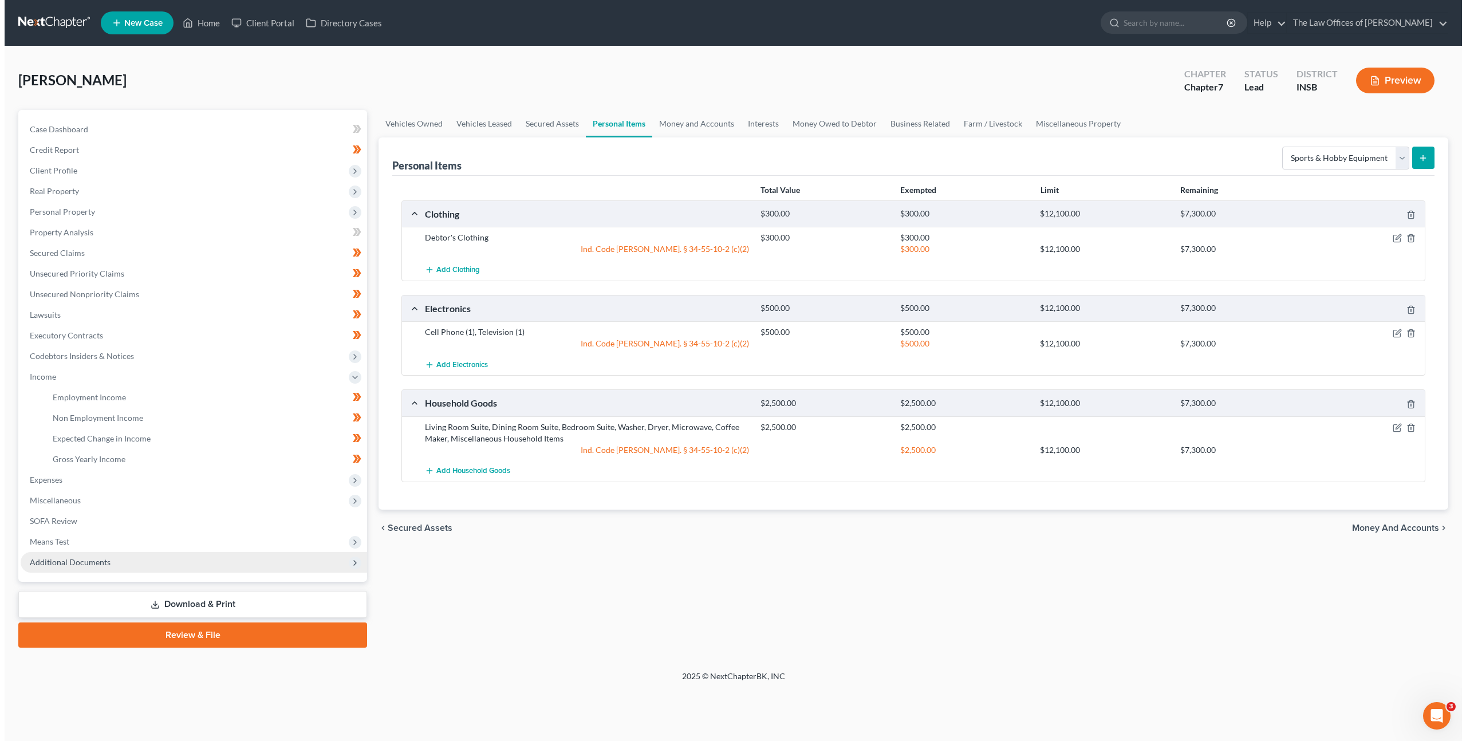
scroll to position [0, 0]
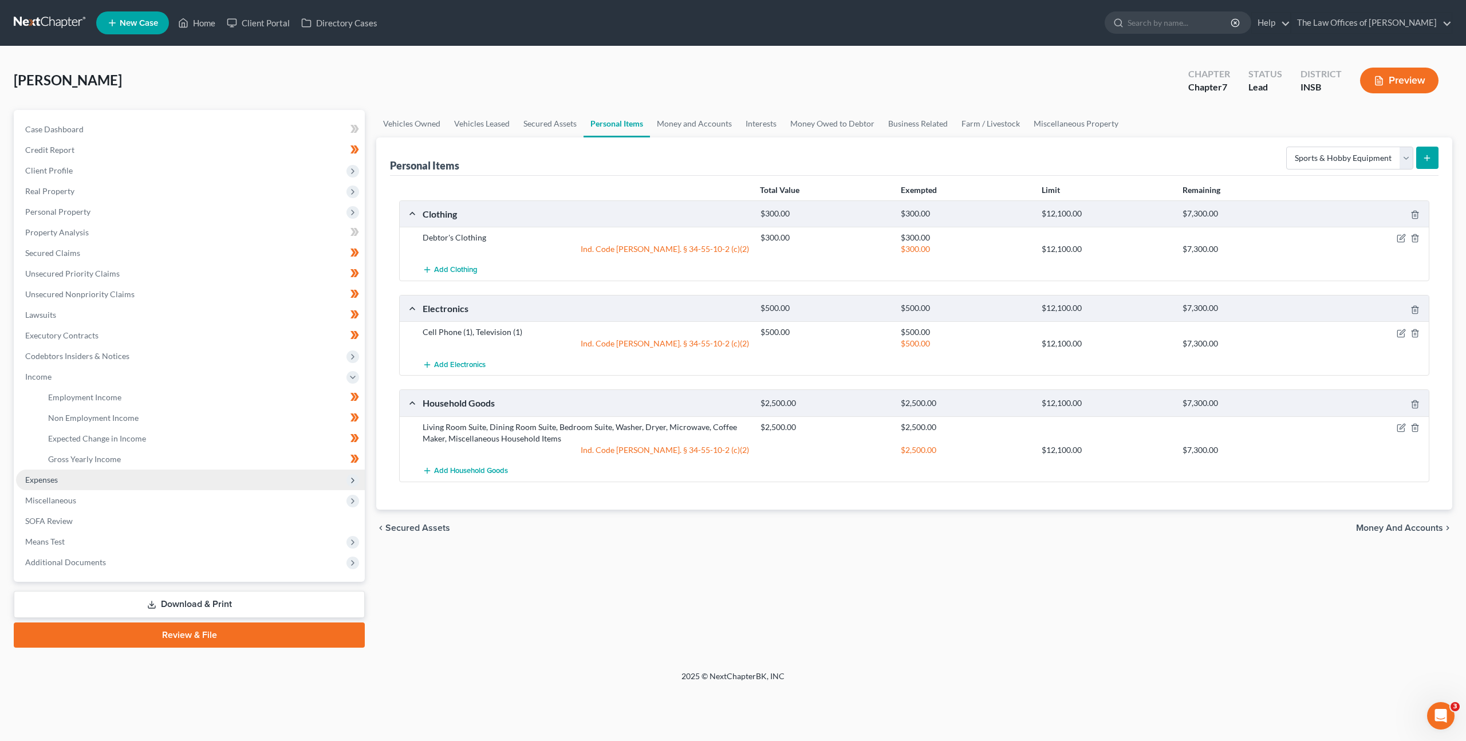
click at [156, 485] on span "Expenses" at bounding box center [190, 480] width 349 height 21
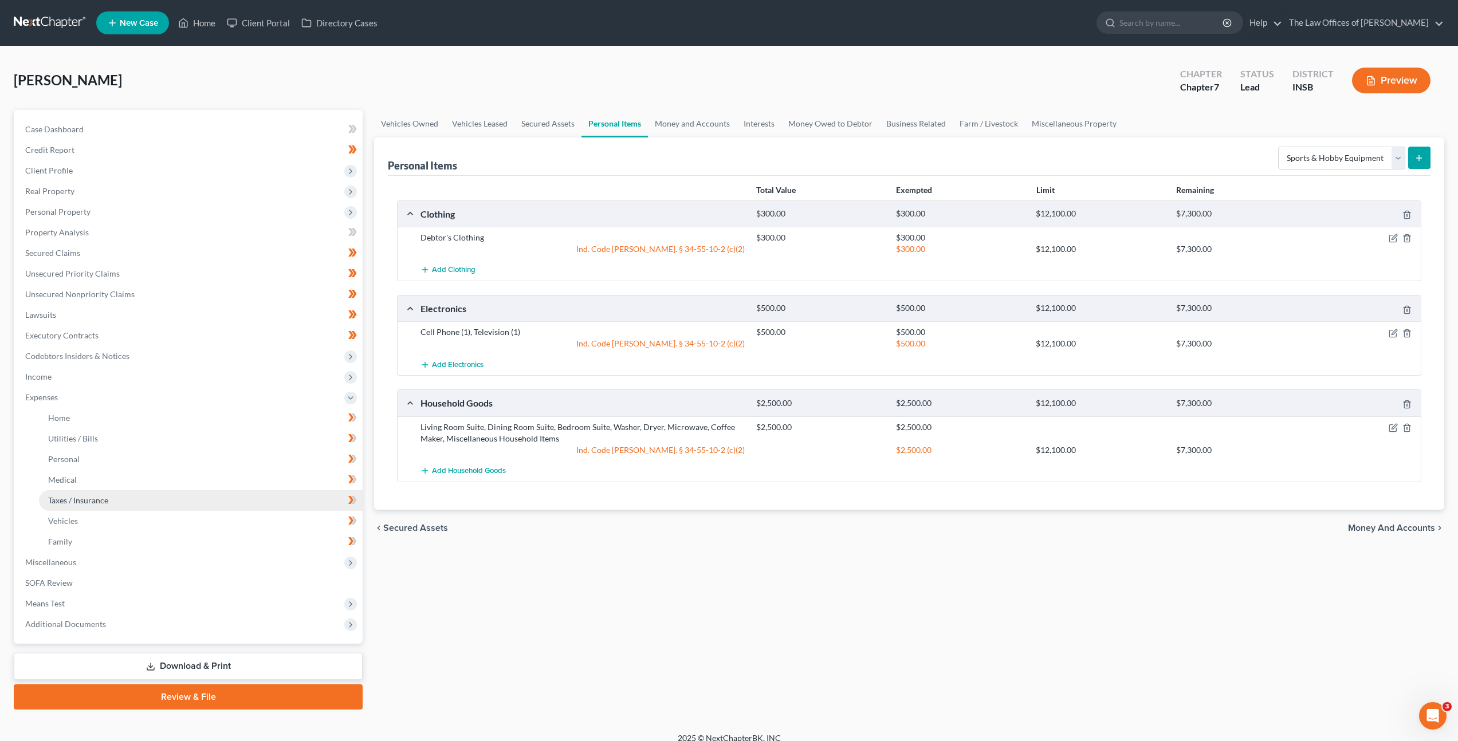
click at [169, 494] on link "Taxes / Insurance" at bounding box center [201, 500] width 324 height 21
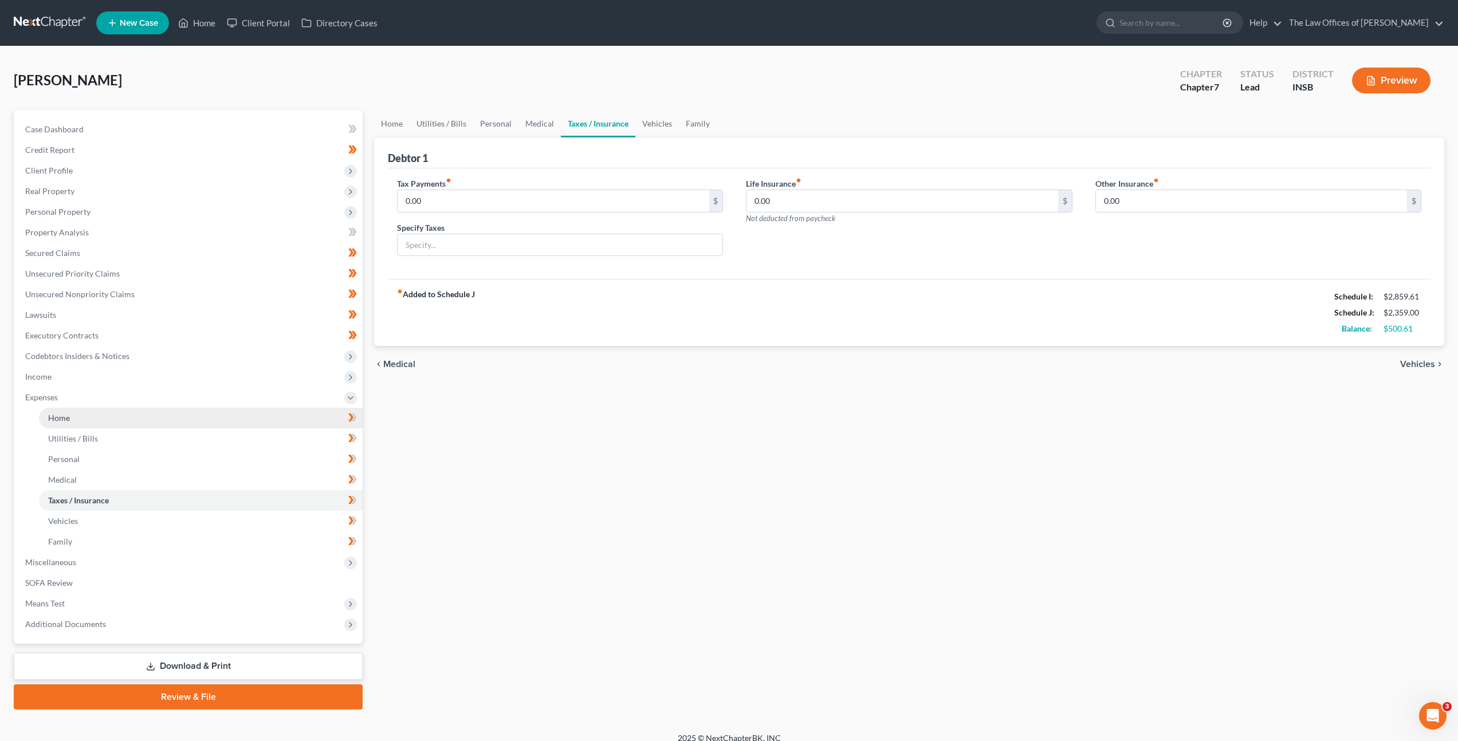
click at [203, 411] on link "Home" at bounding box center [201, 418] width 324 height 21
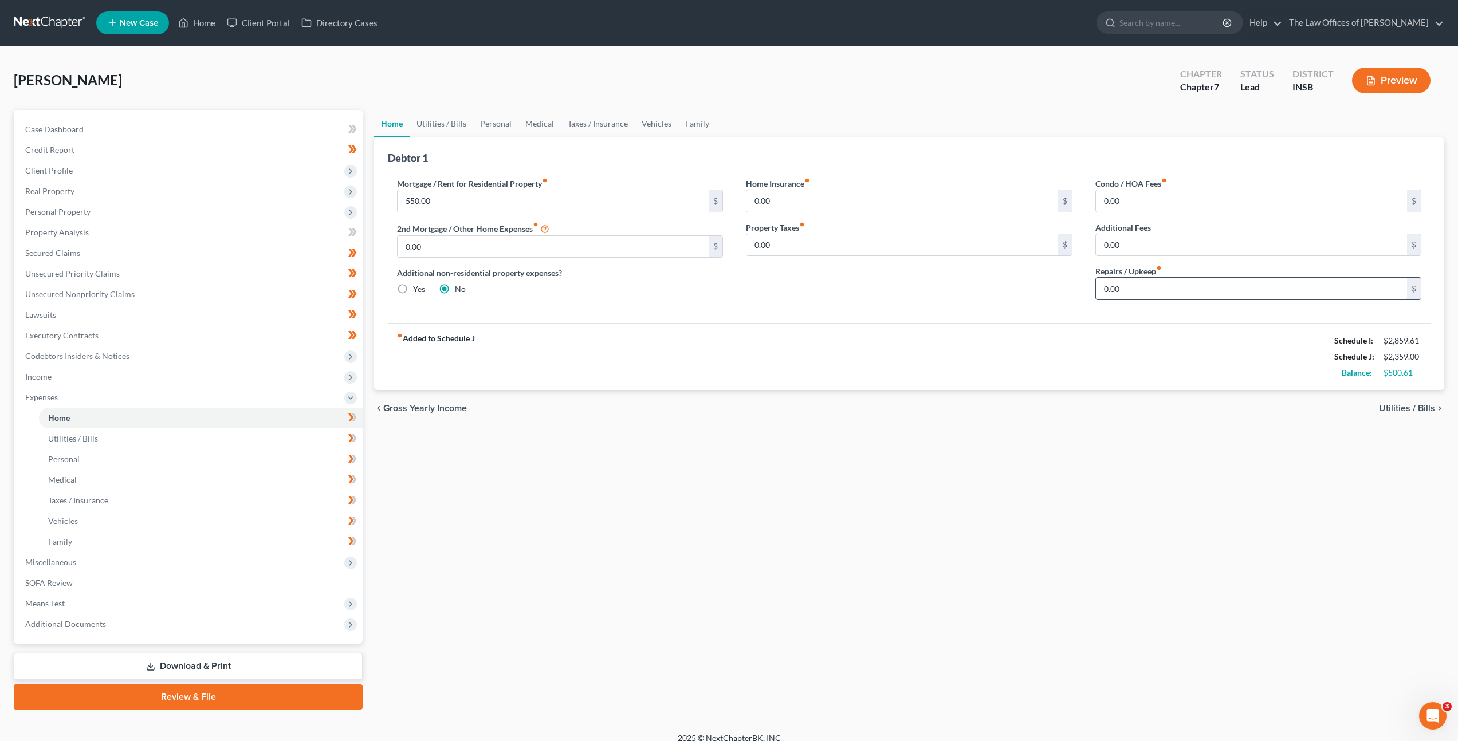
drag, startPoint x: 1149, startPoint y: 295, endPoint x: 1155, endPoint y: 294, distance: 6.4
click at [1149, 295] on input "0.00" at bounding box center [1251, 289] width 311 height 22
click at [818, 200] on input "0.00" at bounding box center [901, 201] width 311 height 22
click at [452, 105] on div "[PERSON_NAME] Upgraded Chapter Chapter 7 Status Lead District INSB Preview" at bounding box center [729, 85] width 1430 height 50
click at [438, 117] on link "Utilities / Bills" at bounding box center [441, 123] width 64 height 27
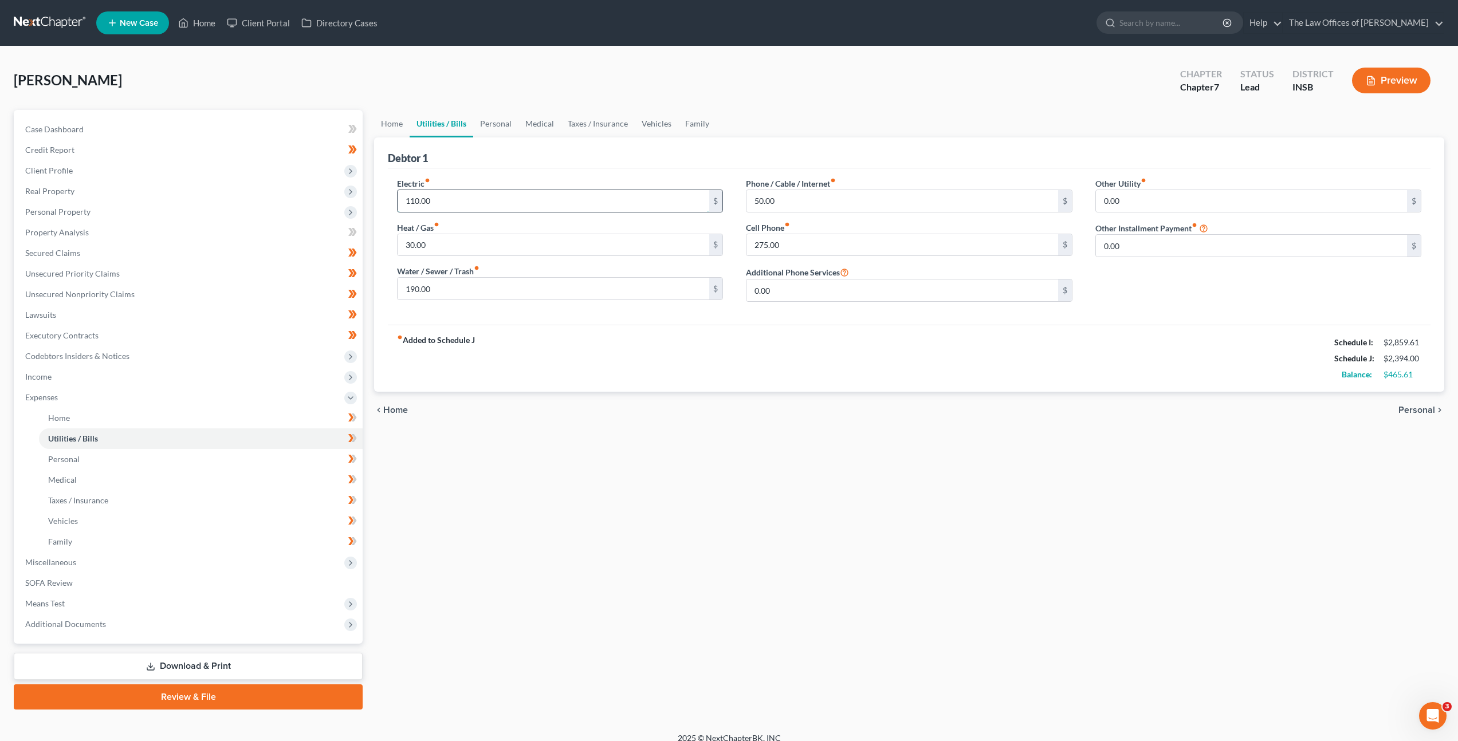
click at [446, 192] on input "110.00" at bounding box center [552, 201] width 311 height 22
click at [350, 175] on div "Petition Navigation Case Dashboard Payments Invoices Payments Payments Credit R…" at bounding box center [729, 410] width 1442 height 600
click at [491, 121] on link "Personal" at bounding box center [495, 123] width 45 height 27
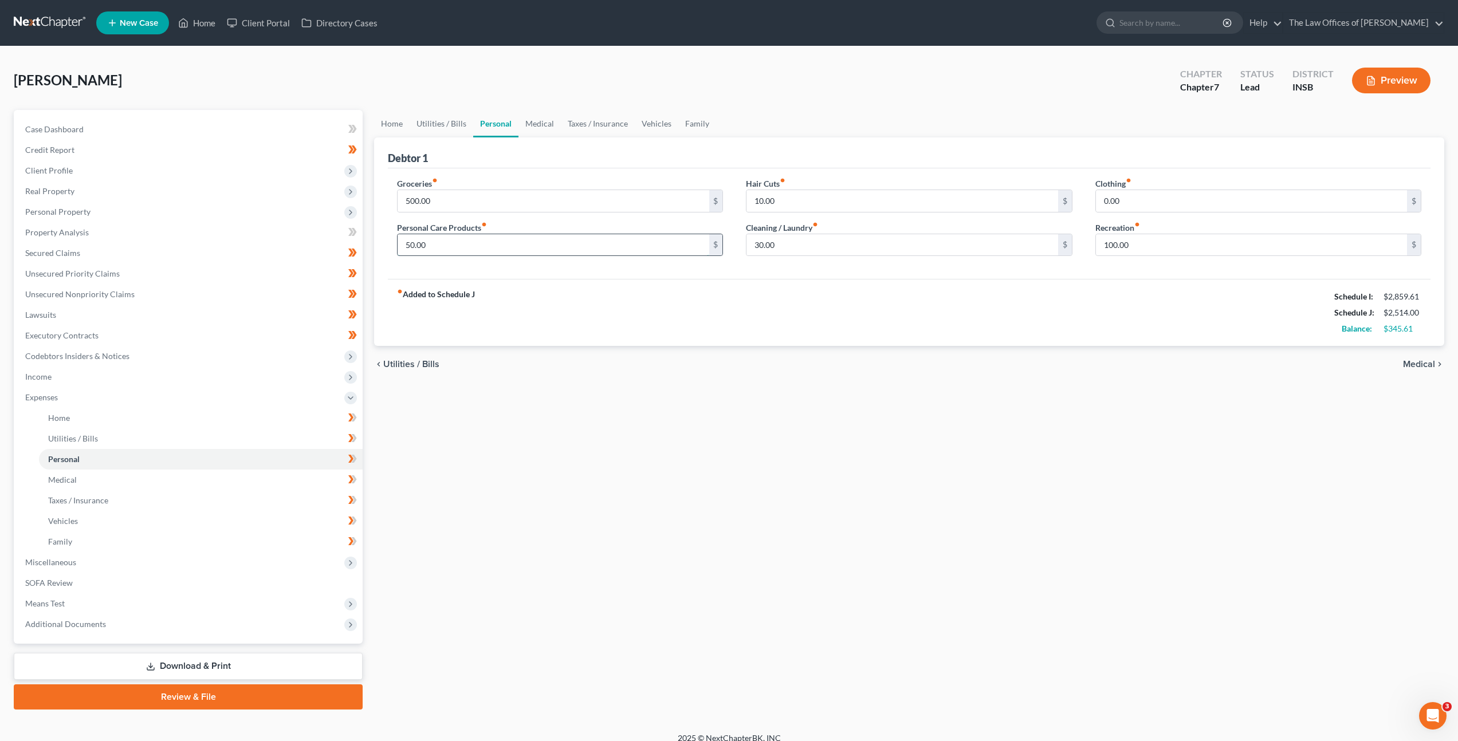
click at [471, 252] on input "50.00" at bounding box center [552, 245] width 311 height 22
click at [1168, 202] on input "0.00" at bounding box center [1251, 201] width 311 height 22
click at [537, 126] on link "Medical" at bounding box center [539, 123] width 42 height 27
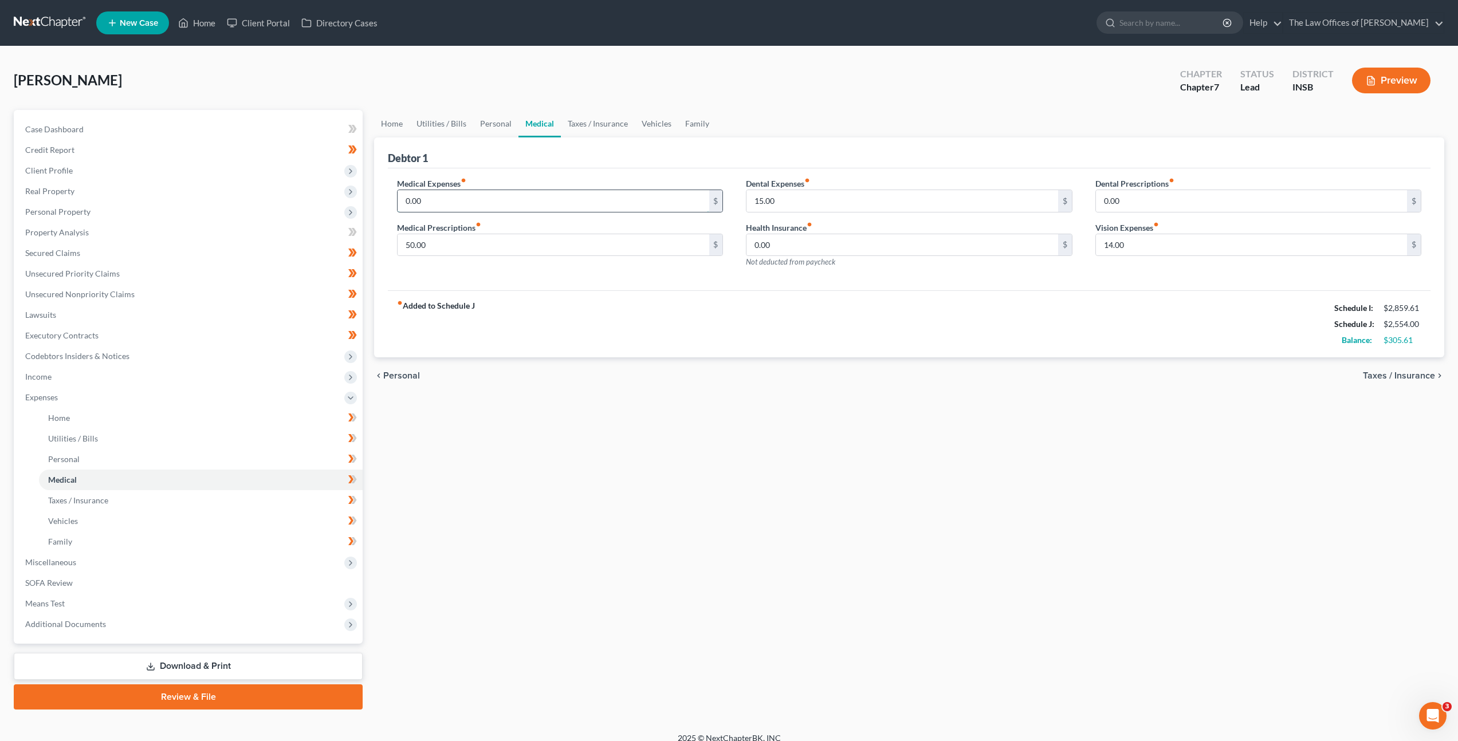
click at [518, 206] on input "0.00" at bounding box center [552, 201] width 311 height 22
click at [577, 107] on div "[PERSON_NAME] Upgraded Chapter Chapter 7 Status Lead District INSB Preview" at bounding box center [729, 85] width 1430 height 50
click at [586, 120] on link "Taxes / Insurance" at bounding box center [598, 123] width 74 height 27
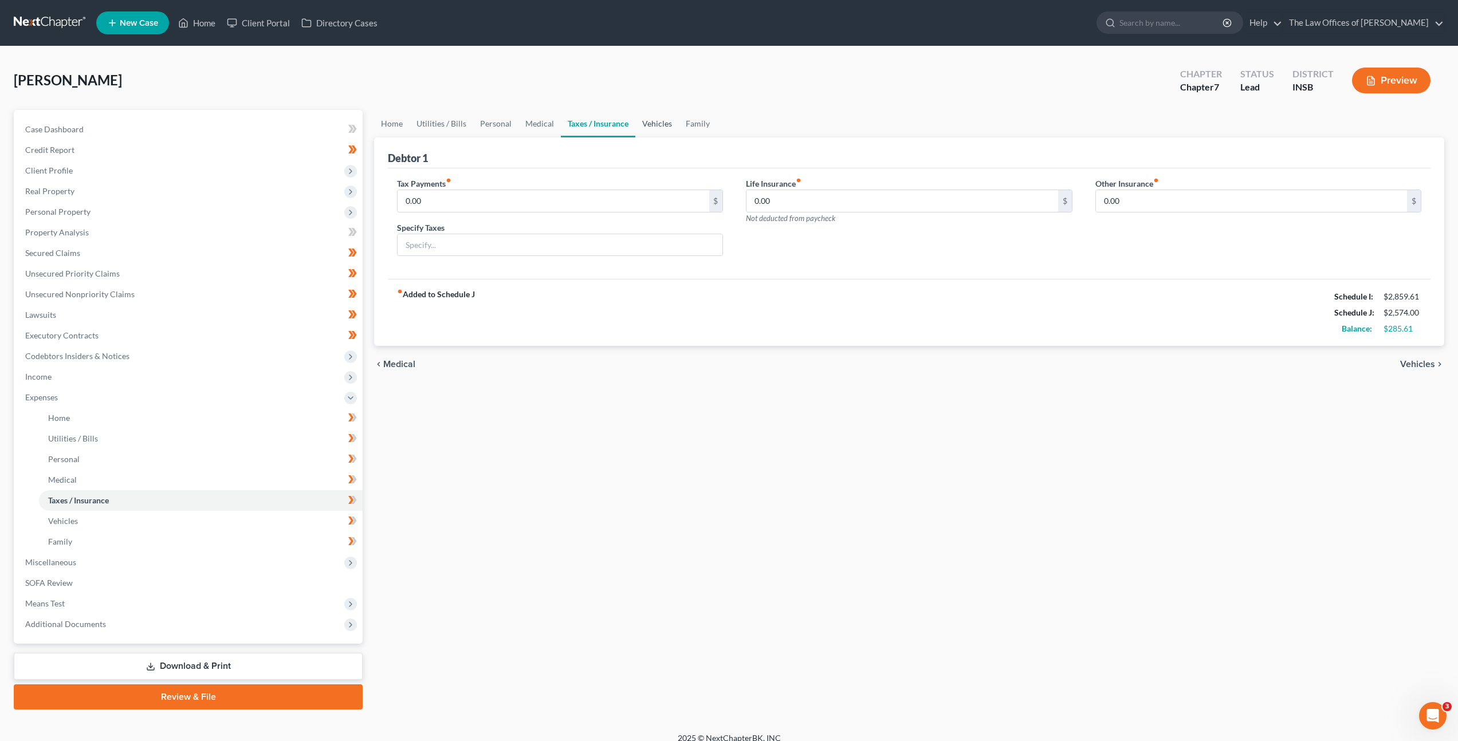
click at [657, 120] on link "Vehicles" at bounding box center [657, 123] width 44 height 27
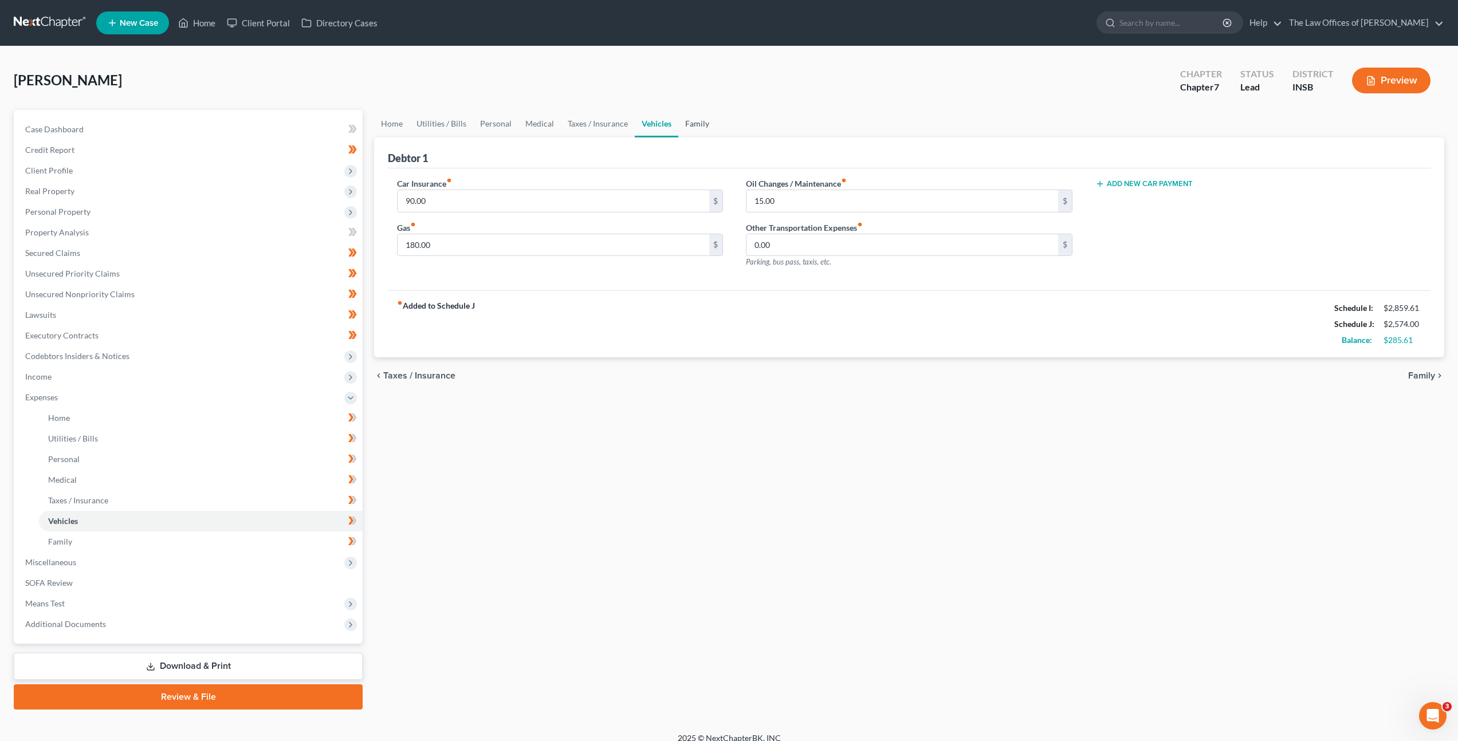
click at [691, 127] on link "Family" at bounding box center [697, 123] width 38 height 27
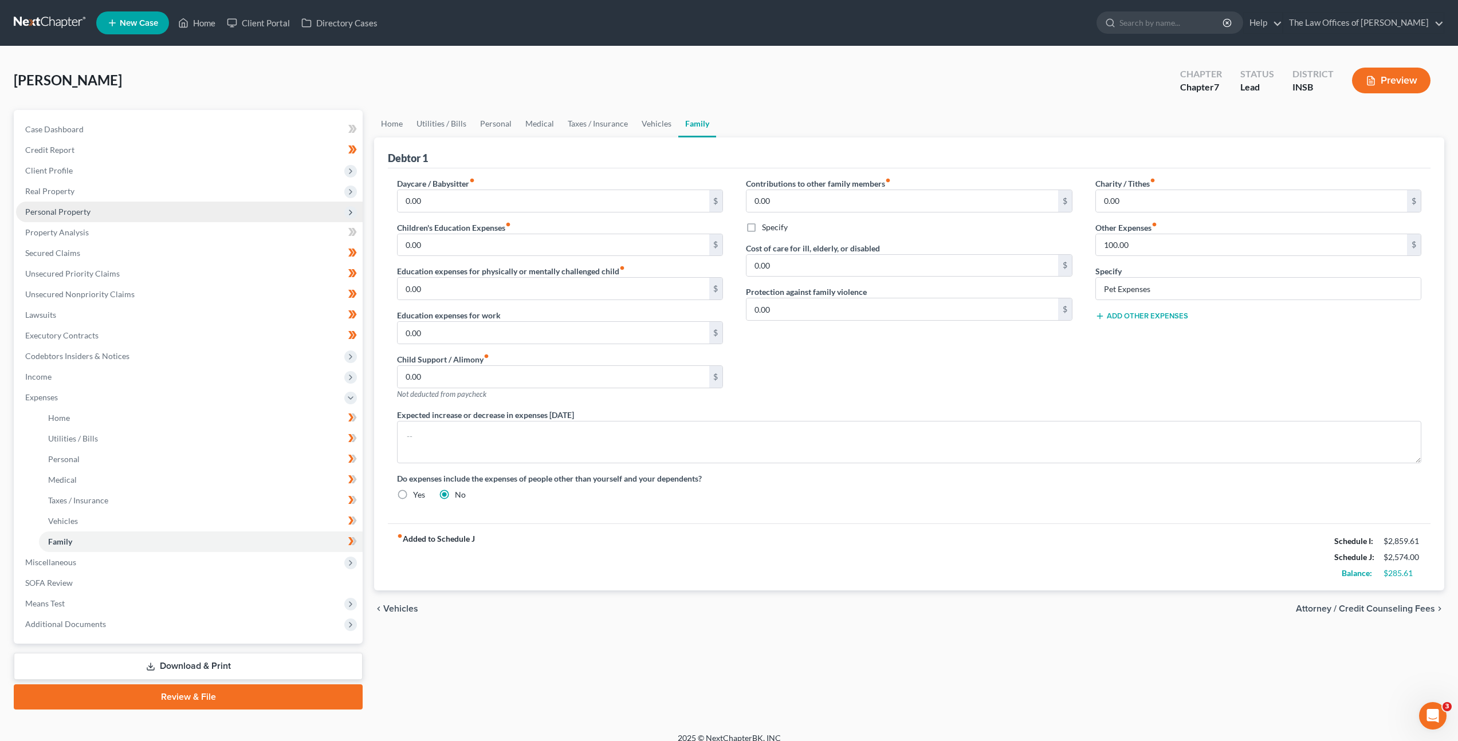
click at [213, 215] on span "Personal Property" at bounding box center [189, 212] width 346 height 21
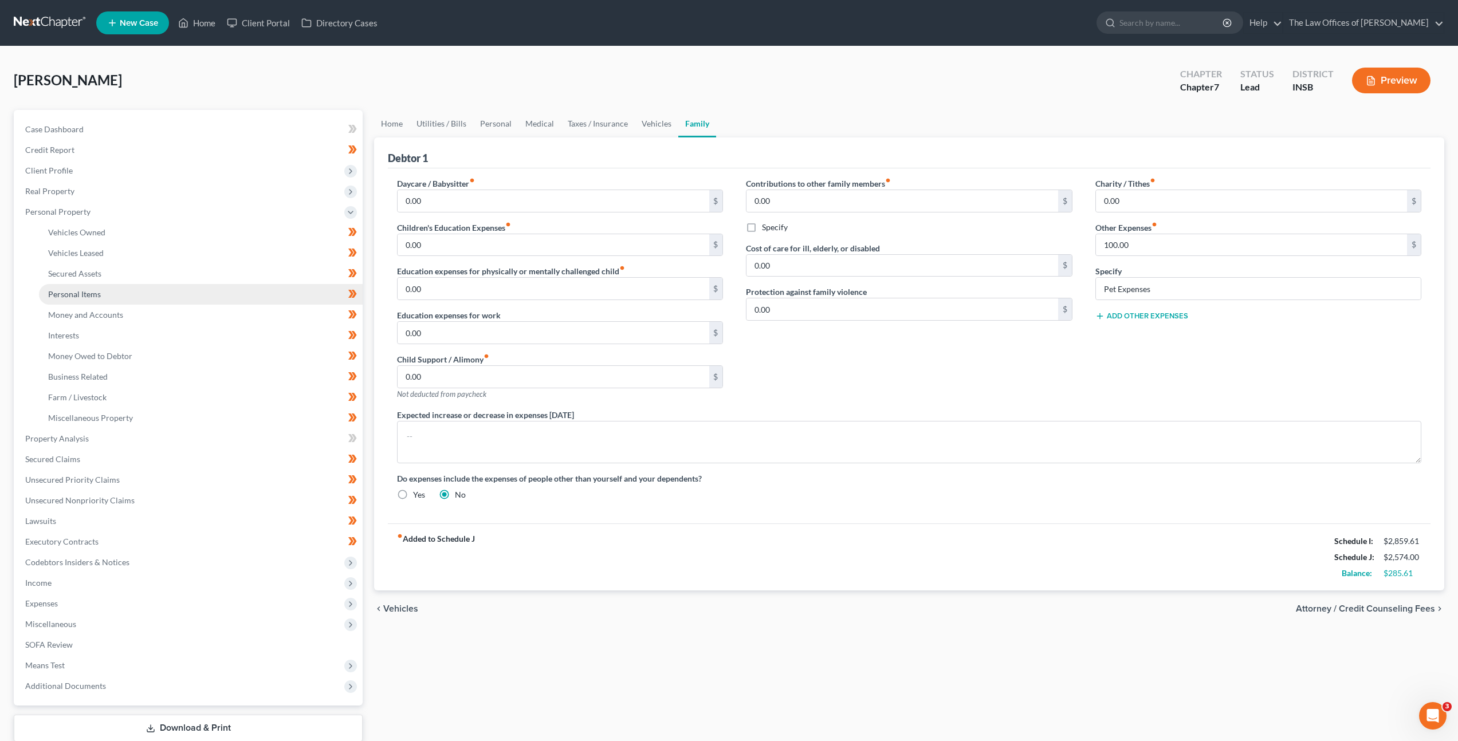
click at [192, 298] on link "Personal Items" at bounding box center [201, 294] width 324 height 21
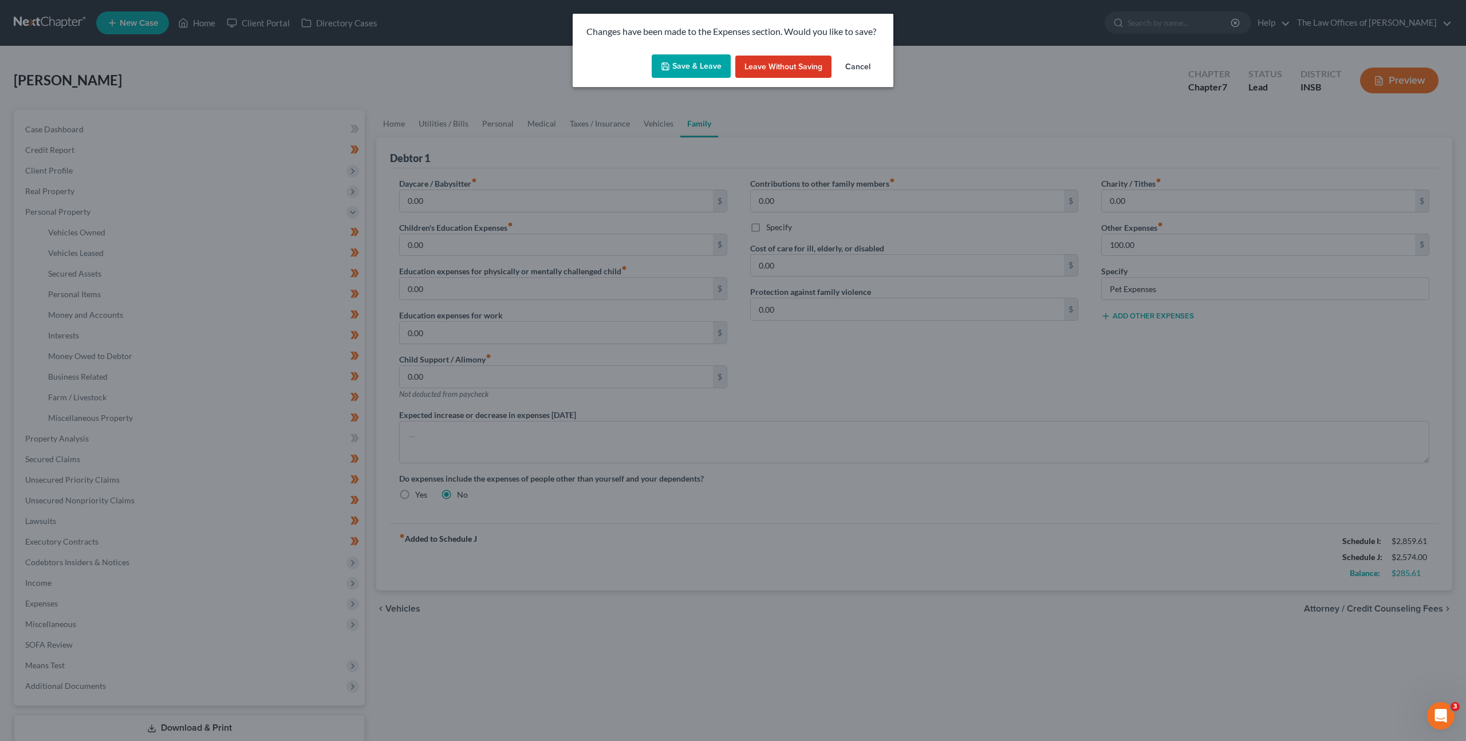
click at [688, 71] on button "Save & Leave" at bounding box center [691, 66] width 79 height 24
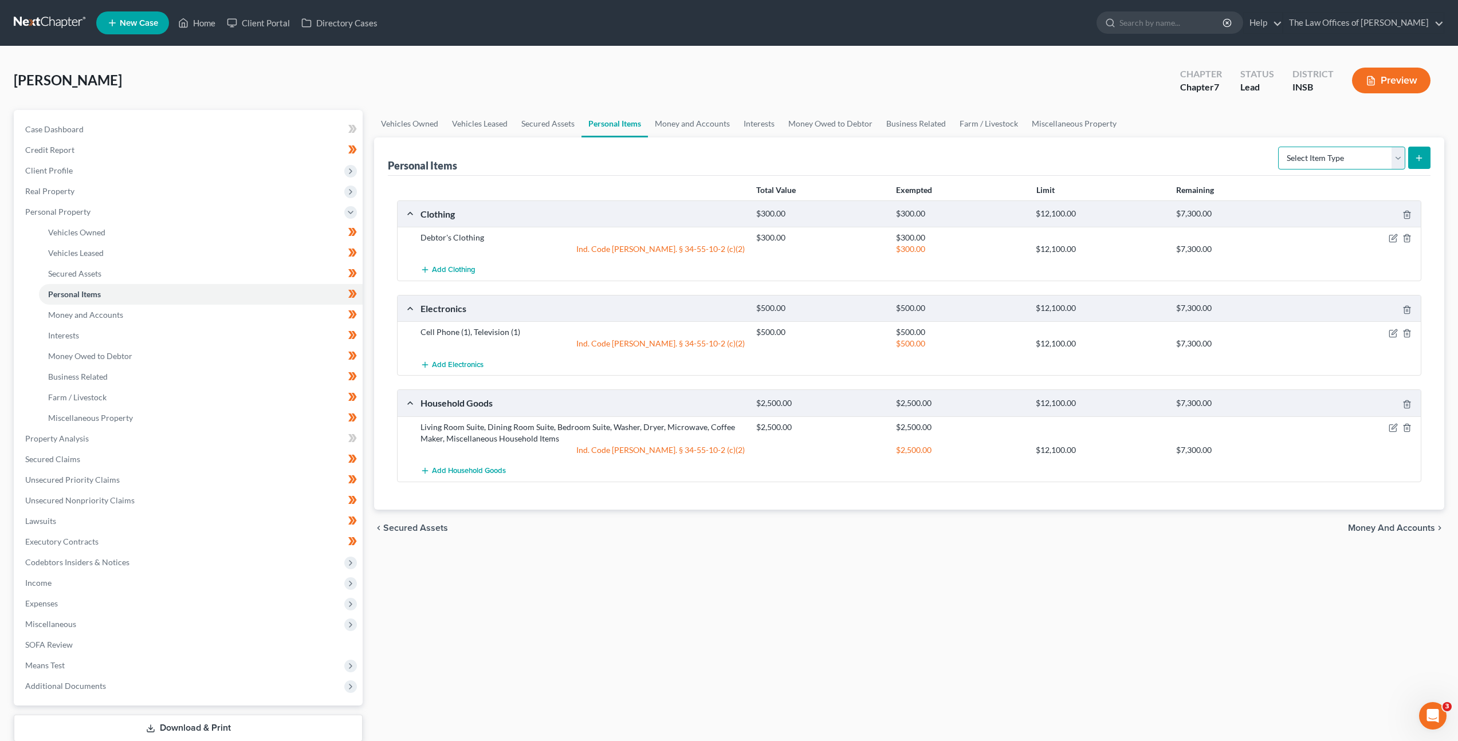
click at [1312, 162] on select "Select Item Type Clothing Collectibles Of Value Electronics Firearms Household …" at bounding box center [1341, 158] width 127 height 23
click at [1279, 147] on select "Select Item Type Clothing Collectibles Of Value Electronics Firearms Household …" at bounding box center [1341, 158] width 127 height 23
click at [1421, 158] on icon "submit" at bounding box center [1418, 157] width 9 height 9
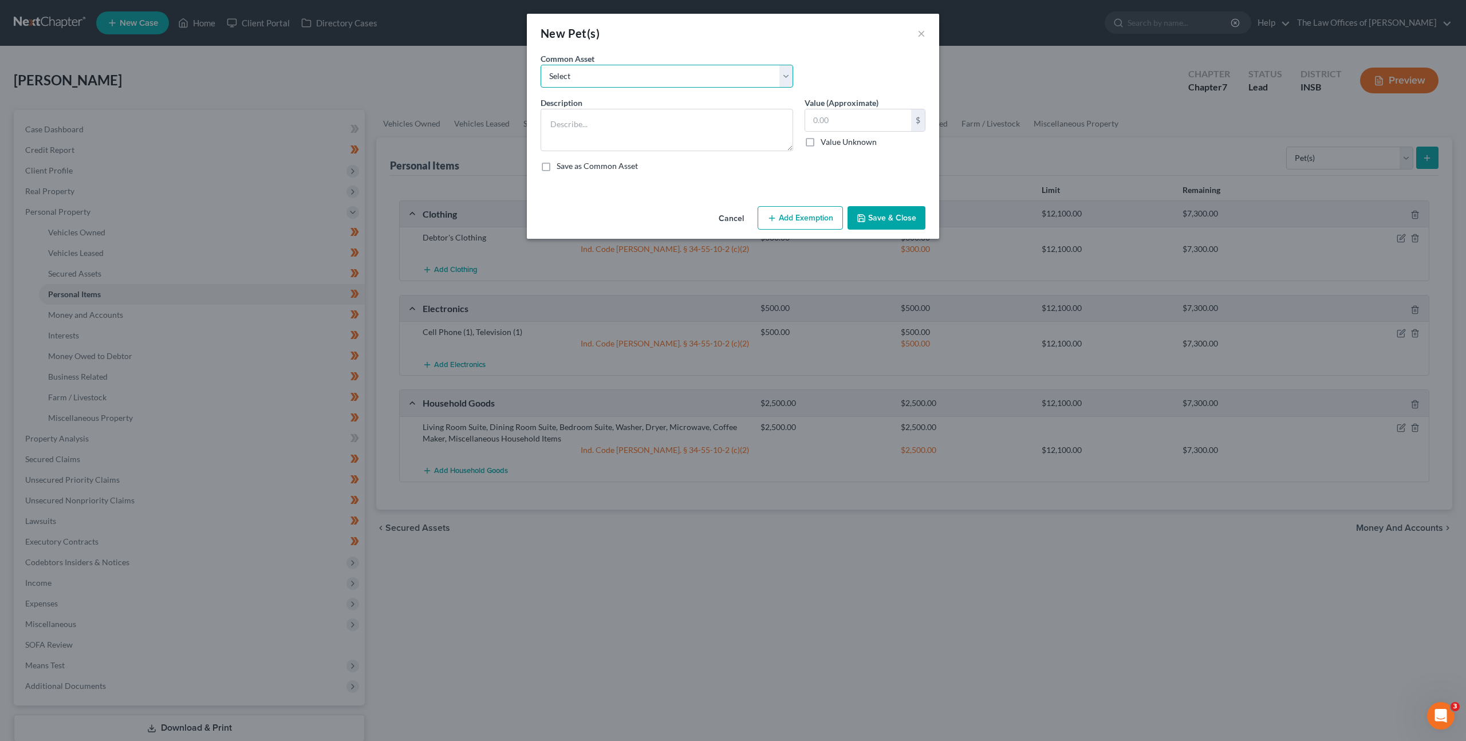
click at [677, 78] on select "Select Dog (1)" at bounding box center [667, 76] width 253 height 23
click at [541, 65] on select "Select Dog (1)" at bounding box center [667, 76] width 253 height 23
click at [885, 219] on button "Save & Close" at bounding box center [887, 218] width 78 height 24
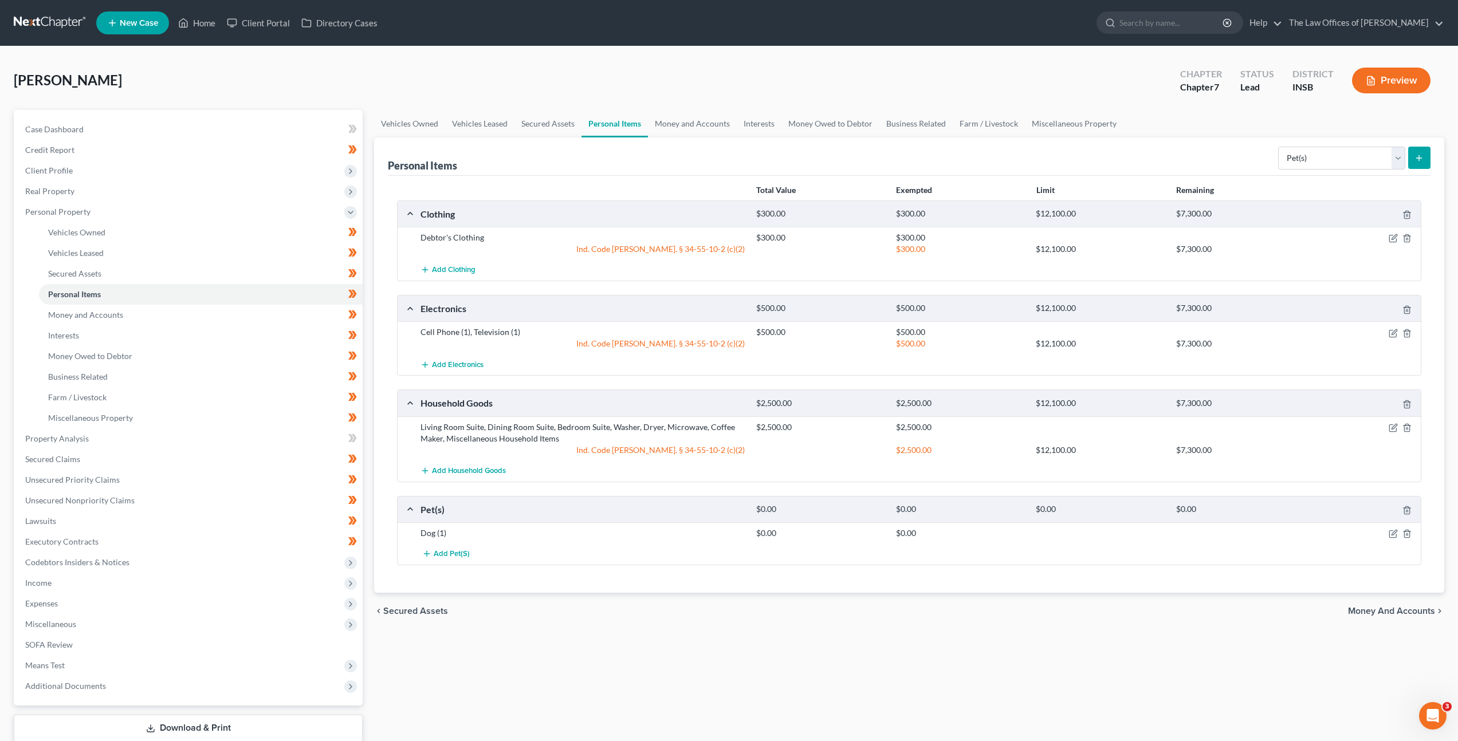
click at [129, 581] on span "Income" at bounding box center [189, 583] width 346 height 21
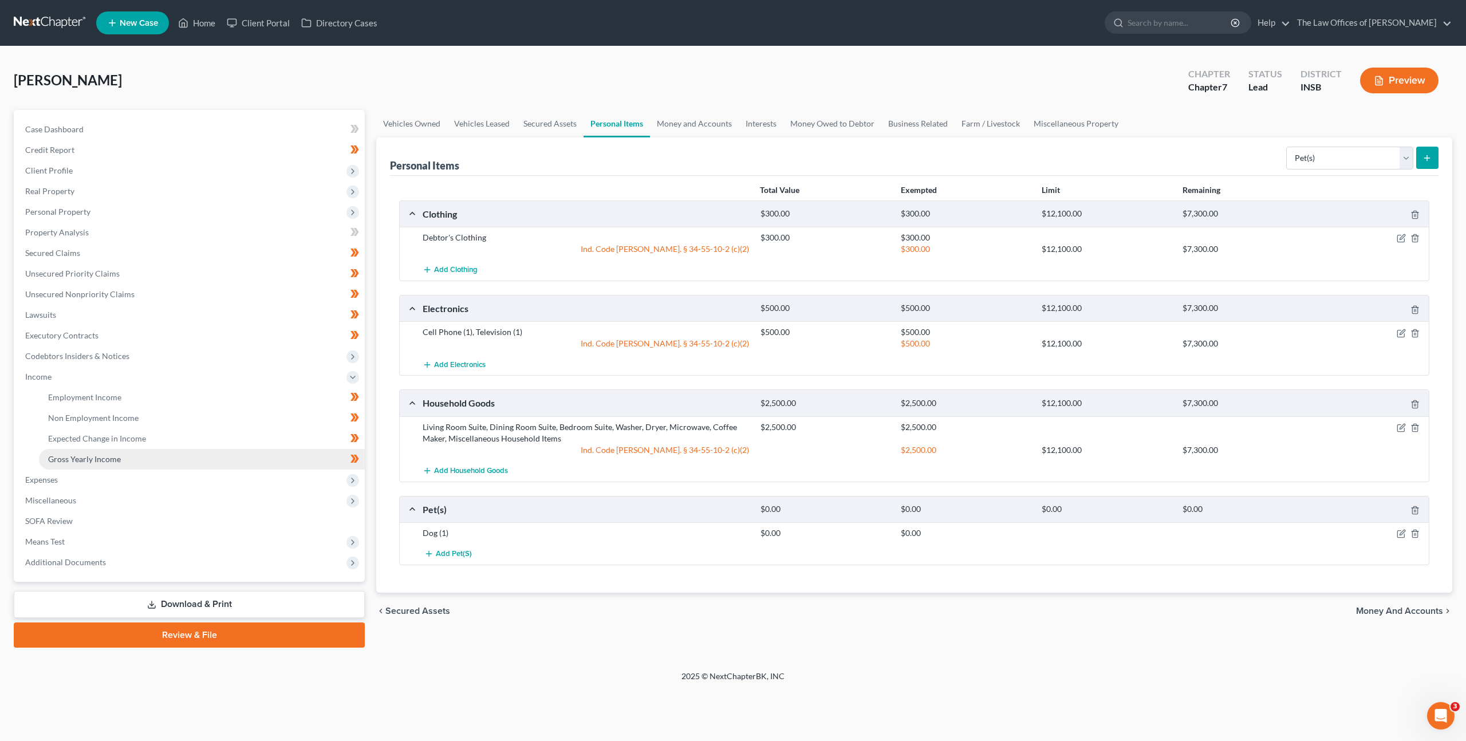
click at [167, 458] on link "Gross Yearly Income" at bounding box center [202, 459] width 326 height 21
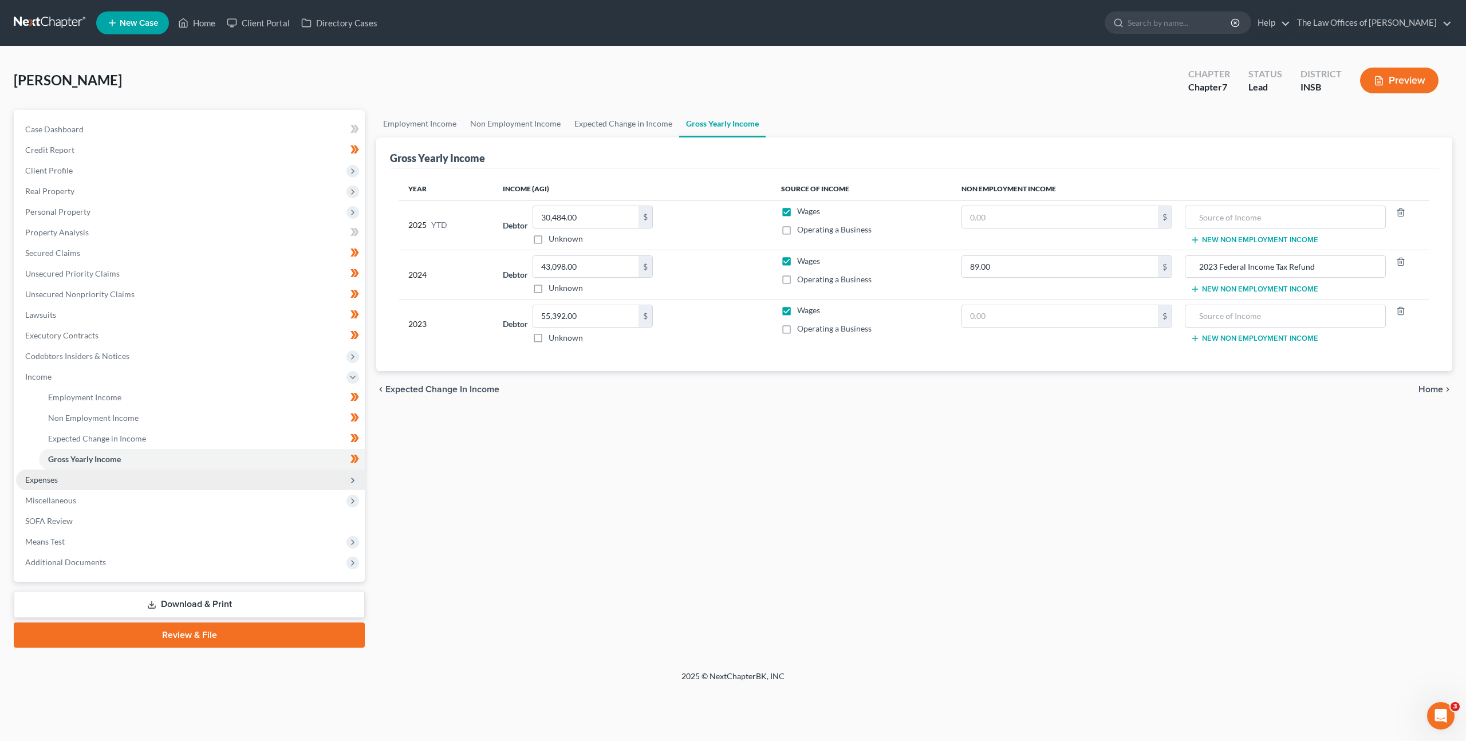
drag, startPoint x: 188, startPoint y: 484, endPoint x: 188, endPoint y: 493, distance: 8.6
click at [188, 484] on span "Expenses" at bounding box center [190, 480] width 349 height 21
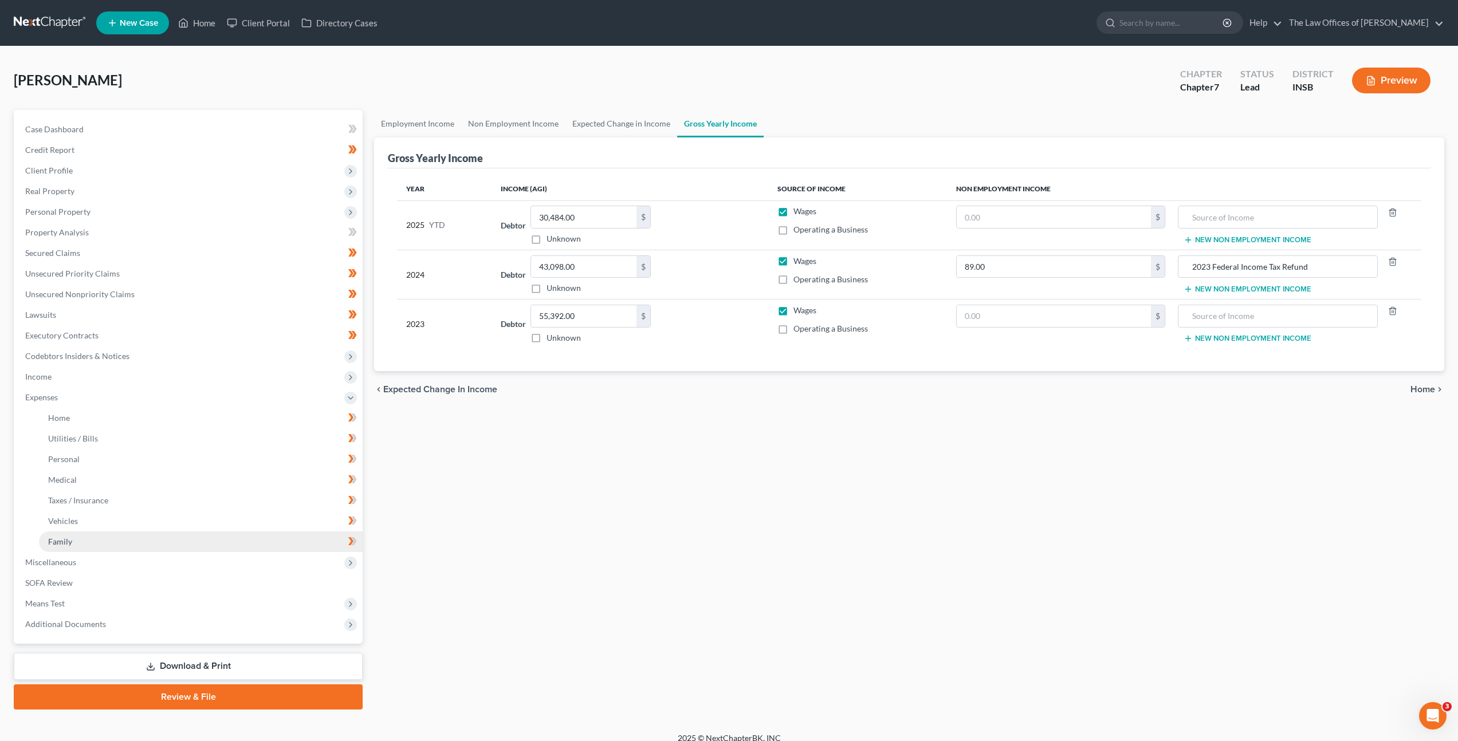
click at [148, 531] on link "Family" at bounding box center [201, 541] width 324 height 21
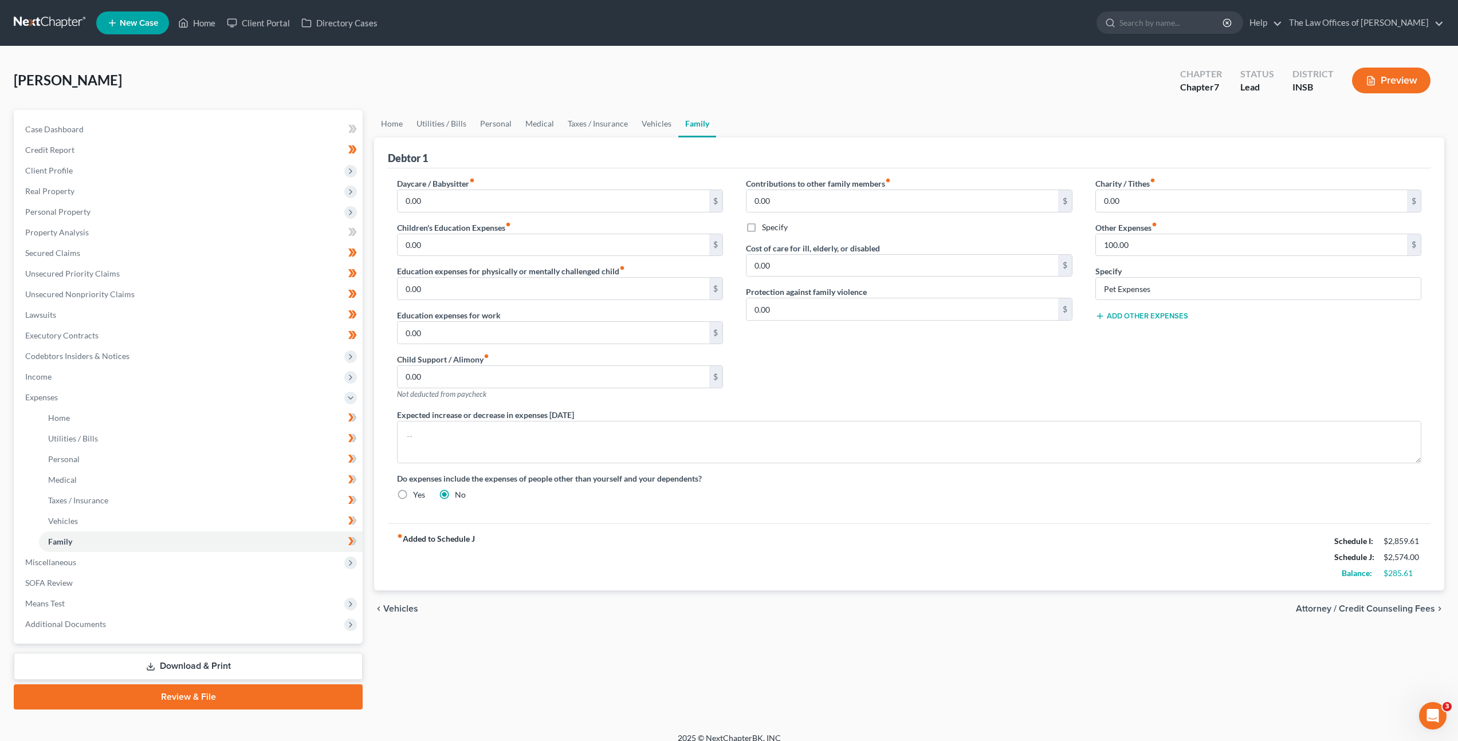
click at [828, 346] on div "Contributions to other family members fiber_manual_record 0.00 $ Specify Cost o…" at bounding box center [908, 293] width 349 height 231
drag, startPoint x: 659, startPoint y: 126, endPoint x: 651, endPoint y: 126, distance: 8.6
click at [659, 126] on link "Vehicles" at bounding box center [657, 123] width 44 height 27
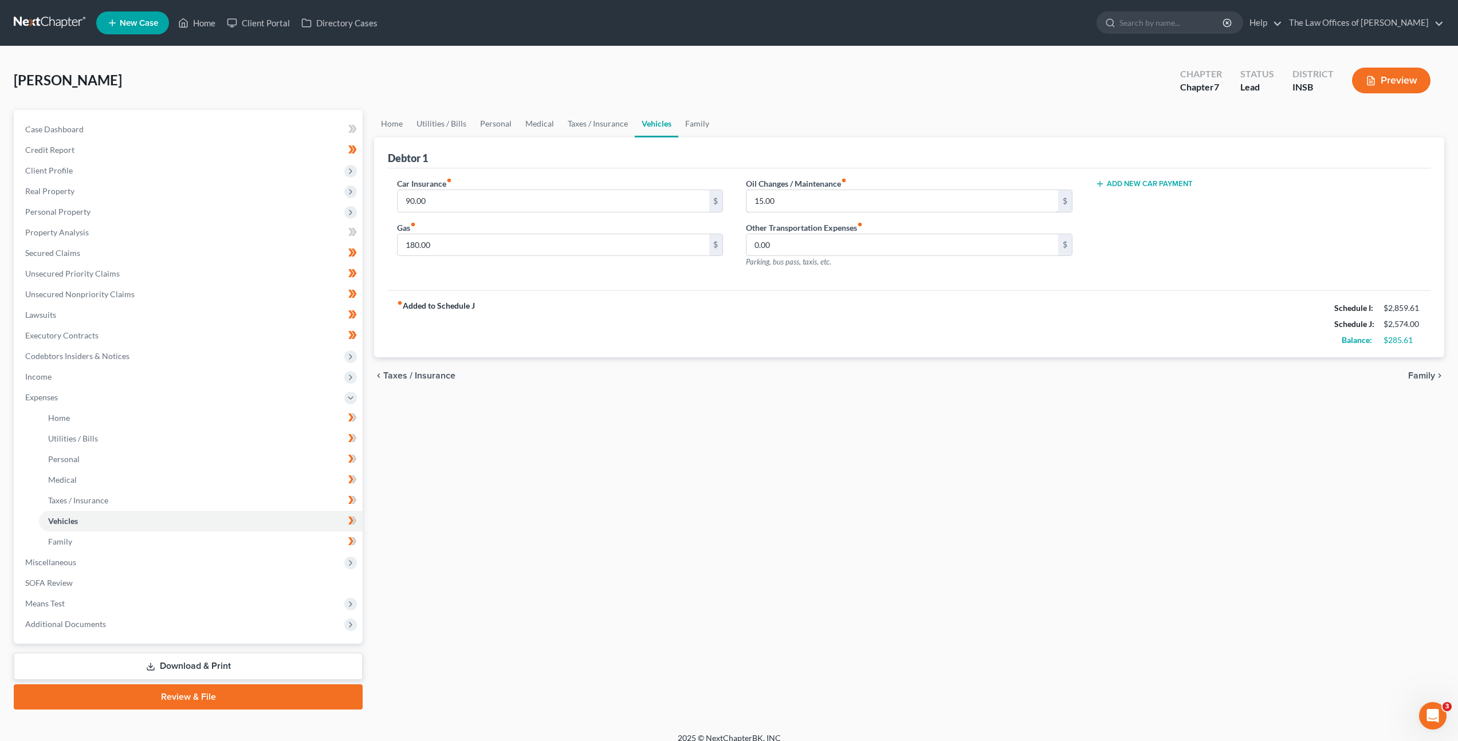
click at [824, 210] on input "15.00" at bounding box center [901, 201] width 311 height 22
click at [475, 246] on input "180.00" at bounding box center [552, 245] width 311 height 22
click at [575, 125] on link "Taxes / Insurance" at bounding box center [598, 123] width 74 height 27
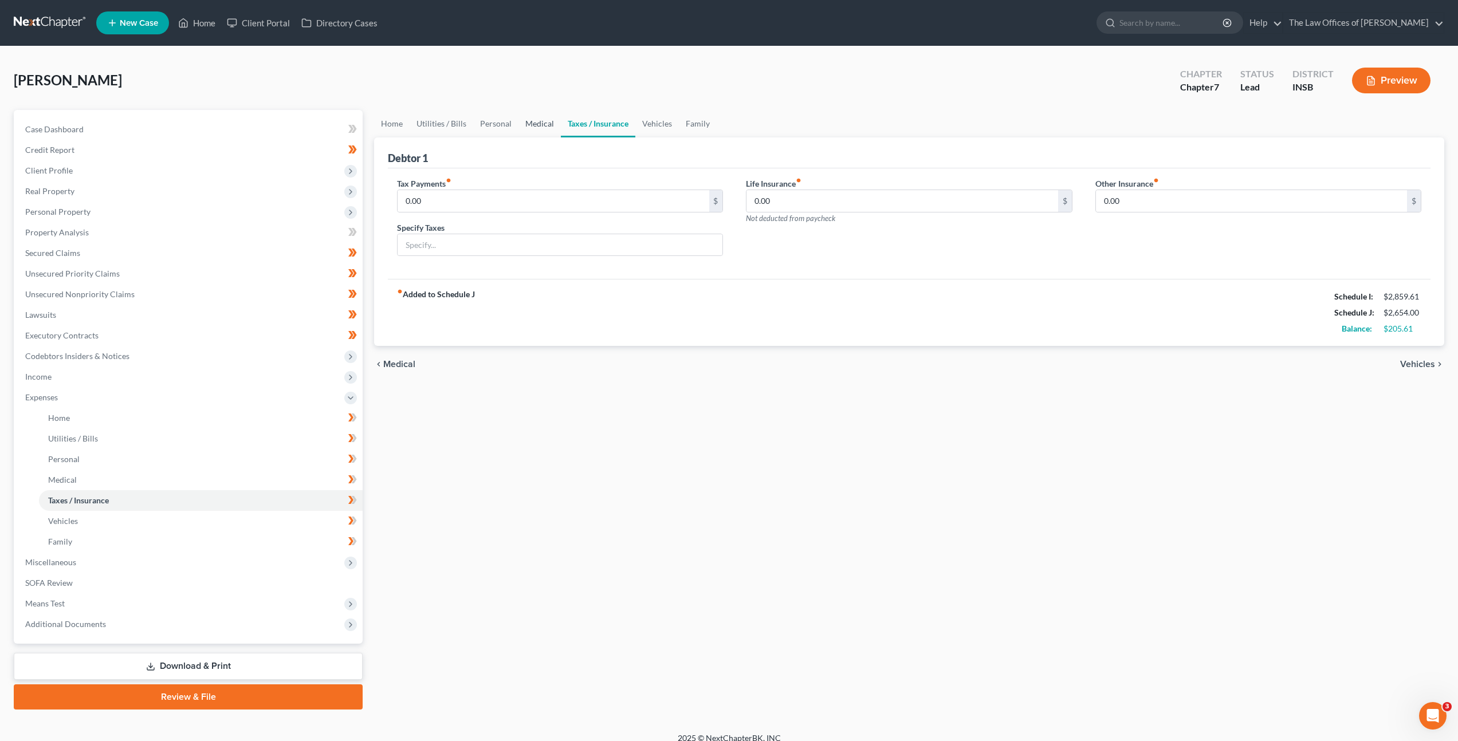
click at [533, 124] on link "Medical" at bounding box center [539, 123] width 42 height 27
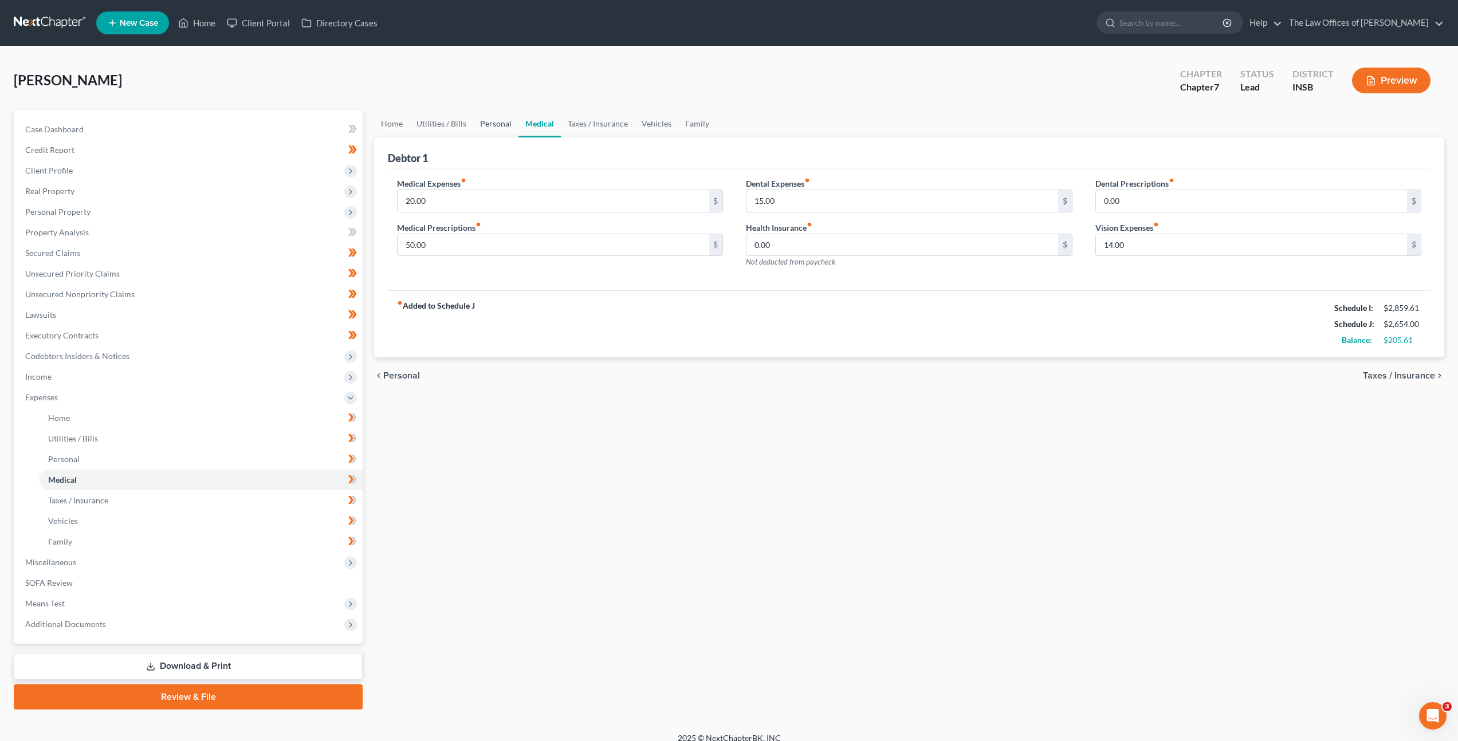
click at [504, 124] on link "Personal" at bounding box center [495, 123] width 45 height 27
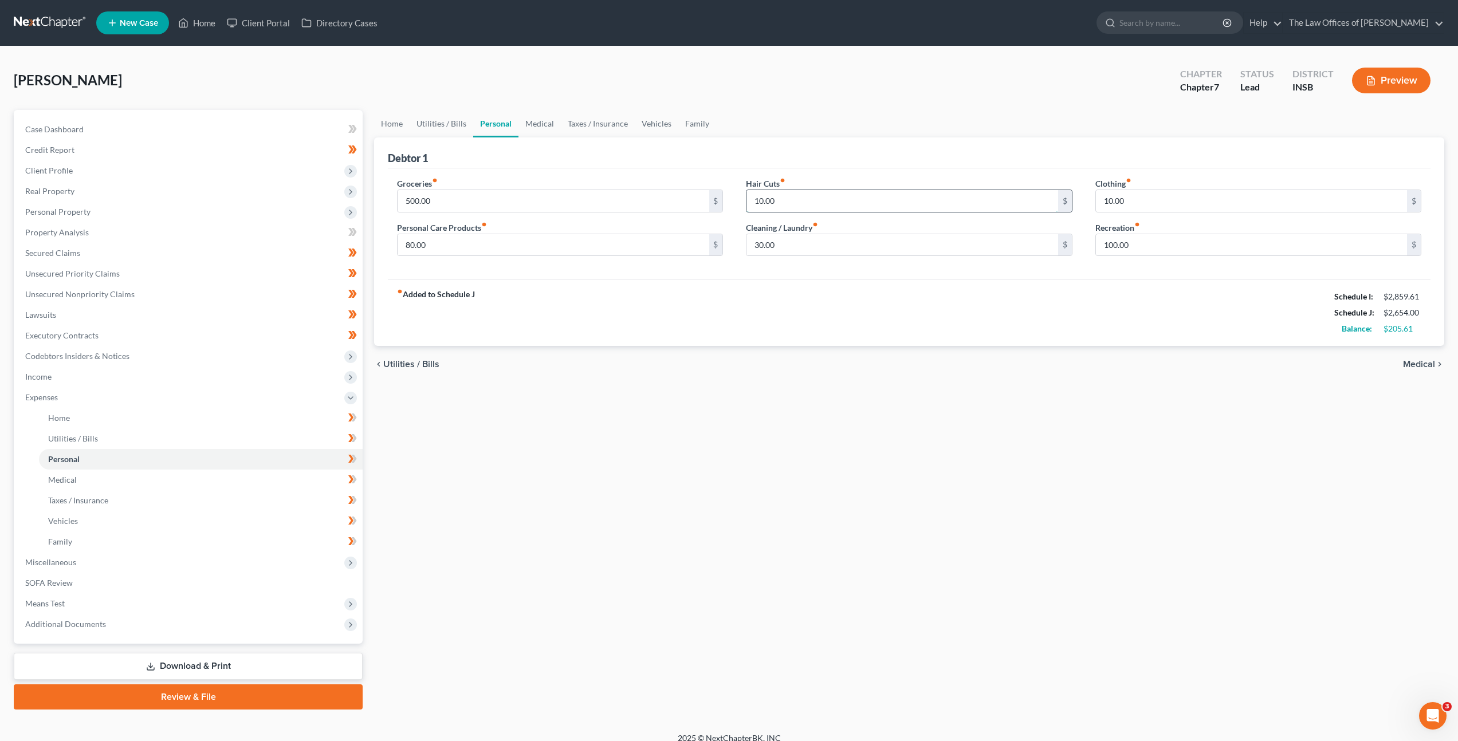
click at [810, 205] on input "10.00" at bounding box center [901, 201] width 311 height 22
click at [809, 312] on div "fiber_manual_record Added to Schedule J Schedule I: $2,859.61 Schedule J: $2,66…" at bounding box center [909, 312] width 1042 height 67
click at [445, 117] on link "Utilities / Bills" at bounding box center [441, 123] width 64 height 27
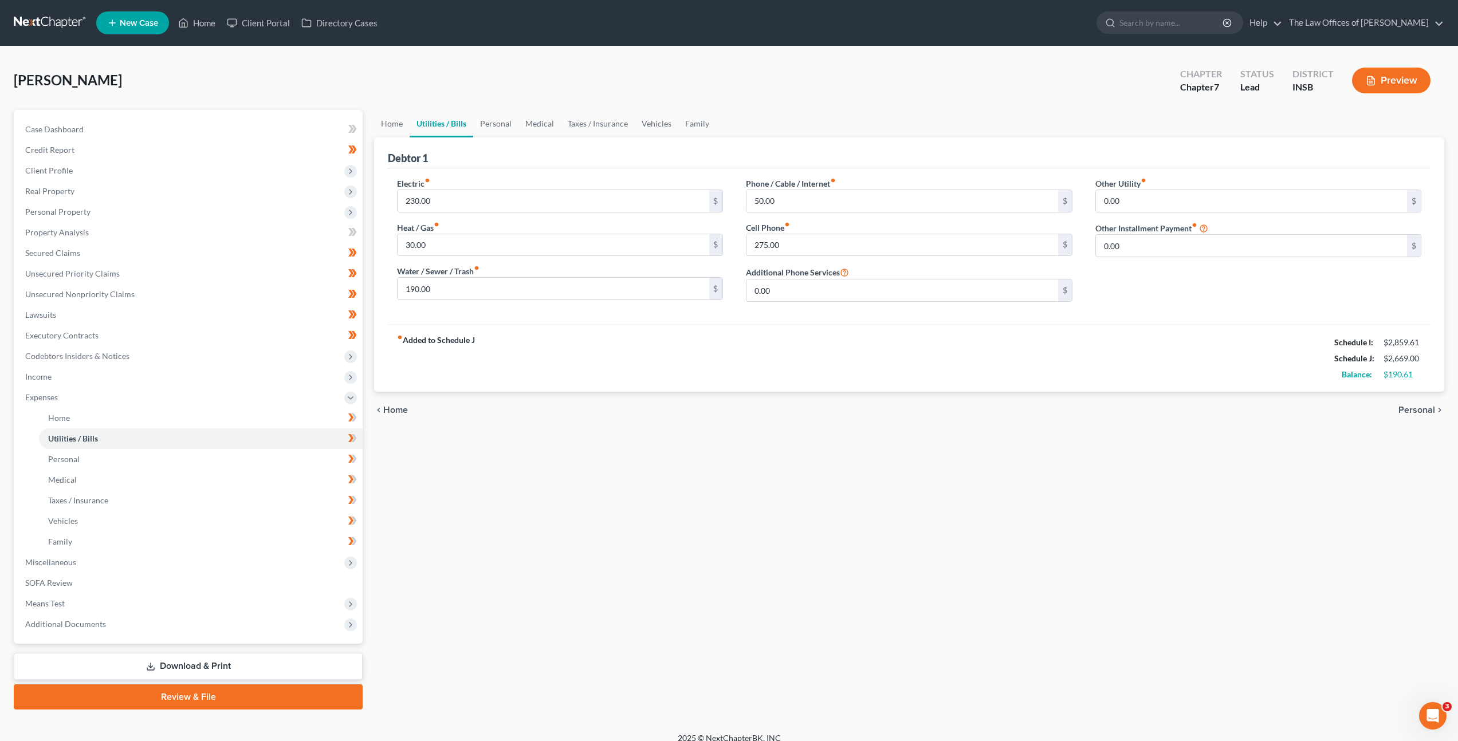
click at [786, 346] on div "fiber_manual_record Added to Schedule J Schedule I: $2,859.61 Schedule J: $2,66…" at bounding box center [909, 358] width 1042 height 67
click at [403, 128] on link "Home" at bounding box center [392, 123] width 36 height 27
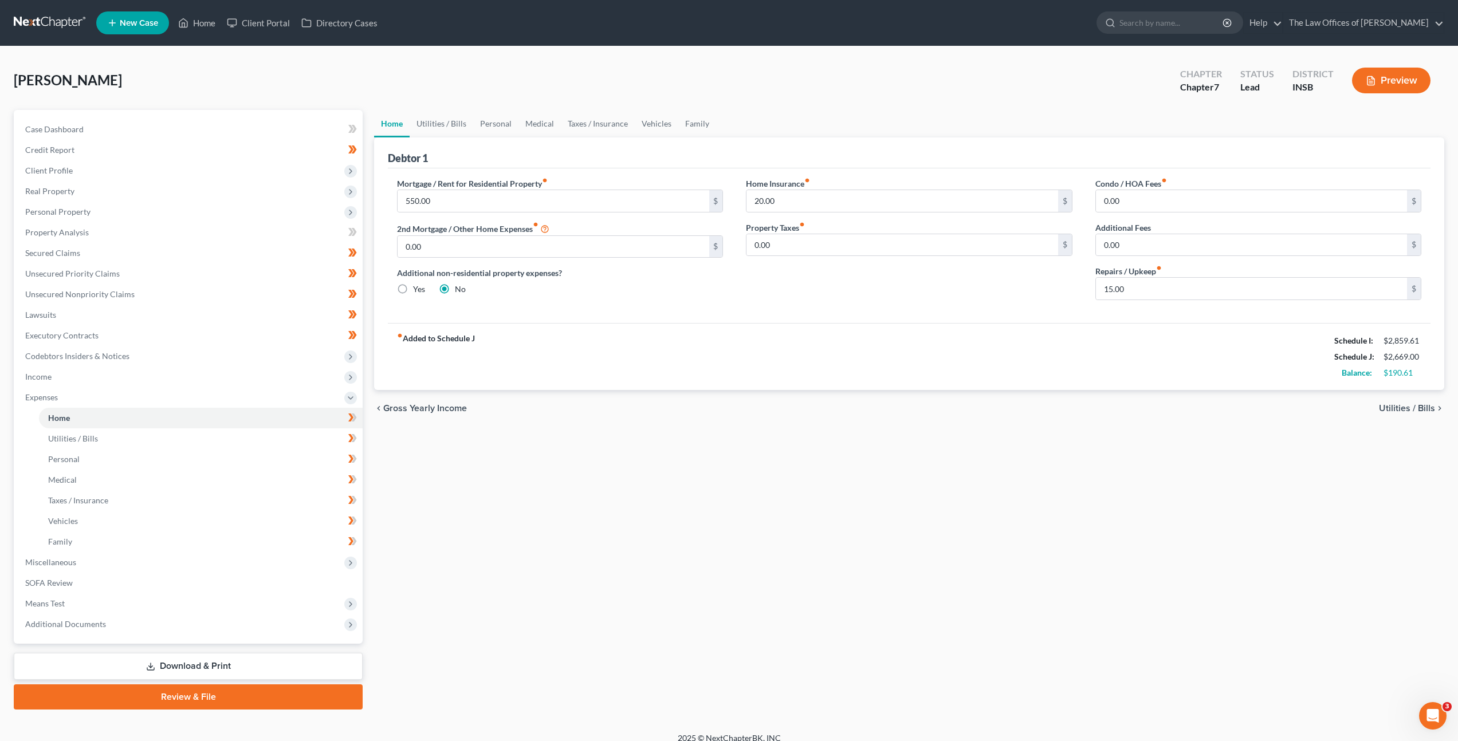
click at [734, 317] on div "Mortgage / Rent for Residential Property fiber_manual_record 550.00 $ 2nd Mortg…" at bounding box center [909, 245] width 1042 height 155
click at [132, 562] on span "Miscellaneous" at bounding box center [189, 562] width 346 height 21
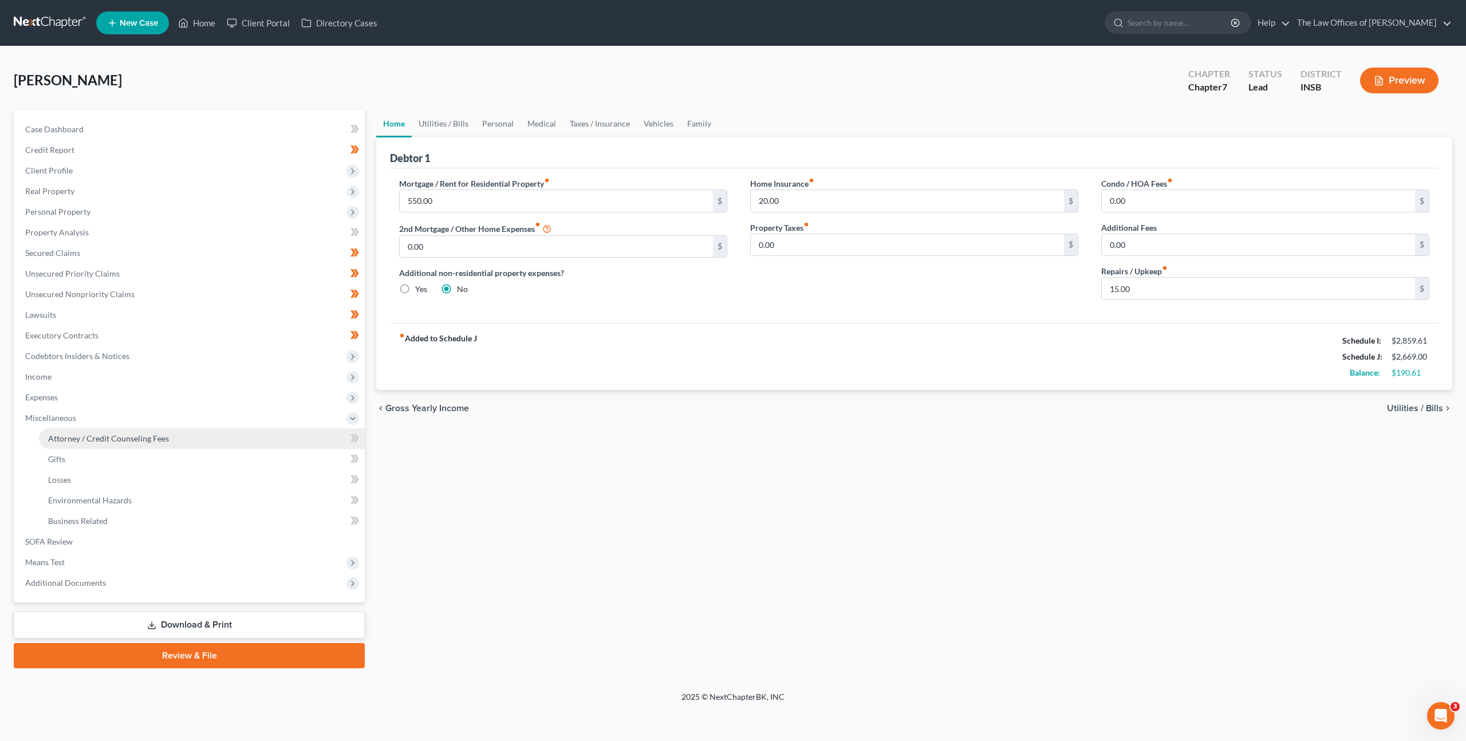
click at [166, 436] on span "Attorney / Credit Counseling Fees" at bounding box center [108, 439] width 121 height 10
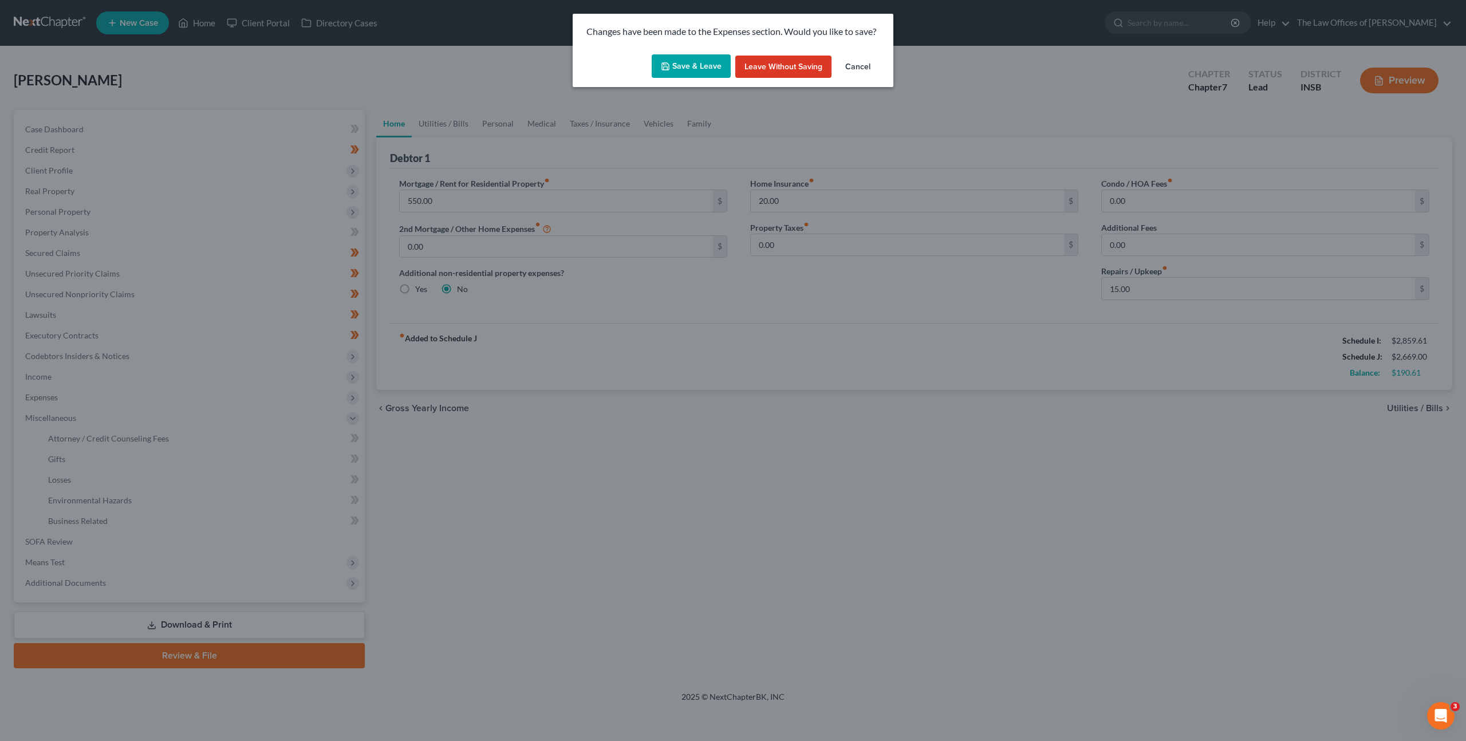
click at [681, 75] on button "Save & Leave" at bounding box center [691, 66] width 79 height 24
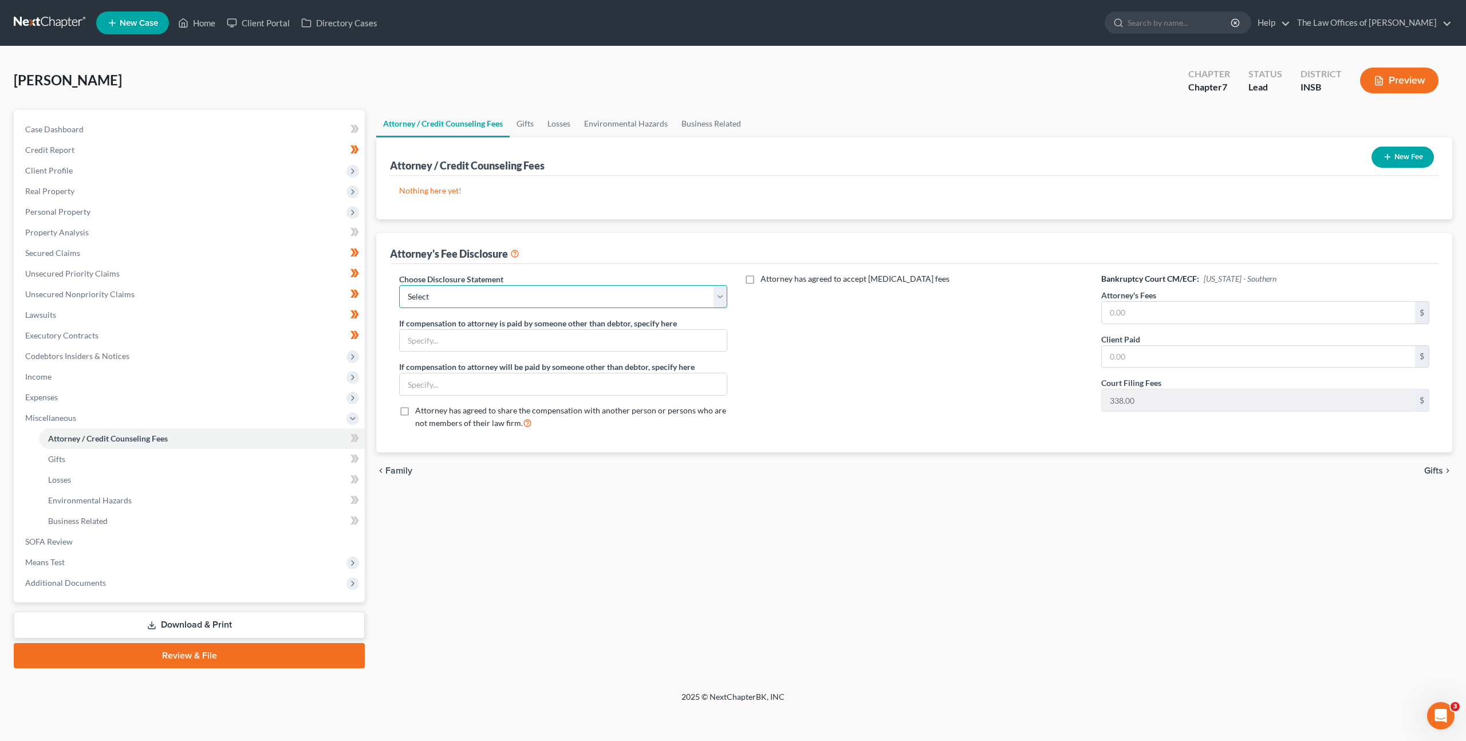
click at [527, 297] on select "Select INNB - $0.00 Down, Recoup $313.00 outside plan KYWB - Ch. 13 - $313.00+ …" at bounding box center [563, 296] width 328 height 23
click at [554, 289] on select "Select INNB - $0.00 Down, Recoup $313.00 outside plan KYWB - Ch. 13 - $313.00+ …" at bounding box center [563, 296] width 328 height 23
click at [399, 285] on select "Select INNB - $0.00 Down, Recoup $313.00 outside plan KYWB - Ch. 13 - $313.00+ …" at bounding box center [563, 296] width 328 height 23
click at [865, 390] on div "Attorney has agreed to accept [MEDICAL_DATA] fees" at bounding box center [914, 356] width 351 height 166
click at [1428, 152] on button "New Fee" at bounding box center [1403, 157] width 62 height 21
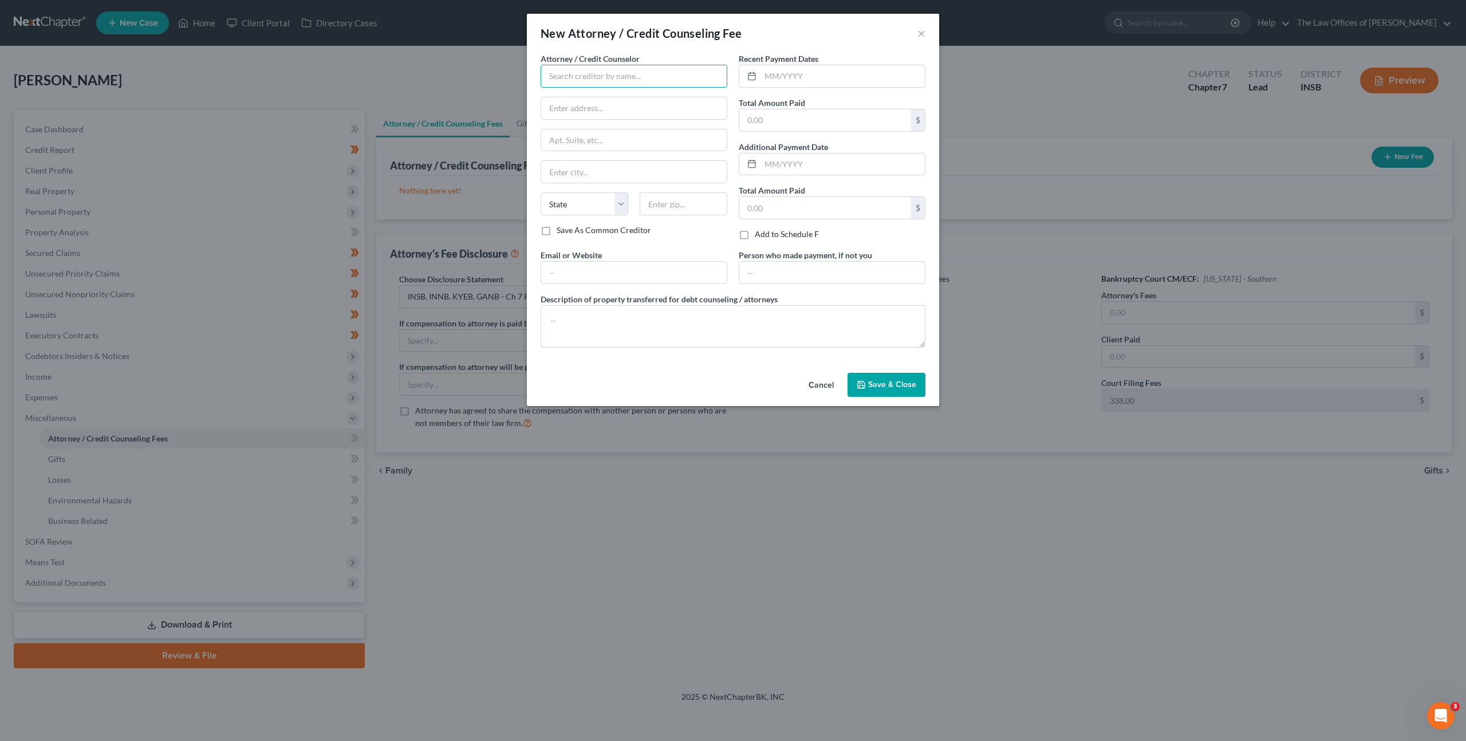
click at [629, 72] on input "text" at bounding box center [634, 76] width 187 height 23
click at [612, 99] on div "The Law Office of [PERSON_NAME], LLC" at bounding box center [623, 95] width 147 height 11
click at [800, 80] on input "text" at bounding box center [843, 76] width 164 height 22
drag, startPoint x: 568, startPoint y: 270, endPoint x: 611, endPoint y: 272, distance: 43.6
click at [568, 270] on input "text" at bounding box center [634, 273] width 186 height 22
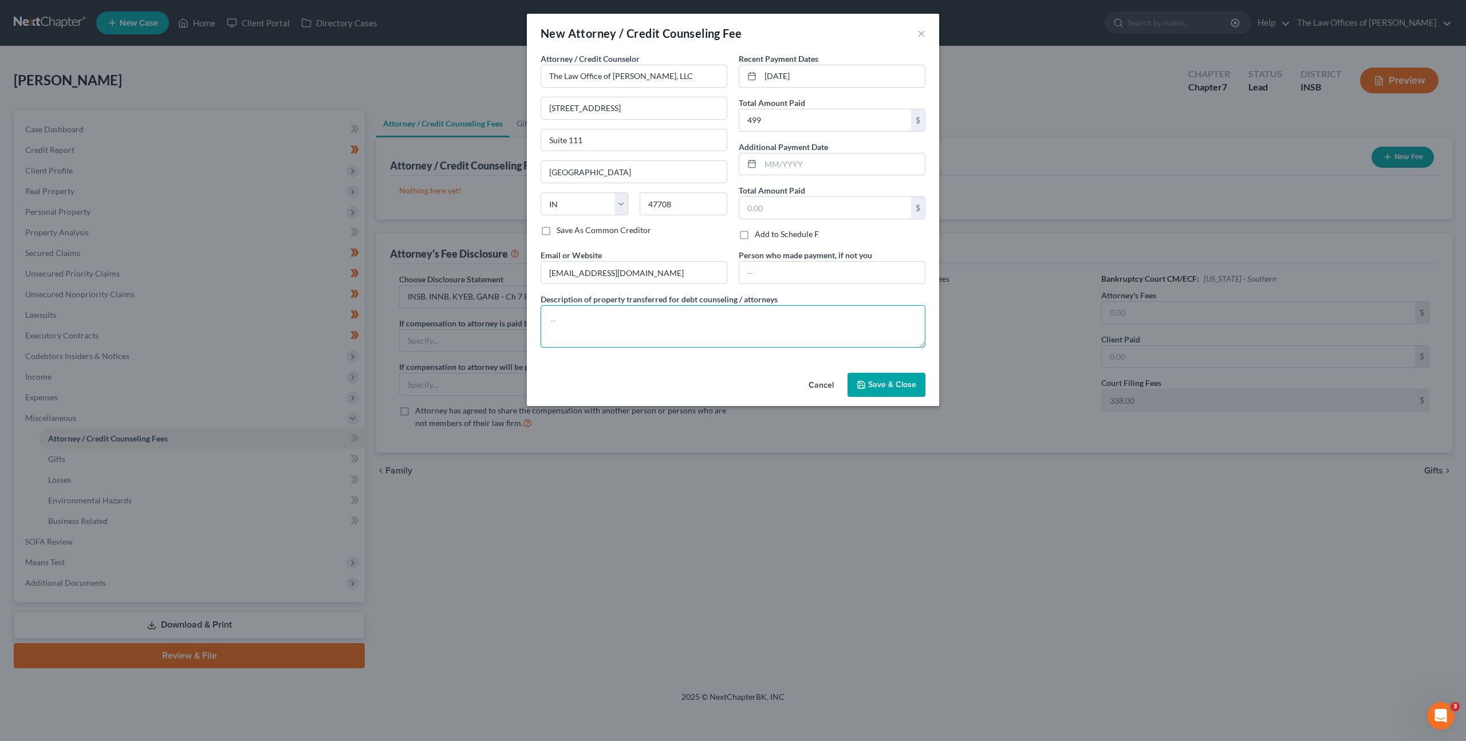
paste textarea "$499.00 - Court Filing Fee $338.00, Credit Reports $38.25, Credit Counseling $1…"
click at [885, 385] on span "Save & Close" at bounding box center [892, 385] width 48 height 10
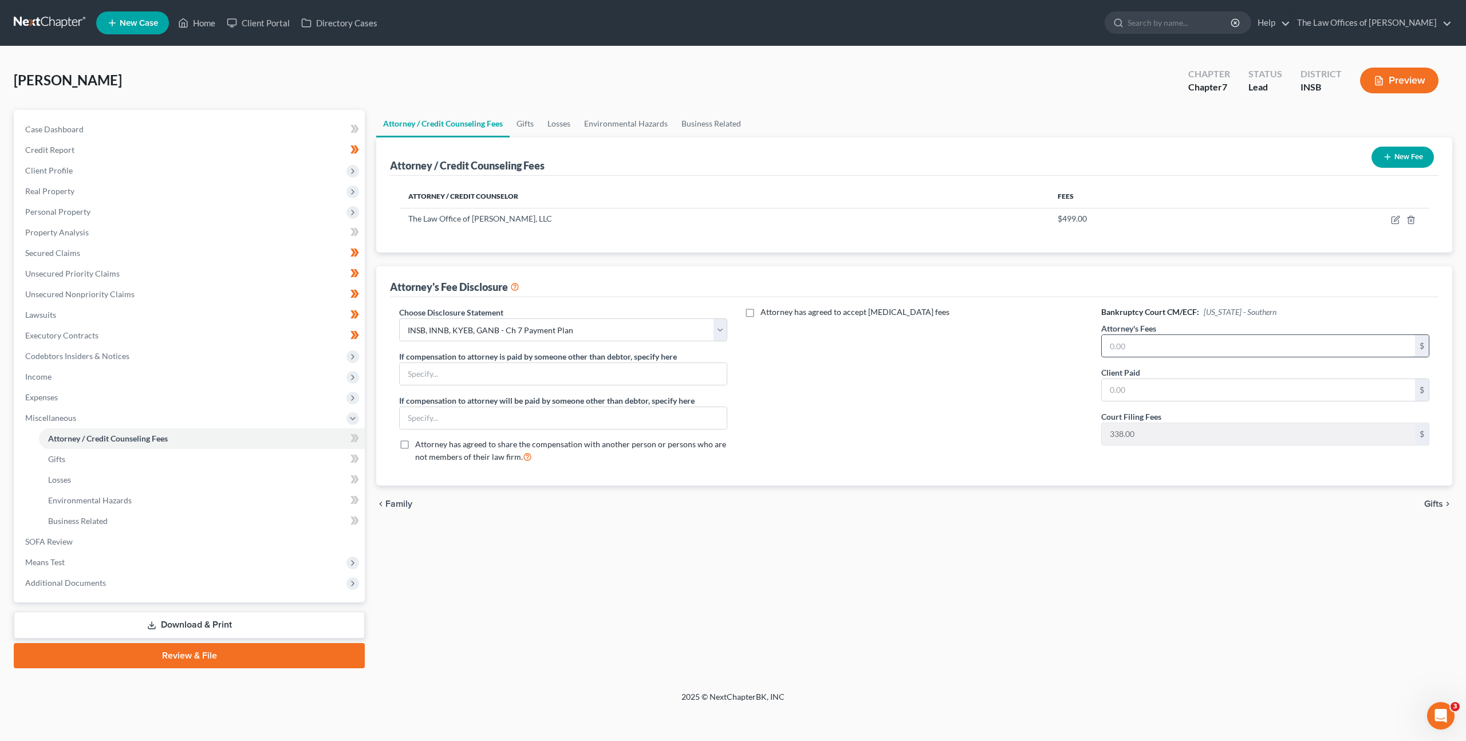
click at [1127, 339] on input "text" at bounding box center [1258, 346] width 313 height 22
click at [1064, 342] on div "Choose Disclosure Statement Select INNB - $0.00 Down, Recoup $313.00 outside pl…" at bounding box center [914, 389] width 1053 height 166
click at [1145, 372] on div "Client Paid $" at bounding box center [1265, 384] width 328 height 35
click at [1145, 379] on input "text" at bounding box center [1258, 390] width 313 height 22
paste input "110.75"
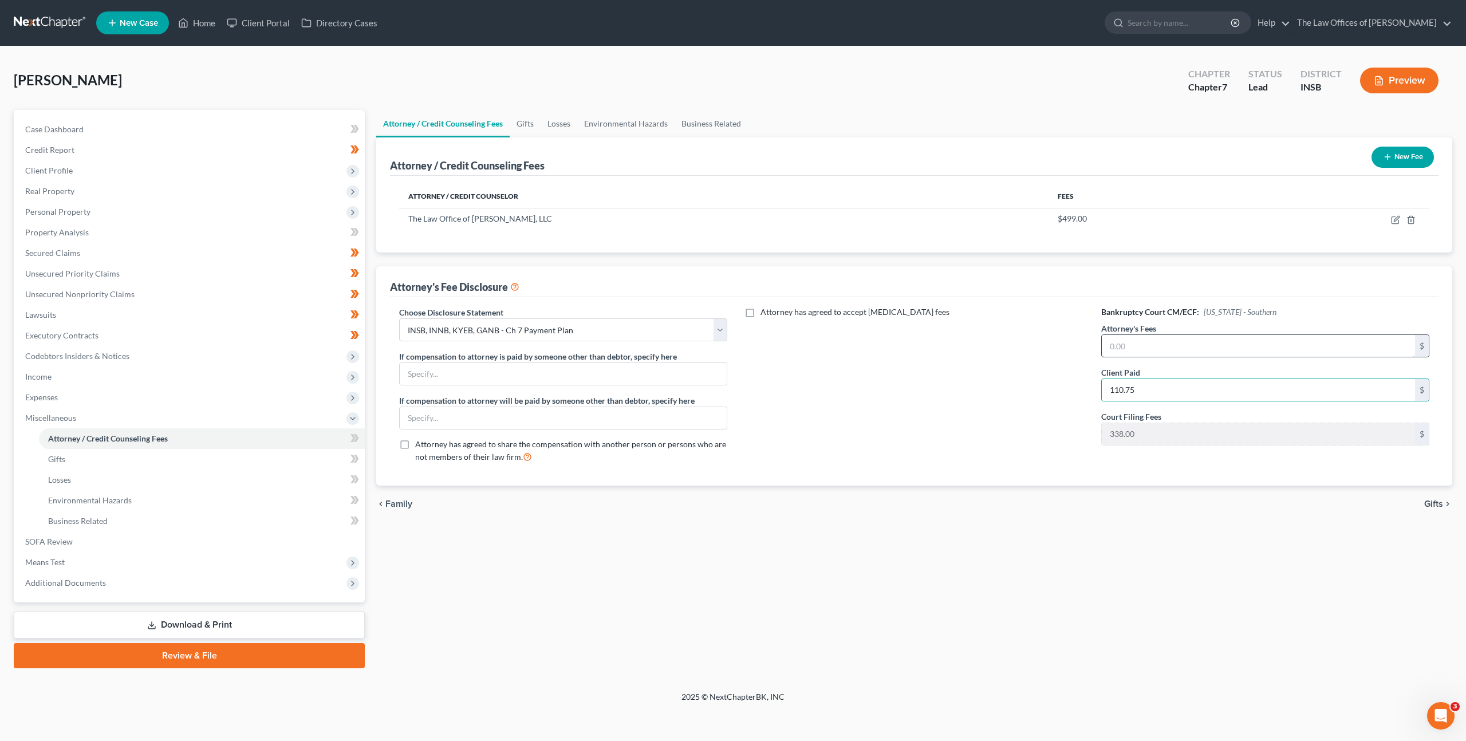
click at [1148, 345] on input "text" at bounding box center [1258, 346] width 313 height 22
click at [1397, 219] on icon "button" at bounding box center [1395, 219] width 9 height 9
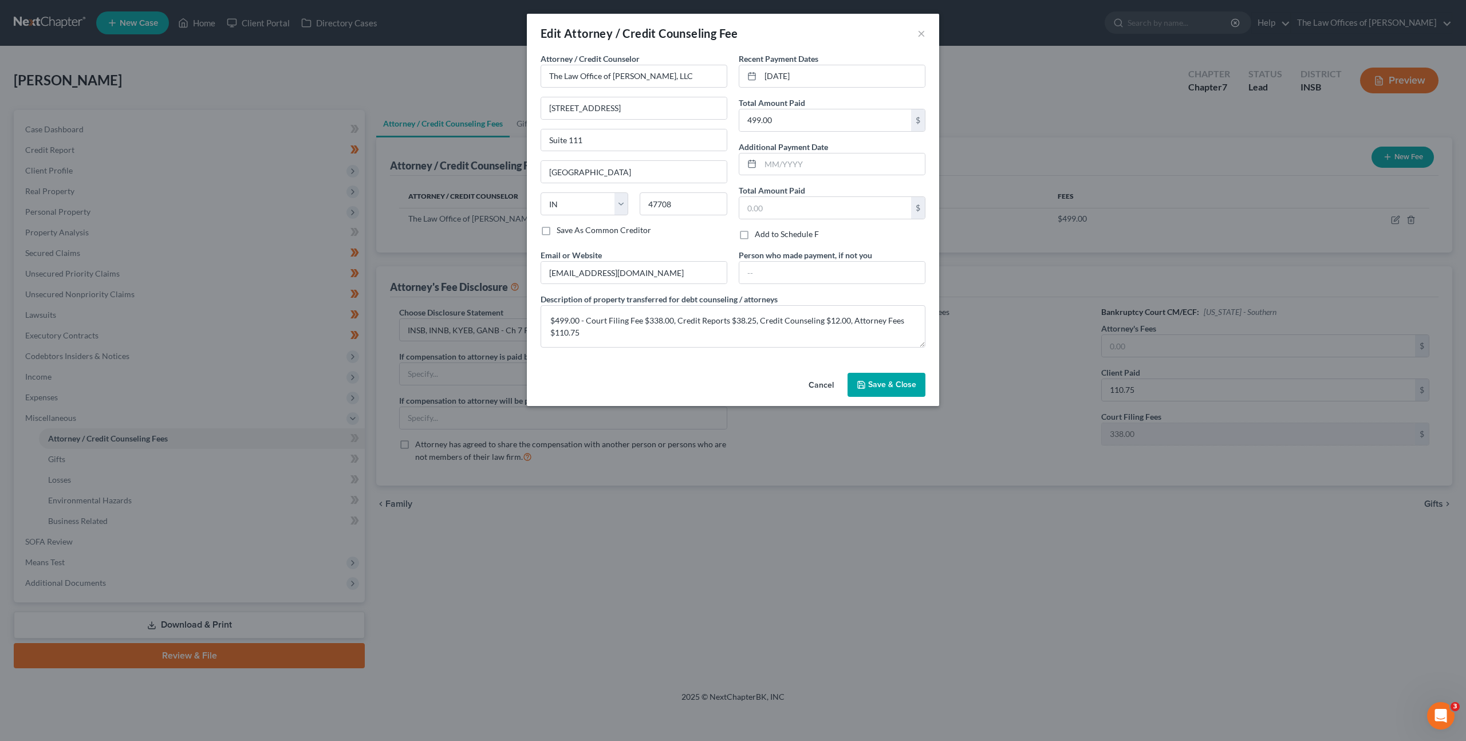
click at [832, 386] on button "Cancel" at bounding box center [822, 385] width 44 height 23
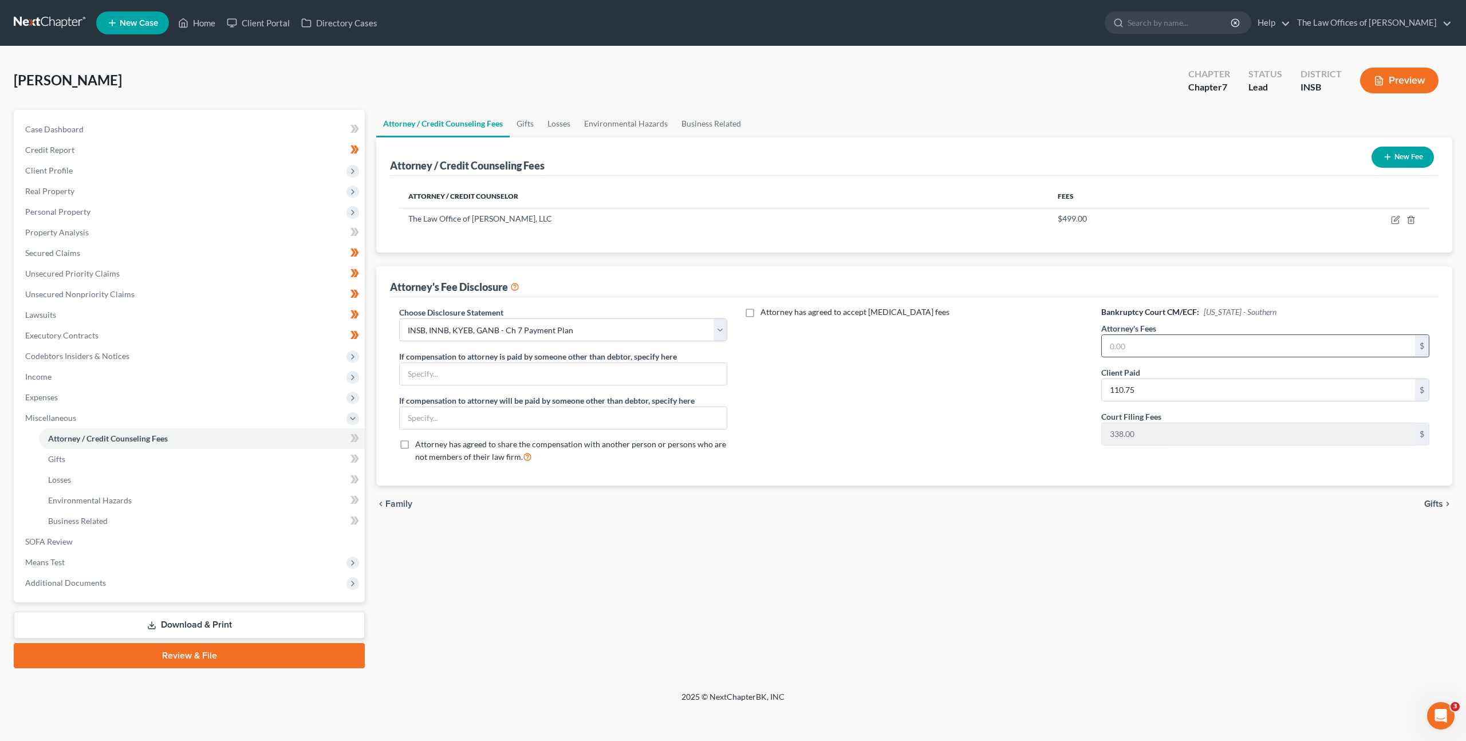
click at [1128, 338] on input "text" at bounding box center [1258, 346] width 313 height 22
click at [978, 428] on div "Attorney has agreed to accept [MEDICAL_DATA] fees" at bounding box center [914, 389] width 351 height 166
click at [350, 443] on icon at bounding box center [354, 438] width 9 height 14
drag, startPoint x: 350, startPoint y: 443, endPoint x: 329, endPoint y: 464, distance: 30.4
click at [350, 443] on icon at bounding box center [354, 438] width 9 height 14
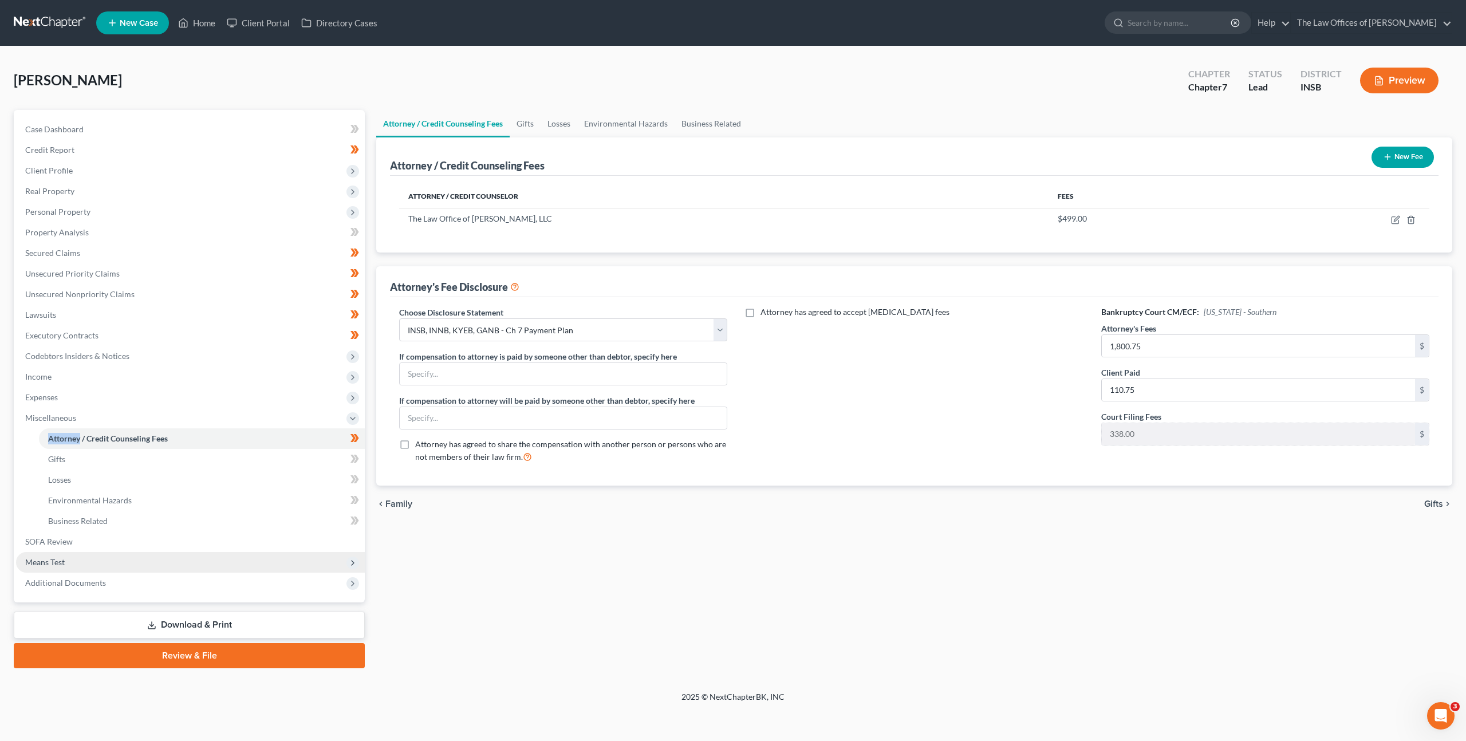
drag, startPoint x: 227, startPoint y: 625, endPoint x: 345, endPoint y: 560, distance: 134.1
click at [228, 625] on link "Download & Print" at bounding box center [189, 625] width 351 height 27
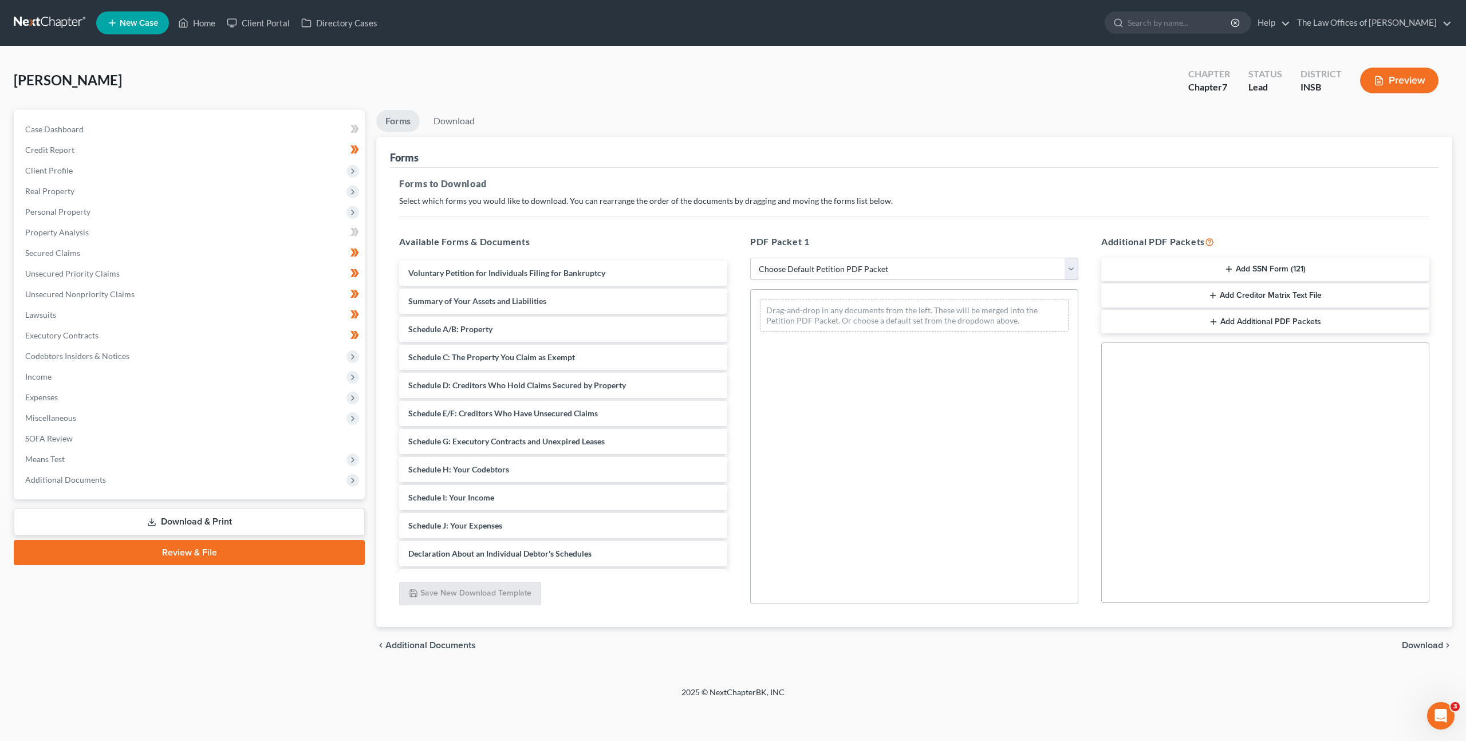
click at [975, 265] on select "Choose Default Petition PDF Packet Complete Bankruptcy Petition (all forms and …" at bounding box center [914, 269] width 328 height 23
click at [750, 258] on select "Choose Default Petition PDF Packet Complete Bankruptcy Petition (all forms and …" at bounding box center [914, 269] width 328 height 23
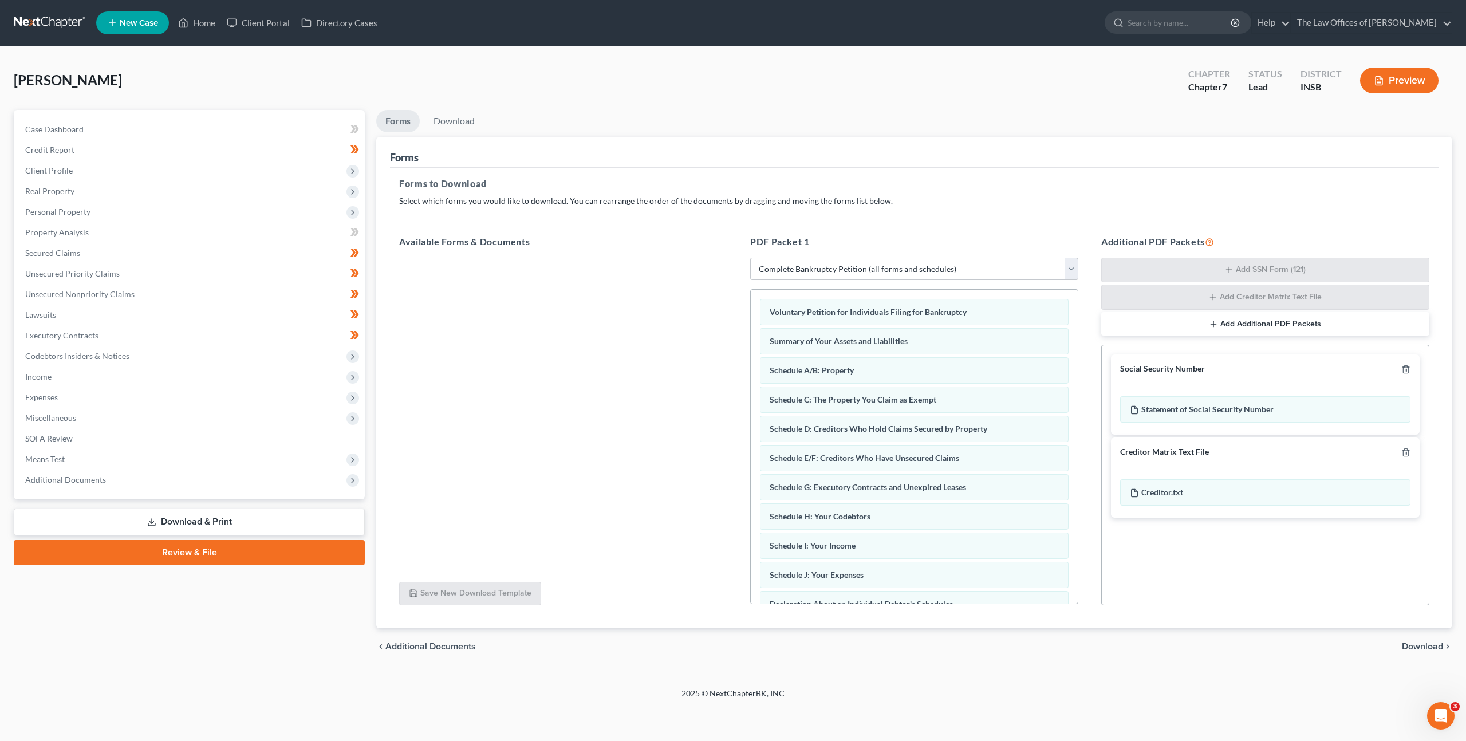
click at [1411, 454] on div "Creditor Matrix Text File" at bounding box center [1265, 453] width 309 height 30
click at [1403, 452] on icon "button" at bounding box center [1405, 452] width 9 height 9
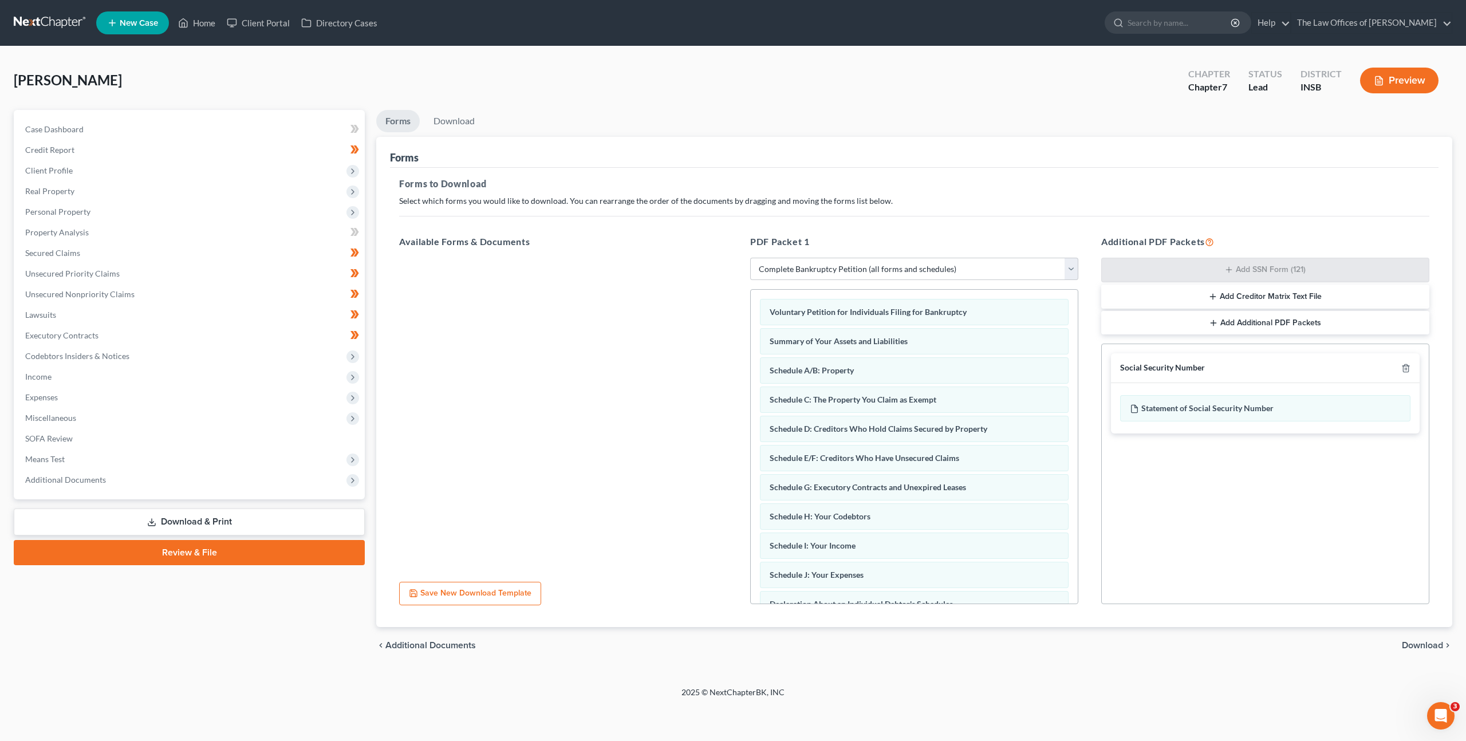
click at [1415, 641] on span "Download" at bounding box center [1422, 645] width 41 height 9
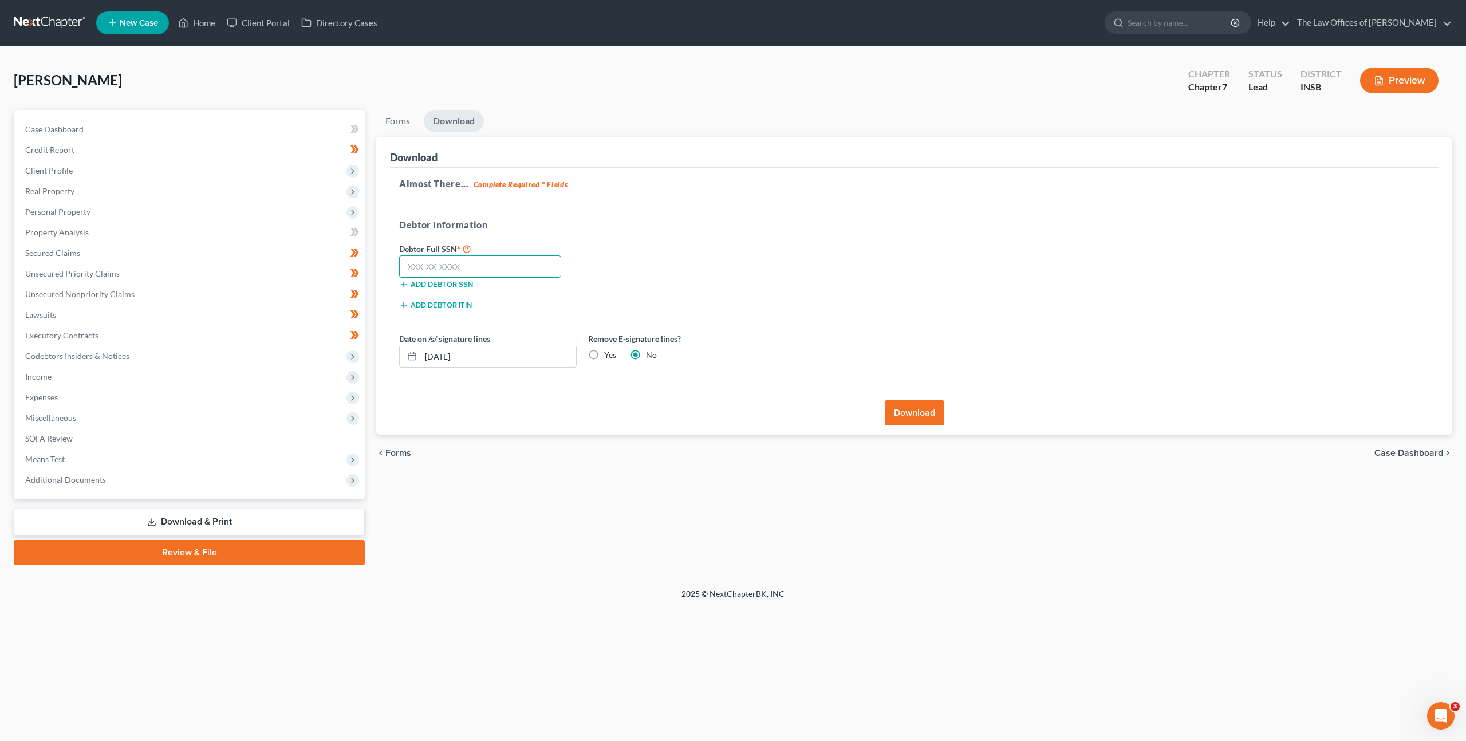
click at [496, 266] on input "text" at bounding box center [480, 266] width 162 height 23
paste input "305-82-3904"
click at [666, 242] on div "Debtor Full SSN * 305-82-3904 Add debtor SSN" at bounding box center [582, 270] width 378 height 57
click at [604, 356] on label "Yes" at bounding box center [610, 354] width 12 height 11
click at [609, 356] on input "Yes" at bounding box center [612, 352] width 7 height 7
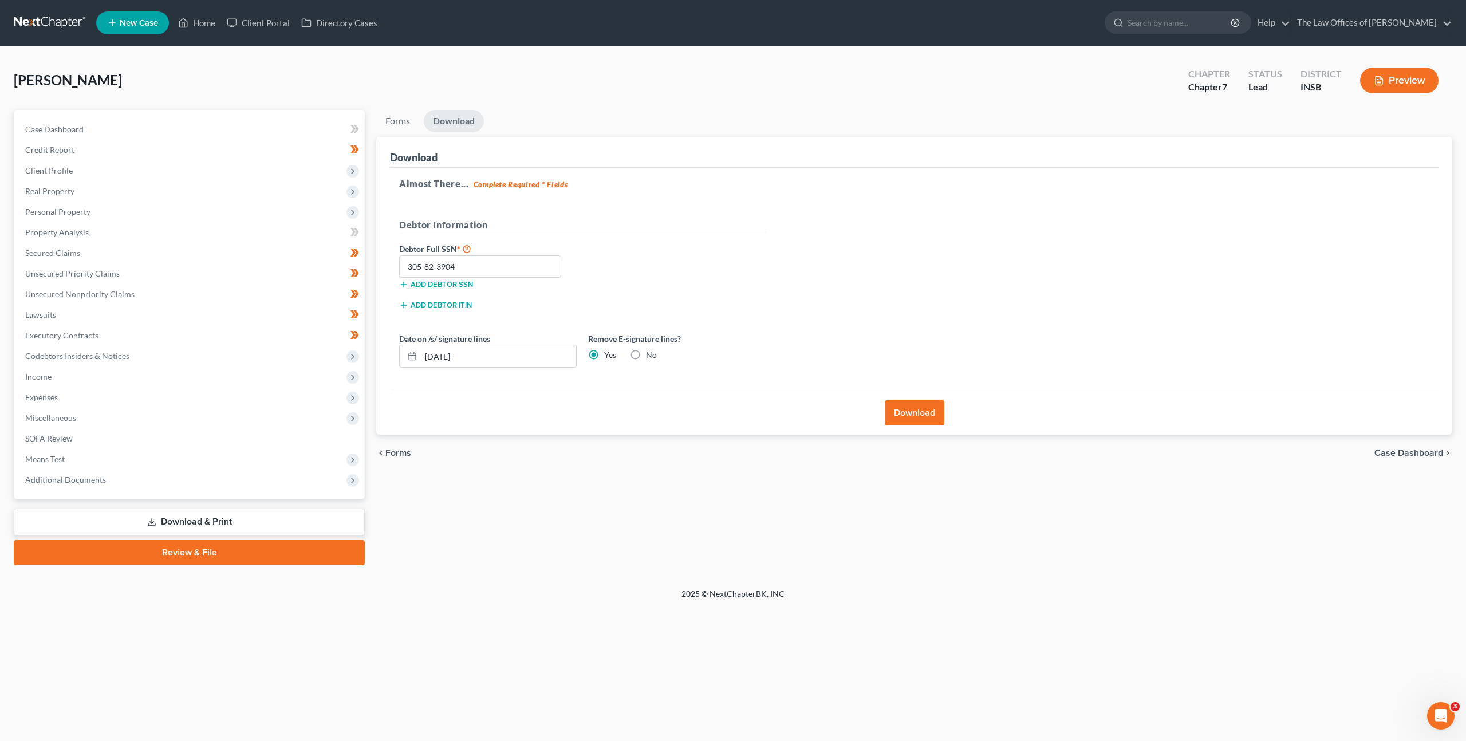
drag, startPoint x: 675, startPoint y: 393, endPoint x: 847, endPoint y: 411, distance: 173.3
click at [676, 393] on div "Download" at bounding box center [914, 413] width 1049 height 44
click at [911, 419] on button "Download" at bounding box center [915, 412] width 60 height 25
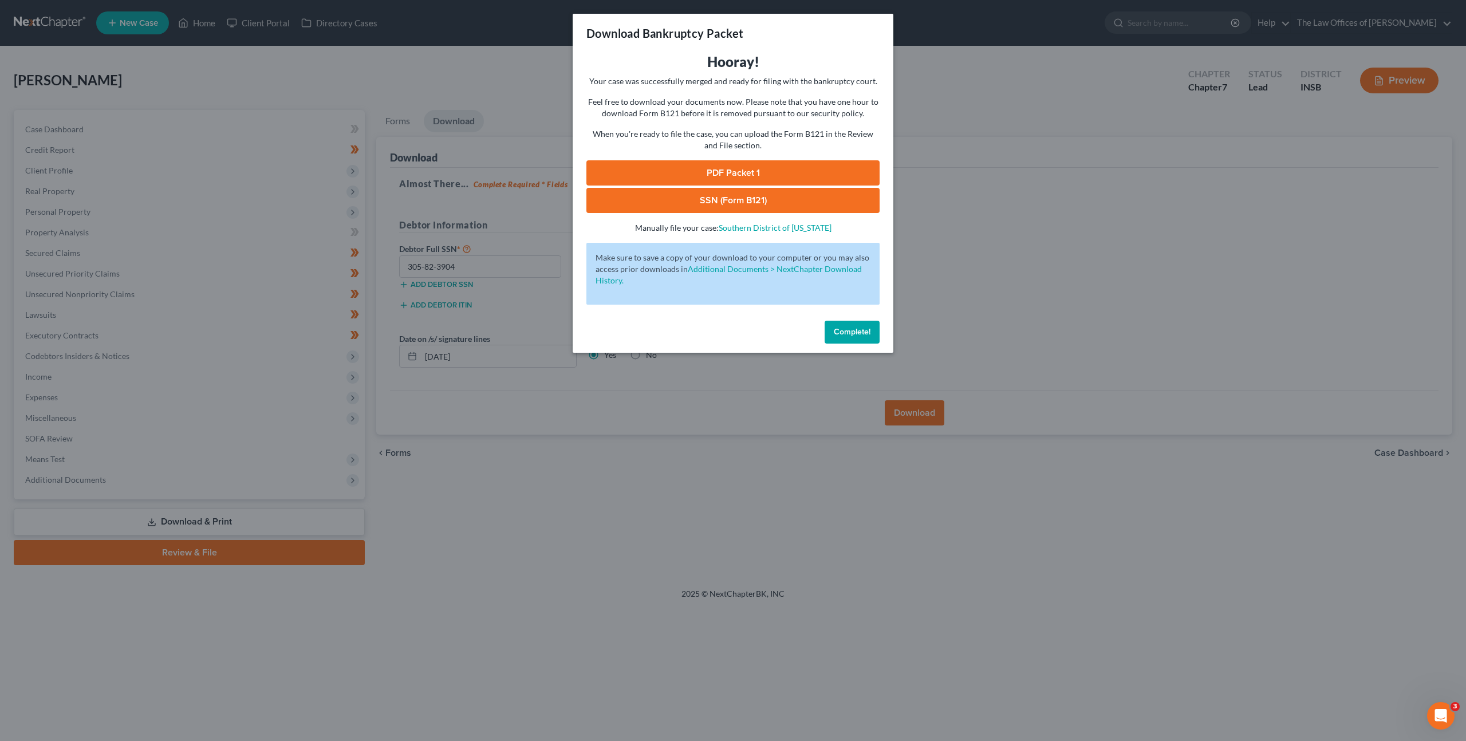
click at [779, 168] on link "PDF Packet 1" at bounding box center [732, 172] width 293 height 25
click at [715, 211] on link "SSN (Form B121)" at bounding box center [732, 200] width 293 height 25
click at [837, 316] on div "Hooray! Your case was successfully merged and ready for filing with the bankrup…" at bounding box center [733, 184] width 321 height 263
drag, startPoint x: 850, startPoint y: 325, endPoint x: 786, endPoint y: 331, distance: 63.8
click at [850, 326] on button "Complete!" at bounding box center [852, 332] width 55 height 23
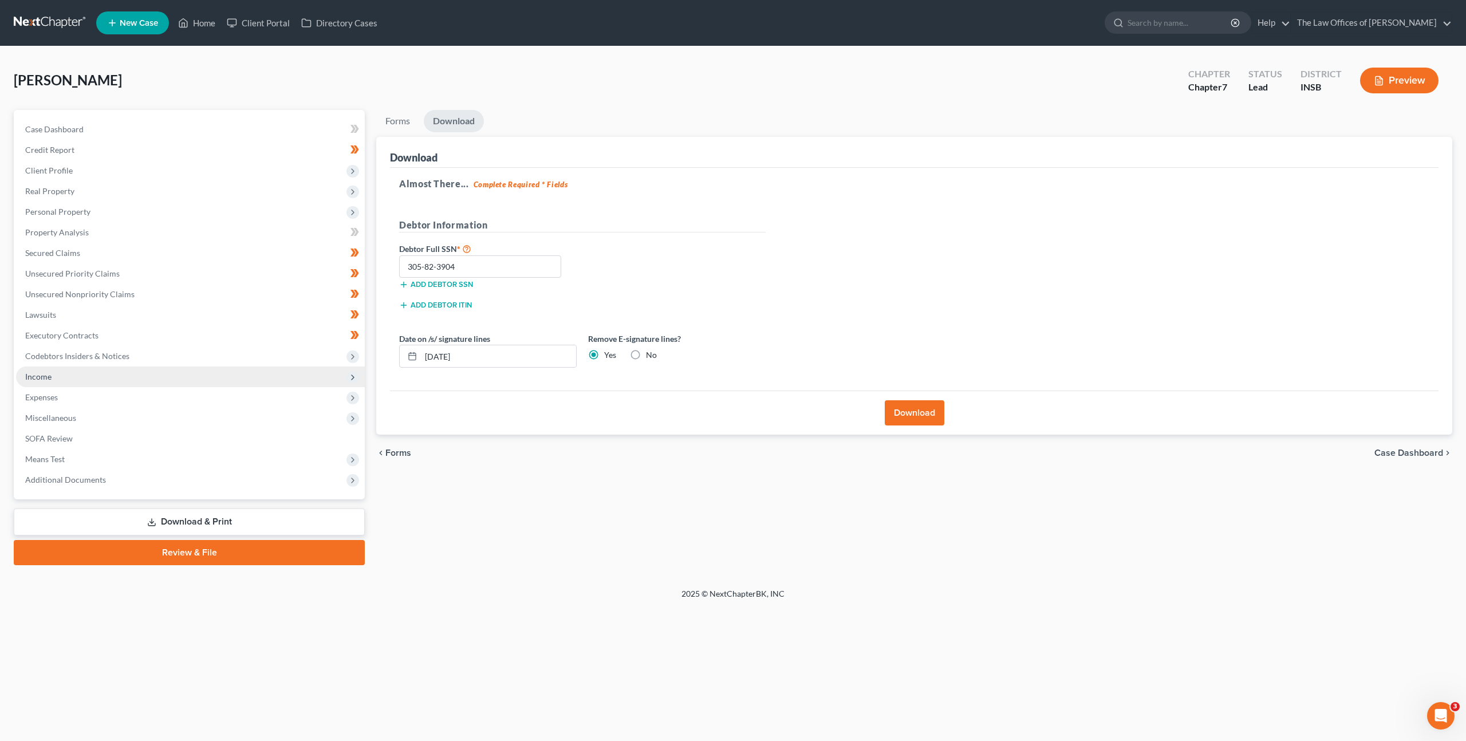
click at [159, 367] on span "Income" at bounding box center [190, 377] width 349 height 21
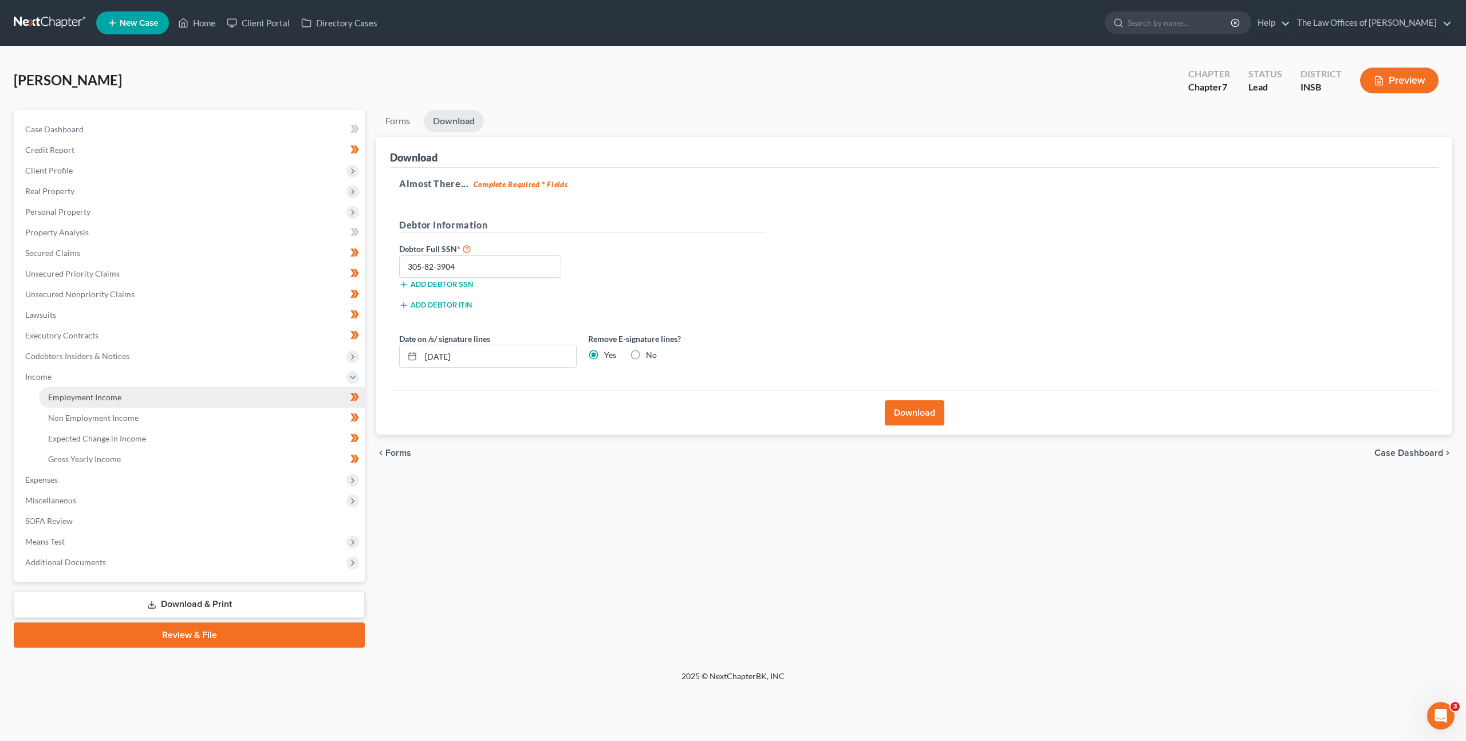
click at [148, 395] on link "Employment Income" at bounding box center [202, 397] width 326 height 21
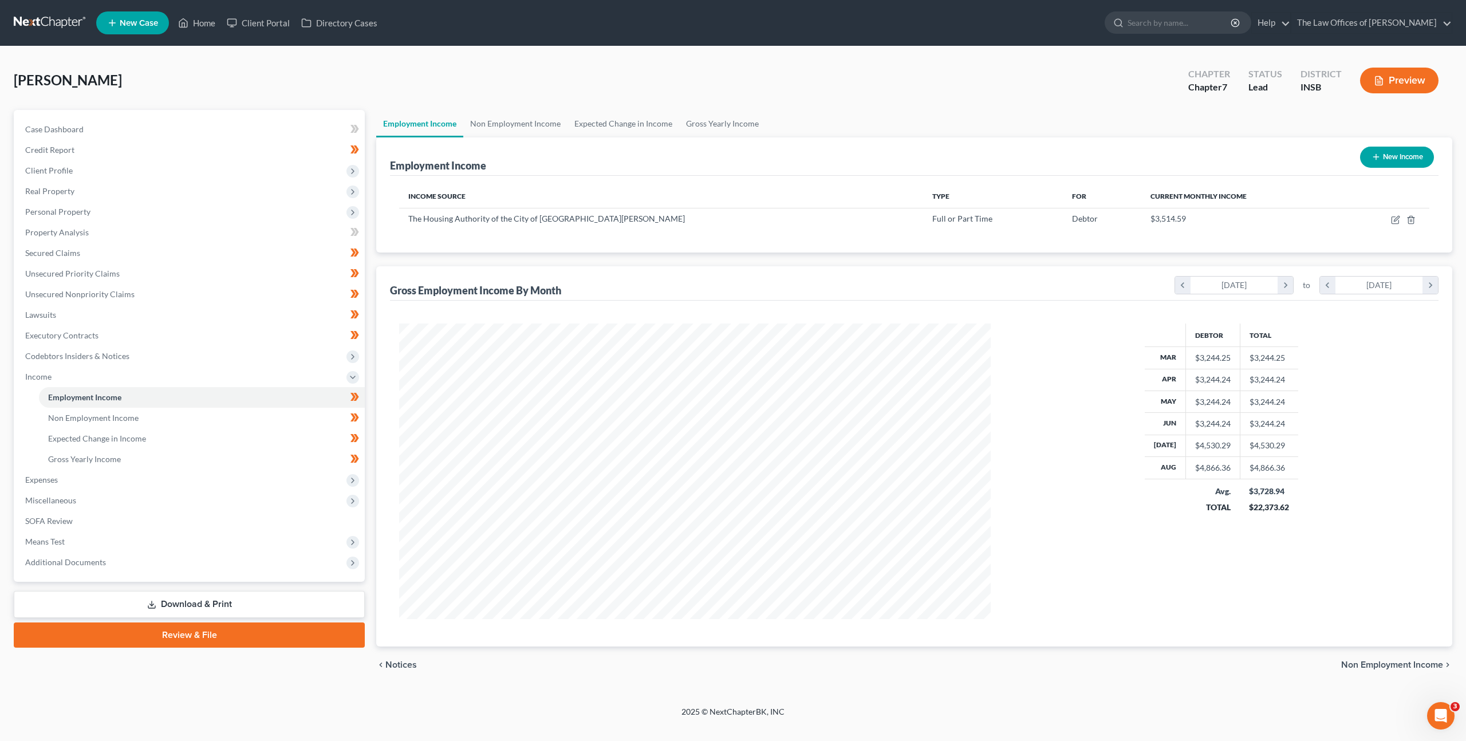
scroll to position [296, 615]
click at [1393, 220] on icon "button" at bounding box center [1395, 219] width 9 height 9
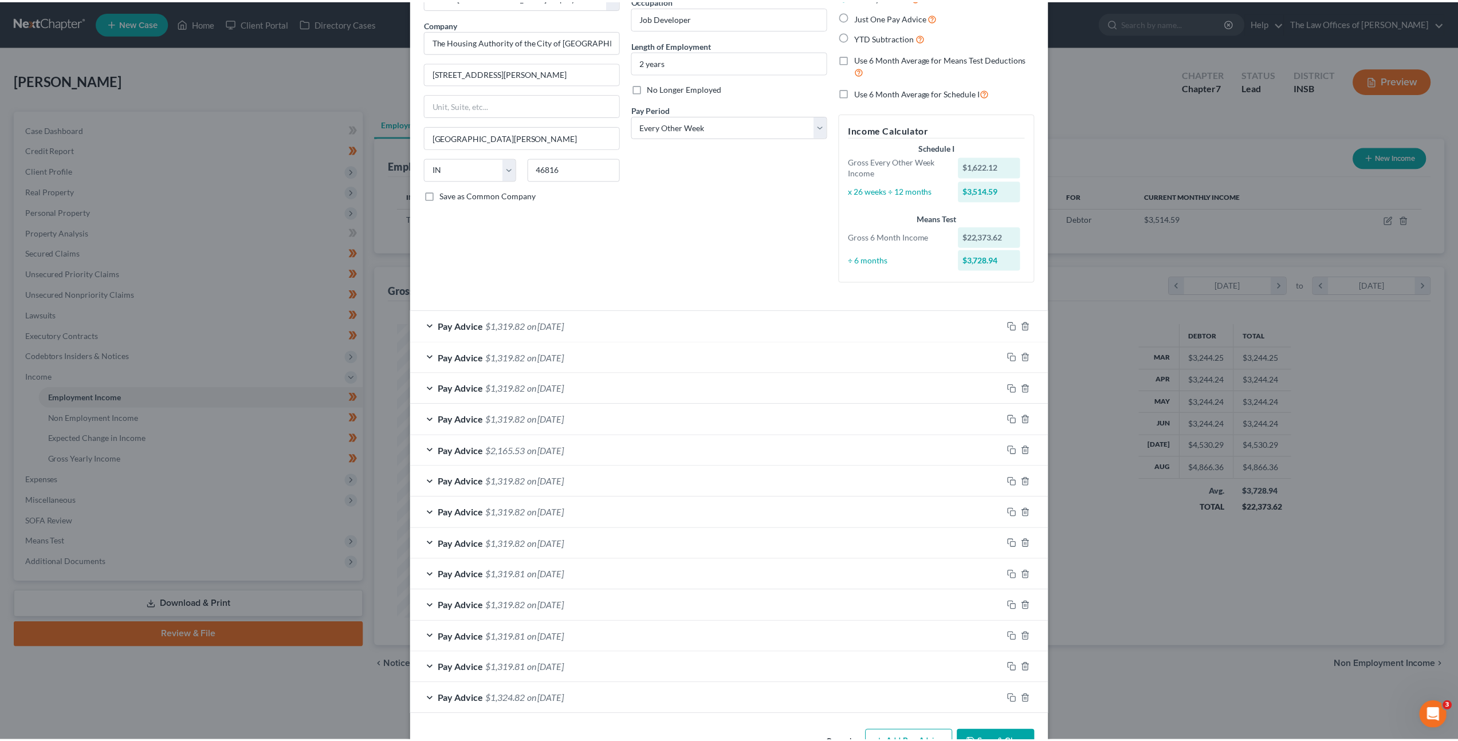
scroll to position [116, 0]
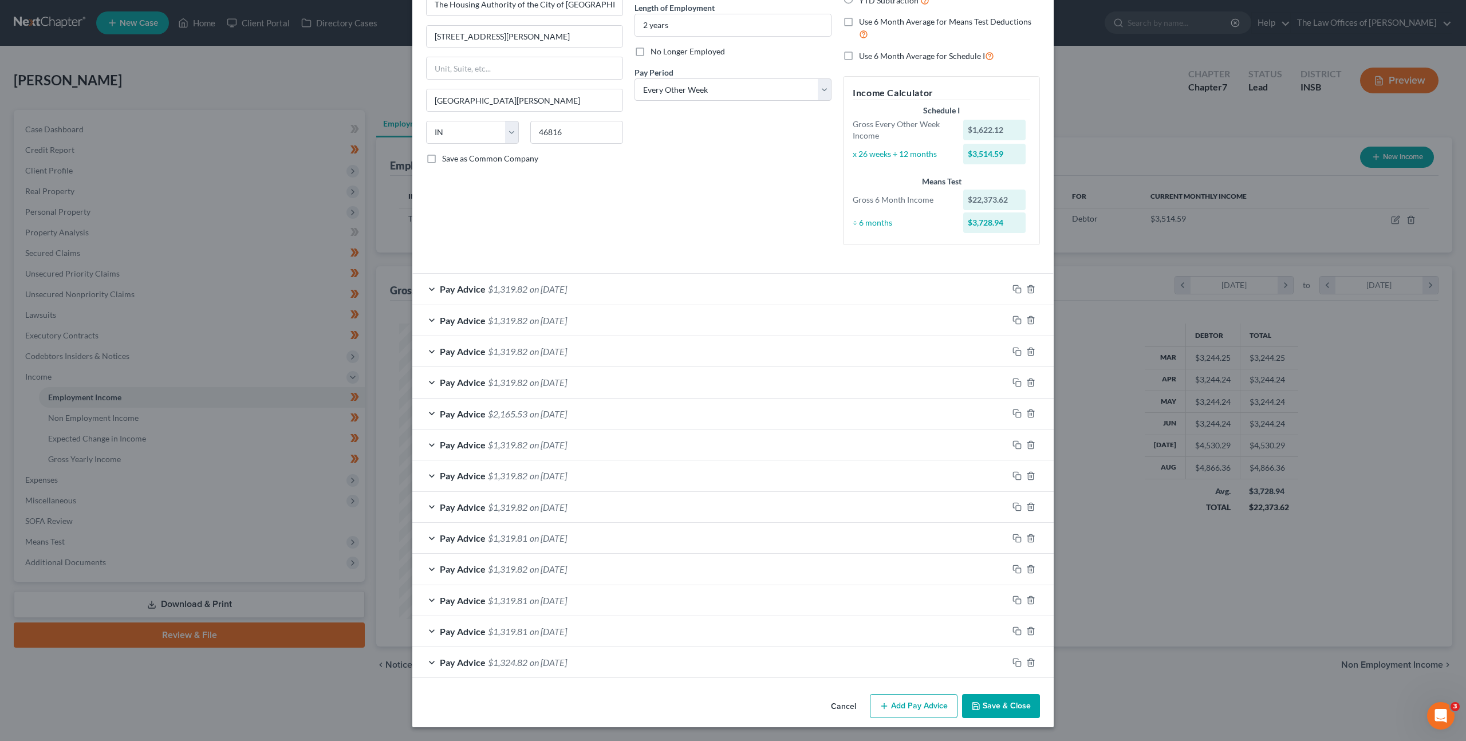
click at [835, 704] on button "Cancel" at bounding box center [844, 706] width 44 height 23
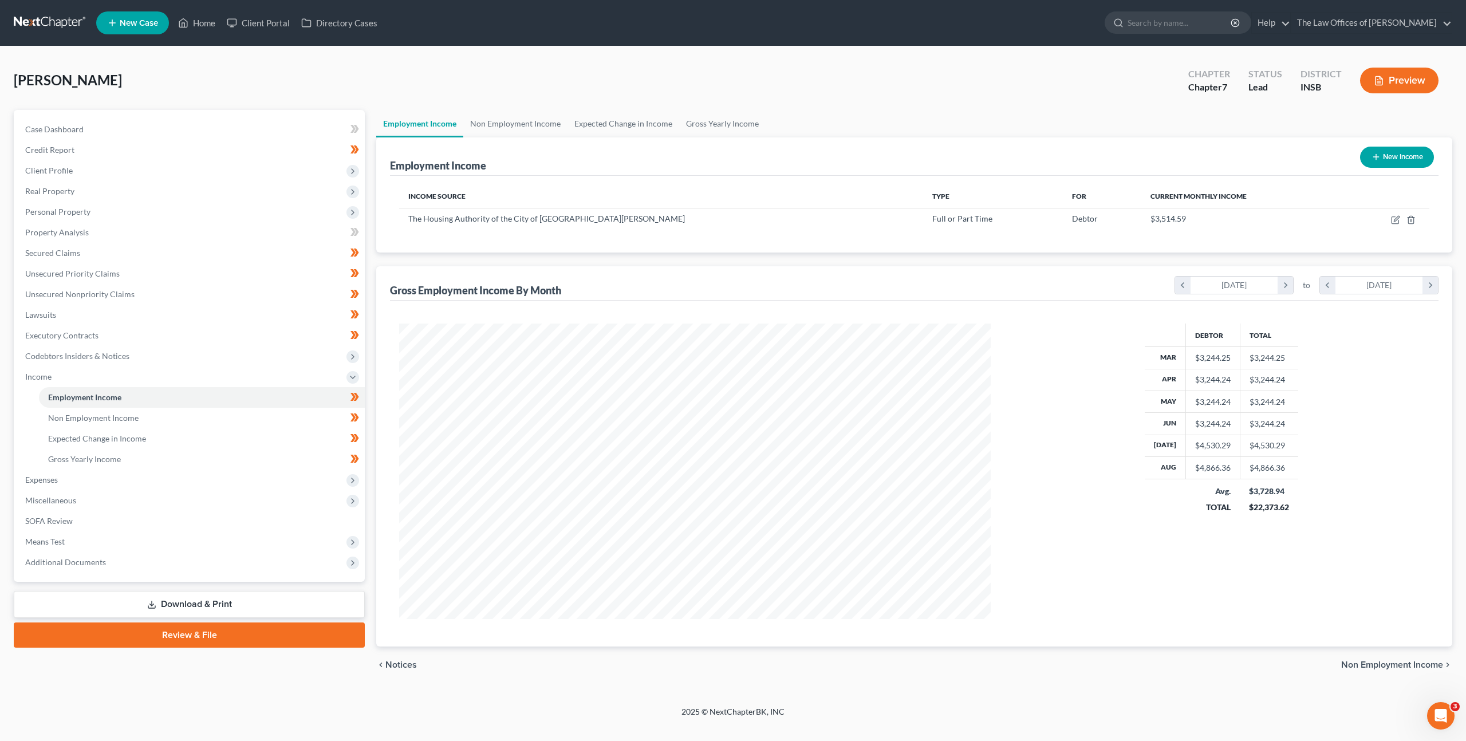
click at [173, 594] on link "Download & Print" at bounding box center [189, 604] width 351 height 27
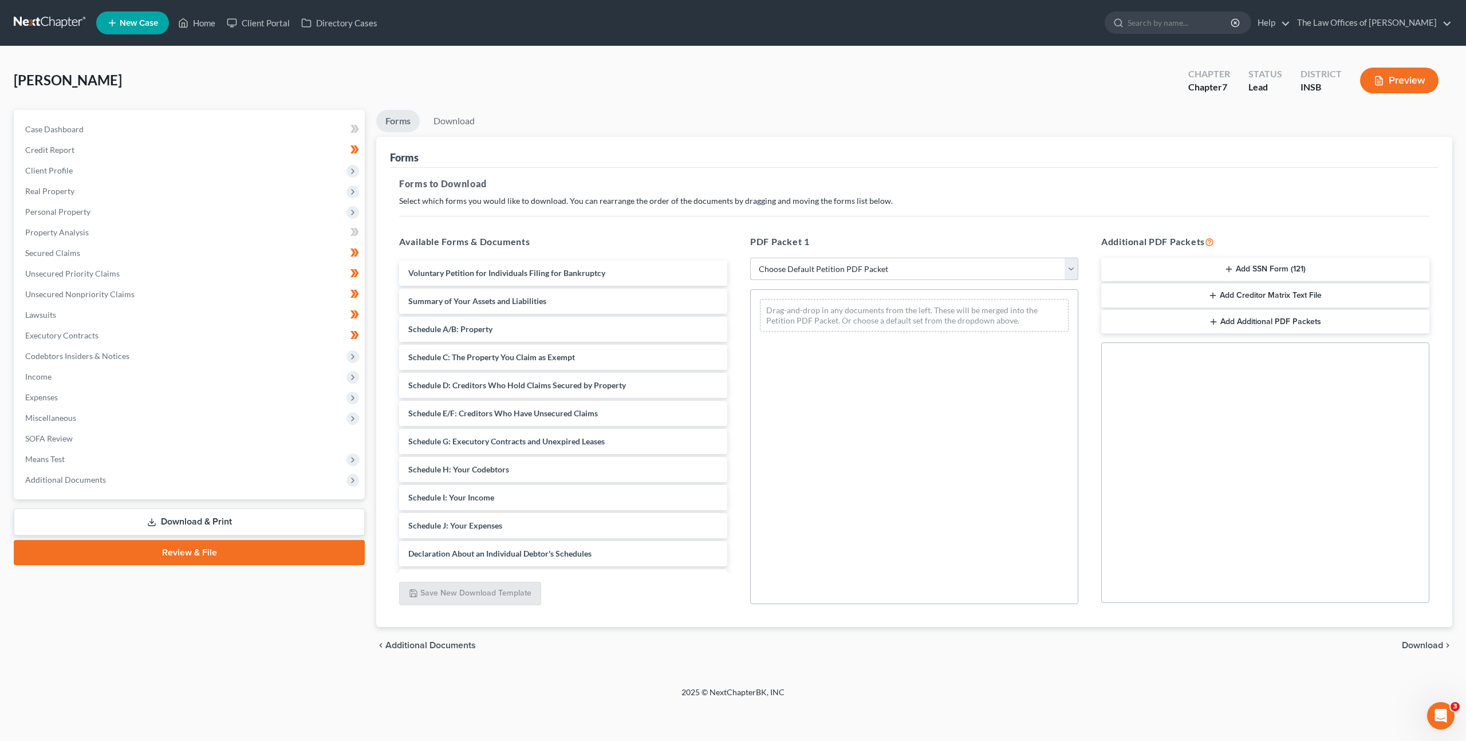
click at [885, 273] on select "Choose Default Petition PDF Packet Complete Bankruptcy Petition (all forms and …" at bounding box center [914, 269] width 328 height 23
click at [750, 258] on select "Choose Default Petition PDF Packet Complete Bankruptcy Petition (all forms and …" at bounding box center [914, 269] width 328 height 23
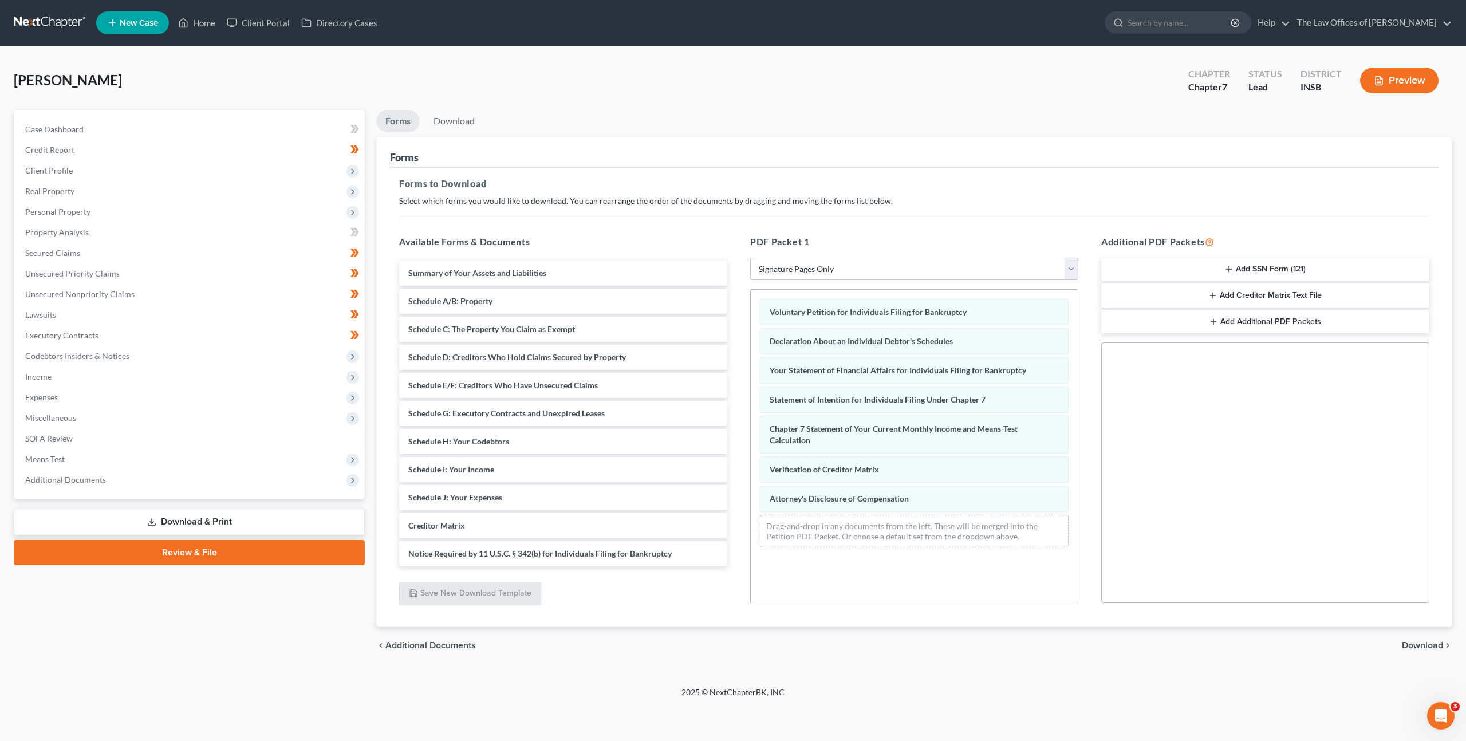
click at [1419, 645] on span "Download" at bounding box center [1422, 645] width 41 height 9
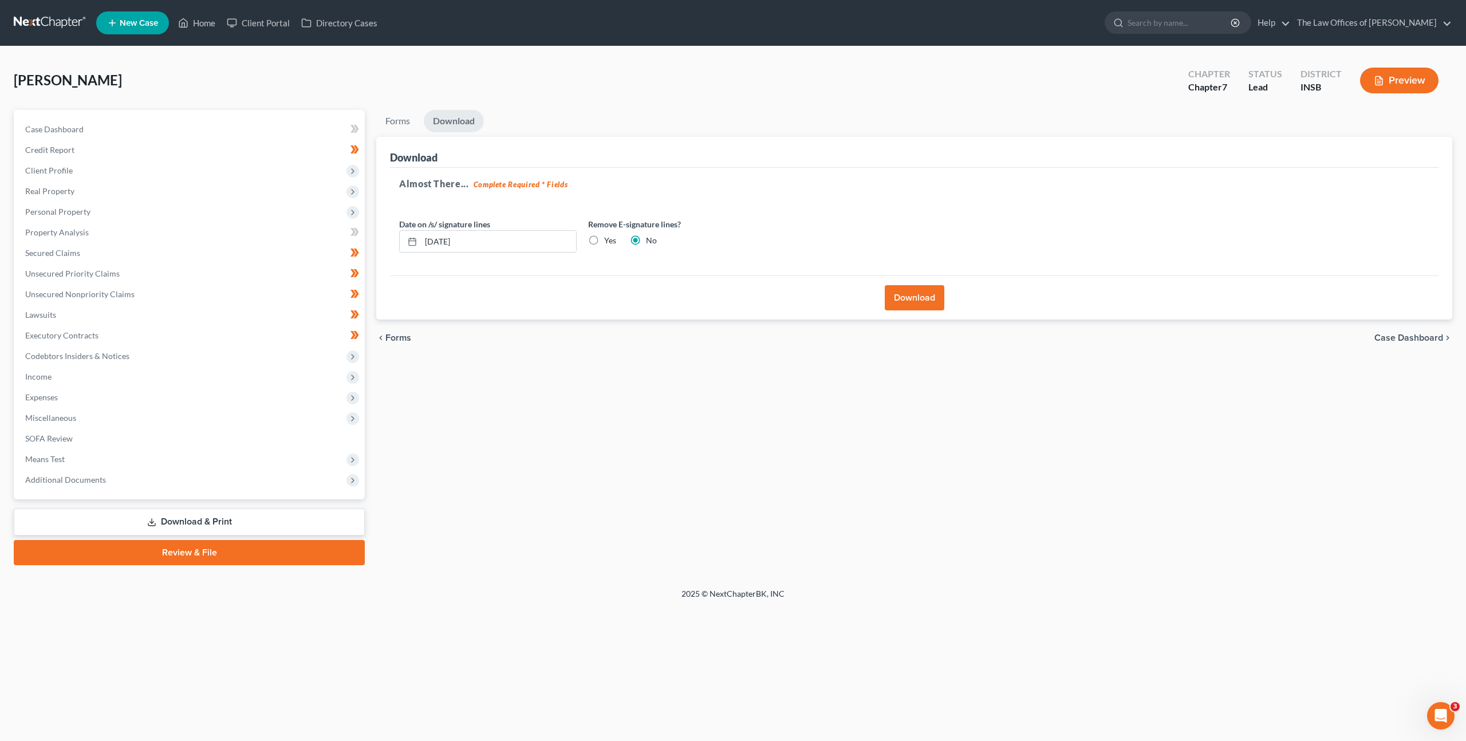
drag, startPoint x: 596, startPoint y: 240, endPoint x: 608, endPoint y: 246, distance: 13.1
click at [604, 239] on label "Yes" at bounding box center [610, 240] width 12 height 11
click at [609, 239] on input "Yes" at bounding box center [612, 238] width 7 height 7
click at [918, 298] on button "Download" at bounding box center [915, 297] width 60 height 25
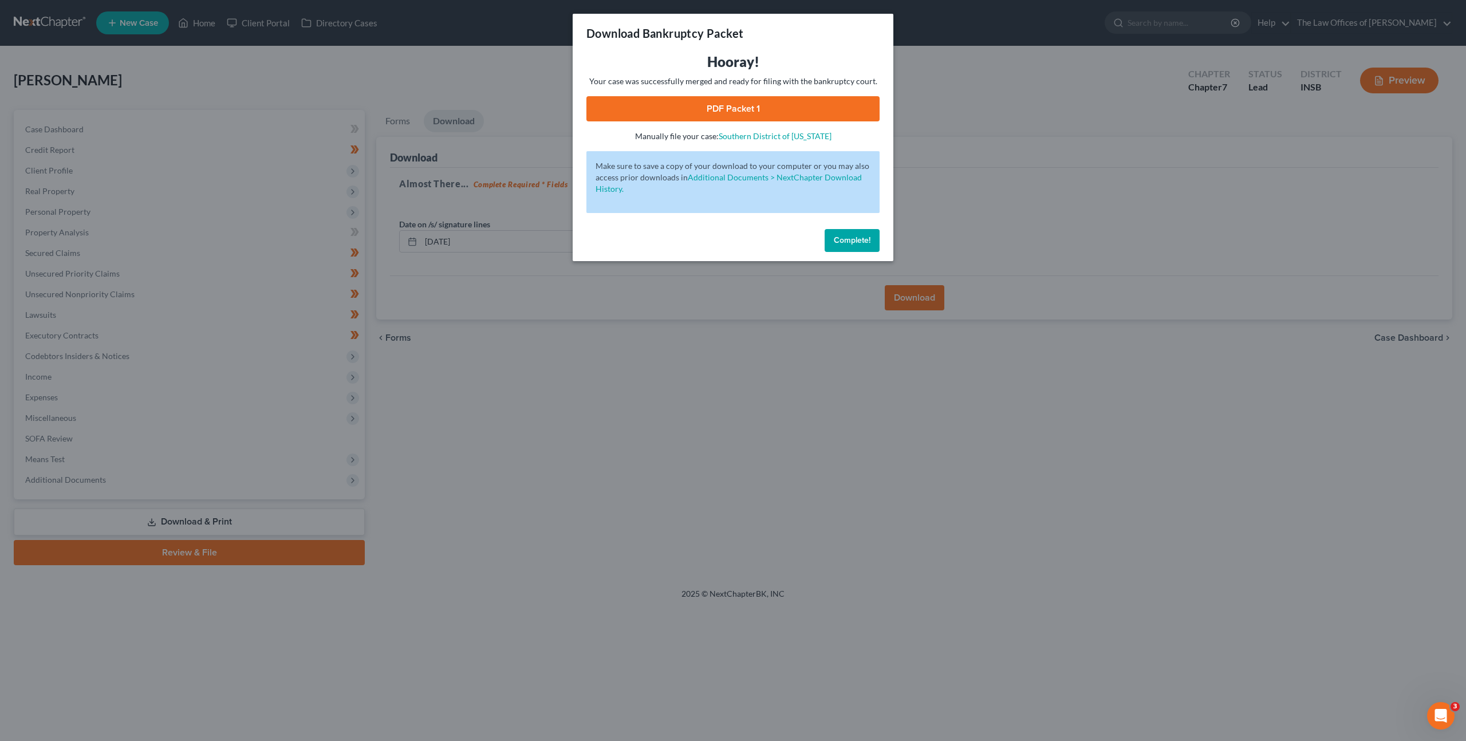
click at [728, 111] on link "PDF Packet 1" at bounding box center [732, 108] width 293 height 25
click at [852, 243] on span "Complete!" at bounding box center [852, 240] width 37 height 10
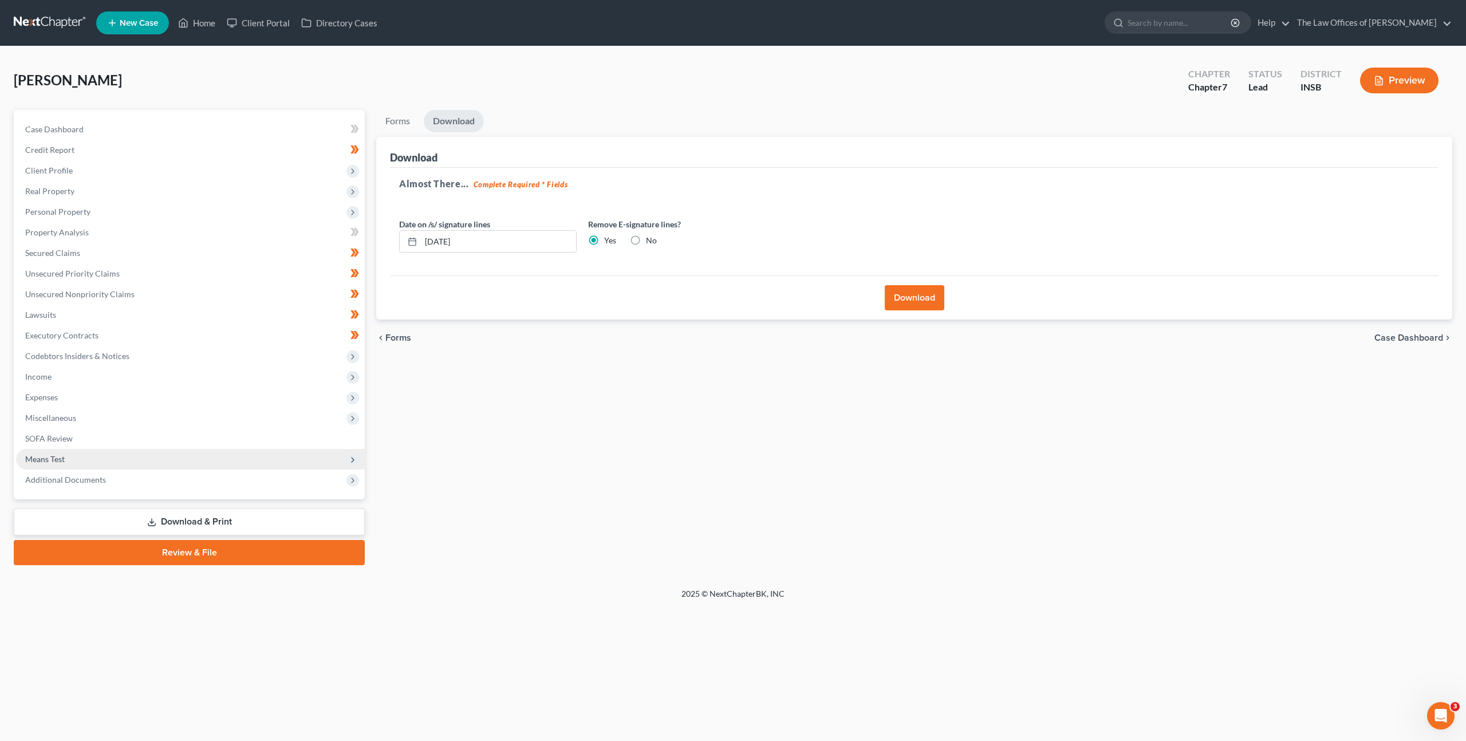
click at [245, 453] on span "Means Test" at bounding box center [190, 459] width 349 height 21
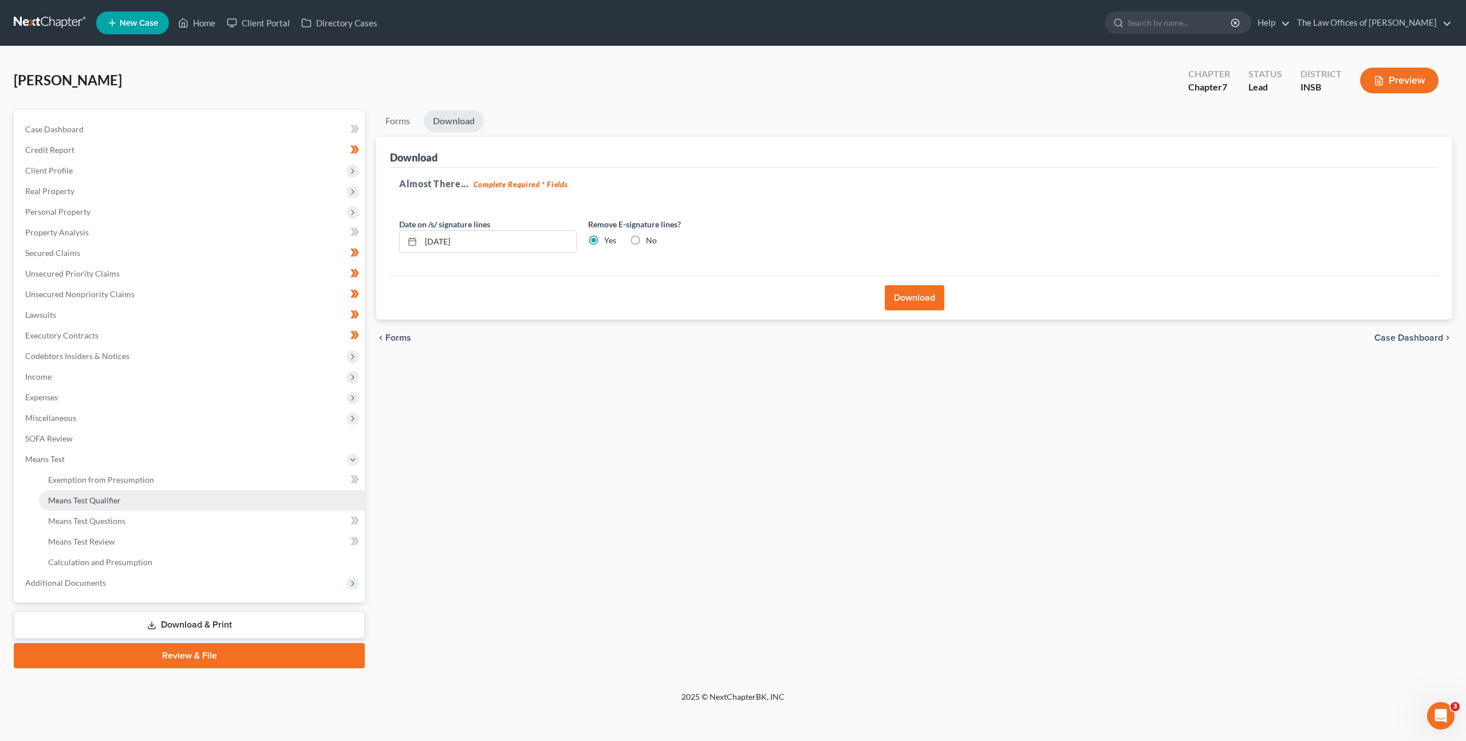
click at [261, 496] on link "Means Test Qualifier" at bounding box center [202, 500] width 326 height 21
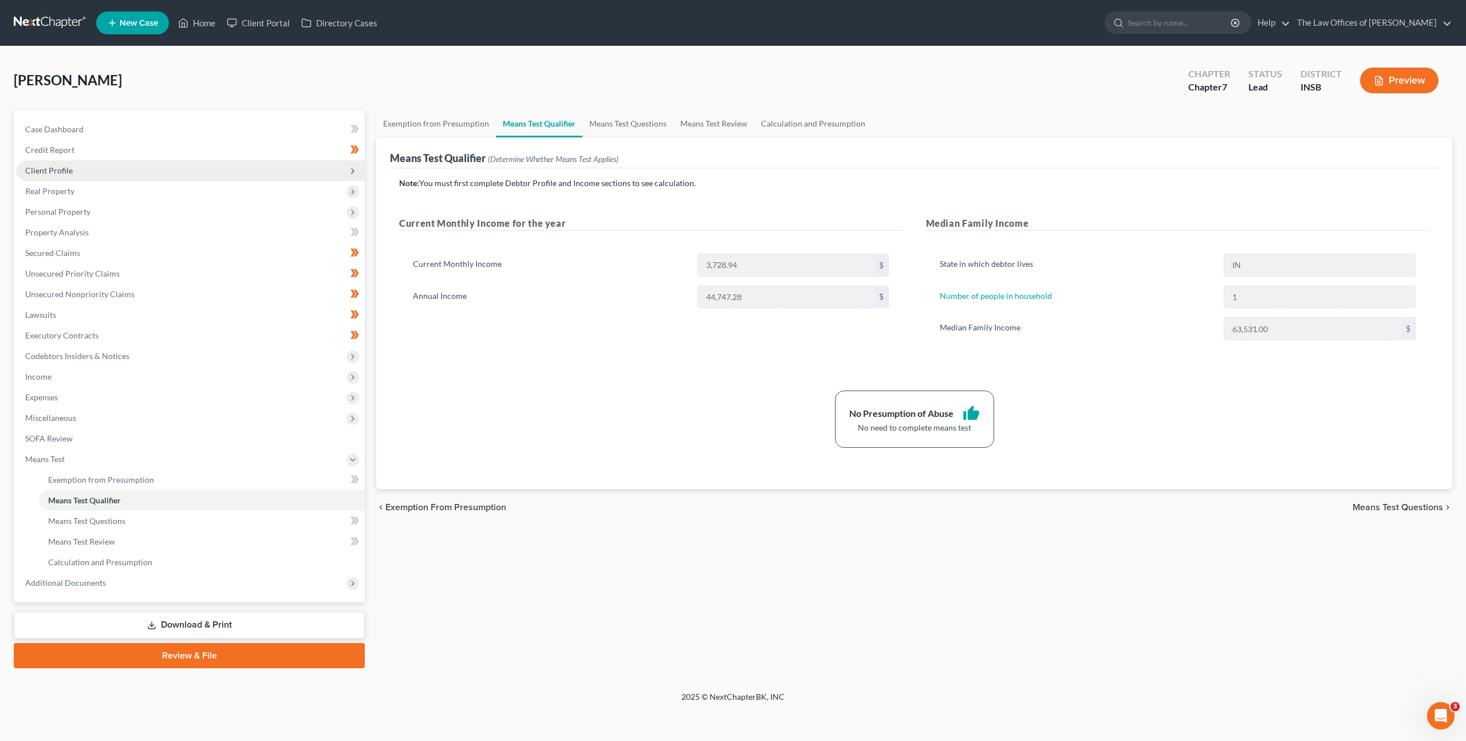
click at [84, 169] on span "Client Profile" at bounding box center [190, 170] width 349 height 21
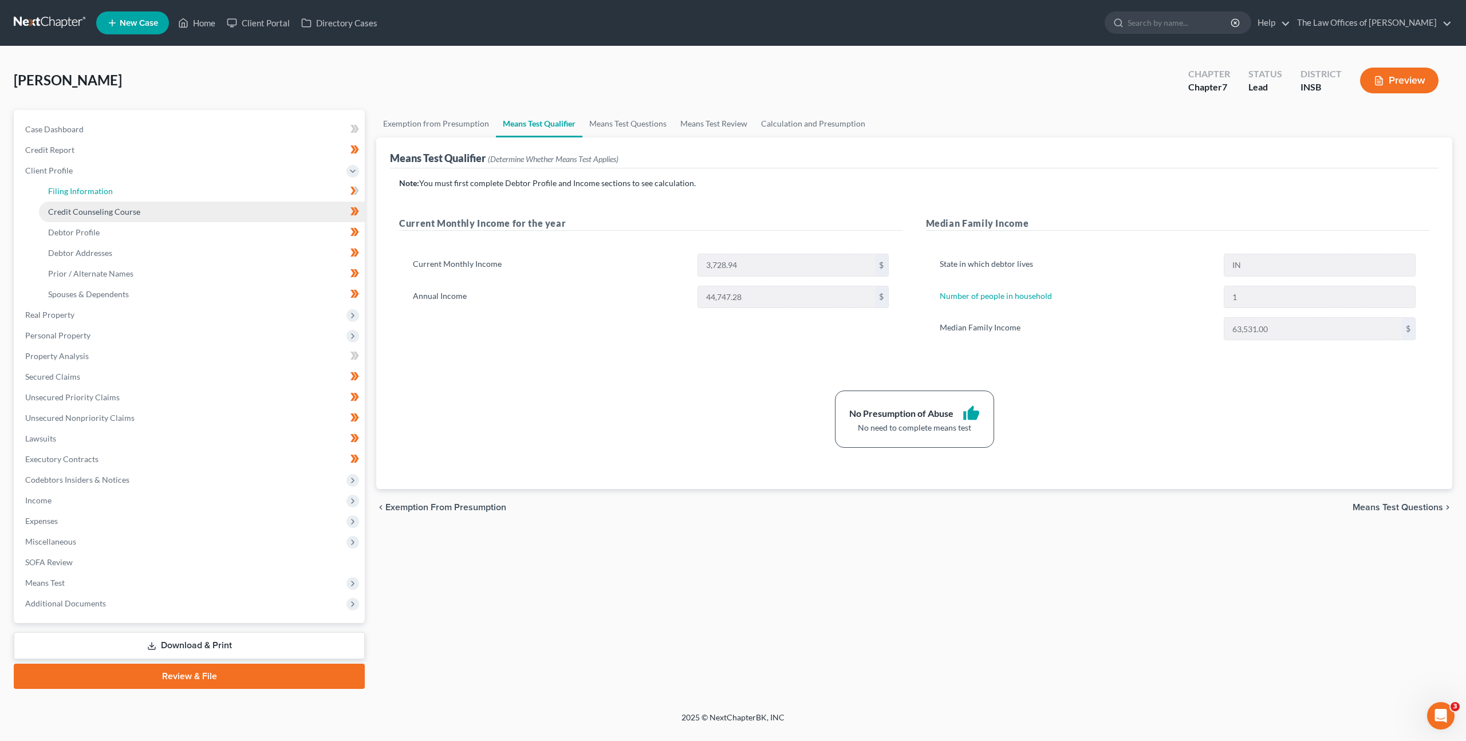
click at [74, 188] on span "Filing Information" at bounding box center [80, 191] width 65 height 10
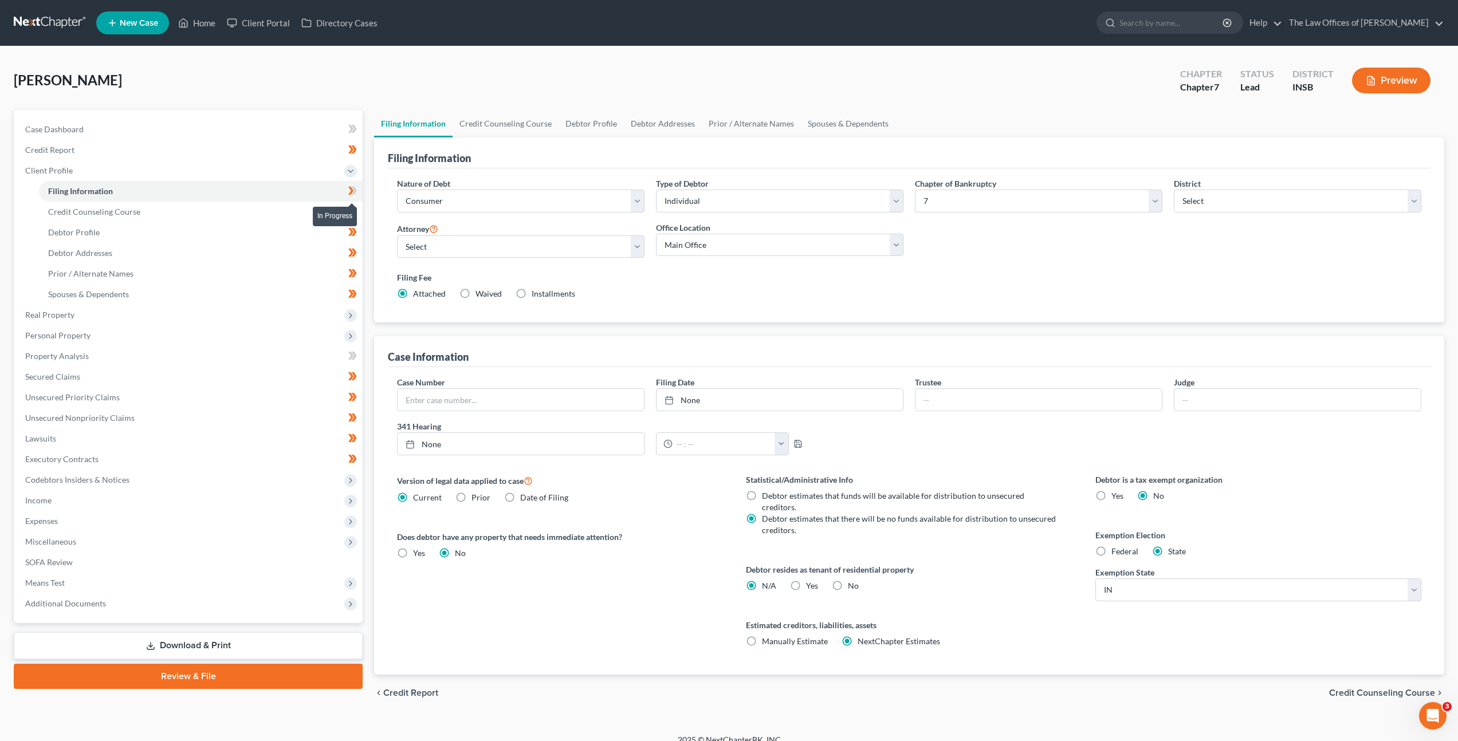
click at [350, 195] on icon at bounding box center [352, 191] width 9 height 14
click at [806, 580] on label "Yes Yes" at bounding box center [812, 585] width 12 height 11
click at [810, 580] on input "Yes Yes" at bounding box center [813, 583] width 7 height 7
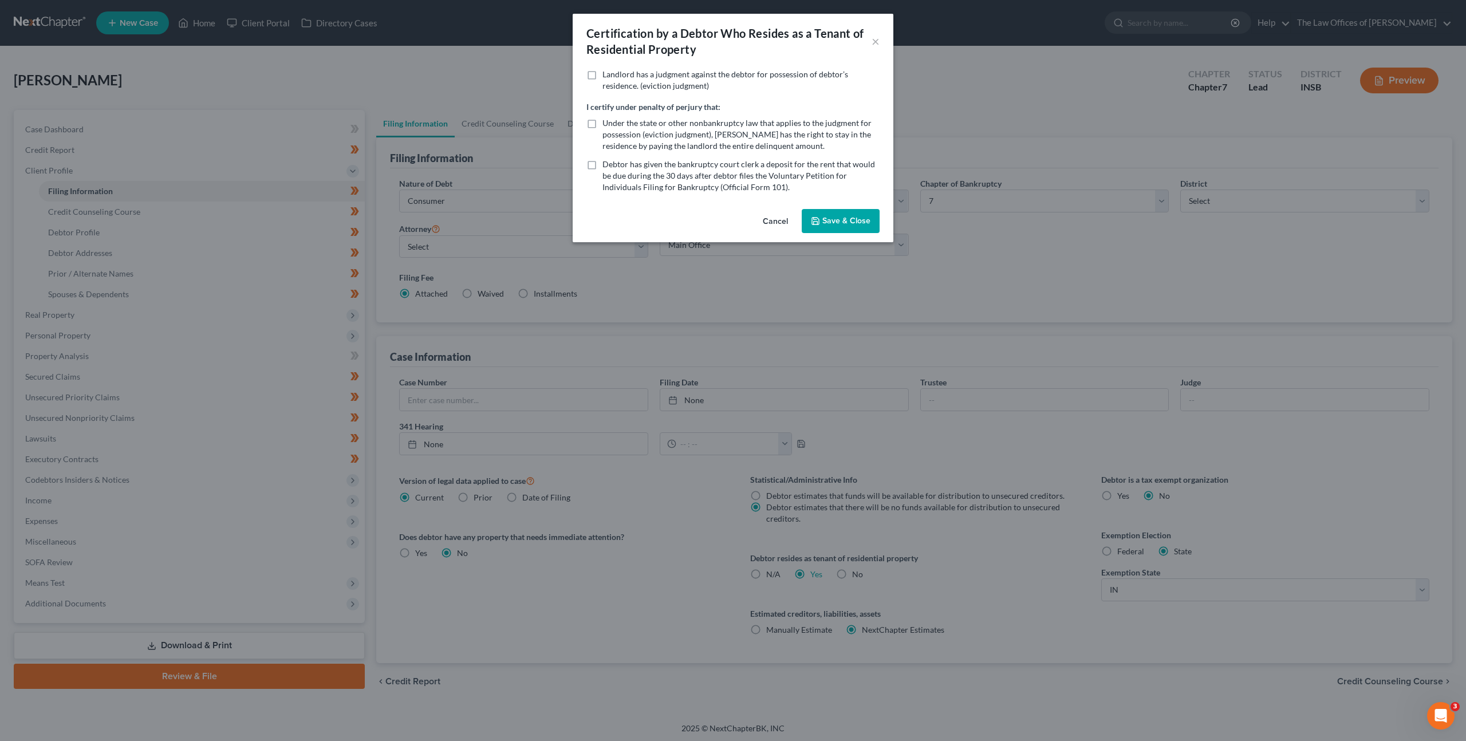
click at [830, 220] on button "Save & Close" at bounding box center [841, 221] width 78 height 24
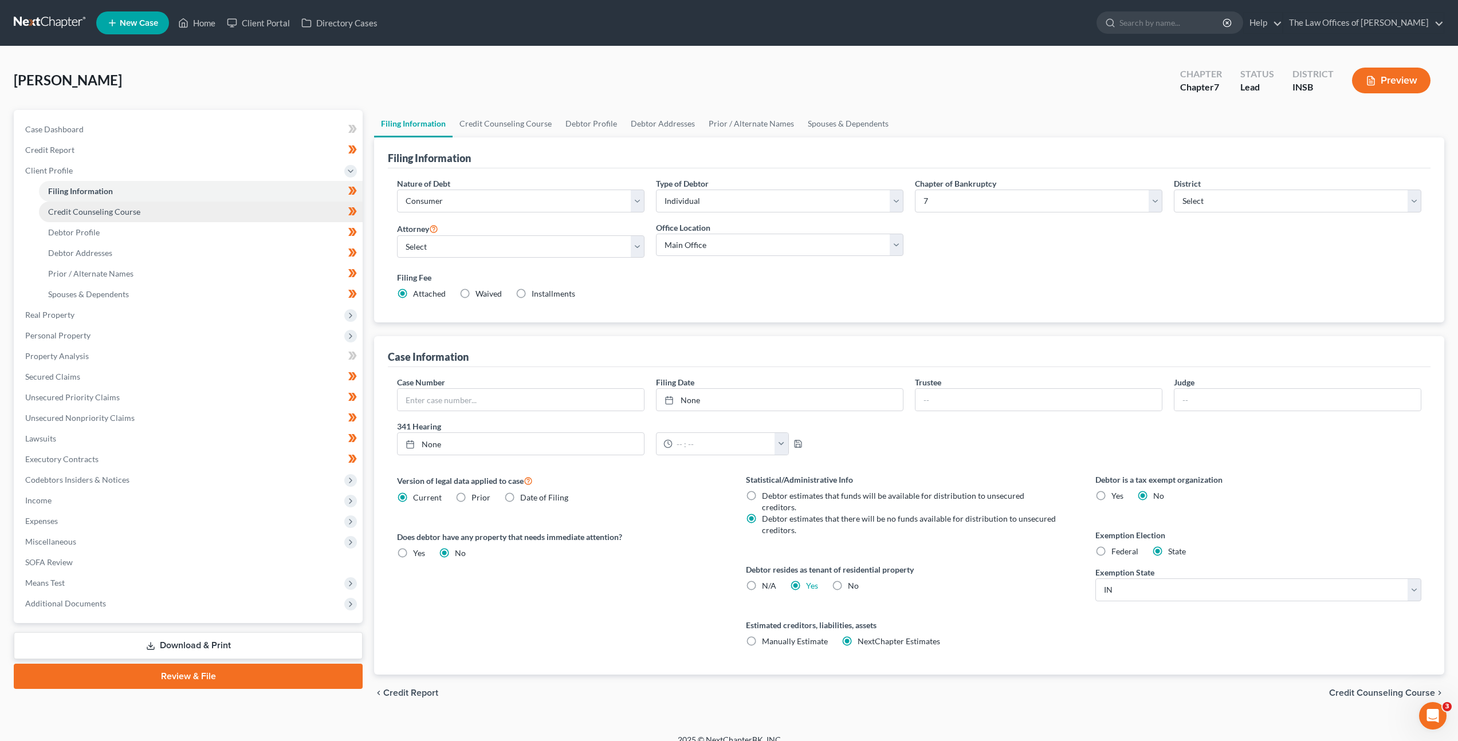
click at [203, 214] on link "Credit Counseling Course" at bounding box center [201, 212] width 324 height 21
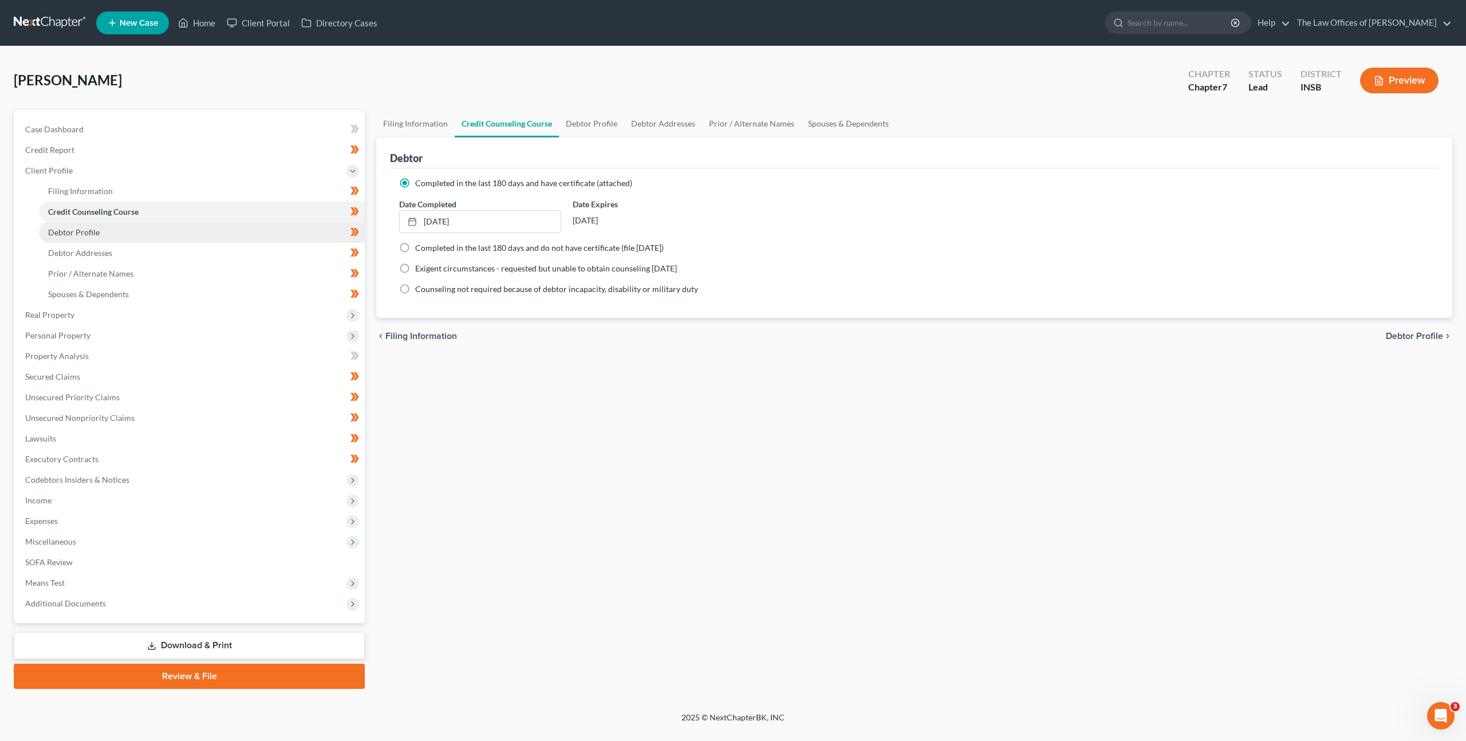
click at [198, 230] on link "Debtor Profile" at bounding box center [202, 232] width 326 height 21
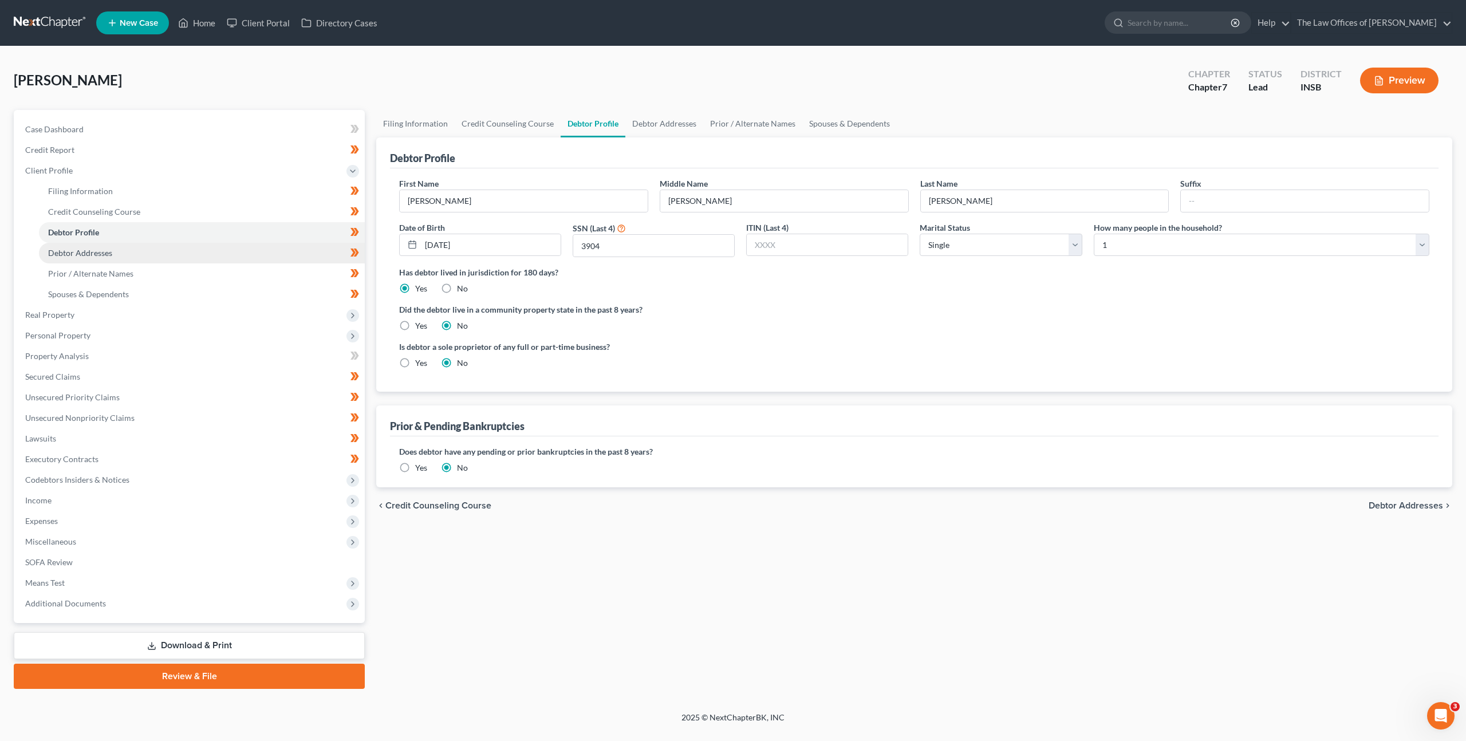
click at [192, 251] on link "Debtor Addresses" at bounding box center [202, 253] width 326 height 21
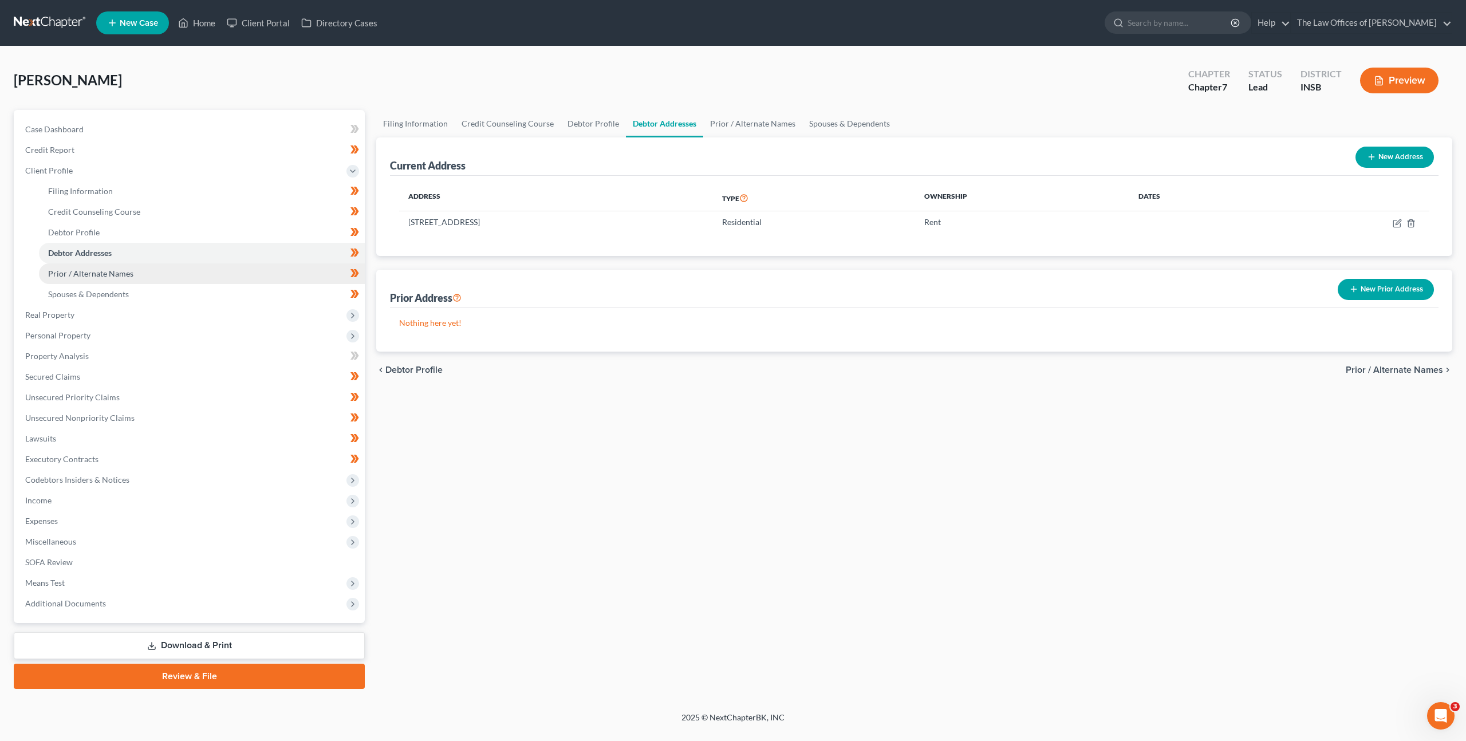
click at [181, 273] on link "Prior / Alternate Names" at bounding box center [202, 273] width 326 height 21
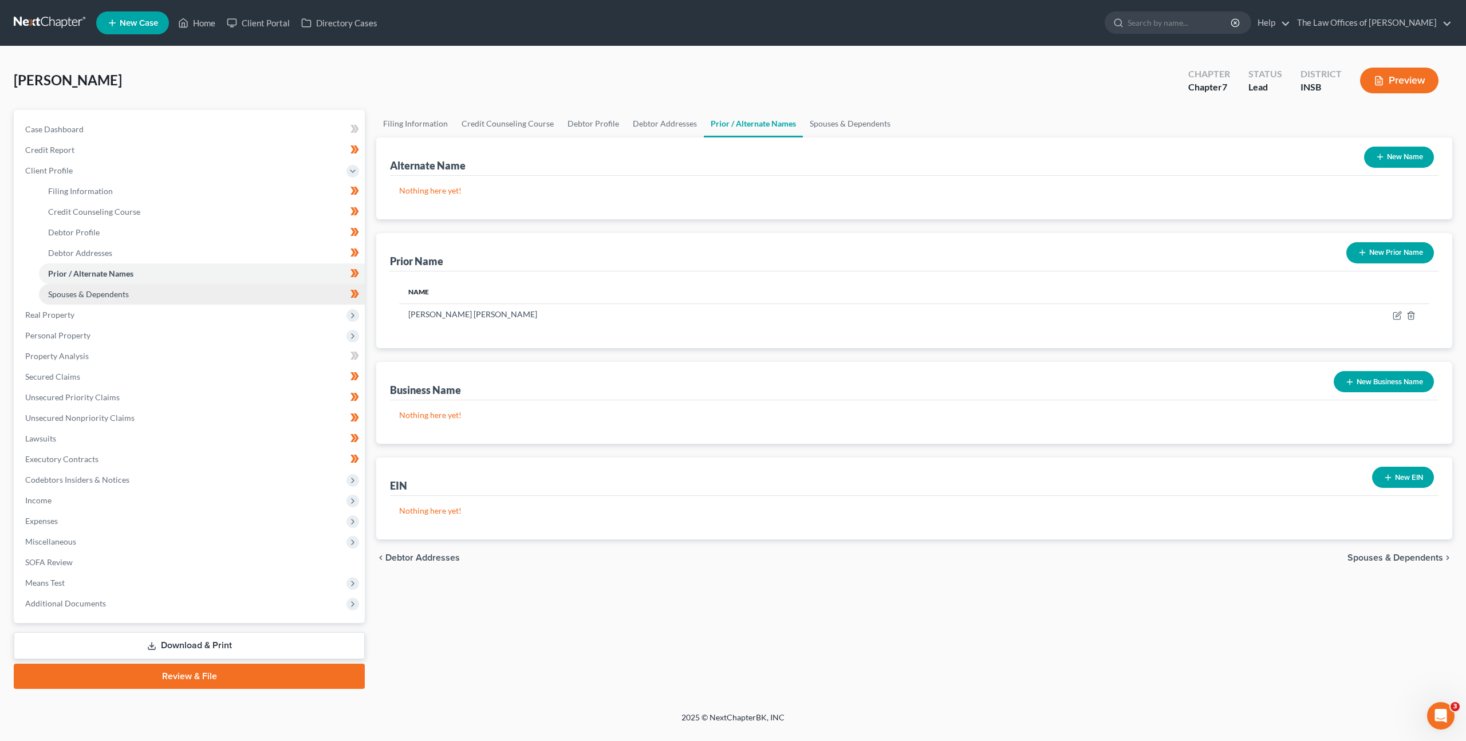
click at [172, 292] on link "Spouses & Dependents" at bounding box center [202, 294] width 326 height 21
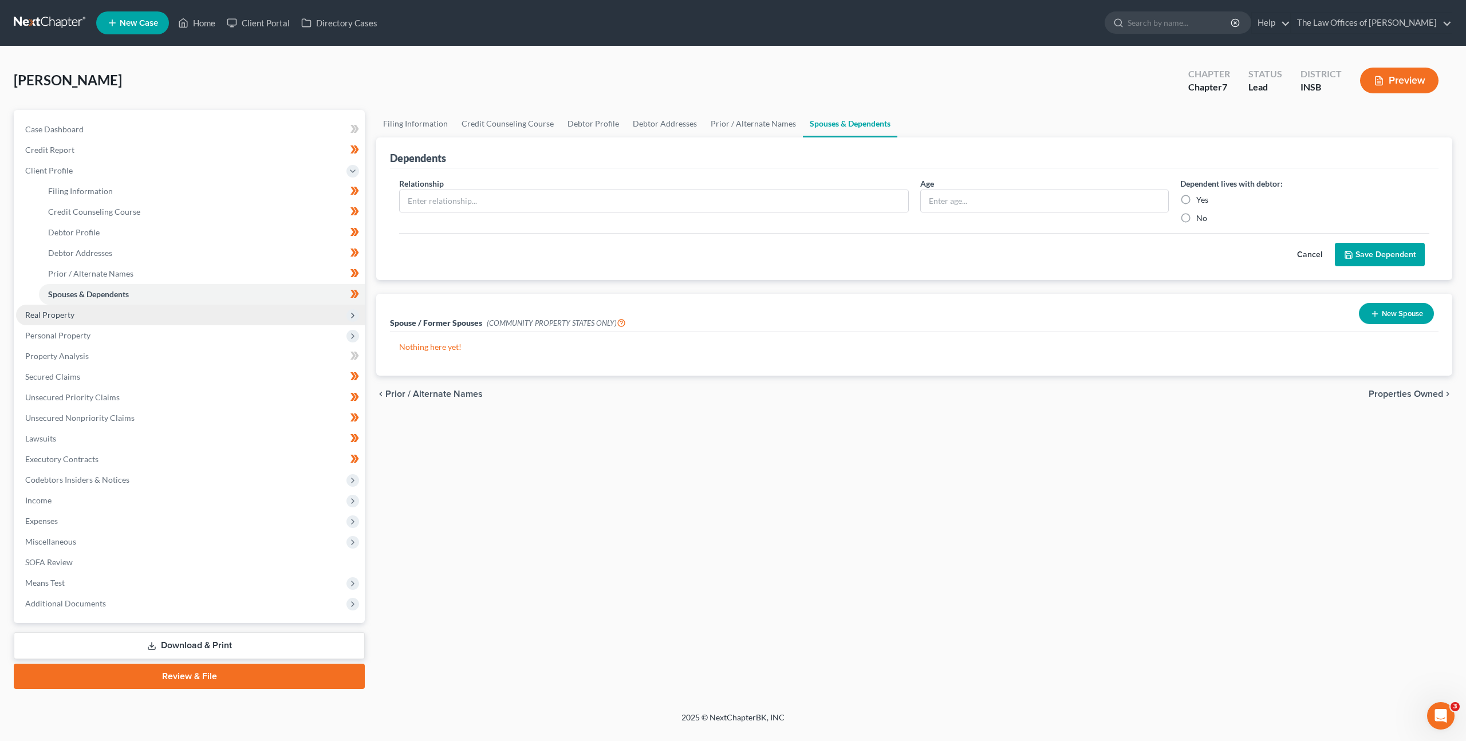
click at [150, 315] on span "Real Property" at bounding box center [190, 315] width 349 height 21
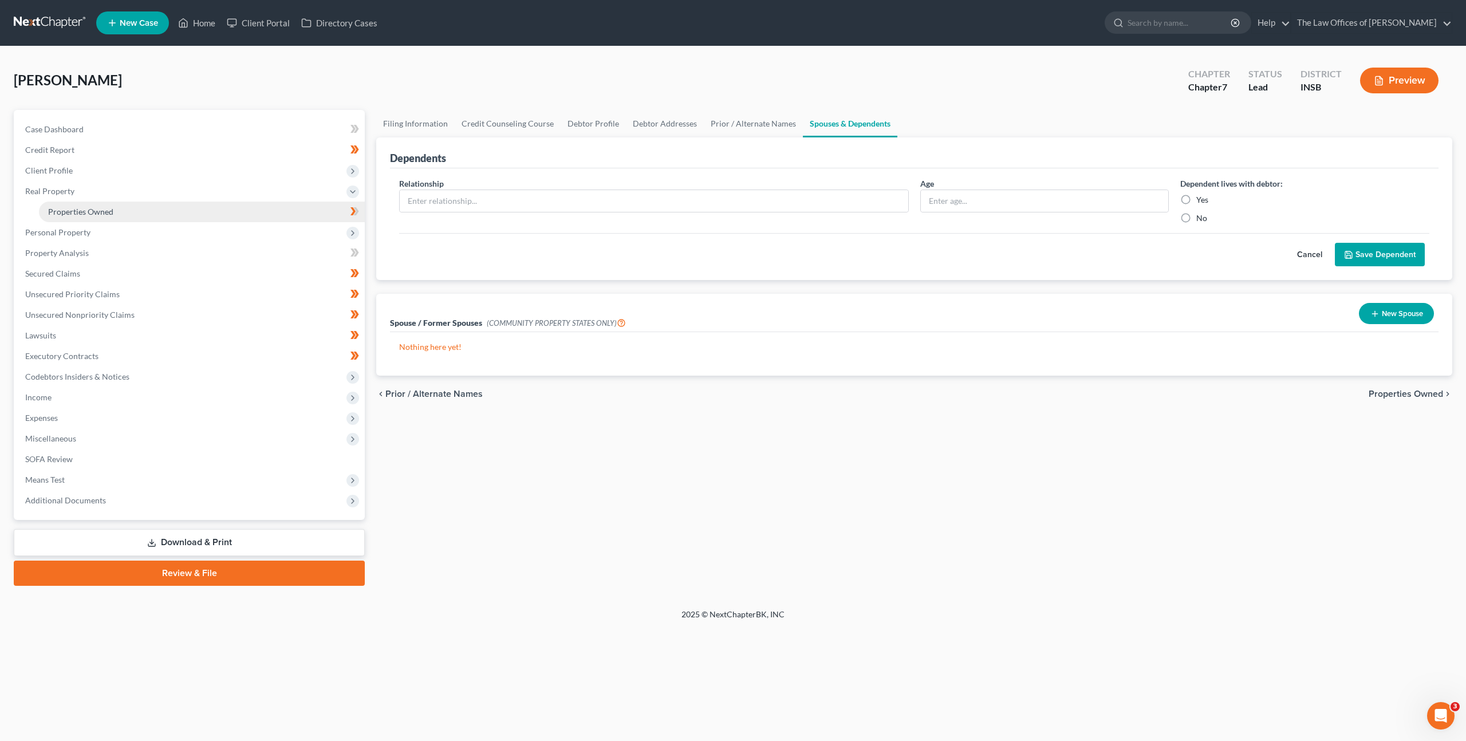
click at [164, 211] on link "Properties Owned" at bounding box center [202, 212] width 326 height 21
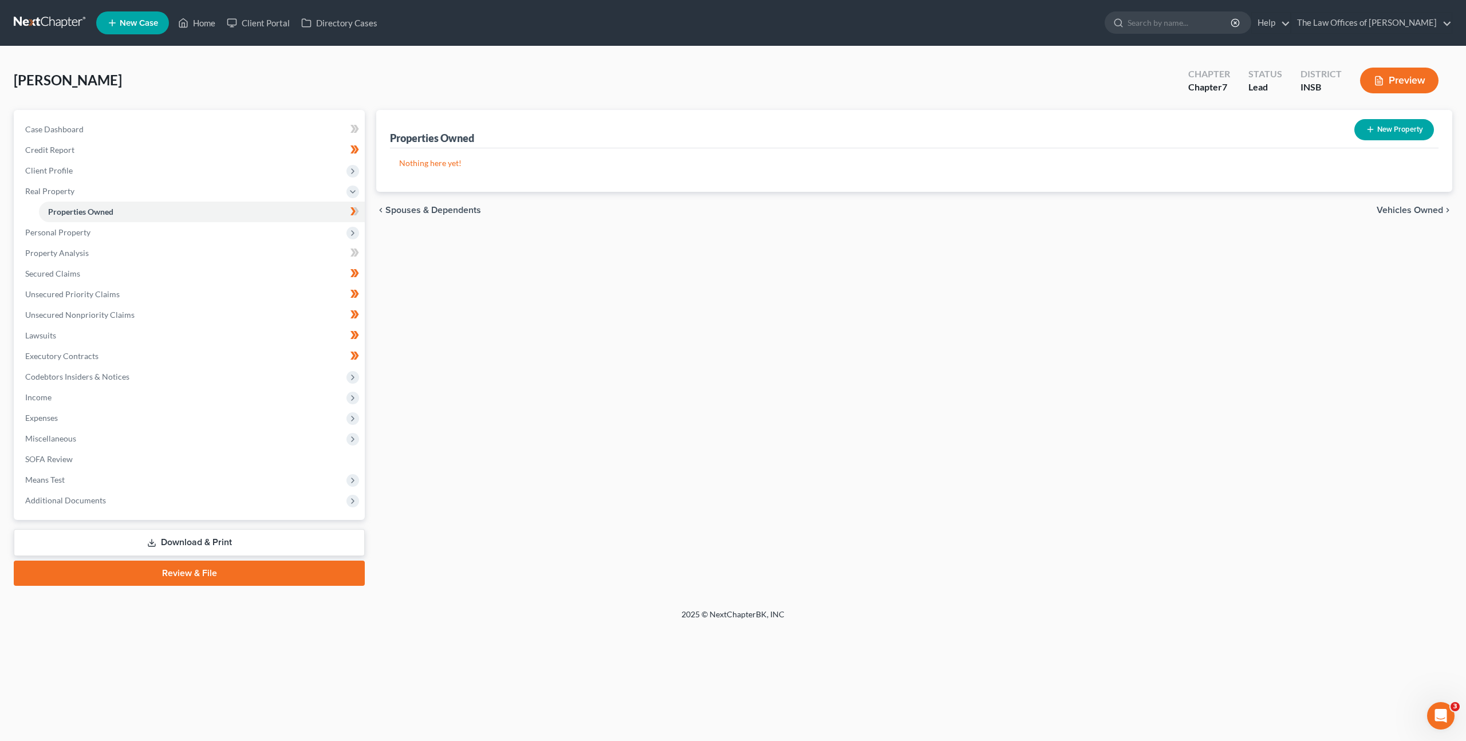
click at [353, 212] on body "Home New Case Client Portal Directory Cases The Law Offices of Dax J. Miller [E…" at bounding box center [733, 370] width 1466 height 741
click at [364, 216] on span at bounding box center [355, 212] width 20 height 17
click at [265, 238] on span "Personal Property" at bounding box center [190, 232] width 349 height 21
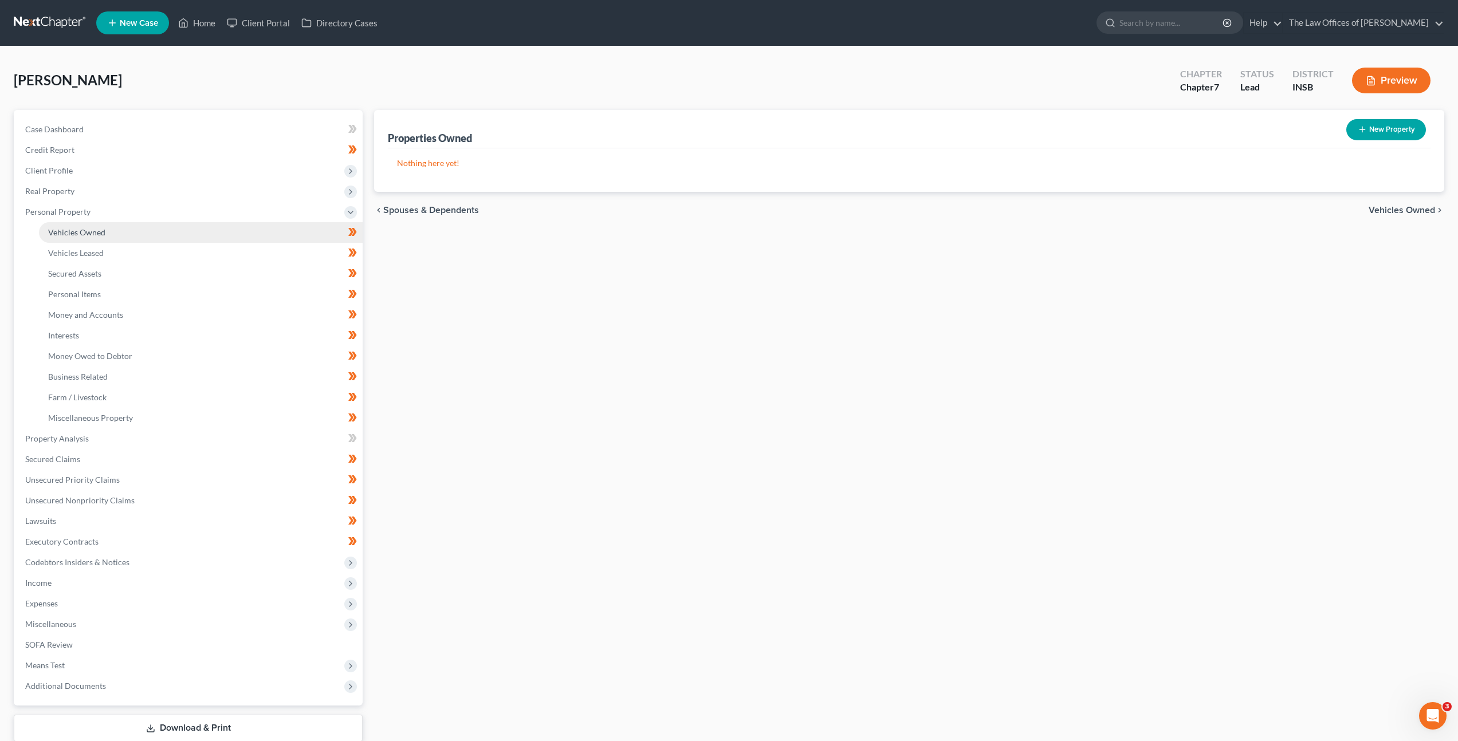
click at [204, 230] on link "Vehicles Owned" at bounding box center [201, 232] width 324 height 21
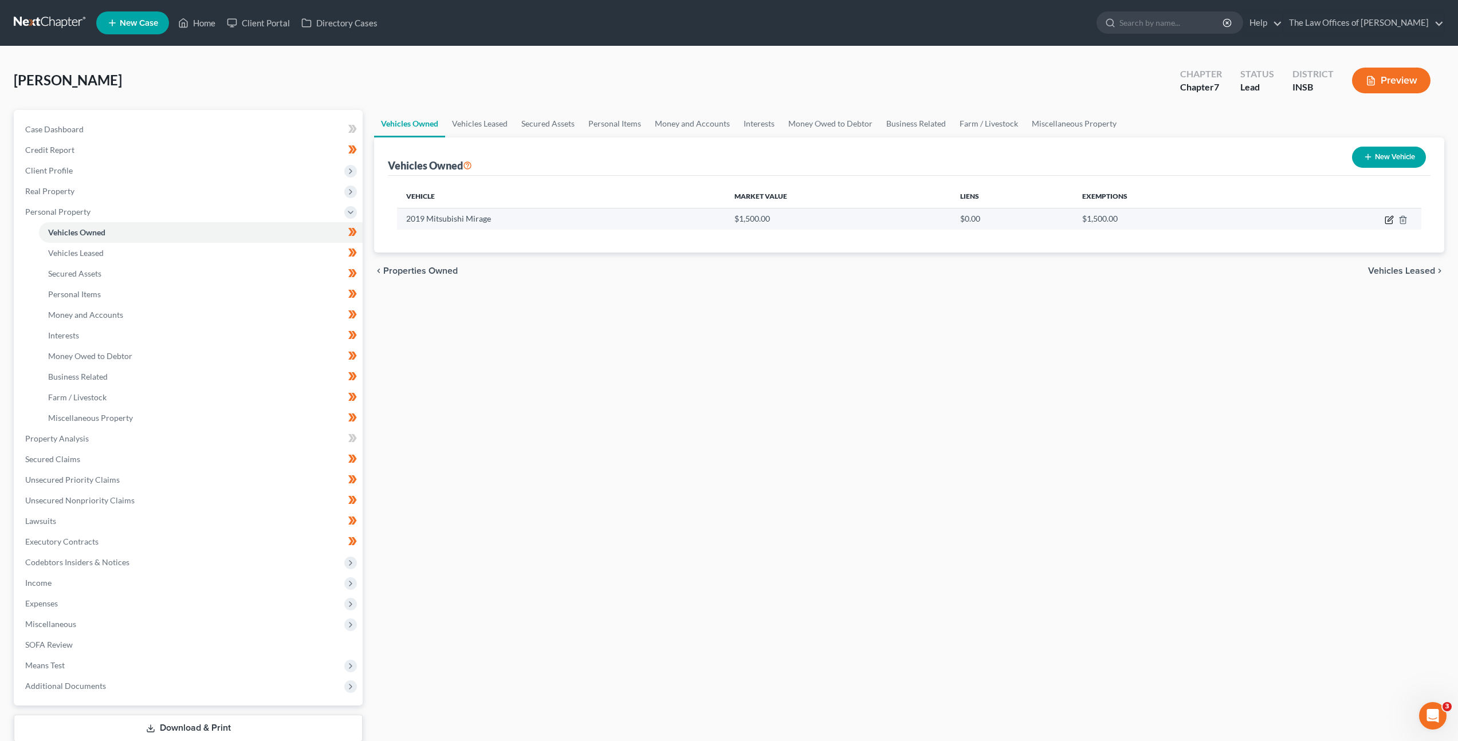
click at [1385, 221] on icon "button" at bounding box center [1388, 219] width 9 height 9
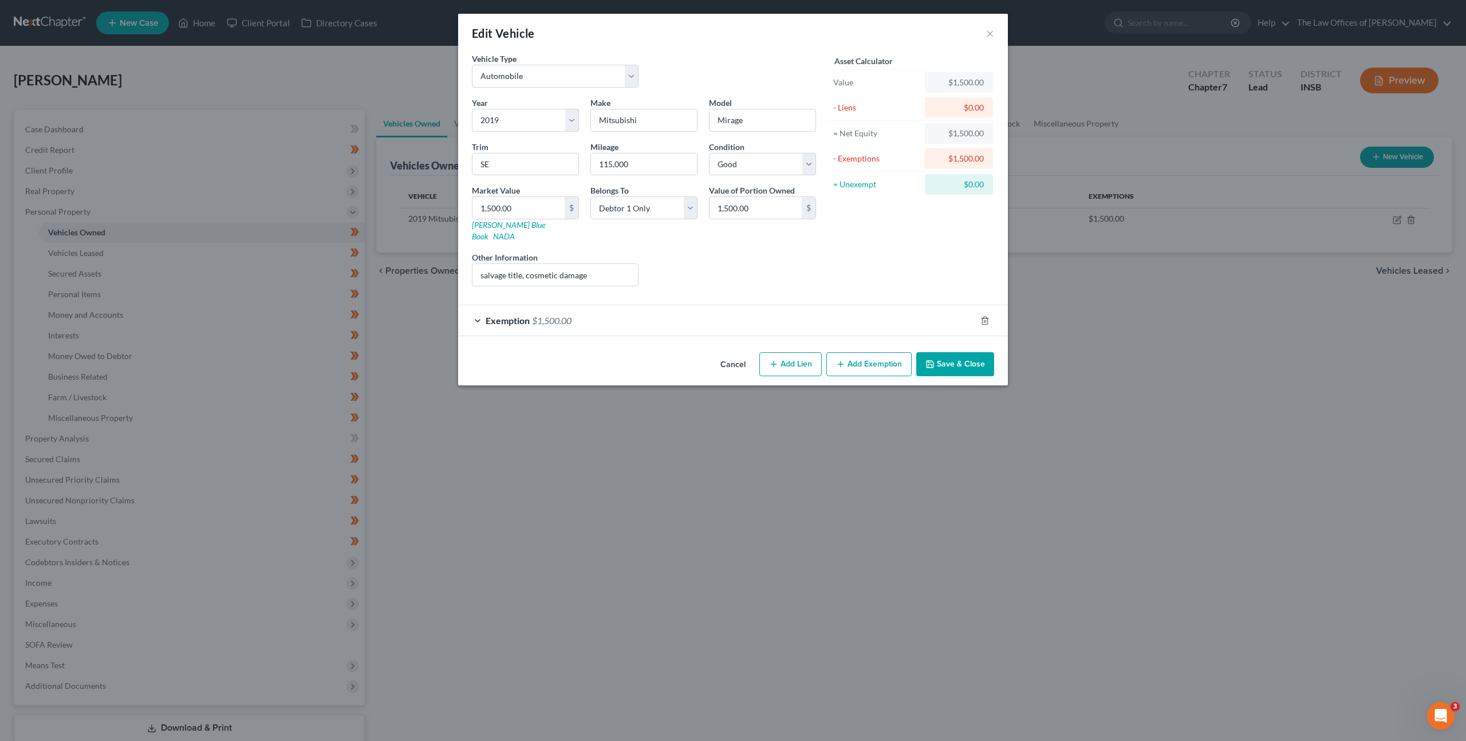
click at [714, 314] on div "Exemption $1,500.00" at bounding box center [717, 320] width 518 height 30
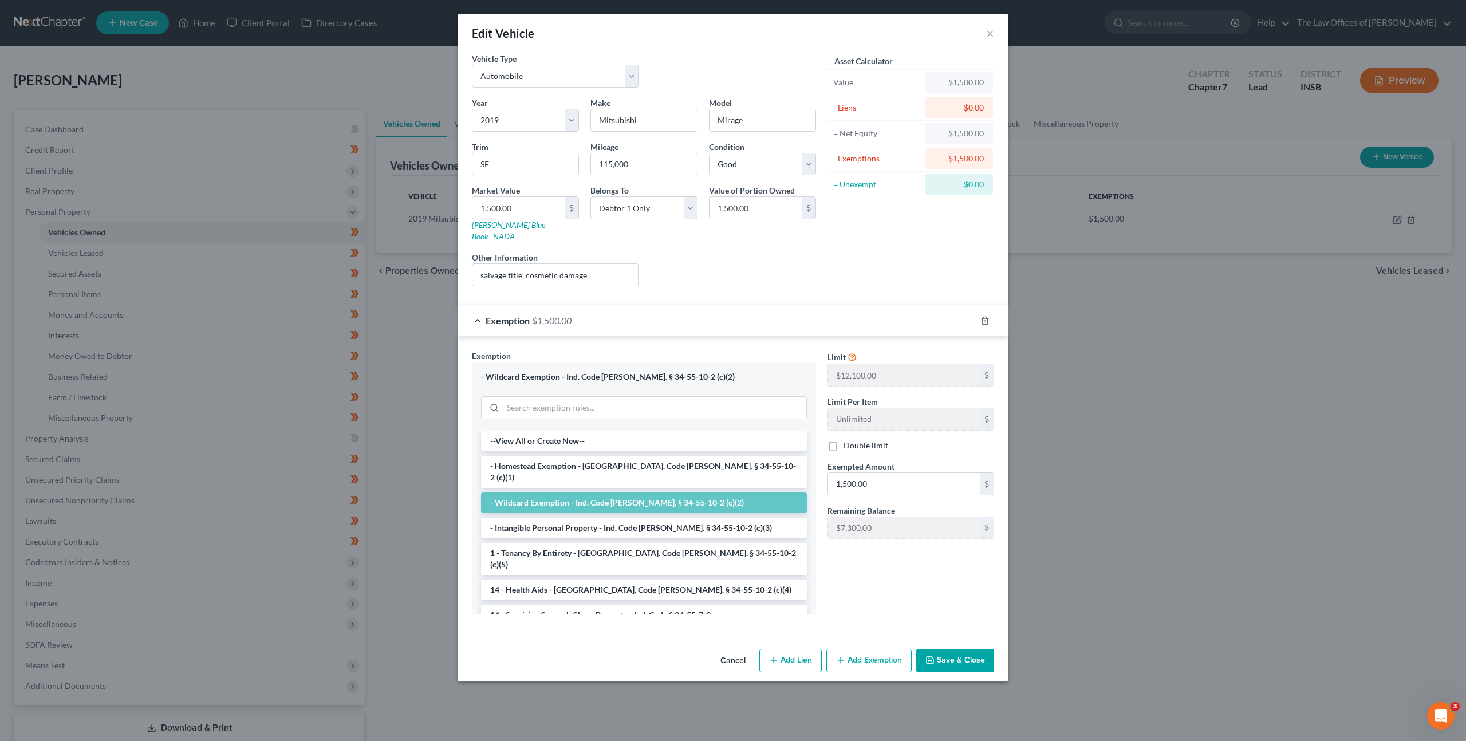
click at [730, 650] on button "Cancel" at bounding box center [733, 661] width 44 height 23
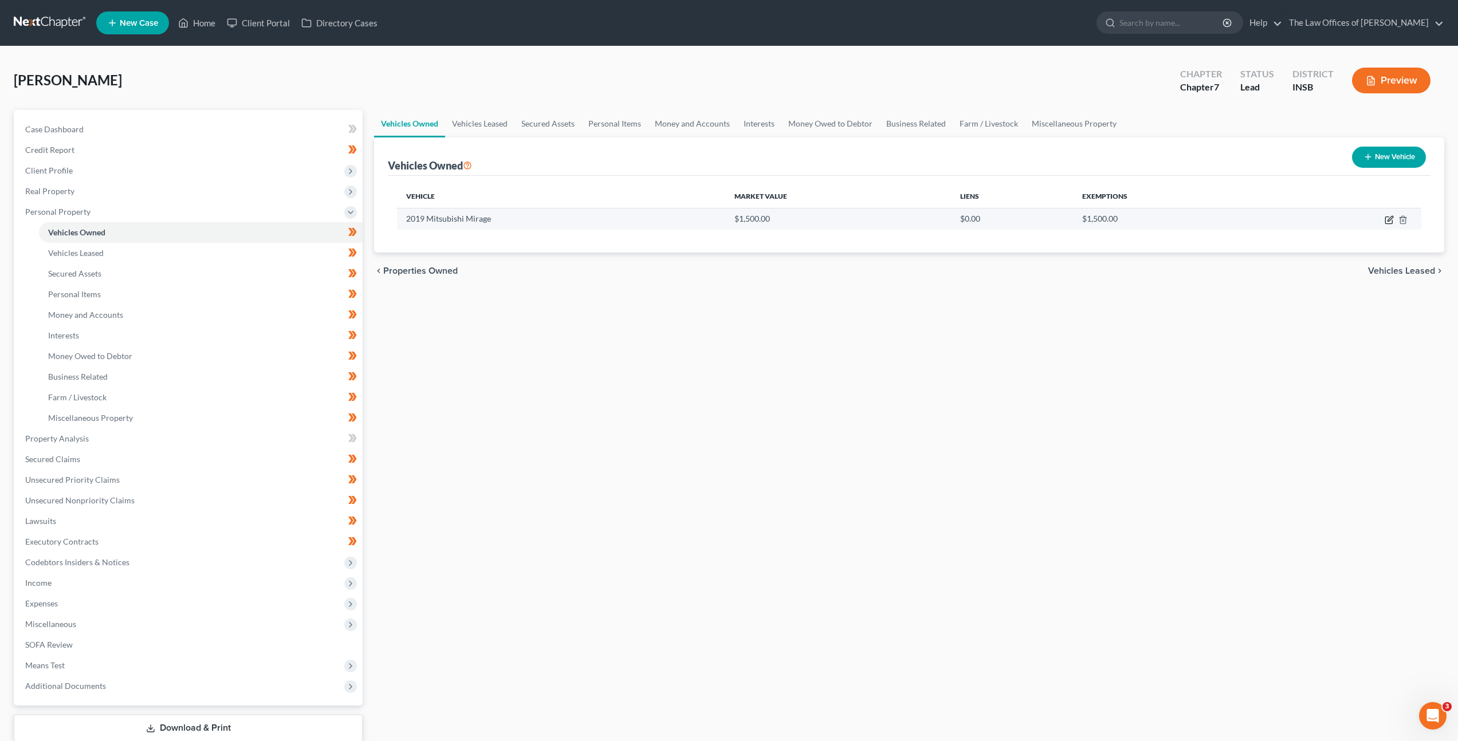
click at [1385, 218] on icon "button" at bounding box center [1388, 219] width 9 height 9
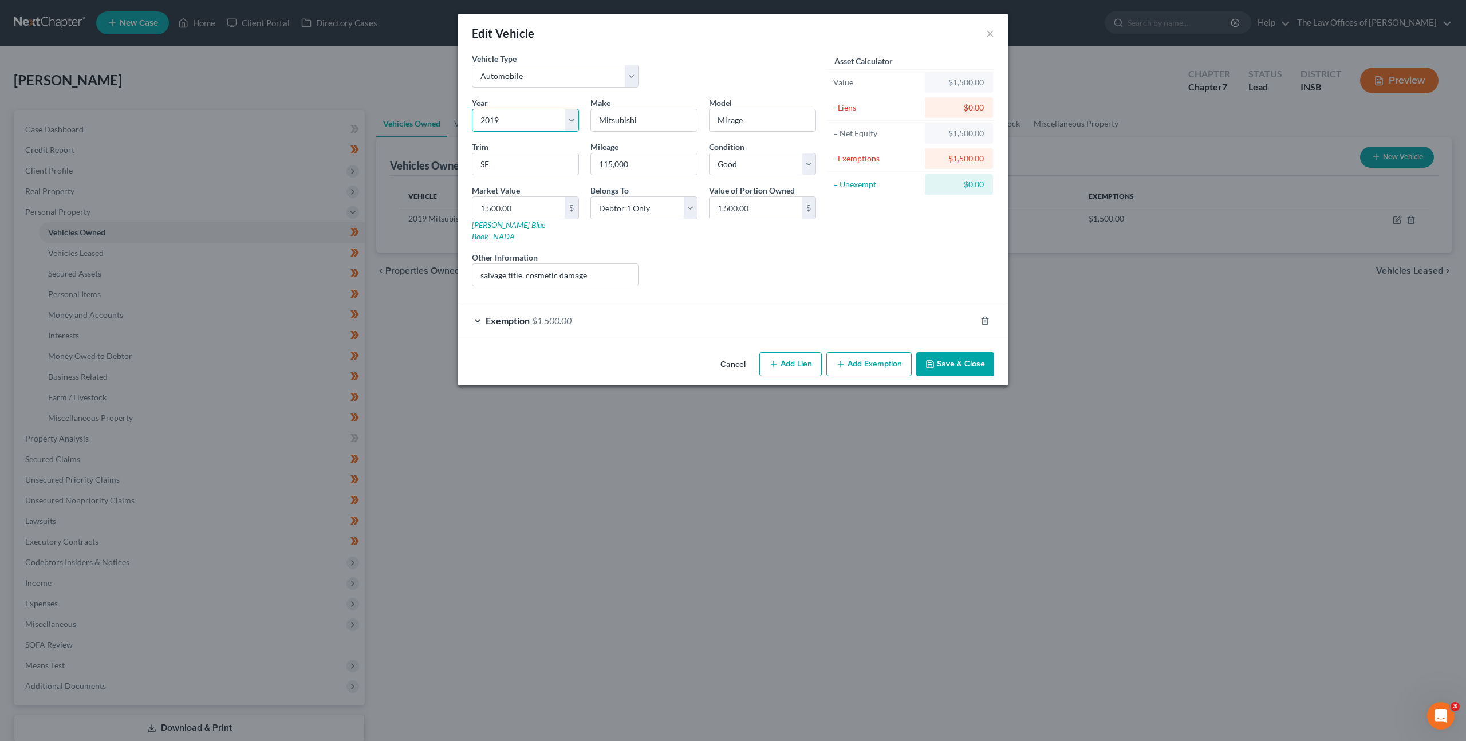
click at [531, 117] on select "Select 2026 2025 2024 2023 2022 2021 2020 2019 2018 2017 2016 2015 2014 2013 20…" at bounding box center [525, 120] width 107 height 23
click at [472, 109] on select "Select 2026 2025 2024 2023 2022 2021 2020 2019 2018 2017 2016 2015 2014 2013 20…" at bounding box center [525, 120] width 107 height 23
click at [752, 251] on div "Liens Select" at bounding box center [733, 268] width 178 height 35
click at [946, 352] on button "Save & Close" at bounding box center [955, 364] width 78 height 24
click at [502, 119] on select "Select 2026 2025 2024 2023 2022 2021 2020 2019 2018 2017 2016 2015 2014 2013 20…" at bounding box center [525, 120] width 107 height 23
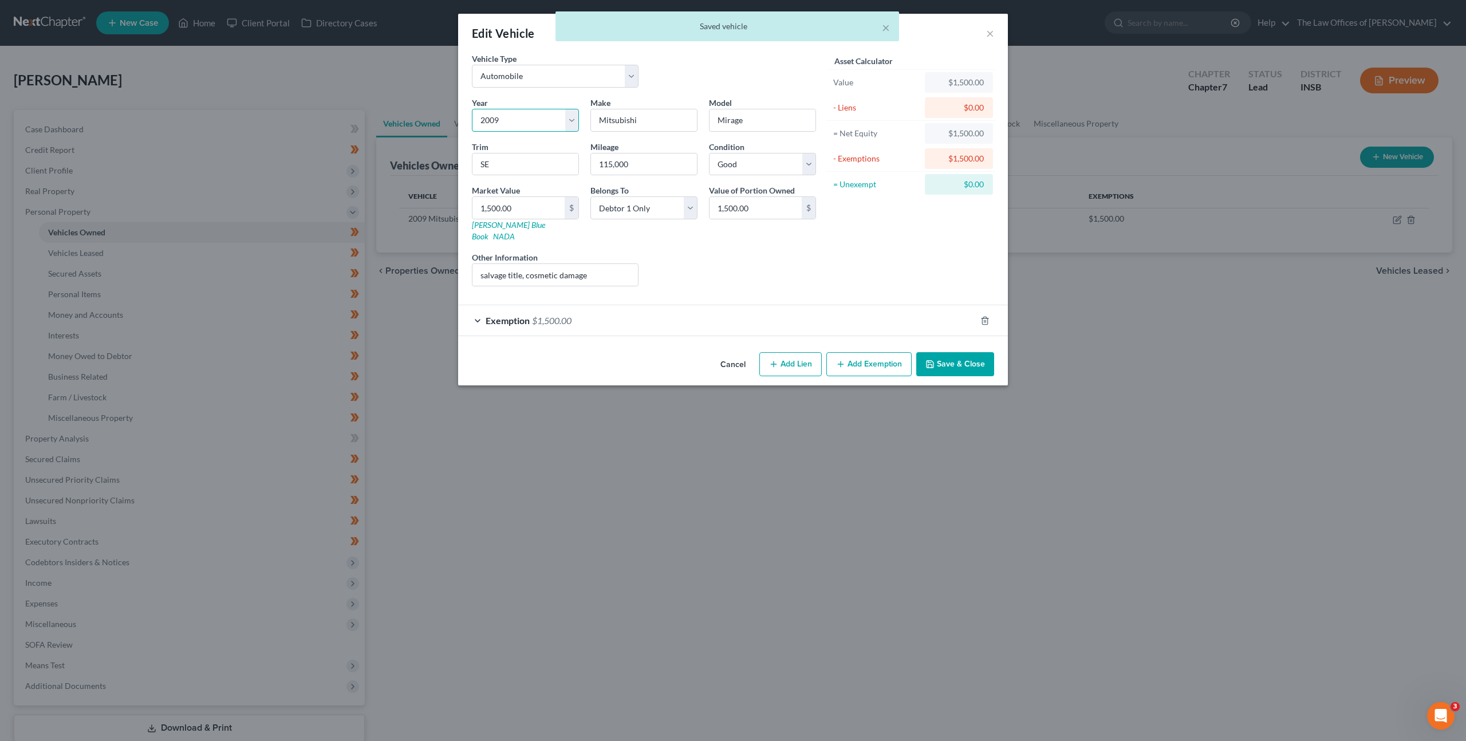
click at [472, 109] on select "Select 2026 2025 2024 2023 2022 2021 2020 2019 2018 2017 2016 2015 2014 2013 20…" at bounding box center [525, 120] width 107 height 23
click at [949, 352] on button "Save & Close" at bounding box center [955, 364] width 78 height 24
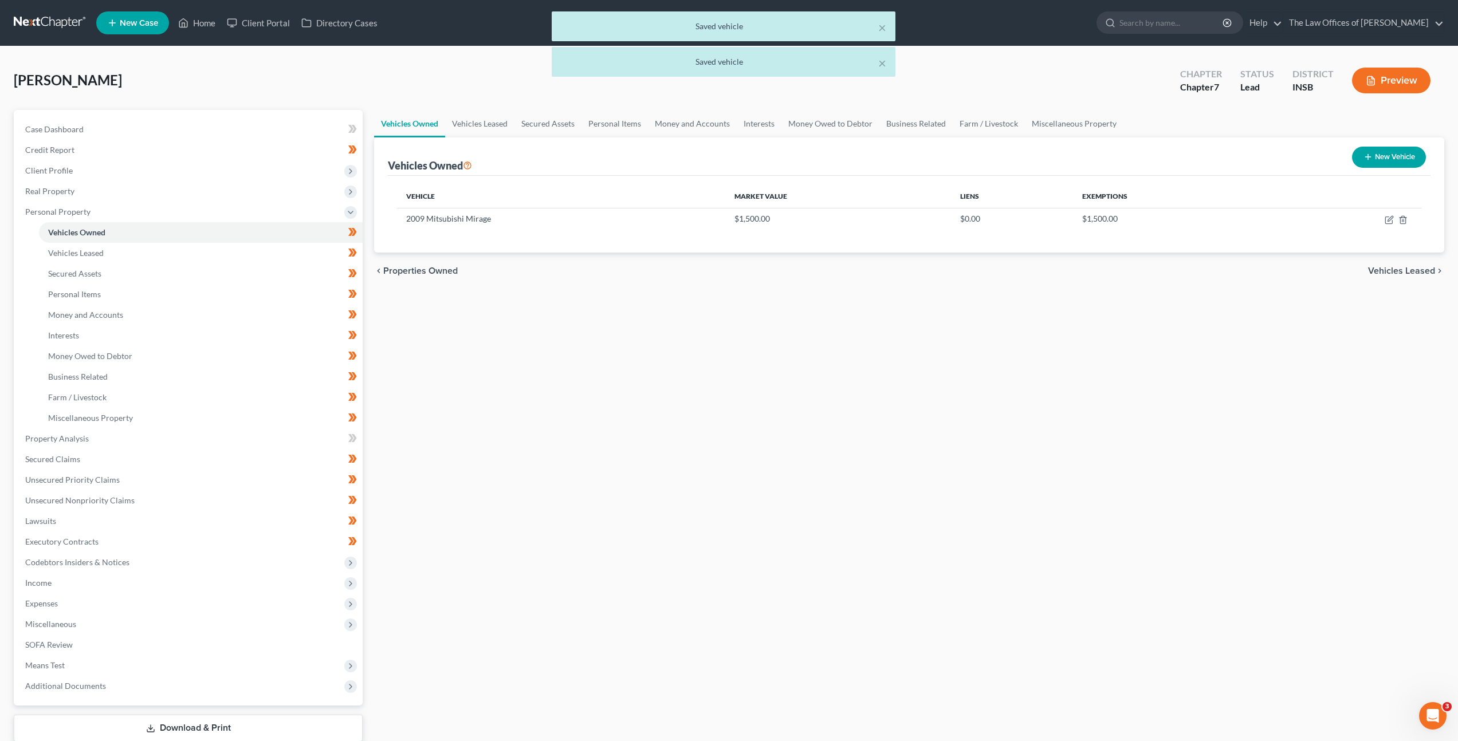
click at [818, 369] on div "Vehicles Owned Vehicles Leased Secured Assets Personal Items Money and Accounts…" at bounding box center [908, 440] width 1081 height 661
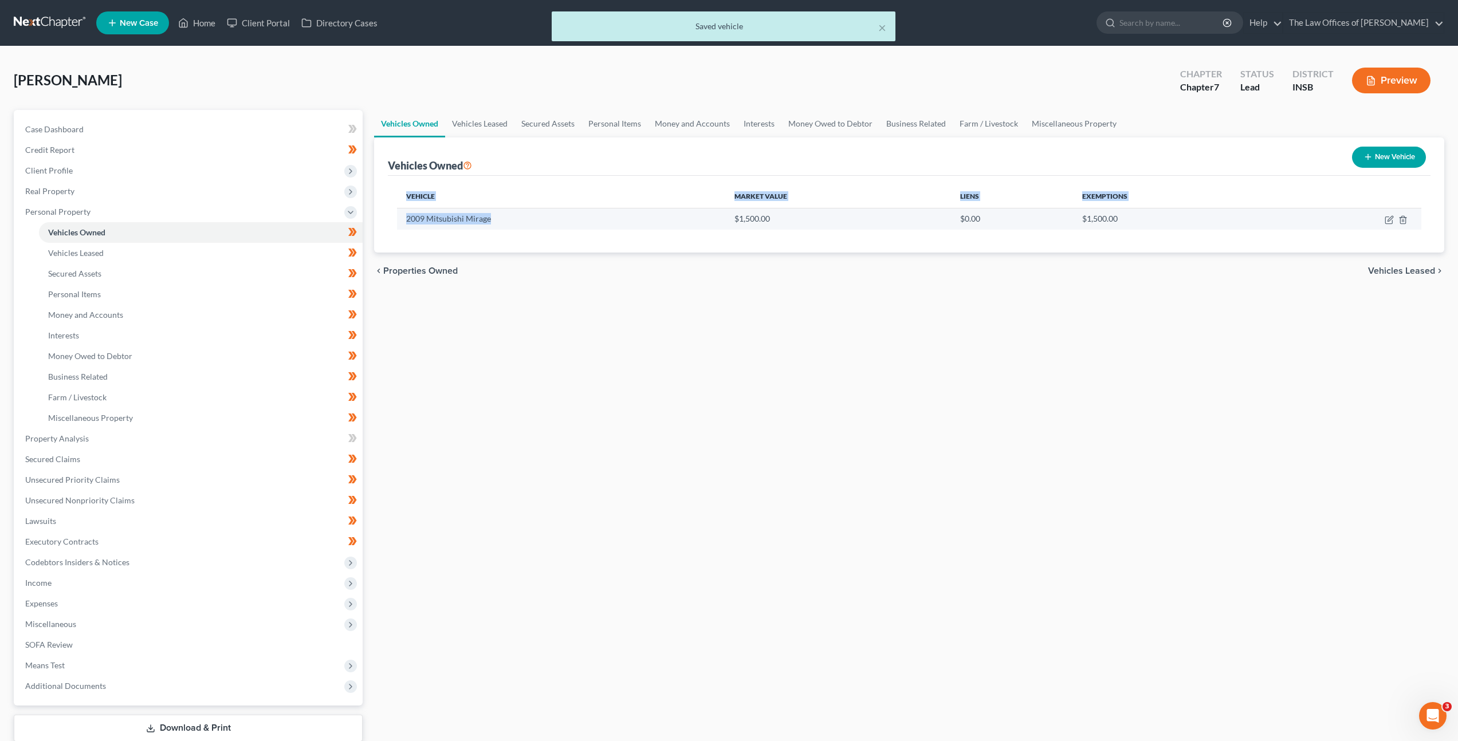
drag, startPoint x: 412, startPoint y: 215, endPoint x: 397, endPoint y: 214, distance: 14.9
click at [395, 214] on div "Vehicle Market Value Liens Exemptions 2009 Mitsubishi Mirage $1,500.00 $0.00 $1…" at bounding box center [909, 214] width 1042 height 77
drag, startPoint x: 502, startPoint y: 239, endPoint x: 497, endPoint y: 225, distance: 15.6
click at [500, 237] on div "Vehicle Market Value Liens Exemptions 2009 Mitsubishi Mirage $1,500.00 $0.00 $1…" at bounding box center [909, 214] width 1042 height 77
drag, startPoint x: 466, startPoint y: 222, endPoint x: 396, endPoint y: 224, distance: 69.3
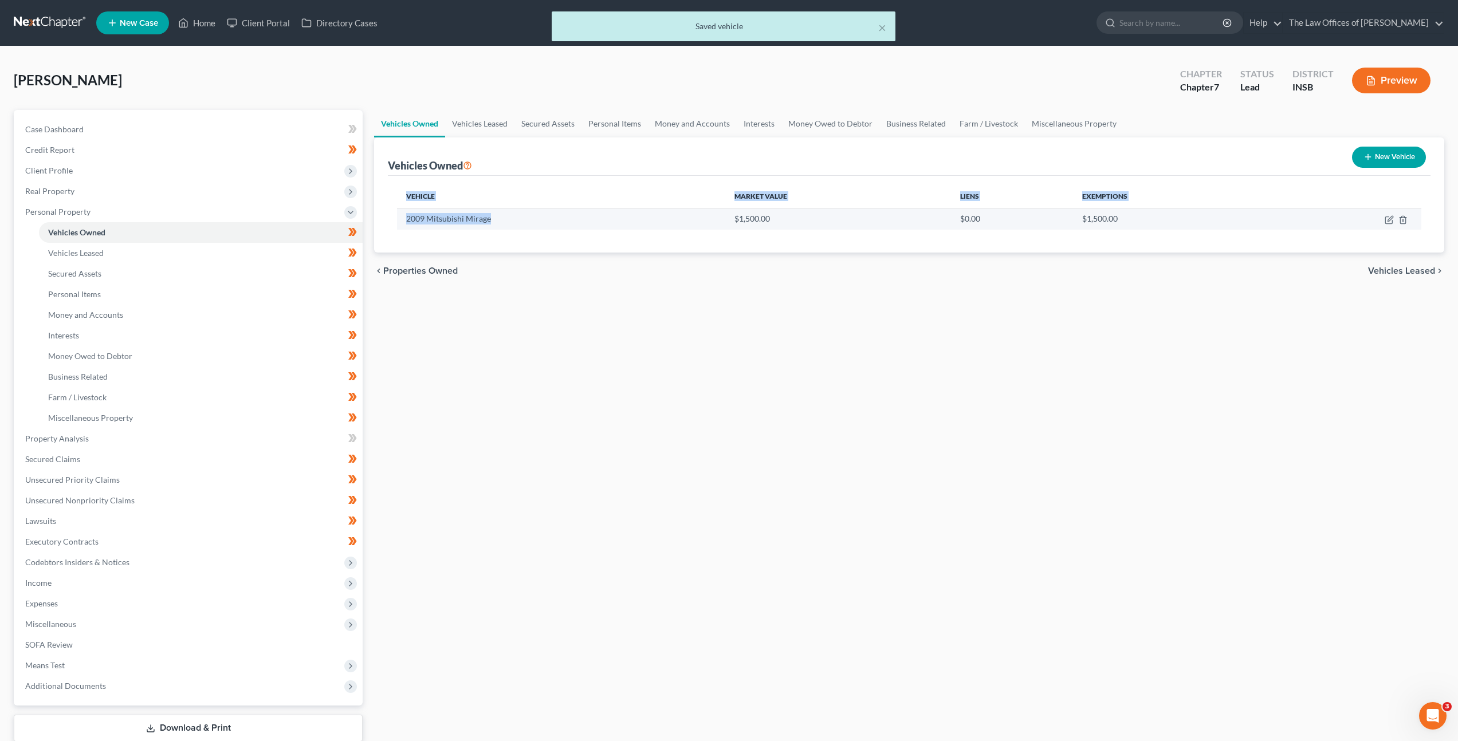
click at [397, 224] on td "2009 Mitsubishi Mirage" at bounding box center [561, 219] width 328 height 22
click at [473, 217] on td "2009 Mitsubishi Mirage" at bounding box center [561, 219] width 328 height 22
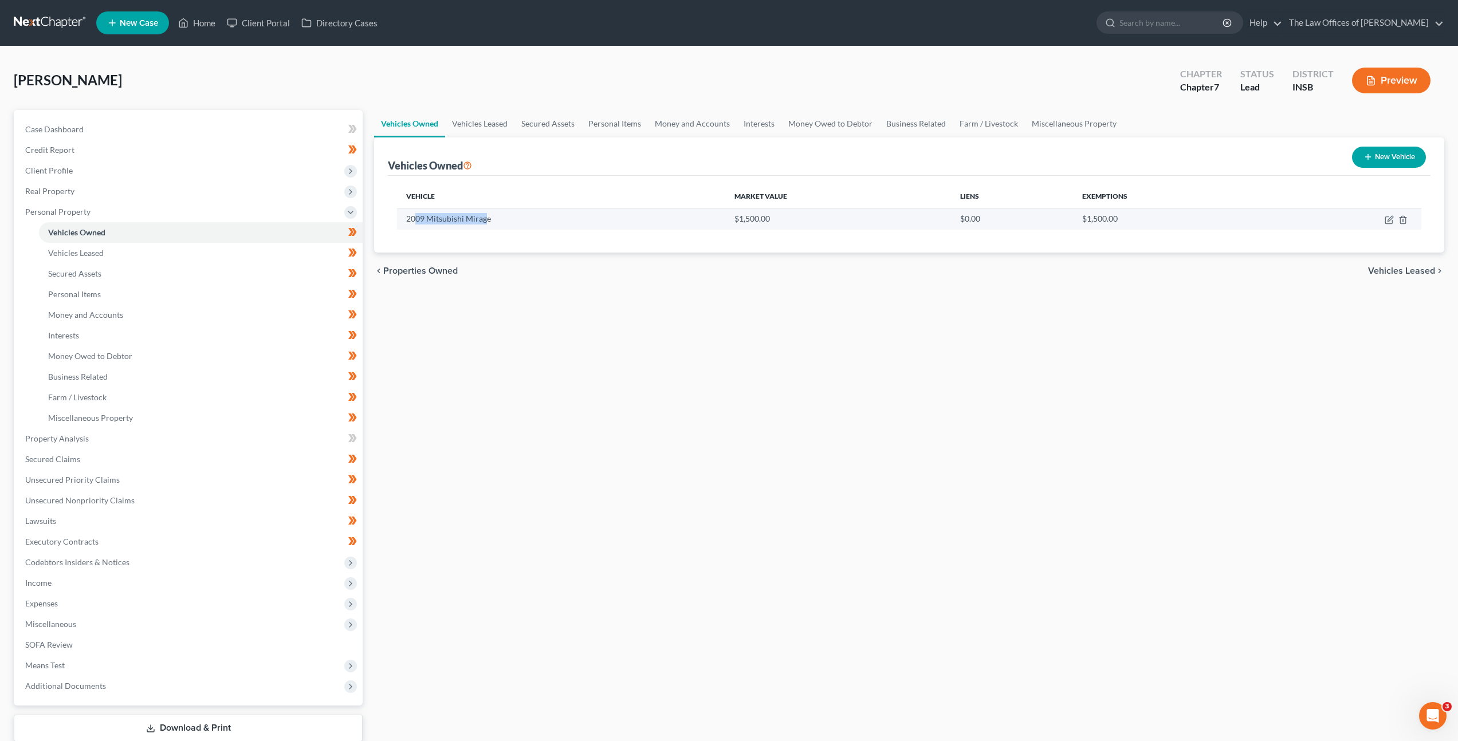
drag, startPoint x: 480, startPoint y: 222, endPoint x: 528, endPoint y: 227, distance: 48.4
click at [434, 226] on td "2009 Mitsubishi Mirage" at bounding box center [561, 219] width 328 height 22
click at [514, 222] on td "2009 Mitsubishi Mirage" at bounding box center [561, 219] width 328 height 22
drag, startPoint x: 456, startPoint y: 219, endPoint x: 407, endPoint y: 219, distance: 48.7
click at [407, 219] on td "2009 Mitsubishi Mirage" at bounding box center [561, 219] width 328 height 22
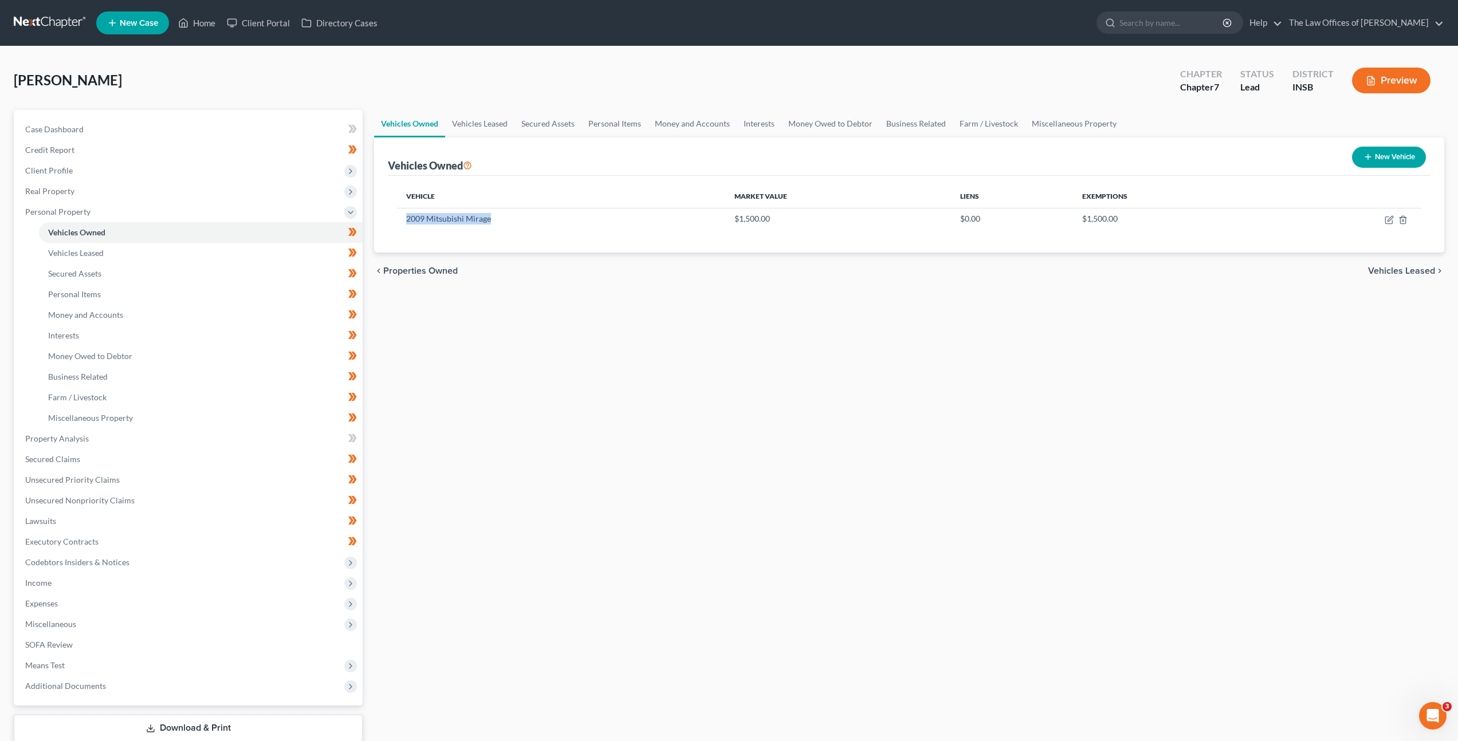
copy td "2009 Mitsubishi Mirage"
click at [1385, 219] on icon "button" at bounding box center [1388, 220] width 7 height 7
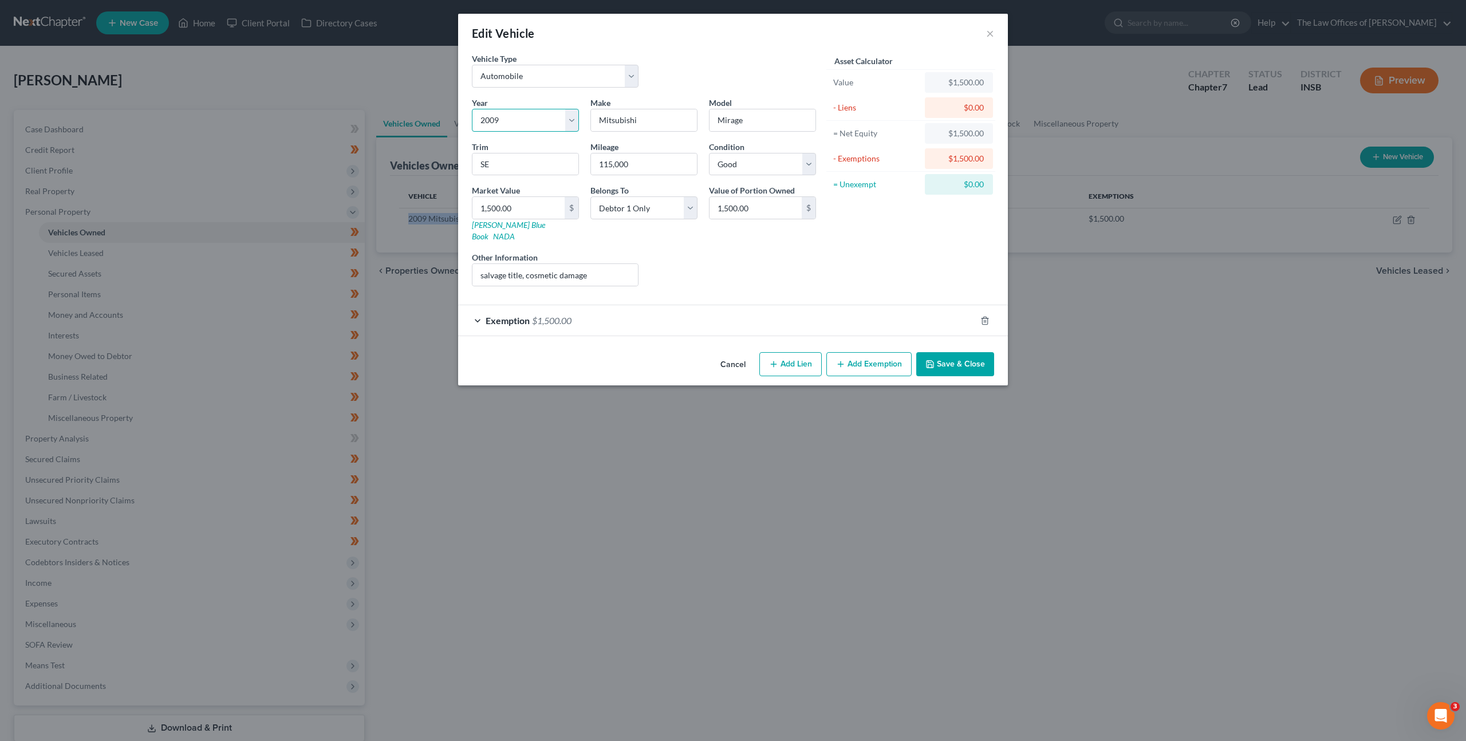
click at [510, 117] on select "Select 2026 2025 2024 2023 2022 2021 2020 2019 2018 2017 2016 2015 2014 2013 20…" at bounding box center [525, 120] width 107 height 23
click at [472, 109] on select "Select 2026 2025 2024 2023 2022 2021 2020 2019 2018 2017 2016 2015 2014 2013 20…" at bounding box center [525, 120] width 107 height 23
click at [676, 251] on div "Liens Select" at bounding box center [733, 268] width 178 height 35
click at [538, 124] on select "Select 2026 2025 2024 2023 2022 2021 2020 2019 2018 2017 2016 2015 2014 2013 20…" at bounding box center [525, 120] width 107 height 23
click at [472, 109] on select "Select 2026 2025 2024 2023 2022 2021 2020 2019 2018 2017 2016 2015 2014 2013 20…" at bounding box center [525, 120] width 107 height 23
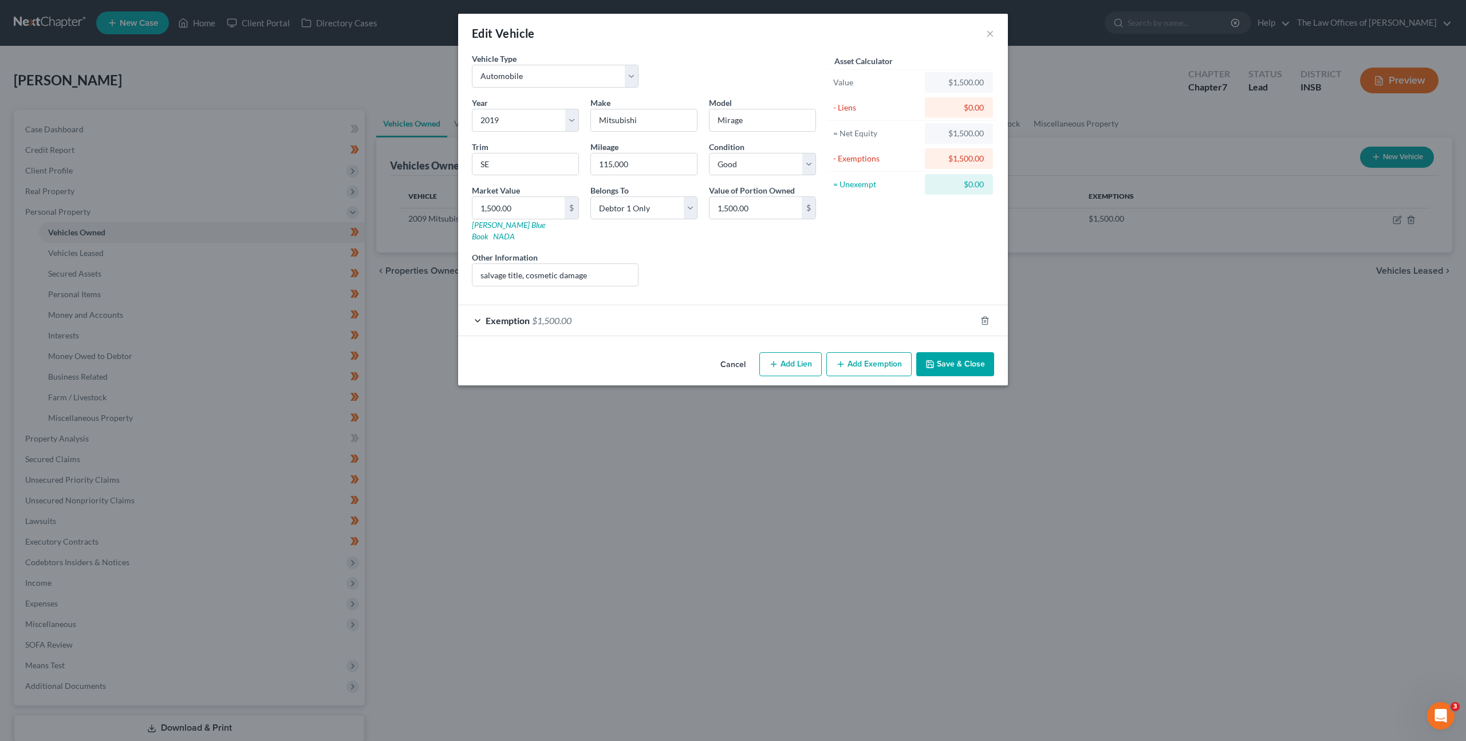
click at [724, 353] on button "Cancel" at bounding box center [733, 364] width 44 height 23
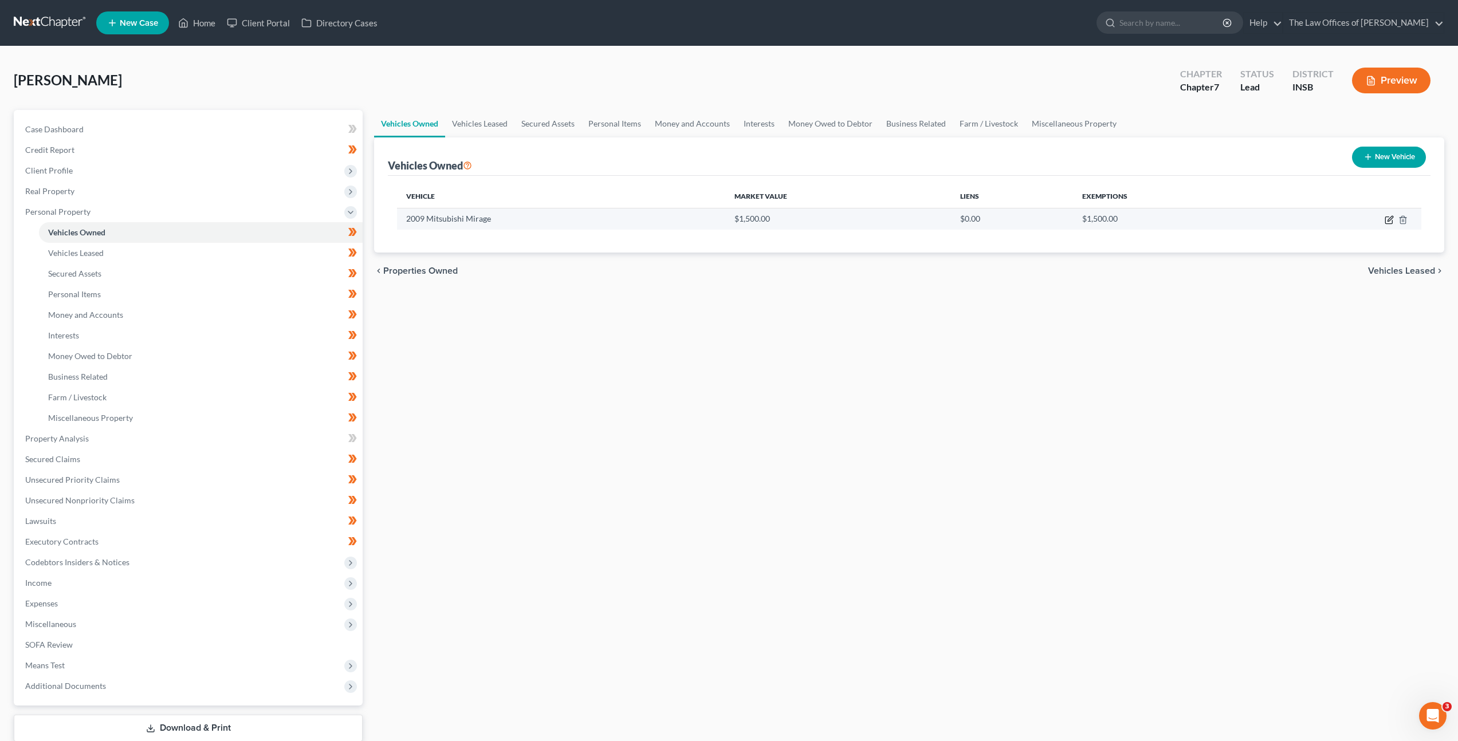
click at [1391, 222] on icon "button" at bounding box center [1388, 220] width 7 height 7
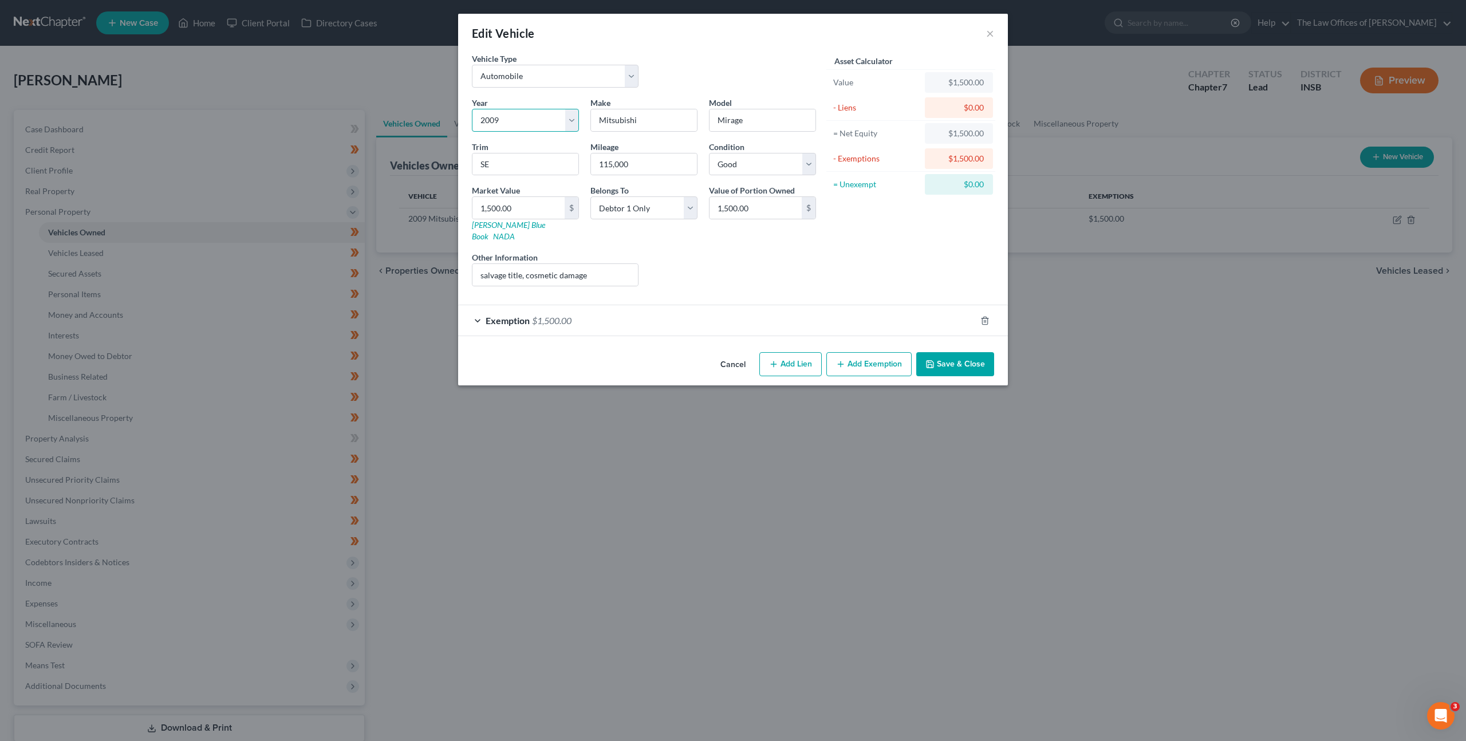
click at [514, 121] on select "Select 2026 2025 2024 2023 2022 2021 2020 2019 2018 2017 2016 2015 2014 2013 20…" at bounding box center [525, 120] width 107 height 23
click at [472, 109] on select "Select 2026 2025 2024 2023 2022 2021 2020 2019 2018 2017 2016 2015 2014 2013 20…" at bounding box center [525, 120] width 107 height 23
click at [706, 267] on div "Liens Select" at bounding box center [733, 268] width 178 height 35
click at [950, 353] on button "Save & Close" at bounding box center [955, 364] width 78 height 24
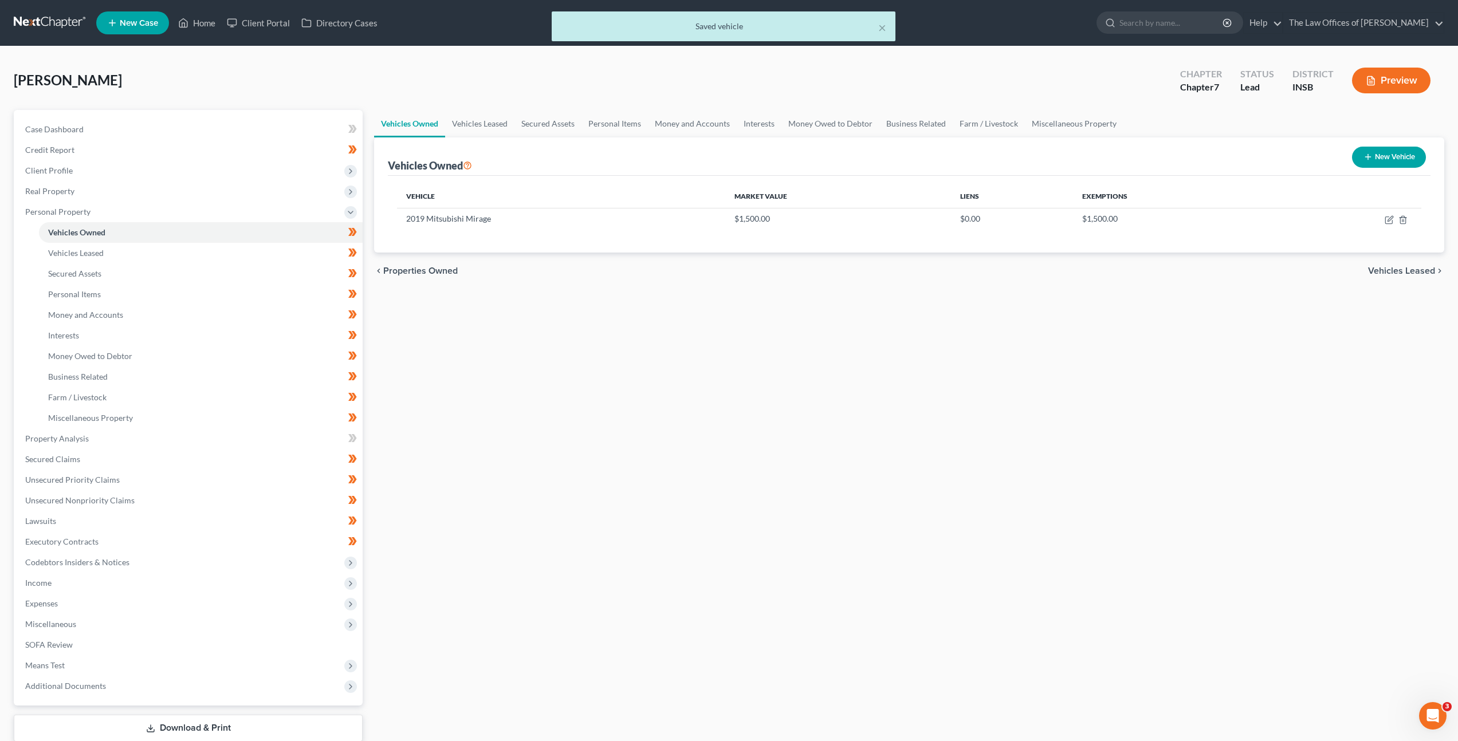
click at [779, 447] on div "Vehicles Owned Vehicles Leased Secured Assets Personal Items Money and Accounts…" at bounding box center [908, 440] width 1081 height 661
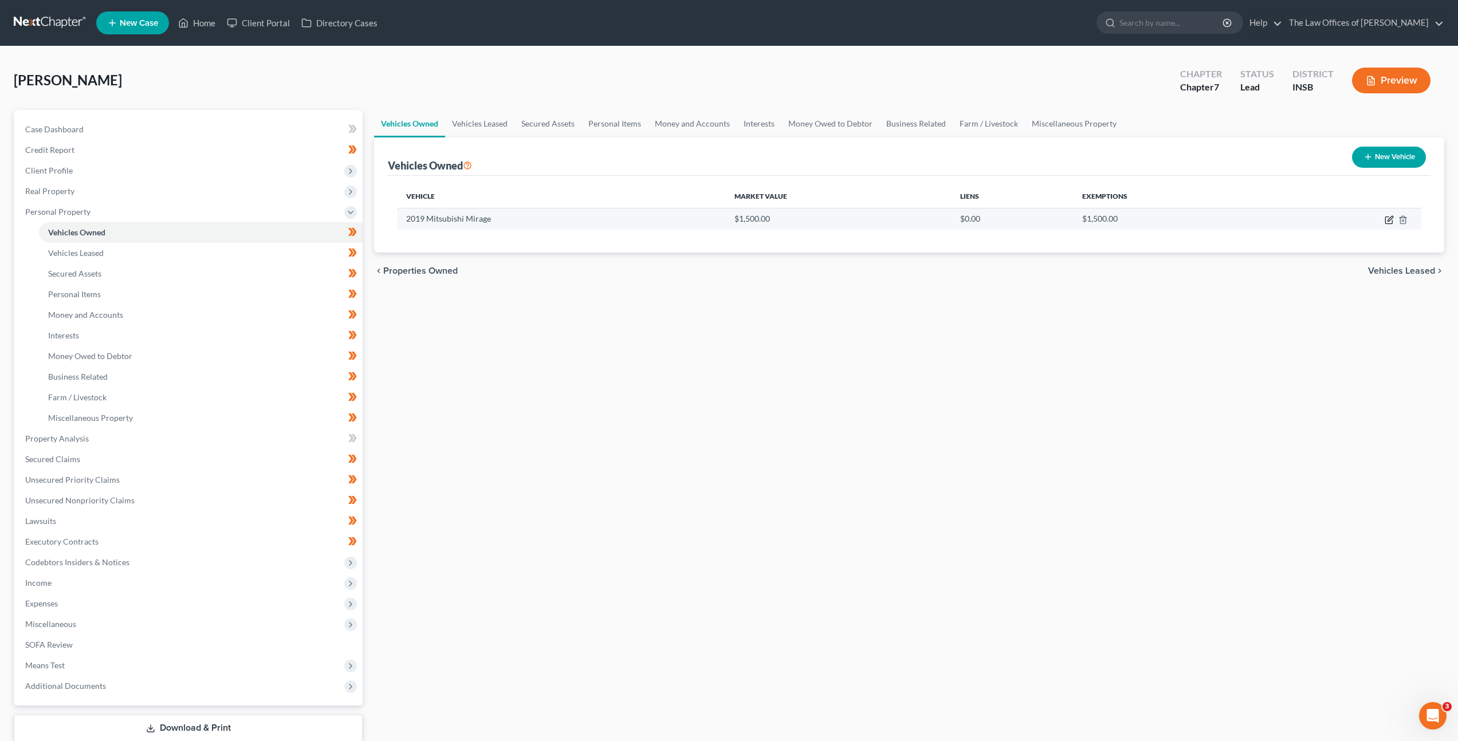
click at [1389, 223] on icon "button" at bounding box center [1388, 219] width 9 height 9
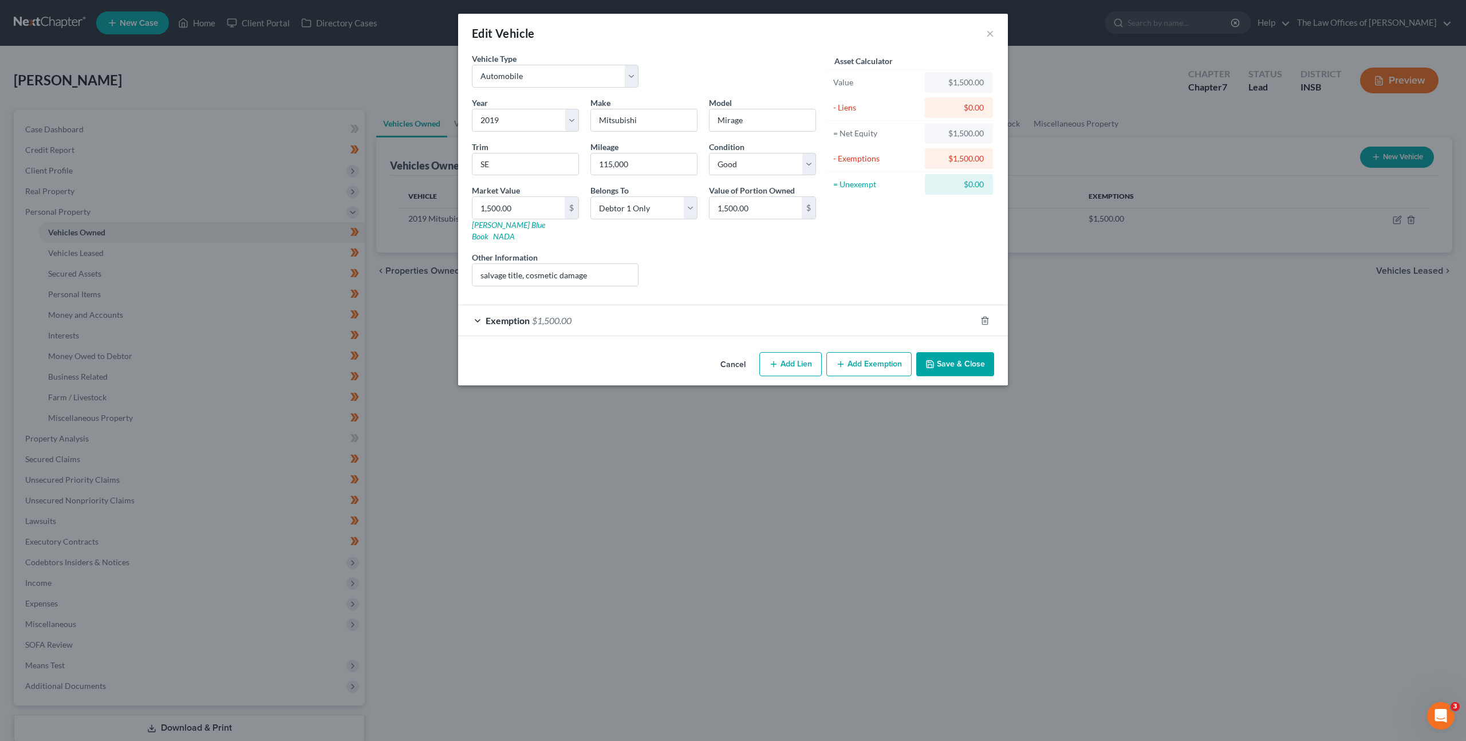
click at [733, 353] on button "Cancel" at bounding box center [733, 364] width 44 height 23
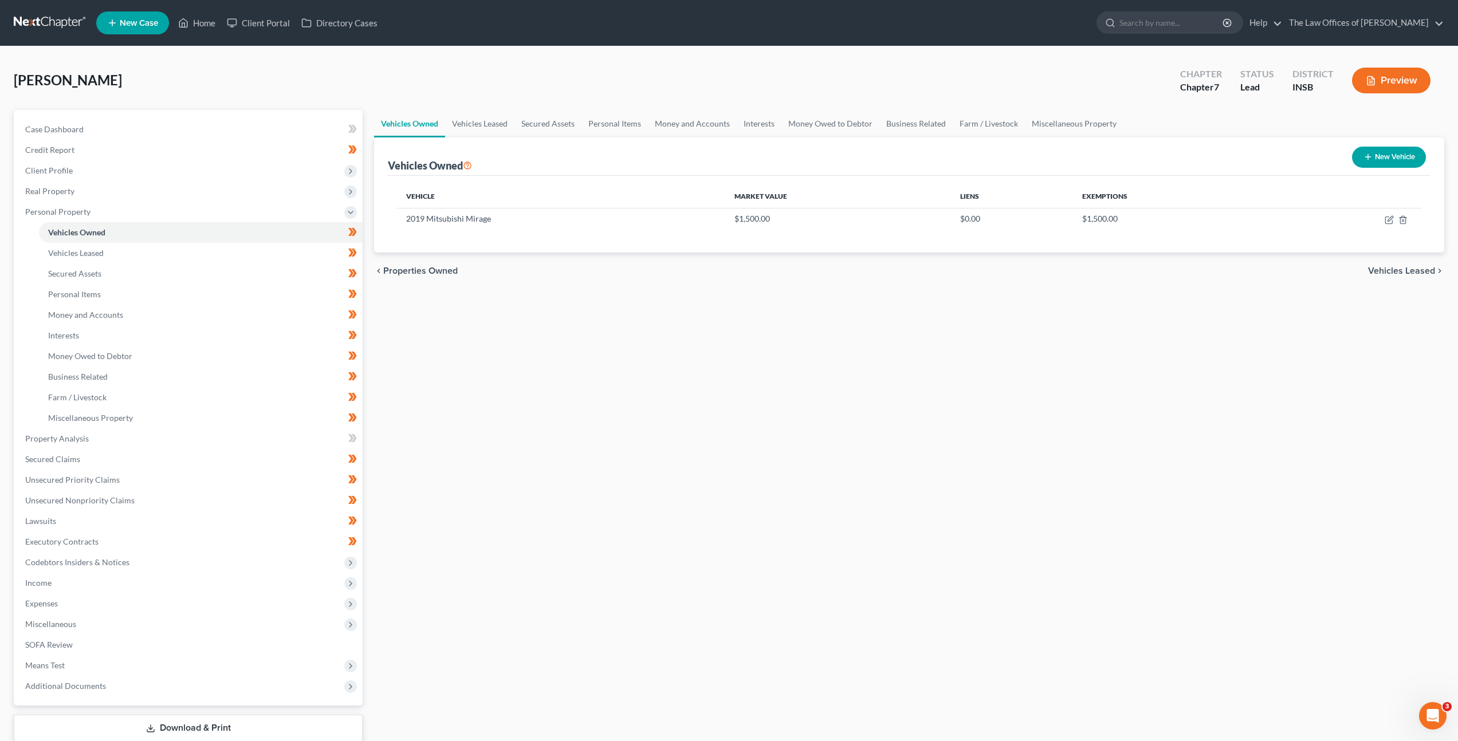
click at [670, 408] on div "Vehicles Owned Vehicles Leased Secured Assets Personal Items Money and Accounts…" at bounding box center [908, 440] width 1081 height 661
click at [245, 259] on link "Vehicles Leased" at bounding box center [201, 253] width 324 height 21
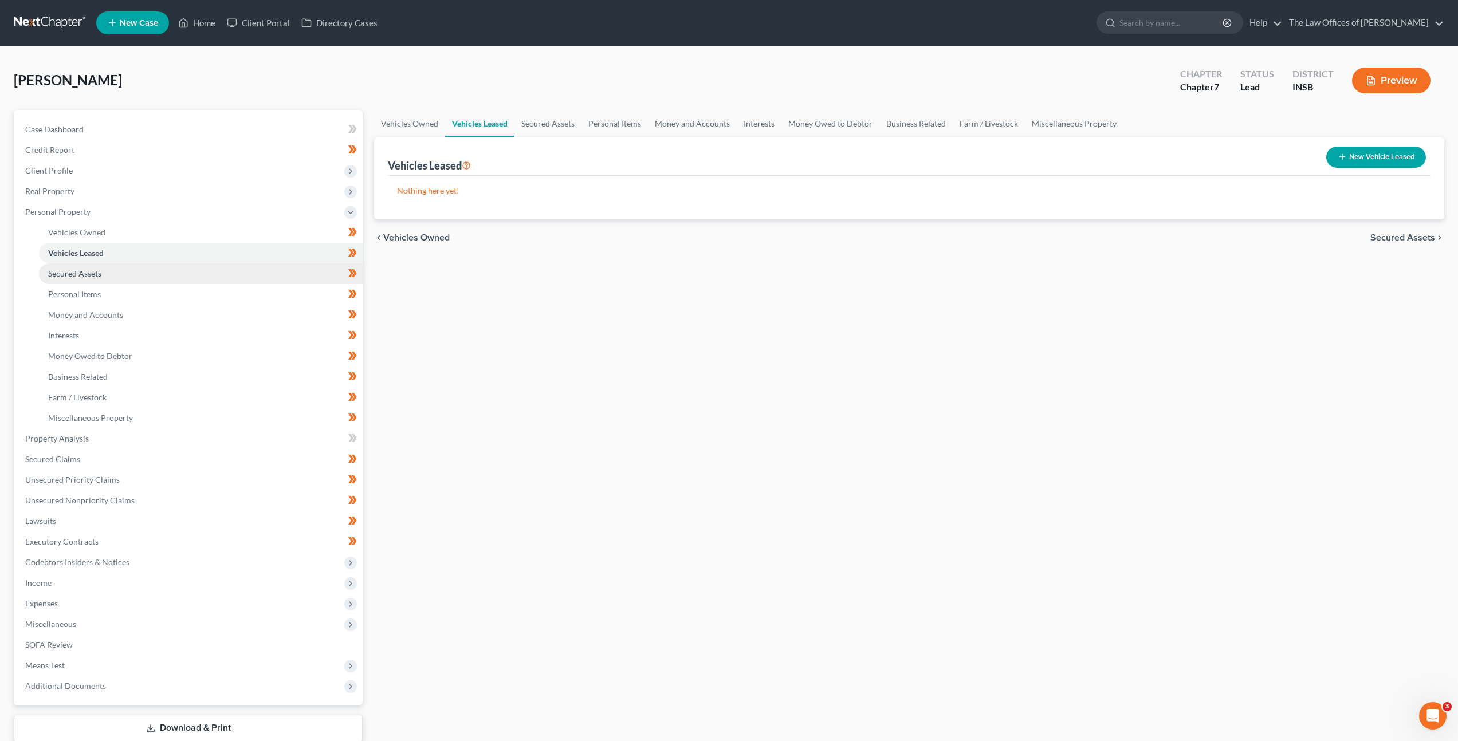
click at [239, 267] on link "Secured Assets" at bounding box center [201, 273] width 324 height 21
click at [237, 277] on link "Secured Assets" at bounding box center [201, 273] width 324 height 21
click at [228, 294] on link "Personal Items" at bounding box center [201, 294] width 324 height 21
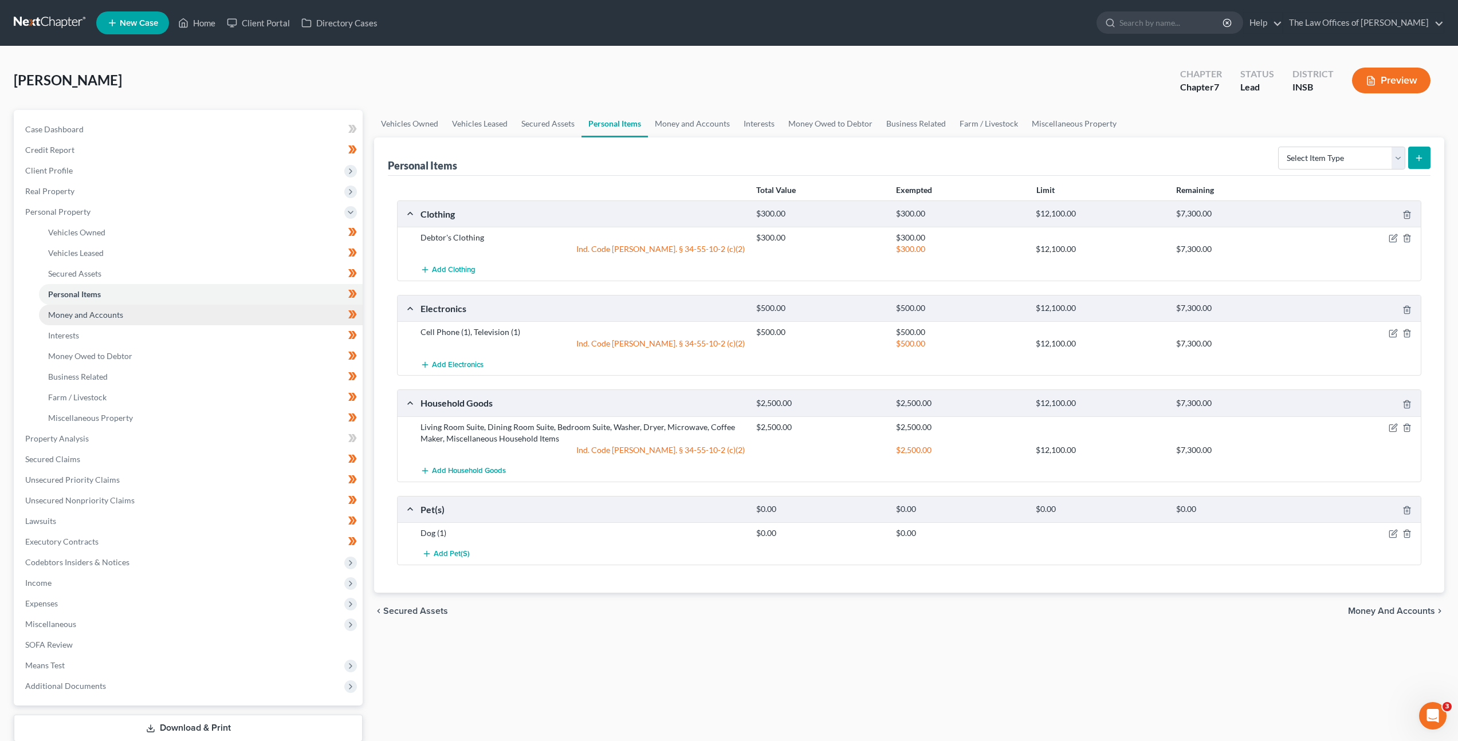
click at [223, 310] on link "Money and Accounts" at bounding box center [201, 315] width 324 height 21
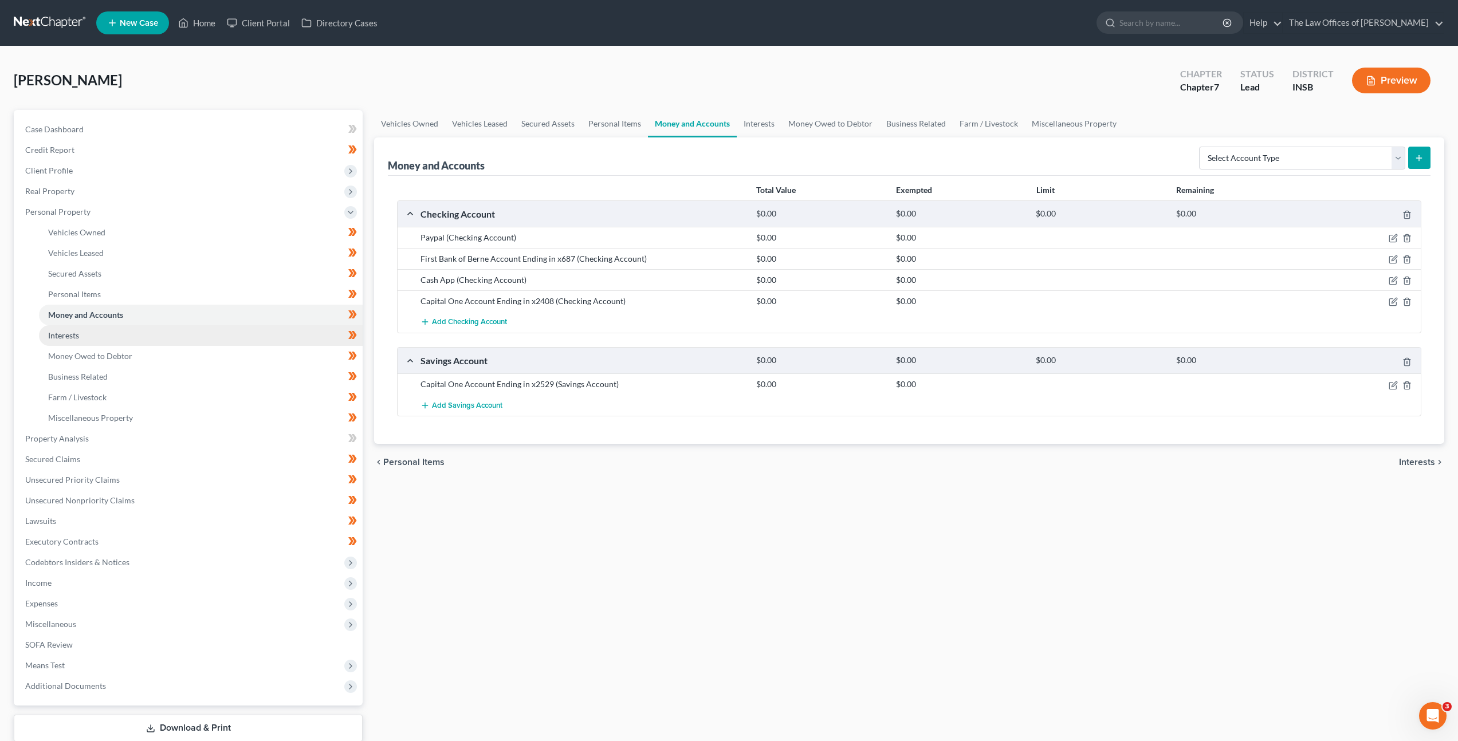
click at [220, 341] on link "Interests" at bounding box center [201, 335] width 324 height 21
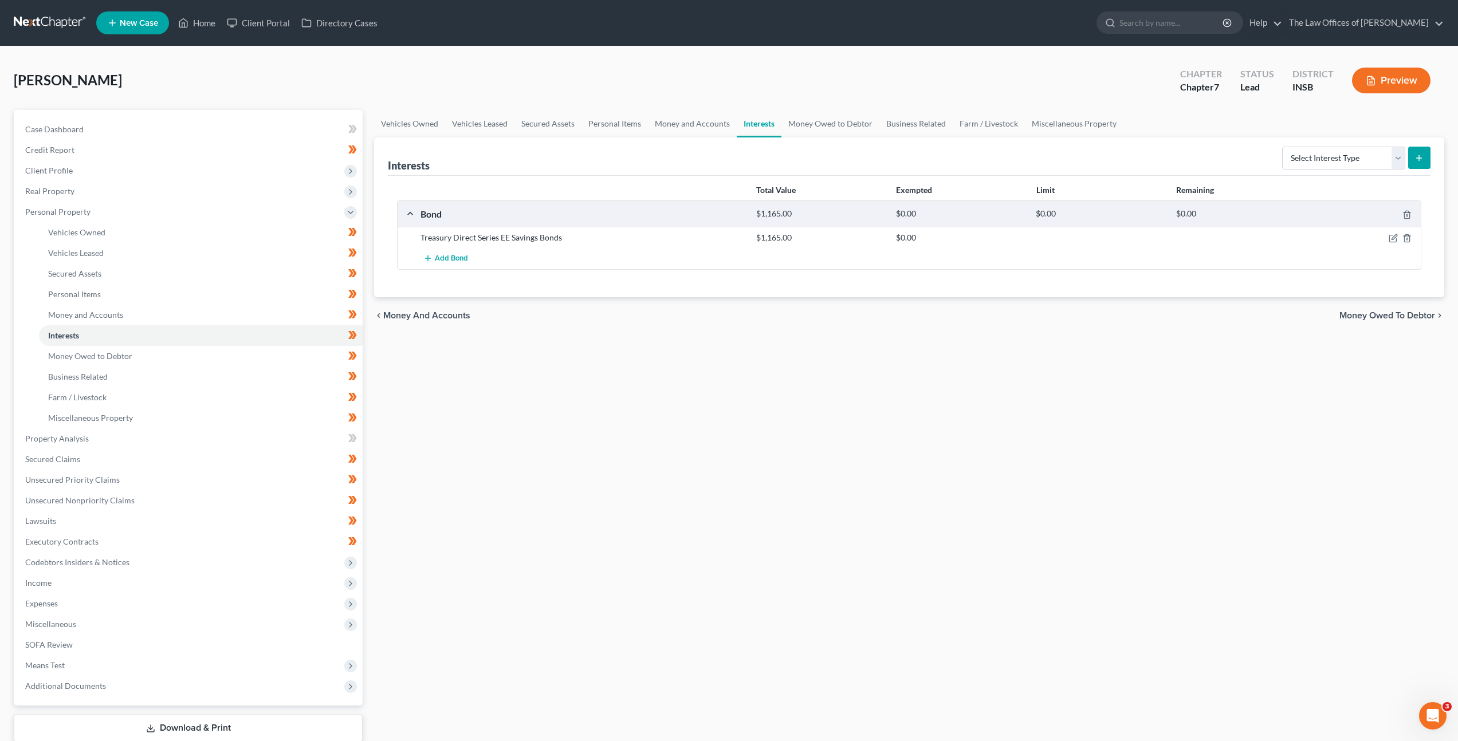
click at [663, 367] on div "Vehicles Owned Vehicles Leased Secured Assets Personal Items Money and Accounts…" at bounding box center [908, 440] width 1081 height 661
drag, startPoint x: 537, startPoint y: 233, endPoint x: 403, endPoint y: 241, distance: 133.6
click at [403, 241] on div "Treasury Direct Series EE Savings Bonds $1,165.00 $0.00" at bounding box center [908, 237] width 1023 height 21
copy div "Treasury Direct Series EE Savings Bonds"
click at [237, 347] on link "Money Owed to Debtor" at bounding box center [201, 356] width 324 height 21
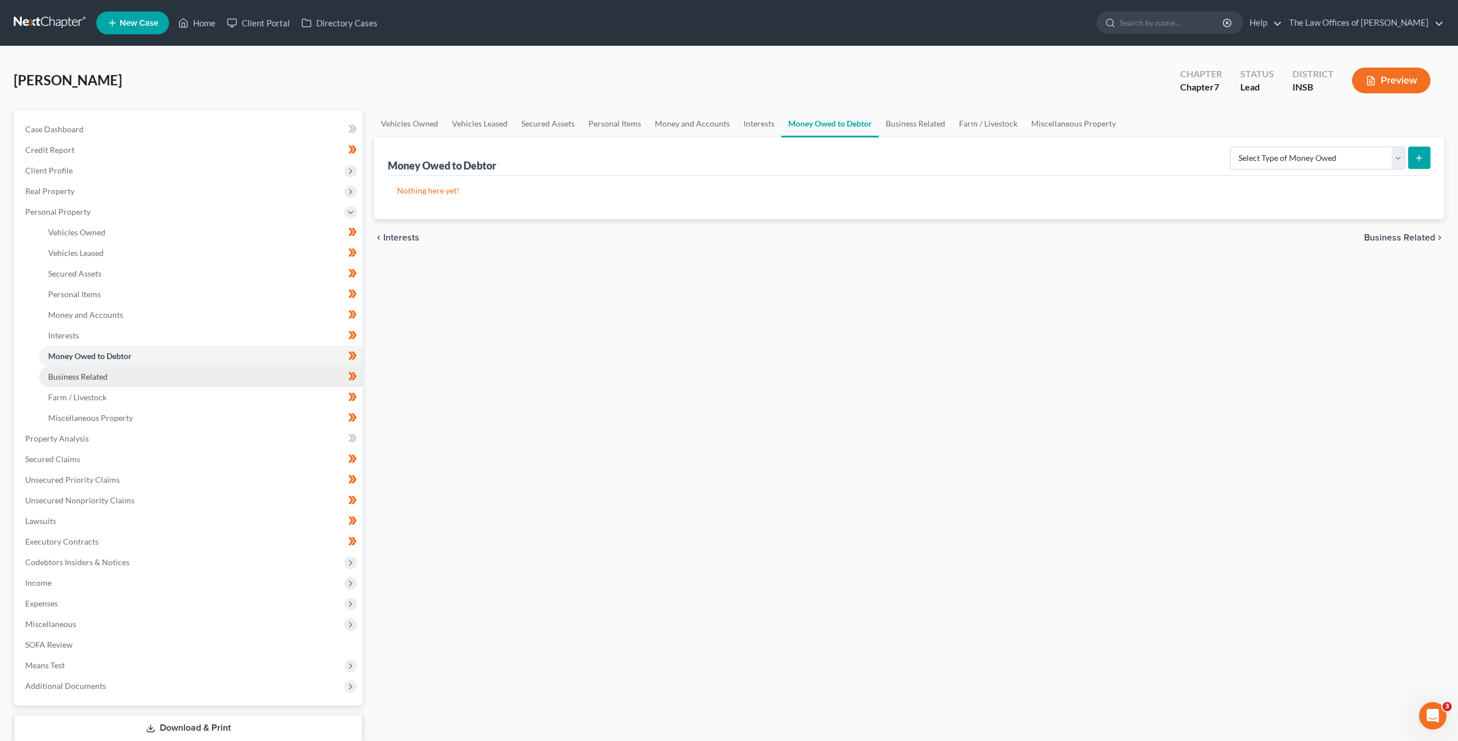
click at [225, 376] on link "Business Related" at bounding box center [201, 377] width 324 height 21
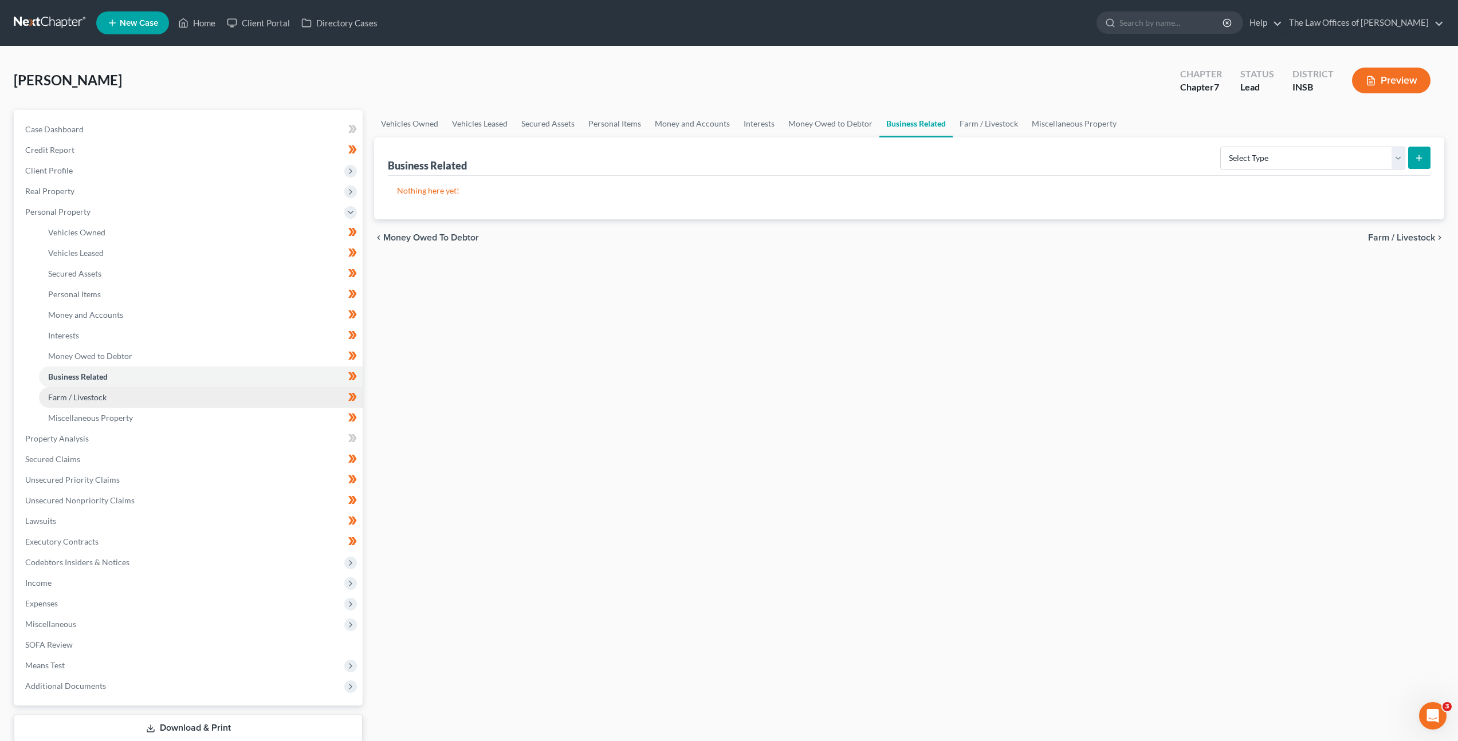
click at [221, 393] on link "Farm / Livestock" at bounding box center [201, 397] width 324 height 21
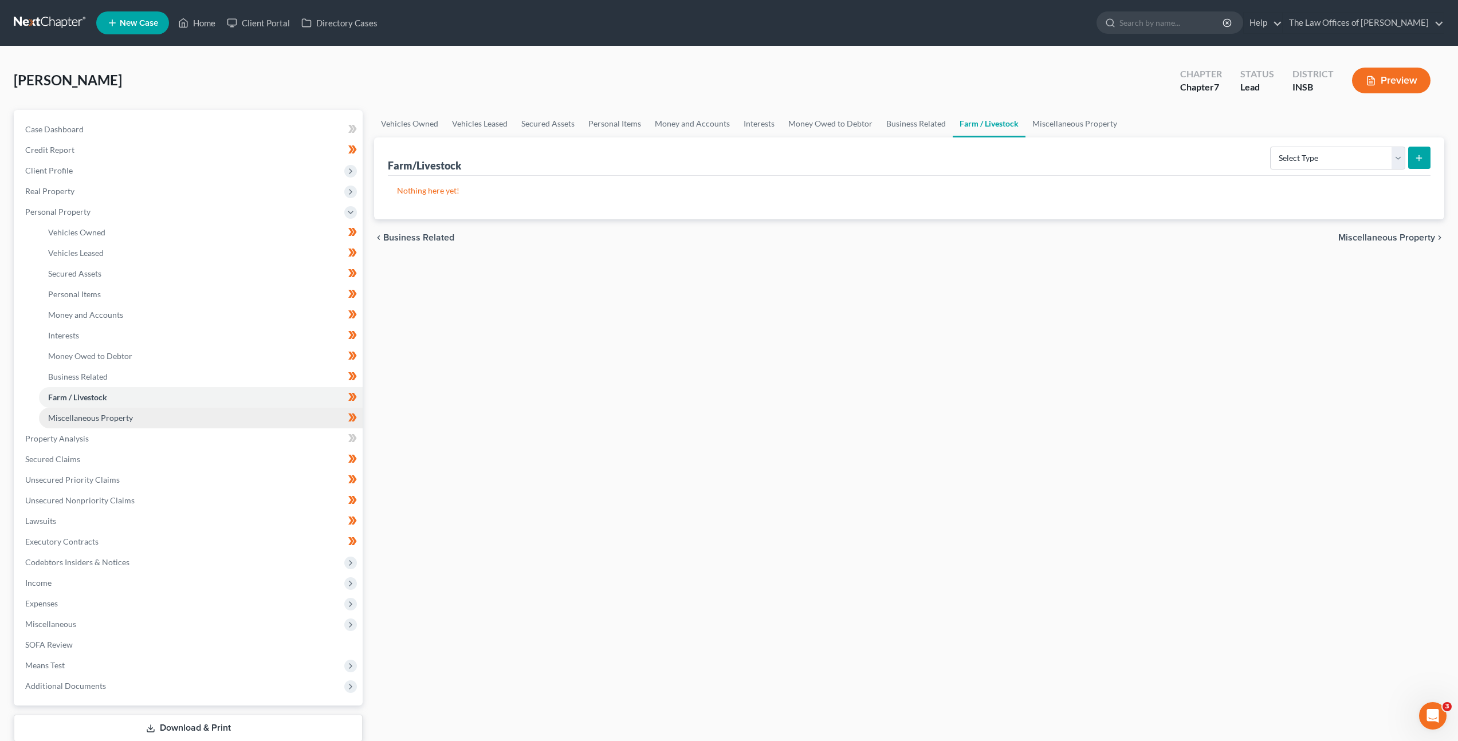
click at [212, 412] on link "Miscellaneous Property" at bounding box center [201, 418] width 324 height 21
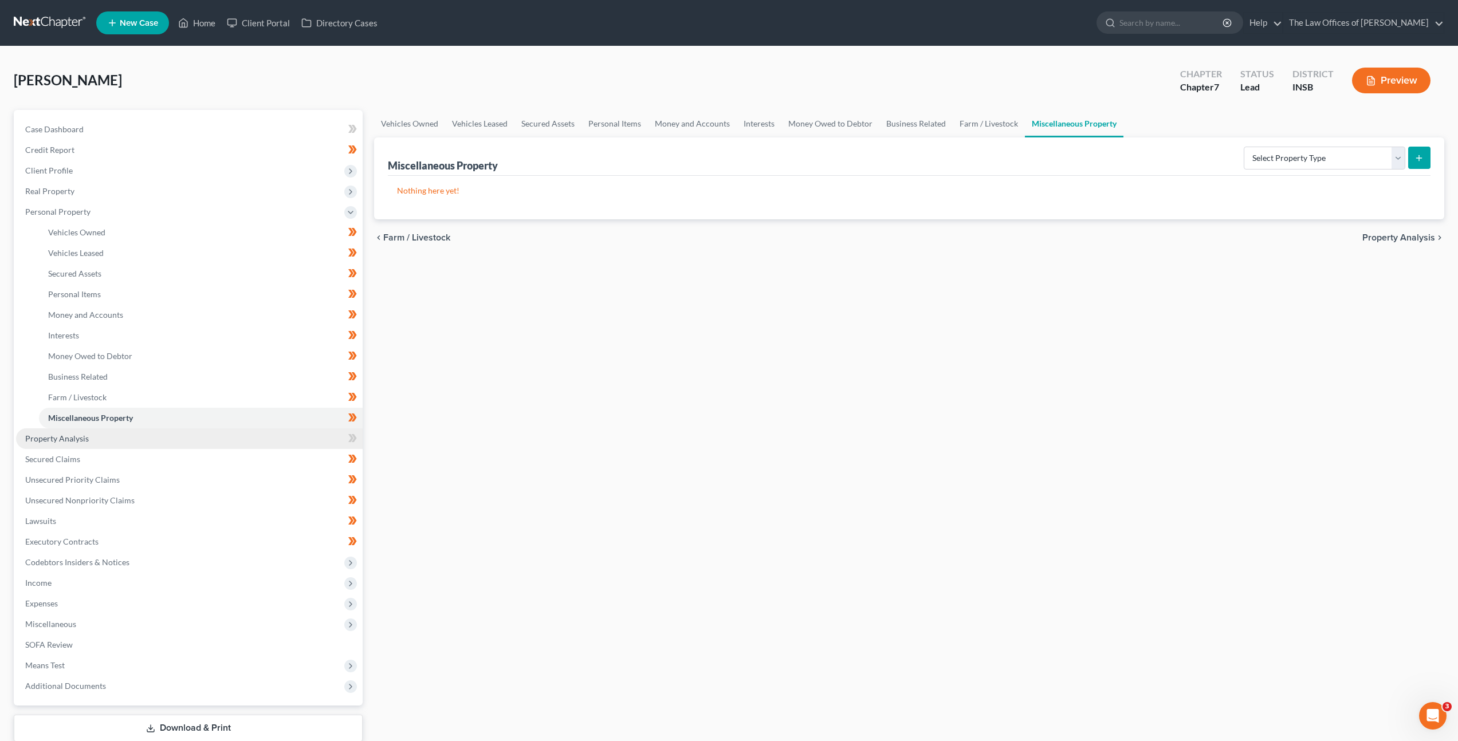
click at [203, 436] on link "Property Analysis" at bounding box center [189, 438] width 346 height 21
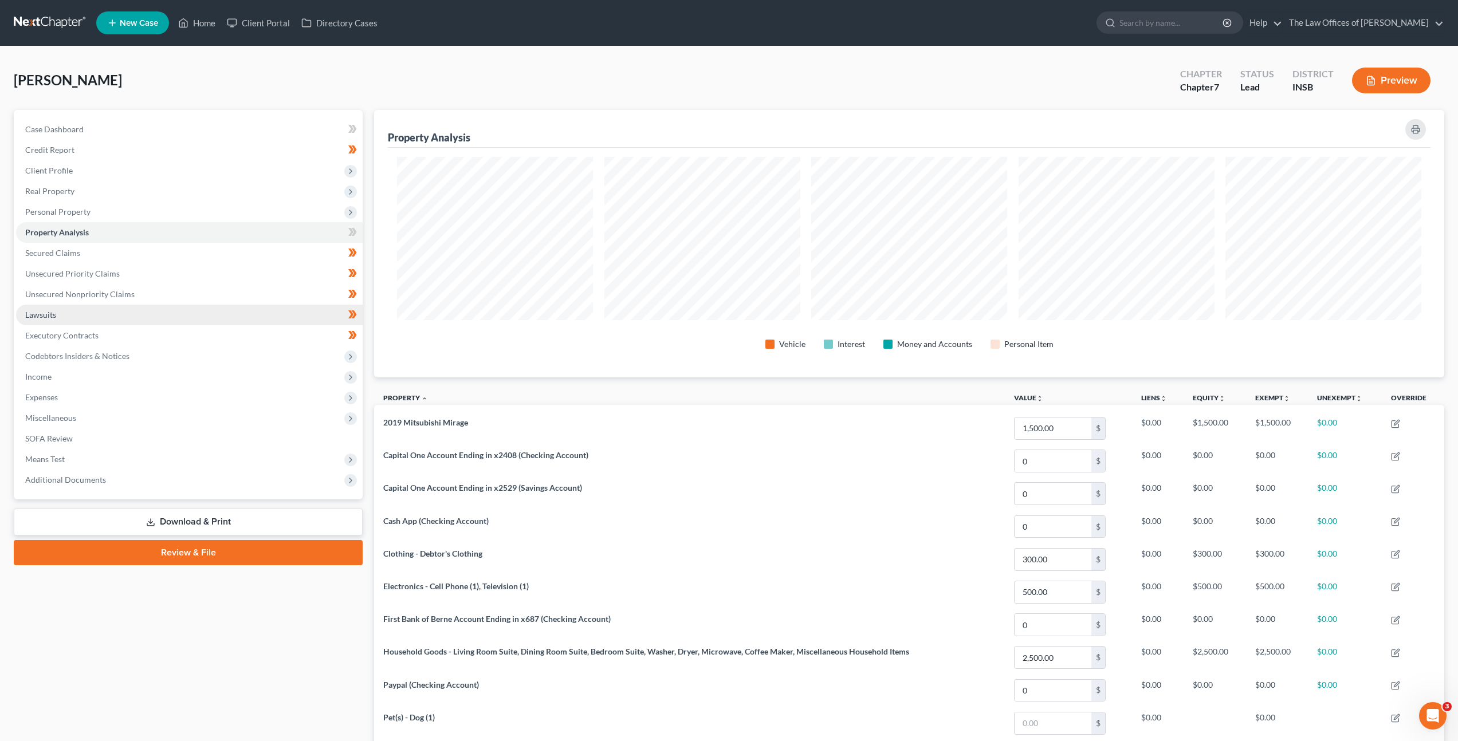
scroll to position [267, 1070]
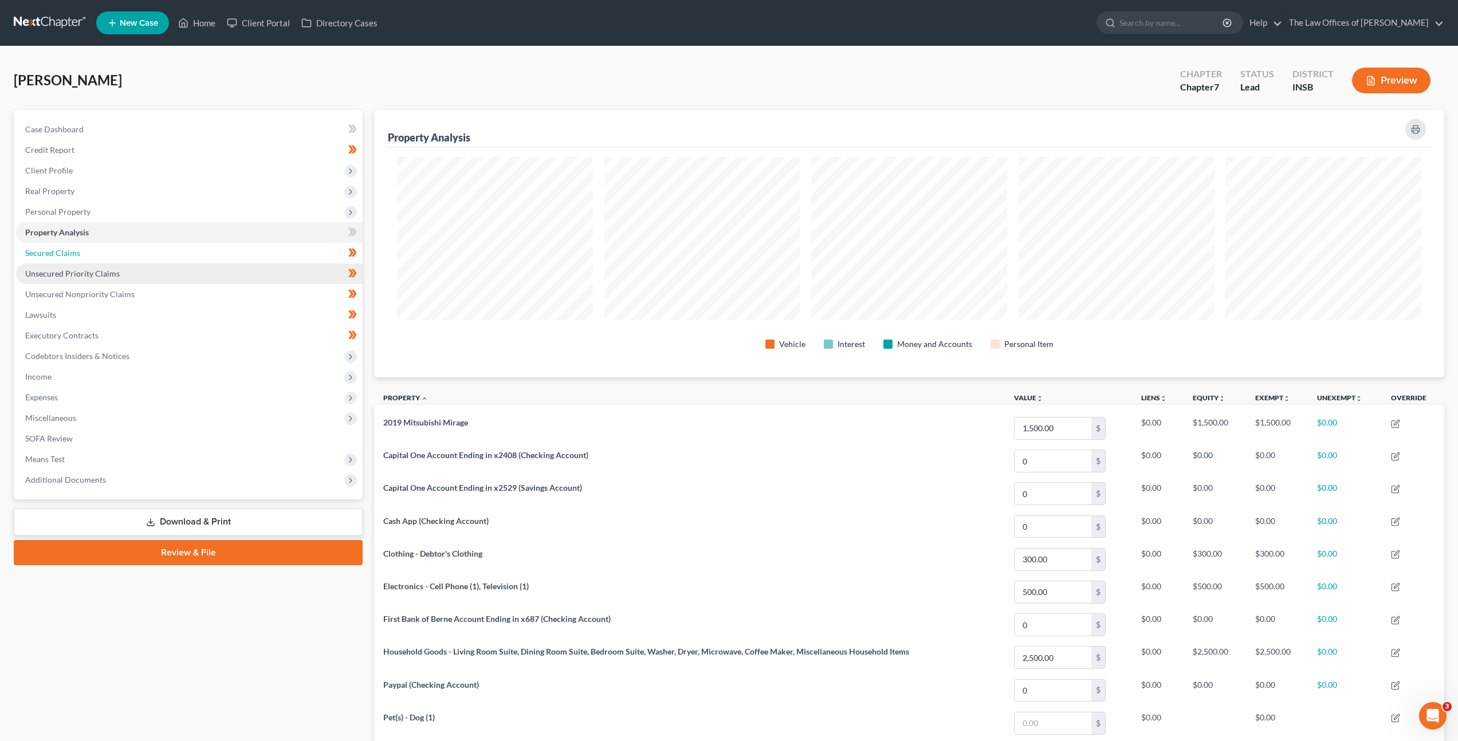
drag, startPoint x: 182, startPoint y: 252, endPoint x: 176, endPoint y: 270, distance: 18.8
click at [182, 252] on link "Secured Claims" at bounding box center [189, 253] width 346 height 21
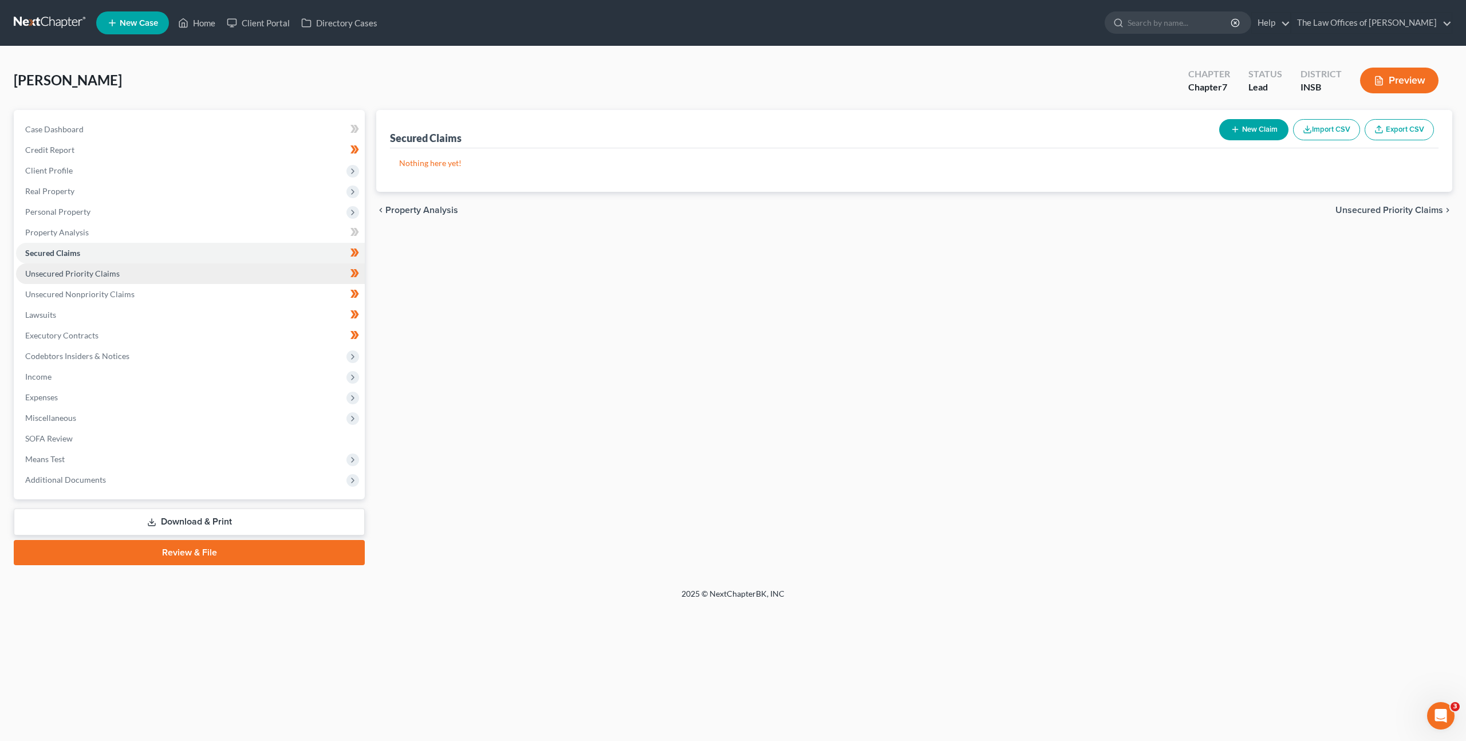
click at [175, 271] on link "Unsecured Priority Claims" at bounding box center [190, 273] width 349 height 21
click at [170, 287] on link "Unsecured Nonpriority Claims" at bounding box center [190, 294] width 349 height 21
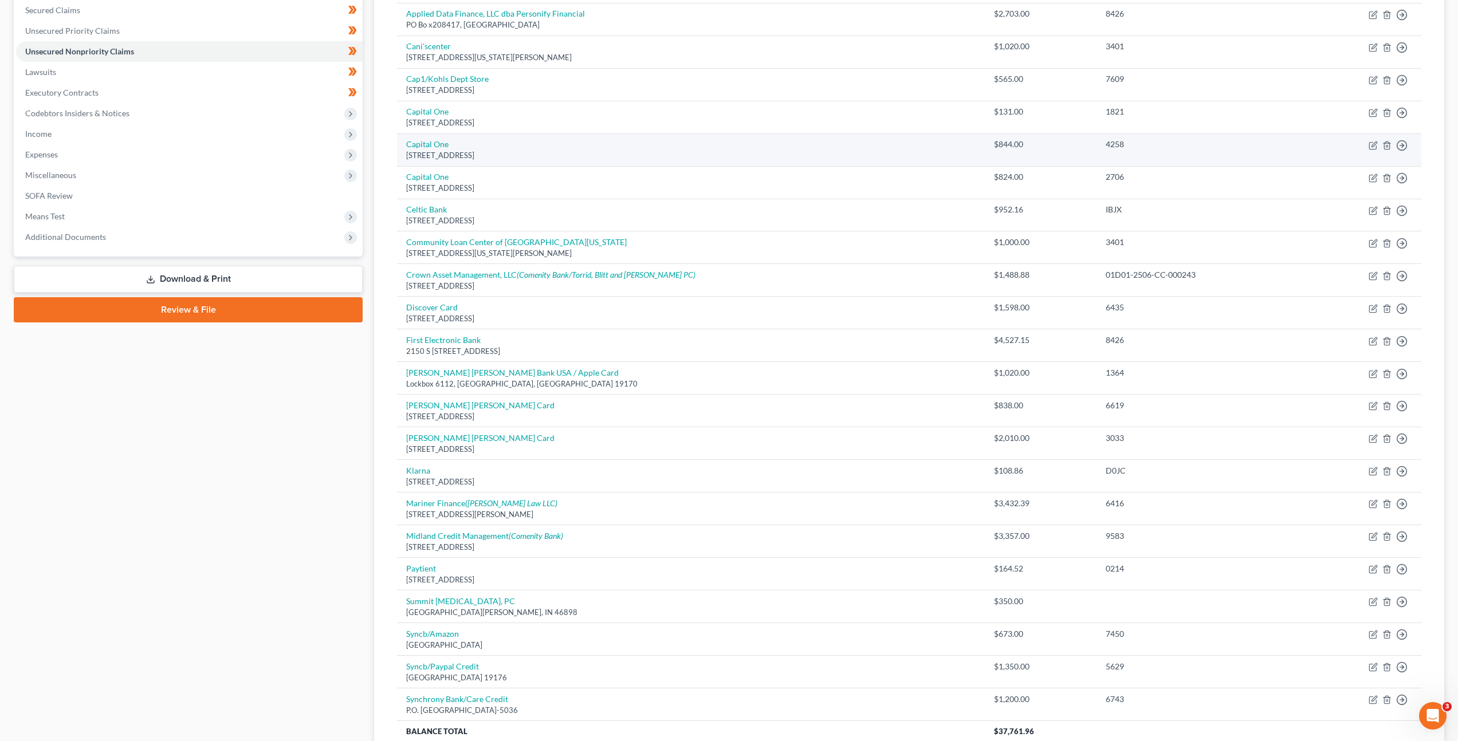
scroll to position [346, 0]
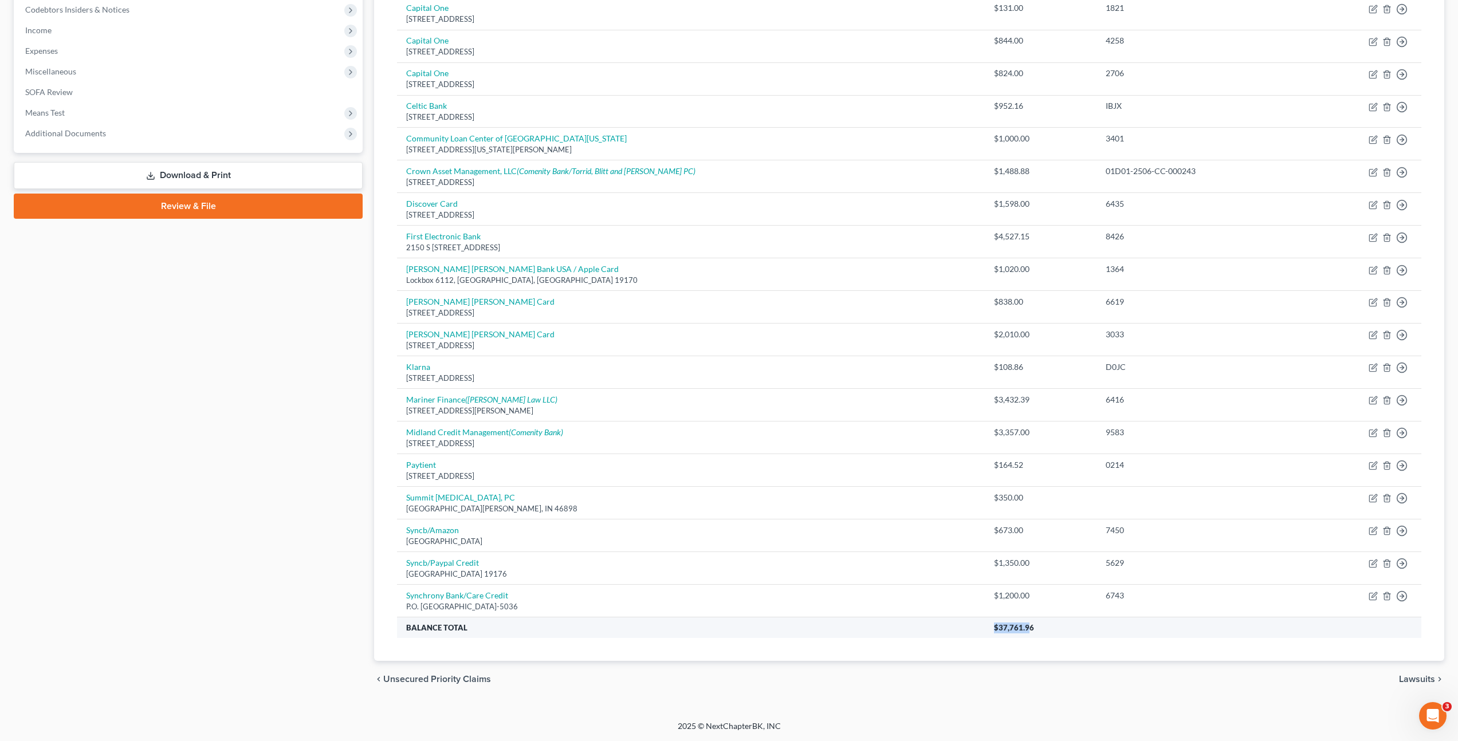
drag, startPoint x: 986, startPoint y: 631, endPoint x: 949, endPoint y: 629, distance: 37.3
click at [949, 629] on tr "Balance Total $37,761.96" at bounding box center [909, 627] width 1024 height 21
click at [1004, 629] on th "$37,761.96" at bounding box center [1202, 627] width 436 height 21
drag, startPoint x: 983, startPoint y: 628, endPoint x: 960, endPoint y: 628, distance: 22.9
click at [984, 628] on th "$37,761.96" at bounding box center [1202, 627] width 436 height 21
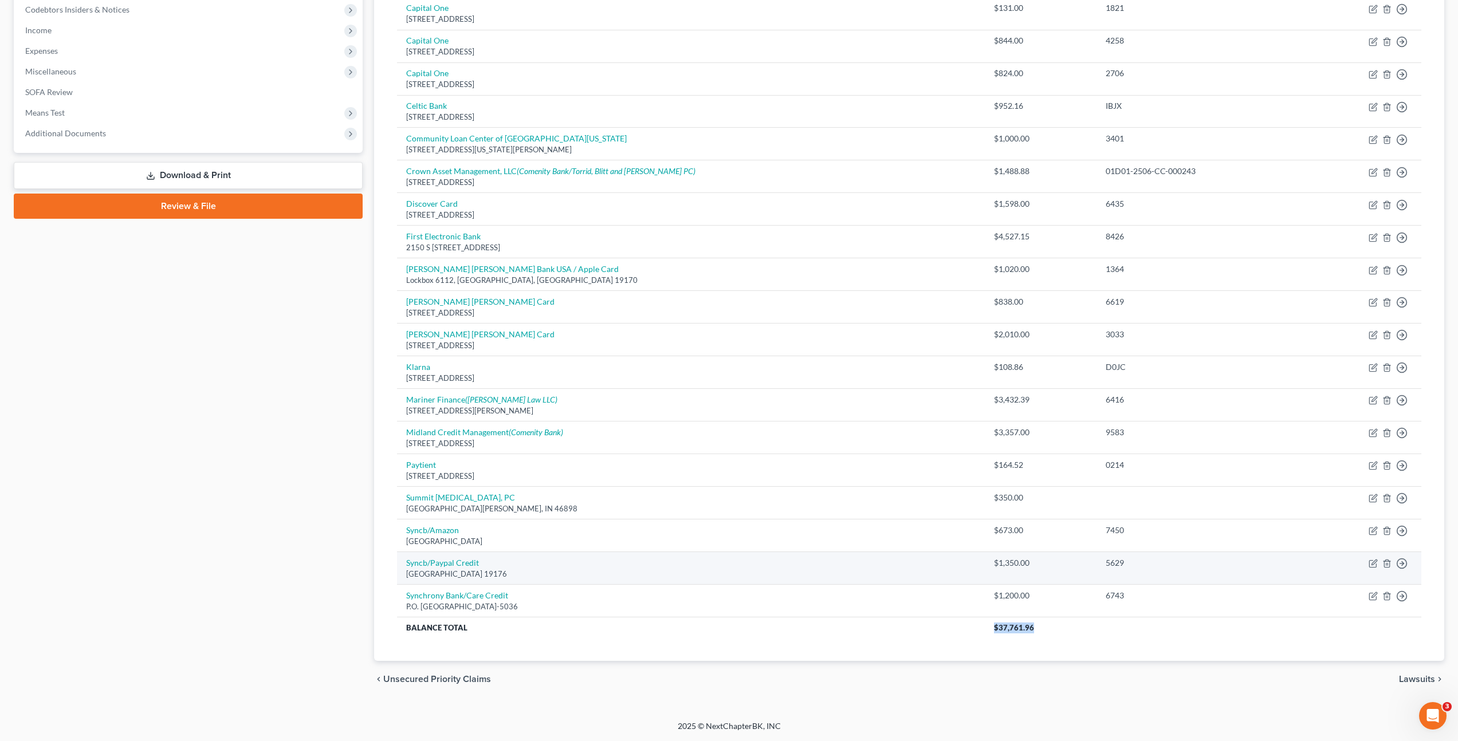
copy span "$37,761.96"
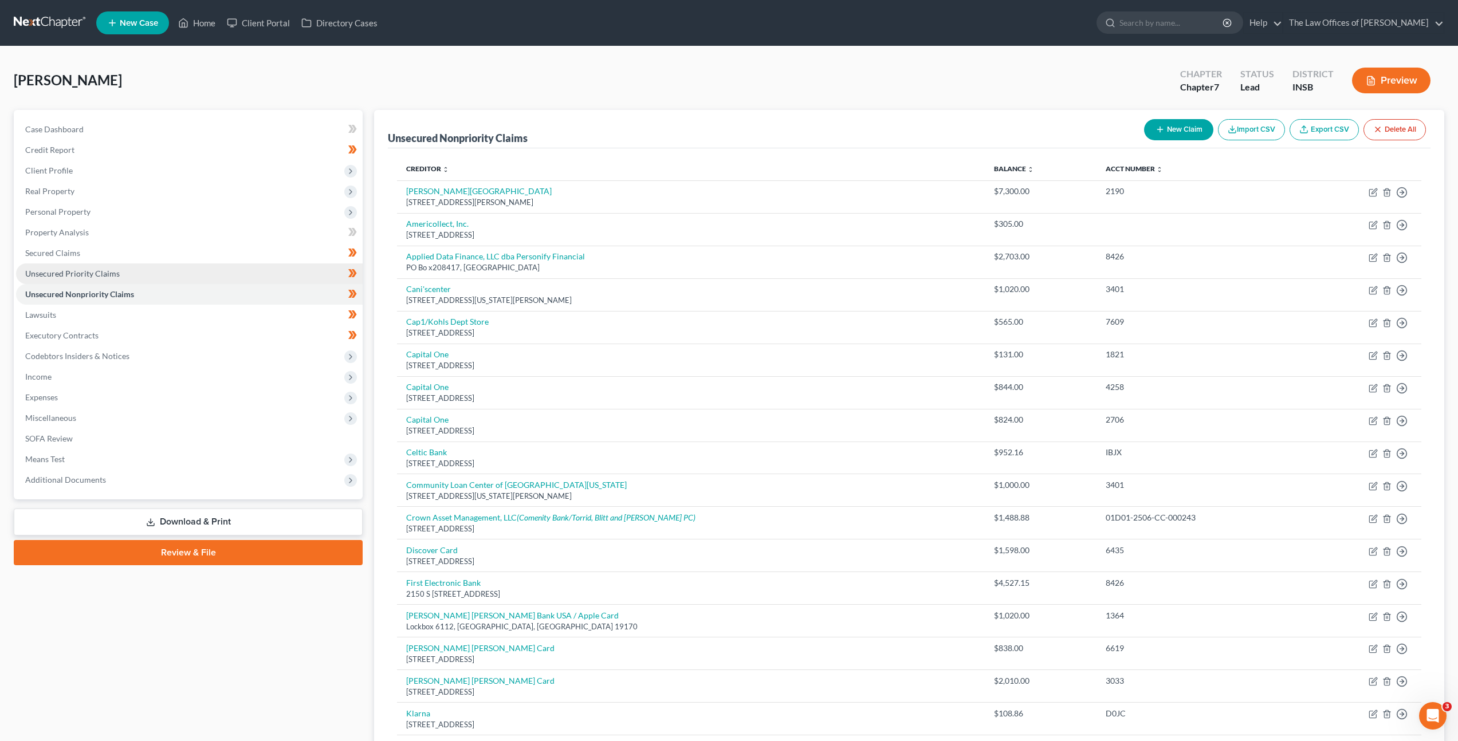
click at [211, 271] on link "Unsecured Priority Claims" at bounding box center [189, 273] width 346 height 21
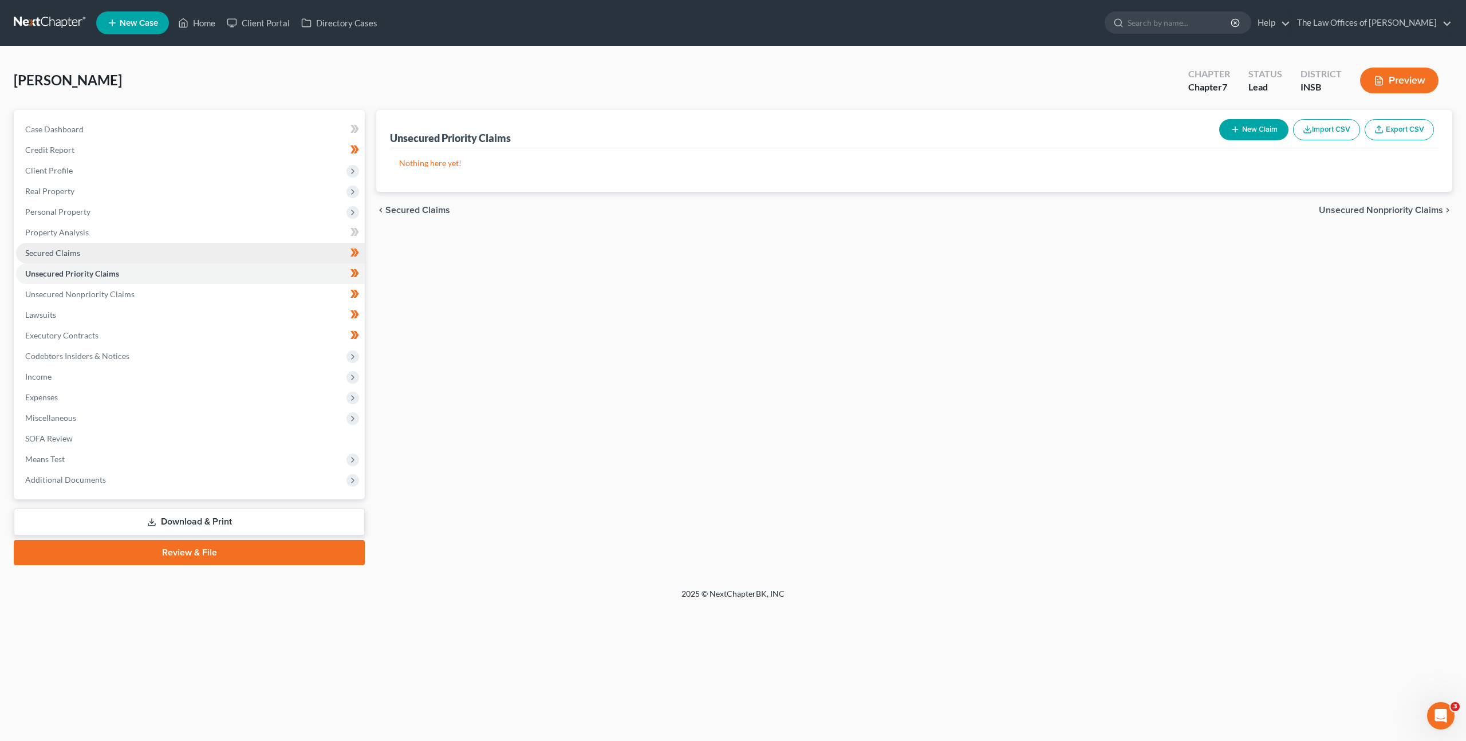
click at [209, 255] on link "Secured Claims" at bounding box center [190, 253] width 349 height 21
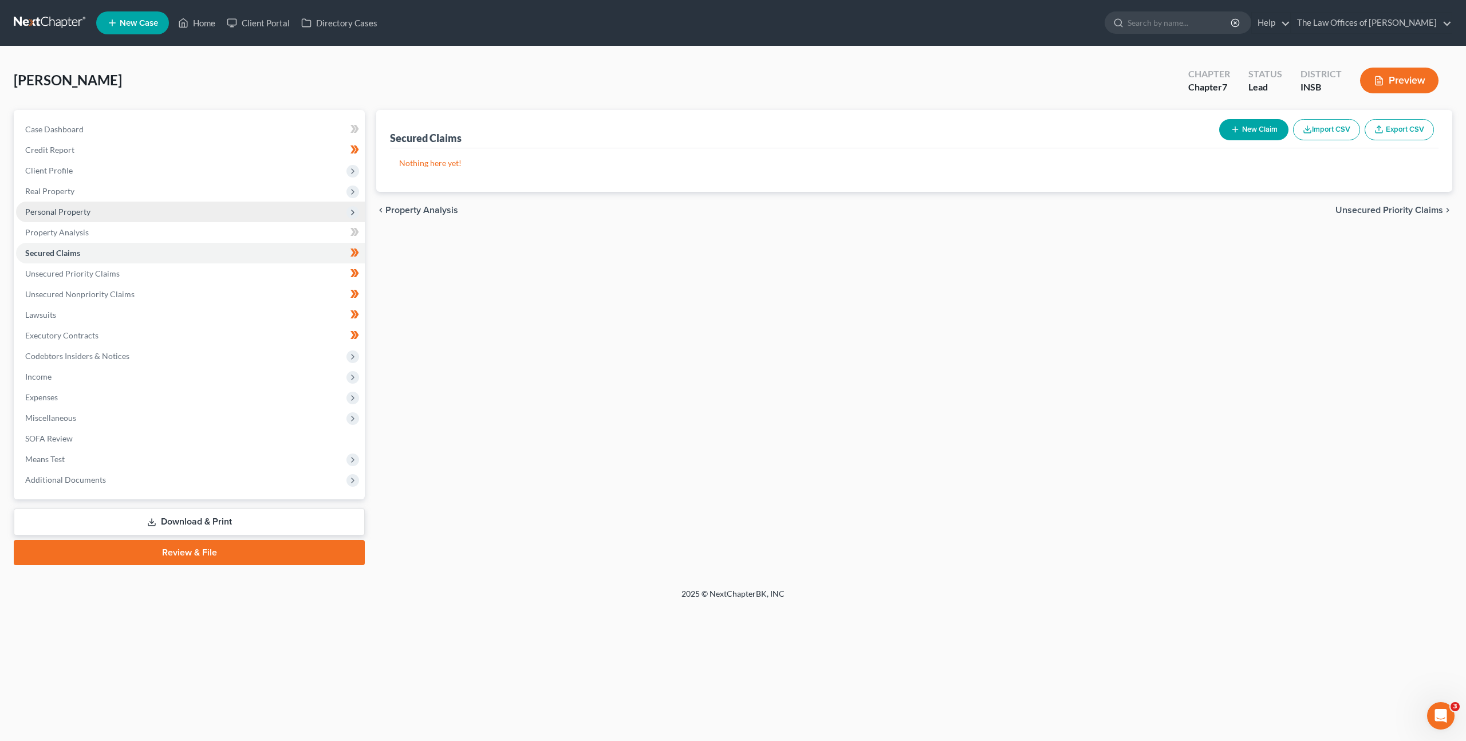
click at [216, 212] on span "Personal Property" at bounding box center [190, 212] width 349 height 21
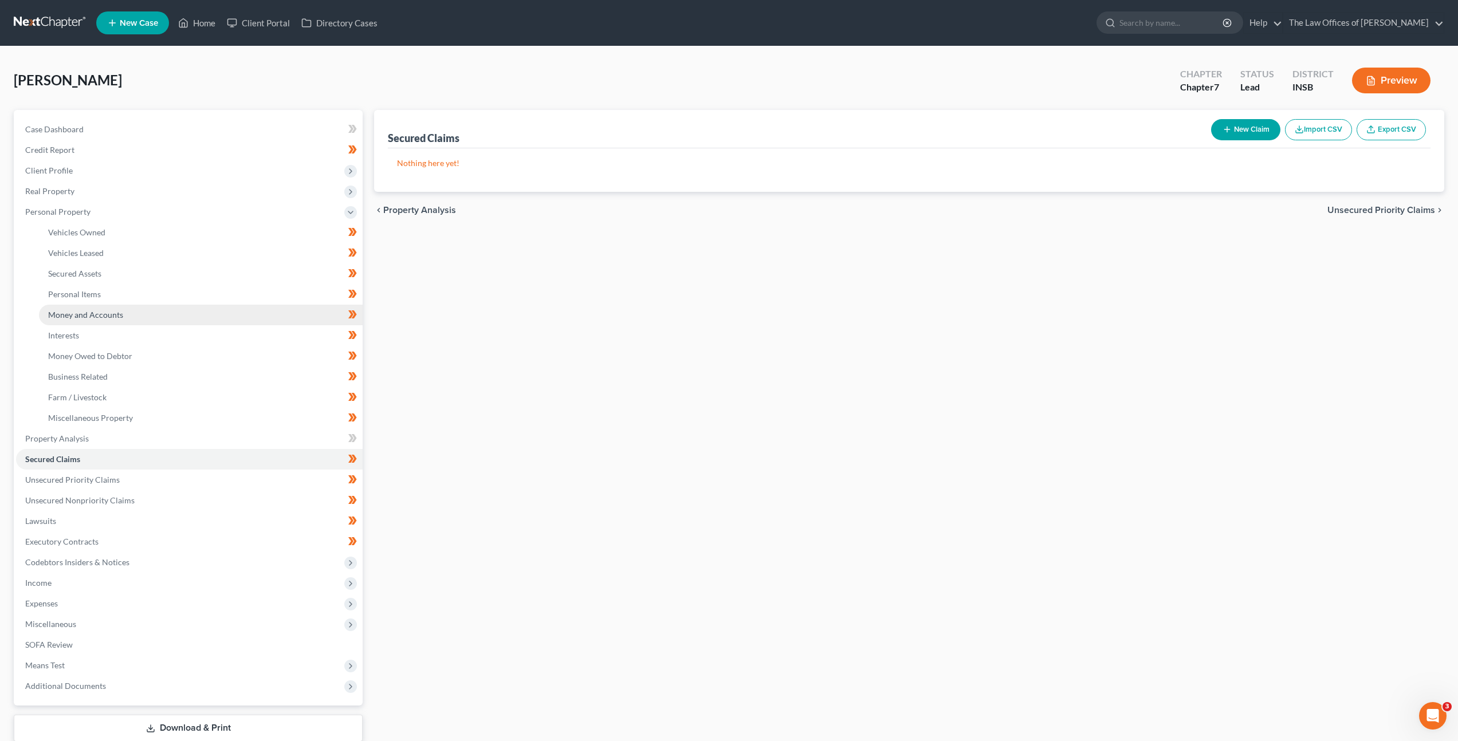
click at [179, 312] on link "Money and Accounts" at bounding box center [201, 315] width 324 height 21
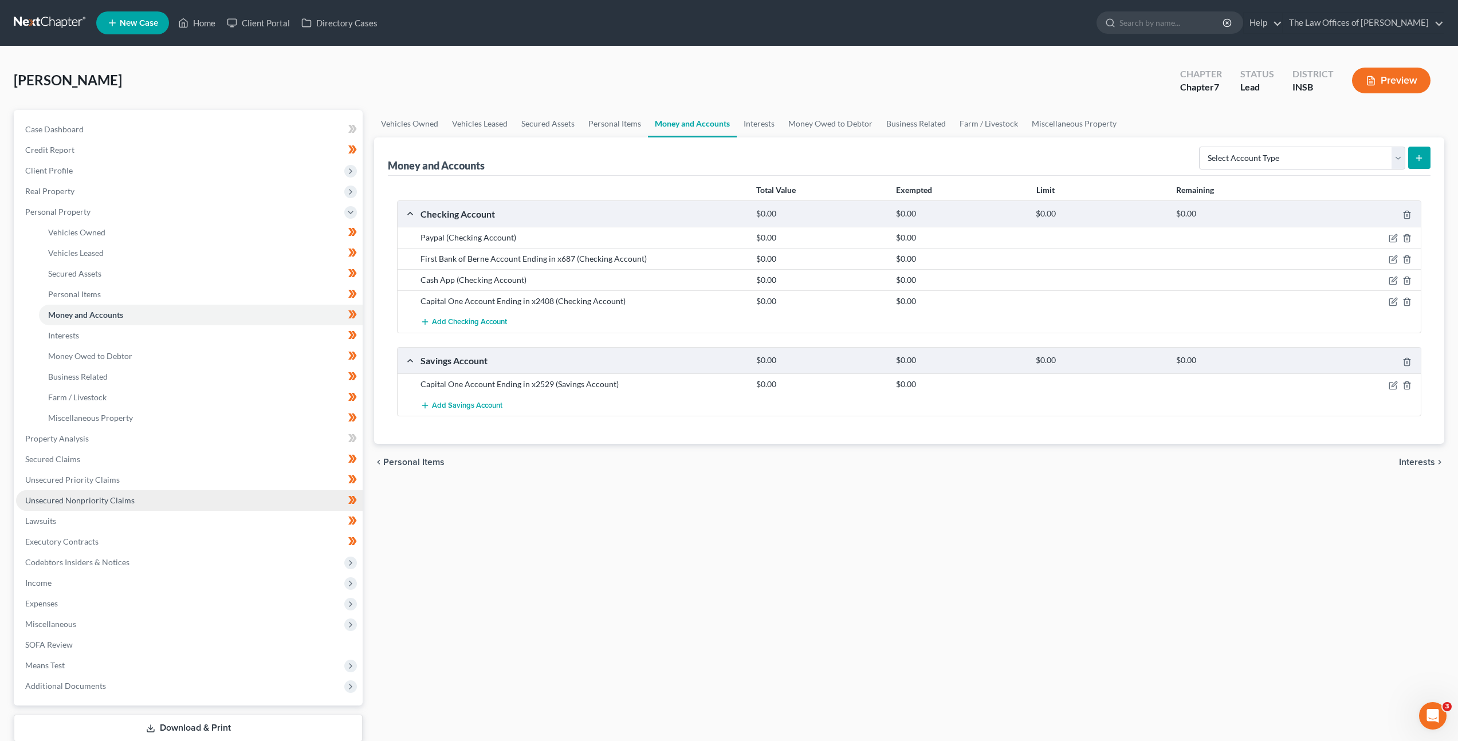
click at [166, 501] on link "Unsecured Nonpriority Claims" at bounding box center [189, 500] width 346 height 21
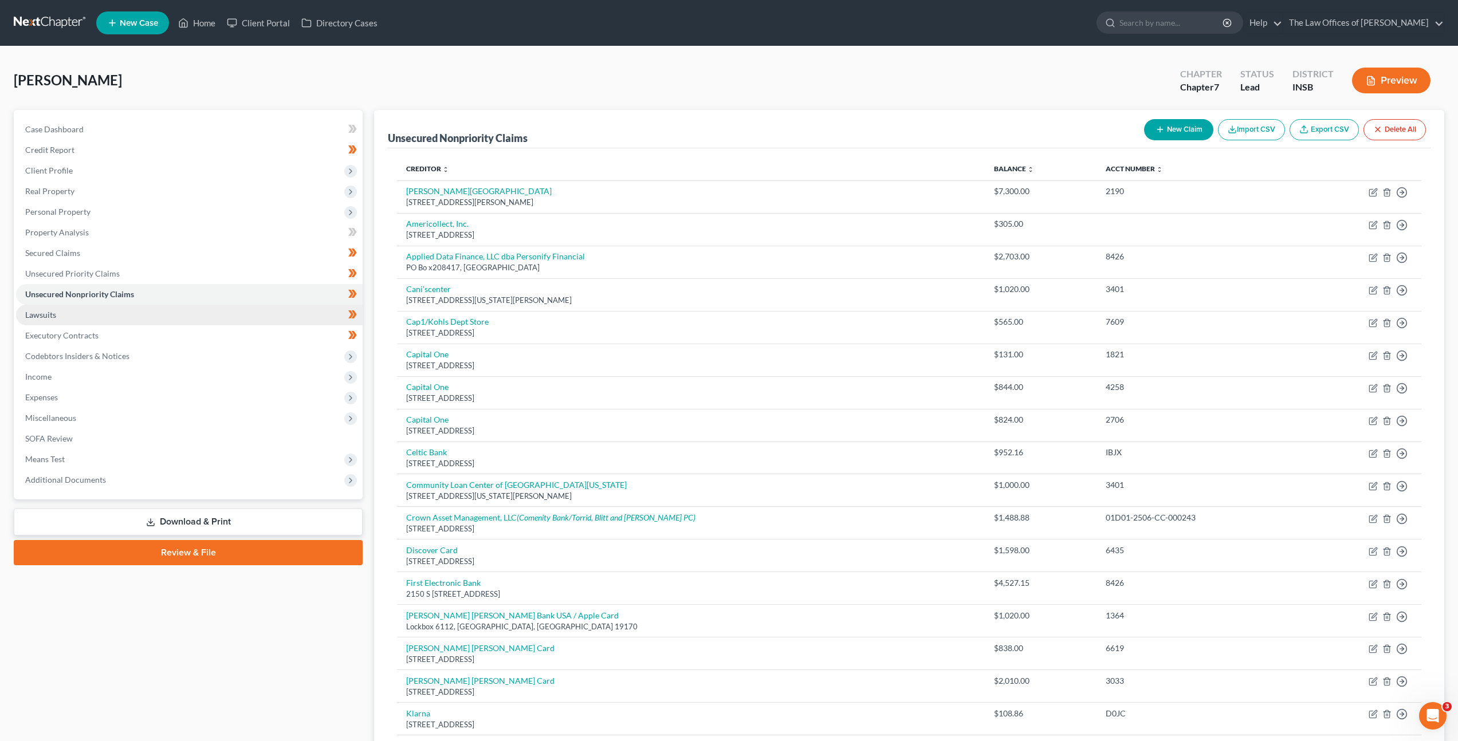
click at [175, 309] on link "Lawsuits" at bounding box center [189, 315] width 346 height 21
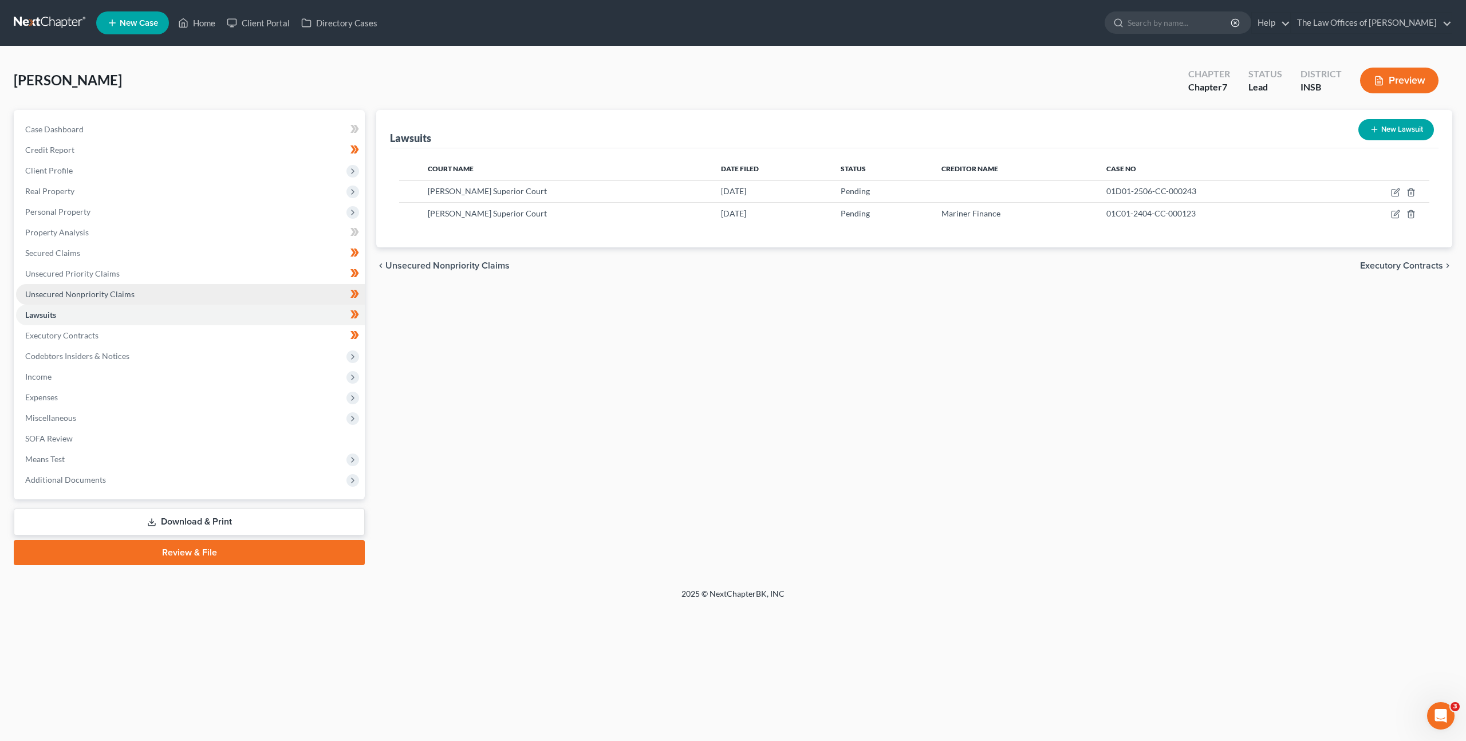
click at [193, 294] on link "Unsecured Nonpriority Claims" at bounding box center [190, 294] width 349 height 21
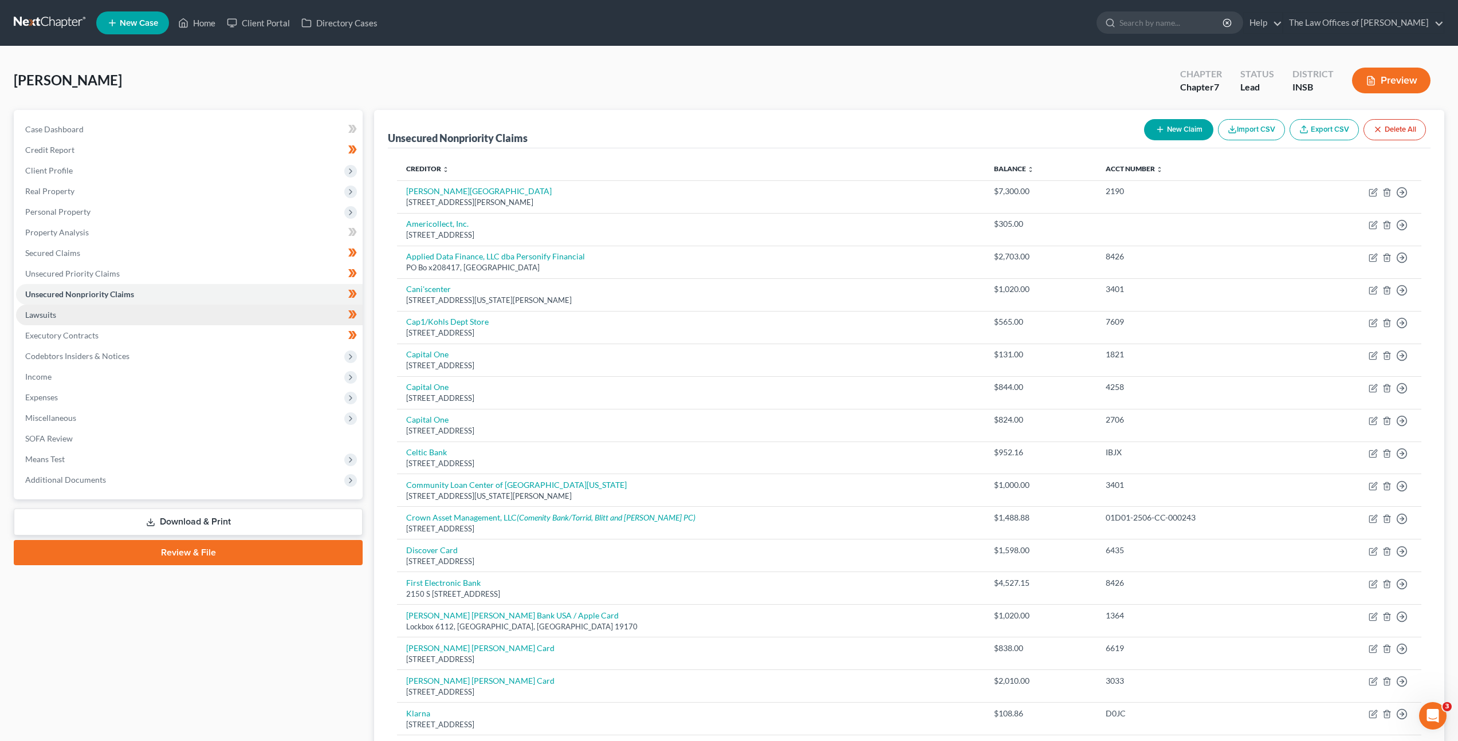
click at [179, 316] on link "Lawsuits" at bounding box center [189, 315] width 346 height 21
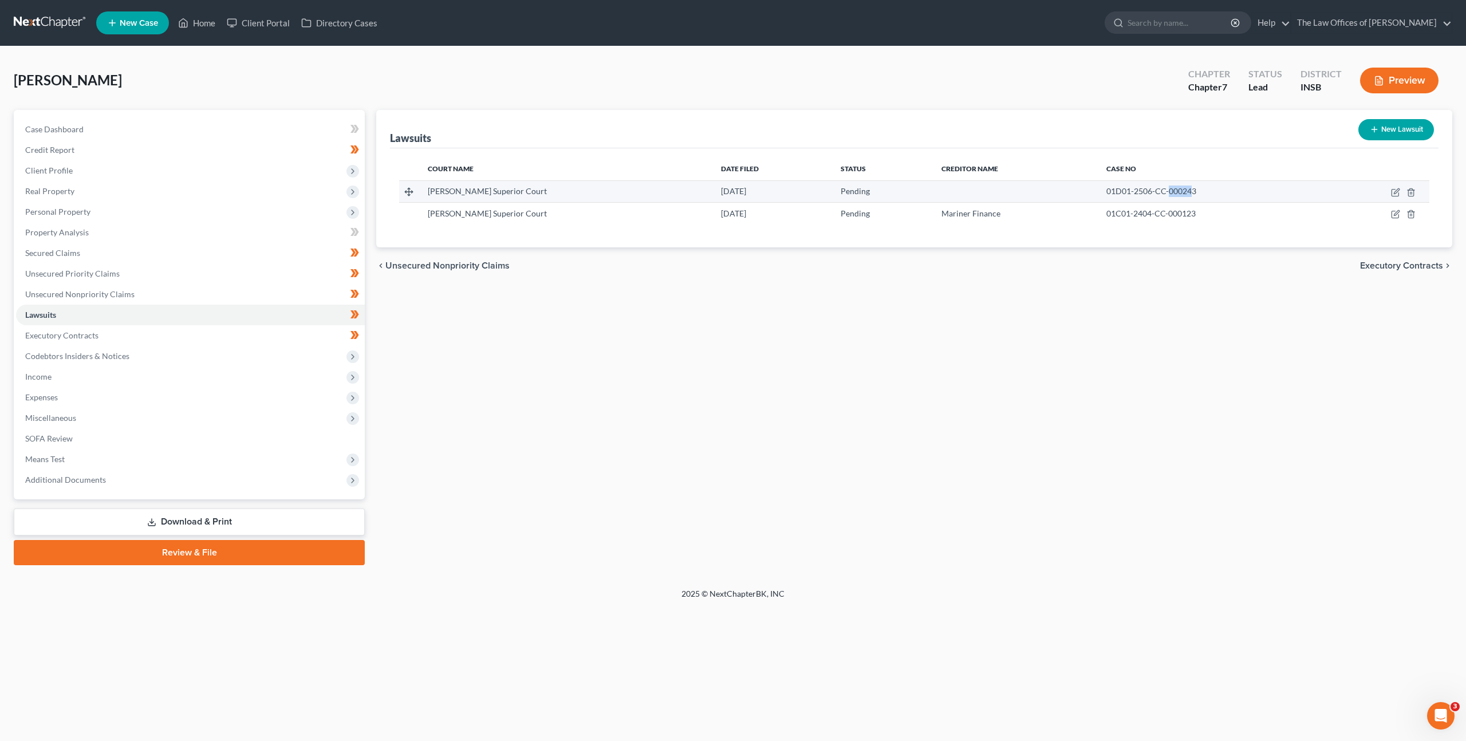
drag, startPoint x: 1165, startPoint y: 189, endPoint x: 1139, endPoint y: 193, distance: 26.1
click at [1139, 193] on span "01D01-2506-CC-000243" at bounding box center [1151, 191] width 90 height 10
click at [1163, 193] on span "01D01-2506-CC-000243" at bounding box center [1151, 191] width 90 height 10
drag, startPoint x: 1126, startPoint y: 186, endPoint x: 1068, endPoint y: 185, distance: 57.9
click at [1068, 185] on tr "[PERSON_NAME] Superior Court [DATE] Pending 01D01-2506-CC-000243" at bounding box center [914, 191] width 1030 height 22
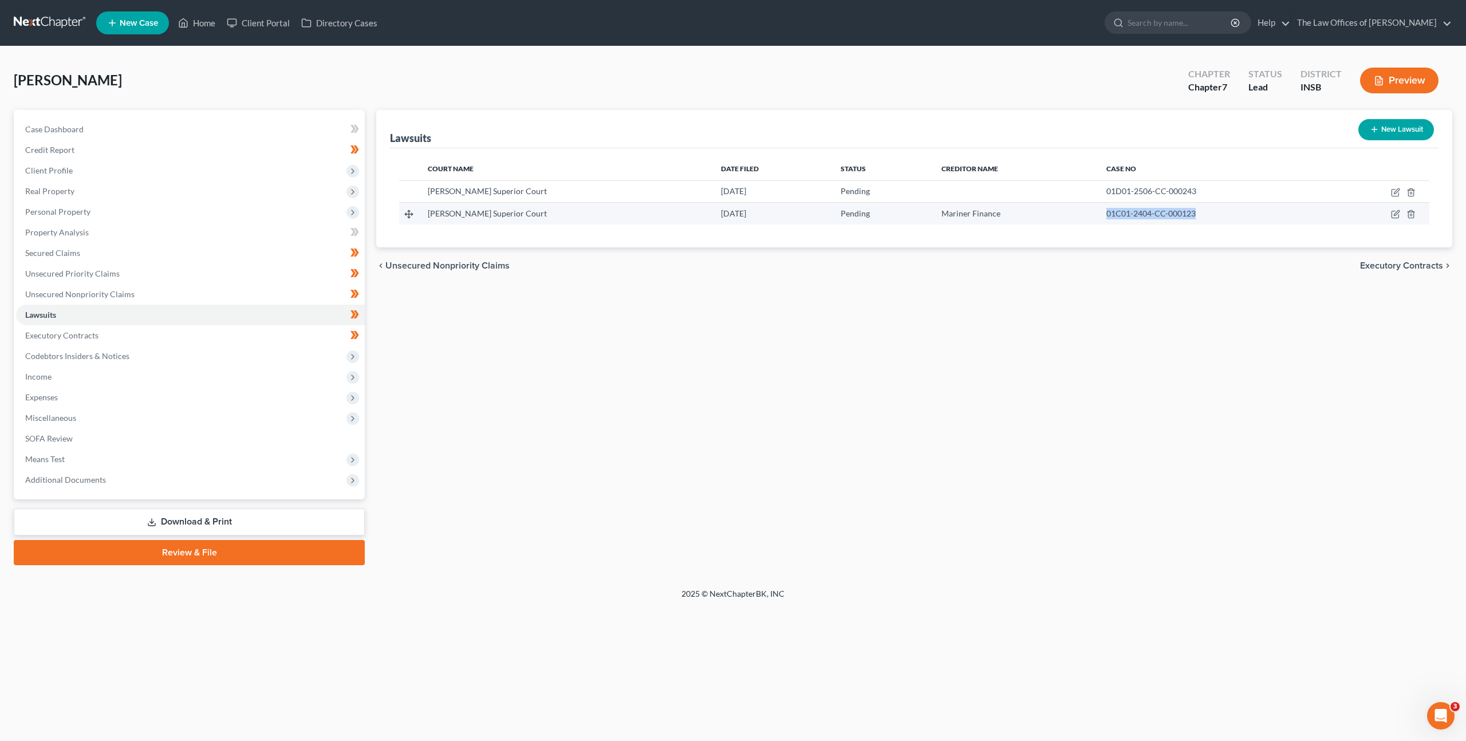
drag, startPoint x: 1169, startPoint y: 213, endPoint x: 1075, endPoint y: 213, distance: 94.5
click at [1097, 214] on td "01C01-2404-CC-000123" at bounding box center [1212, 214] width 231 height 22
copy span "01C01-2404-CC-000123"
click at [96, 356] on span "Codebtors Insiders & Notices" at bounding box center [77, 356] width 104 height 10
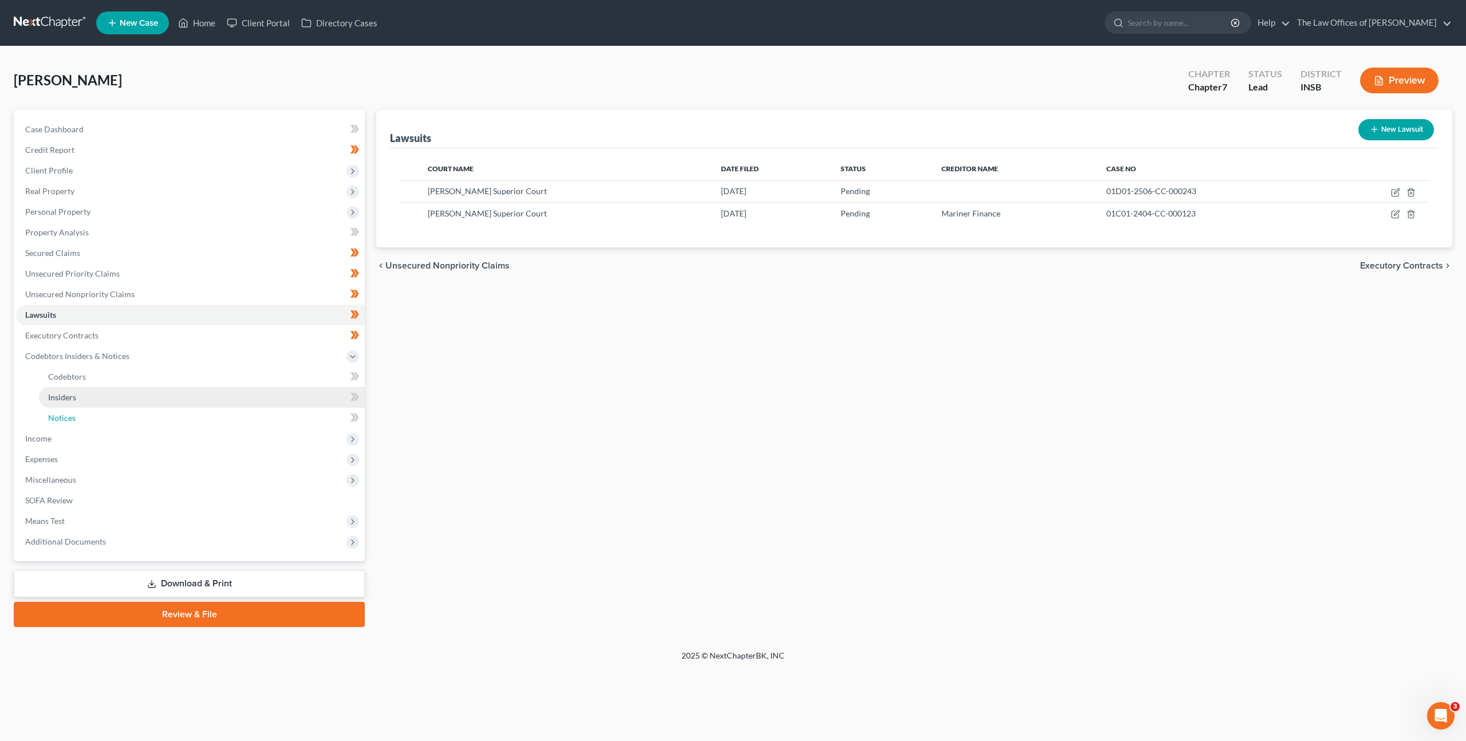
drag, startPoint x: 110, startPoint y: 415, endPoint x: 308, endPoint y: 390, distance: 199.8
click at [110, 415] on link "Notices" at bounding box center [202, 418] width 326 height 21
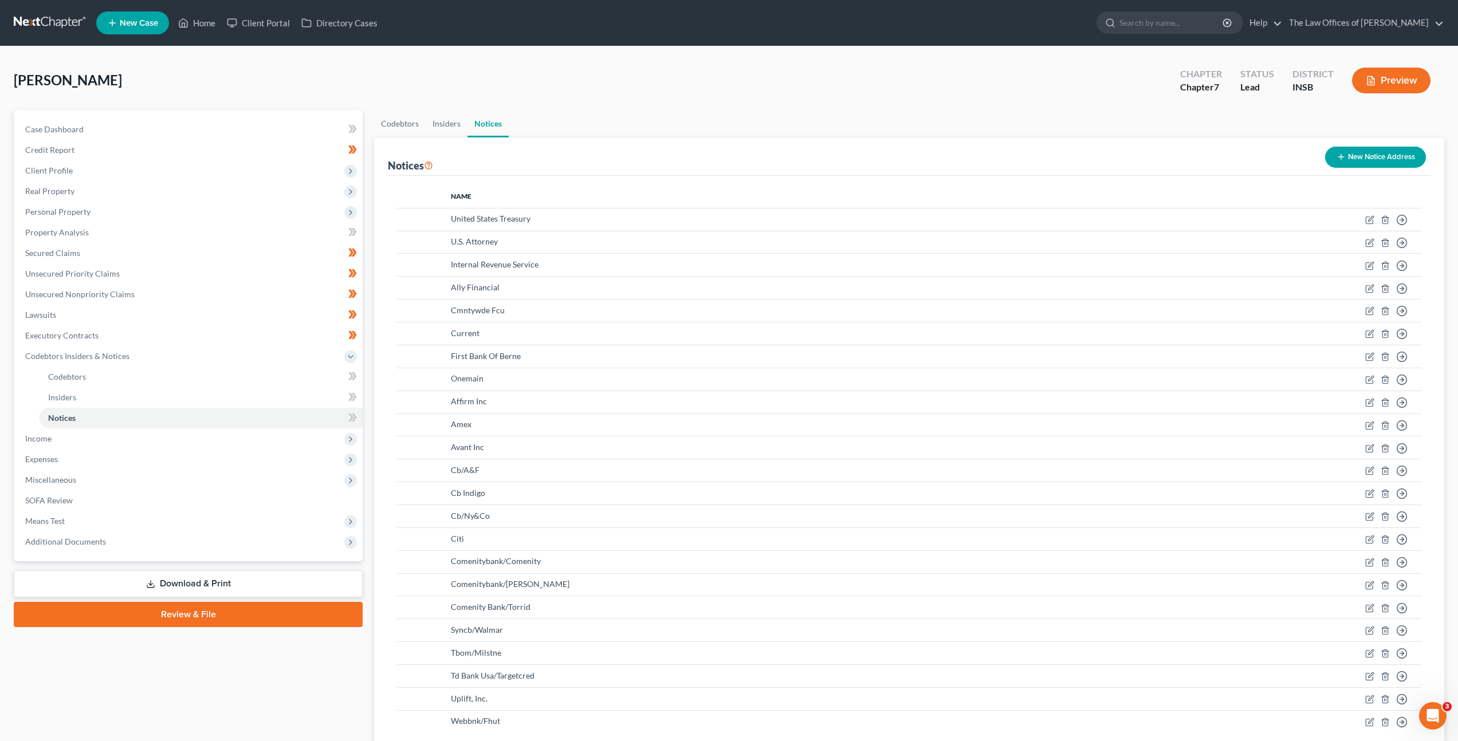
click at [1340, 159] on icon "button" at bounding box center [1340, 156] width 9 height 9
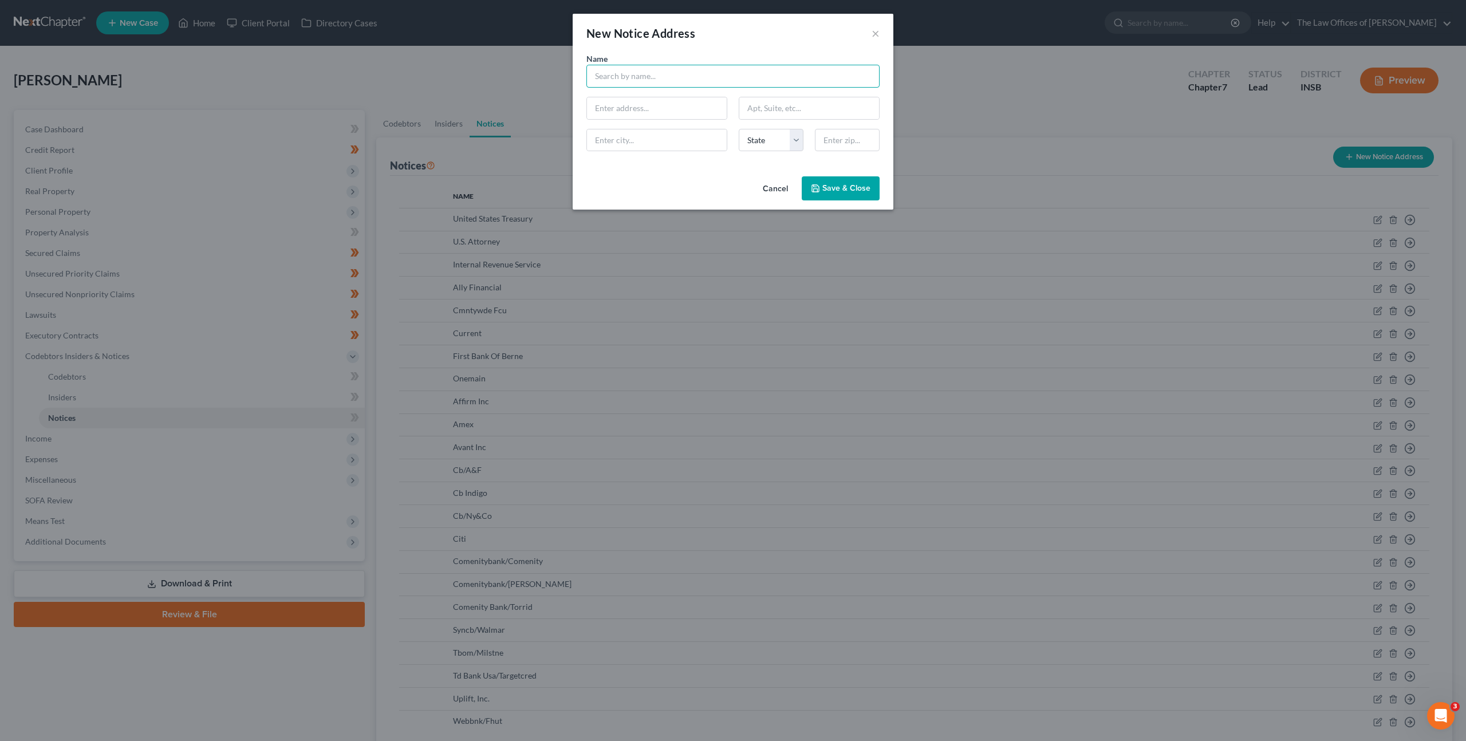
click at [667, 77] on input "text" at bounding box center [732, 76] width 293 height 23
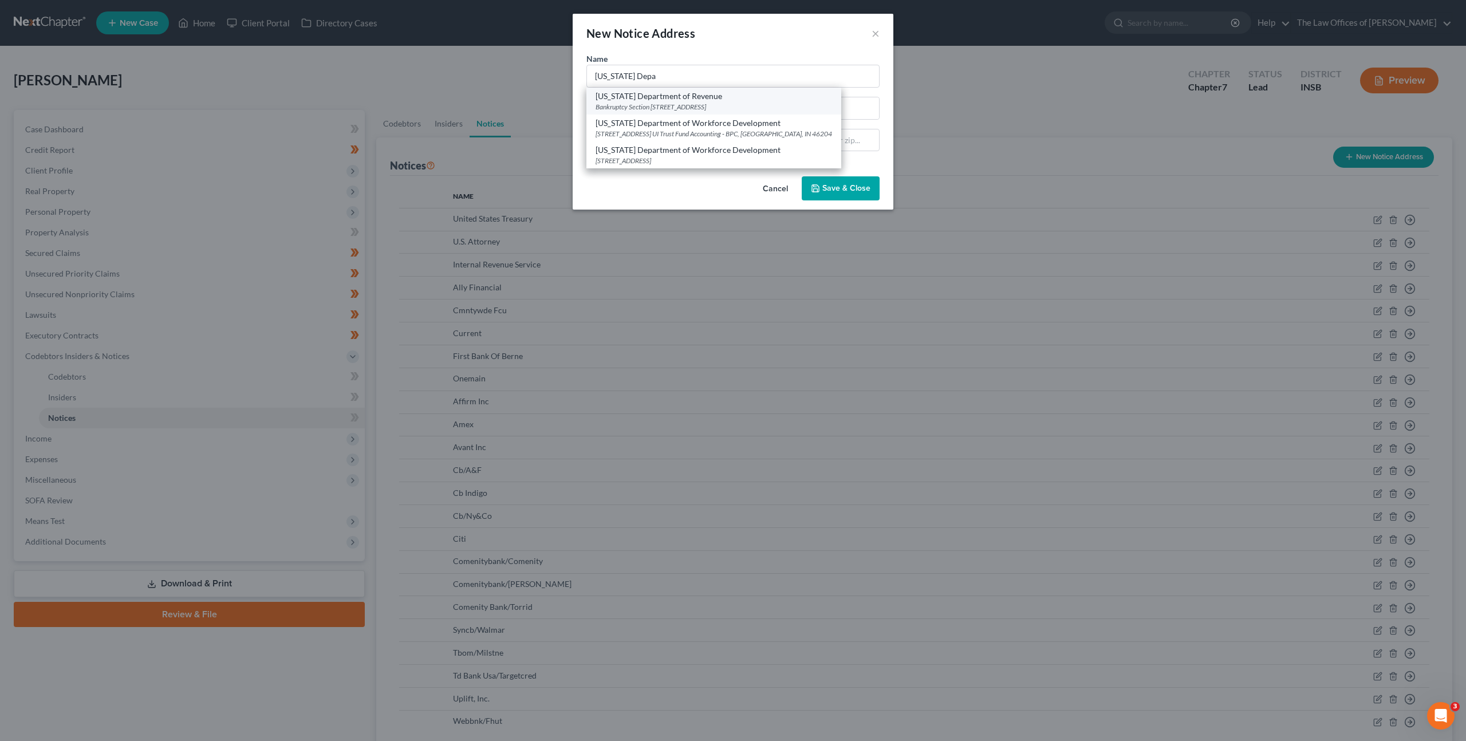
click at [692, 99] on div "[US_STATE] Department of Revenue" at bounding box center [714, 95] width 237 height 11
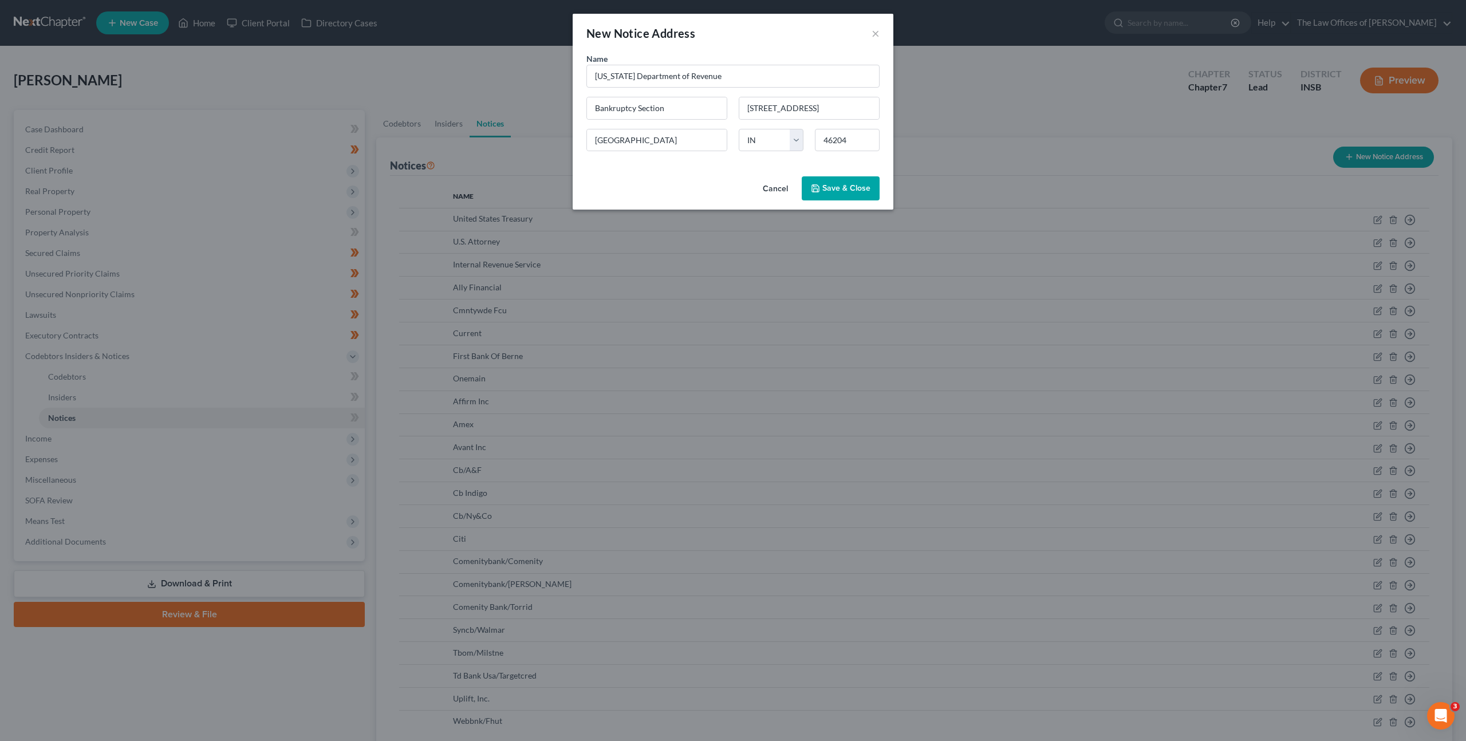
click at [844, 193] on button "Save & Close" at bounding box center [841, 188] width 78 height 24
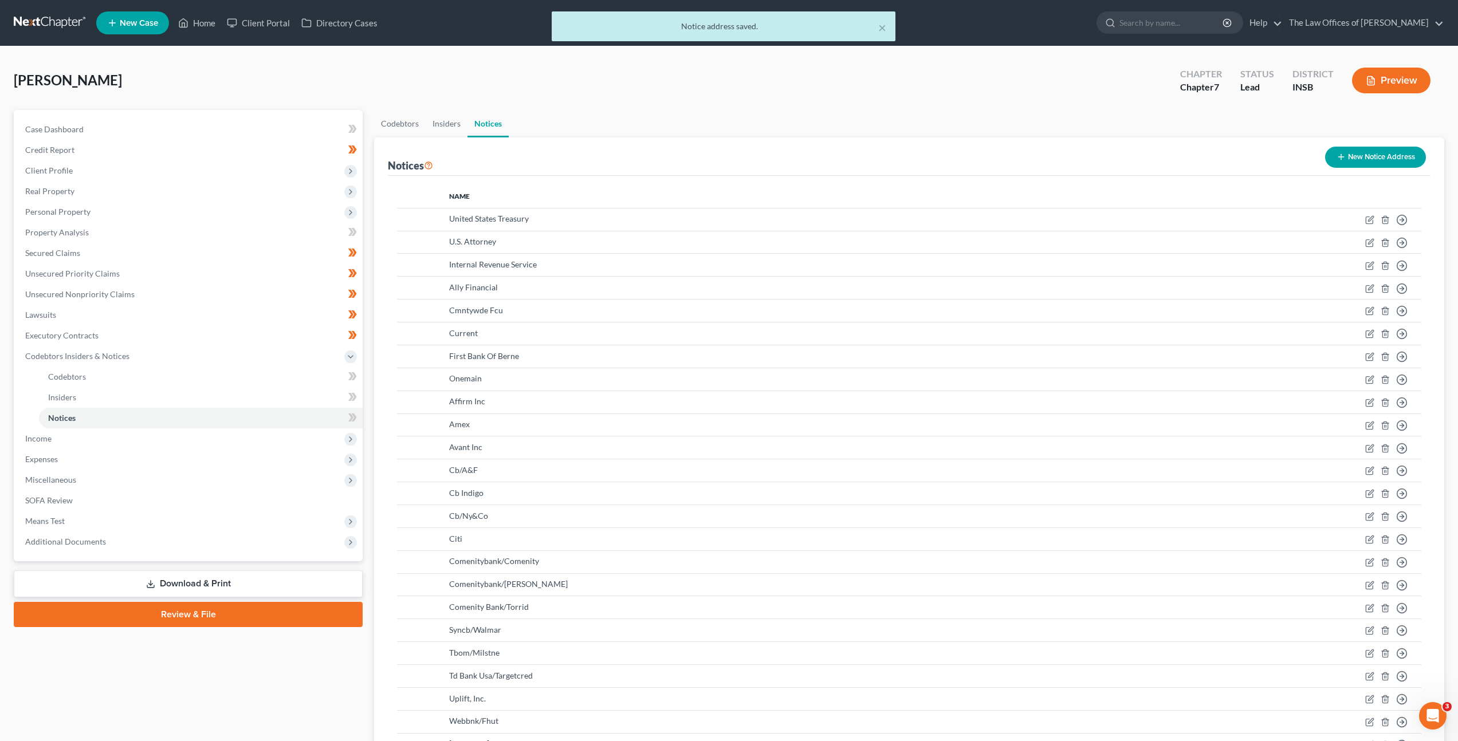
click at [1365, 170] on div "New Notice Address" at bounding box center [1375, 157] width 110 height 30
click at [1372, 159] on button "New Notice Address" at bounding box center [1375, 157] width 101 height 21
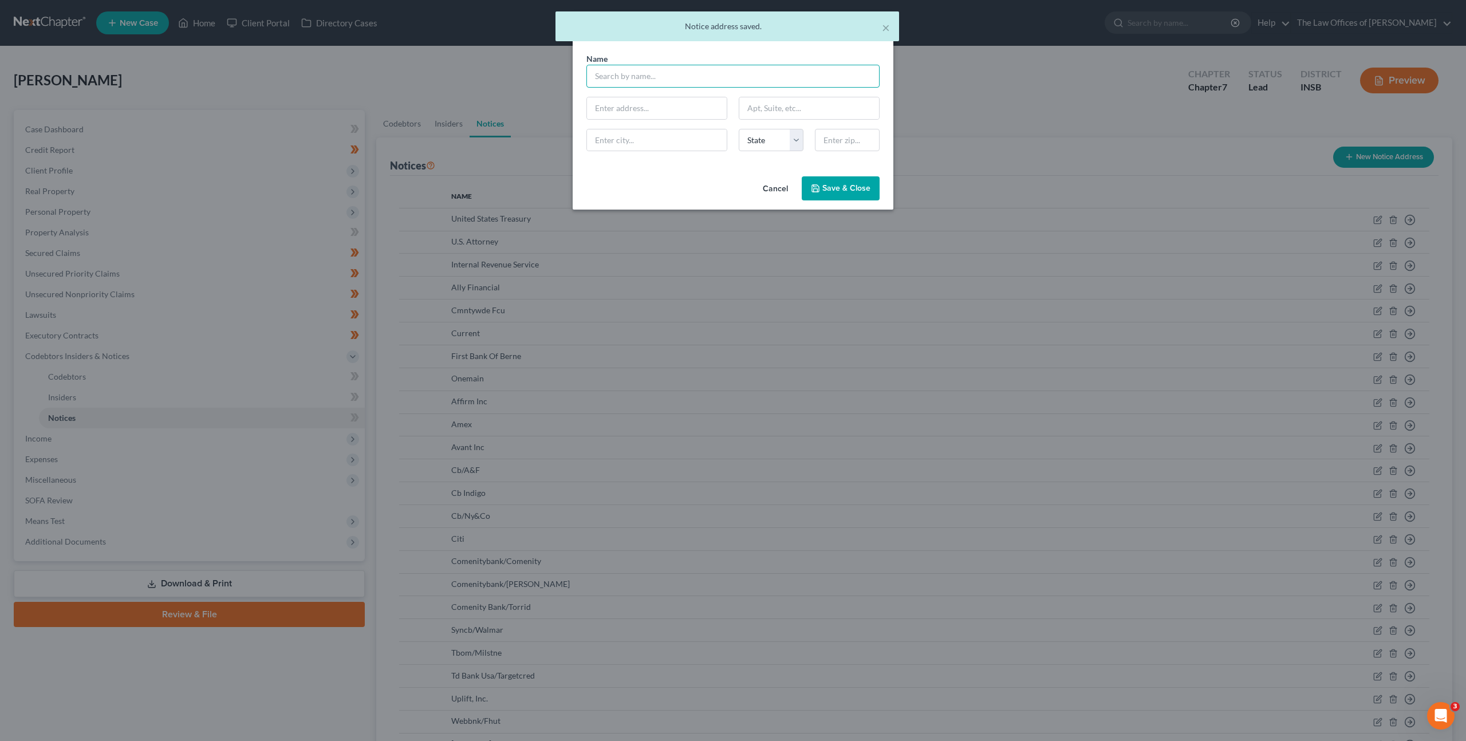
click at [664, 74] on input "text" at bounding box center [732, 76] width 293 height 23
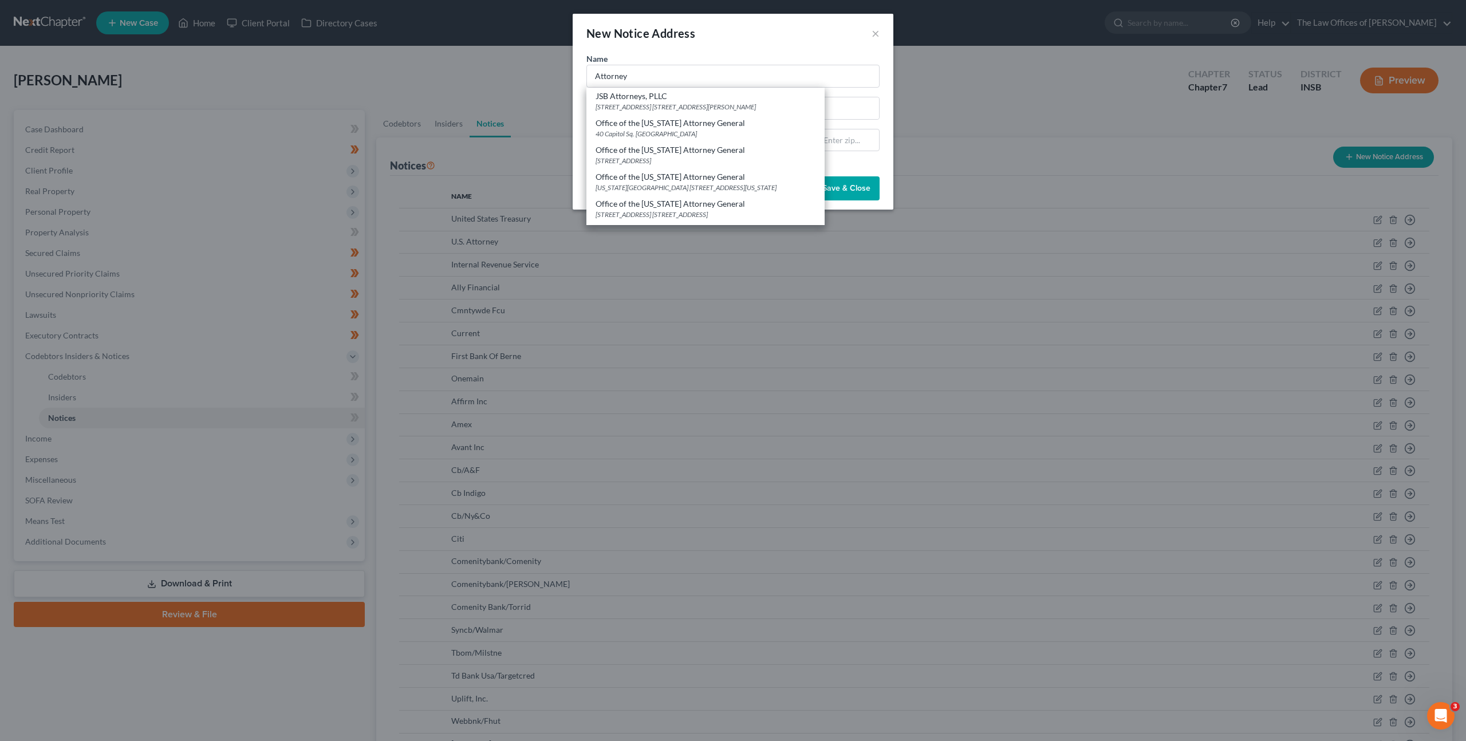
drag, startPoint x: 659, startPoint y: 177, endPoint x: 755, endPoint y: 180, distance: 95.7
click at [659, 177] on div "Office of the [US_STATE] Attorney General" at bounding box center [706, 176] width 220 height 11
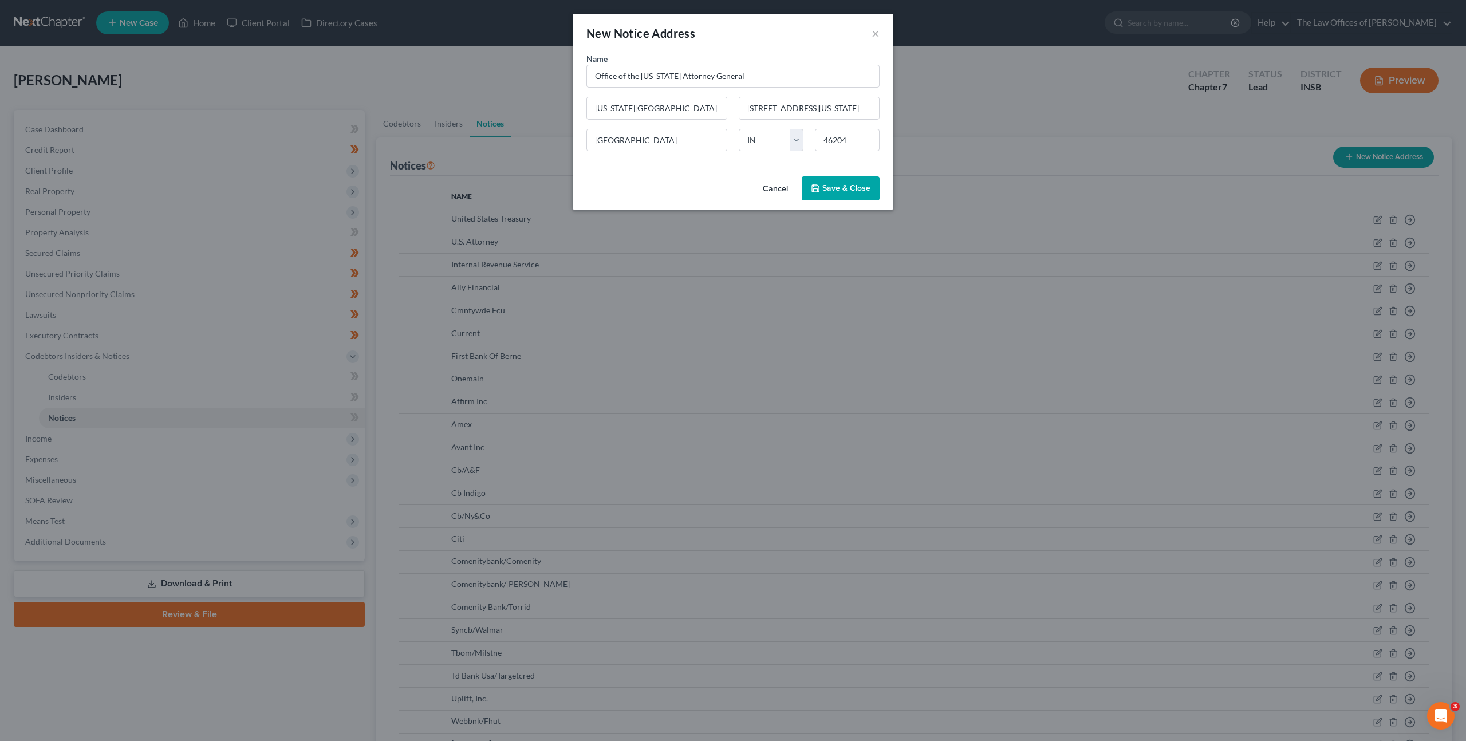
click at [832, 184] on span "Save & Close" at bounding box center [846, 188] width 48 height 10
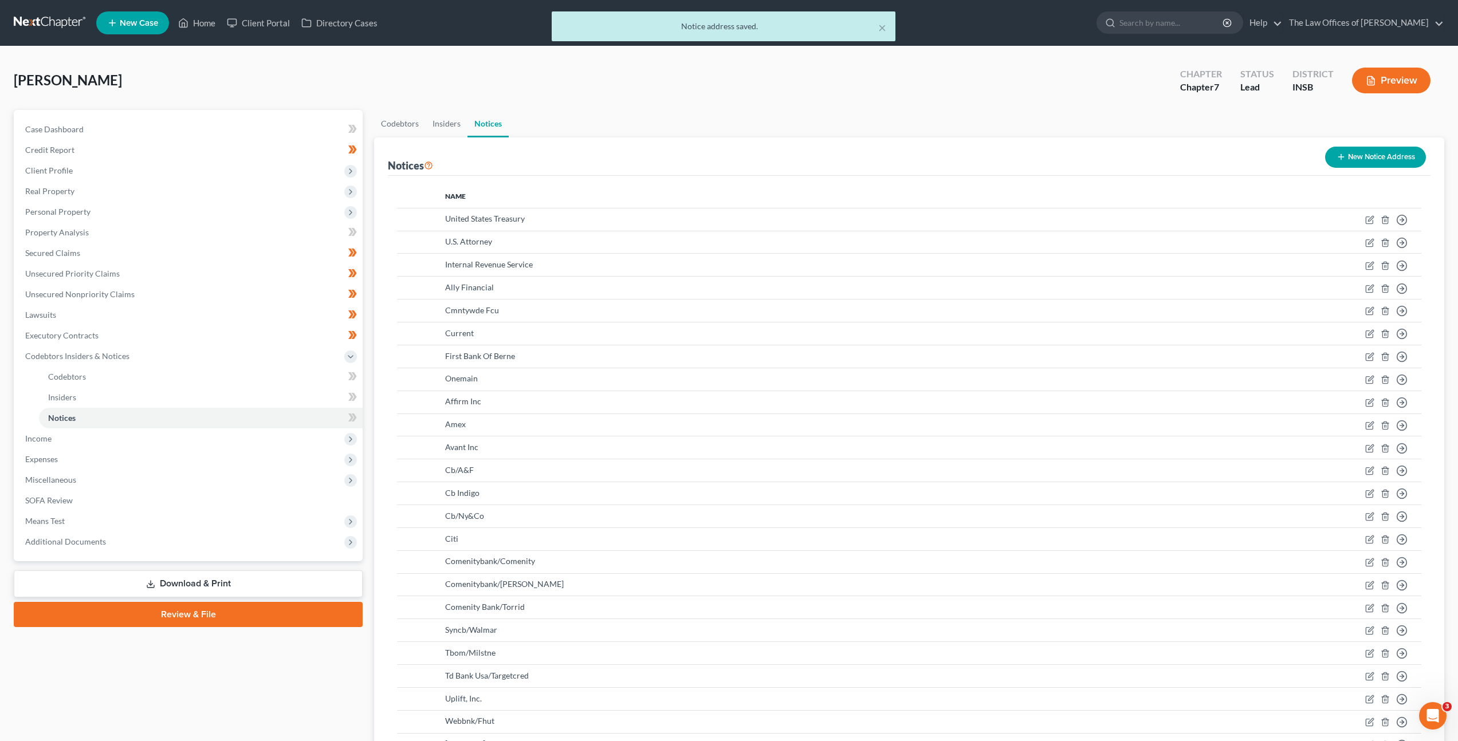
click at [1332, 156] on button "New Notice Address" at bounding box center [1375, 157] width 101 height 21
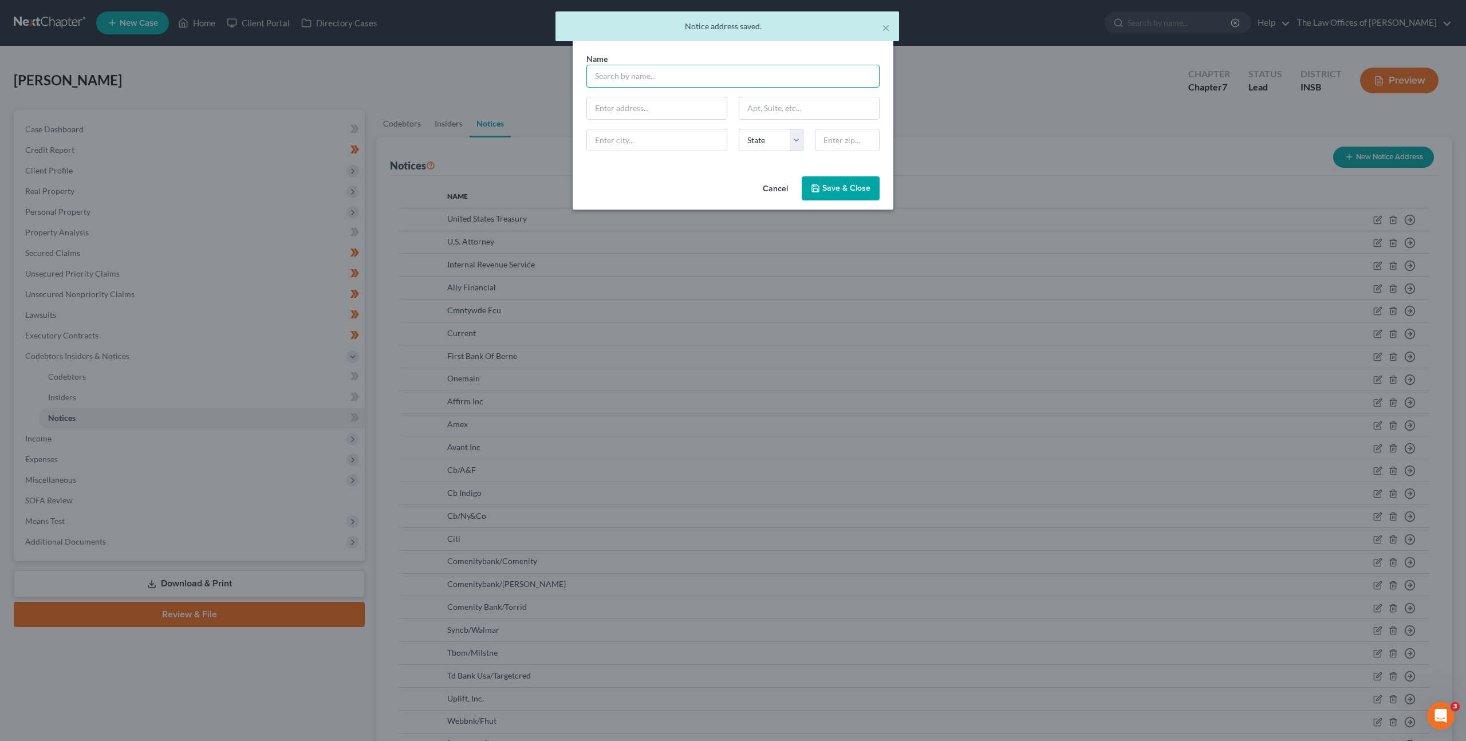
drag, startPoint x: 721, startPoint y: 80, endPoint x: 821, endPoint y: 86, distance: 100.4
click at [721, 80] on input "text" at bounding box center [732, 76] width 293 height 23
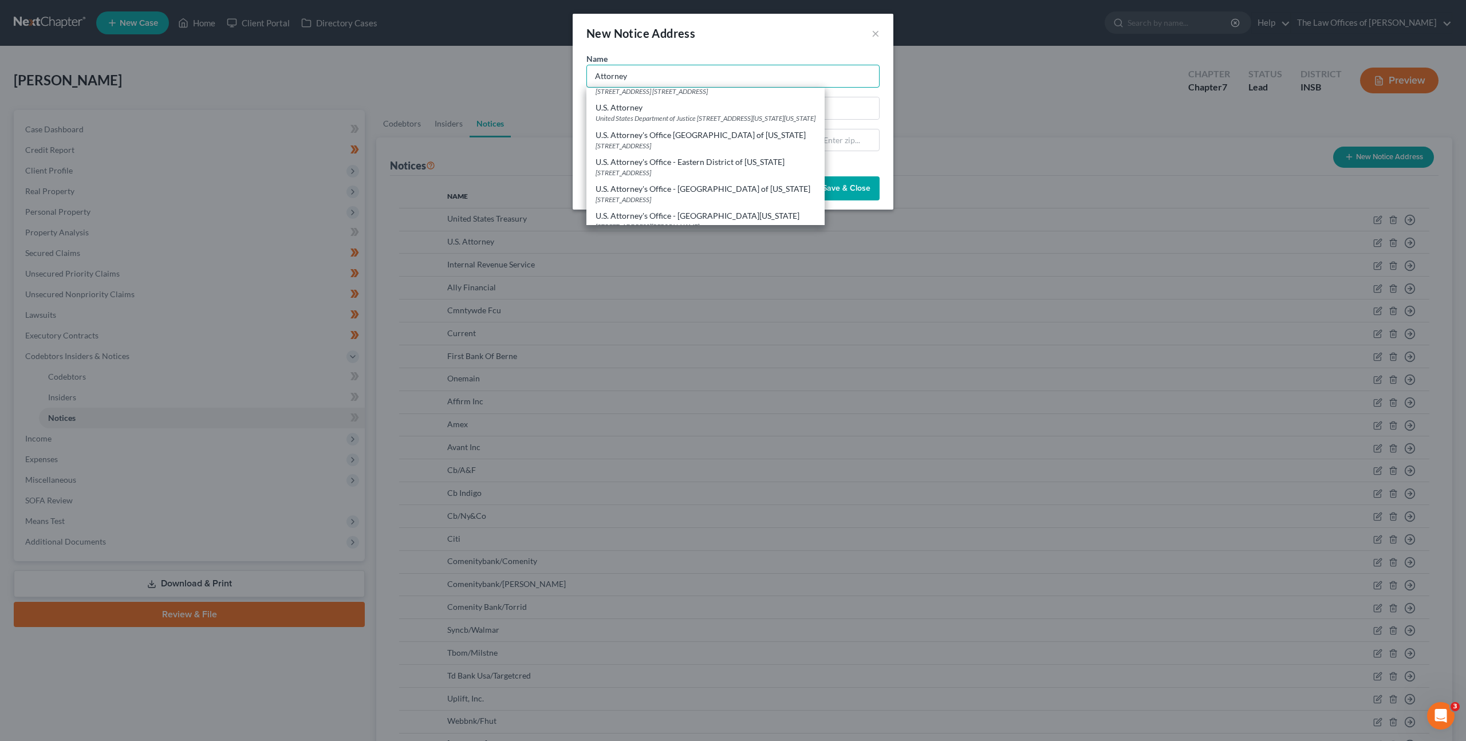
scroll to position [250, 0]
click at [679, 157] on div "U.S. Attorney's Office - [GEOGRAPHIC_DATA] of [US_STATE]" at bounding box center [706, 152] width 220 height 11
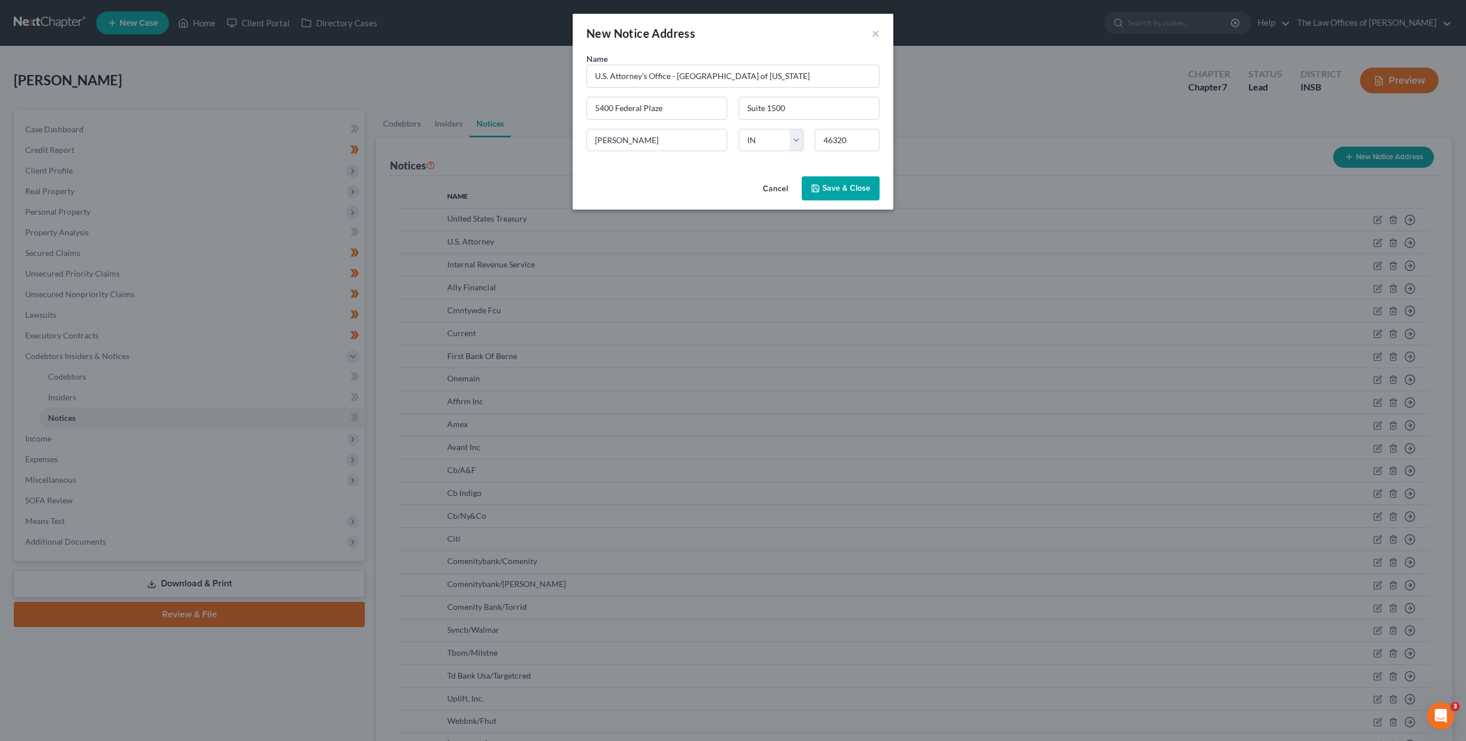
scroll to position [0, 0]
click at [852, 196] on button "Save & Close" at bounding box center [841, 188] width 78 height 24
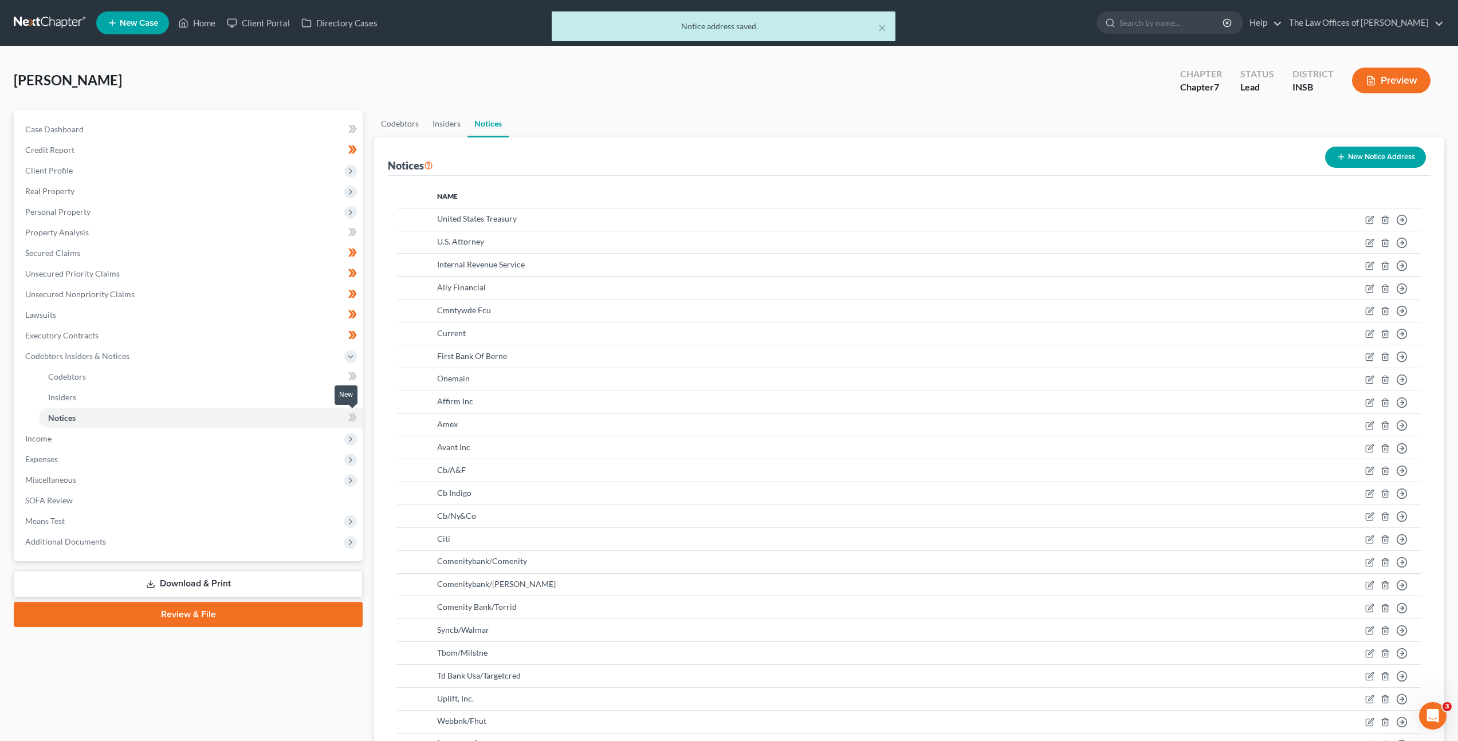
click at [355, 419] on span at bounding box center [352, 419] width 20 height 17
click at [355, 419] on icon at bounding box center [354, 417] width 5 height 8
click at [211, 433] on span "Income" at bounding box center [189, 438] width 346 height 21
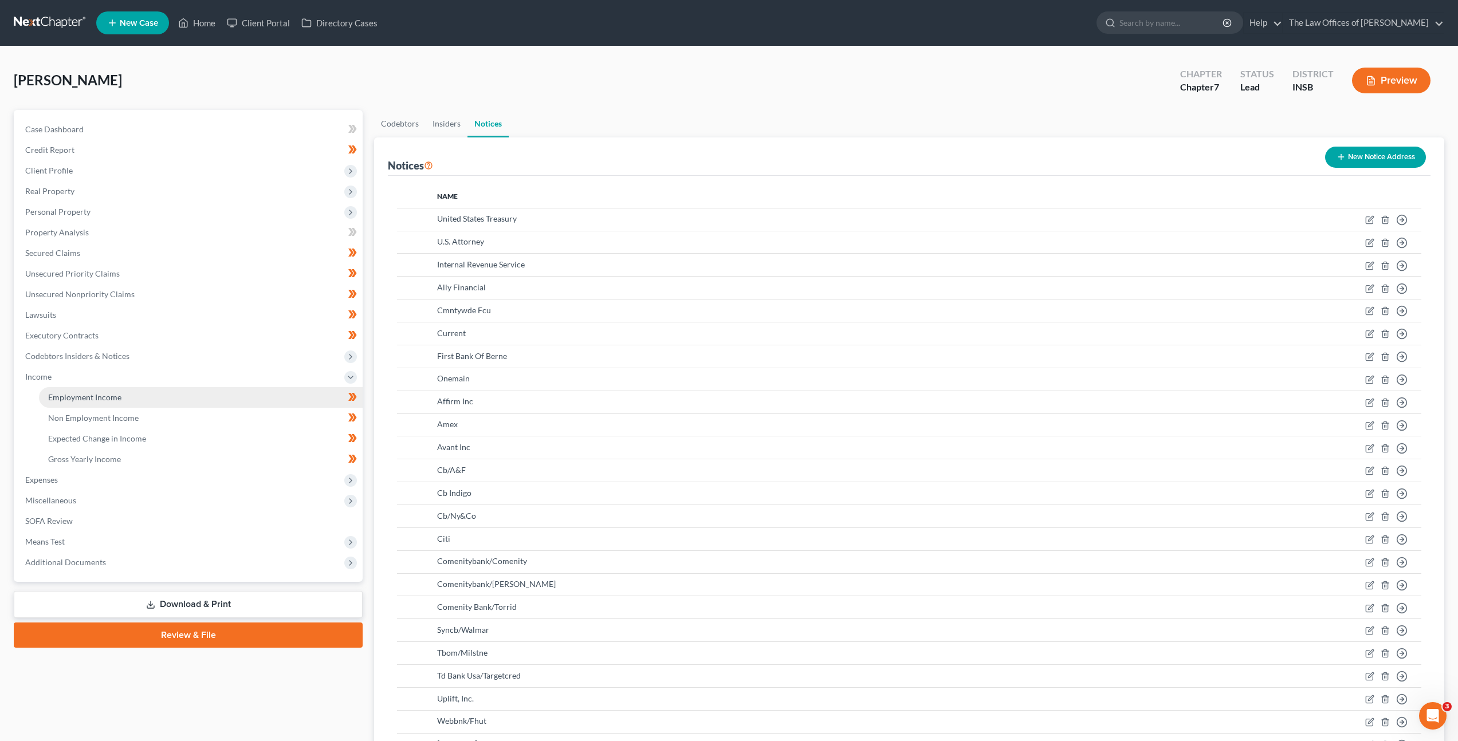
click at [216, 393] on link "Employment Income" at bounding box center [201, 397] width 324 height 21
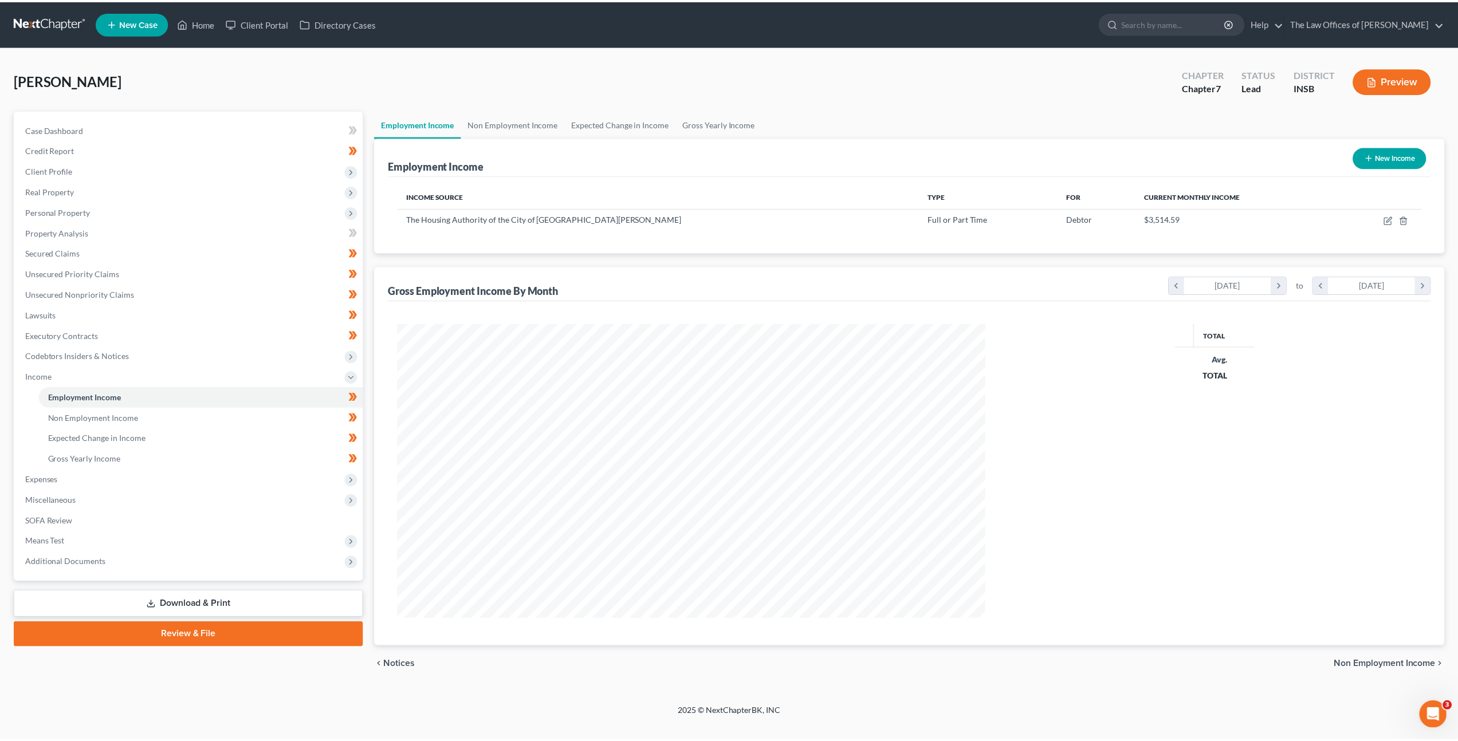
scroll to position [296, 615]
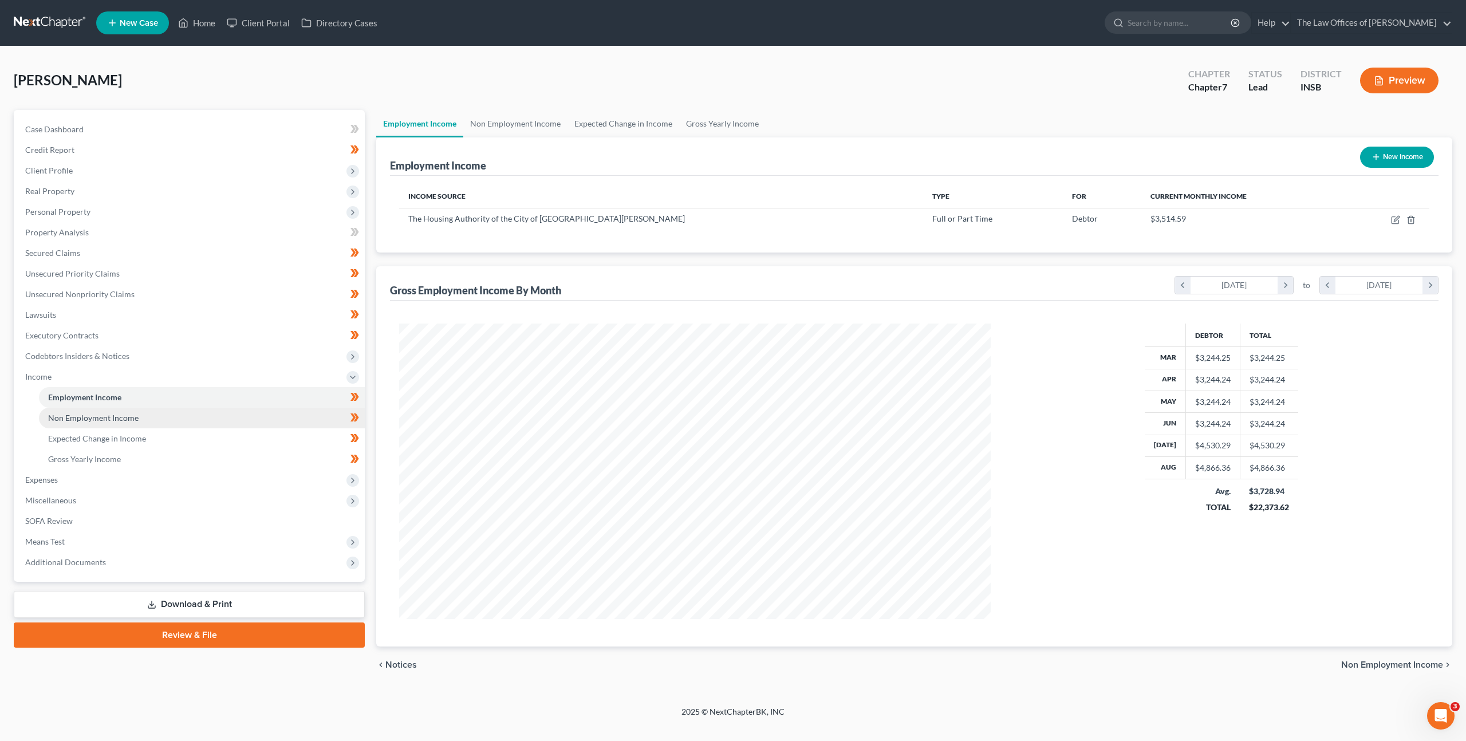
click at [263, 416] on link "Non Employment Income" at bounding box center [202, 418] width 326 height 21
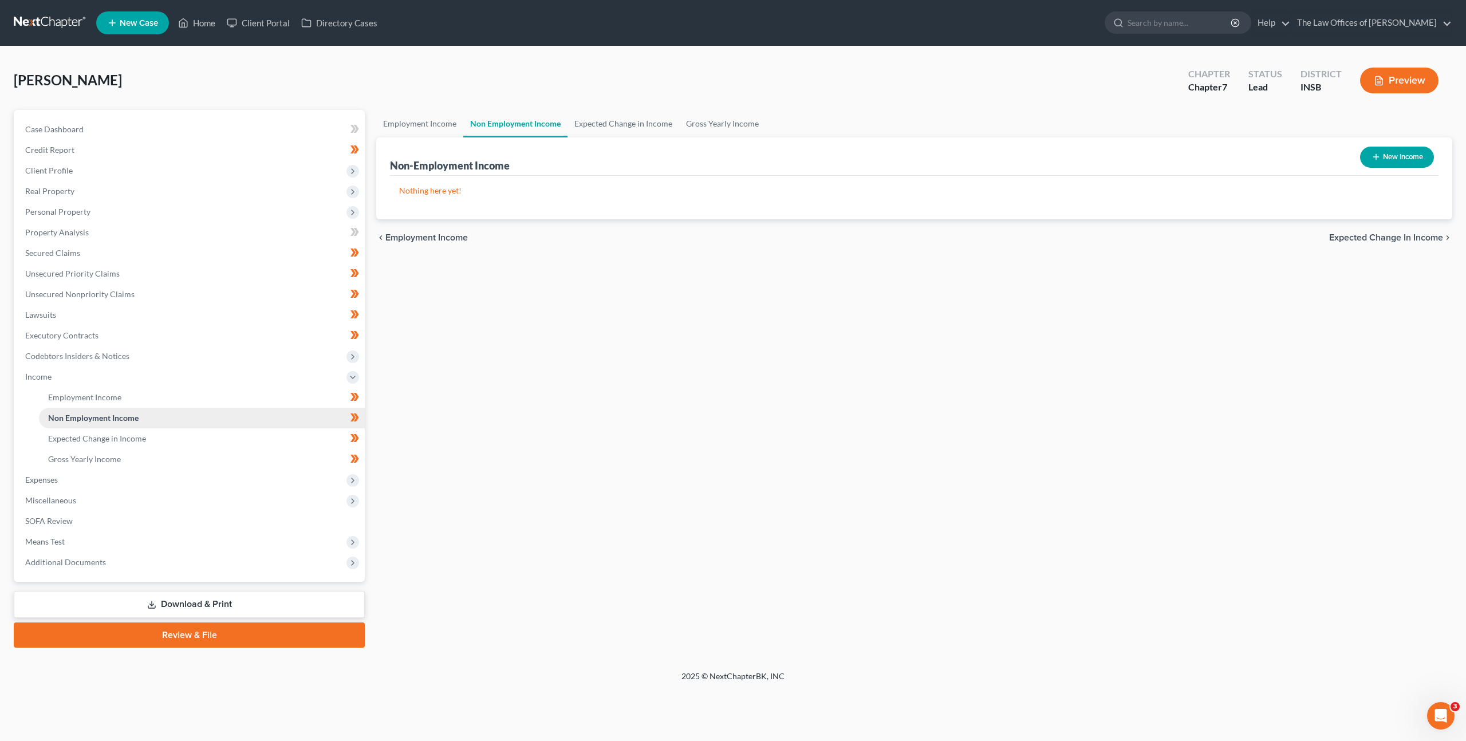
click at [257, 427] on link "Non Employment Income" at bounding box center [202, 418] width 326 height 21
click at [249, 435] on link "Expected Change in Income" at bounding box center [202, 438] width 326 height 21
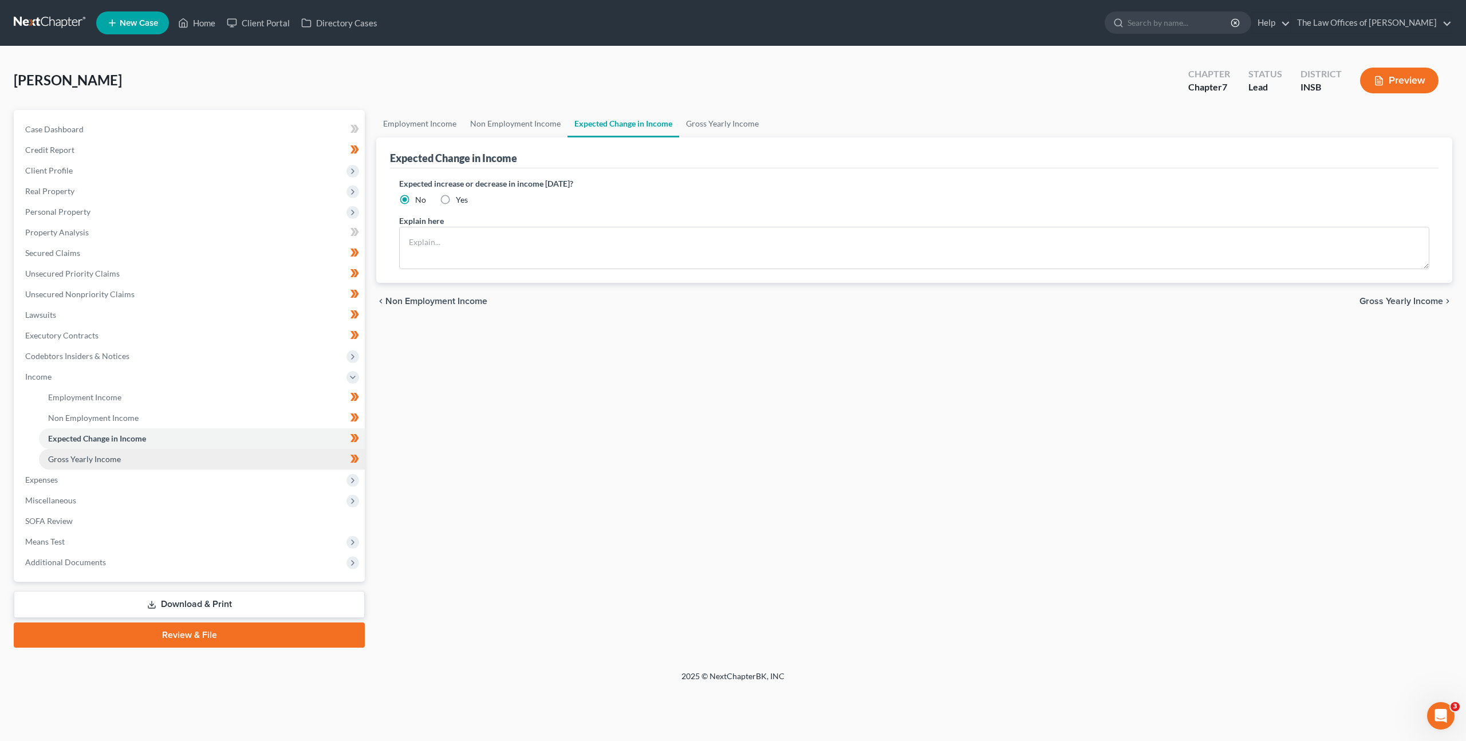
click at [235, 449] on link "Gross Yearly Income" at bounding box center [202, 459] width 326 height 21
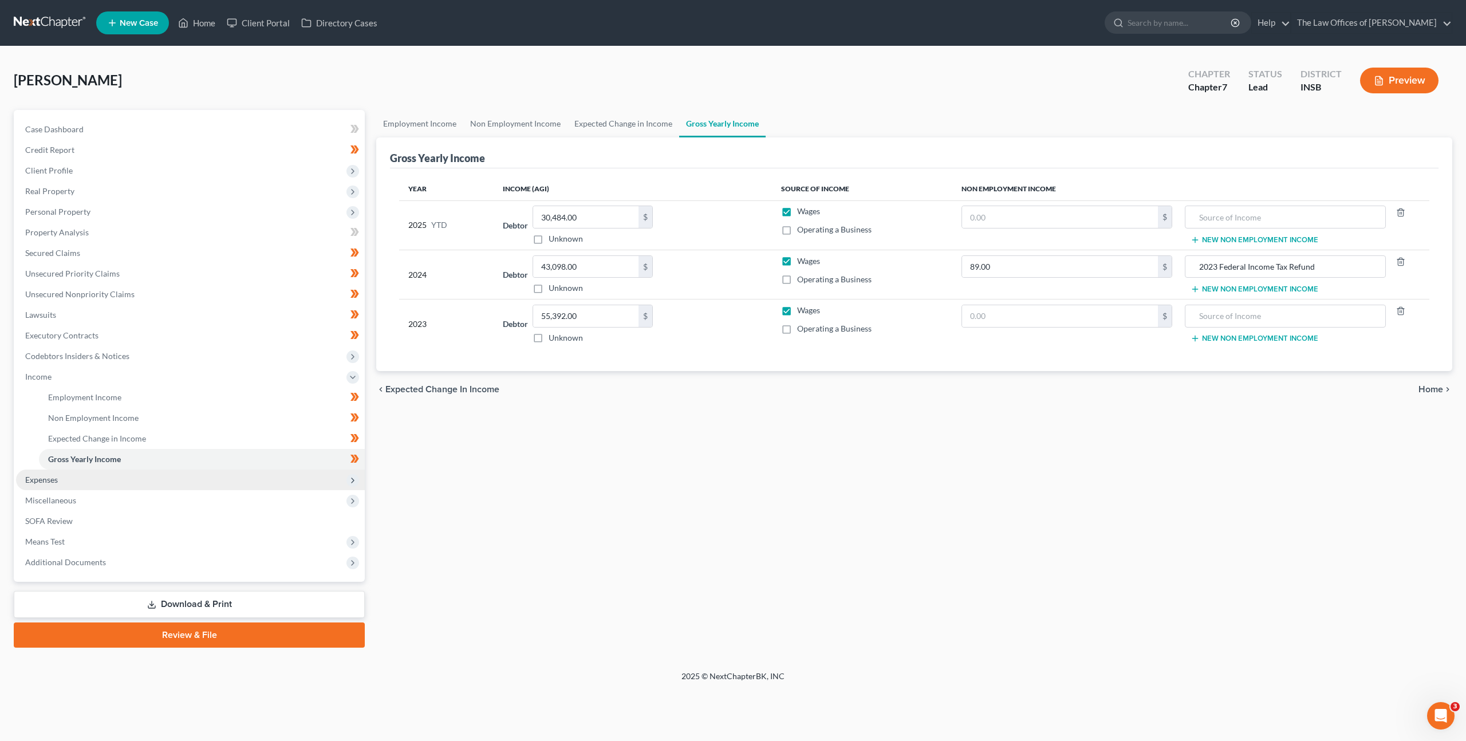
click at [154, 483] on span "Expenses" at bounding box center [190, 480] width 349 height 21
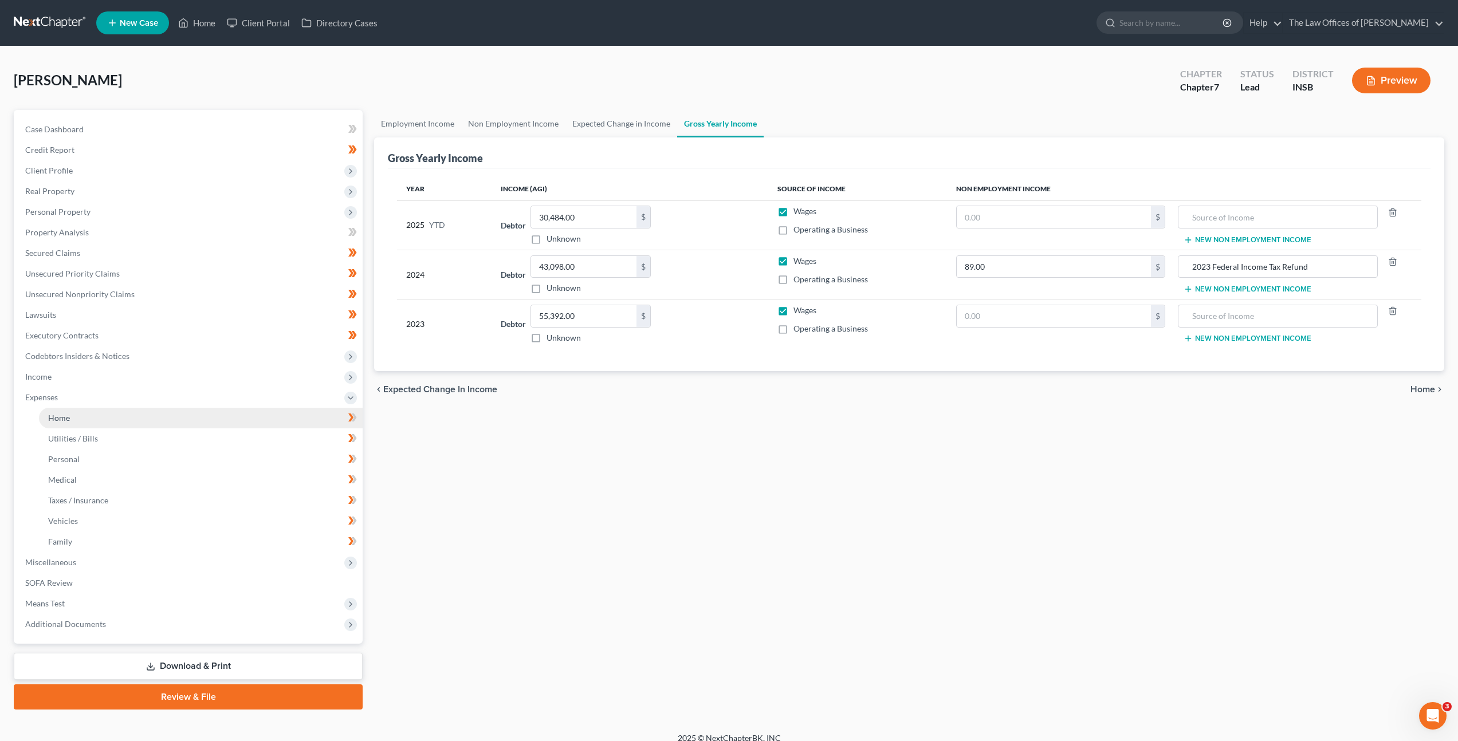
click at [184, 418] on link "Home" at bounding box center [201, 418] width 324 height 21
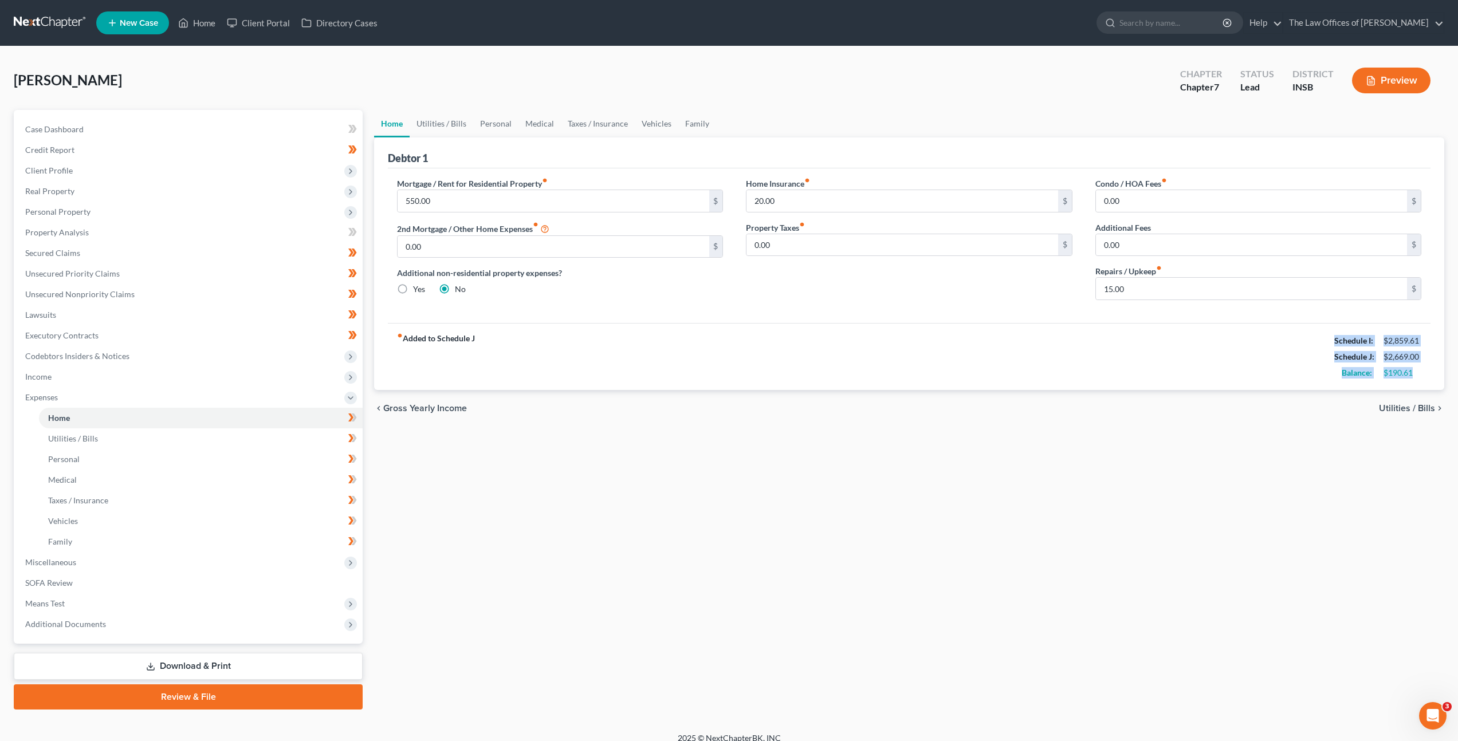
drag, startPoint x: 1413, startPoint y: 372, endPoint x: 1317, endPoint y: 339, distance: 101.8
click at [1317, 339] on div "fiber_manual_record Added to Schedule J Schedule I: $2,859.61 Schedule J: $2,66…" at bounding box center [909, 356] width 1042 height 67
click at [95, 578] on link "SOFA Review" at bounding box center [189, 583] width 346 height 21
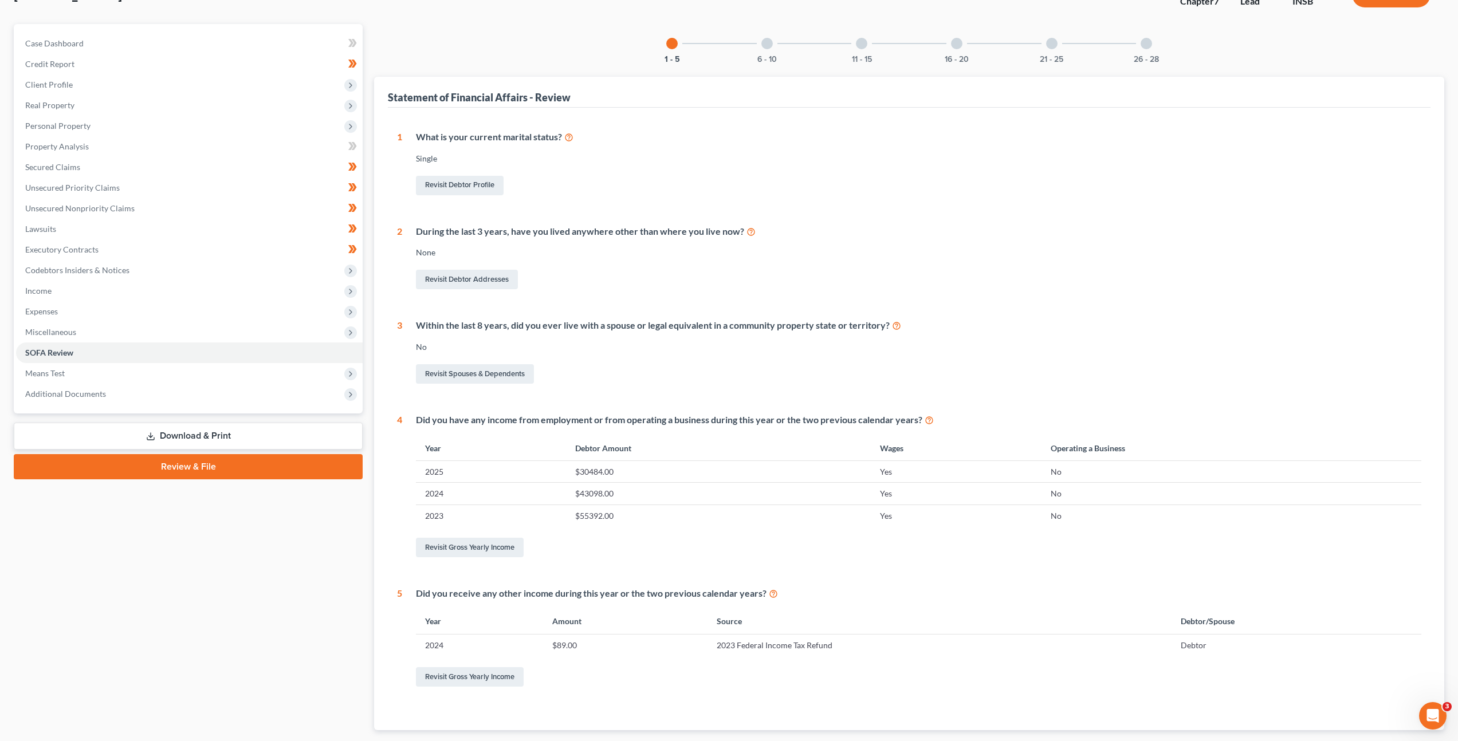
scroll to position [13, 0]
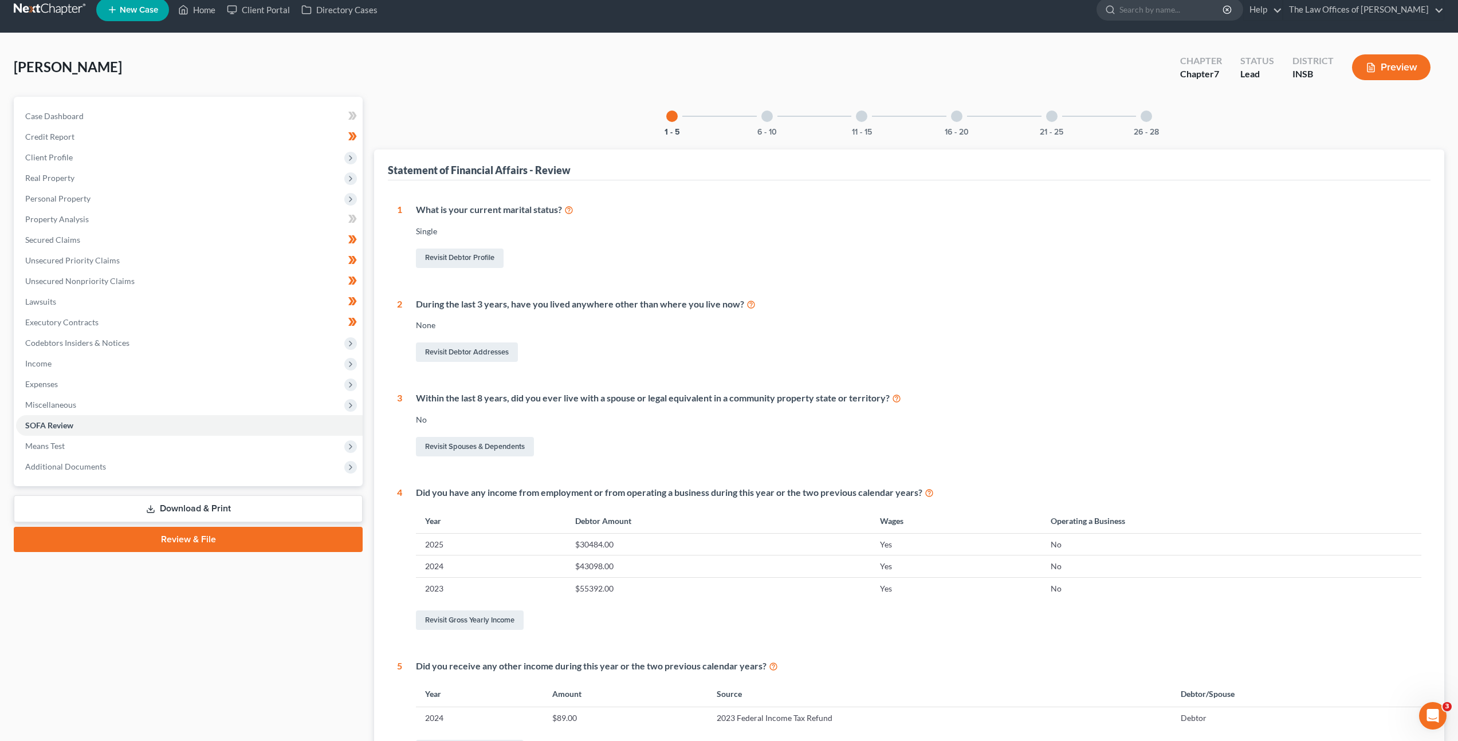
click at [769, 120] on div at bounding box center [766, 116] width 11 height 11
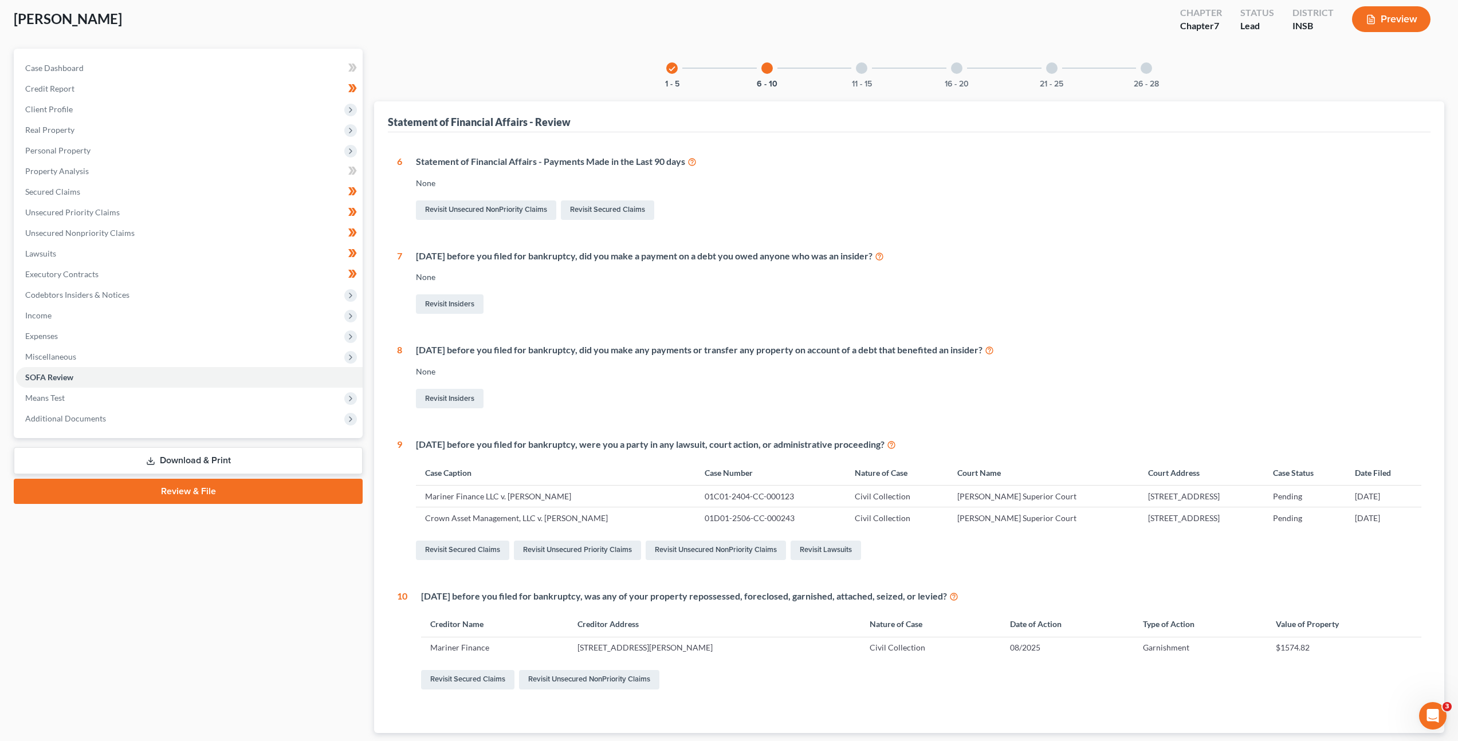
scroll to position [51, 0]
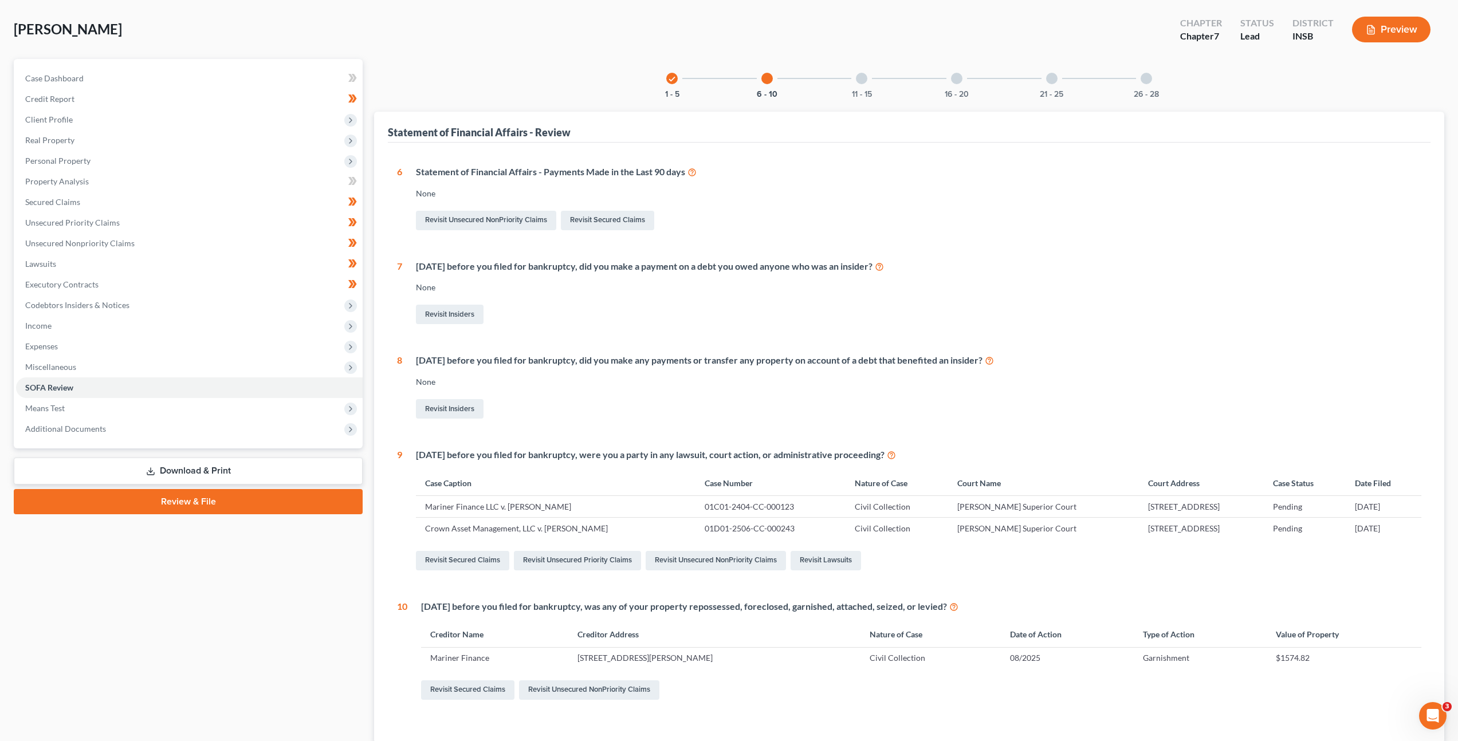
click at [861, 86] on div "11 - 15" at bounding box center [861, 78] width 39 height 39
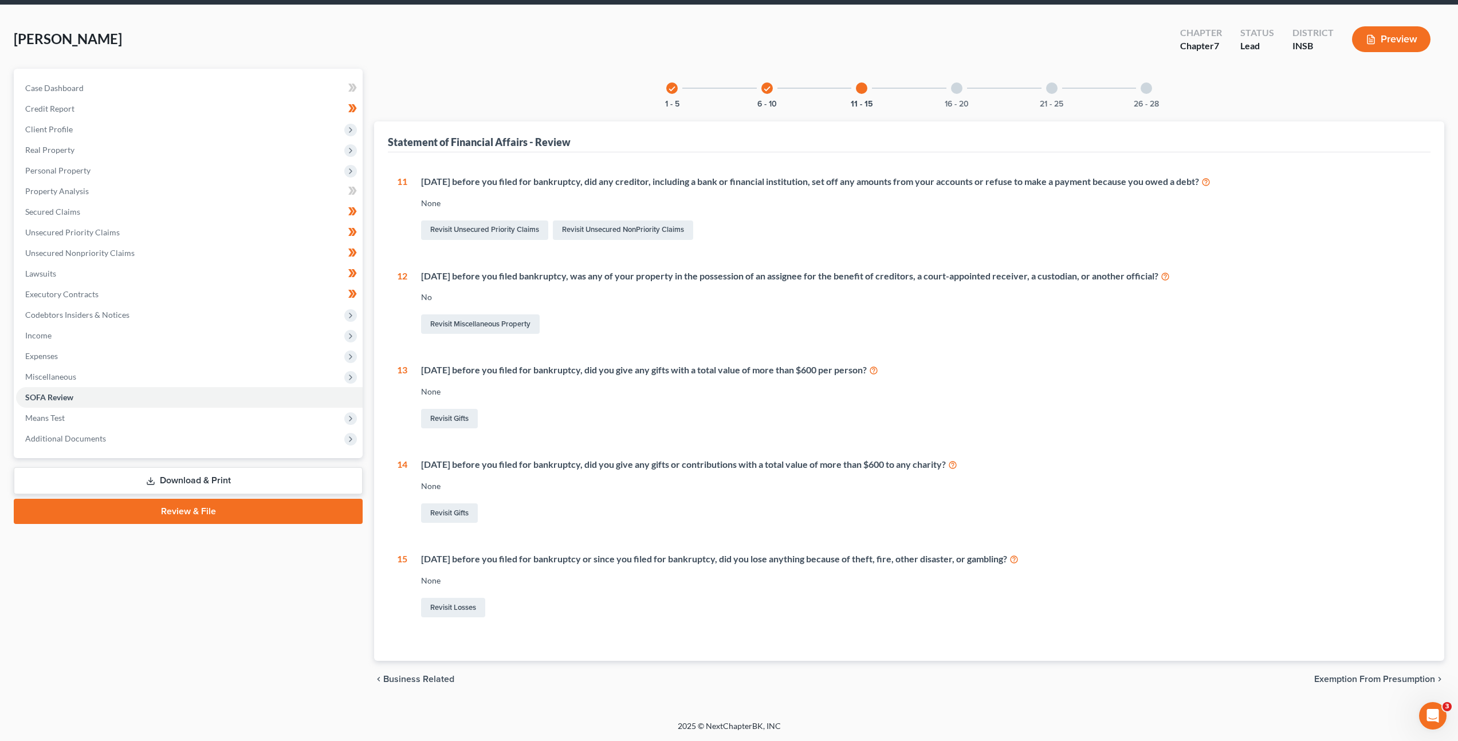
scroll to position [41, 0]
click at [952, 97] on div "16 - 20" at bounding box center [956, 88] width 39 height 39
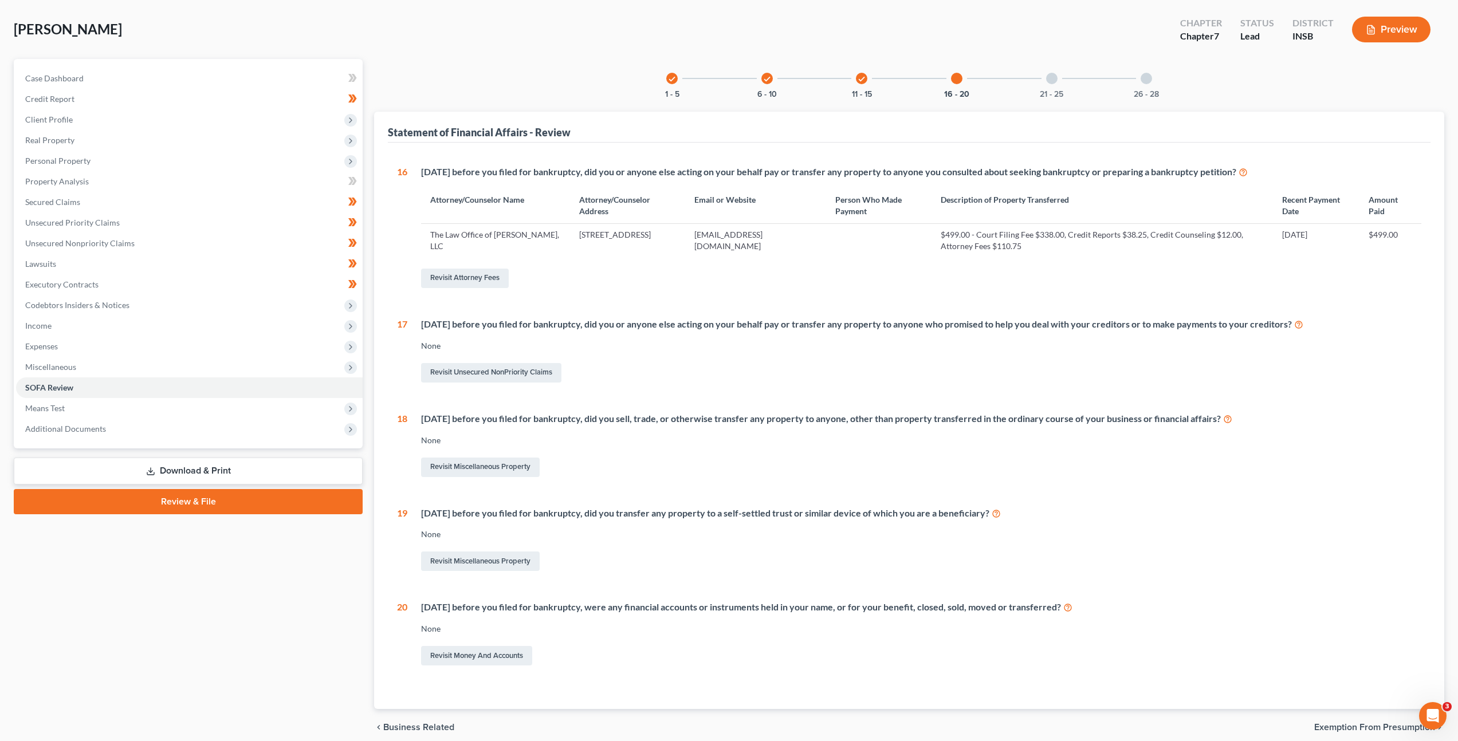
click at [1044, 80] on div "21 - 25" at bounding box center [1051, 78] width 39 height 39
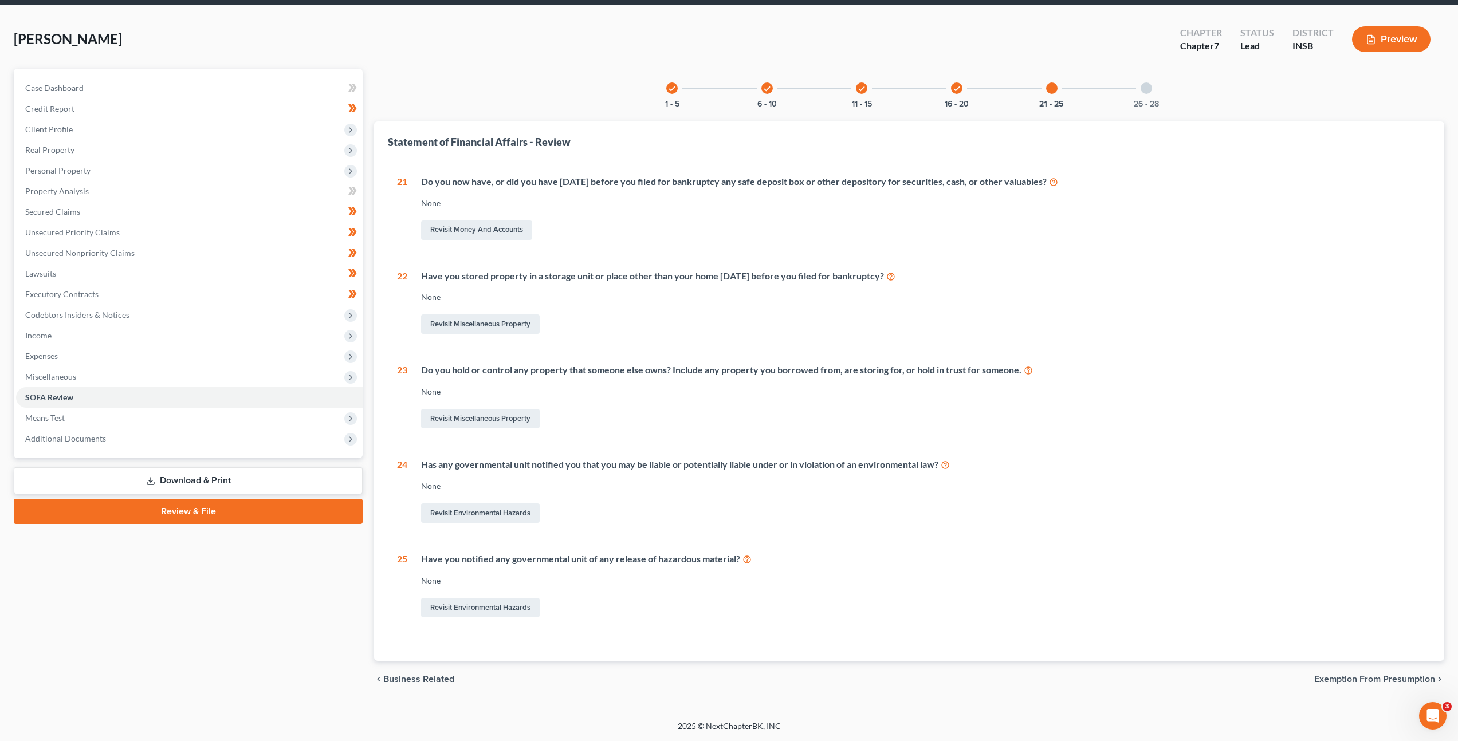
scroll to position [41, 0]
click at [1146, 85] on div at bounding box center [1145, 87] width 11 height 11
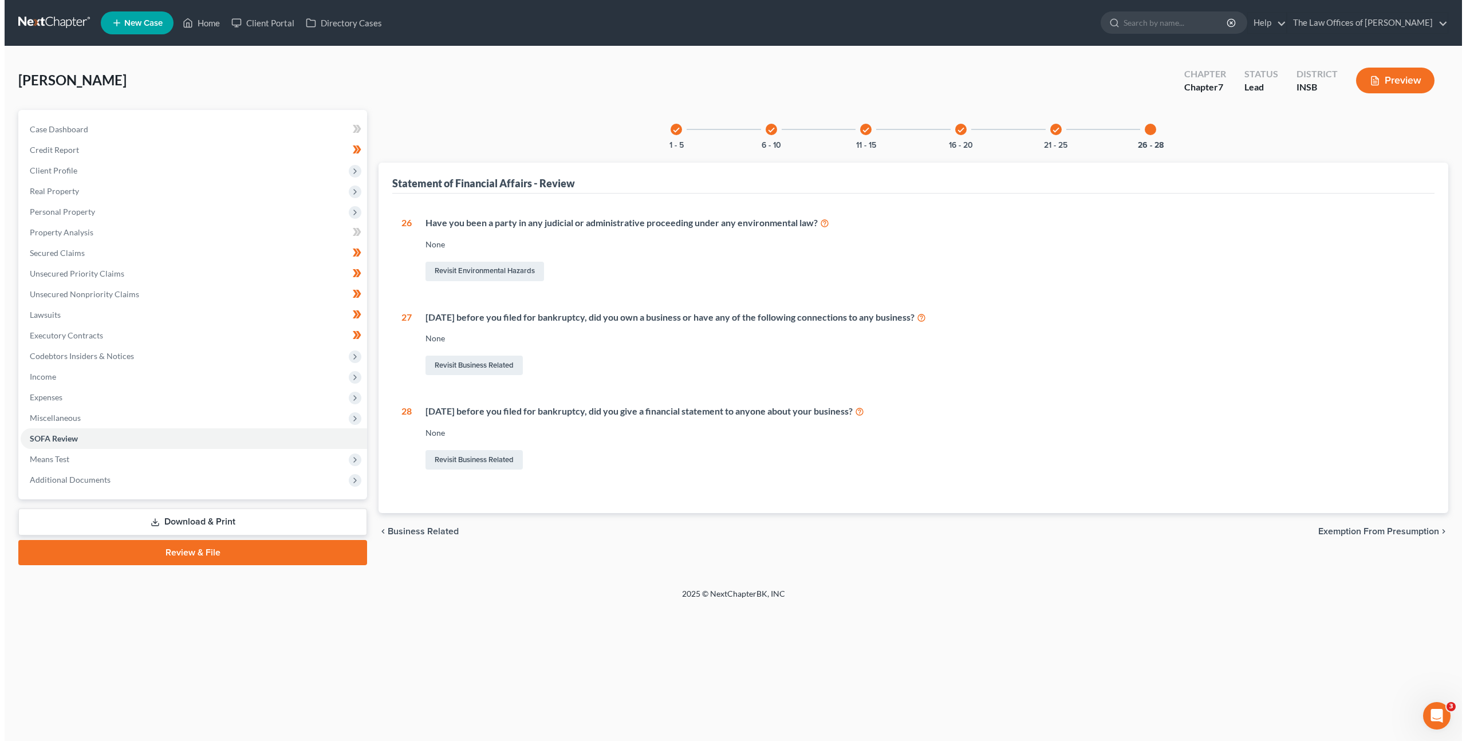
scroll to position [0, 0]
click at [541, 549] on div "chevron_left Business Related Exemption from Presumption chevron_right" at bounding box center [914, 531] width 1076 height 37
